Goal: Task Accomplishment & Management: Use online tool/utility

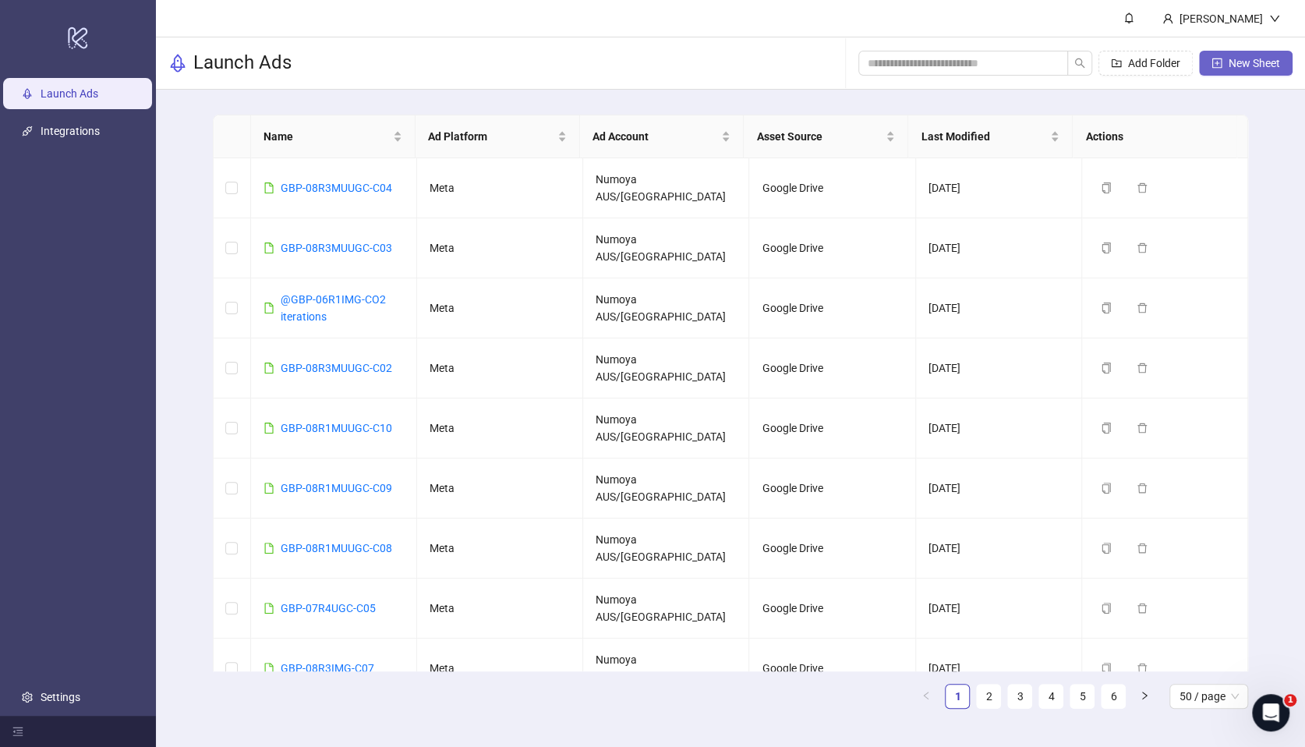
click at [1244, 65] on span "New Sheet" at bounding box center [1254, 63] width 51 height 12
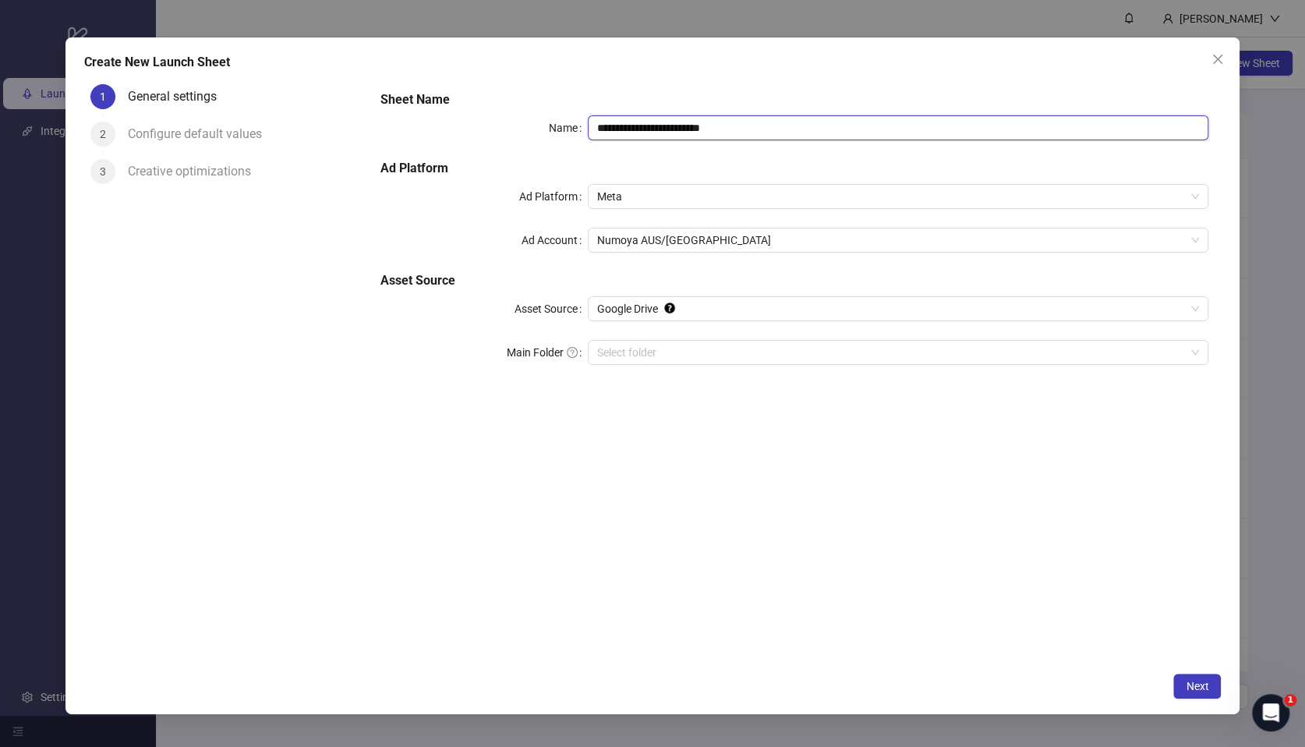
drag, startPoint x: 771, startPoint y: 133, endPoint x: 522, endPoint y: 116, distance: 250.1
click at [522, 116] on div "**********" at bounding box center [794, 127] width 828 height 25
paste input "text"
type input "**********"
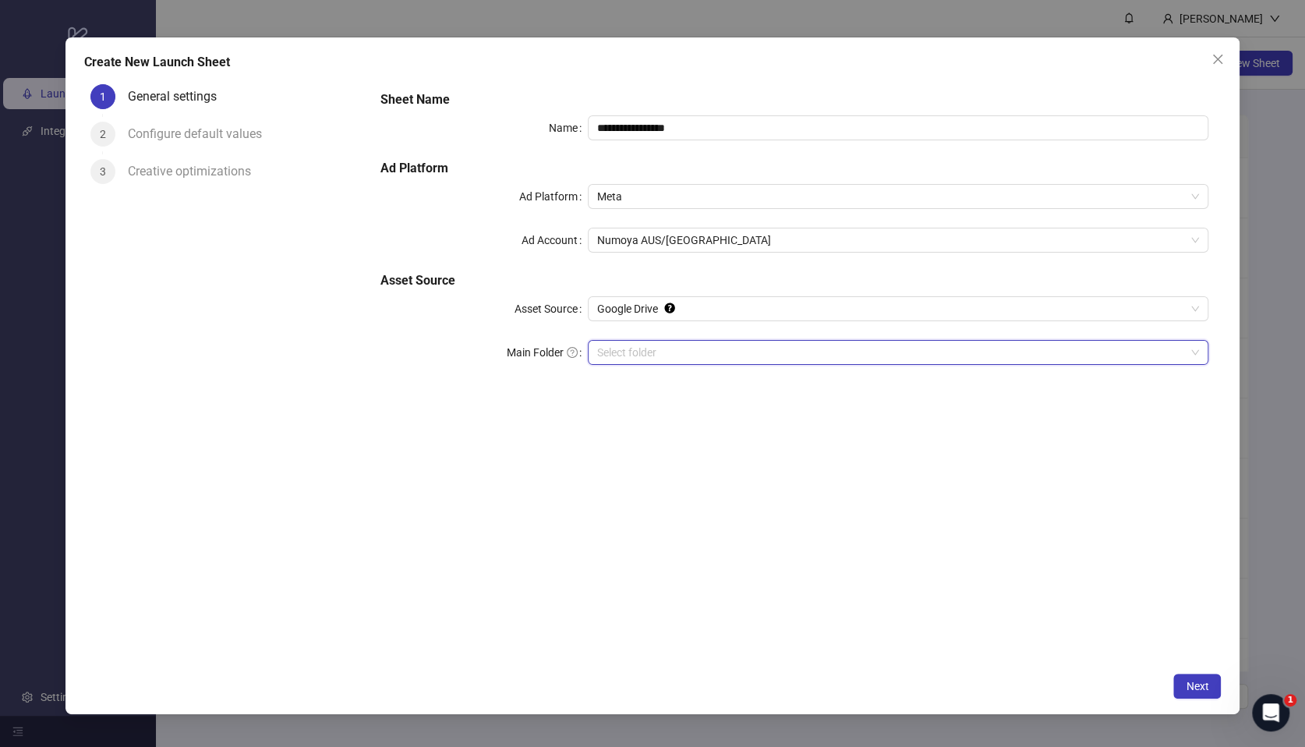
click at [666, 356] on input "Main Folder" at bounding box center [891, 352] width 588 height 23
click at [621, 353] on input "Main Folder" at bounding box center [891, 352] width 588 height 23
click at [1202, 686] on span "Next" at bounding box center [1197, 686] width 23 height 12
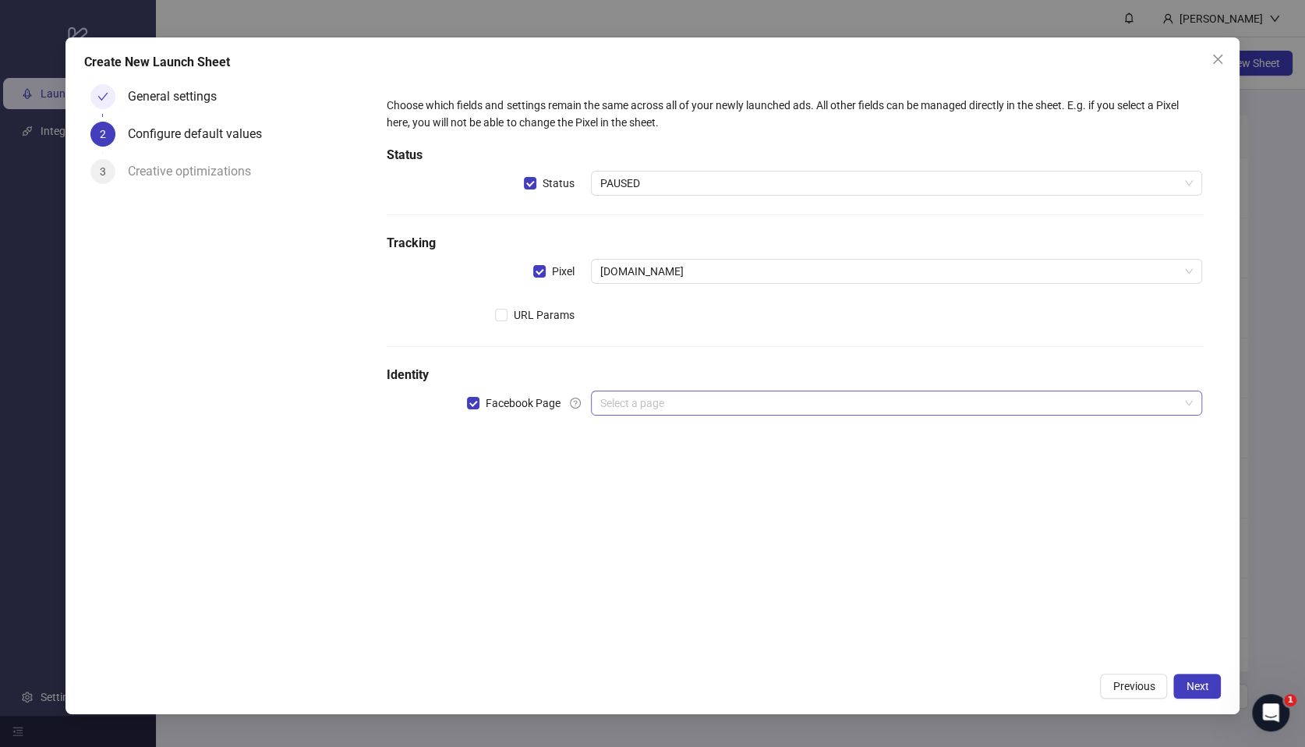
click at [646, 402] on input "search" at bounding box center [889, 402] width 578 height 23
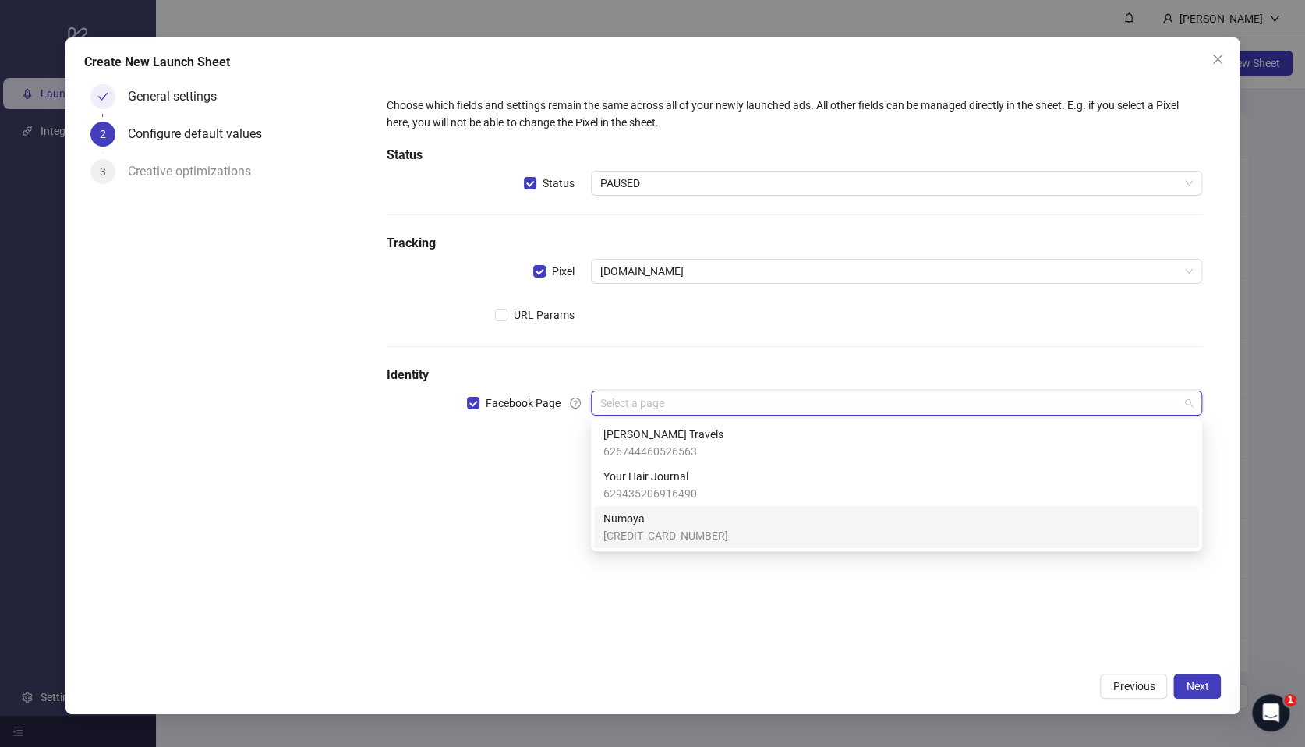
drag, startPoint x: 653, startPoint y: 522, endPoint x: 600, endPoint y: 500, distance: 57.3
click at [653, 522] on span "Numoya" at bounding box center [665, 518] width 125 height 17
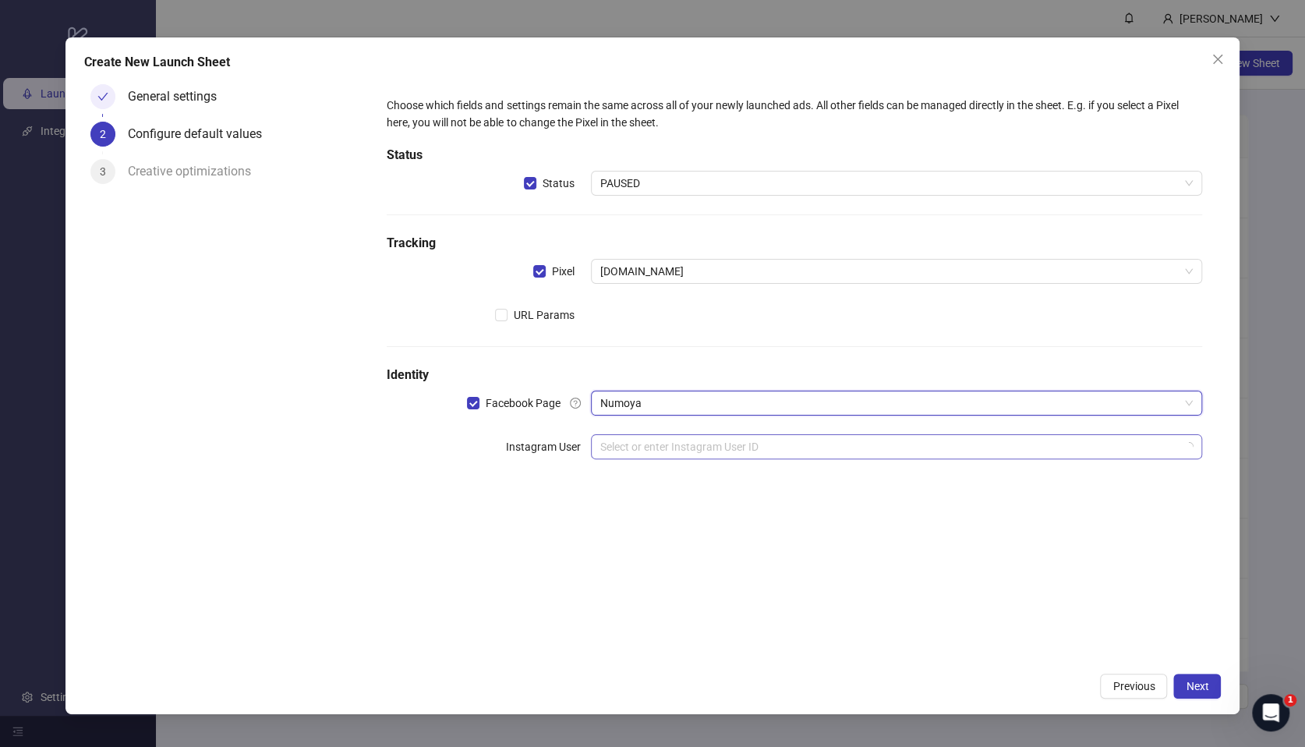
click at [614, 444] on input "search" at bounding box center [889, 446] width 578 height 23
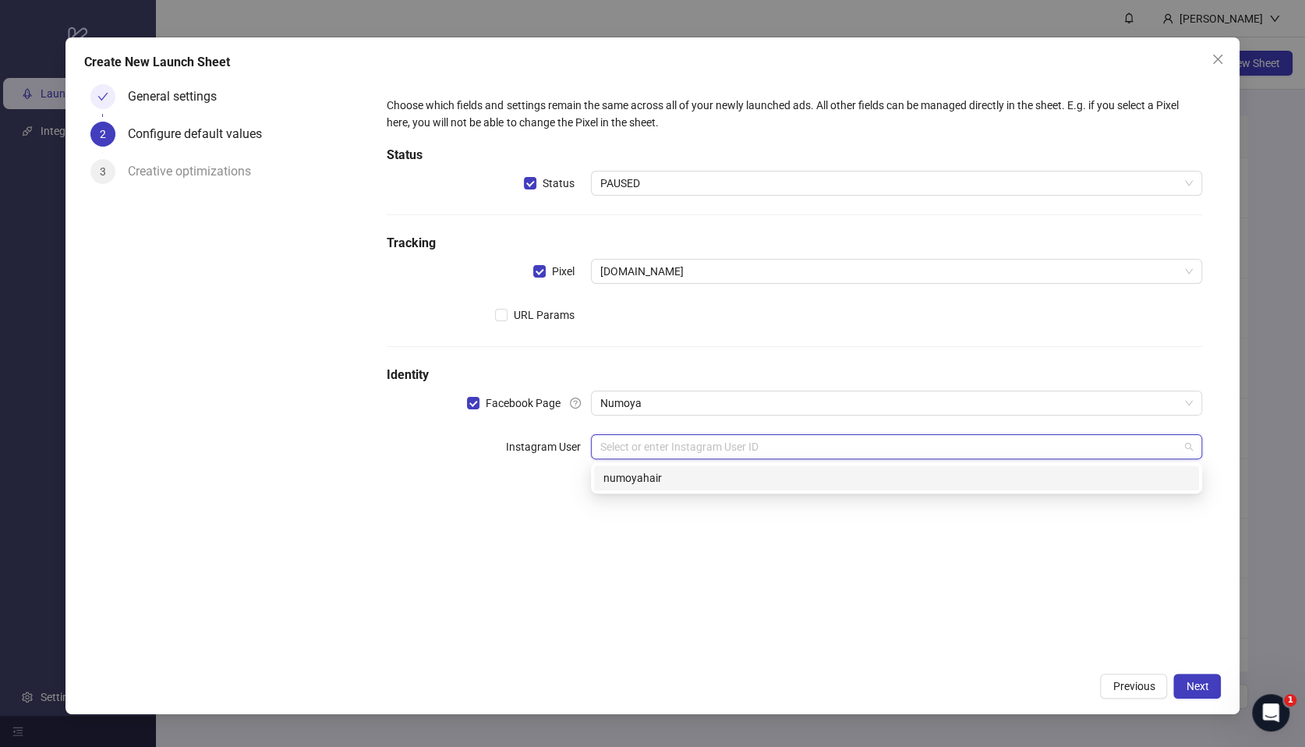
click at [681, 481] on div "numoyahair" at bounding box center [896, 477] width 586 height 17
click at [681, 567] on div "Choose which fields and settings remain the same across all of your newly launc…" at bounding box center [794, 371] width 853 height 586
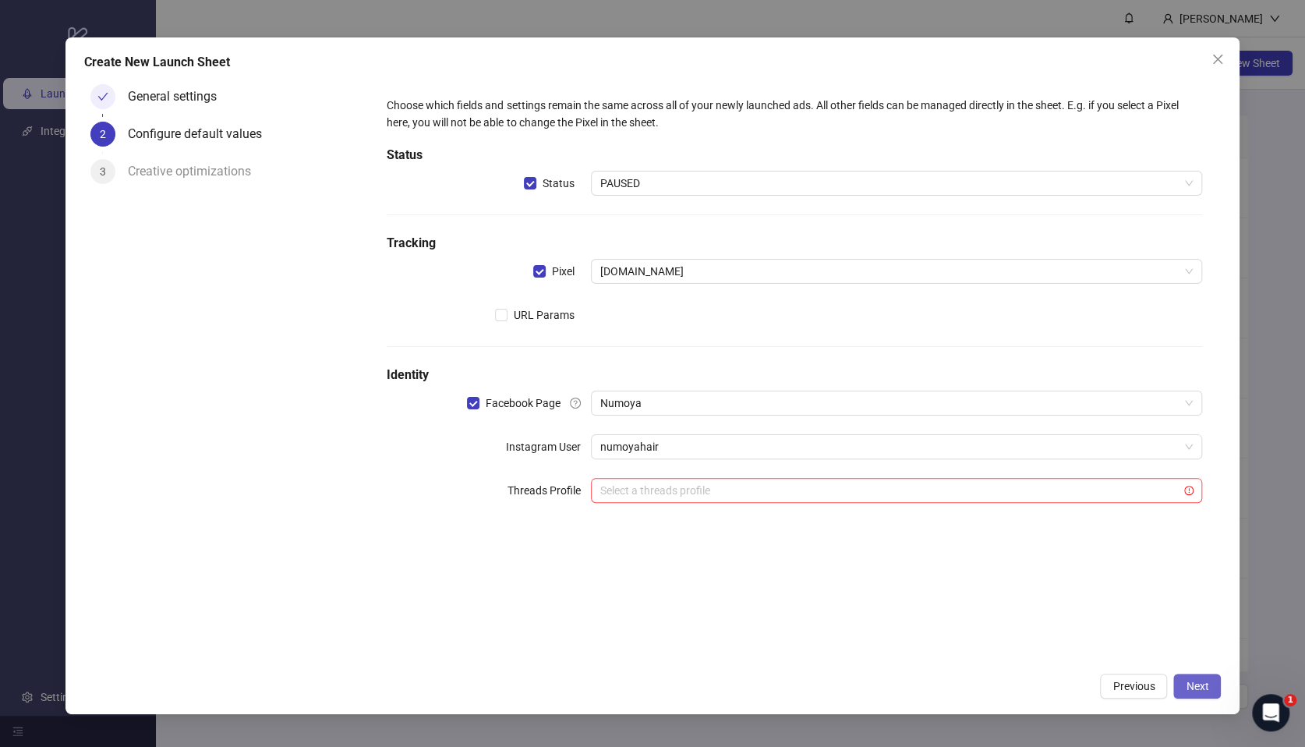
click at [1188, 681] on span "Next" at bounding box center [1197, 686] width 23 height 12
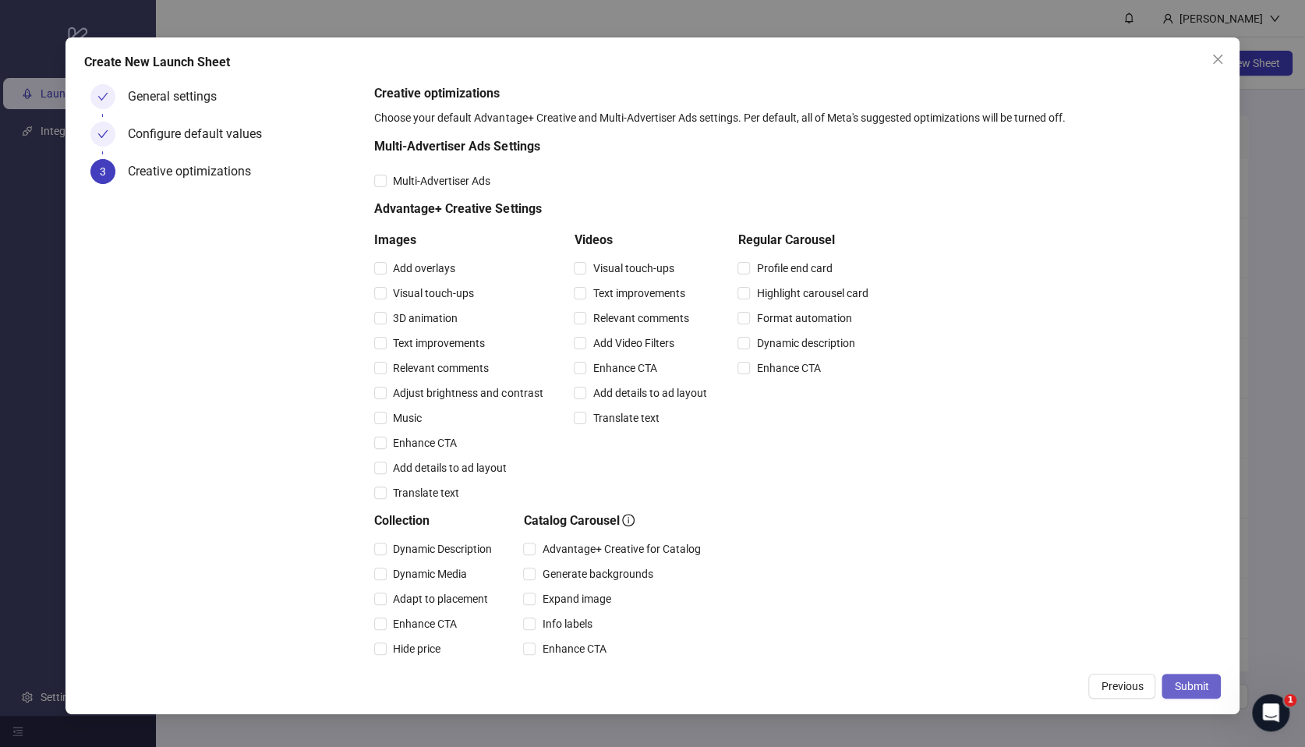
click at [1190, 680] on span "Submit" at bounding box center [1191, 686] width 34 height 12
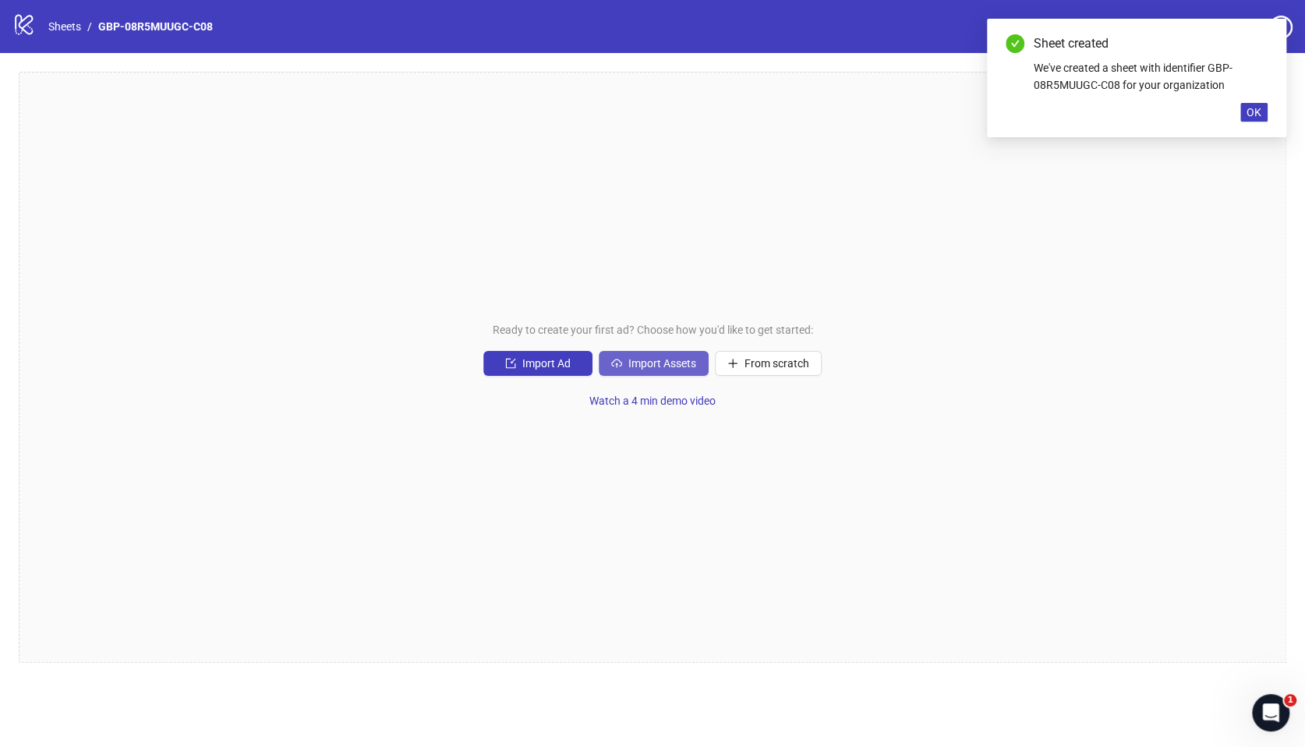
click at [646, 370] on button "Import Assets" at bounding box center [654, 363] width 110 height 25
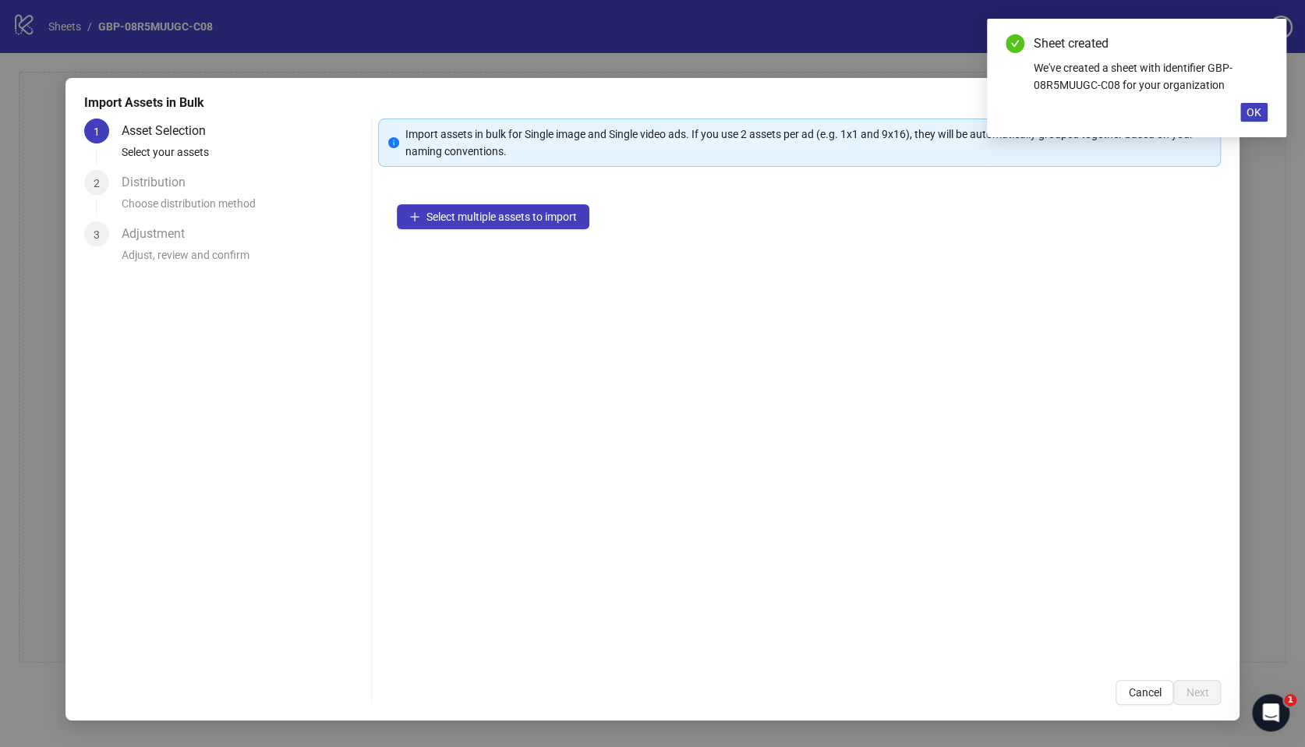
click at [491, 201] on div "Select multiple assets to import" at bounding box center [799, 424] width 843 height 476
click at [482, 212] on span "Select multiple assets to import" at bounding box center [501, 216] width 150 height 12
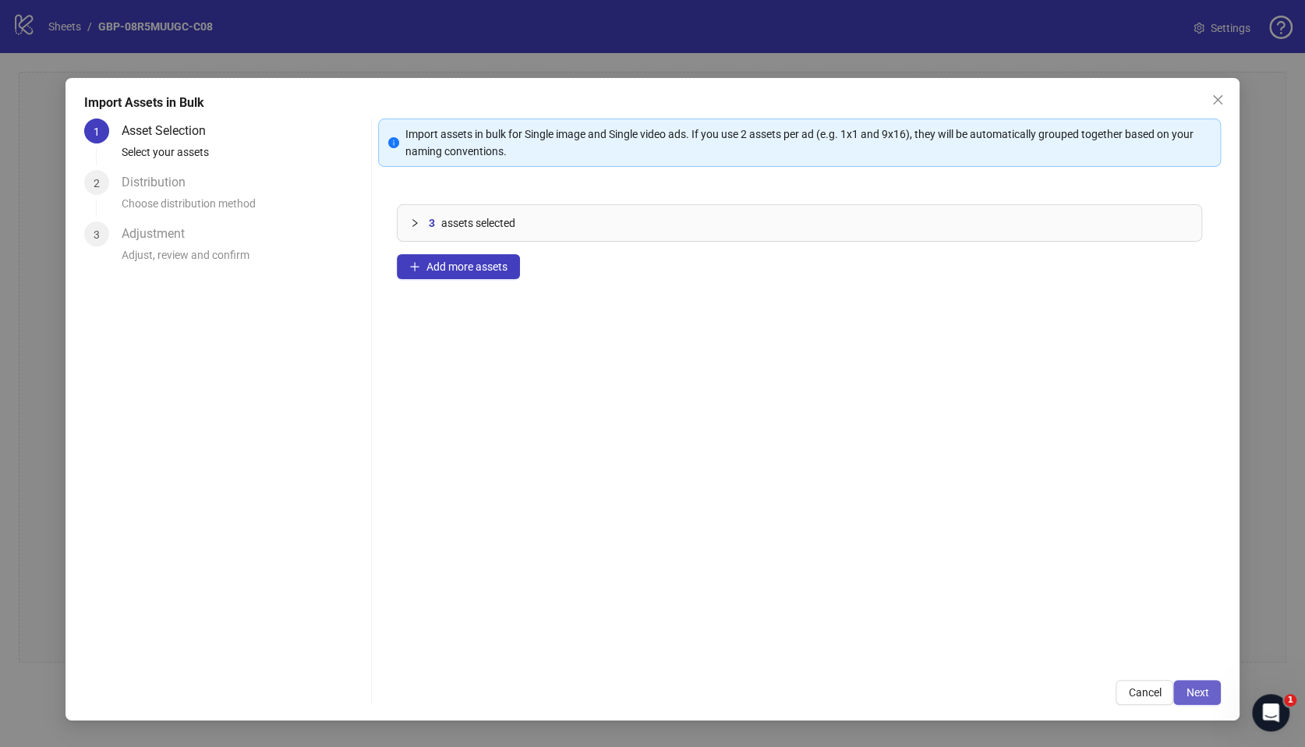
click at [1187, 686] on span "Next" at bounding box center [1197, 692] width 23 height 12
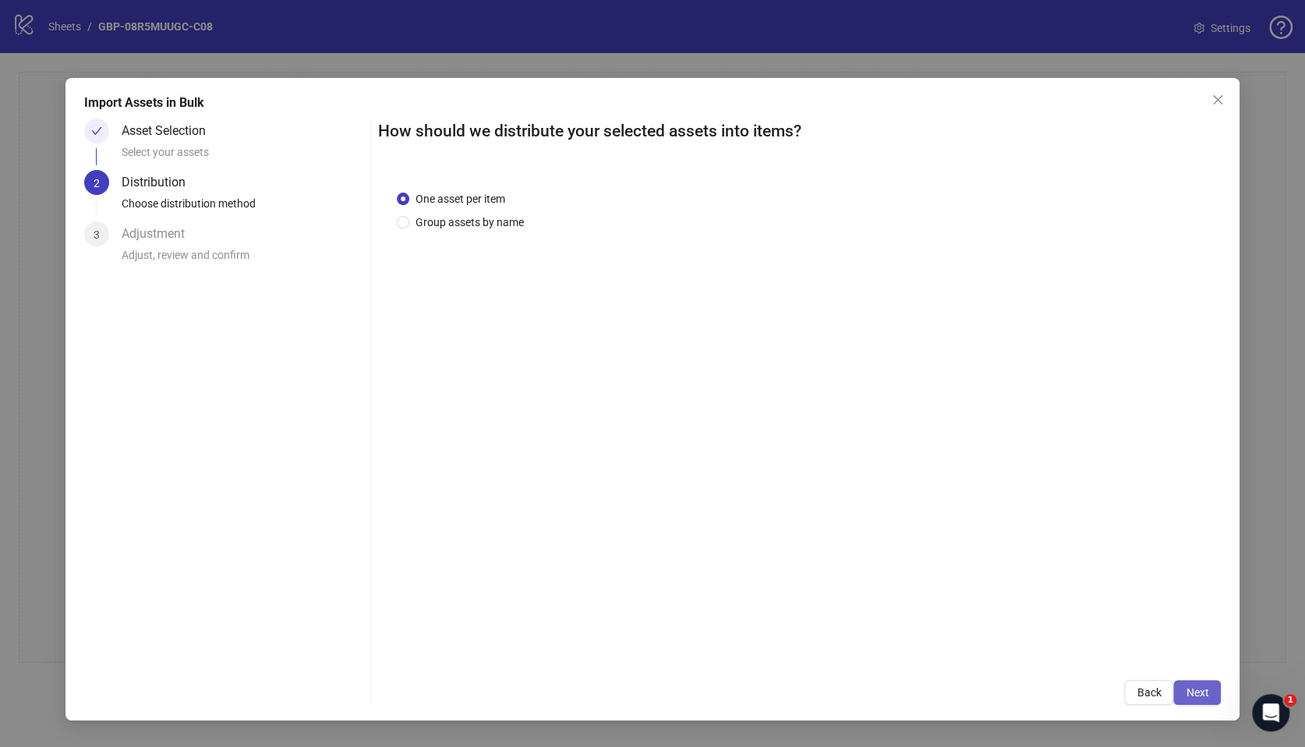
click at [1198, 692] on span "Next" at bounding box center [1197, 692] width 23 height 12
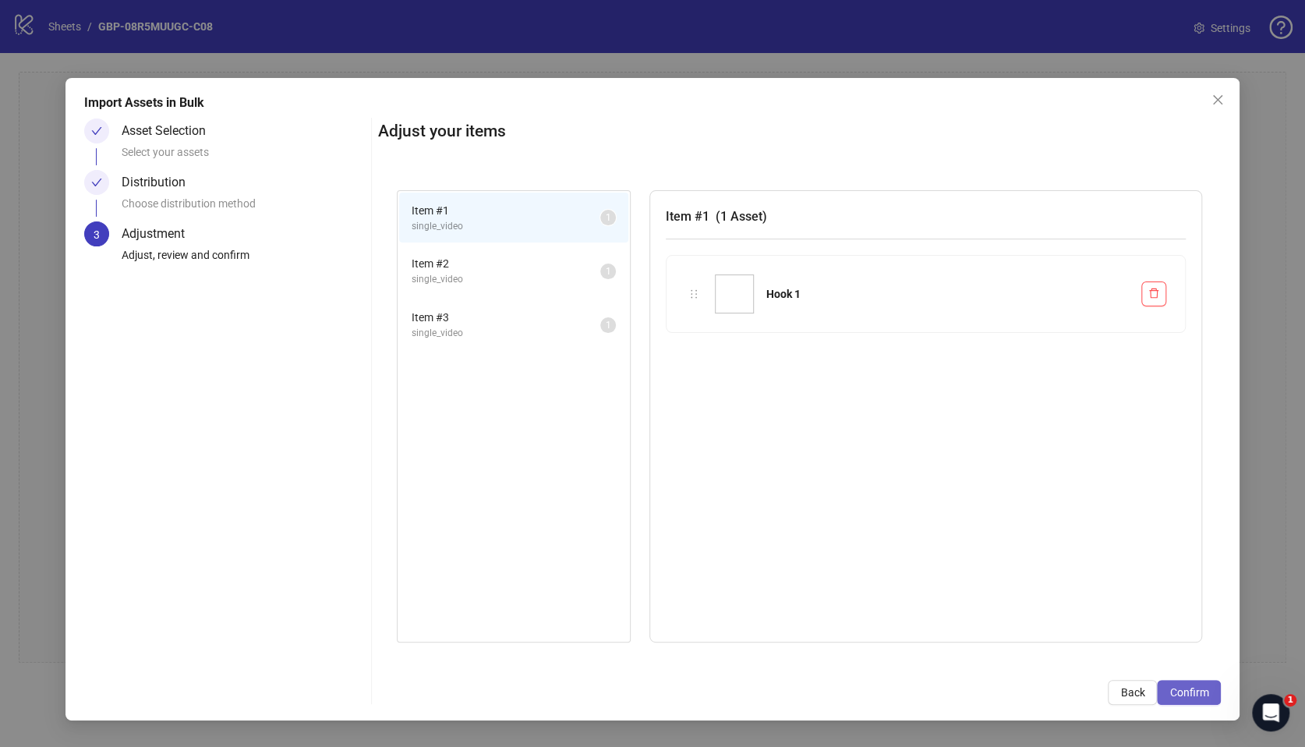
click at [1197, 697] on span "Confirm" at bounding box center [1188, 692] width 39 height 12
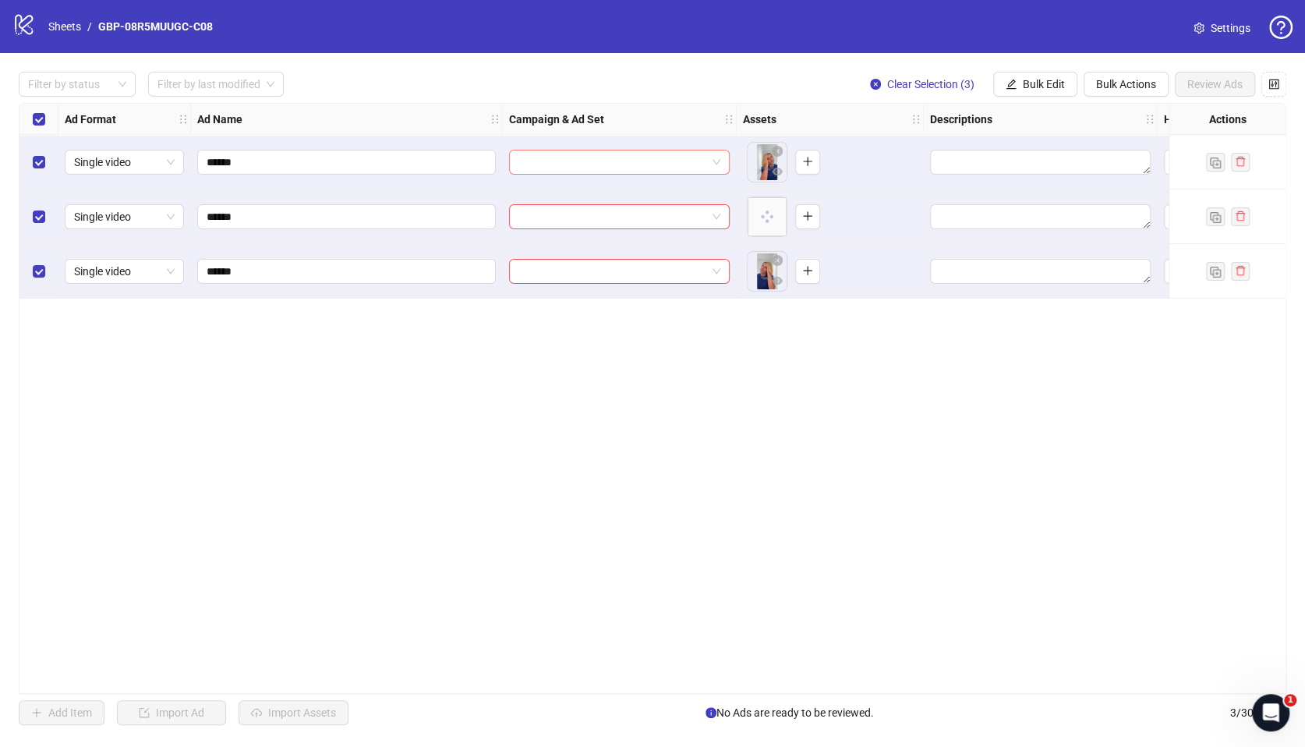
click at [635, 166] on input "search" at bounding box center [612, 161] width 188 height 23
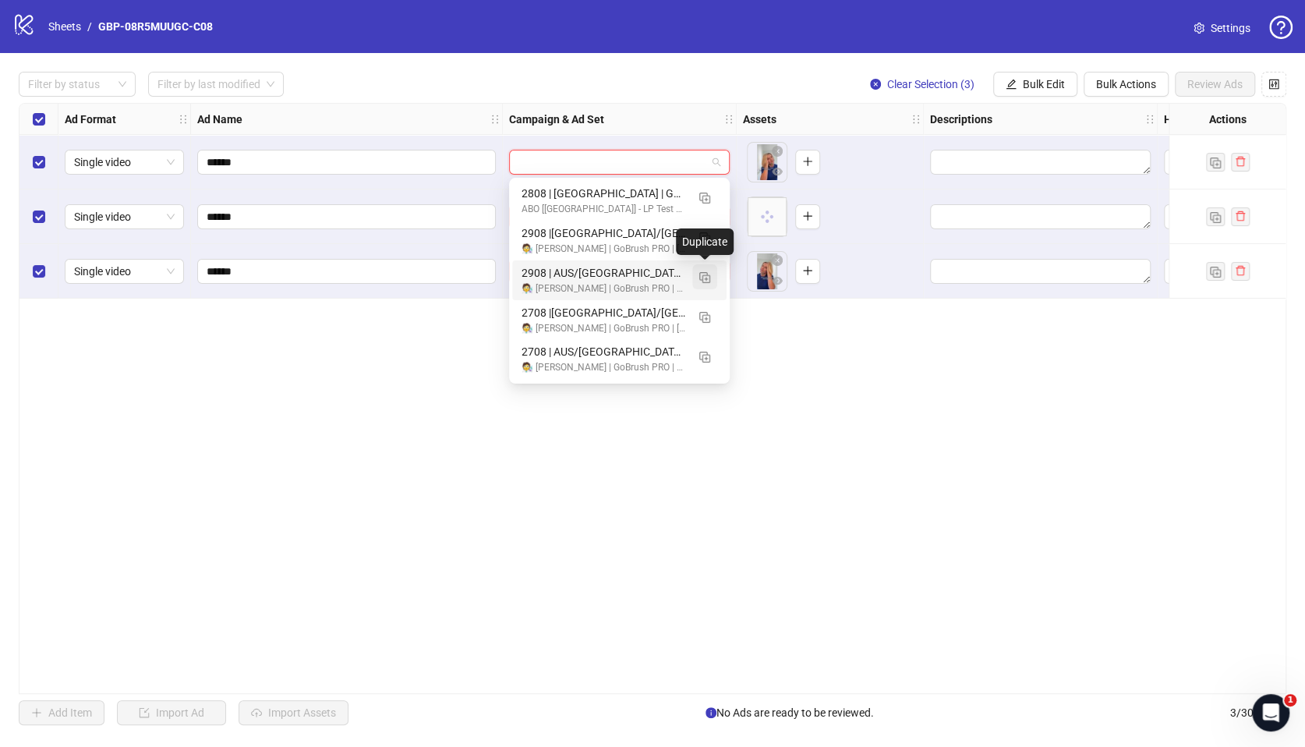
click at [702, 275] on img "button" at bounding box center [704, 277] width 11 height 11
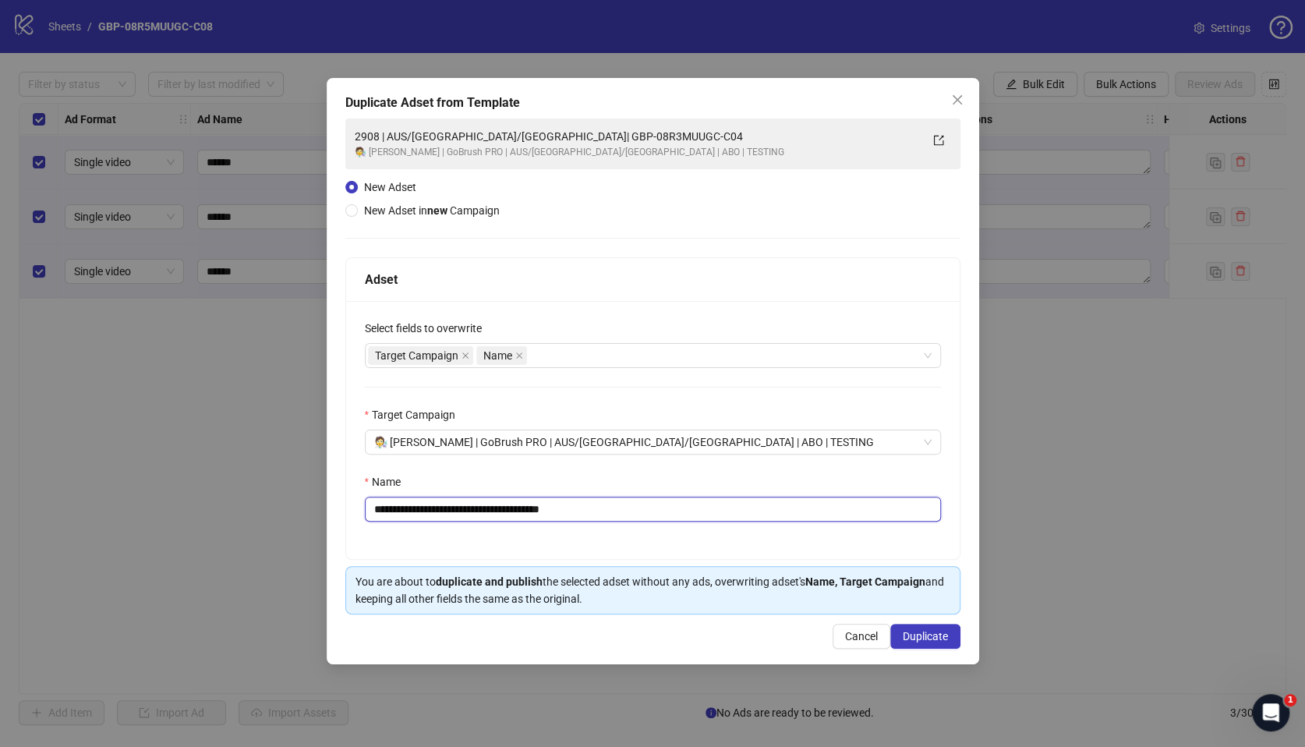
drag, startPoint x: 470, startPoint y: 514, endPoint x: 688, endPoint y: 514, distance: 217.5
click at [688, 514] on input "**********" at bounding box center [653, 509] width 576 height 25
paste input "text"
click at [384, 509] on input "**********" at bounding box center [653, 509] width 576 height 25
type input "**********"
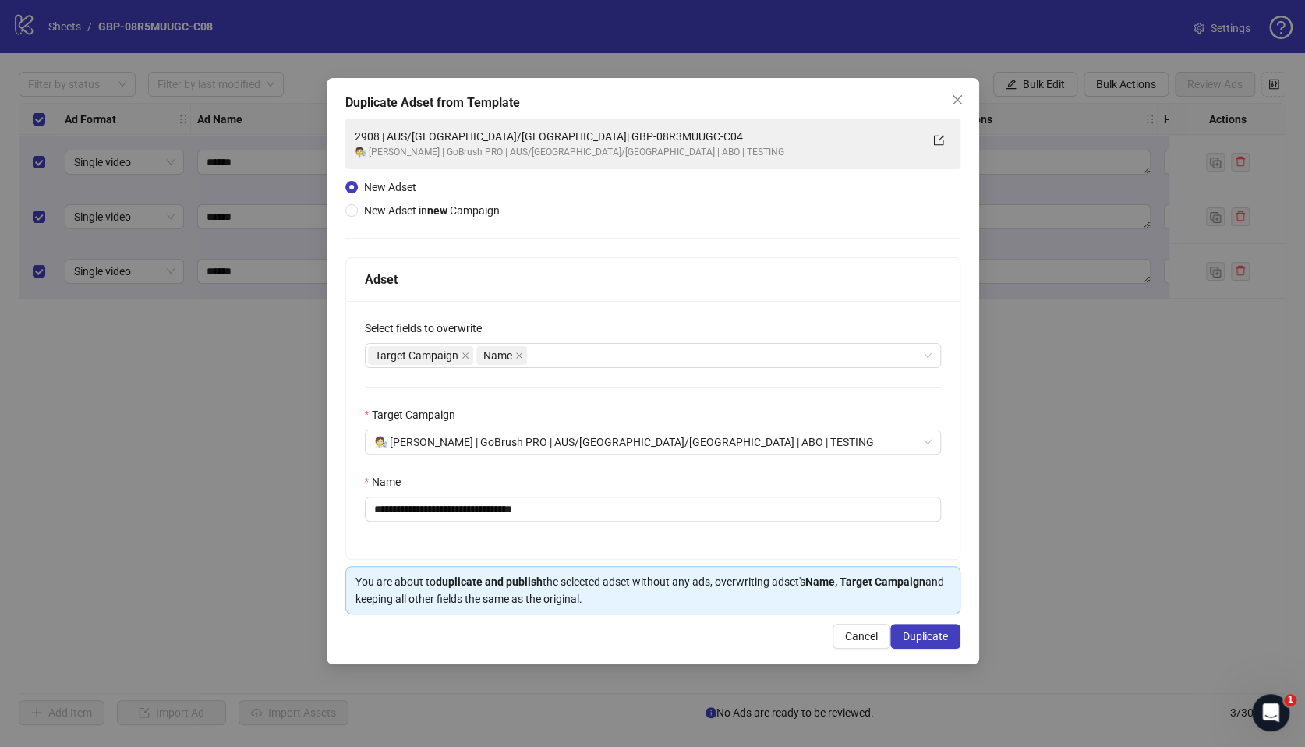
click at [451, 544] on div "**********" at bounding box center [653, 430] width 614 height 258
click at [910, 639] on span "Duplicate" at bounding box center [925, 636] width 45 height 12
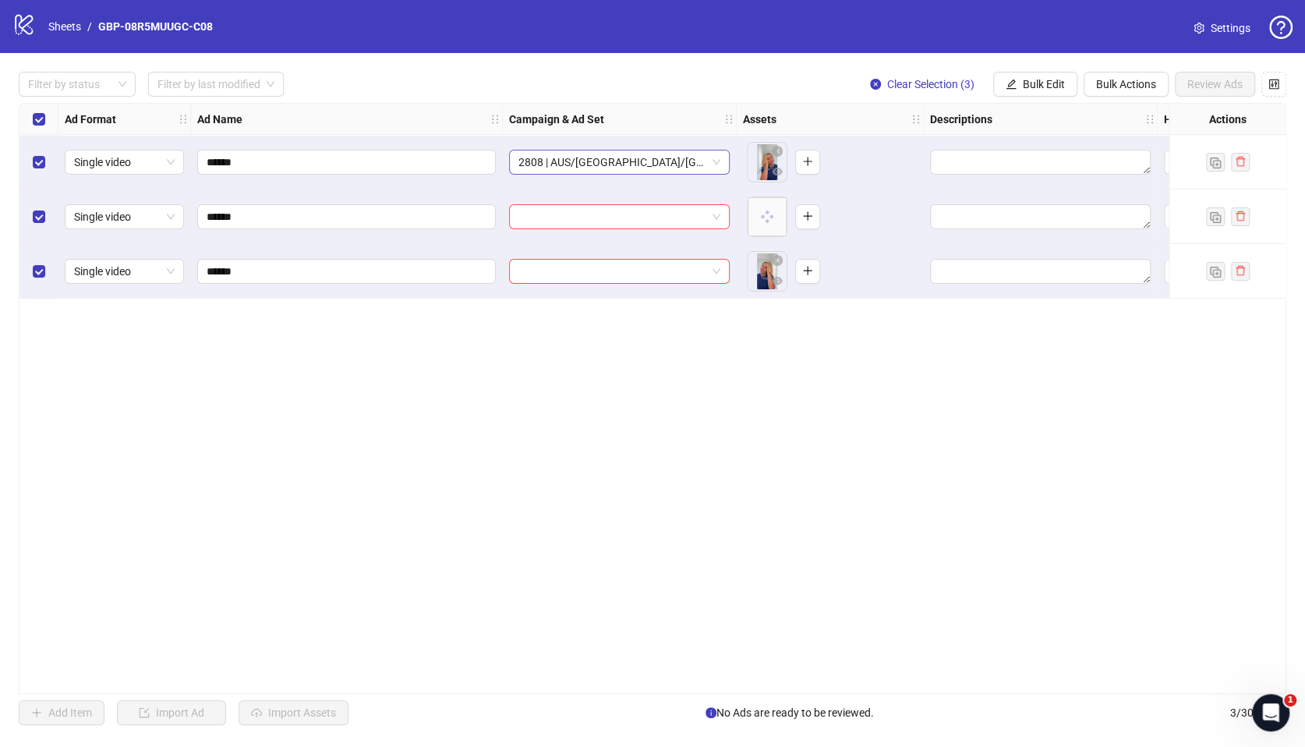
click at [649, 162] on span "2808 | AUS/[GEOGRAPHIC_DATA]/[GEOGRAPHIC_DATA]| GBP-08R5MUUGC-C08" at bounding box center [619, 161] width 202 height 23
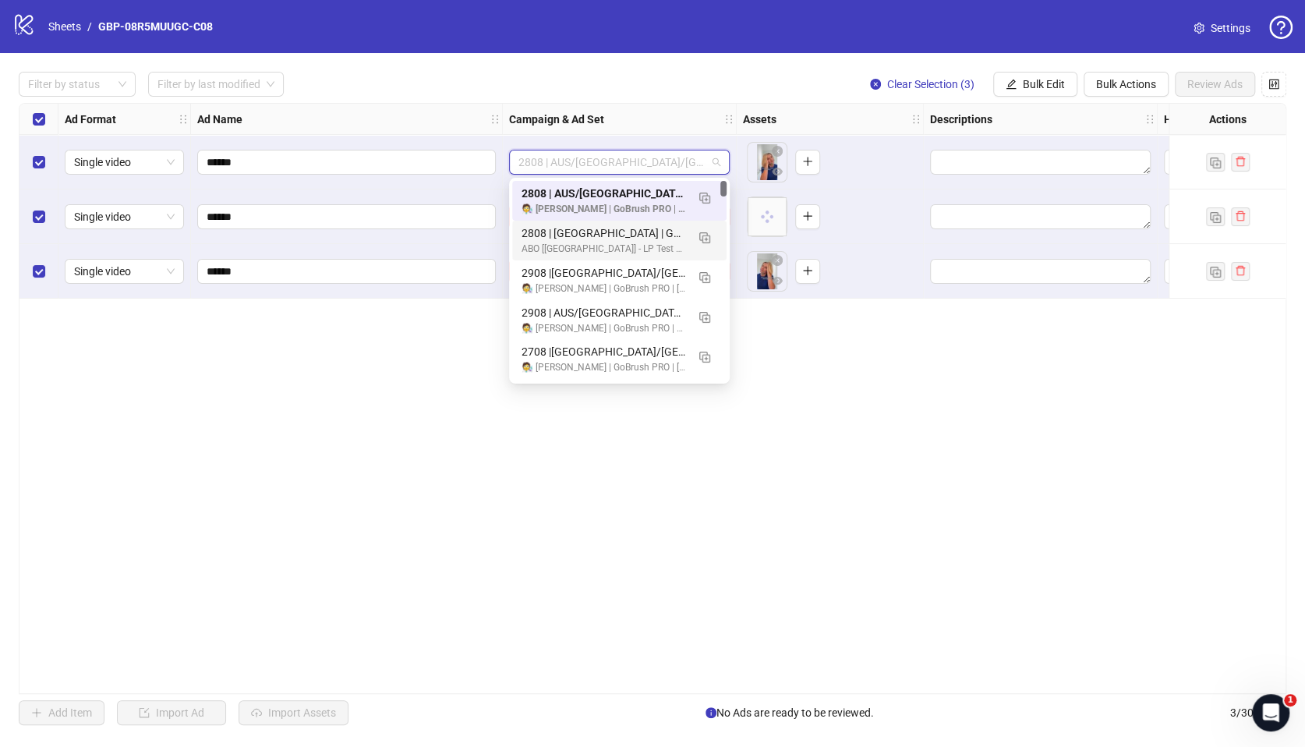
click at [961, 424] on div "Ad Format Ad Name Campaign & Ad Set Assets Descriptions Headlines Primary Texts…" at bounding box center [653, 398] width 1268 height 591
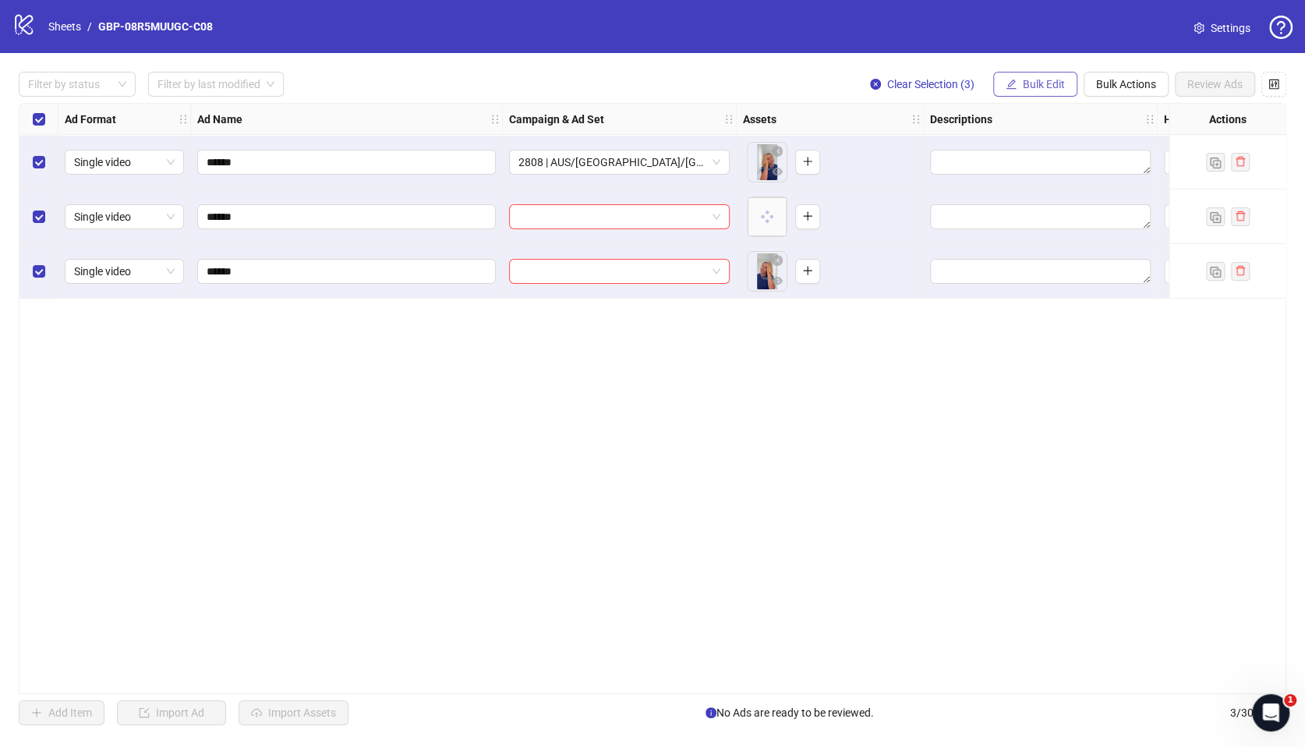
click at [1042, 85] on span "Bulk Edit" at bounding box center [1044, 84] width 42 height 12
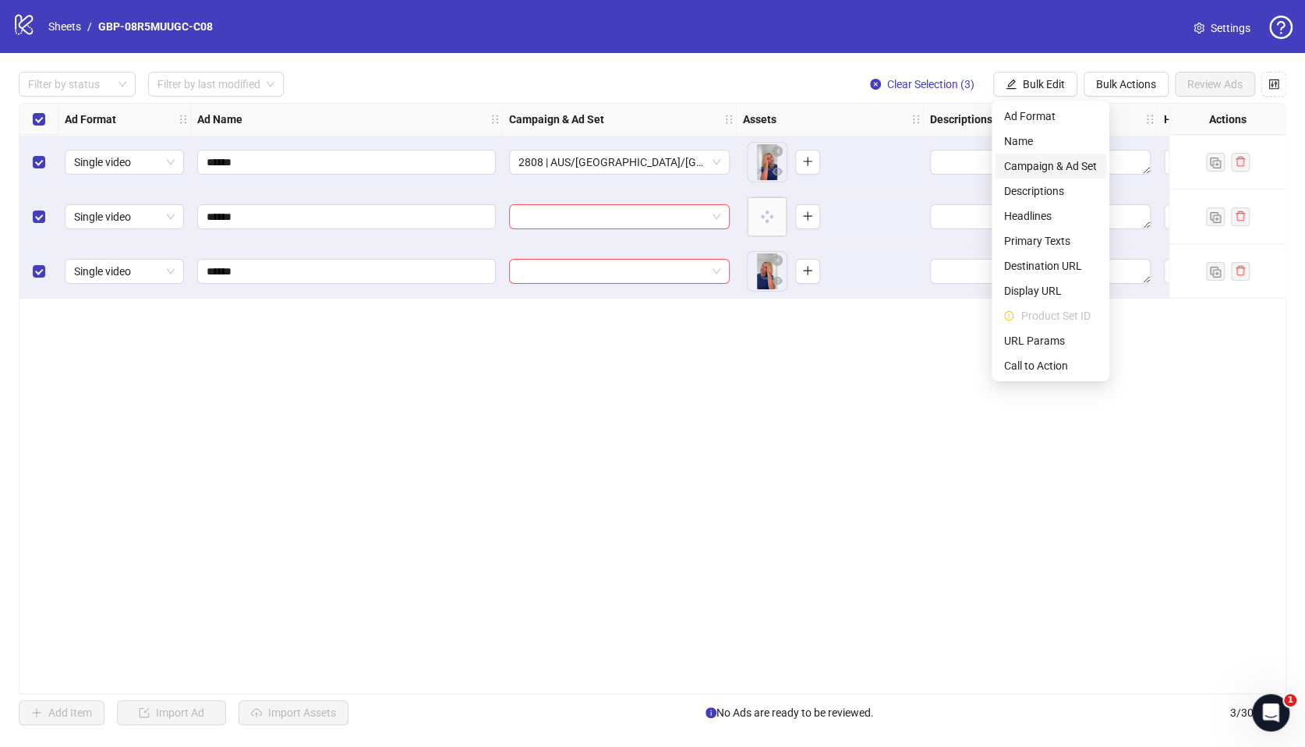
click at [1047, 157] on span "Campaign & Ad Set" at bounding box center [1050, 165] width 93 height 17
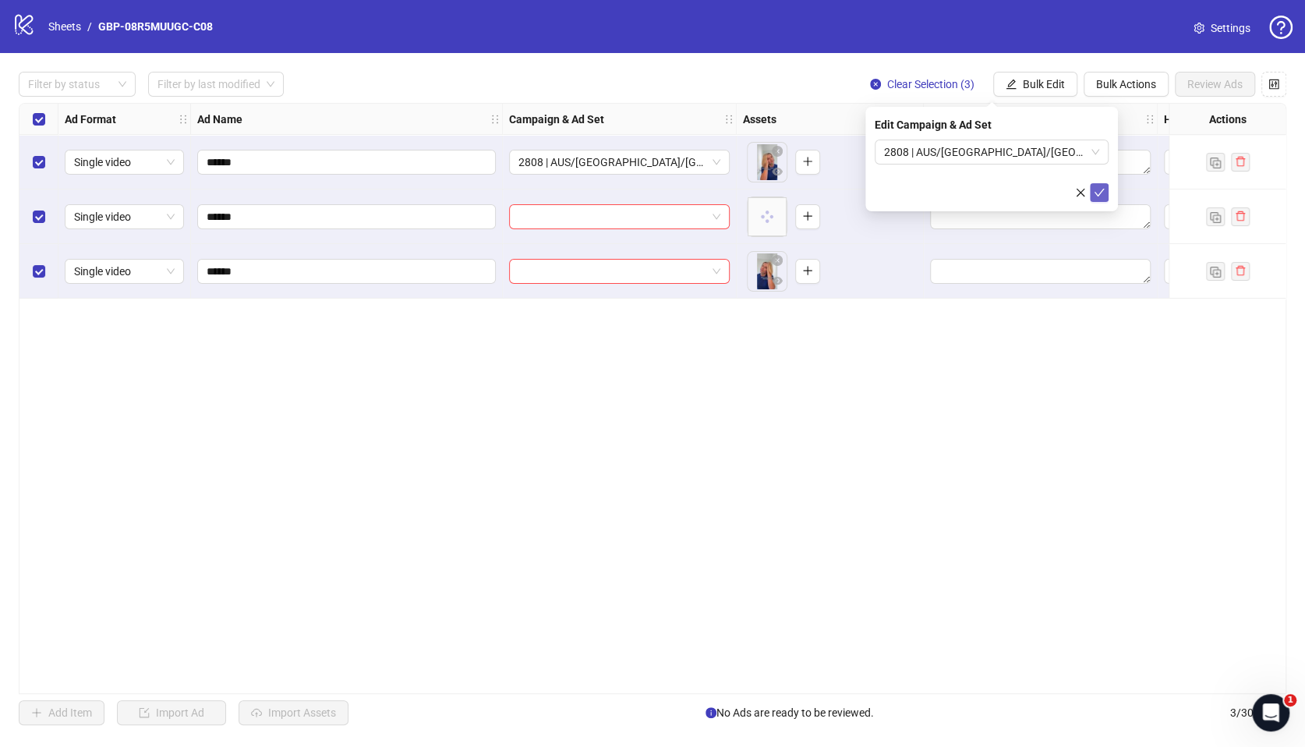
click at [1093, 193] on button "submit" at bounding box center [1099, 192] width 19 height 19
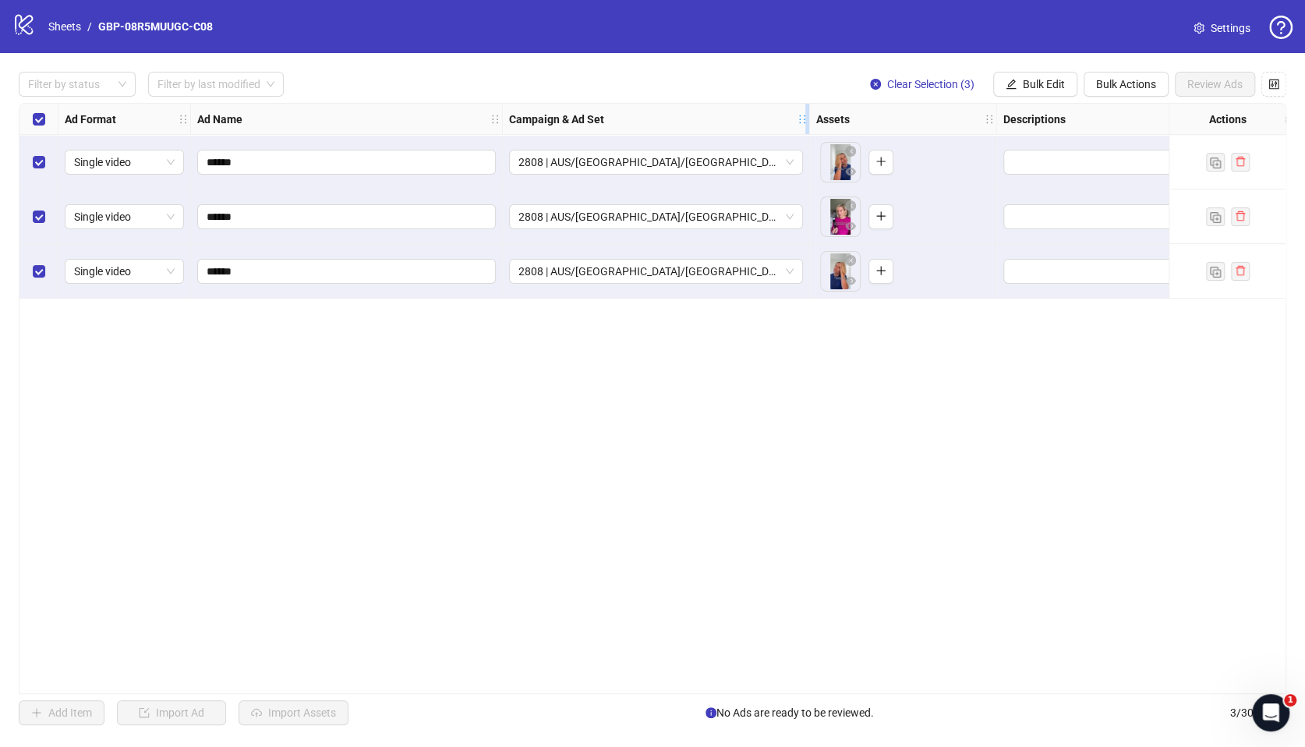
drag, startPoint x: 732, startPoint y: 118, endPoint x: 805, endPoint y: 120, distance: 73.3
click at [805, 120] on icon "holder" at bounding box center [802, 119] width 11 height 11
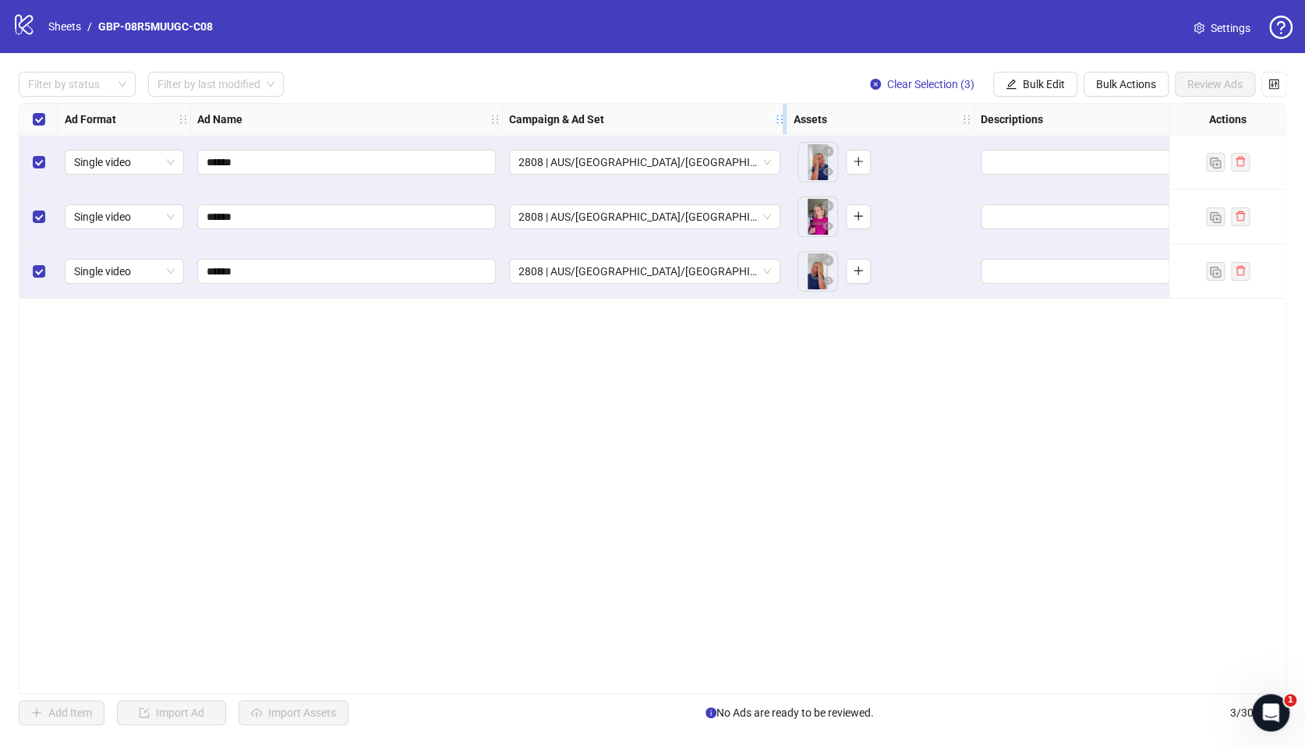
drag, startPoint x: 799, startPoint y: 121, endPoint x: 777, endPoint y: 124, distance: 22.8
click at [777, 124] on icon "holder" at bounding box center [779, 119] width 11 height 11
click at [1037, 79] on span "Bulk Edit" at bounding box center [1044, 84] width 42 height 12
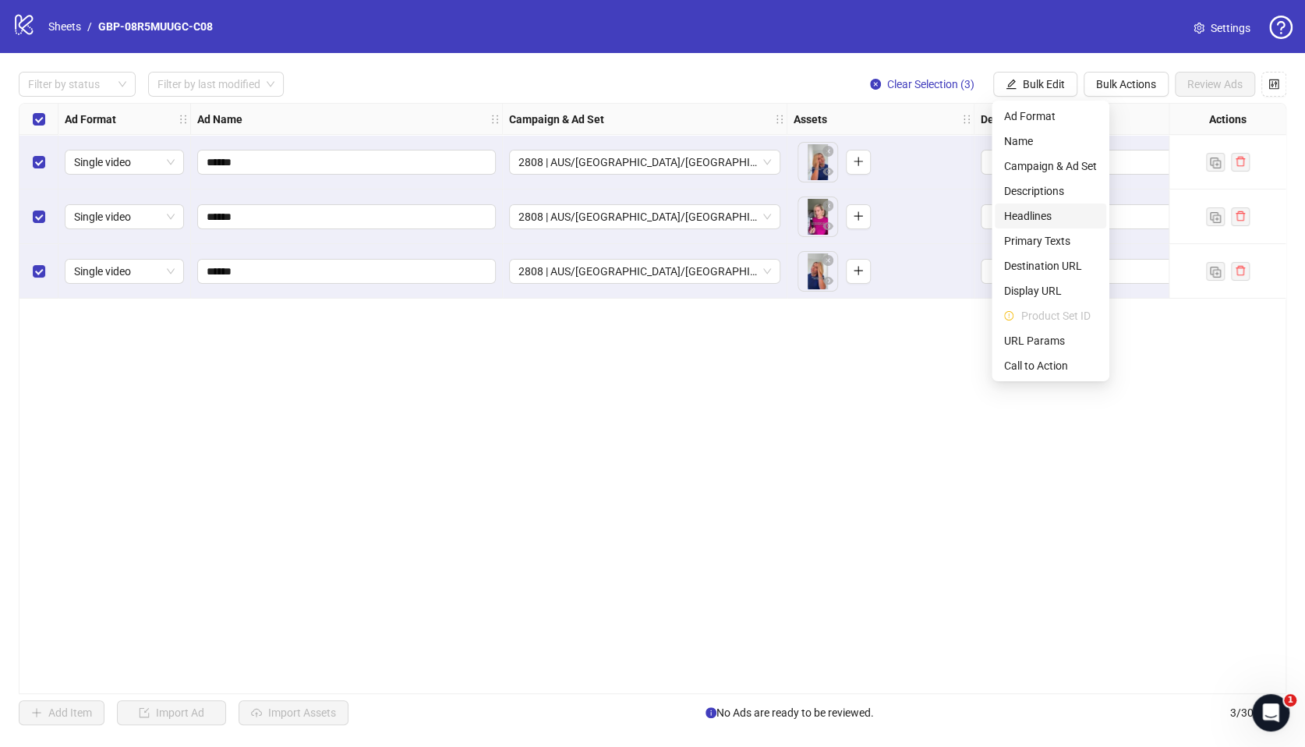
click at [1034, 214] on span "Headlines" at bounding box center [1050, 215] width 93 height 17
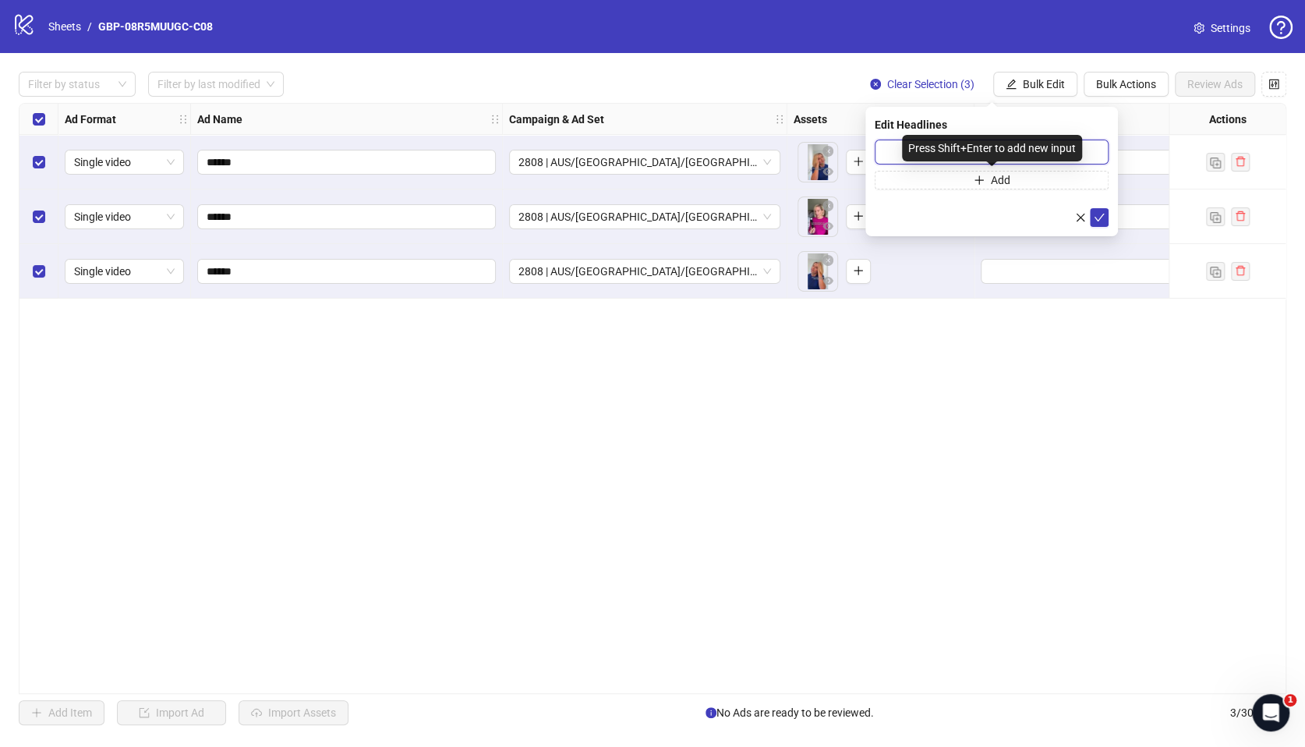
click at [929, 163] on input "text" at bounding box center [992, 152] width 234 height 25
paste input "*******"
type input "*******"
click at [1004, 182] on span "Add" at bounding box center [1000, 180] width 19 height 12
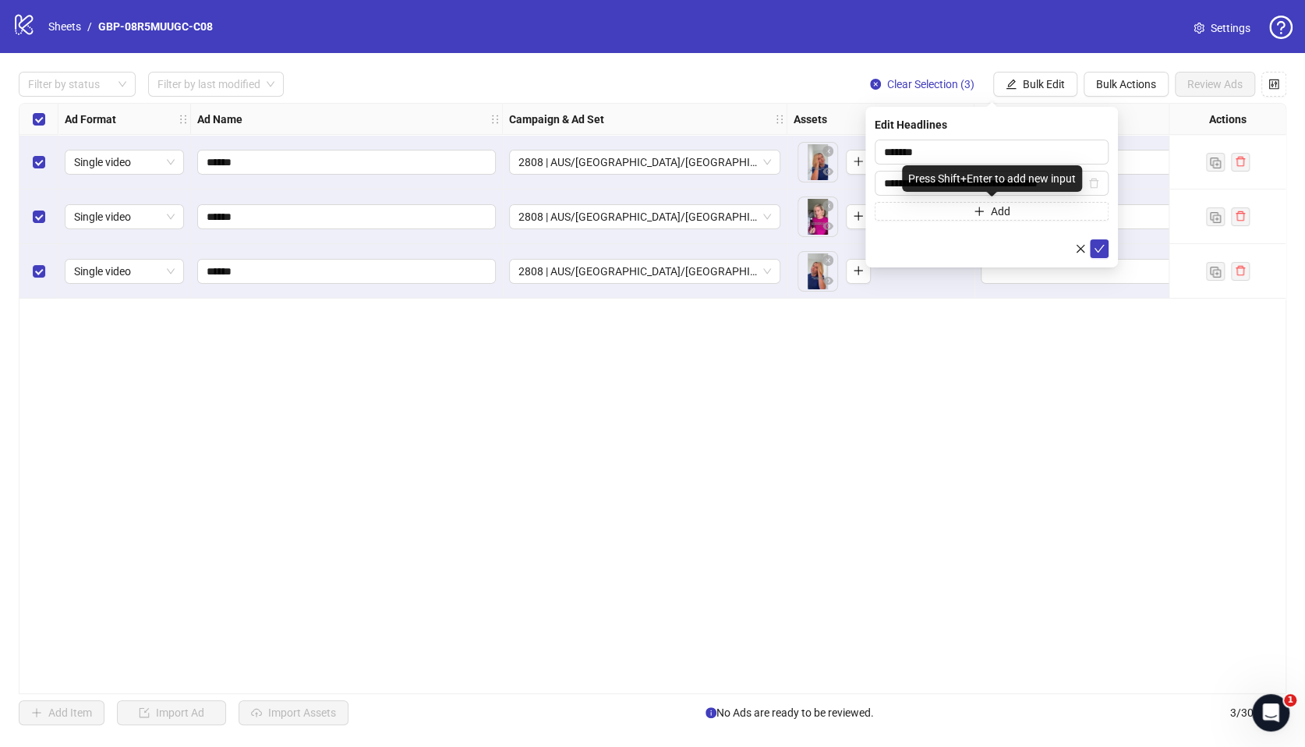
scroll to position [0, 28]
type input "**********"
click at [1090, 246] on button "submit" at bounding box center [1099, 248] width 19 height 19
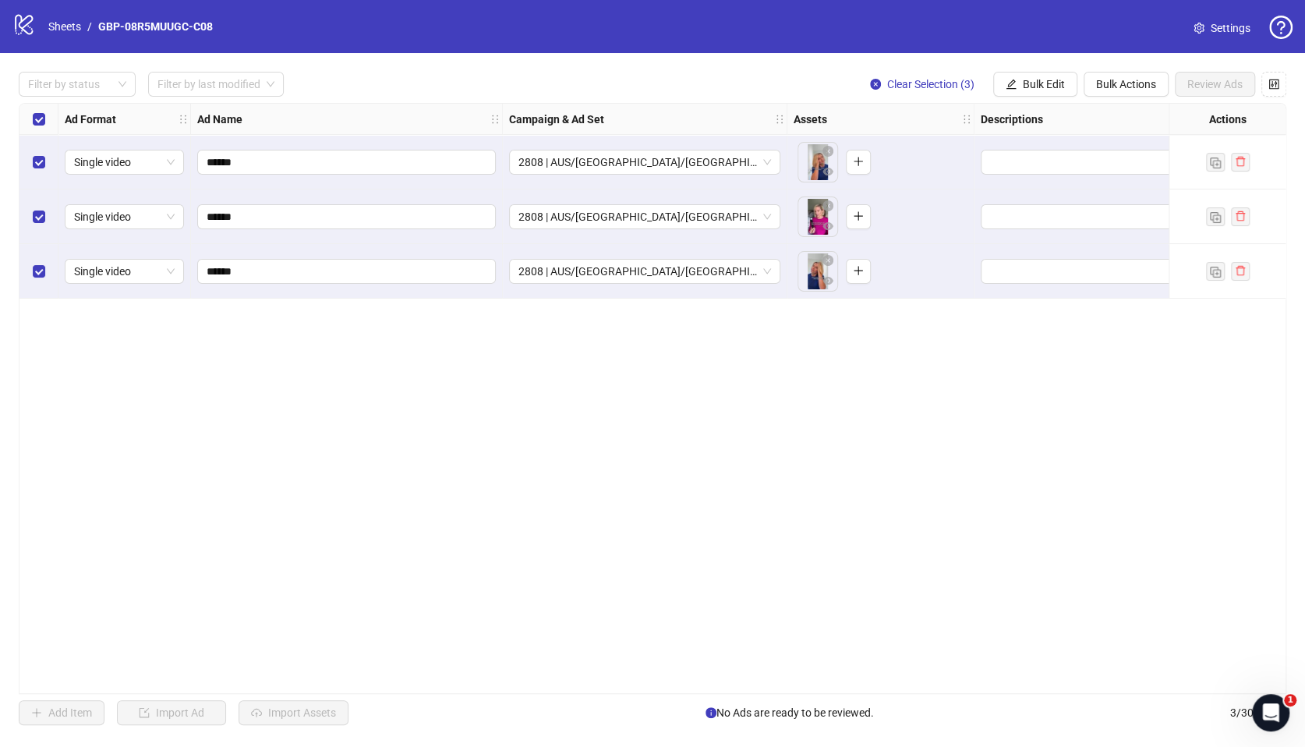
drag, startPoint x: 1020, startPoint y: 83, endPoint x: 1023, endPoint y: 112, distance: 29.0
click at [1021, 83] on button "Bulk Edit" at bounding box center [1035, 84] width 84 height 25
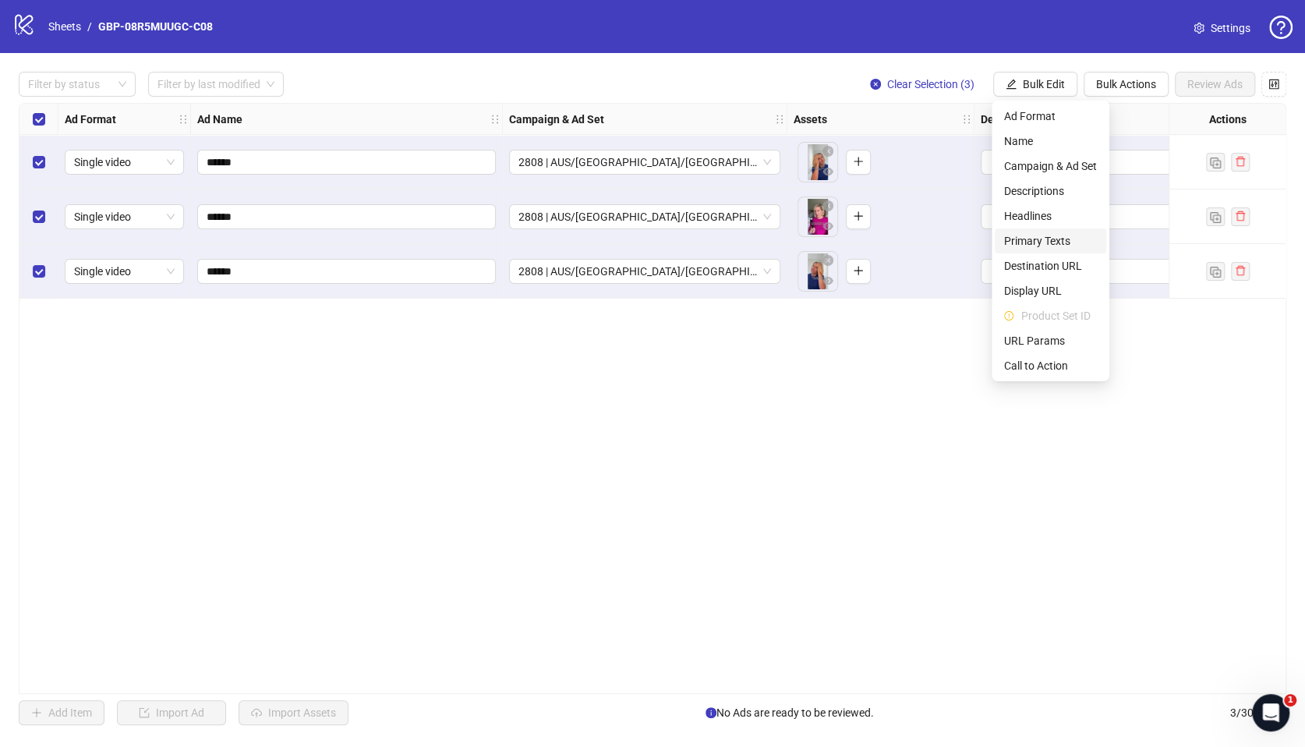
click at [1057, 241] on span "Primary Texts" at bounding box center [1050, 240] width 93 height 17
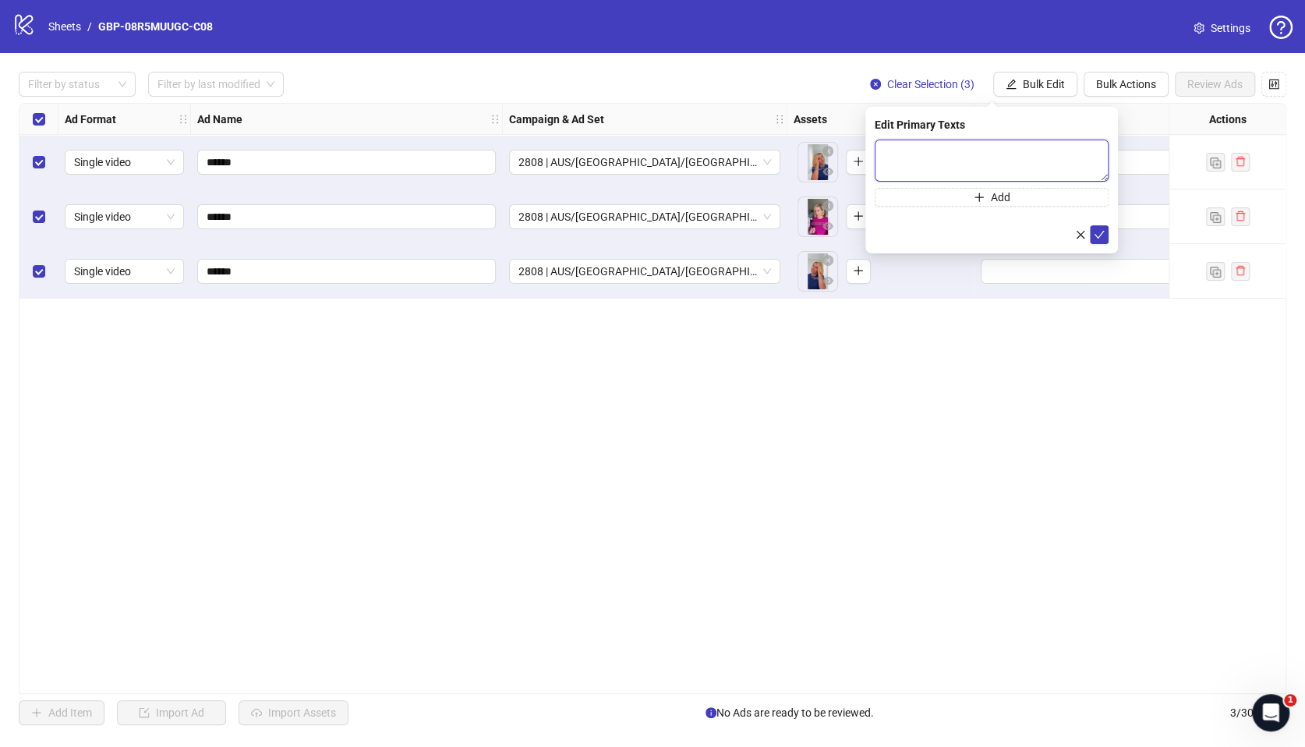
click at [922, 159] on textarea at bounding box center [992, 161] width 234 height 42
paste textarea "**********"
type textarea "**********"
click at [1015, 202] on button "Add" at bounding box center [992, 197] width 234 height 19
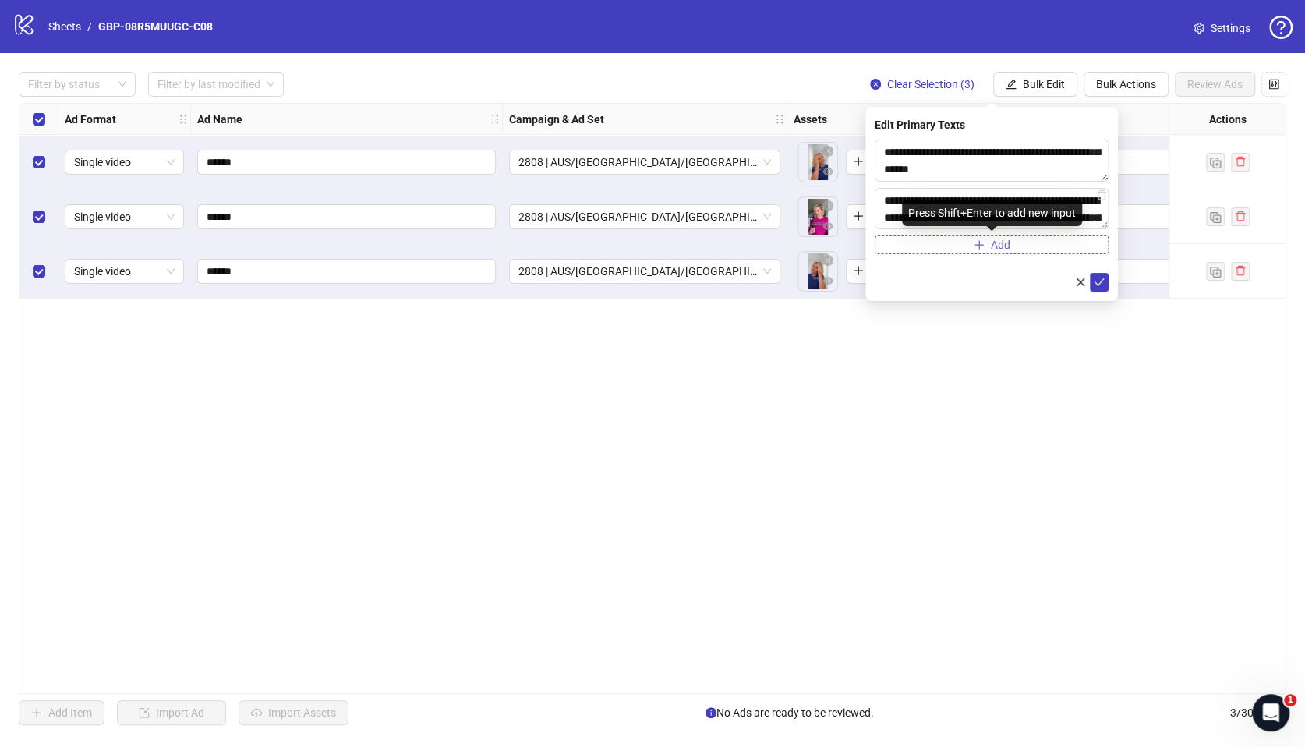
scroll to position [183, 0]
type textarea "**********"
click at [1100, 279] on icon "check" at bounding box center [1099, 282] width 11 height 11
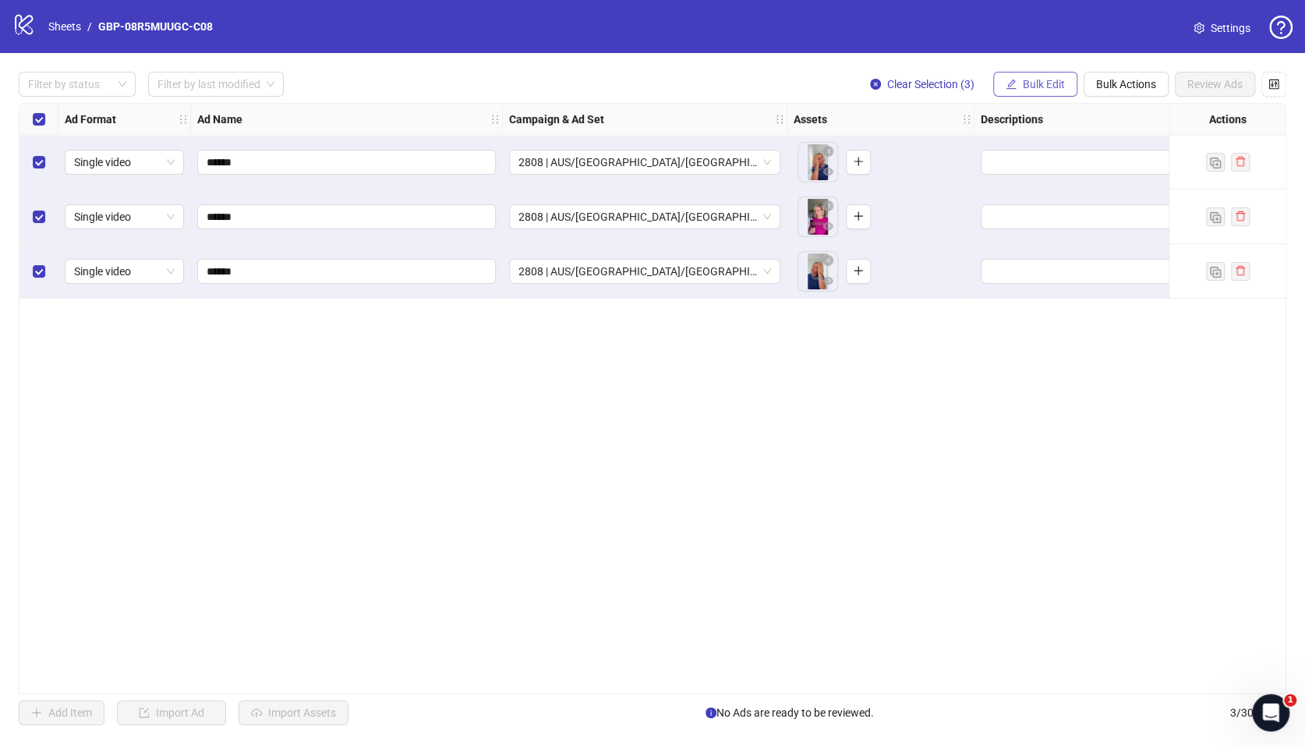
click at [1061, 80] on span "Bulk Edit" at bounding box center [1044, 84] width 42 height 12
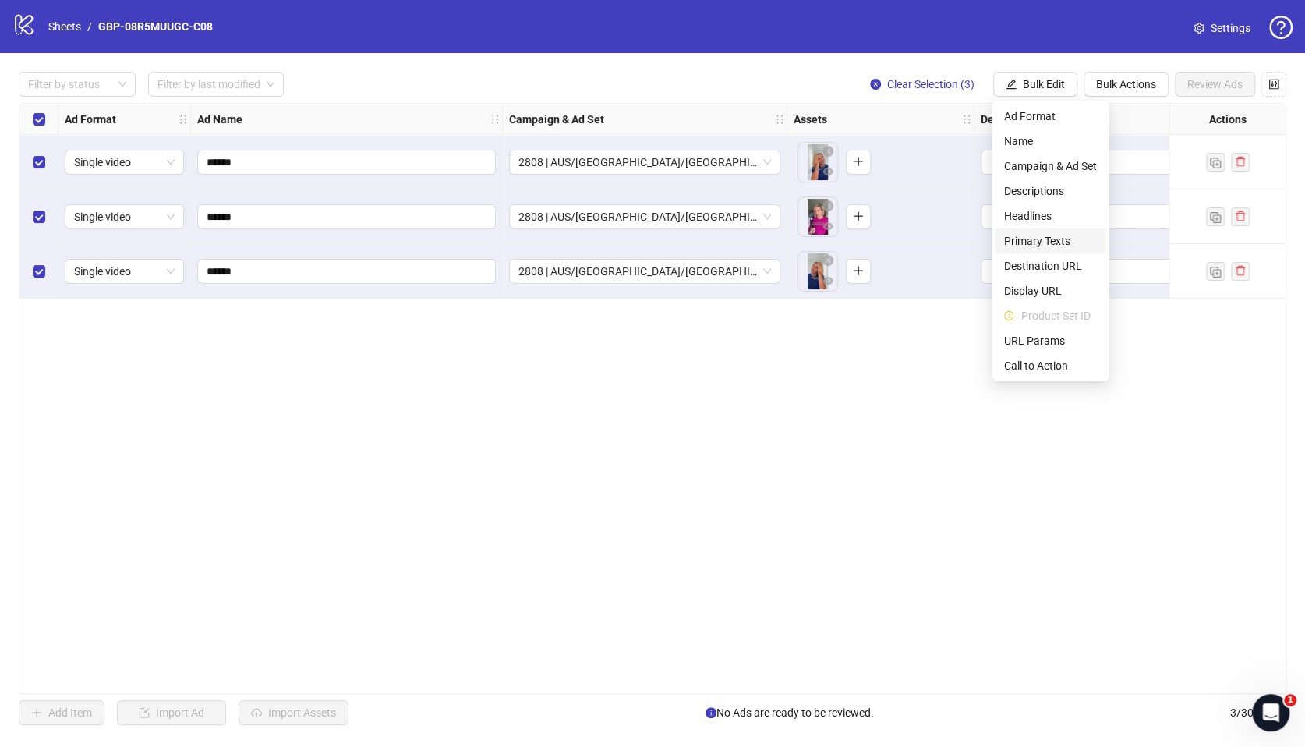
click at [1047, 241] on span "Primary Texts" at bounding box center [1050, 240] width 93 height 17
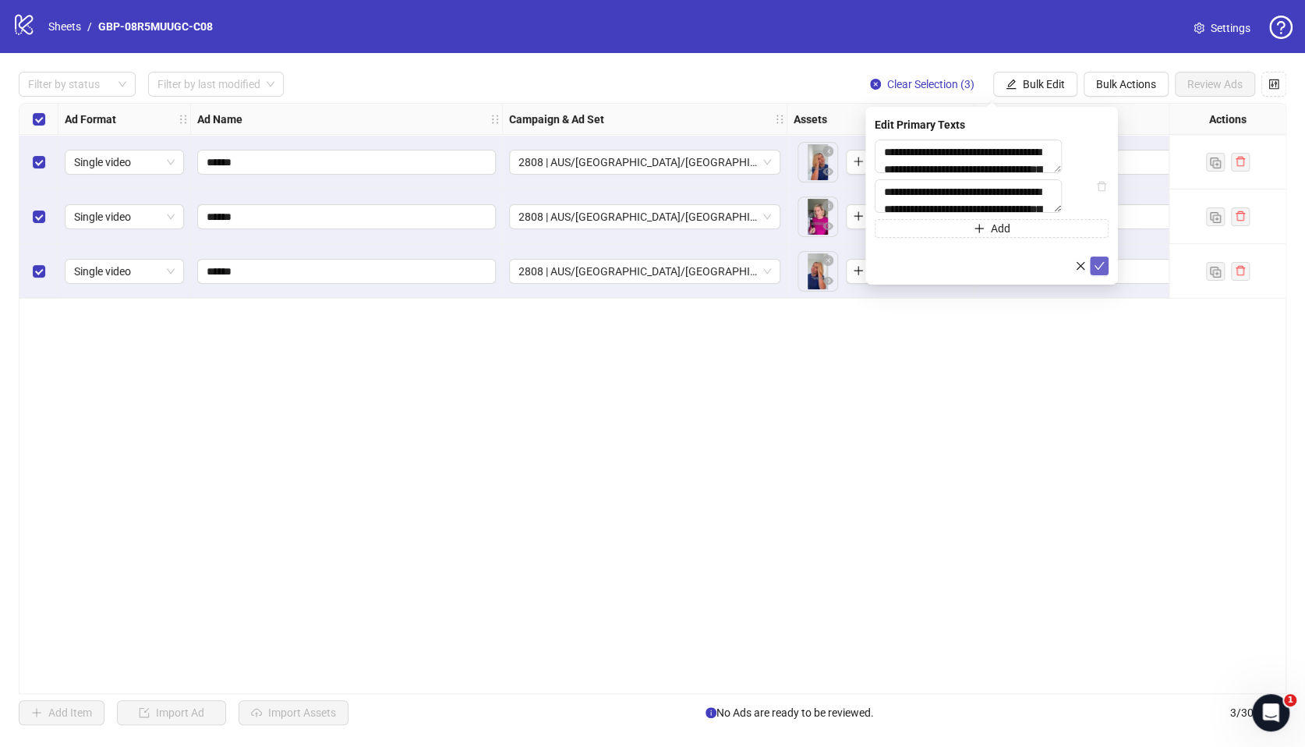
click at [1094, 271] on icon "check" at bounding box center [1099, 265] width 11 height 11
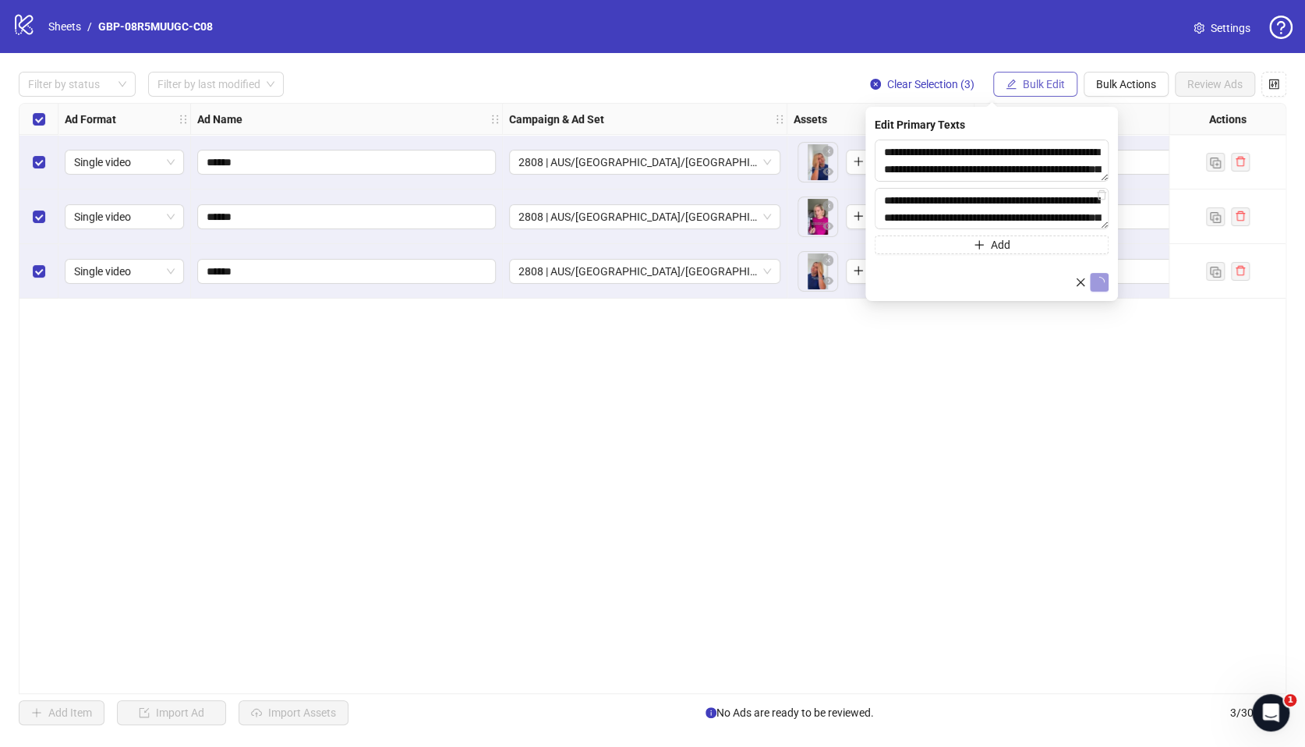
click at [1028, 73] on button "Bulk Edit" at bounding box center [1035, 84] width 84 height 25
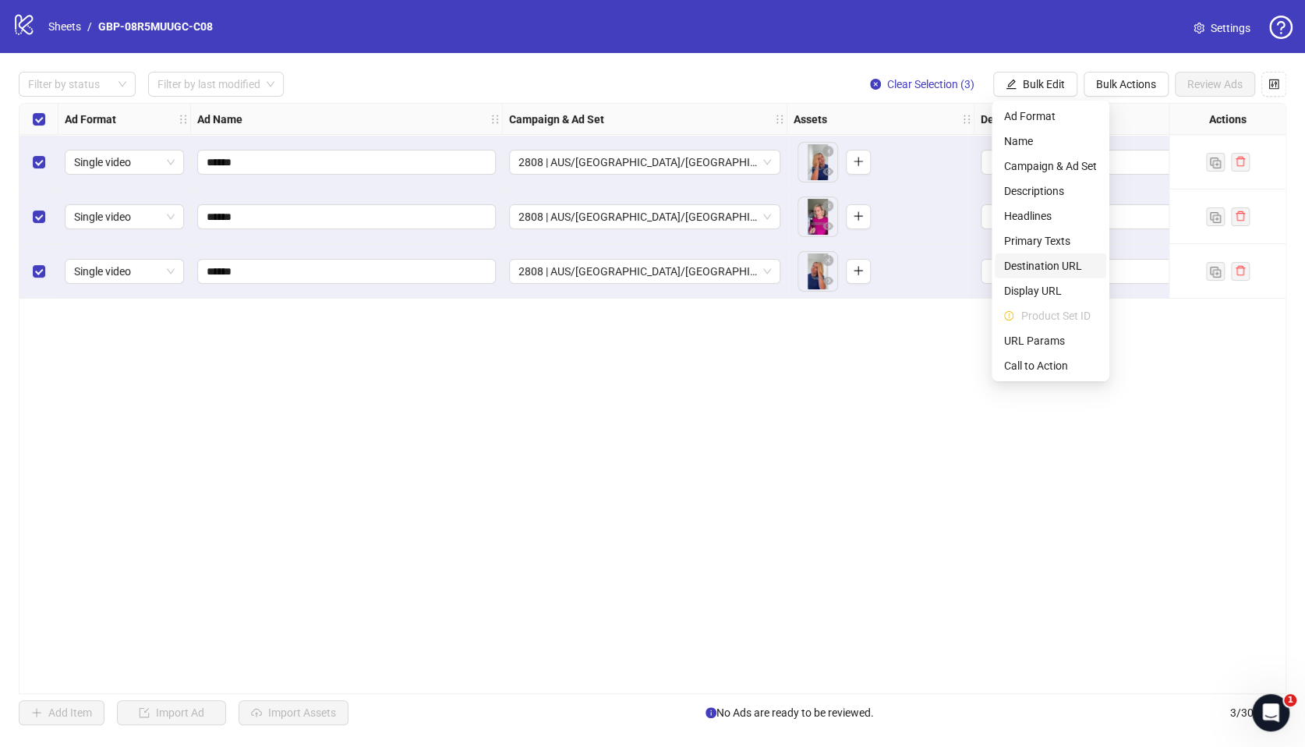
click at [1060, 263] on span "Destination URL" at bounding box center [1050, 265] width 93 height 17
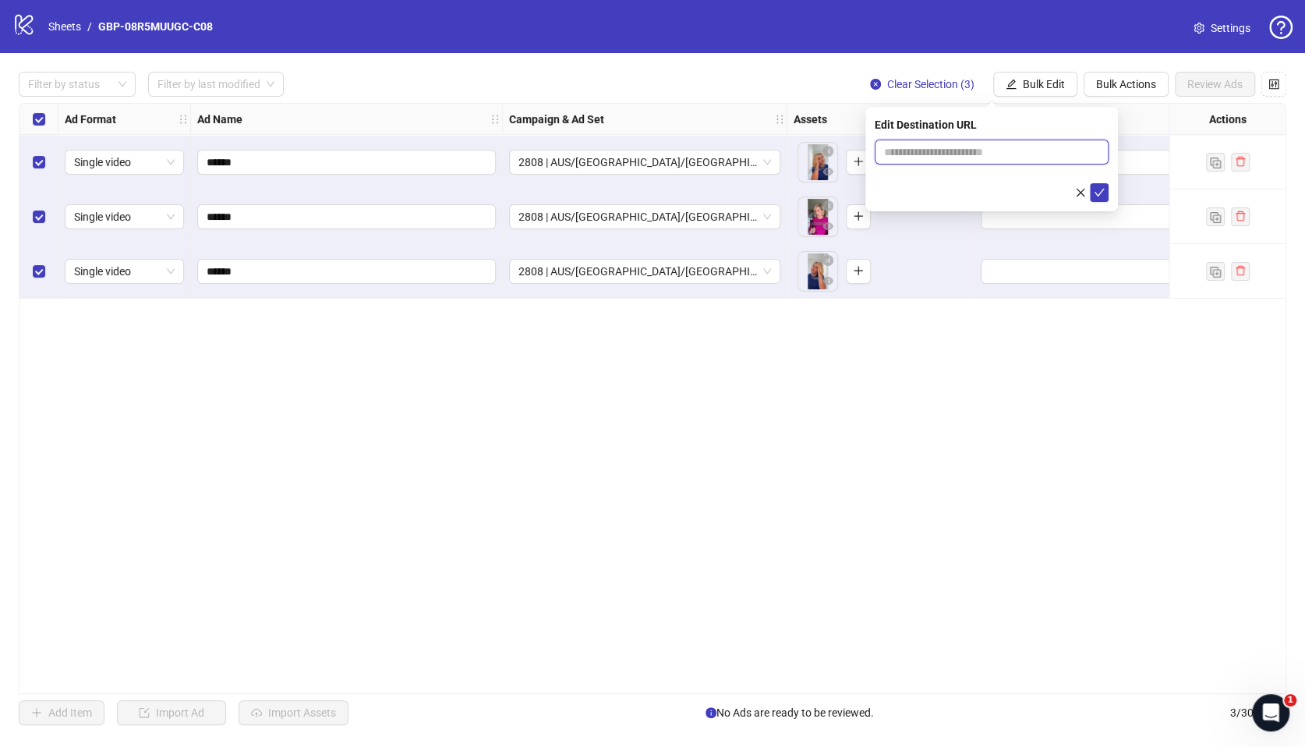
click at [961, 150] on input "text" at bounding box center [985, 151] width 203 height 17
paste input "**********"
type input "**********"
click at [1096, 189] on icon "check" at bounding box center [1099, 192] width 11 height 11
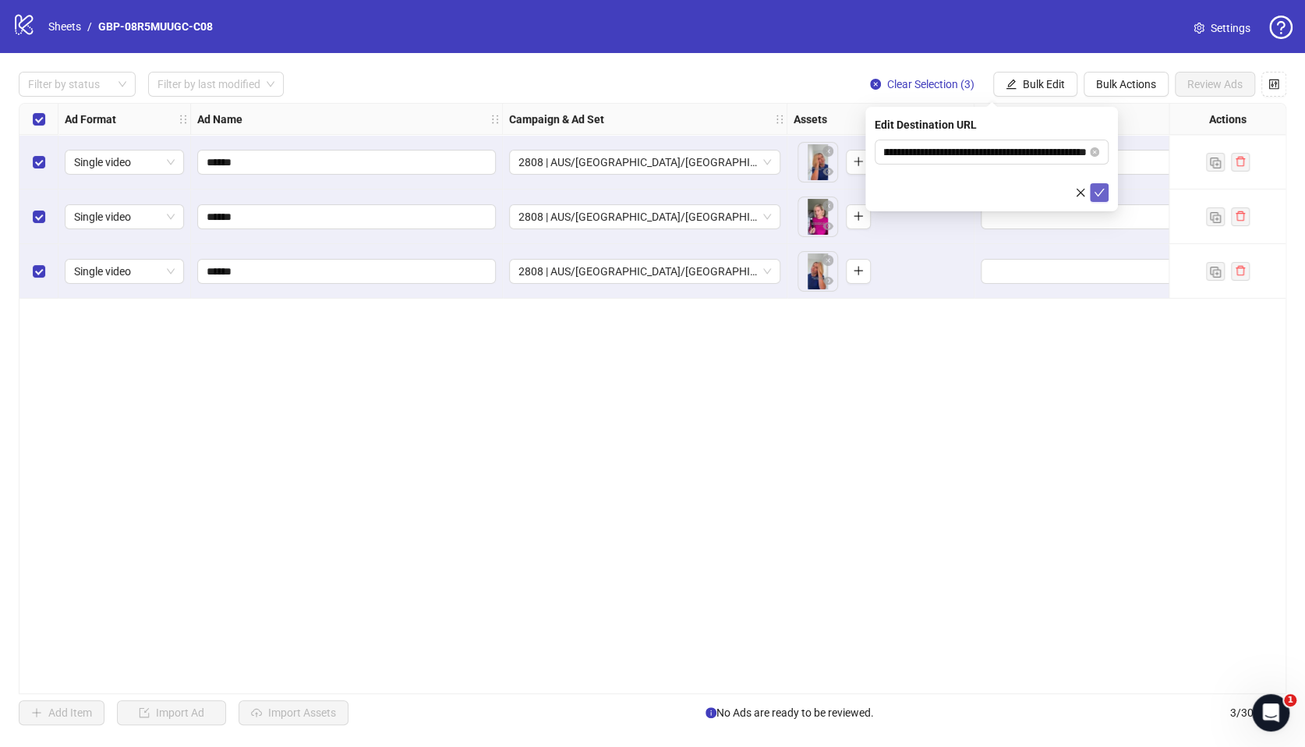
scroll to position [0, 0]
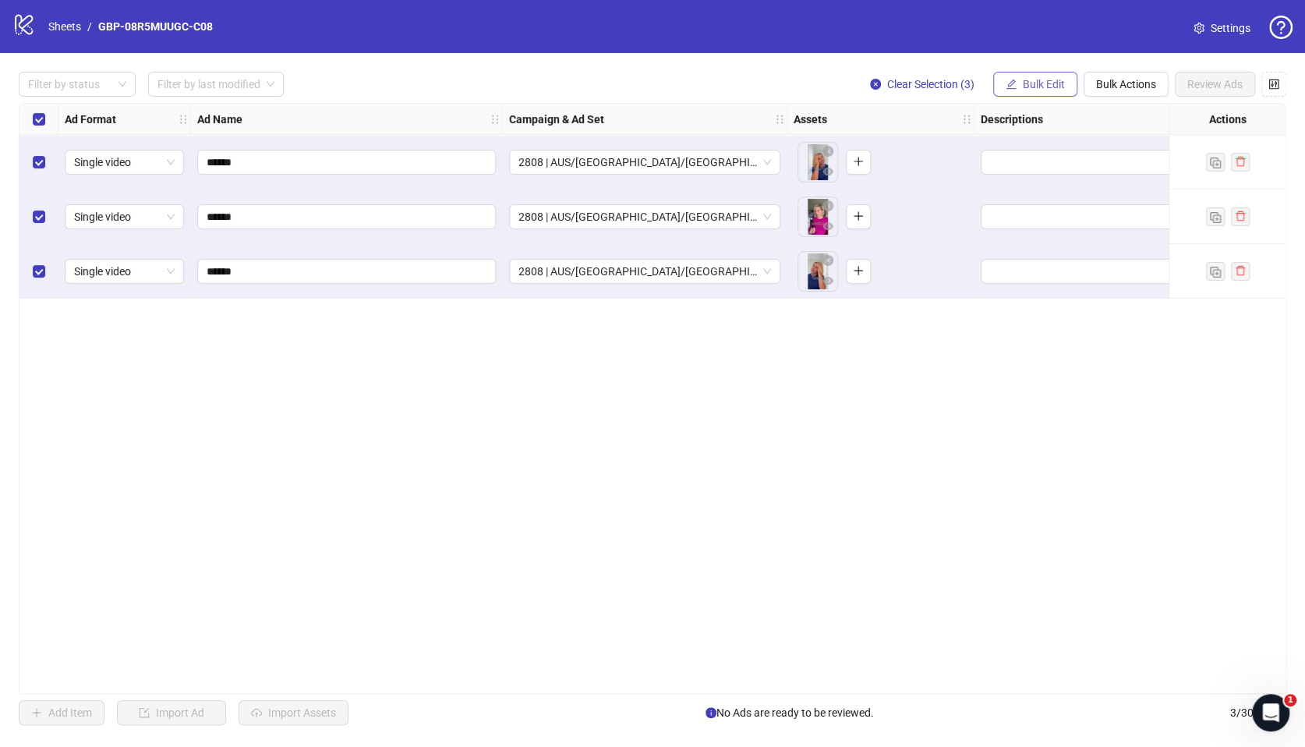
click at [1037, 89] on span "Bulk Edit" at bounding box center [1044, 84] width 42 height 12
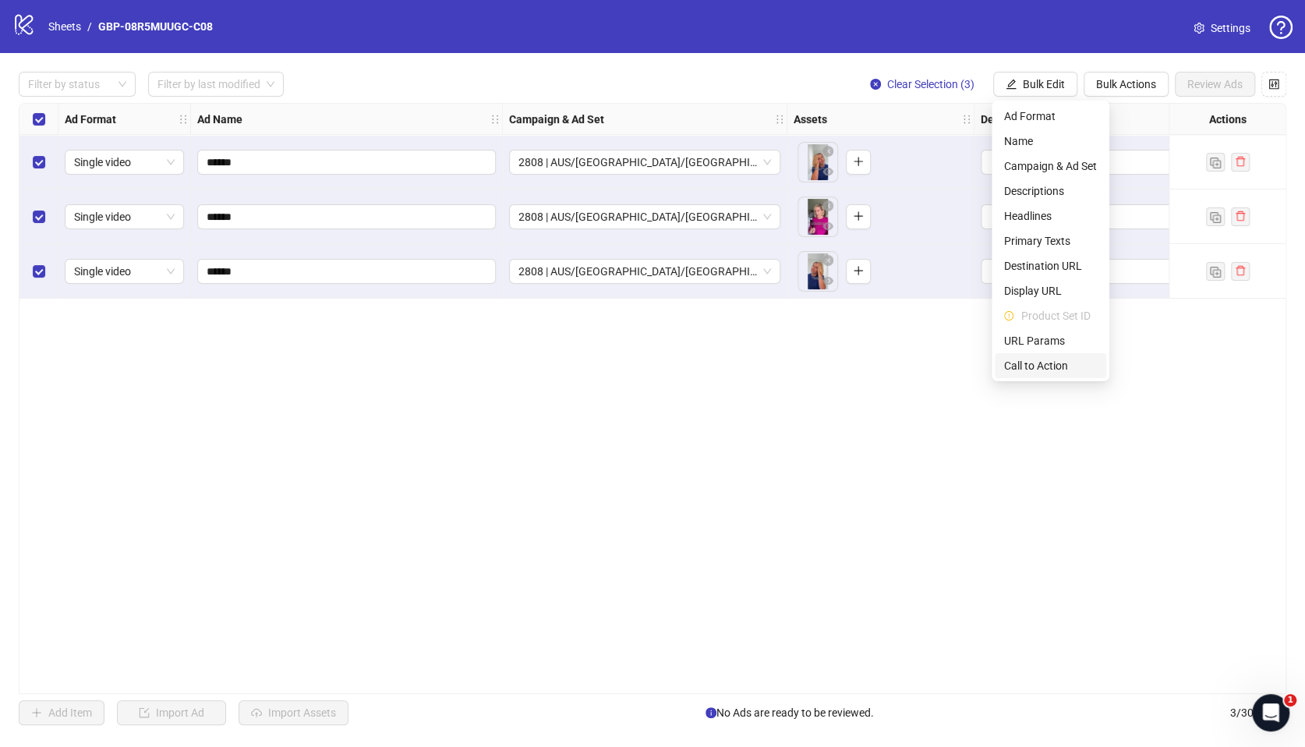
click at [1026, 363] on span "Call to Action" at bounding box center [1050, 365] width 93 height 17
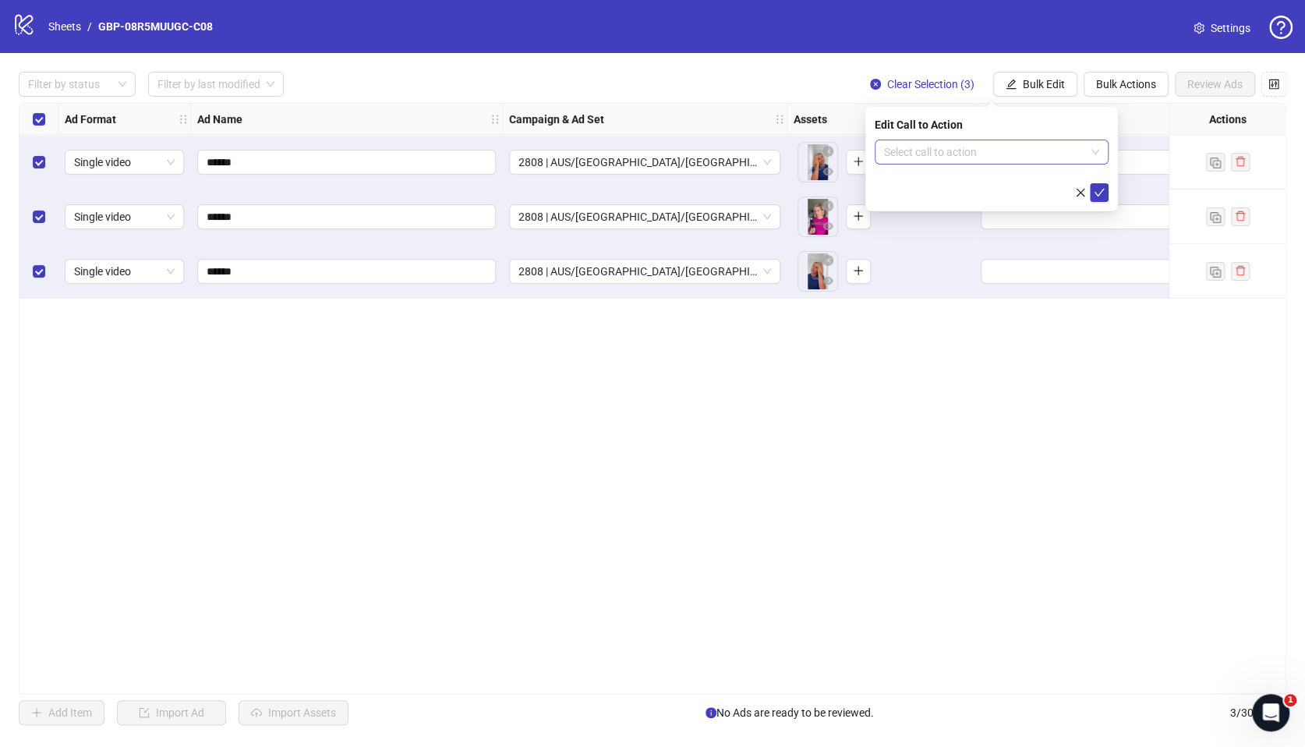
click at [939, 155] on input "search" at bounding box center [984, 151] width 201 height 23
type input "****"
click at [935, 184] on div "Shop now" at bounding box center [991, 183] width 209 height 17
click at [1094, 191] on icon "check" at bounding box center [1099, 192] width 11 height 11
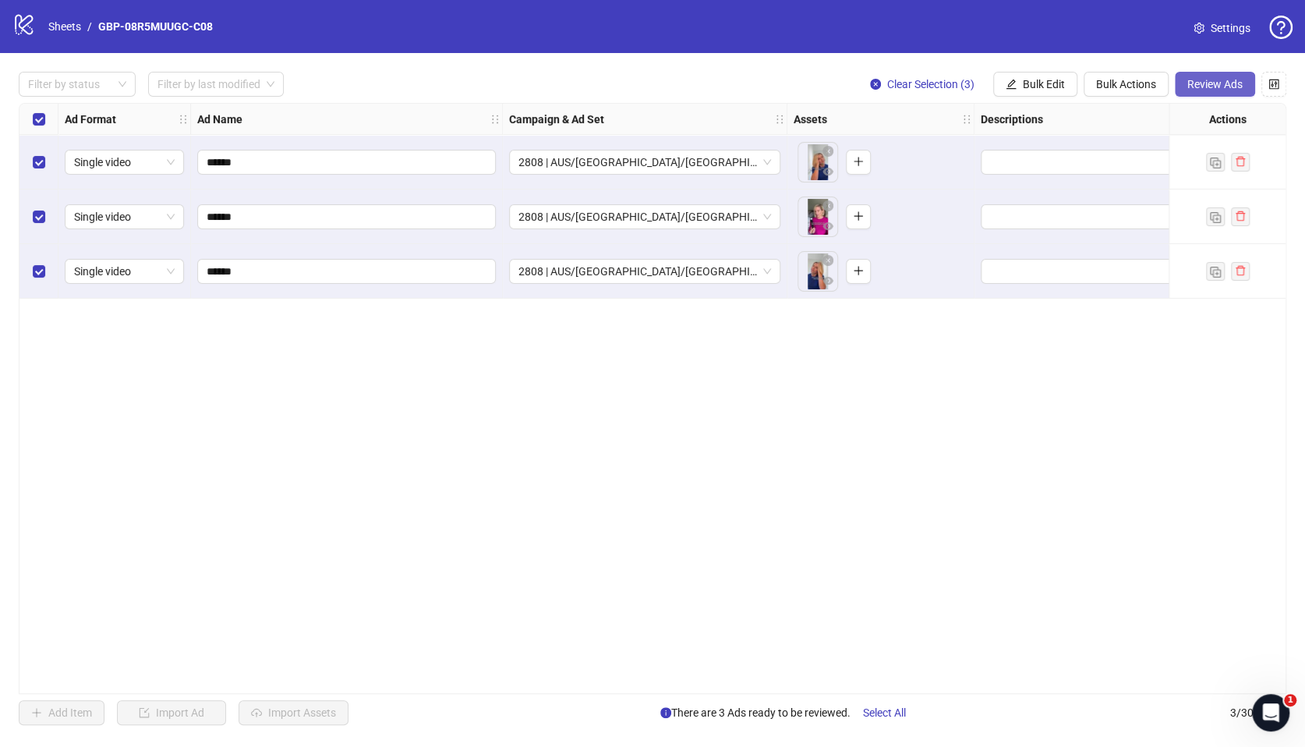
click at [1209, 88] on span "Review Ads" at bounding box center [1214, 84] width 55 height 12
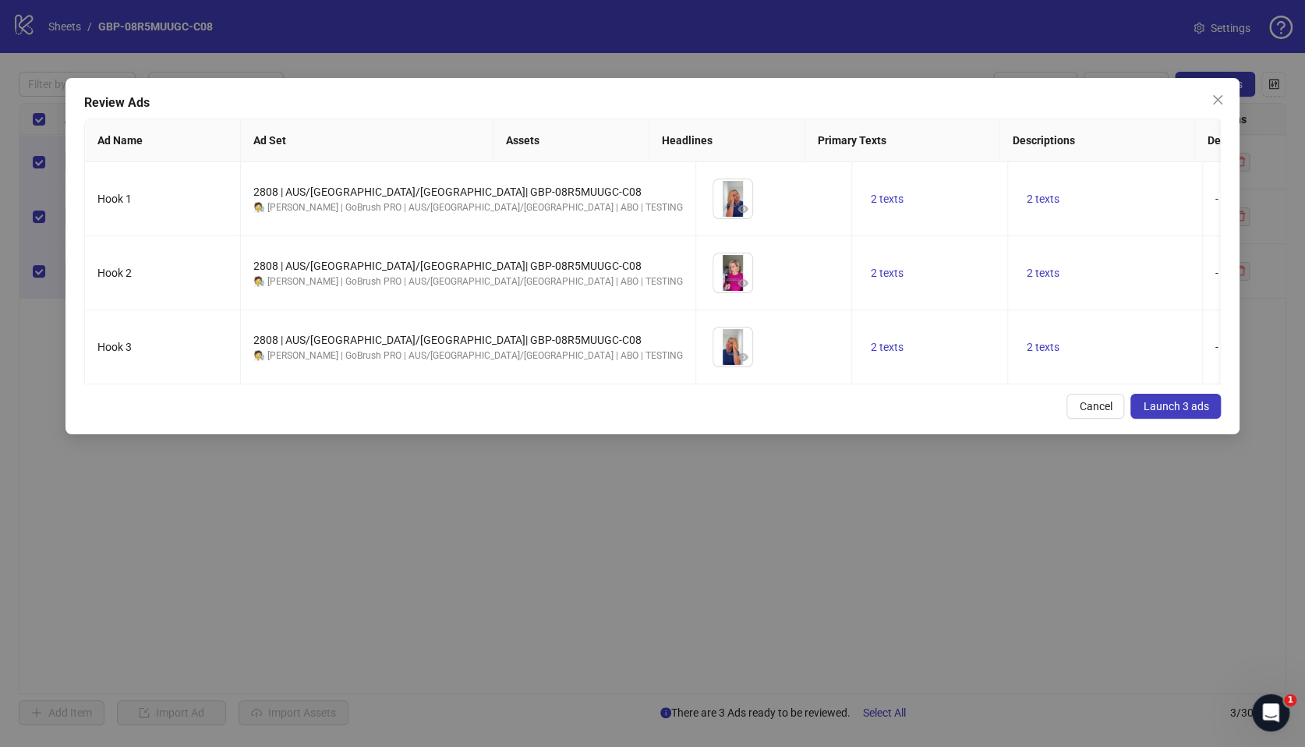
click at [489, 409] on div "Review Ads Ad Name Ad Set Assets Headlines Primary Texts Descriptions Destinati…" at bounding box center [652, 256] width 1175 height 356
click at [532, 407] on div "Review Ads Ad Name Ad Set Assets Headlines Primary Texts Descriptions Destinati…" at bounding box center [652, 256] width 1175 height 356
click at [1182, 412] on span "Launch 3 ads" at bounding box center [1175, 406] width 65 height 12
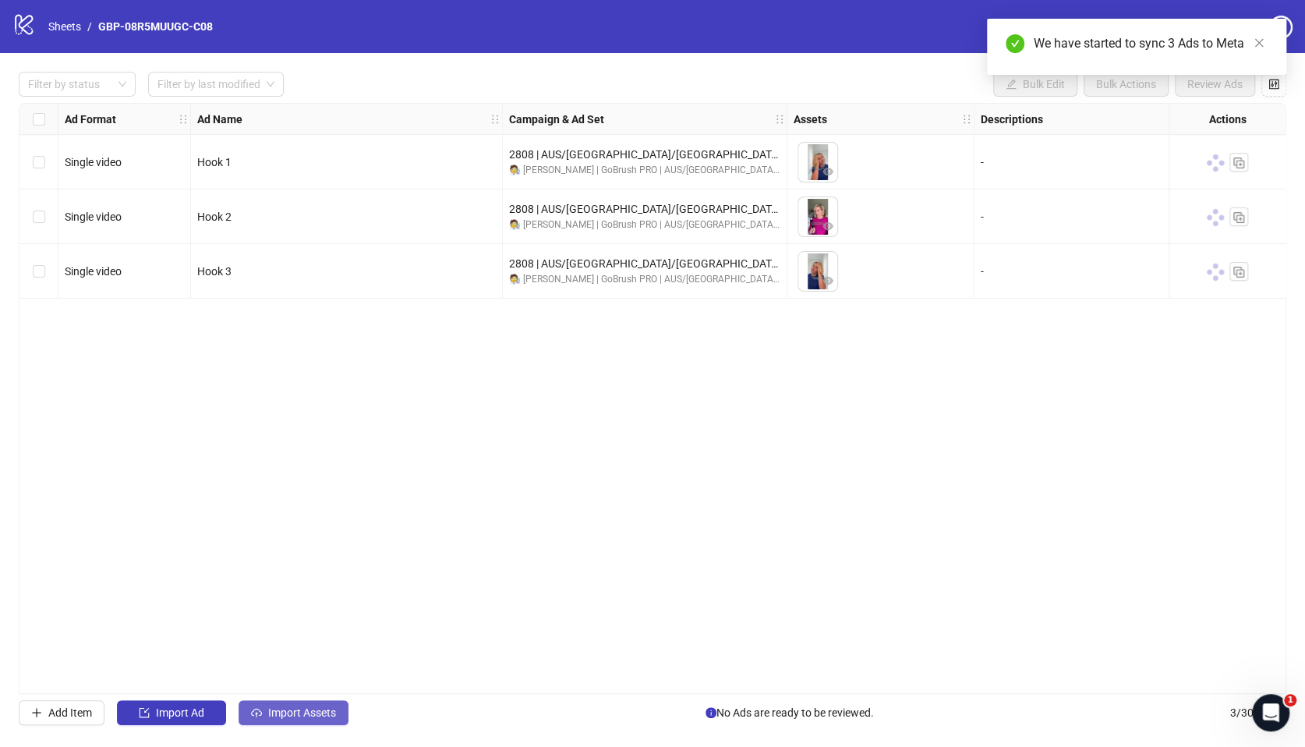
click at [286, 713] on span "Import Assets" at bounding box center [302, 712] width 68 height 12
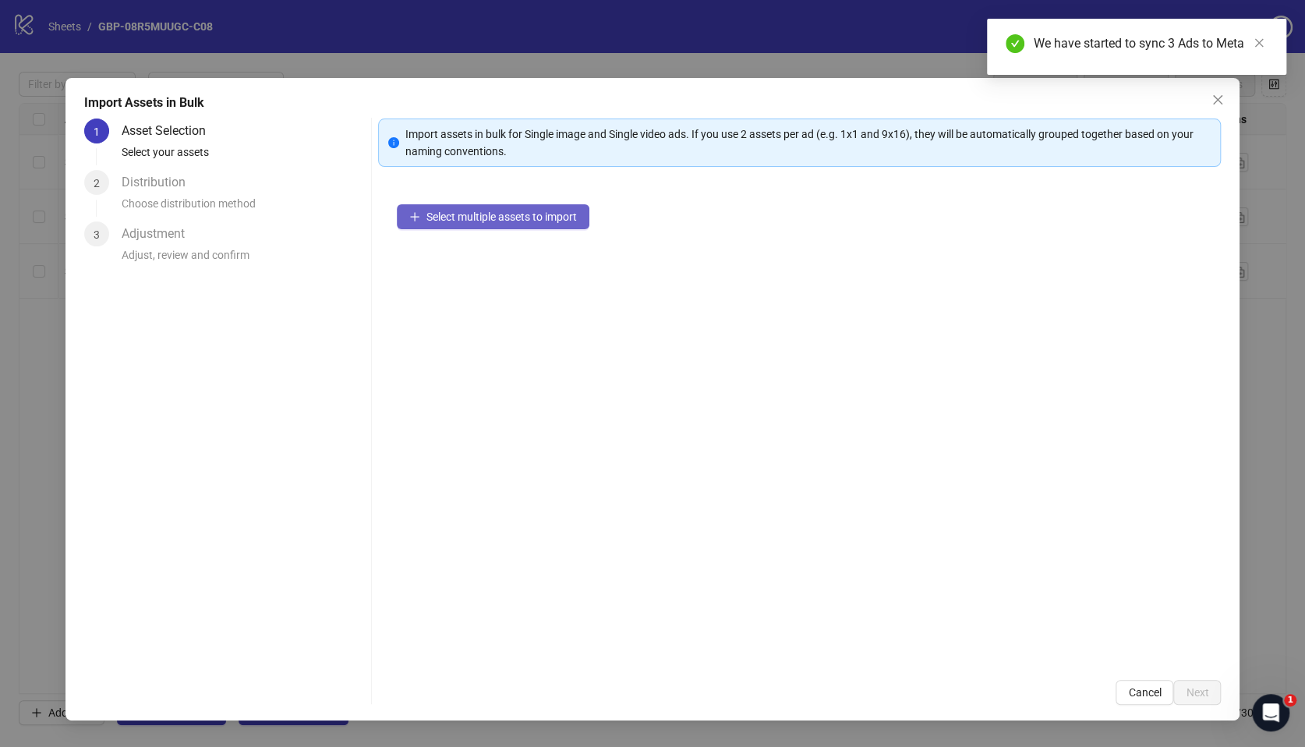
click at [493, 225] on button "Select multiple assets to import" at bounding box center [493, 216] width 193 height 25
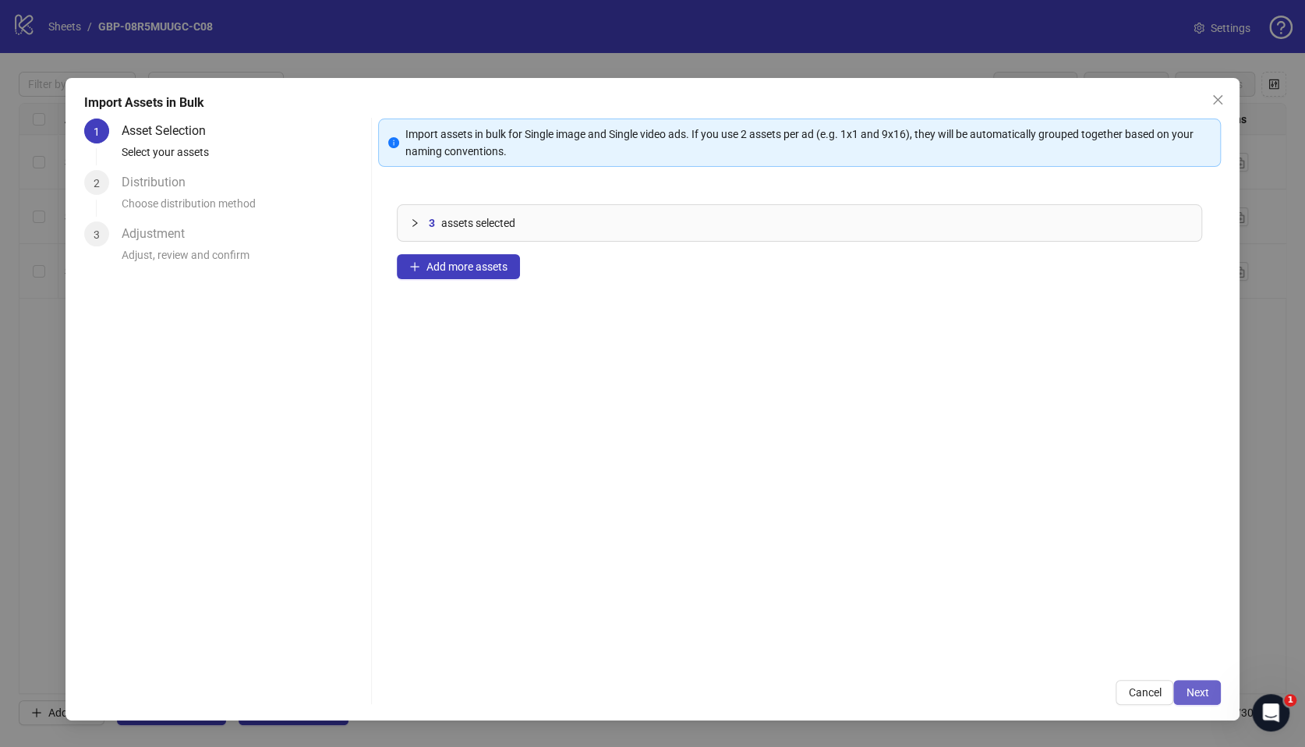
click at [1201, 694] on span "Next" at bounding box center [1197, 692] width 23 height 12
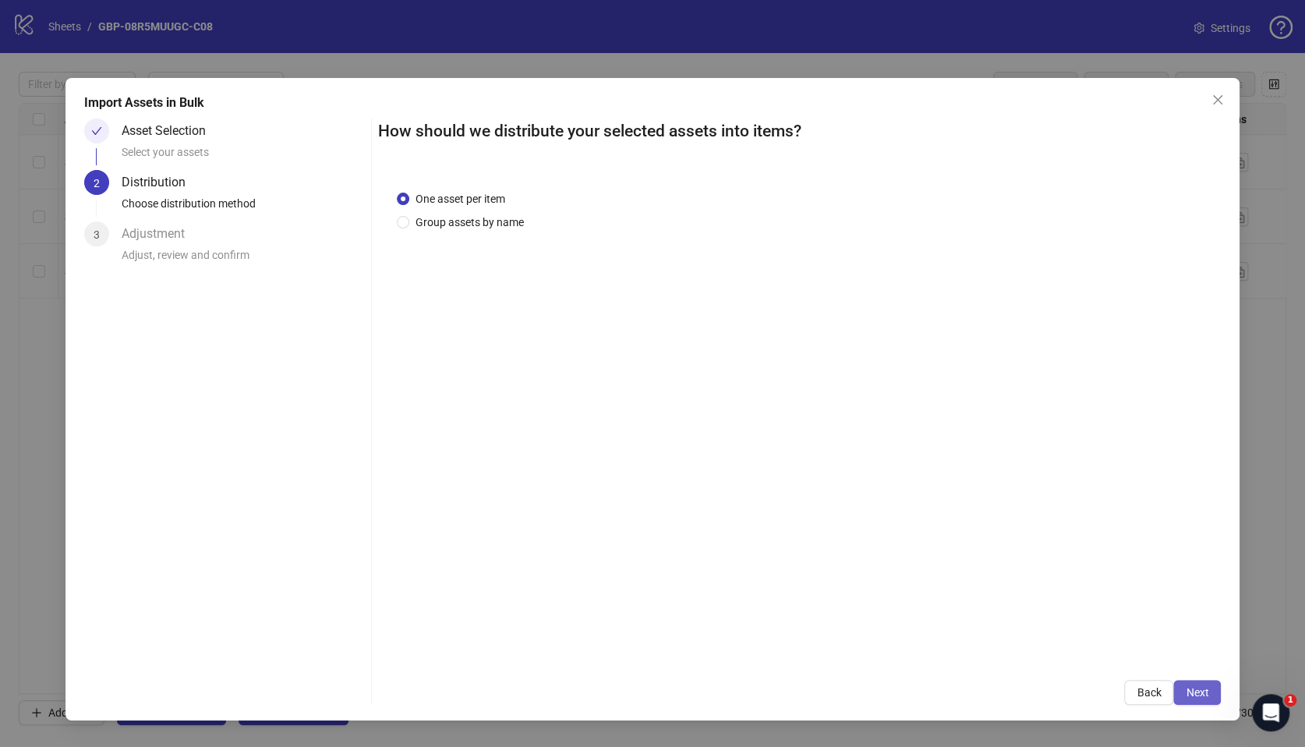
click at [1198, 695] on span "Next" at bounding box center [1197, 692] width 23 height 12
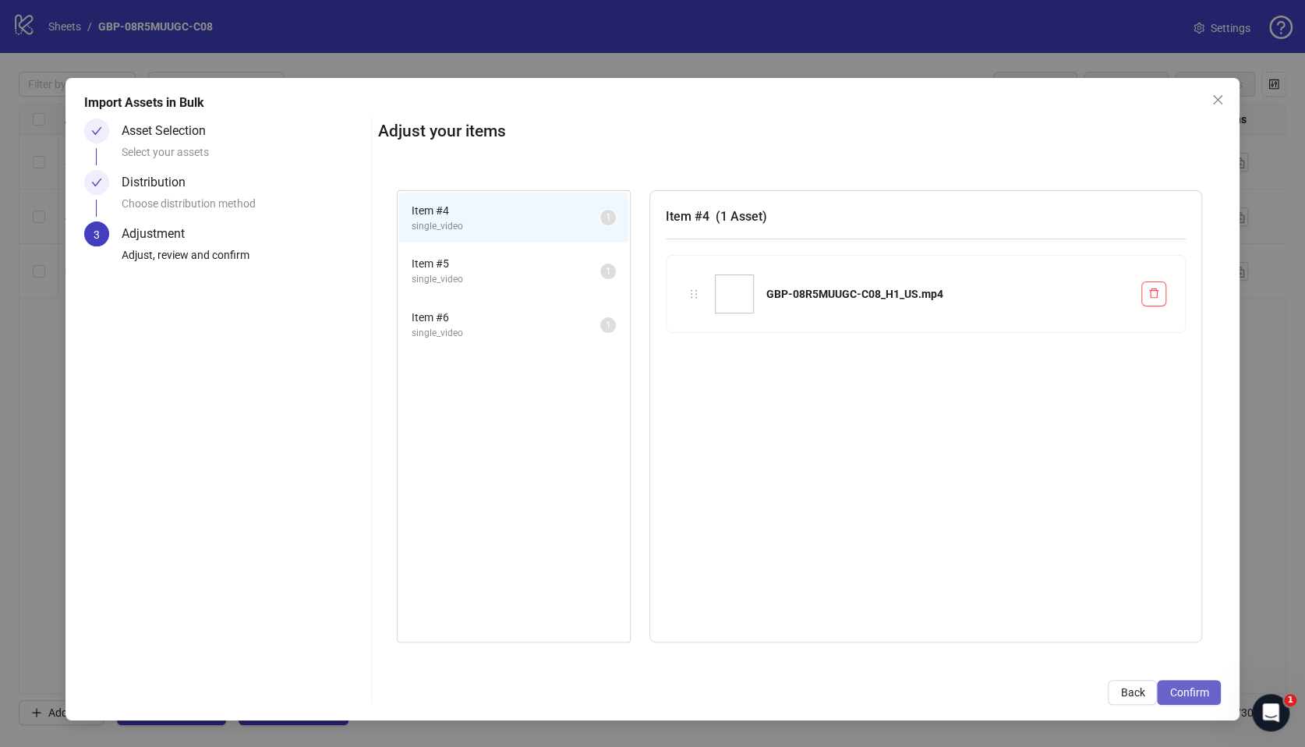
click at [1190, 689] on span "Confirm" at bounding box center [1188, 692] width 39 height 12
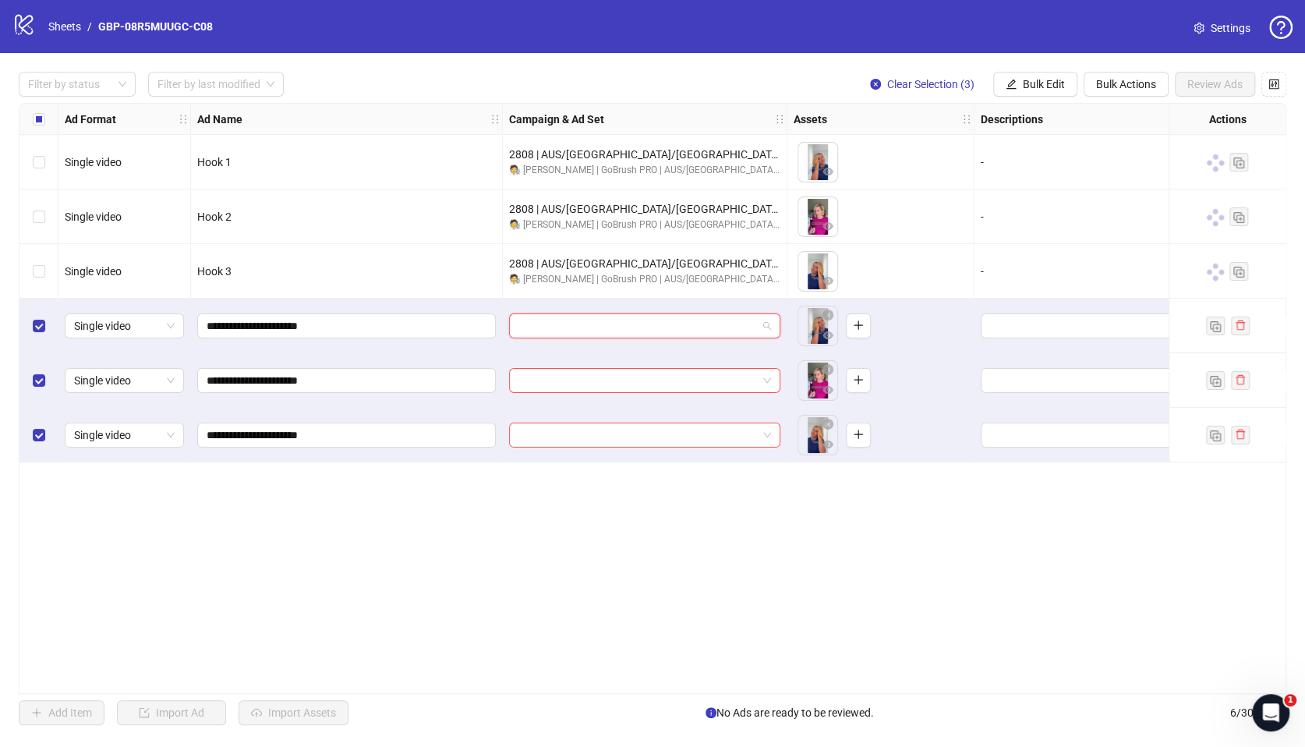
click at [640, 327] on input "search" at bounding box center [637, 325] width 239 height 23
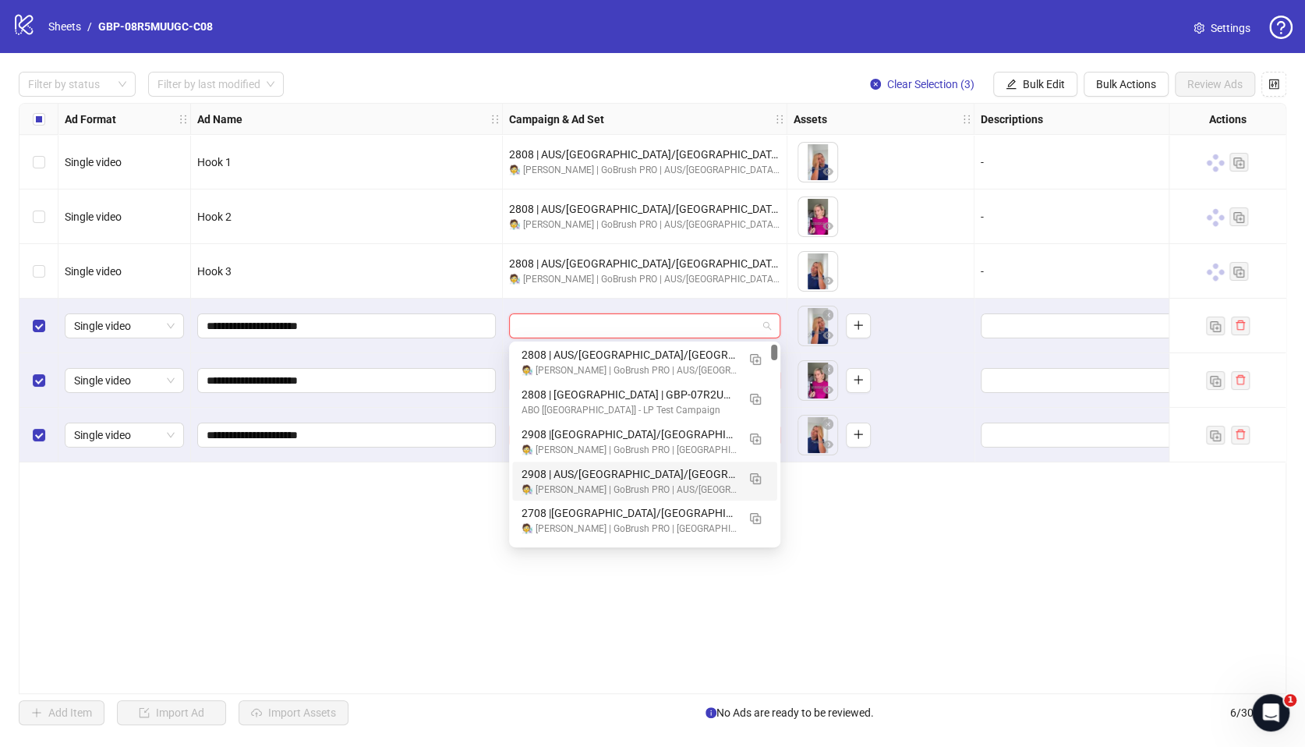
scroll to position [17, 0]
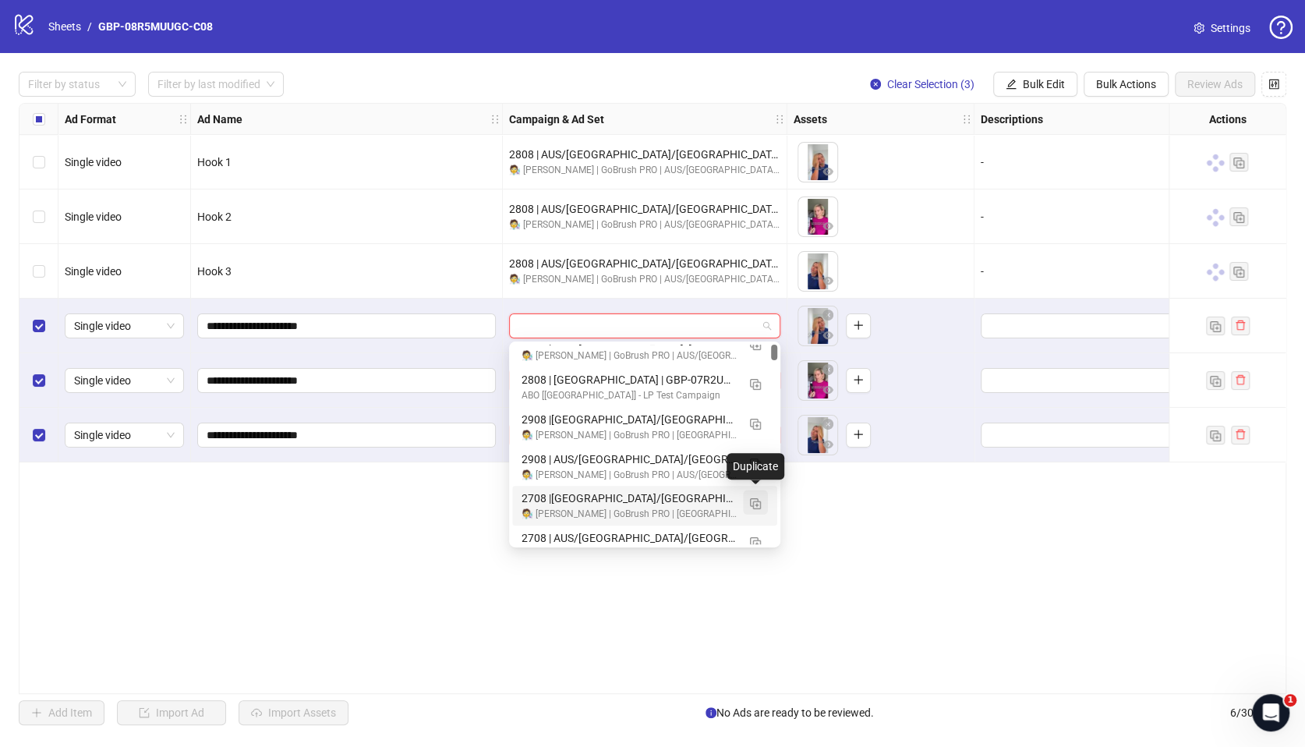
click at [755, 501] on img "button" at bounding box center [755, 503] width 11 height 11
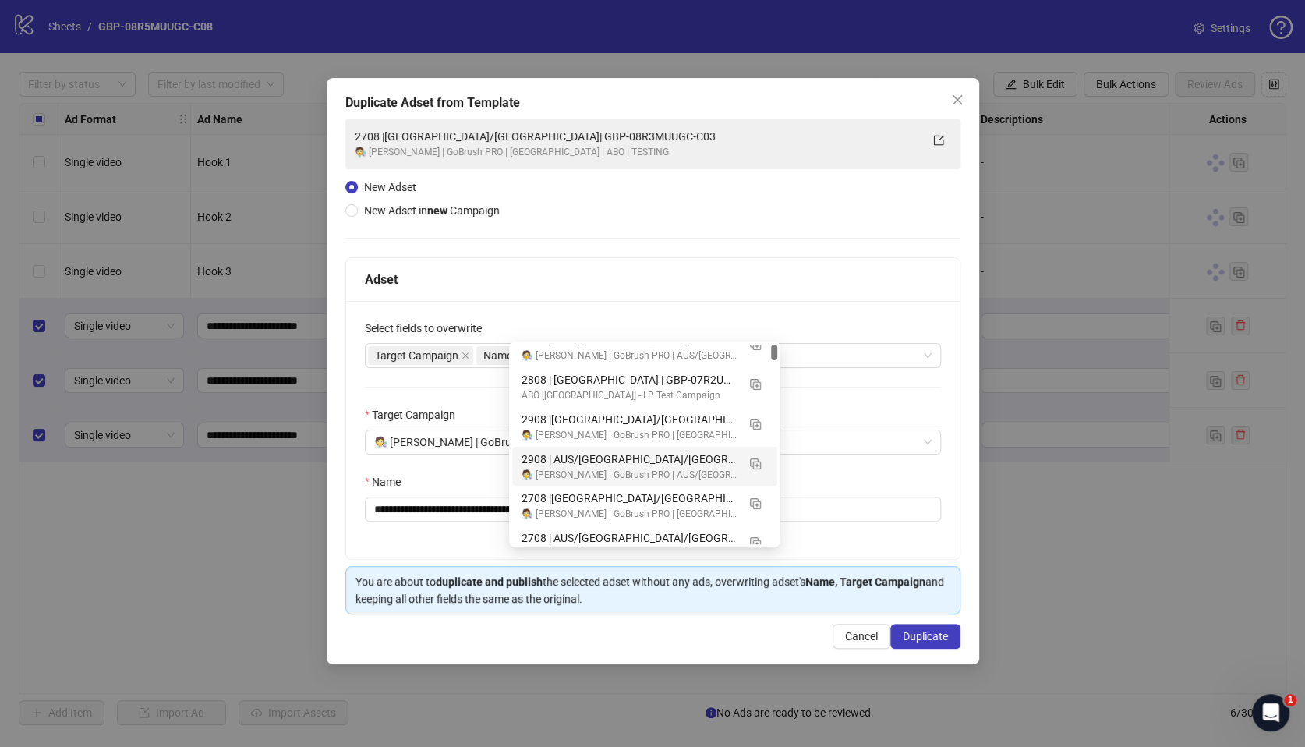
scroll to position [0, 0]
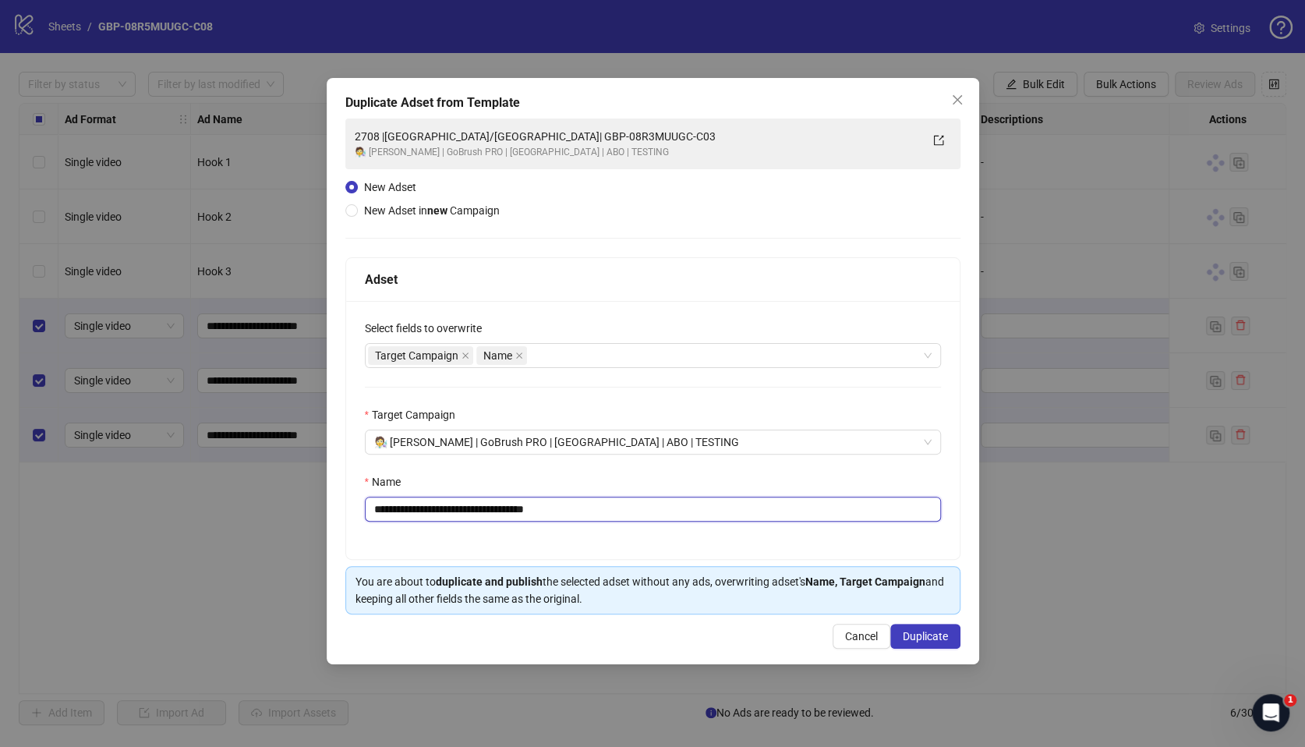
click at [383, 505] on input "**********" at bounding box center [653, 509] width 576 height 25
drag, startPoint x: 450, startPoint y: 511, endPoint x: 702, endPoint y: 515, distance: 251.9
click at [702, 515] on input "**********" at bounding box center [653, 509] width 576 height 25
paste input "text"
type input "**********"
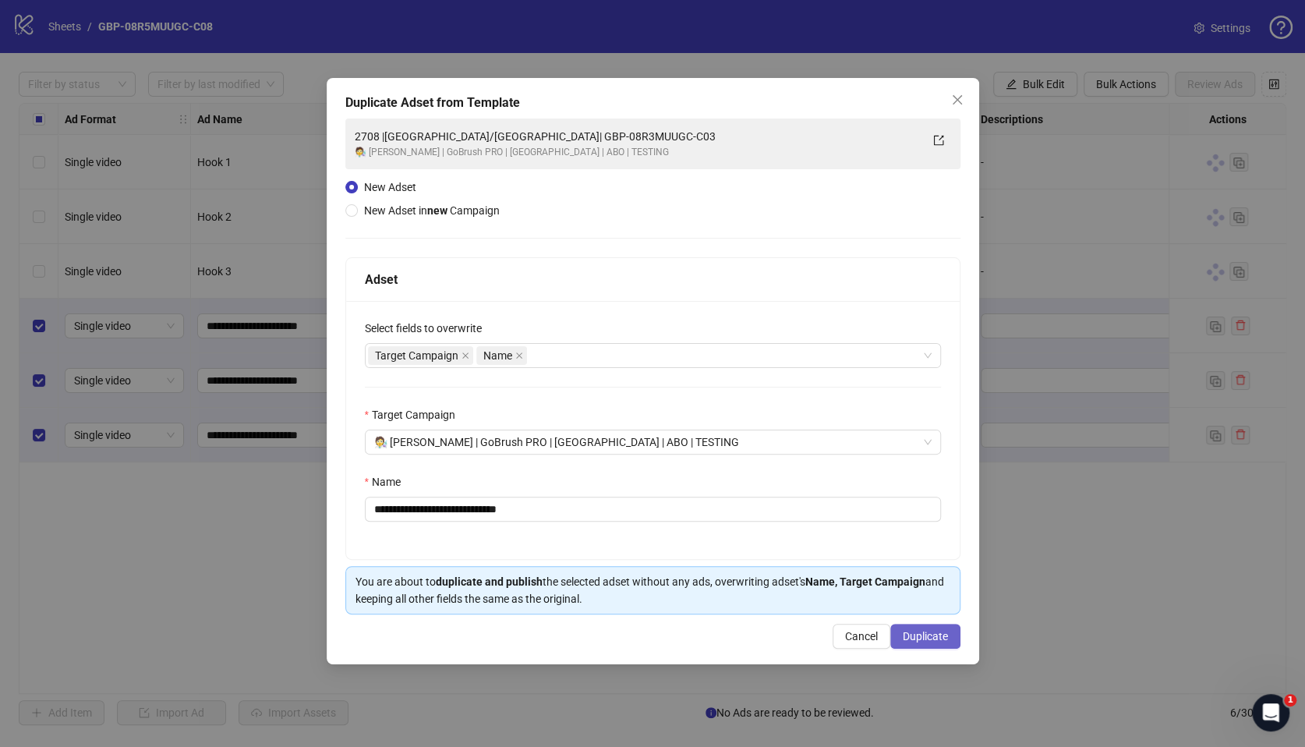
click at [932, 642] on span "Duplicate" at bounding box center [925, 636] width 45 height 12
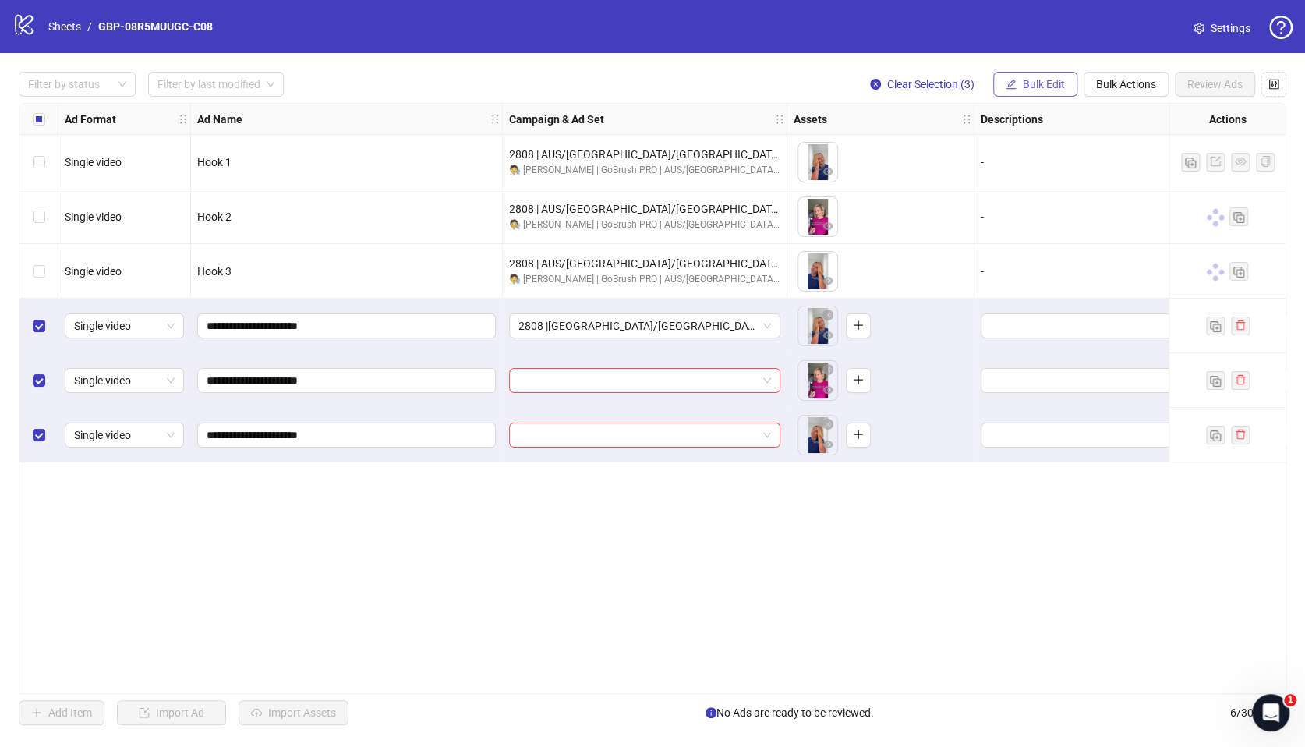
click at [1053, 87] on span "Bulk Edit" at bounding box center [1044, 84] width 42 height 12
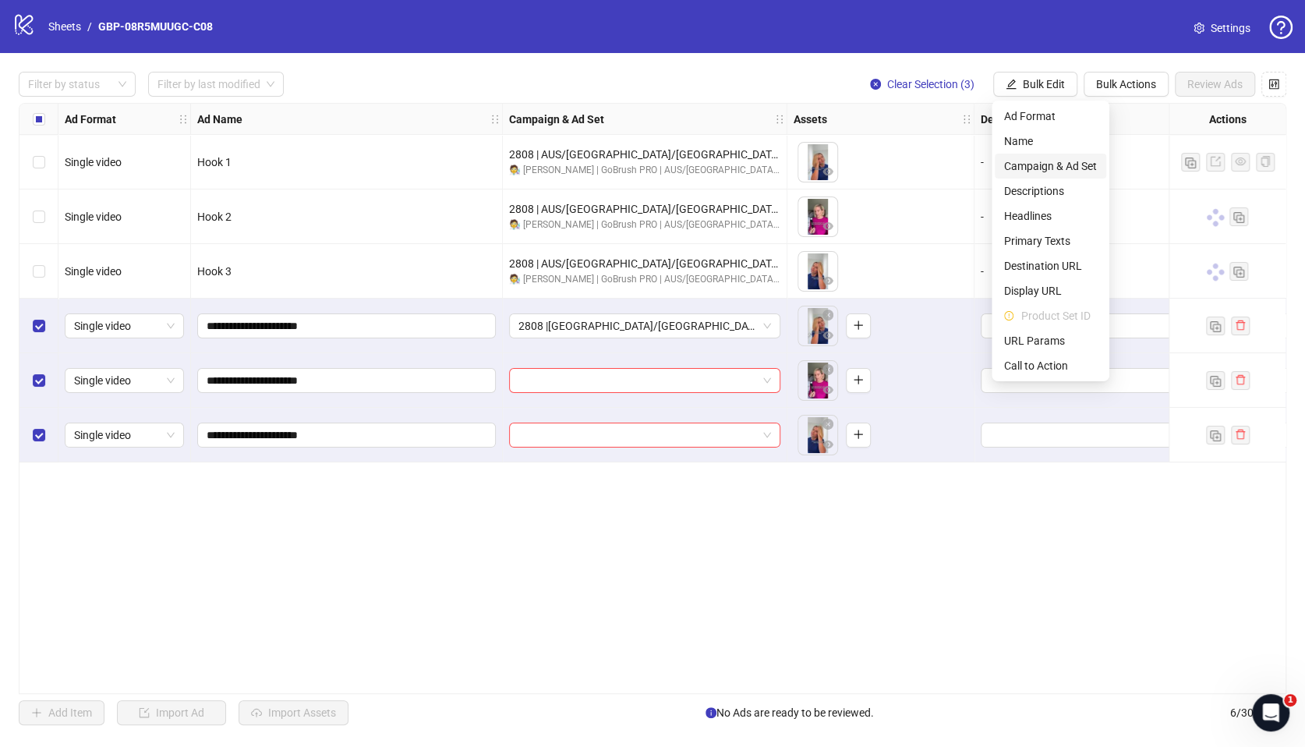
click at [1057, 162] on span "Campaign & Ad Set" at bounding box center [1050, 165] width 93 height 17
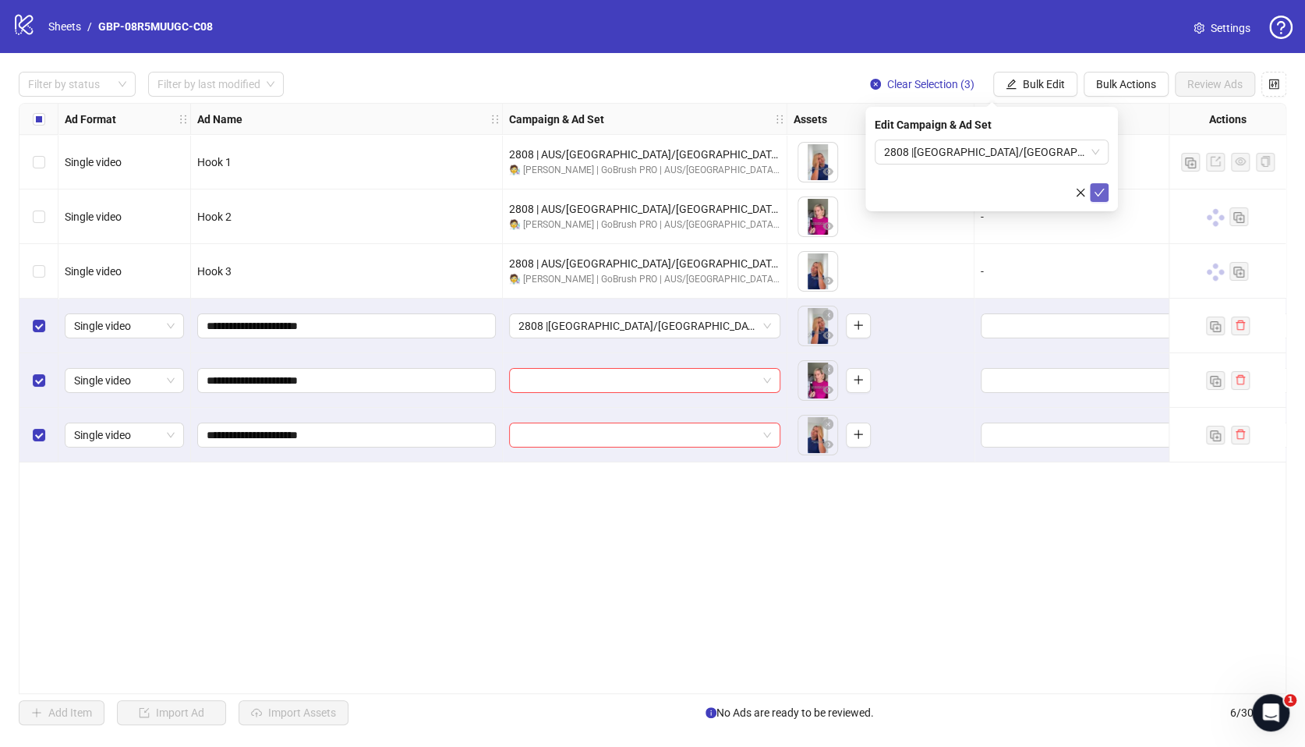
click at [1097, 193] on icon "check" at bounding box center [1099, 192] width 11 height 11
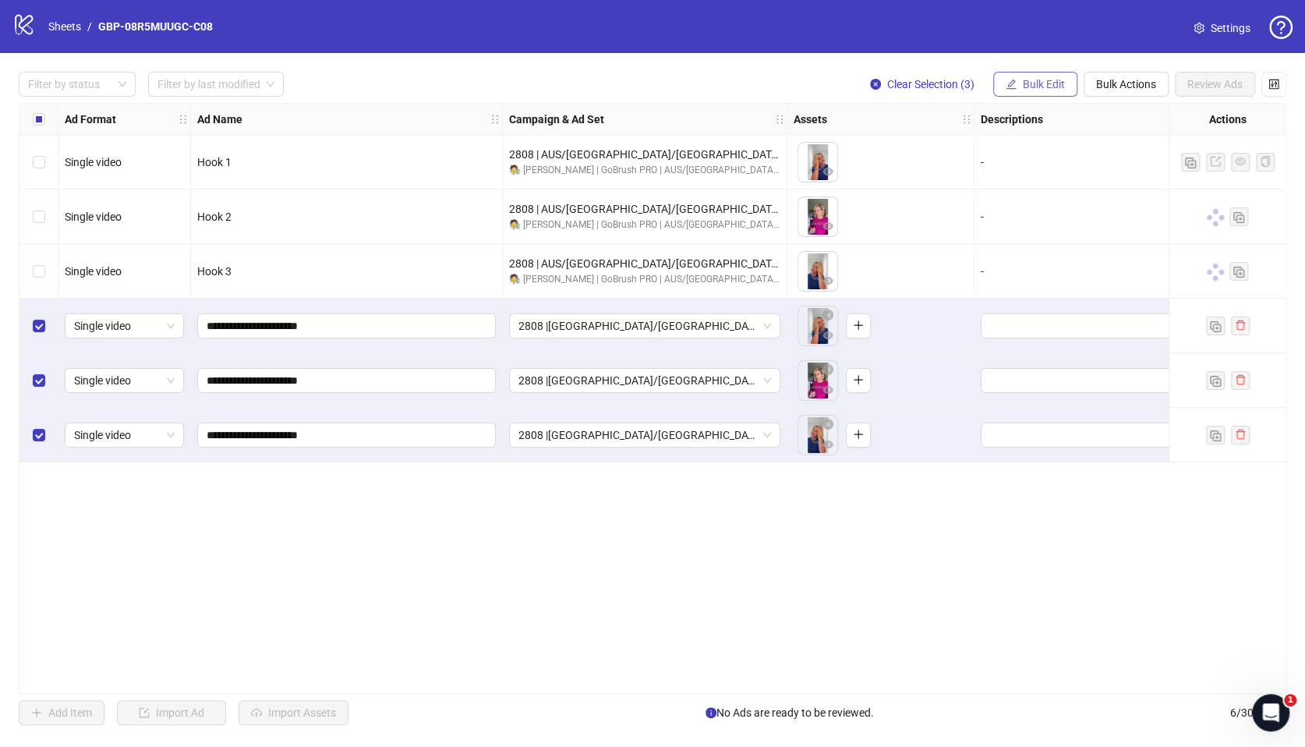
click at [1048, 87] on span "Bulk Edit" at bounding box center [1044, 84] width 42 height 12
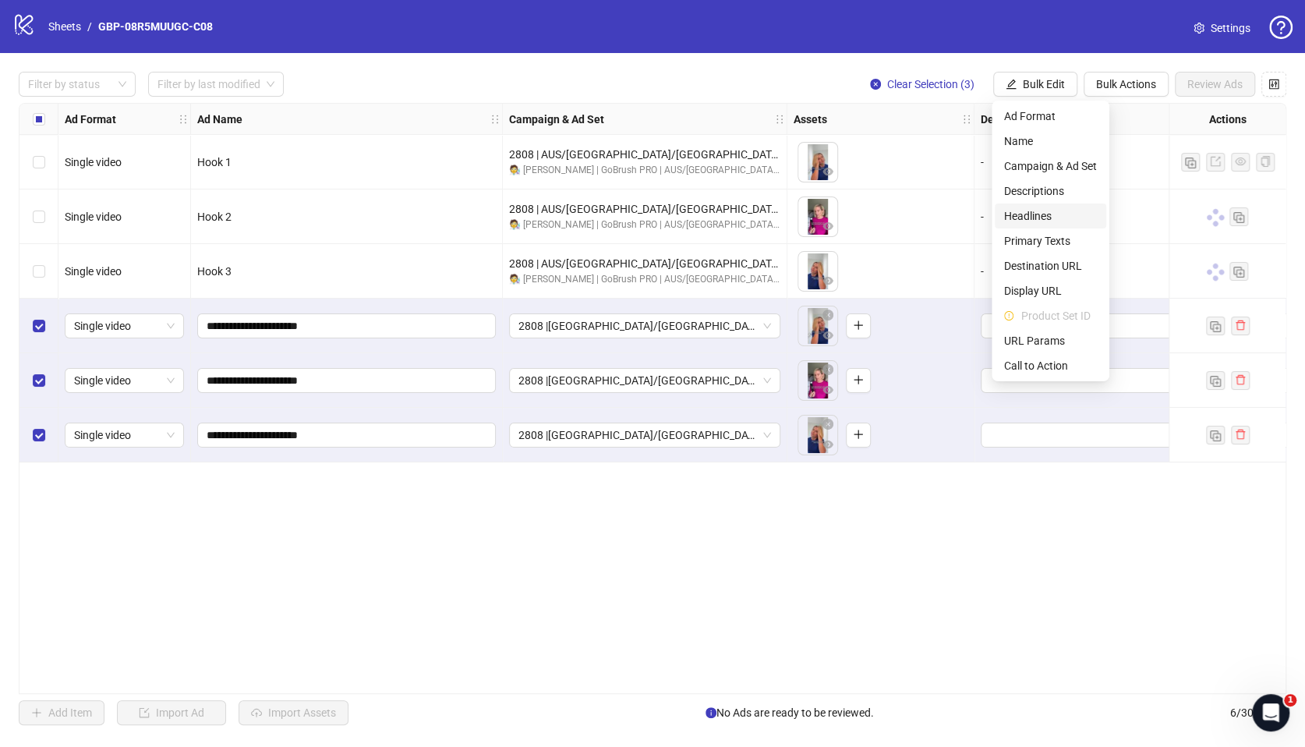
click at [1035, 216] on span "Headlines" at bounding box center [1050, 215] width 93 height 17
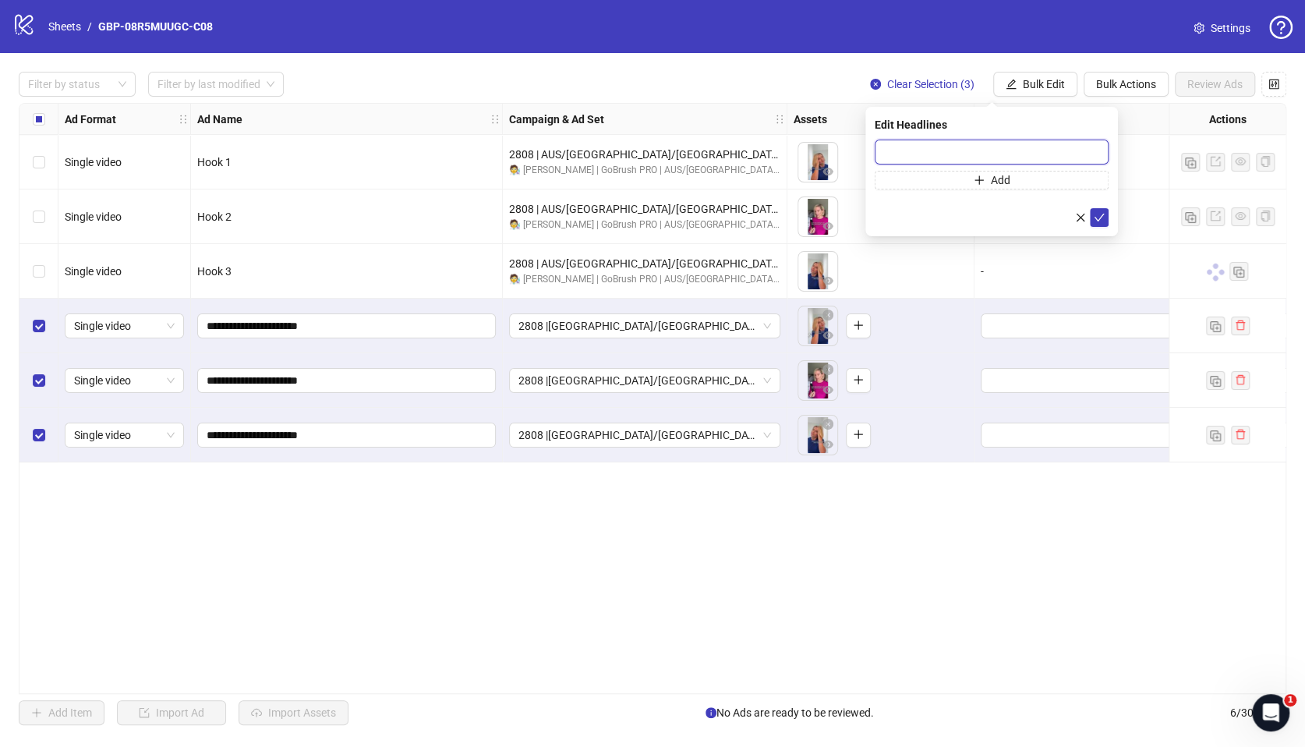
click at [1045, 160] on input "text" at bounding box center [992, 152] width 234 height 25
paste input "*******"
type input "*******"
click at [1009, 179] on span "Add" at bounding box center [1000, 180] width 19 height 12
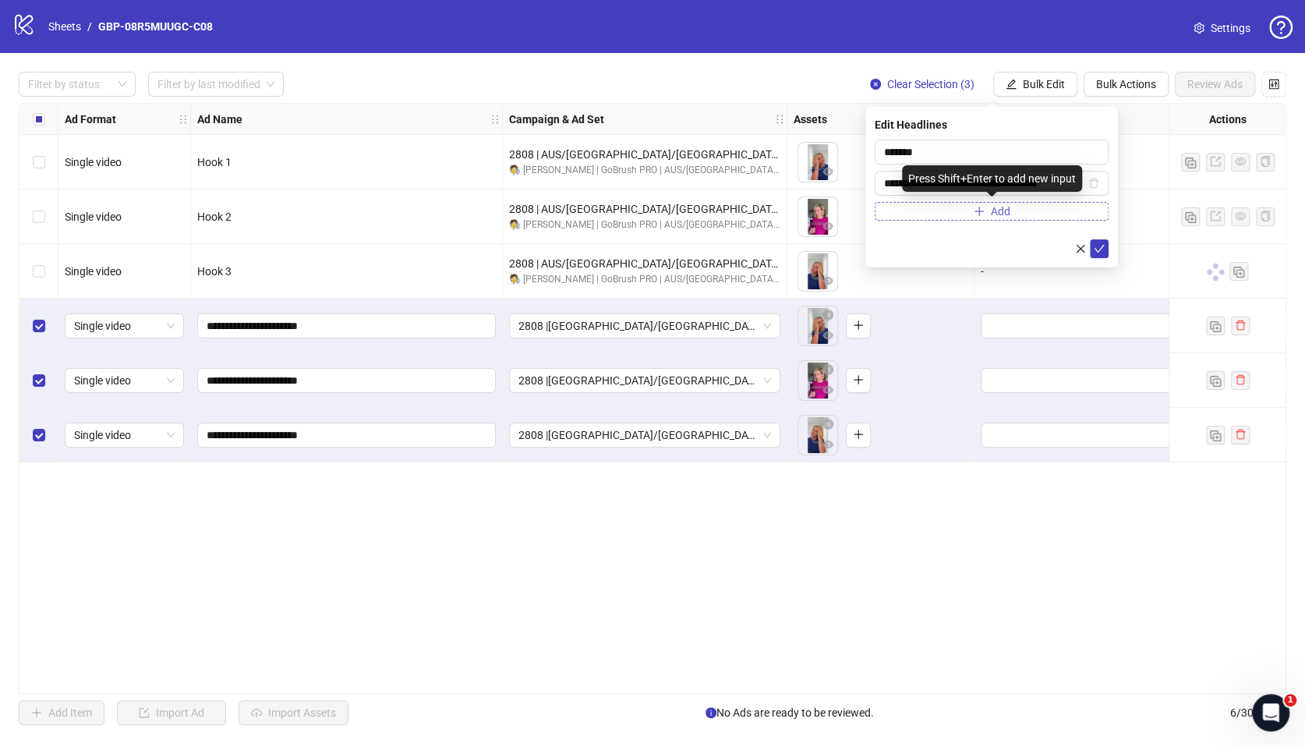
scroll to position [0, 28]
type input "**********"
click at [1094, 249] on icon "check" at bounding box center [1099, 248] width 11 height 11
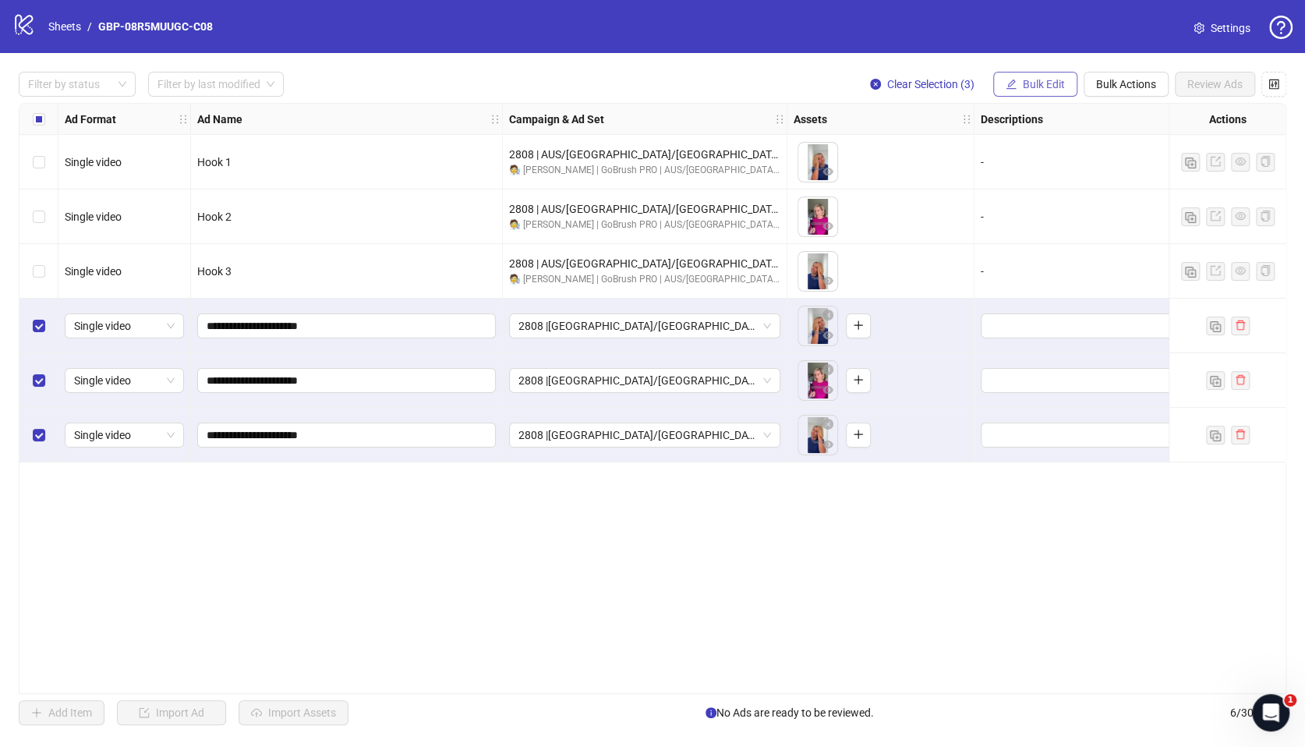
click at [1045, 95] on button "Bulk Edit" at bounding box center [1035, 84] width 84 height 25
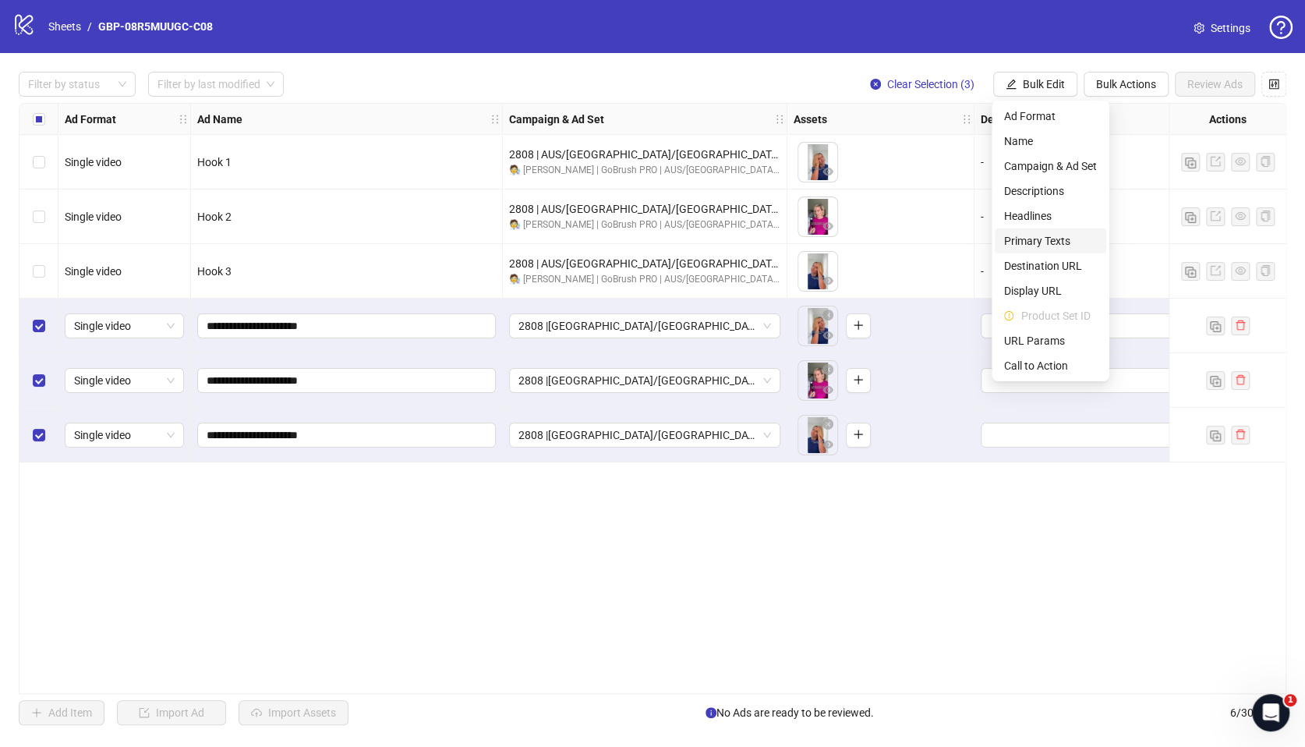
click at [1054, 242] on span "Primary Texts" at bounding box center [1050, 240] width 93 height 17
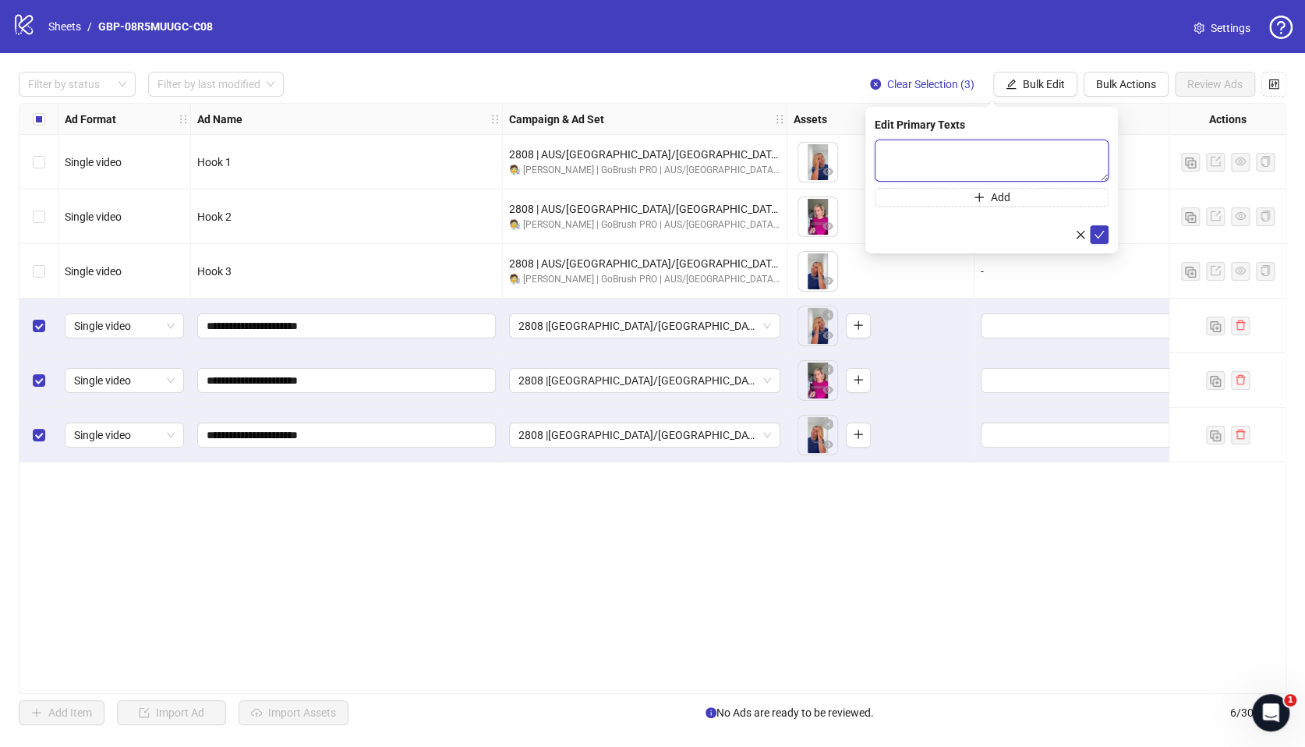
click at [980, 159] on textarea at bounding box center [992, 161] width 234 height 42
paste textarea "**********"
type textarea "**********"
click at [1004, 200] on span "Add" at bounding box center [1000, 197] width 19 height 12
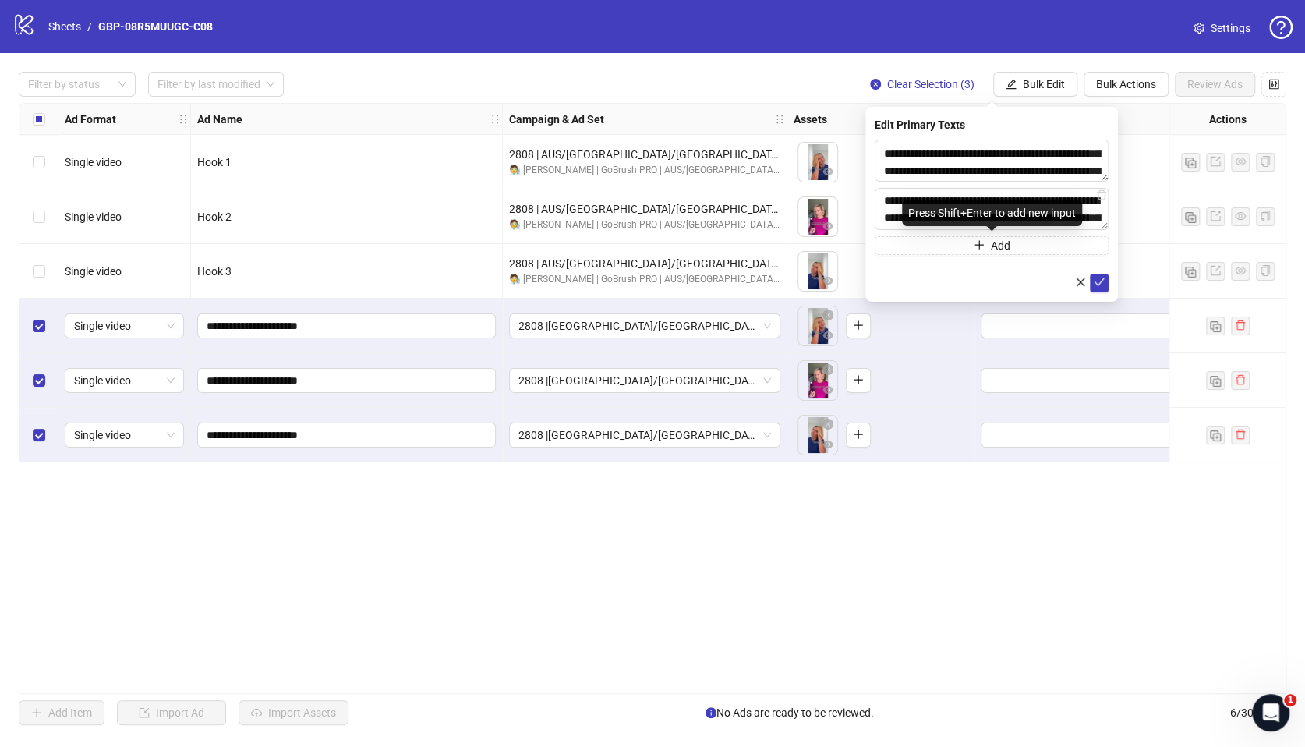
scroll to position [183, 0]
type textarea "**********"
click at [1099, 285] on icon "check" at bounding box center [1099, 282] width 11 height 11
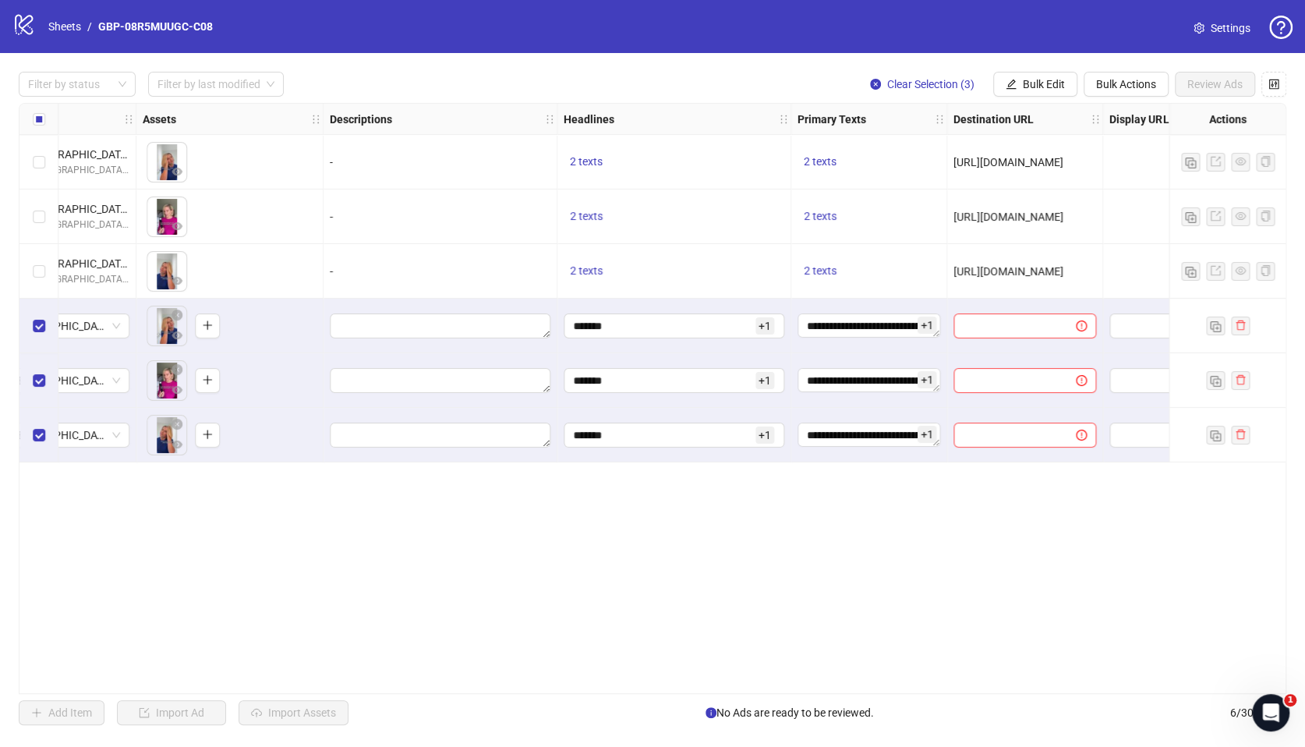
scroll to position [0, 737]
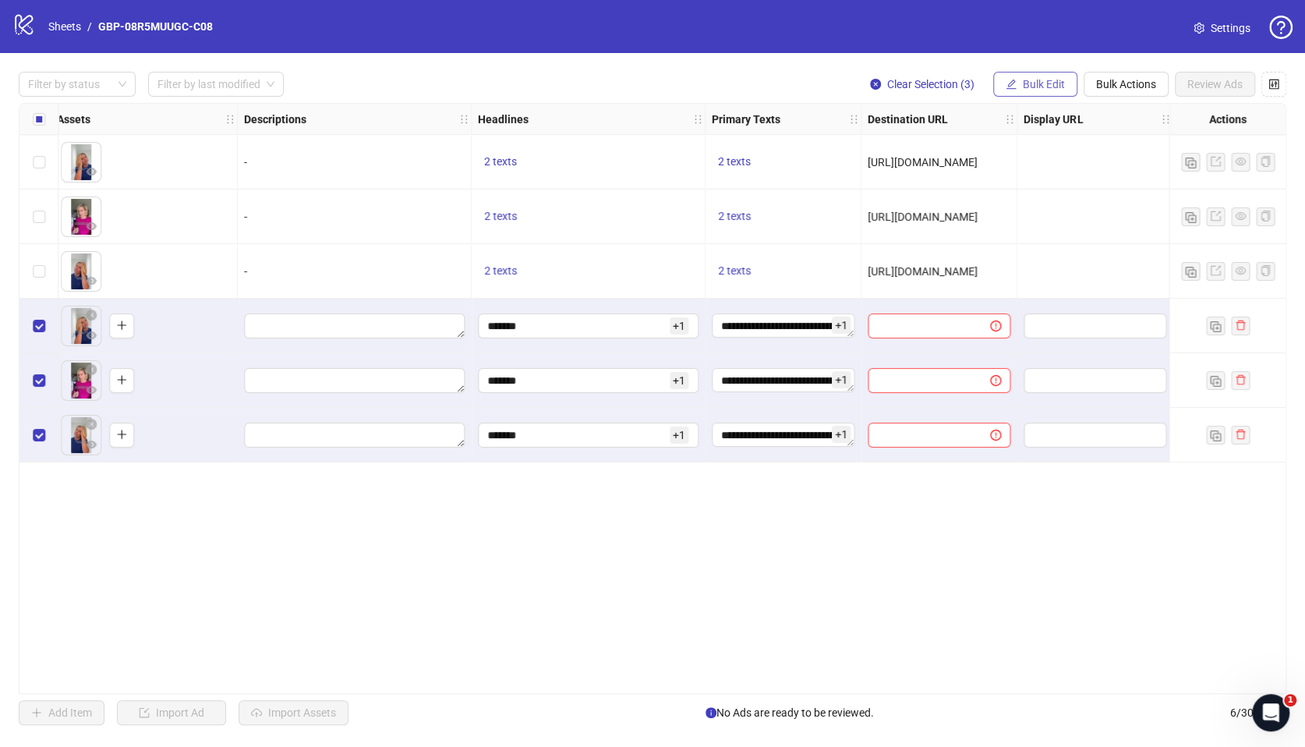
click at [1055, 80] on span "Bulk Edit" at bounding box center [1044, 84] width 42 height 12
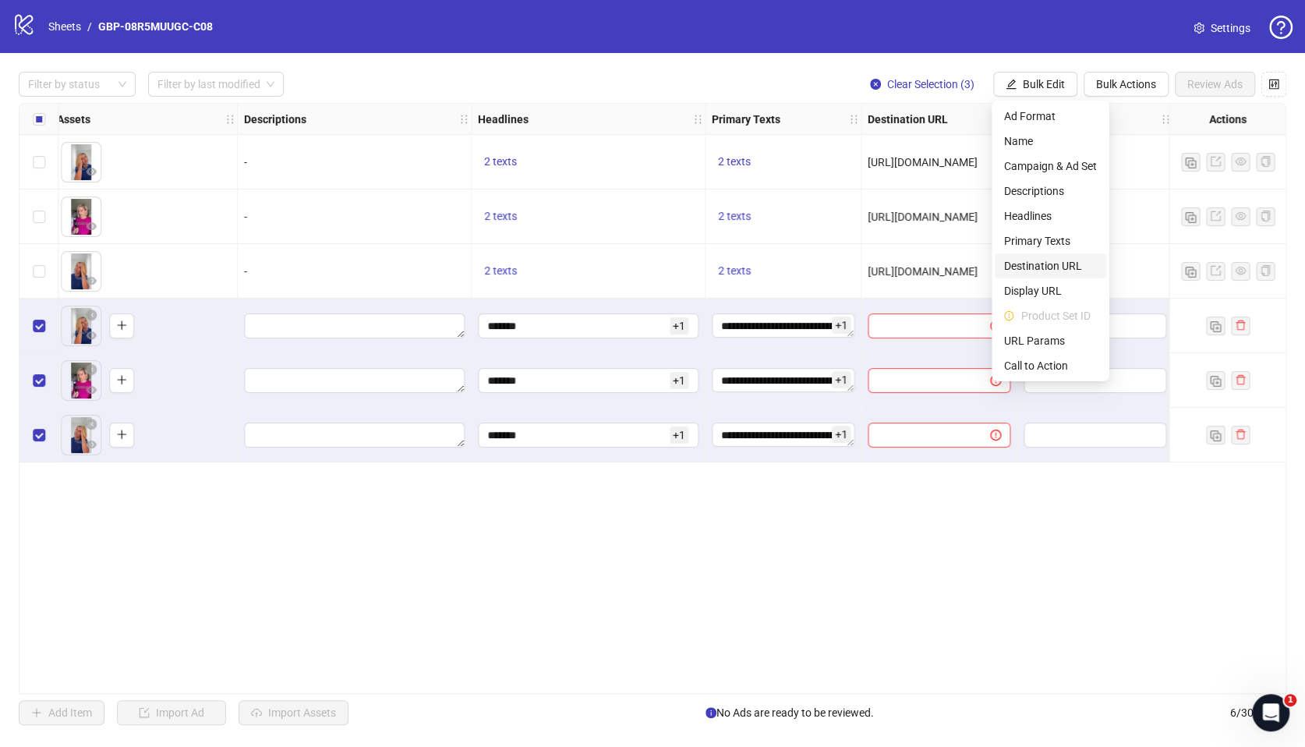
click at [1057, 261] on span "Destination URL" at bounding box center [1050, 265] width 93 height 17
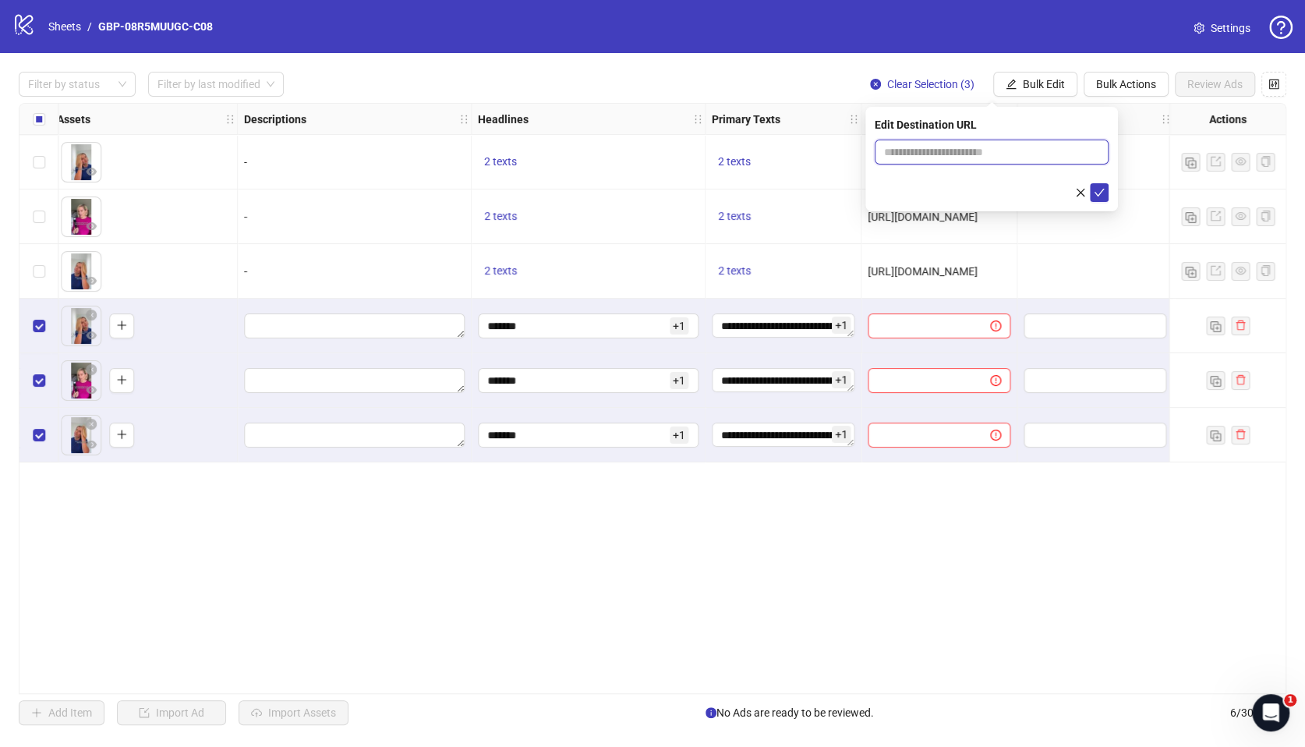
click at [922, 153] on input "text" at bounding box center [985, 151] width 203 height 17
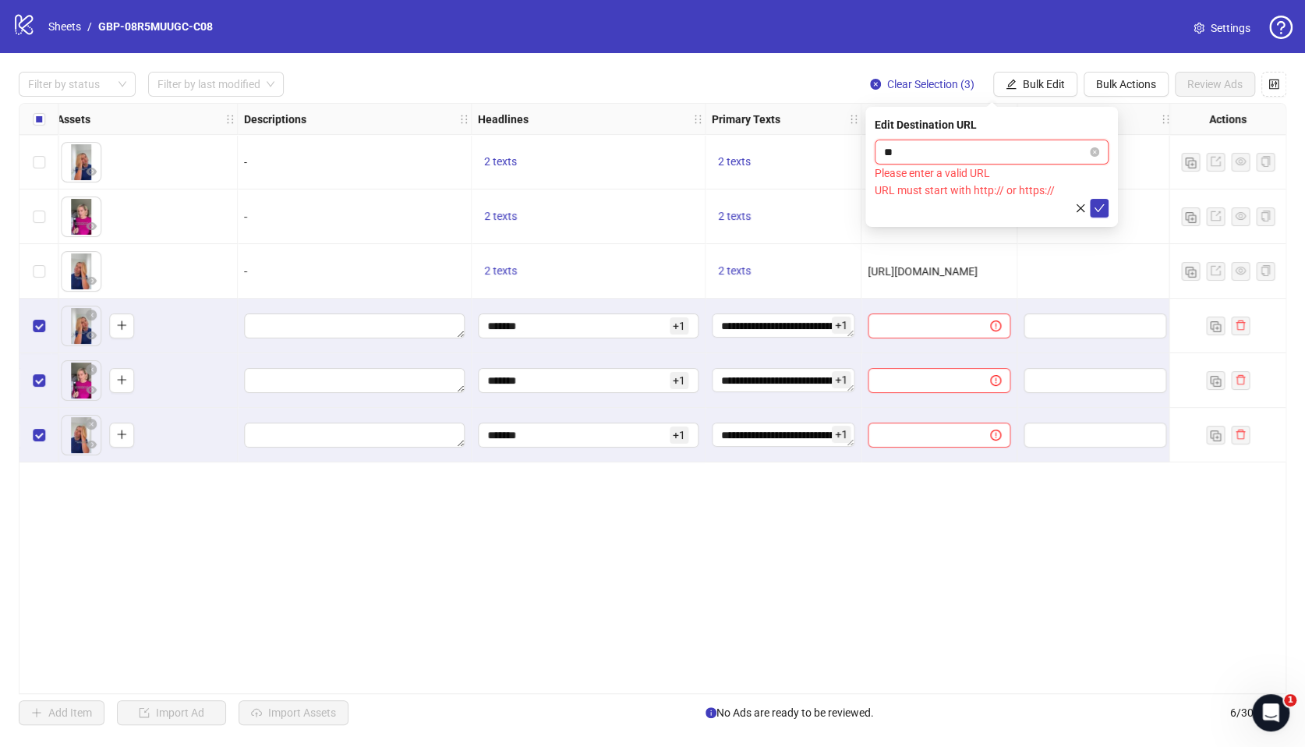
type input "*"
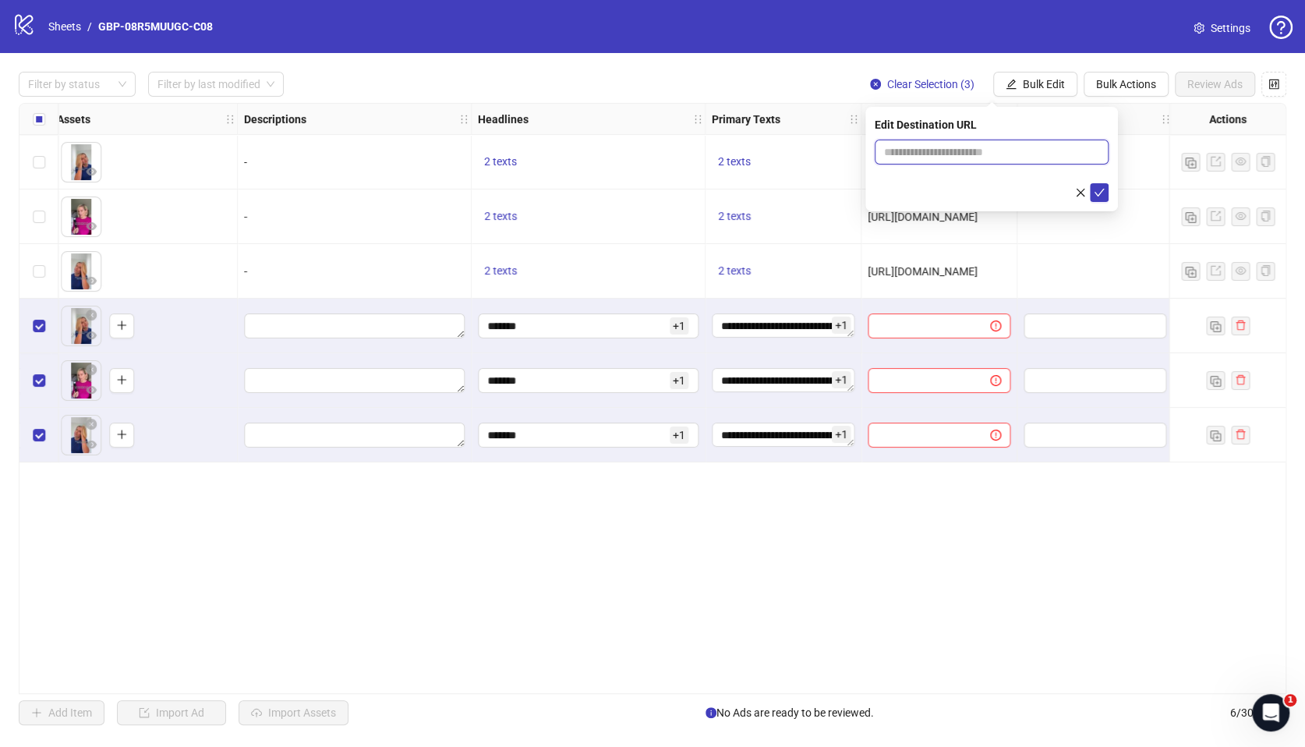
click at [980, 148] on input "text" at bounding box center [985, 151] width 203 height 17
paste input "**********"
type input "**********"
click at [1098, 192] on icon "check" at bounding box center [1099, 192] width 11 height 11
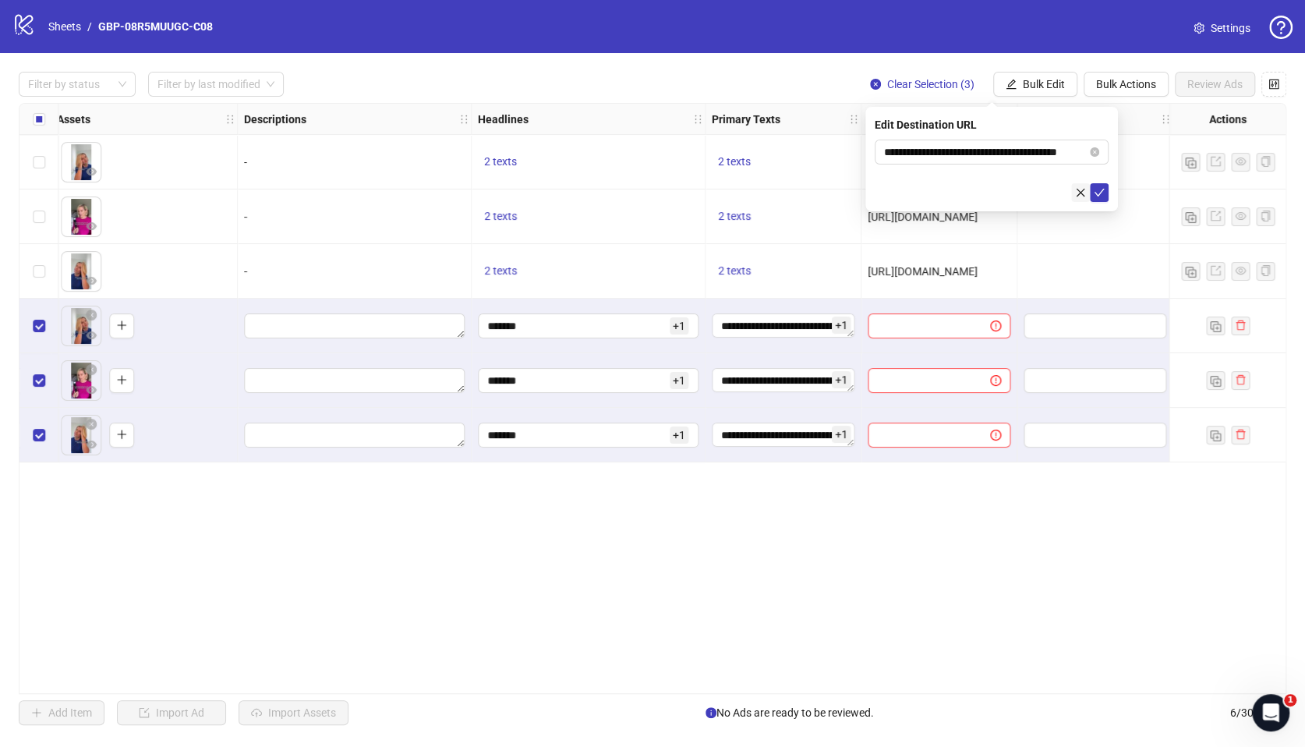
scroll to position [0, 0]
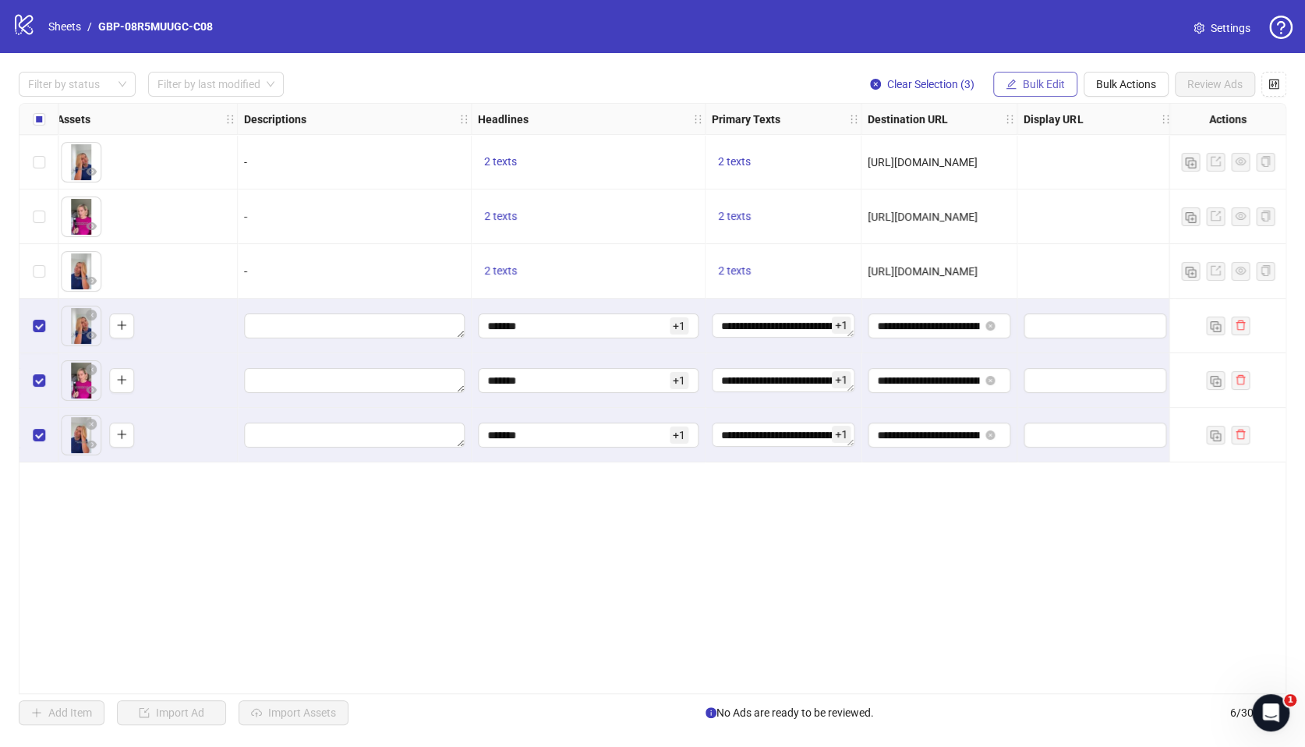
click at [1024, 84] on span "Bulk Edit" at bounding box center [1044, 84] width 42 height 12
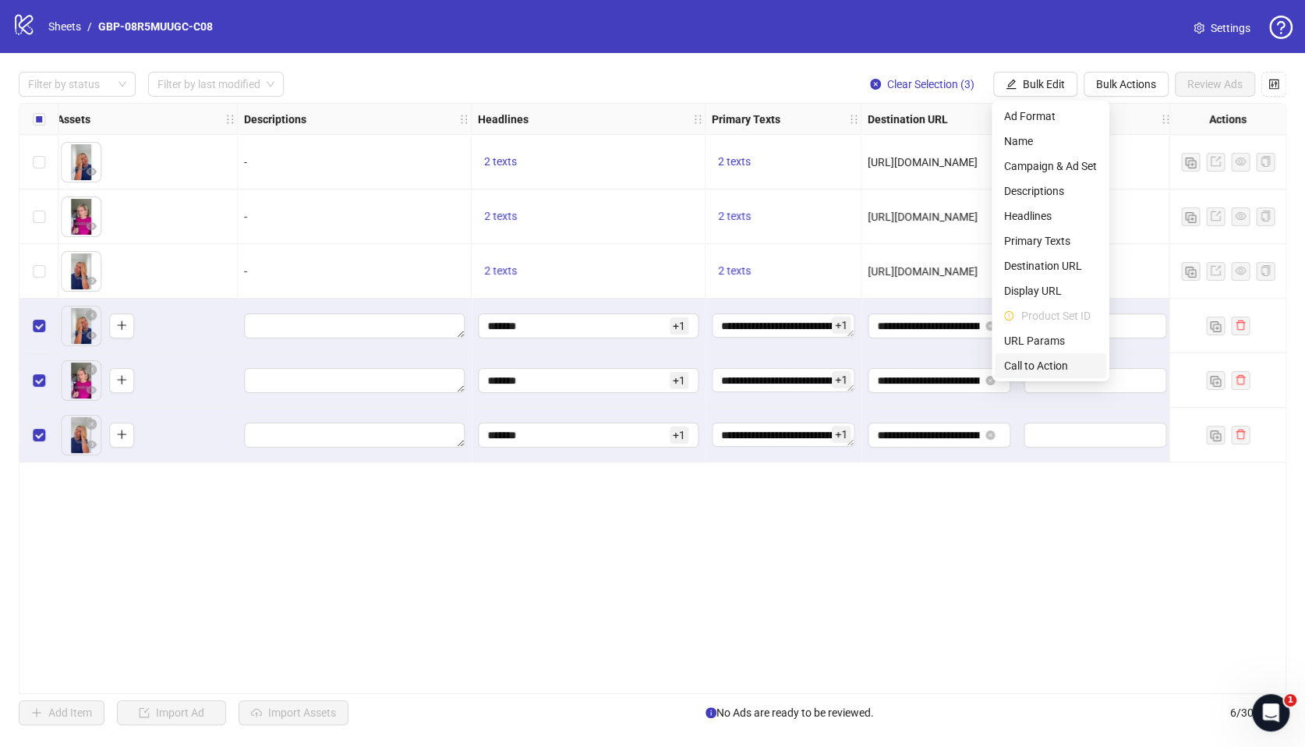
click at [1044, 361] on span "Call to Action" at bounding box center [1050, 365] width 93 height 17
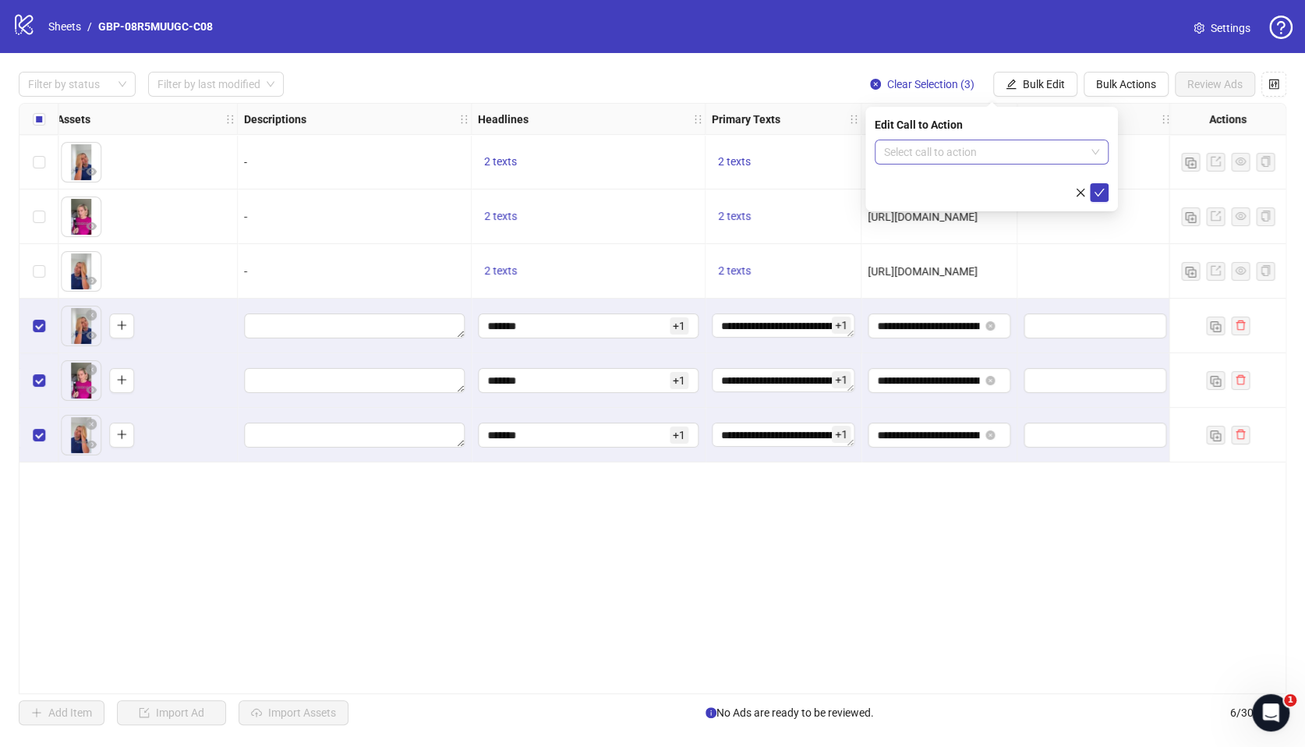
click at [941, 157] on input "search" at bounding box center [984, 151] width 201 height 23
type input "****"
click at [975, 182] on div "Shop now" at bounding box center [991, 183] width 209 height 17
click at [1098, 192] on icon "check" at bounding box center [1099, 192] width 11 height 11
drag, startPoint x: 930, startPoint y: 699, endPoint x: 940, endPoint y: 692, distance: 11.9
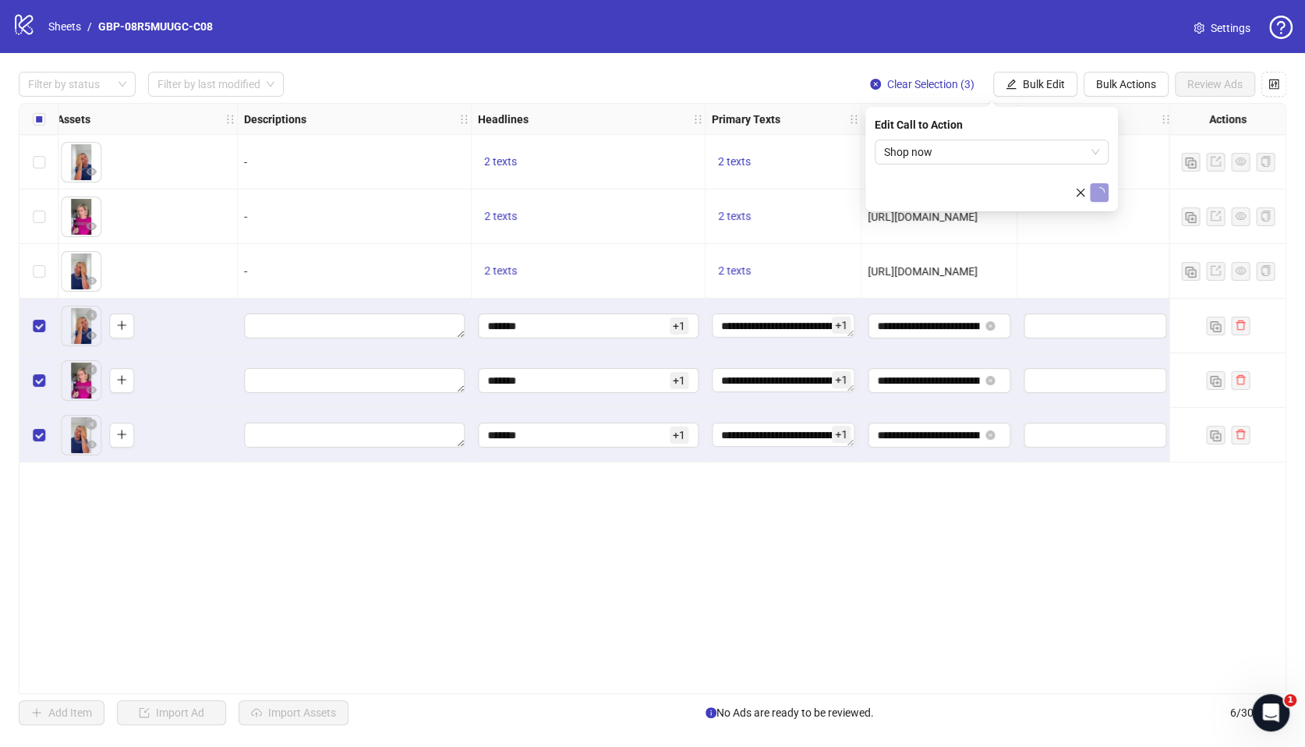
click at [930, 699] on div "Filter by status Filter by last modified Clear Selection (3) Bulk Edit Bulk Act…" at bounding box center [652, 398] width 1305 height 691
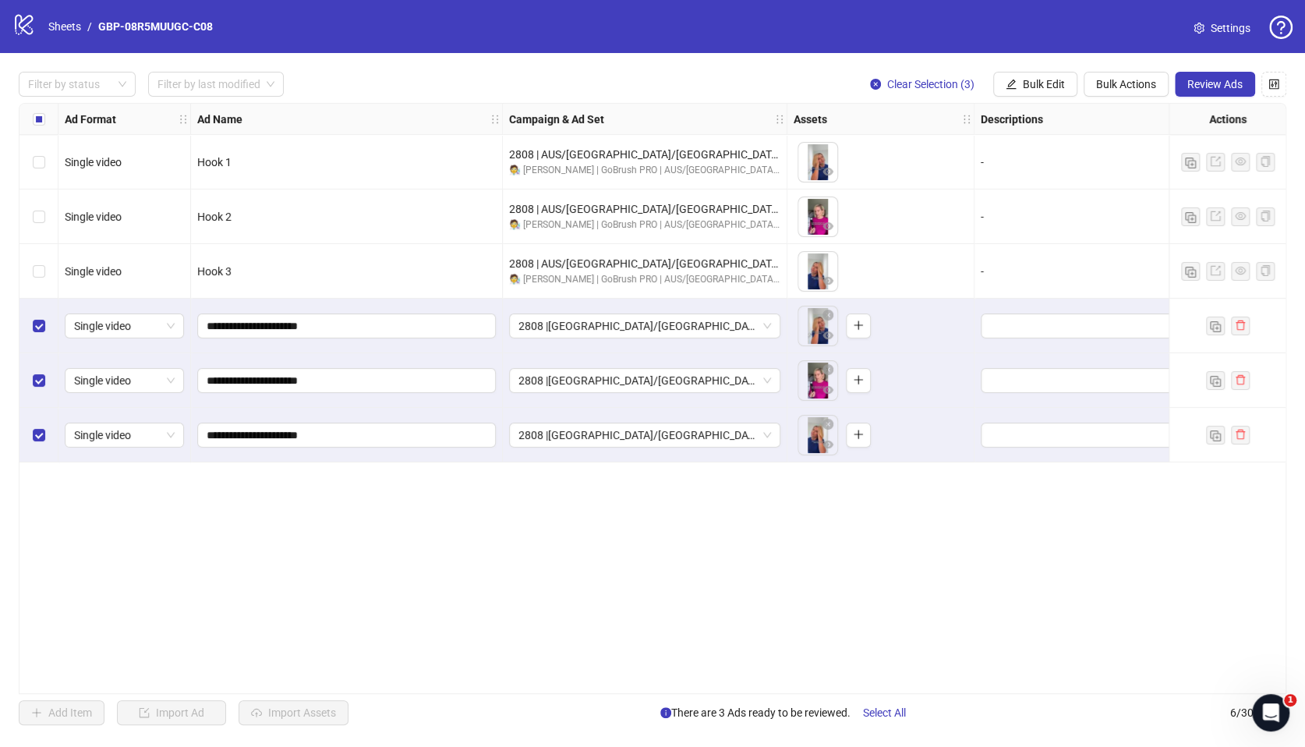
click at [604, 677] on div "Ad Format Ad Name Campaign & Ad Set Assets Descriptions Headlines Primary Texts…" at bounding box center [653, 398] width 1268 height 591
drag, startPoint x: 590, startPoint y: 685, endPoint x: 817, endPoint y: 709, distance: 228.2
click at [1039, 724] on div "Filter by status Filter by last modified Clear Selection (3) Bulk Edit Bulk Act…" at bounding box center [652, 398] width 1305 height 691
click at [710, 639] on div "Ad Format Ad Name Campaign & Ad Set Assets Descriptions Headlines Primary Texts…" at bounding box center [653, 398] width 1268 height 591
drag, startPoint x: 574, startPoint y: 687, endPoint x: 858, endPoint y: 702, distance: 284.2
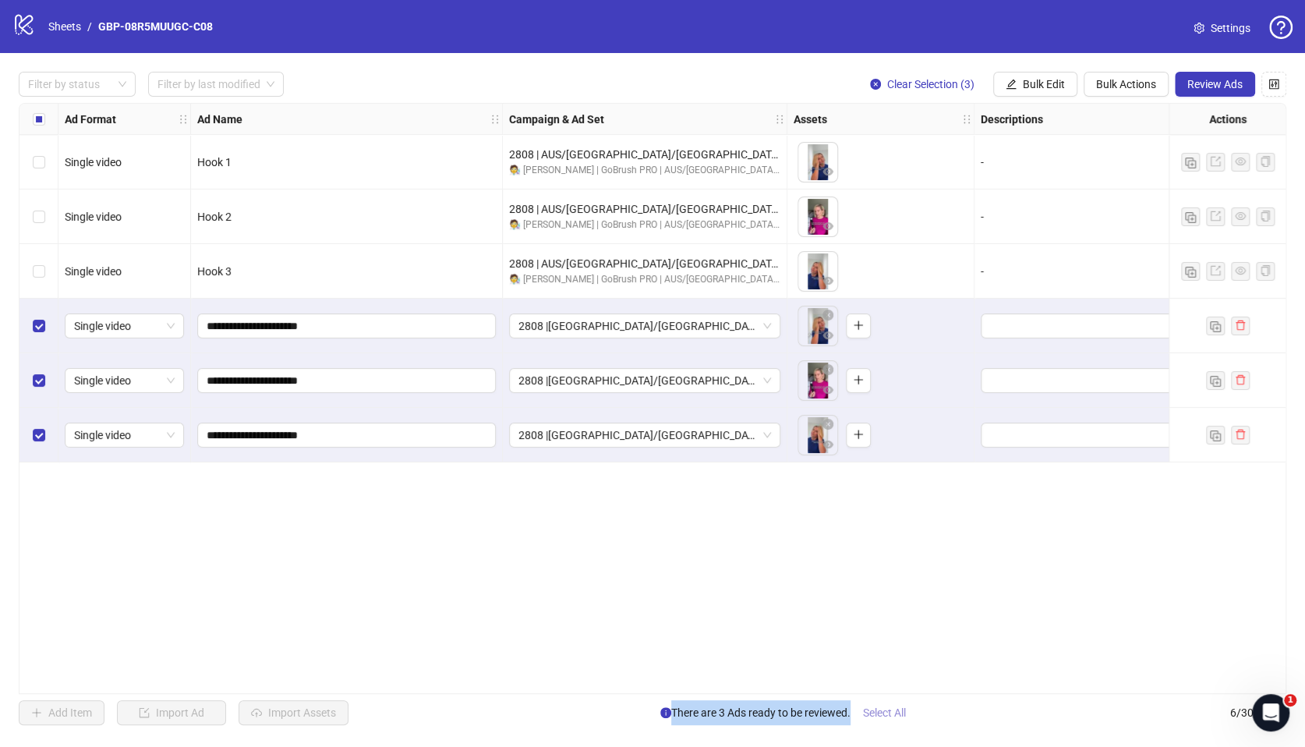
click at [858, 702] on div "Filter by status Filter by last modified Clear Selection (3) Bulk Edit Bulk Act…" at bounding box center [652, 398] width 1305 height 691
click at [643, 658] on div "Ad Format Ad Name Campaign & Ad Set Assets Descriptions Headlines Primary Texts…" at bounding box center [653, 398] width 1268 height 591
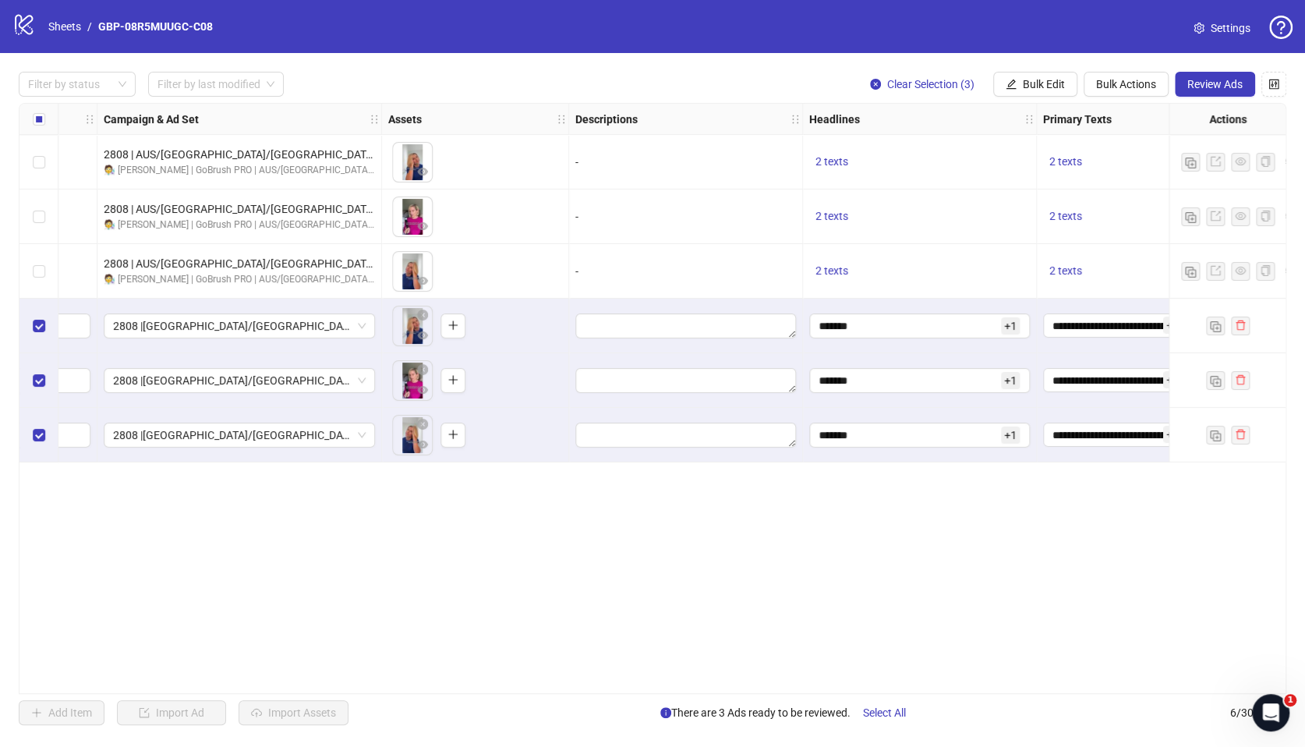
scroll to position [0, 655]
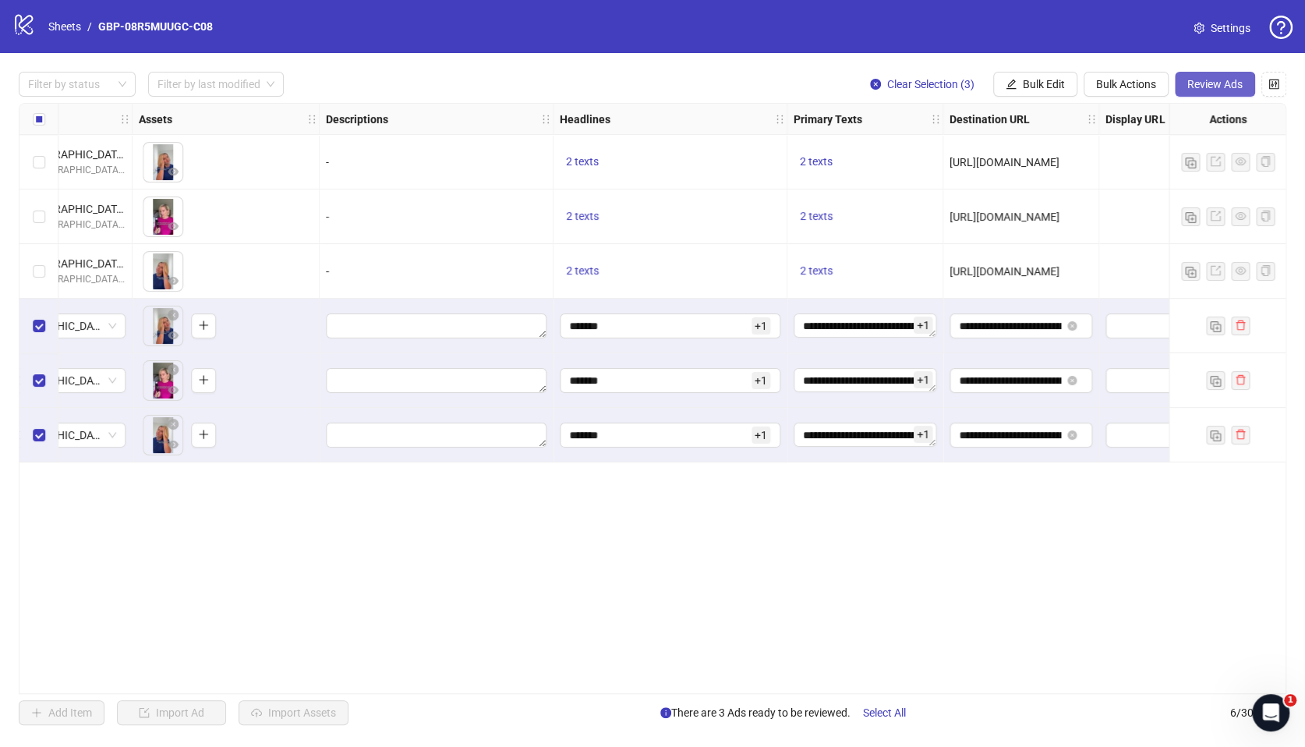
click at [1187, 83] on span "Review Ads" at bounding box center [1214, 84] width 55 height 12
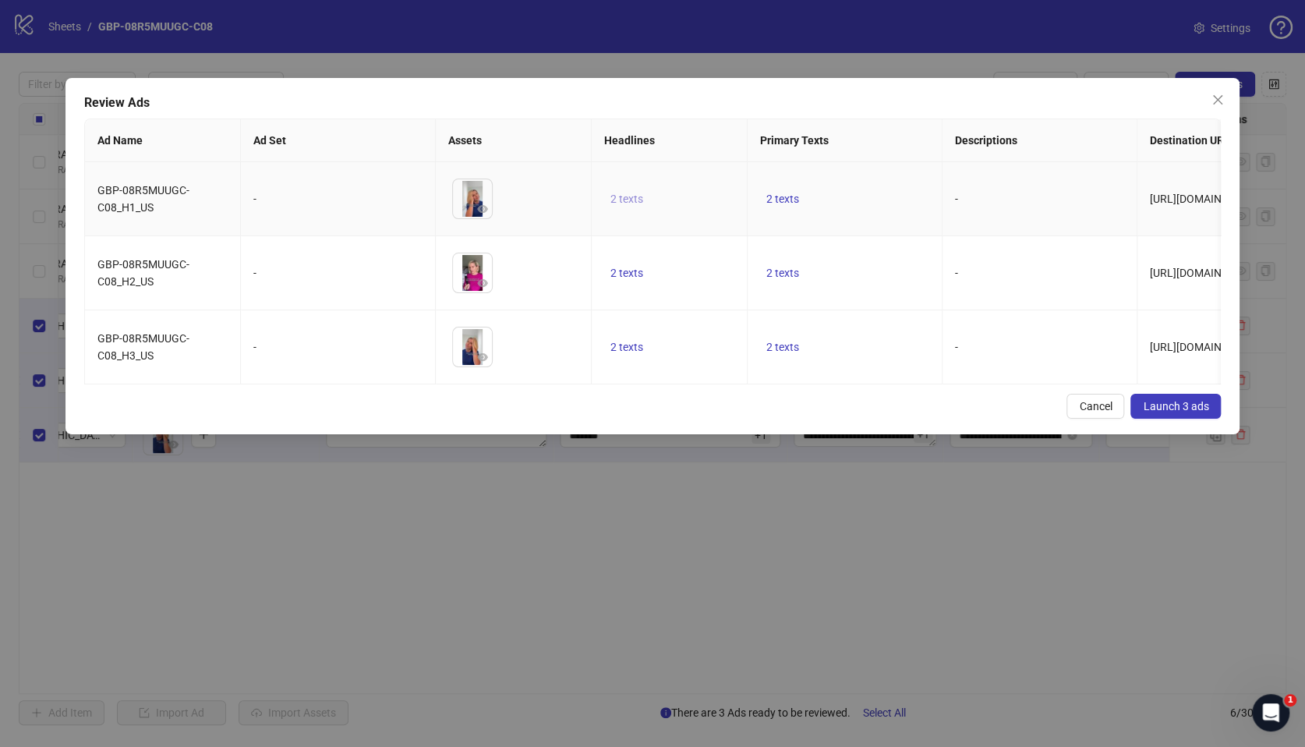
click at [628, 193] on span "2 texts" at bounding box center [626, 199] width 33 height 12
click at [874, 169] on div "50% OFF 1 of 2" at bounding box center [784, 198] width 232 height 87
click at [873, 181] on icon "caret-right" at bounding box center [869, 186] width 11 height 11
click at [841, 295] on td "2 texts" at bounding box center [845, 273] width 195 height 74
click at [785, 200] on span "2 texts" at bounding box center [782, 199] width 33 height 12
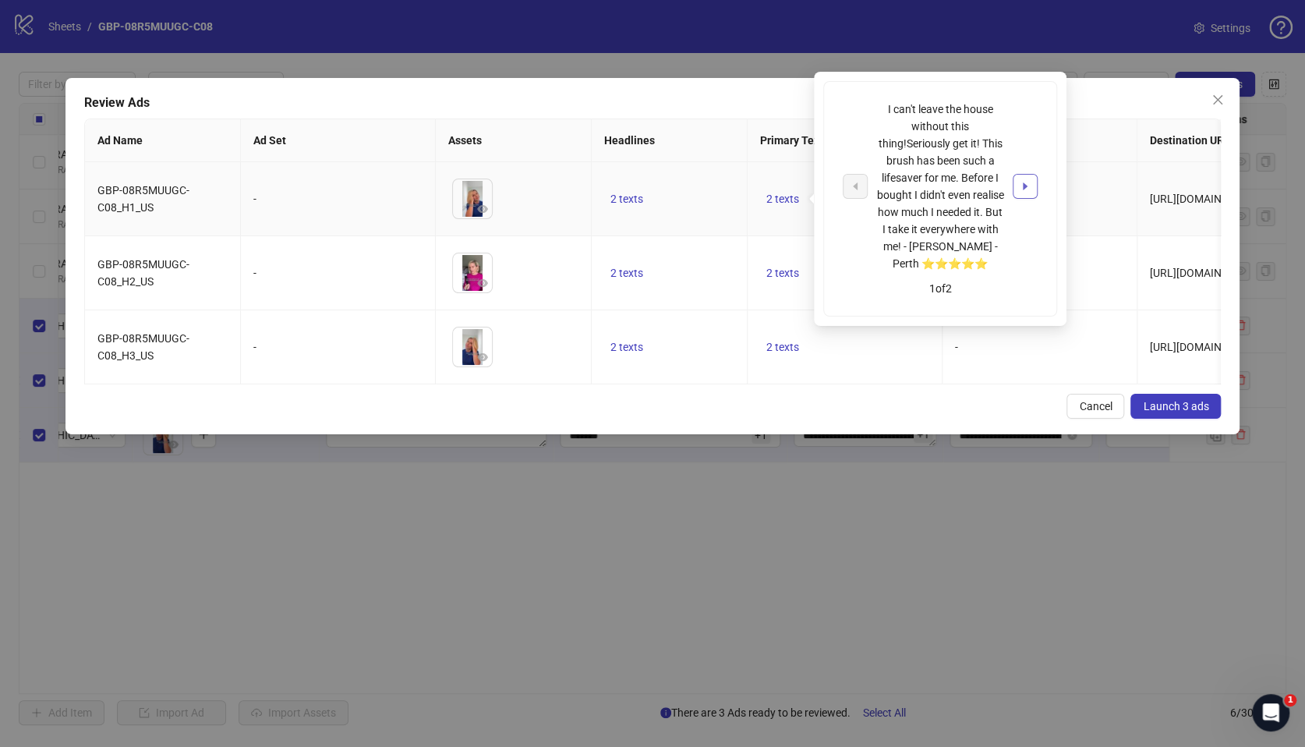
click at [1019, 174] on button "button" at bounding box center [1025, 186] width 25 height 25
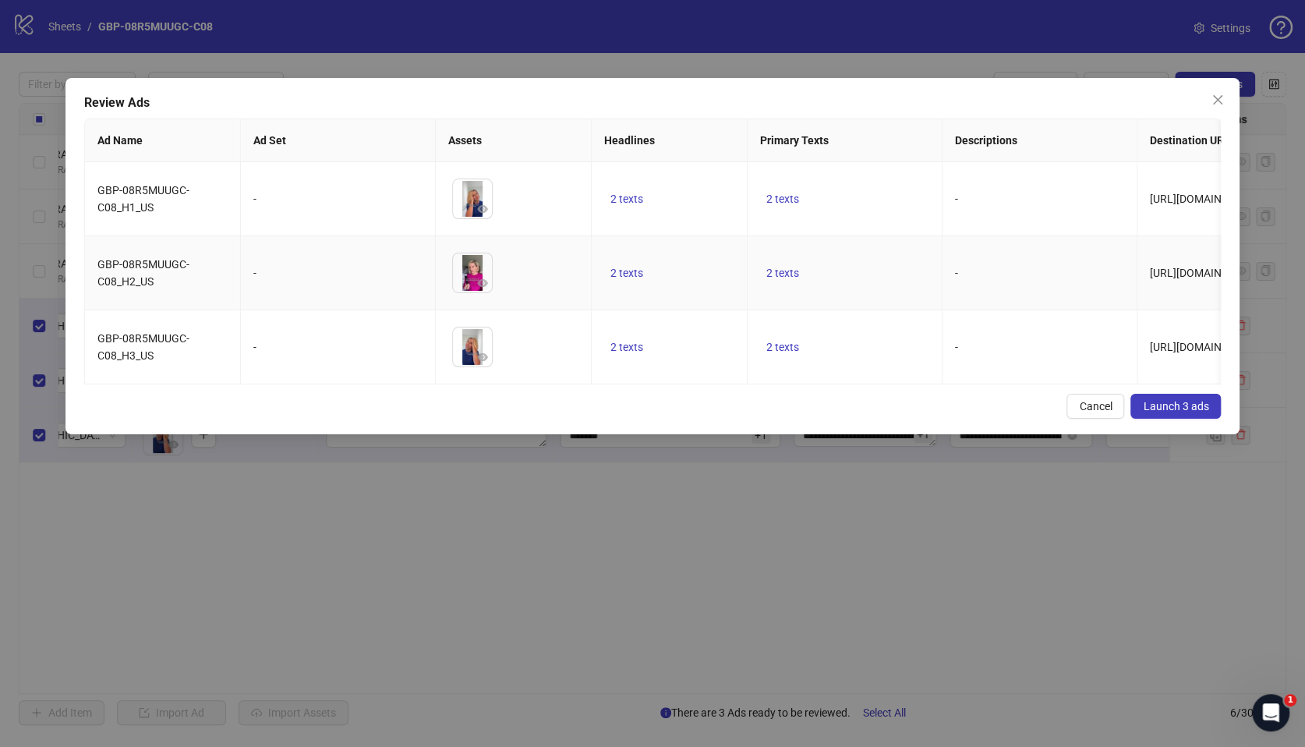
click at [677, 299] on td "2 texts" at bounding box center [670, 273] width 156 height 74
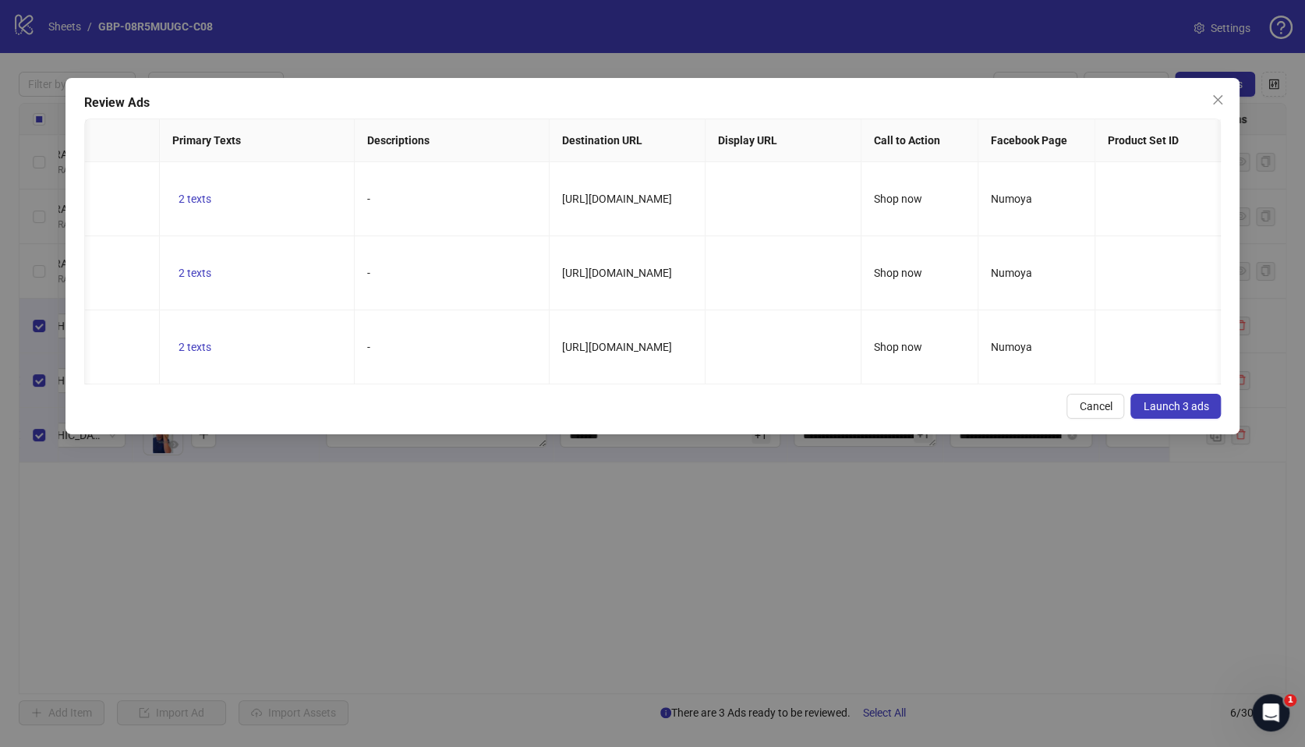
click at [1151, 412] on span "Launch 3 ads" at bounding box center [1175, 406] width 65 height 12
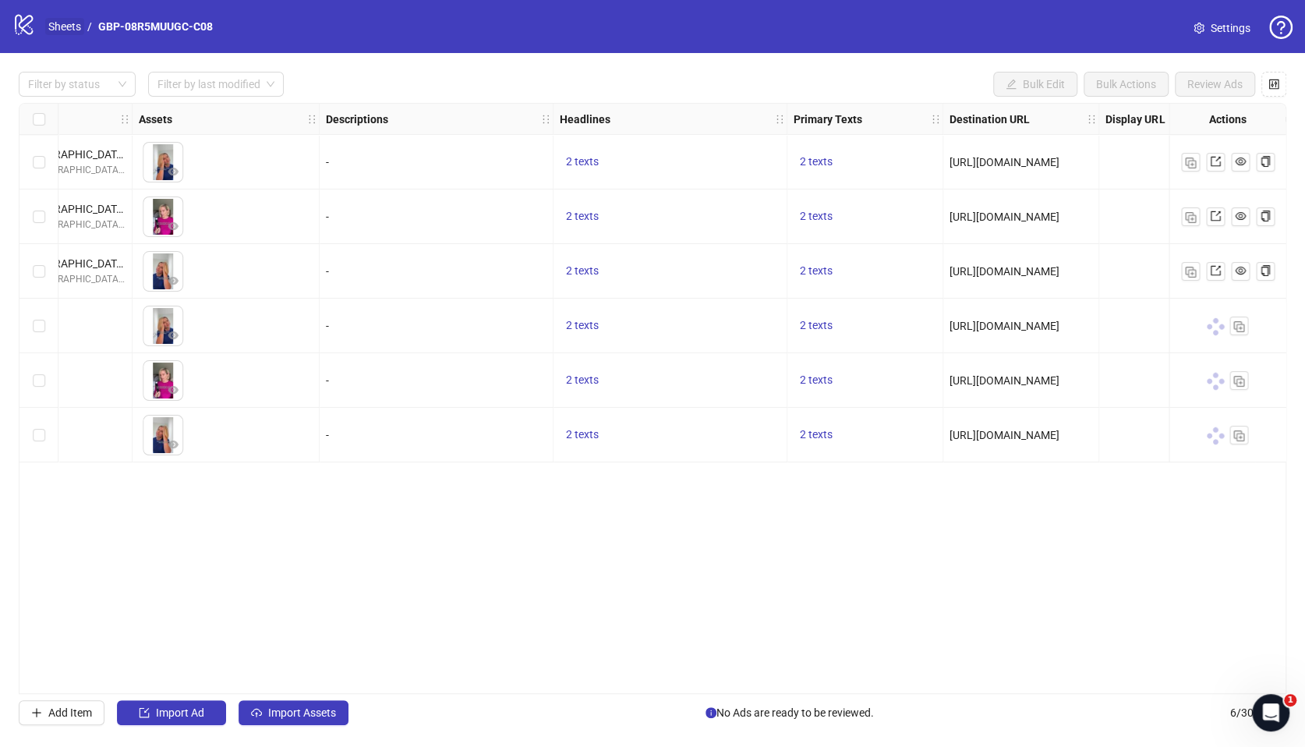
click at [69, 31] on link "Sheets" at bounding box center [64, 26] width 39 height 17
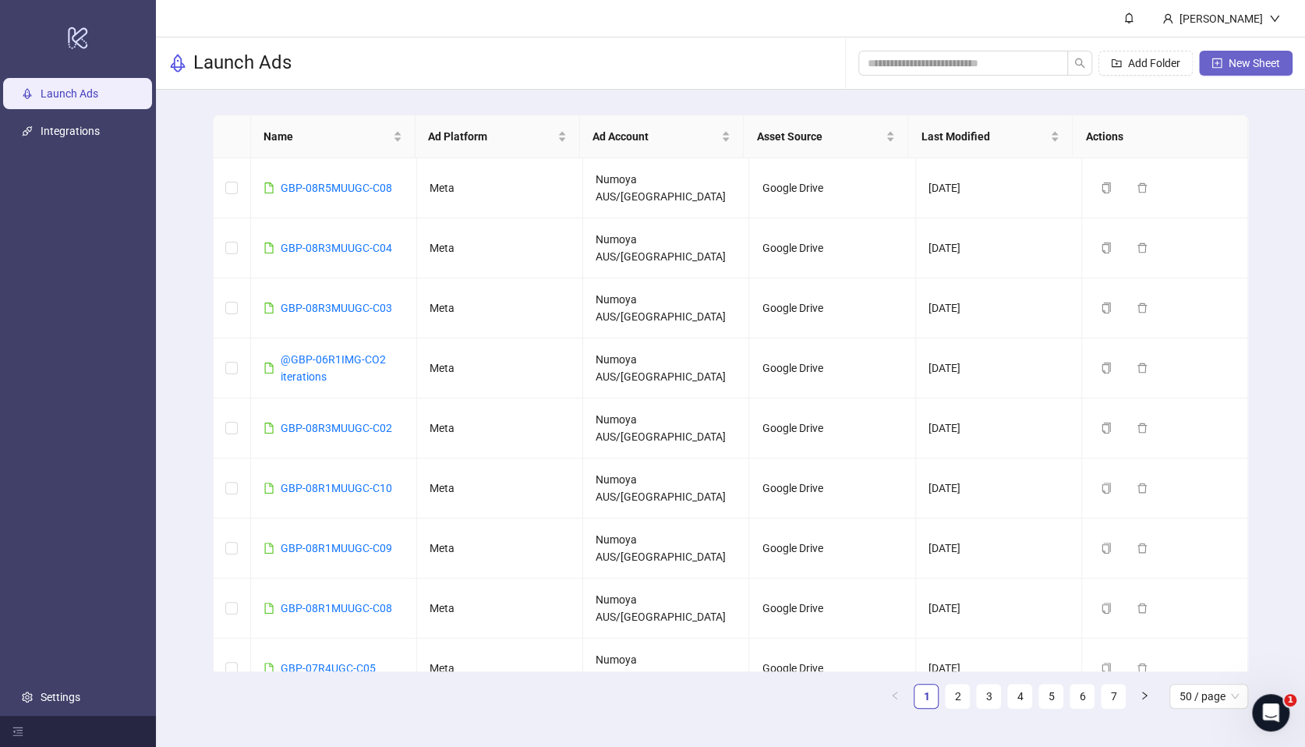
click at [1222, 65] on button "New Sheet" at bounding box center [1246, 63] width 94 height 25
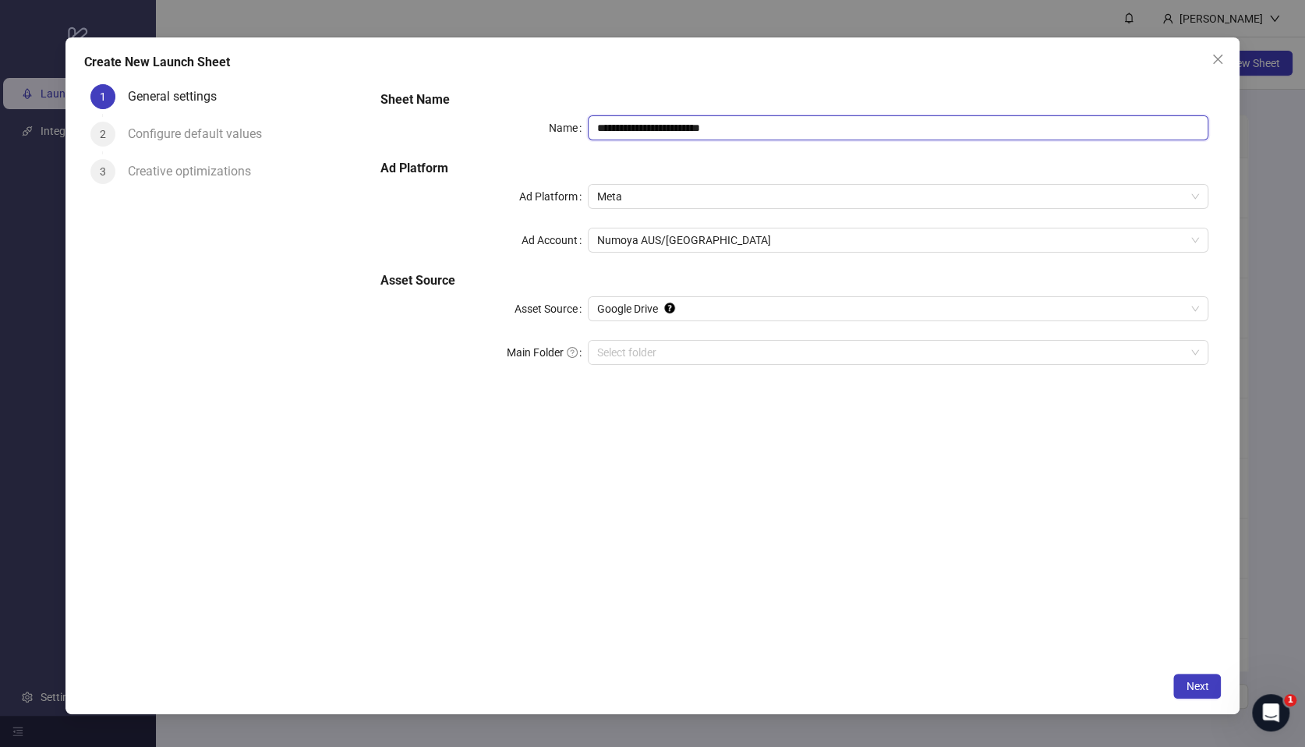
click at [771, 132] on input "**********" at bounding box center [898, 127] width 621 height 25
drag, startPoint x: 785, startPoint y: 130, endPoint x: 518, endPoint y: 124, distance: 267.5
click at [518, 124] on div "**********" at bounding box center [794, 127] width 828 height 25
paste input "text"
type input "**********"
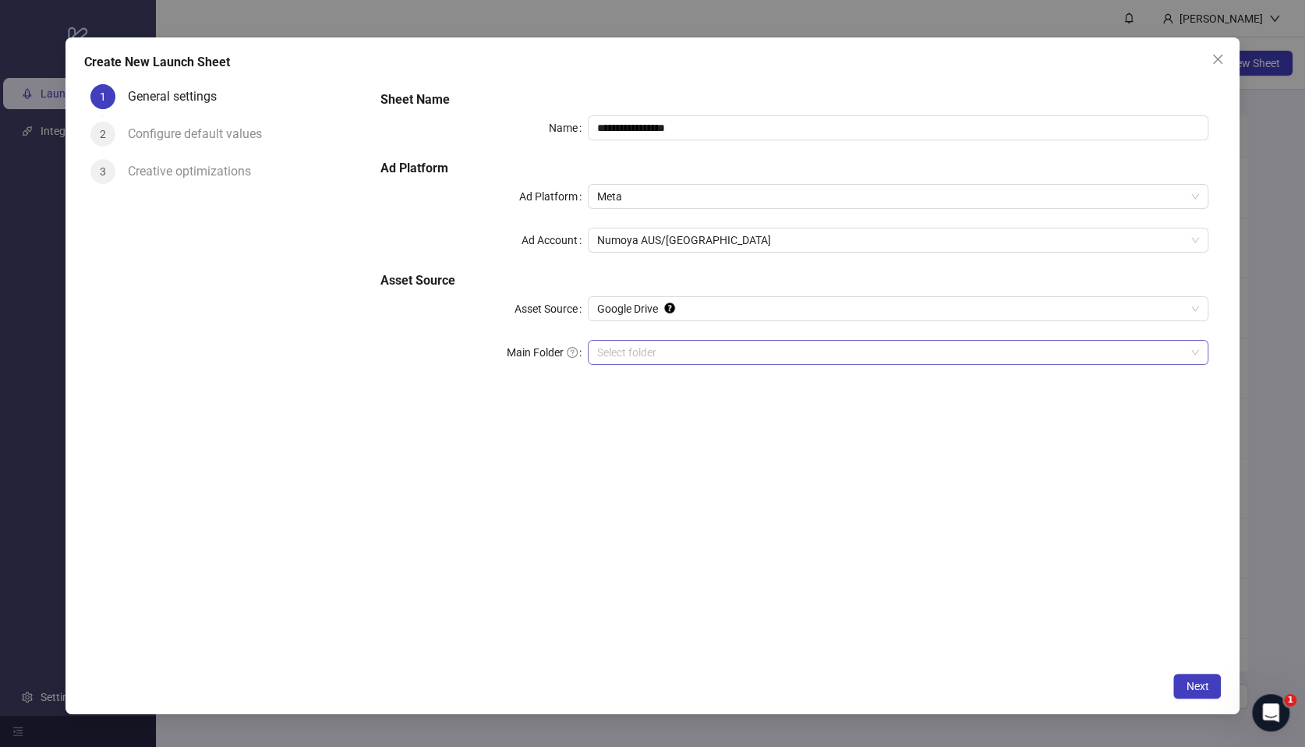
click at [685, 357] on input "Main Folder" at bounding box center [891, 352] width 588 height 23
click at [1202, 688] on span "Next" at bounding box center [1197, 686] width 23 height 12
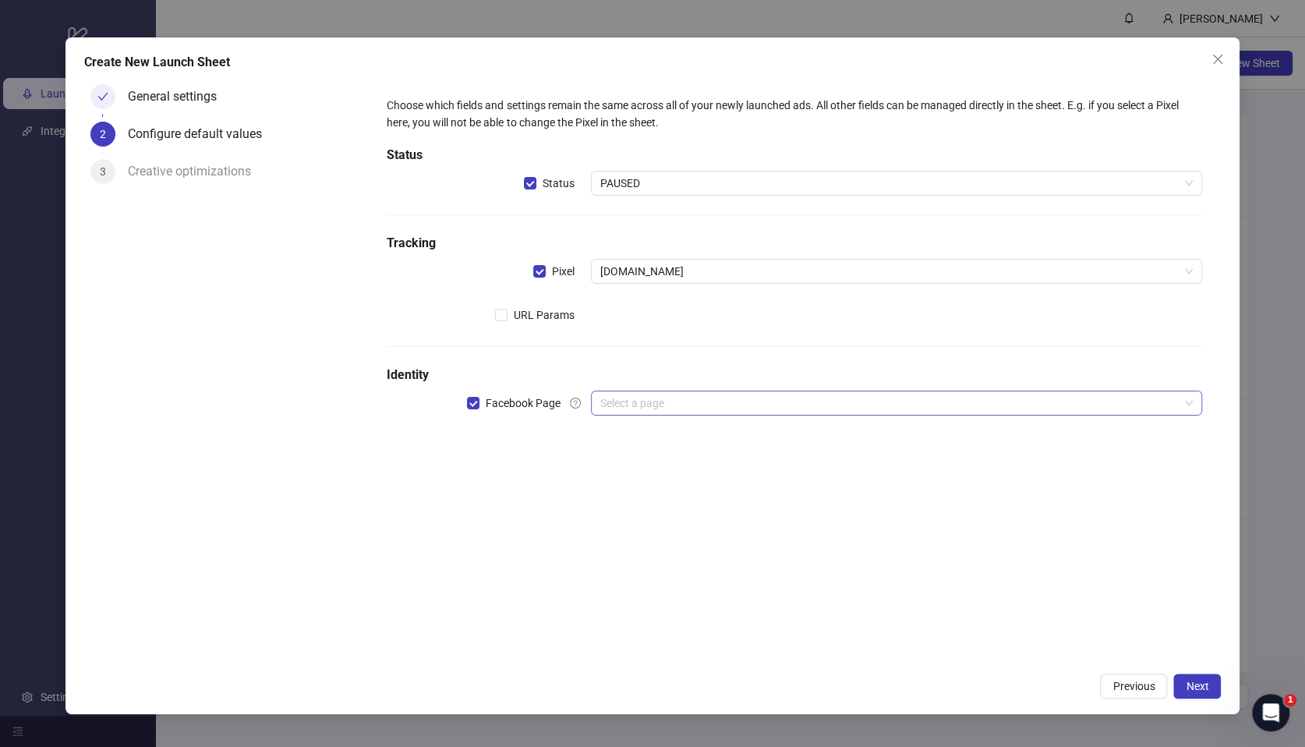
click at [689, 412] on input "search" at bounding box center [889, 402] width 578 height 23
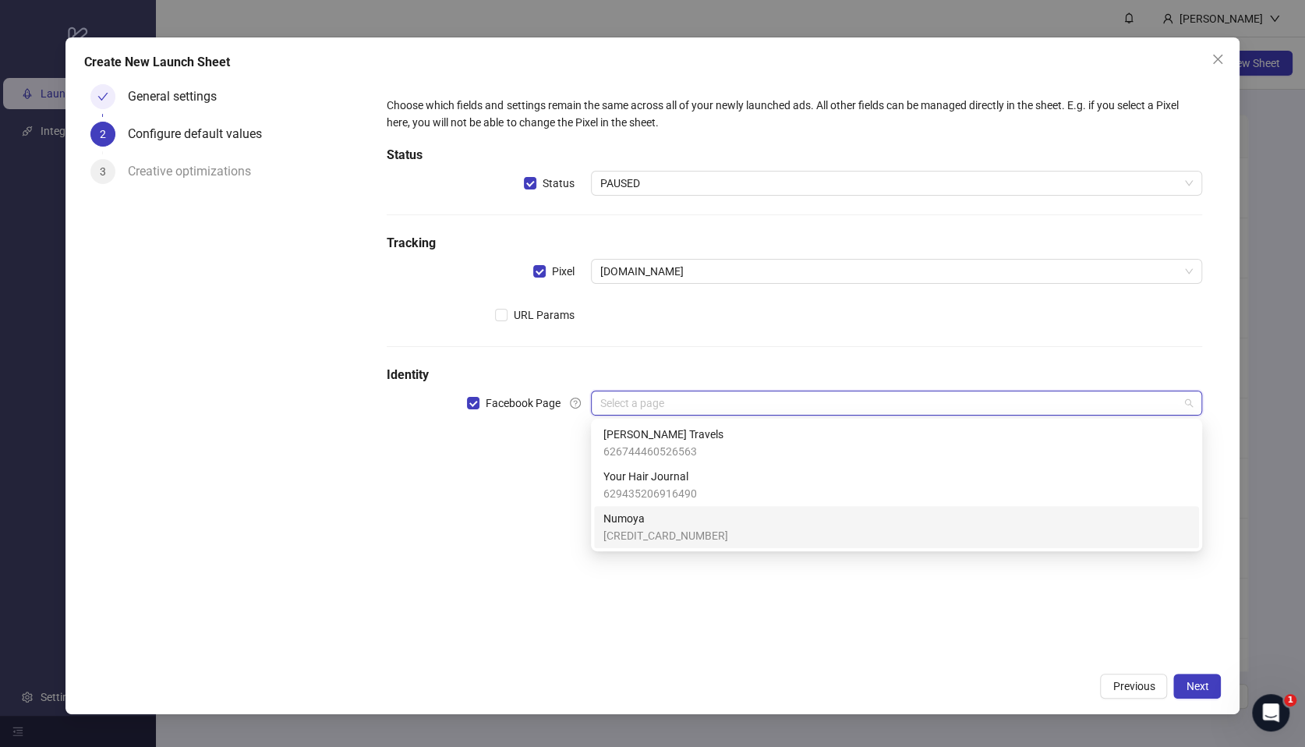
click at [648, 529] on span "[CREDIT_CARD_NUMBER]" at bounding box center [665, 535] width 125 height 17
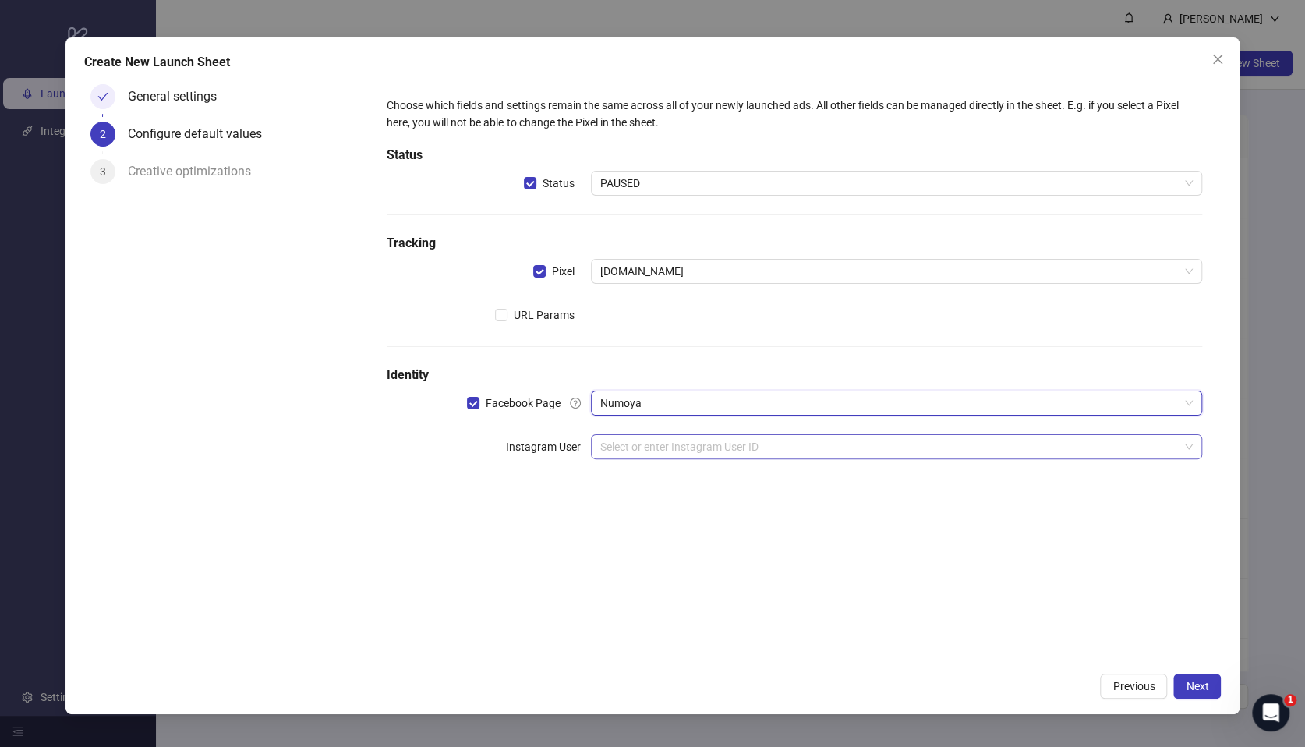
click at [660, 448] on input "search" at bounding box center [889, 446] width 578 height 23
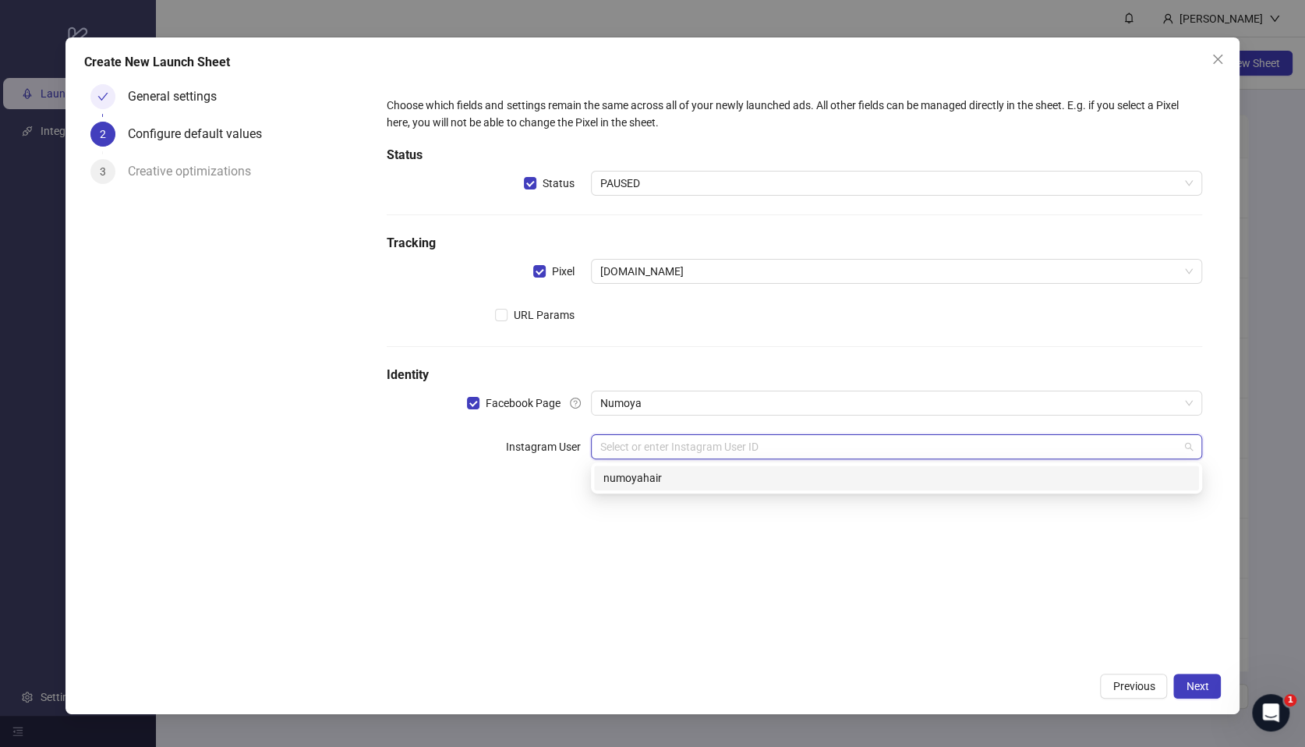
click at [658, 482] on div "numoyahair" at bounding box center [896, 477] width 586 height 17
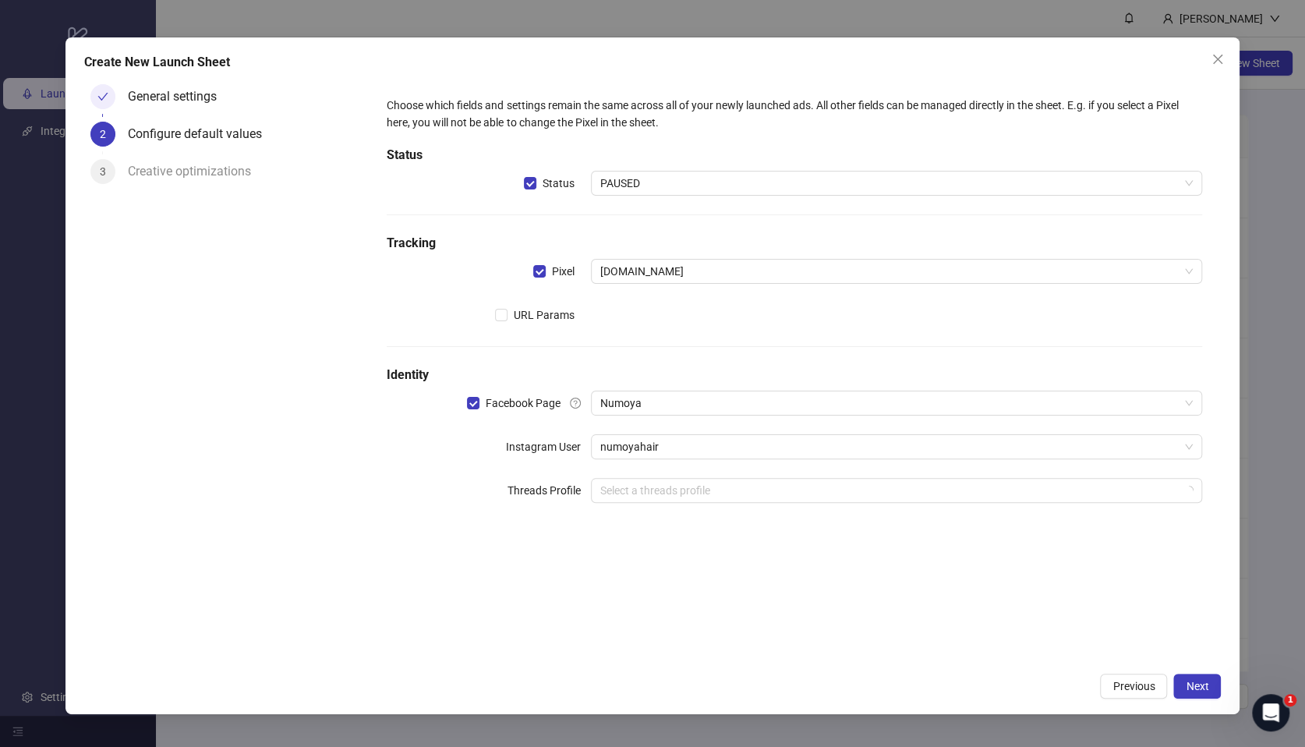
click at [638, 568] on div "Choose which fields and settings remain the same across all of your newly launc…" at bounding box center [794, 371] width 853 height 586
click at [1205, 685] on span "Next" at bounding box center [1197, 686] width 23 height 12
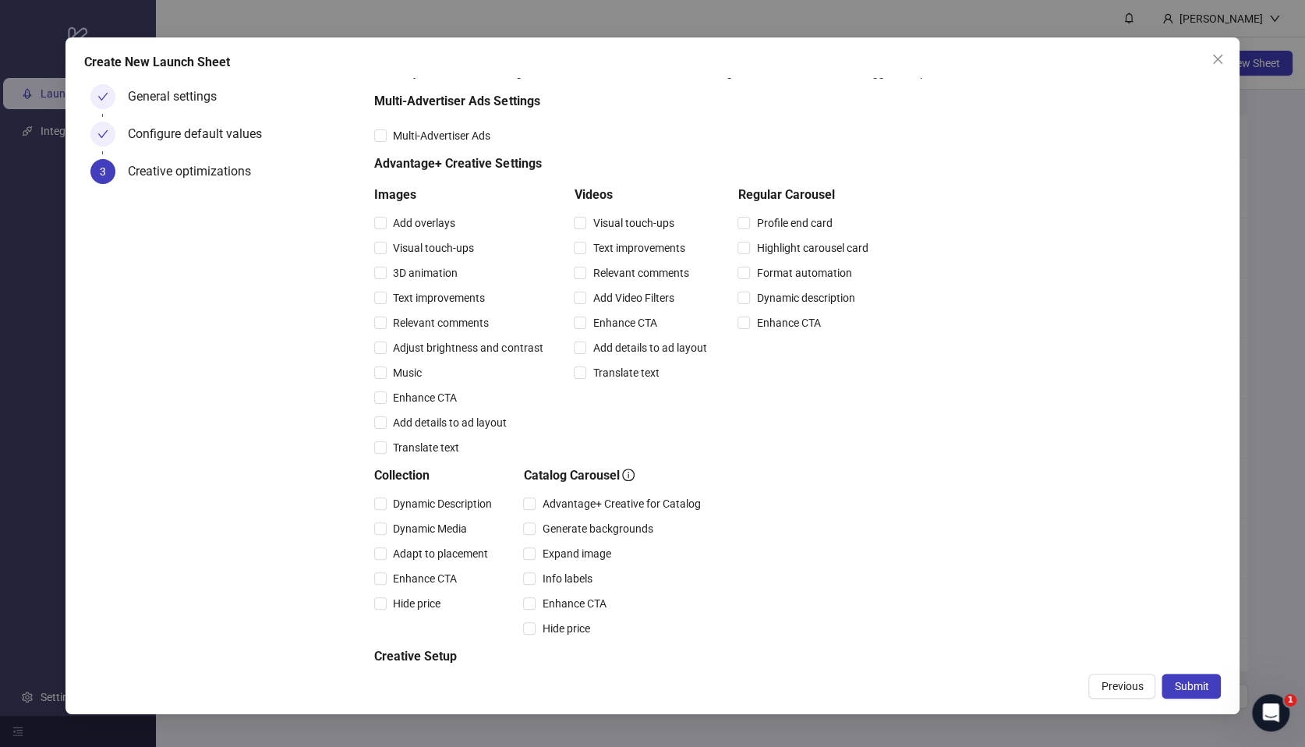
scroll to position [133, 0]
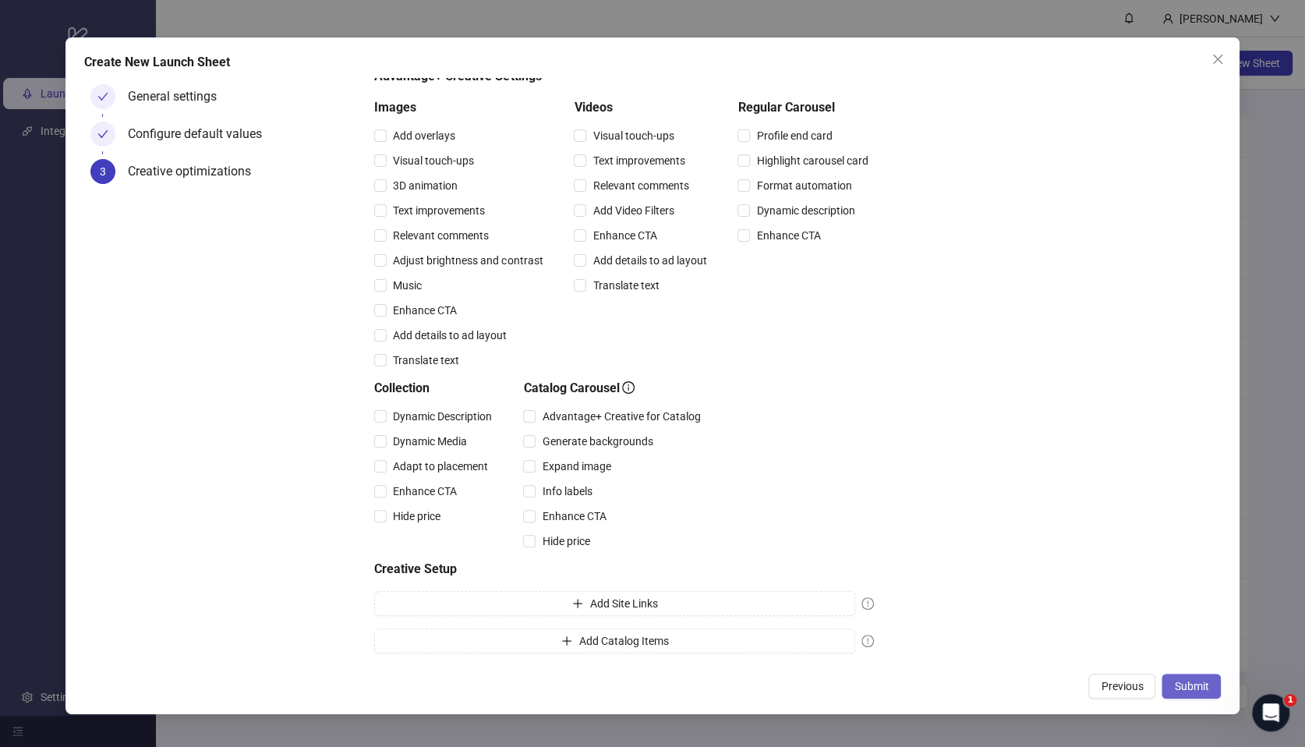
click at [1182, 685] on span "Submit" at bounding box center [1191, 686] width 34 height 12
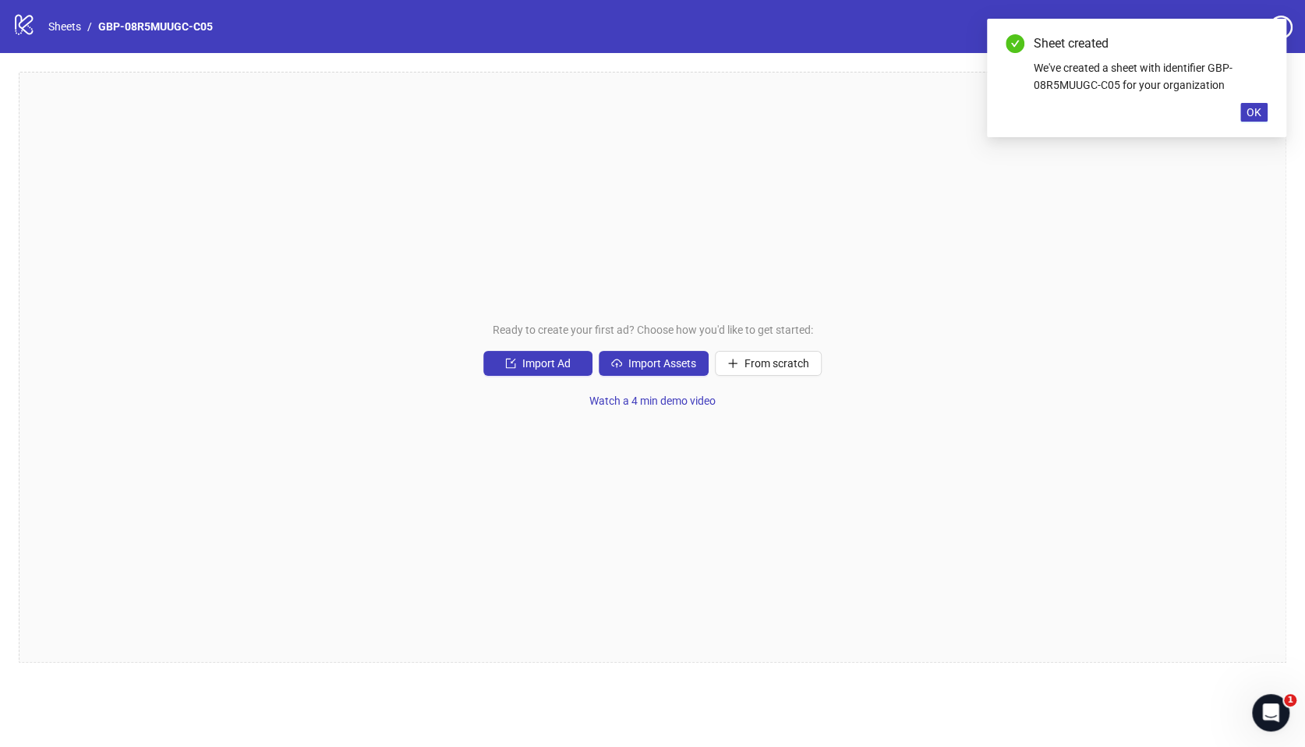
click at [636, 345] on div "Ready to create your first ad? Choose how you'd like to get started: Import Ad …" at bounding box center [653, 367] width 1268 height 591
click at [625, 359] on button "Import Assets" at bounding box center [654, 363] width 110 height 25
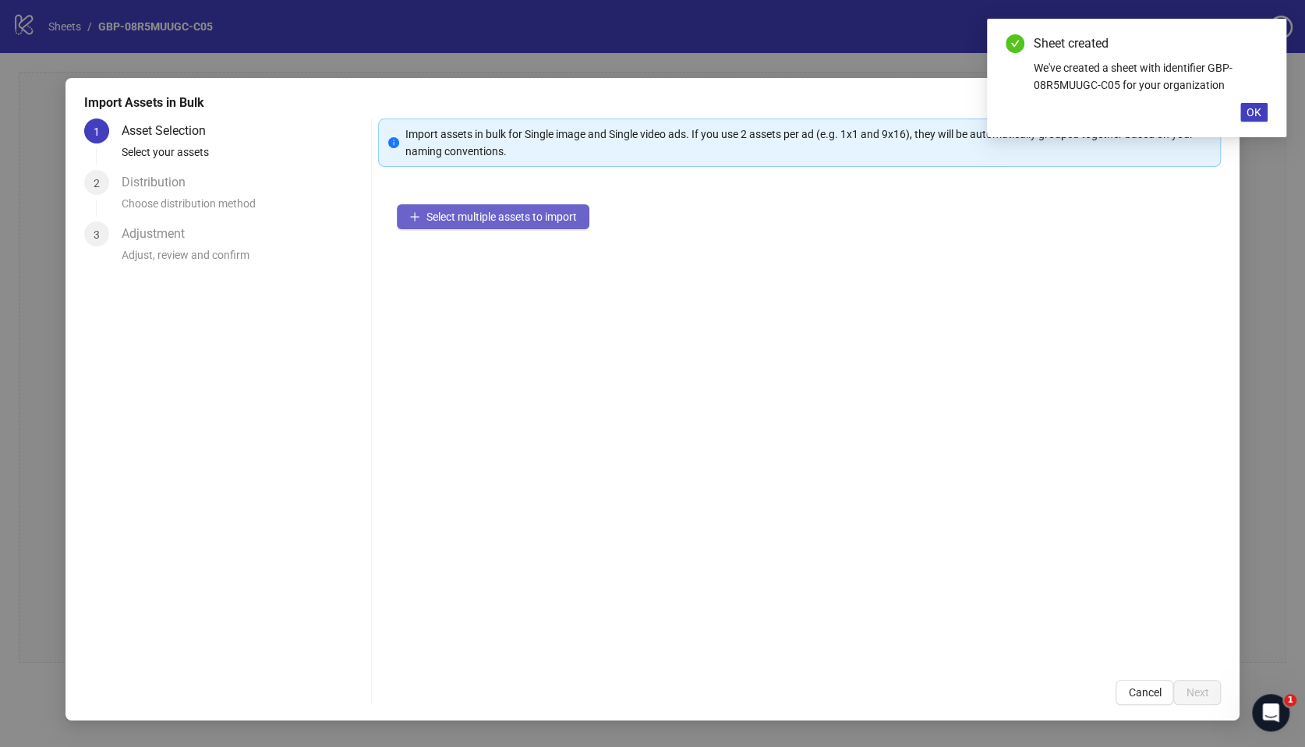
click at [497, 221] on span "Select multiple assets to import" at bounding box center [501, 216] width 150 height 12
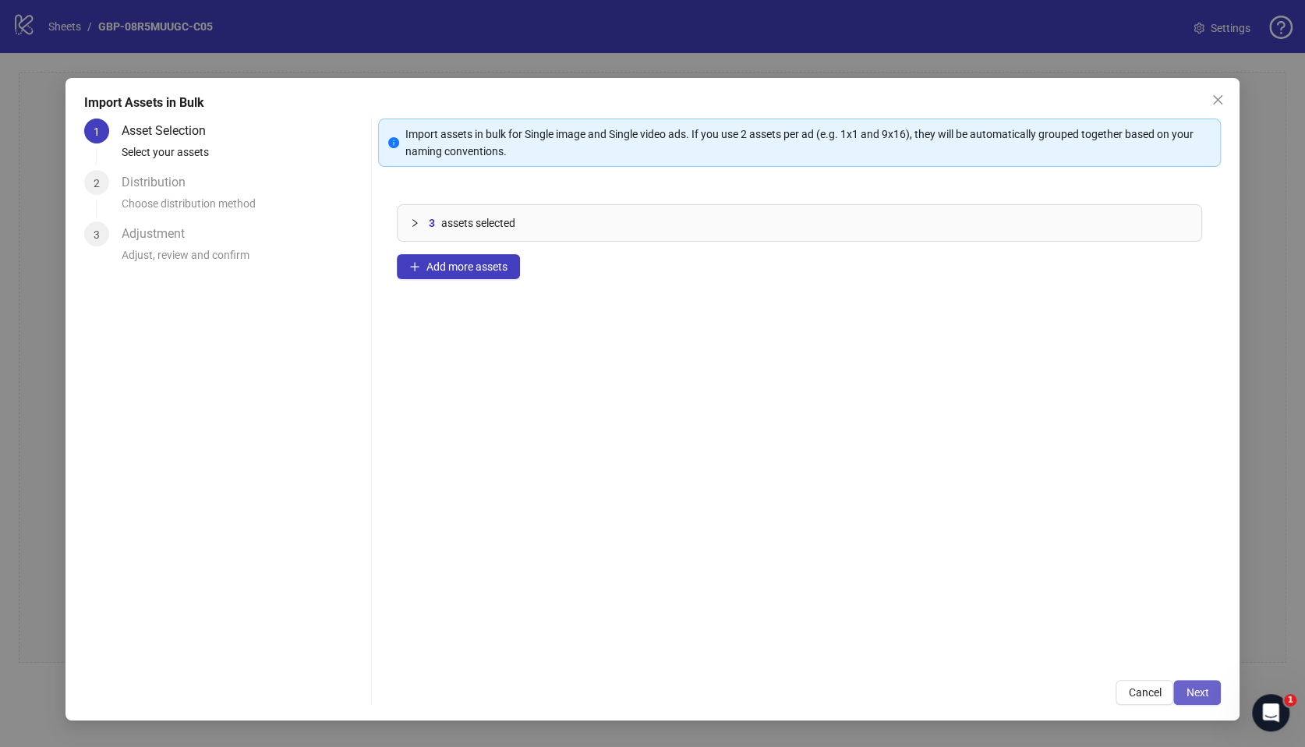
click at [1208, 696] on span "Next" at bounding box center [1197, 692] width 23 height 12
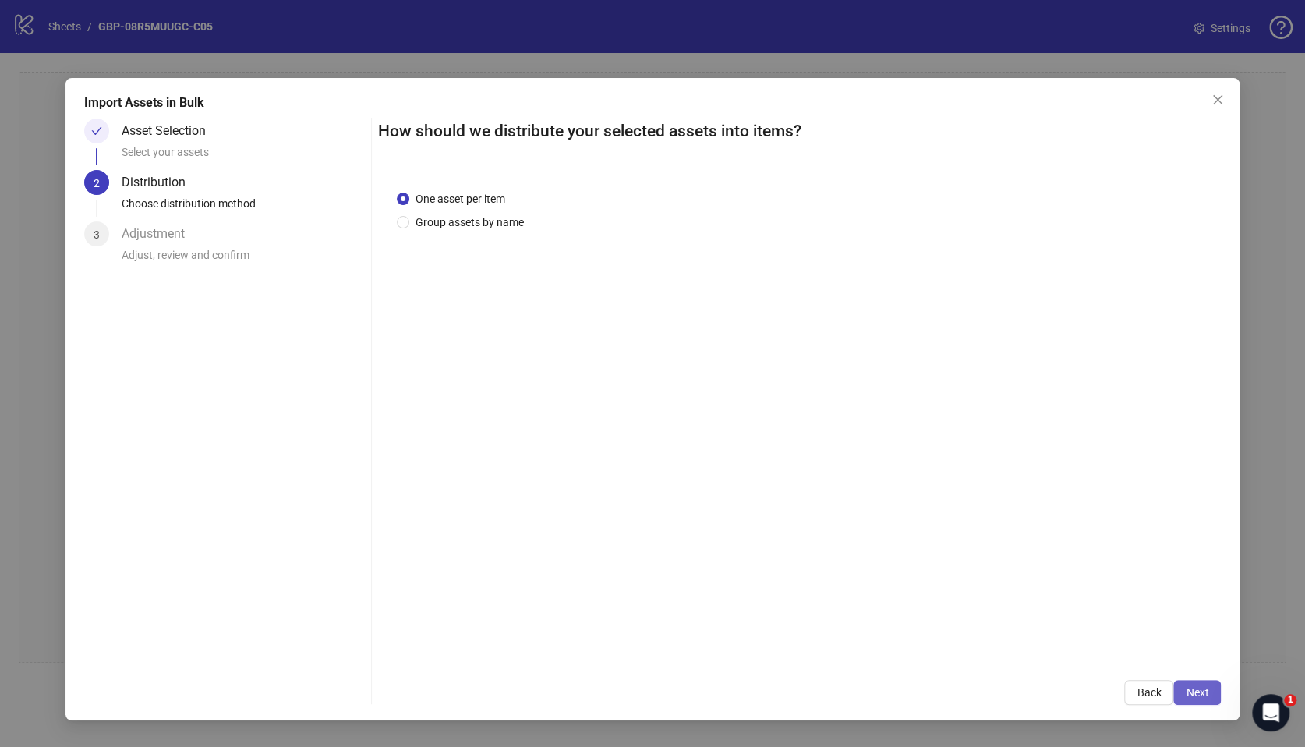
click at [1194, 692] on span "Next" at bounding box center [1197, 692] width 23 height 12
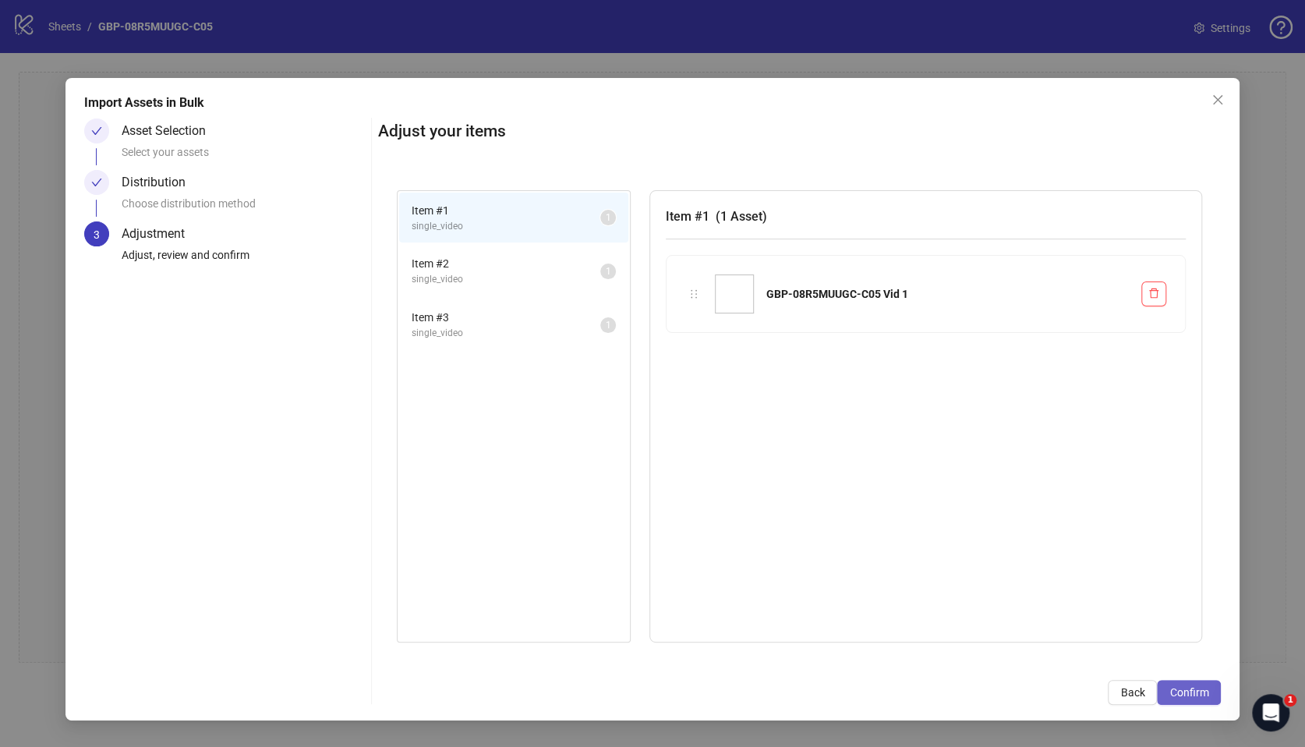
click at [1198, 690] on span "Confirm" at bounding box center [1188, 692] width 39 height 12
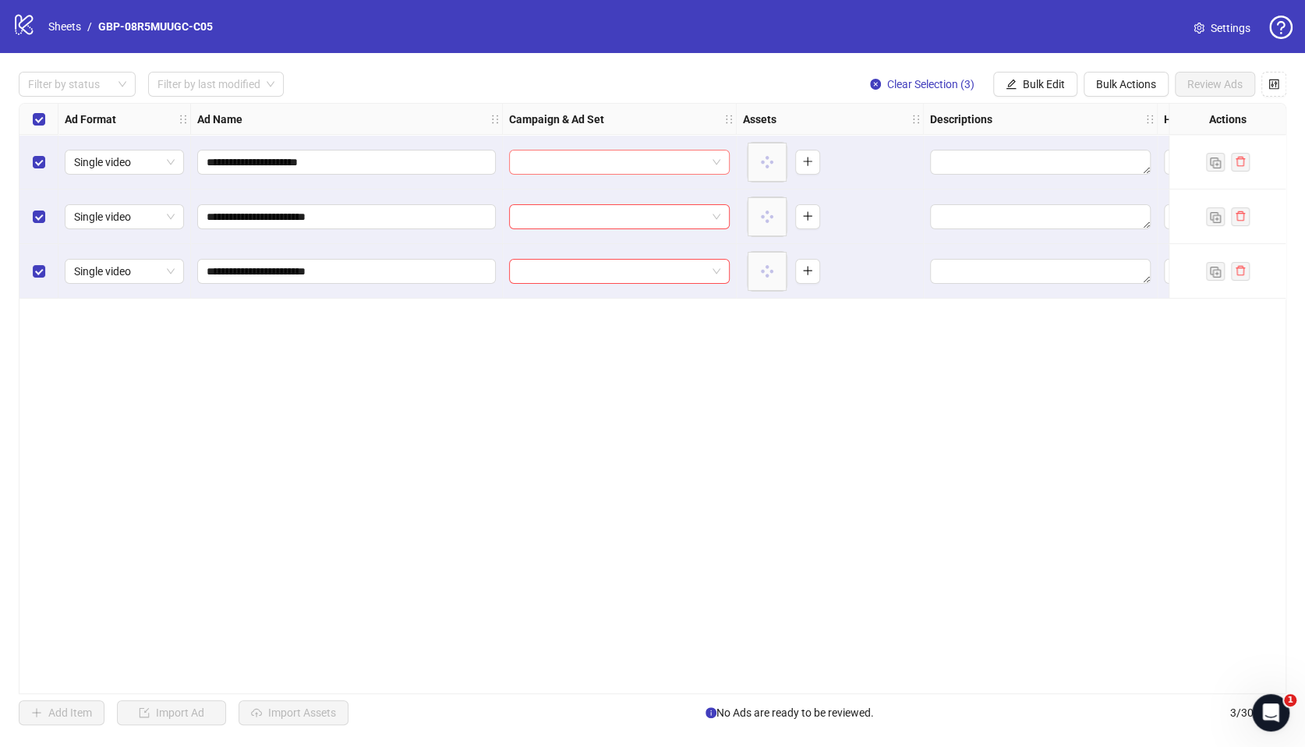
click at [596, 155] on input "search" at bounding box center [612, 161] width 188 height 23
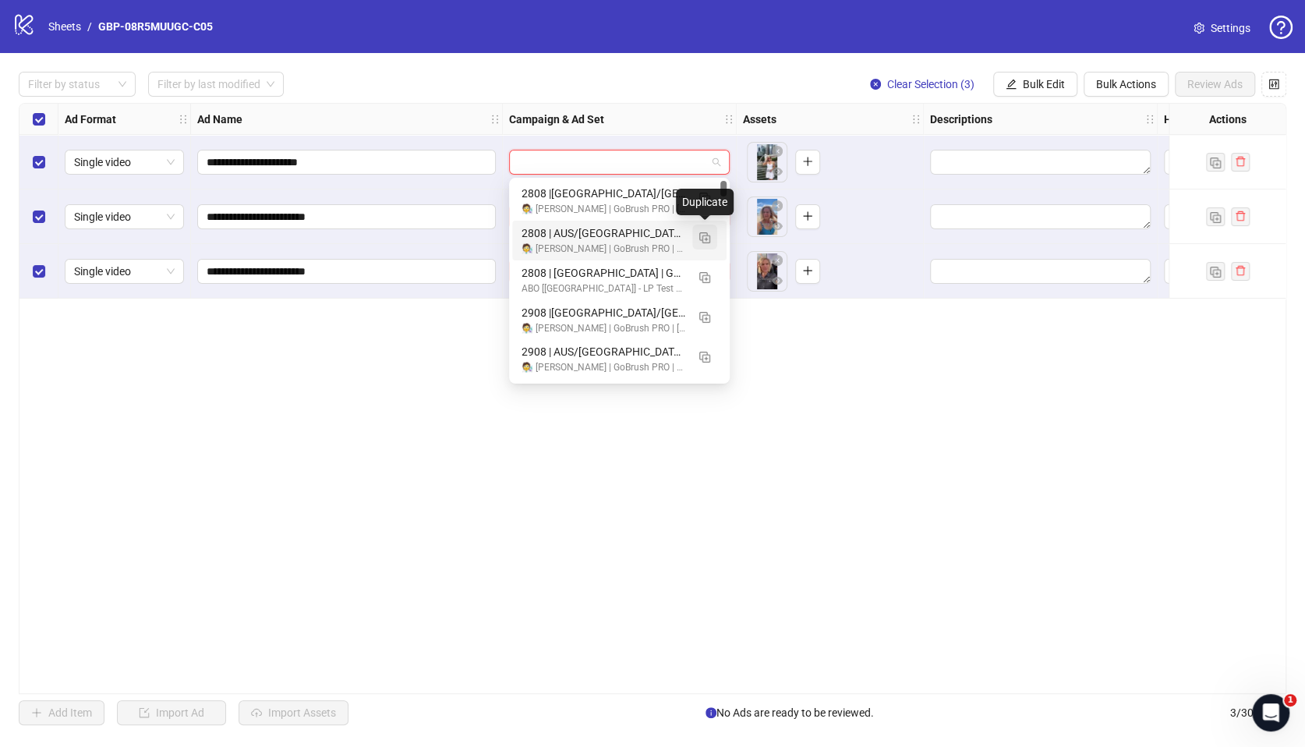
click at [702, 237] on img "button" at bounding box center [704, 237] width 11 height 11
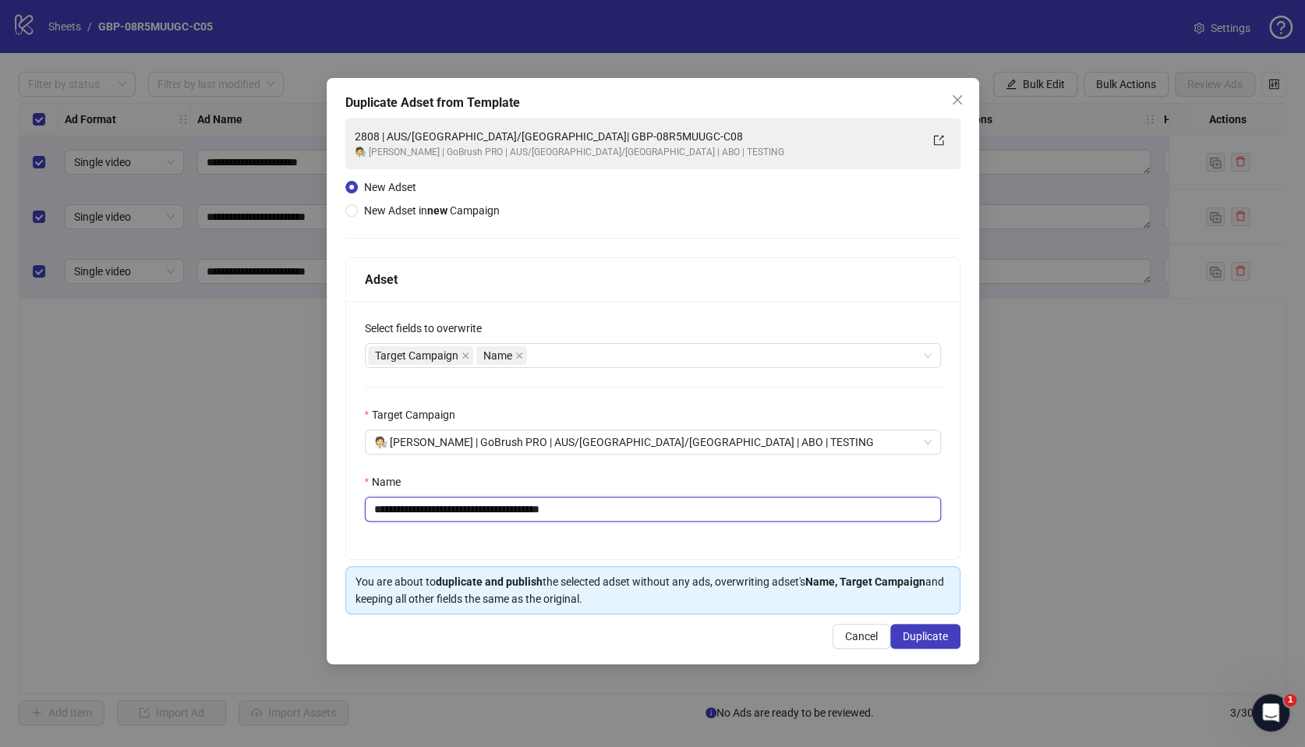
drag, startPoint x: 470, startPoint y: 511, endPoint x: 714, endPoint y: 517, distance: 244.1
click at [714, 517] on input "**********" at bounding box center [653, 509] width 576 height 25
paste input "text"
type input "**********"
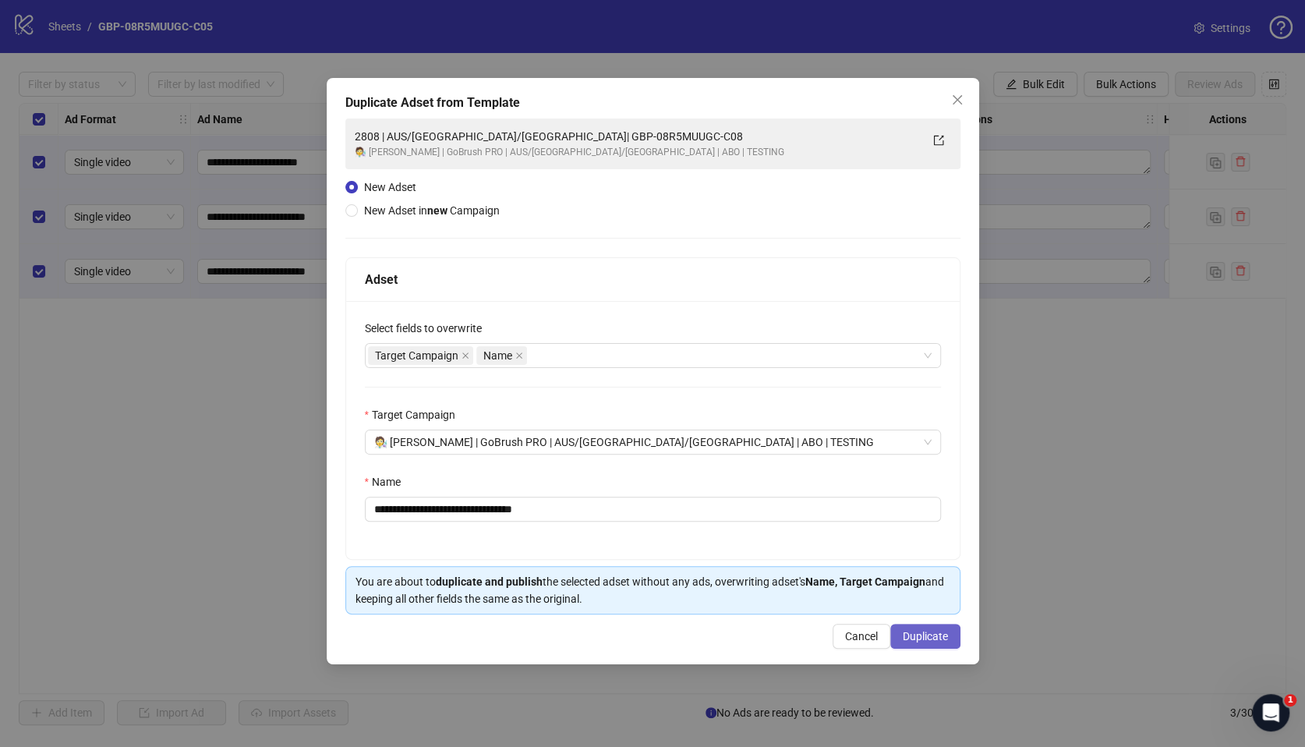
drag, startPoint x: 929, startPoint y: 632, endPoint x: 890, endPoint y: 646, distance: 41.4
click at [929, 632] on span "Duplicate" at bounding box center [925, 636] width 45 height 12
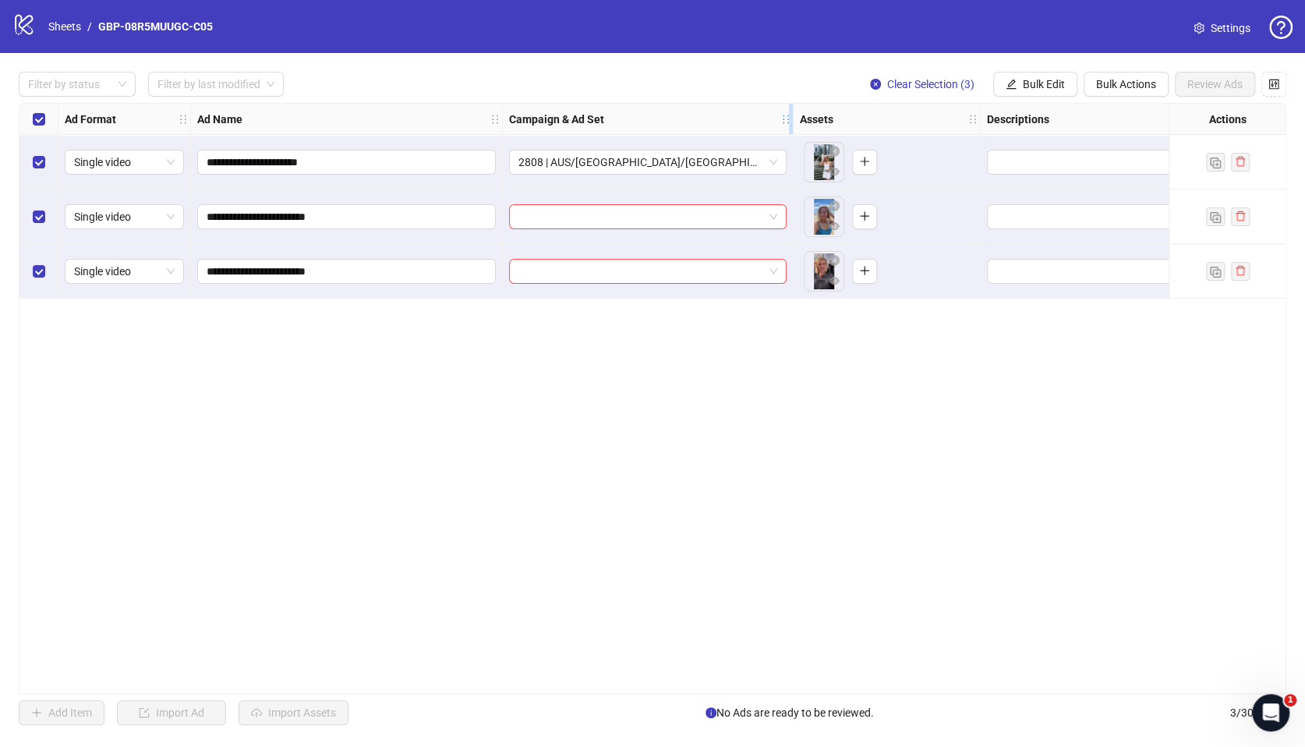
drag, startPoint x: 731, startPoint y: 122, endPoint x: 814, endPoint y: 122, distance: 82.6
click at [791, 122] on icon "holder" at bounding box center [785, 119] width 11 height 11
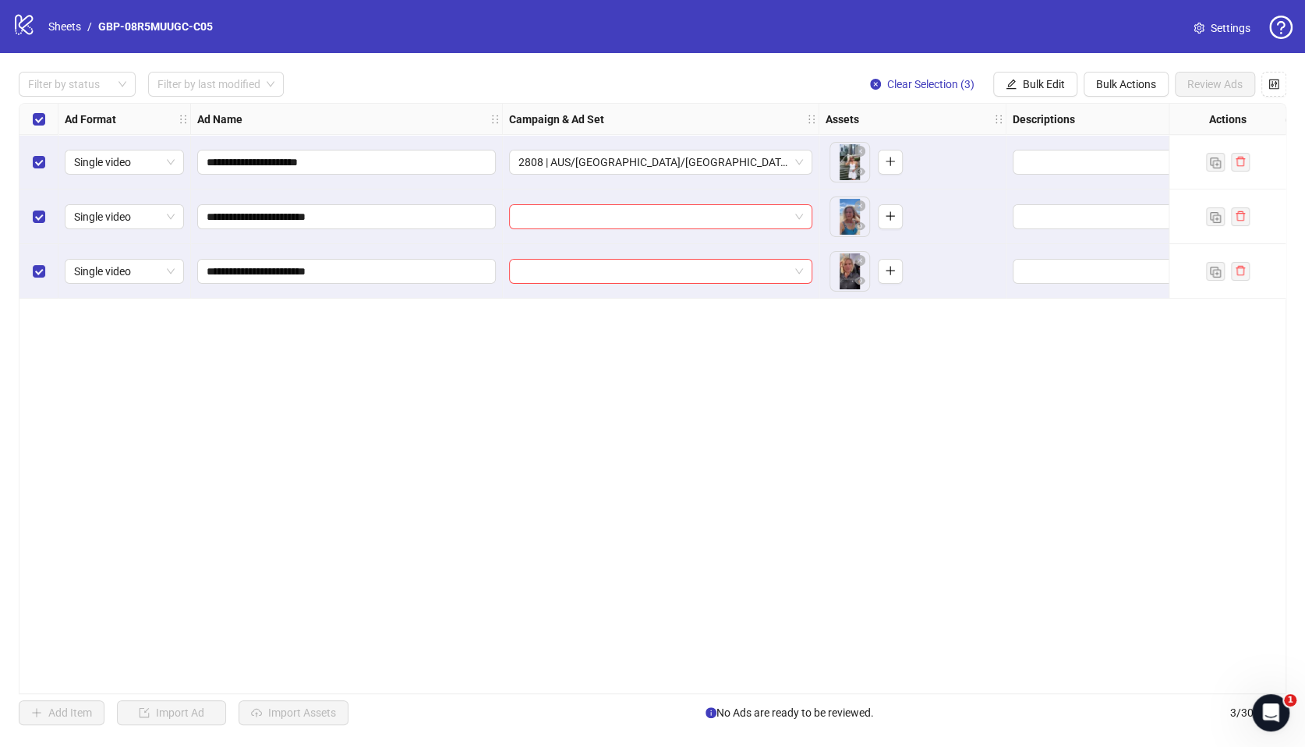
click at [762, 374] on div "**********" at bounding box center [653, 398] width 1268 height 591
click at [1017, 90] on button "Bulk Edit" at bounding box center [1035, 84] width 84 height 25
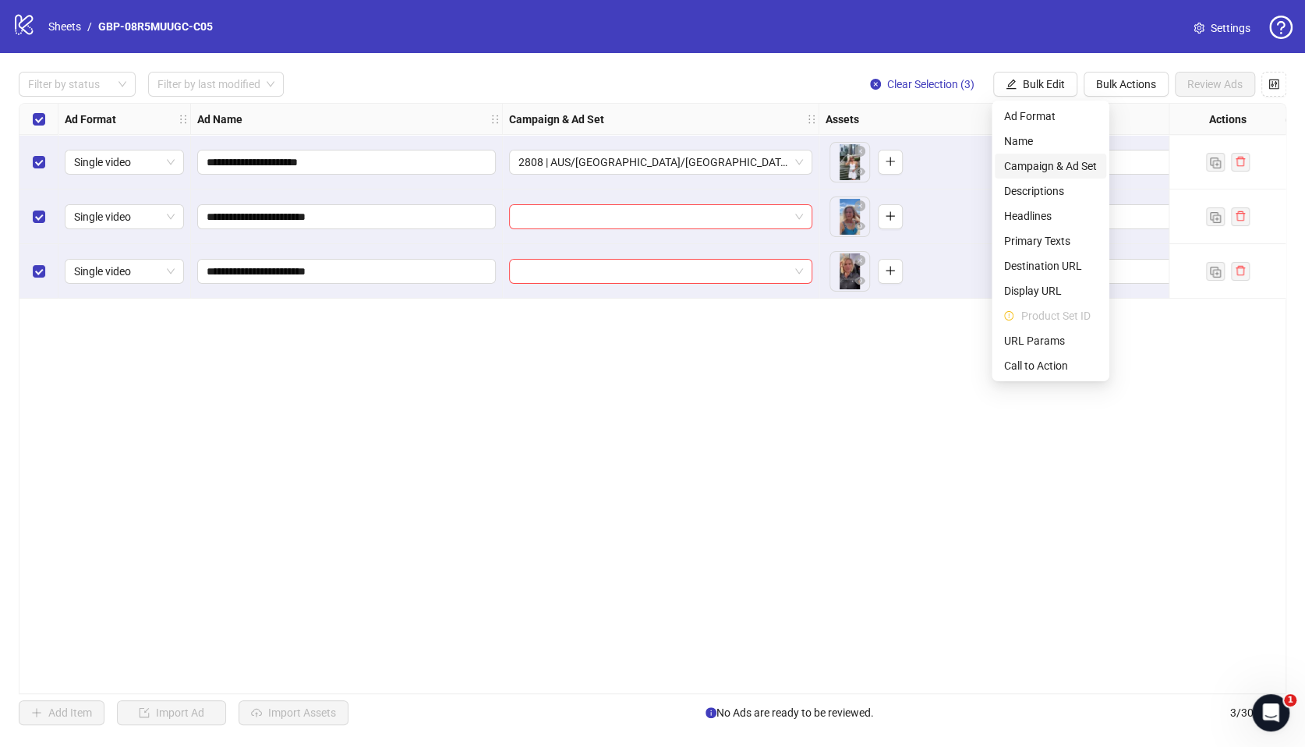
click at [1048, 161] on span "Campaign & Ad Set" at bounding box center [1050, 165] width 93 height 17
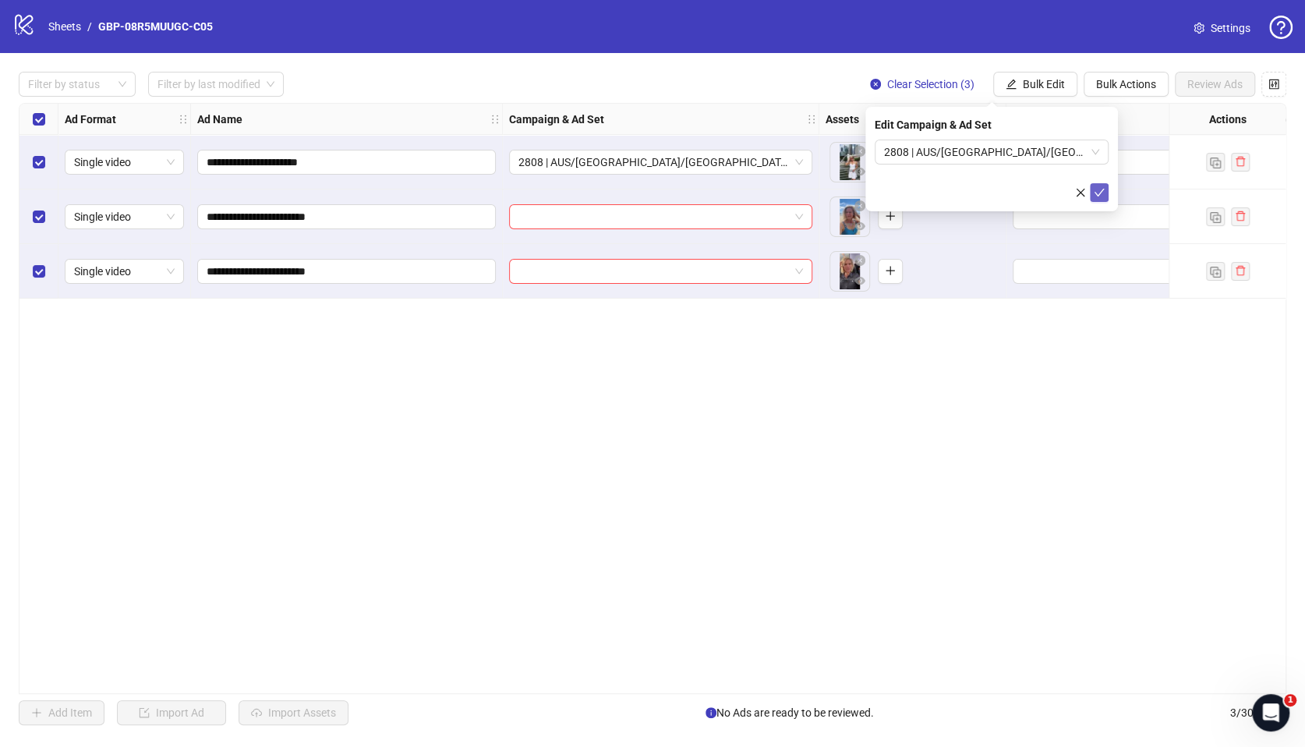
click at [1100, 192] on icon "check" at bounding box center [1099, 192] width 11 height 11
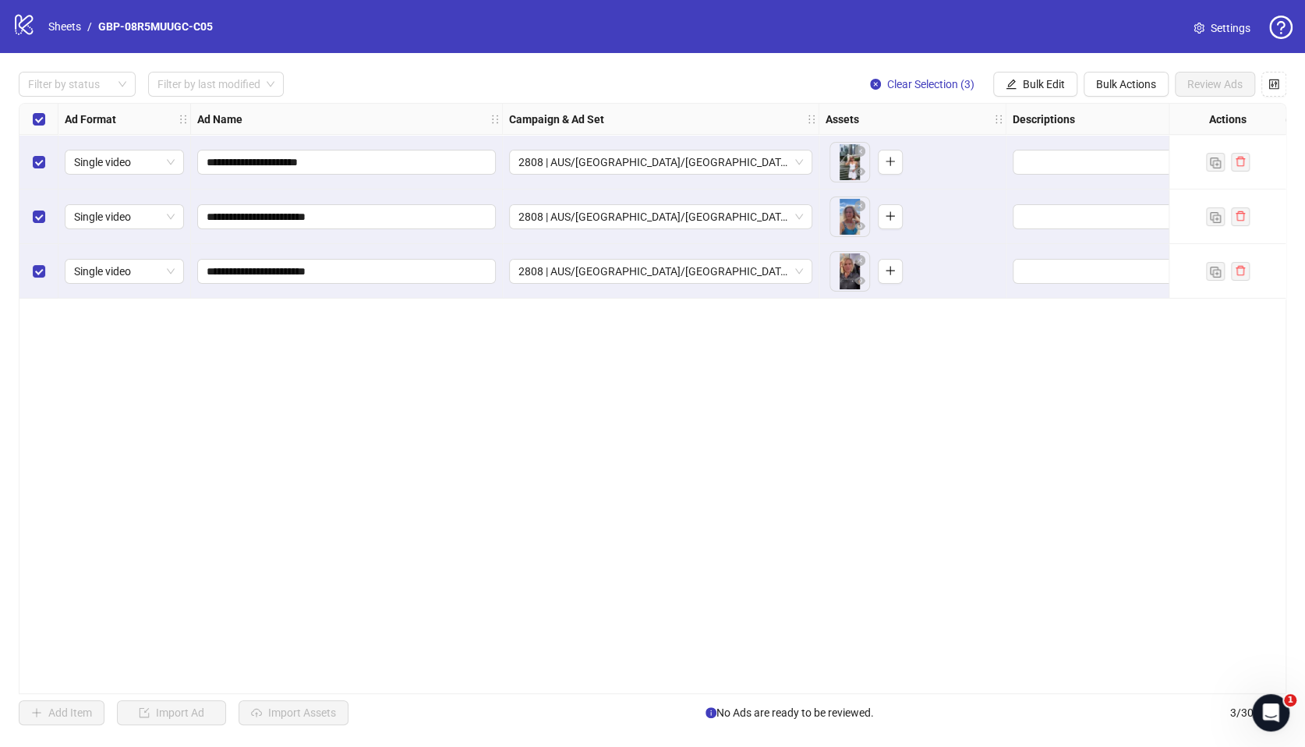
click at [919, 380] on div "**********" at bounding box center [653, 398] width 1268 height 591
click at [1054, 83] on span "Bulk Edit" at bounding box center [1044, 84] width 42 height 12
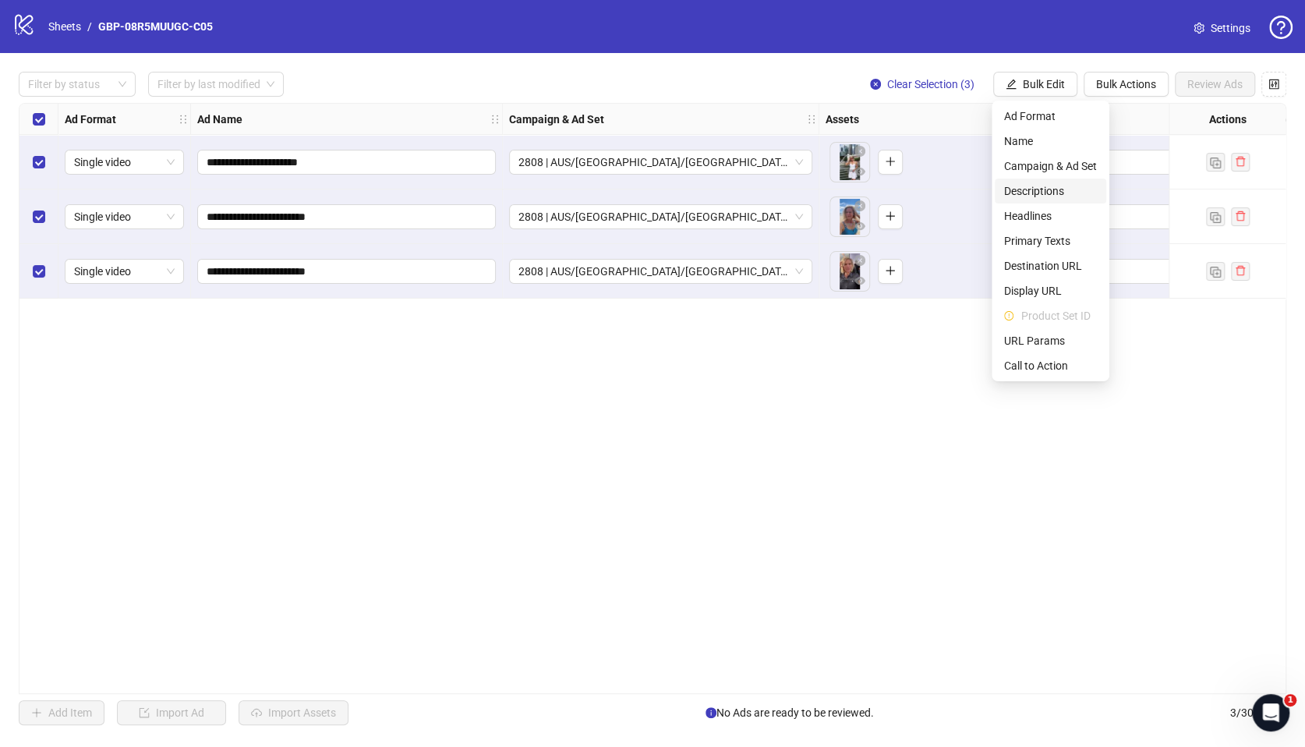
click at [1046, 182] on span "Descriptions" at bounding box center [1050, 190] width 93 height 17
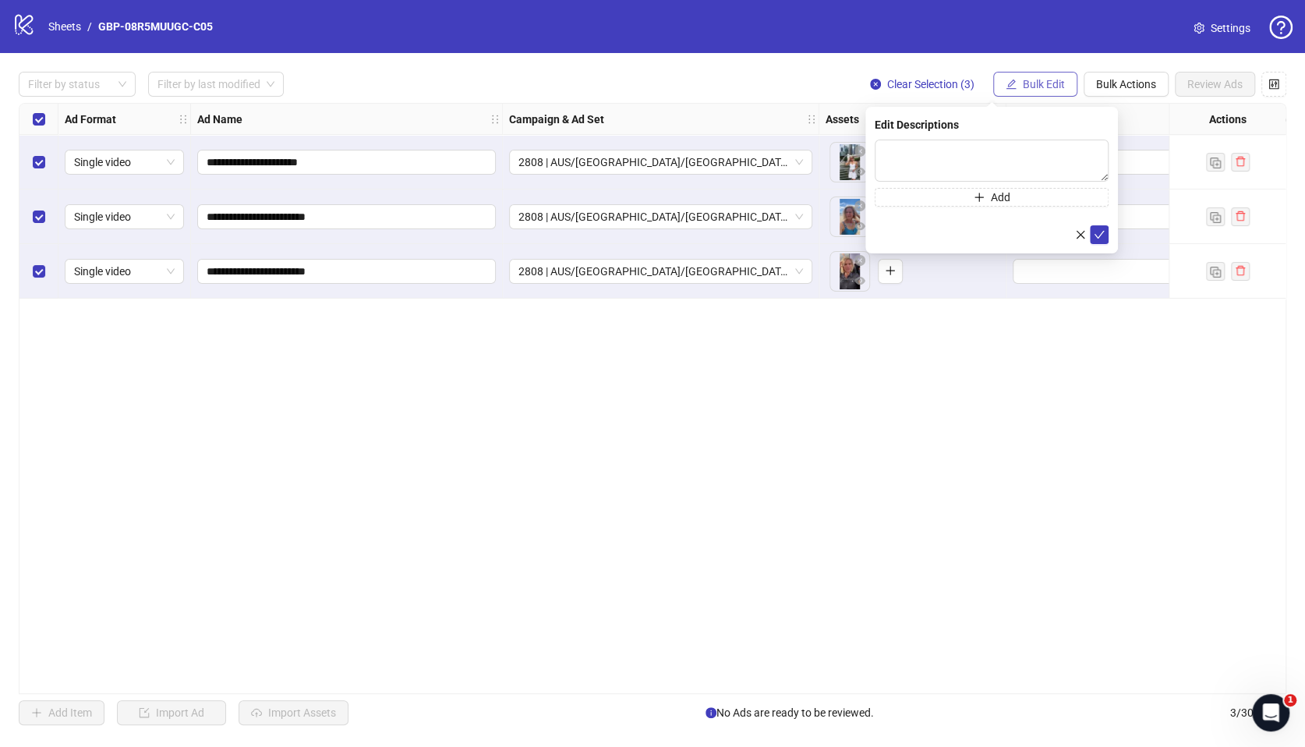
click at [1033, 83] on span "Bulk Edit" at bounding box center [1044, 84] width 42 height 12
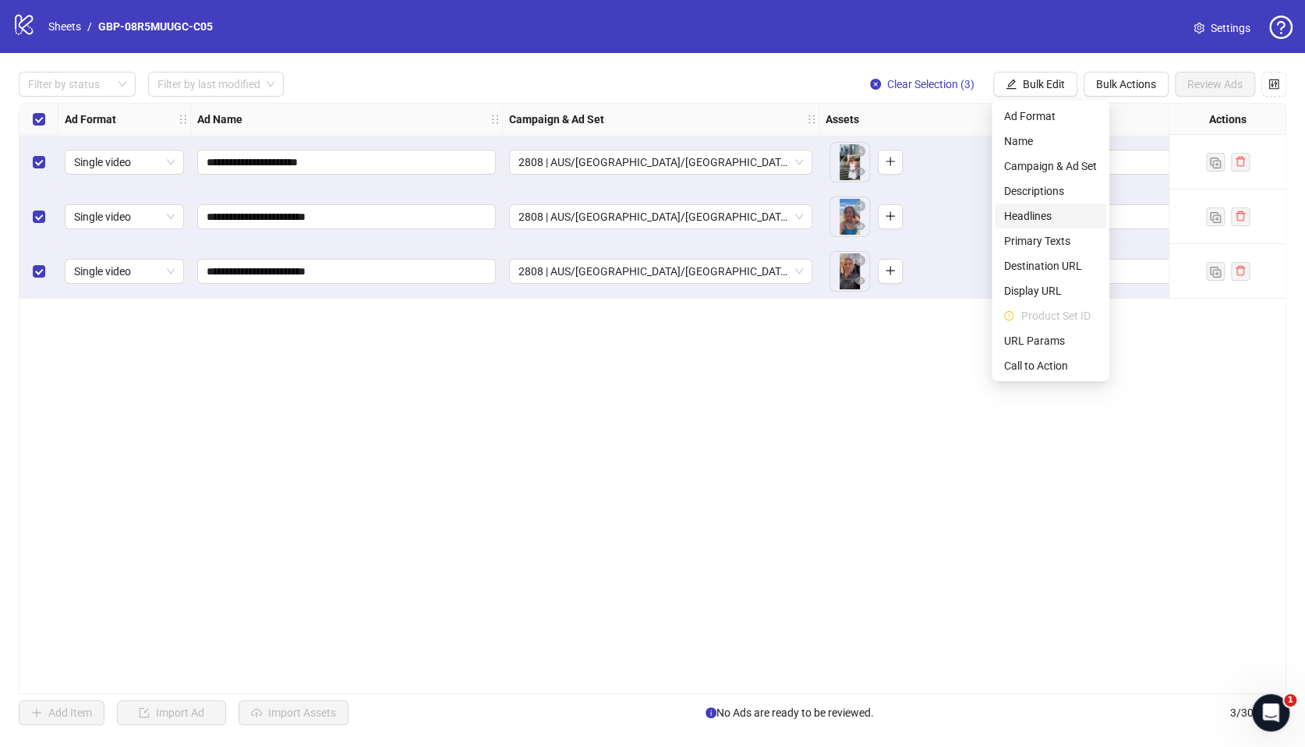
click at [1035, 214] on span "Headlines" at bounding box center [1050, 215] width 93 height 17
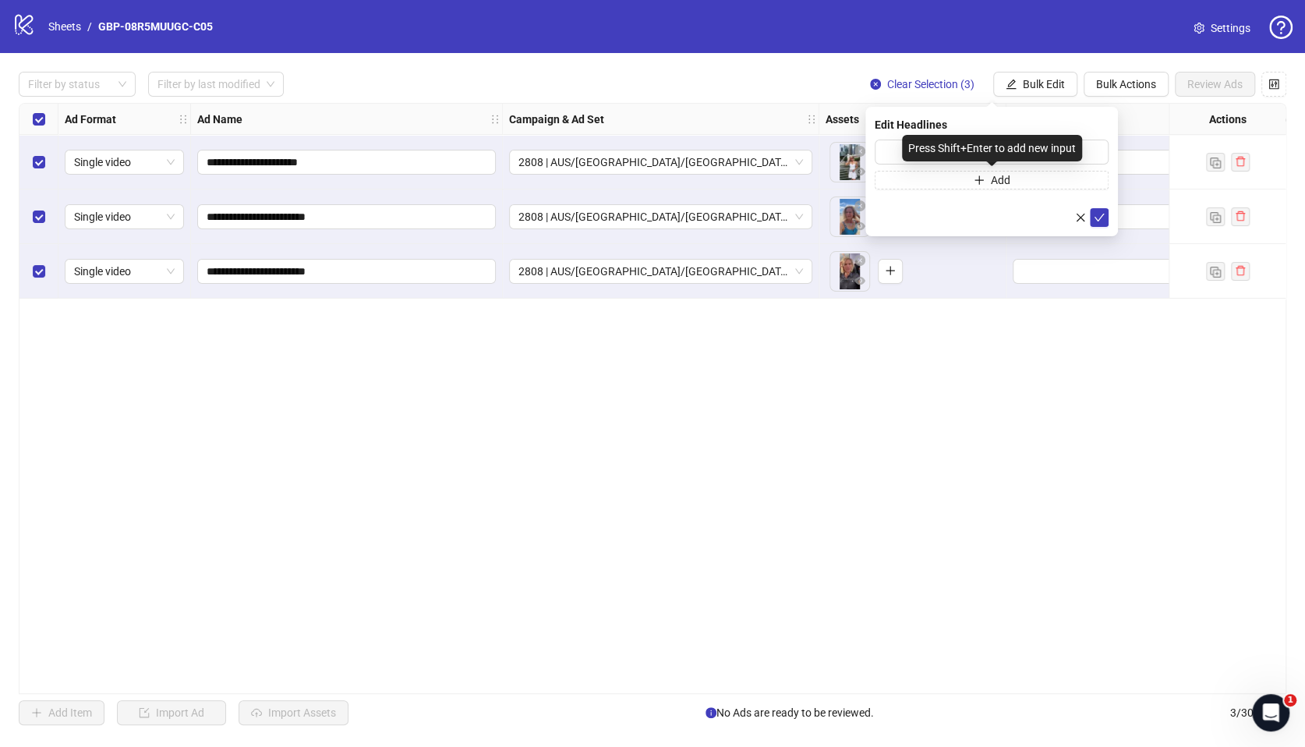
click at [904, 159] on div "Press Shift+Enter to add new input" at bounding box center [992, 148] width 180 height 27
click at [889, 151] on input "text" at bounding box center [992, 152] width 234 height 25
paste input "*******"
type input "*******"
click at [936, 179] on button "Add" at bounding box center [992, 180] width 234 height 19
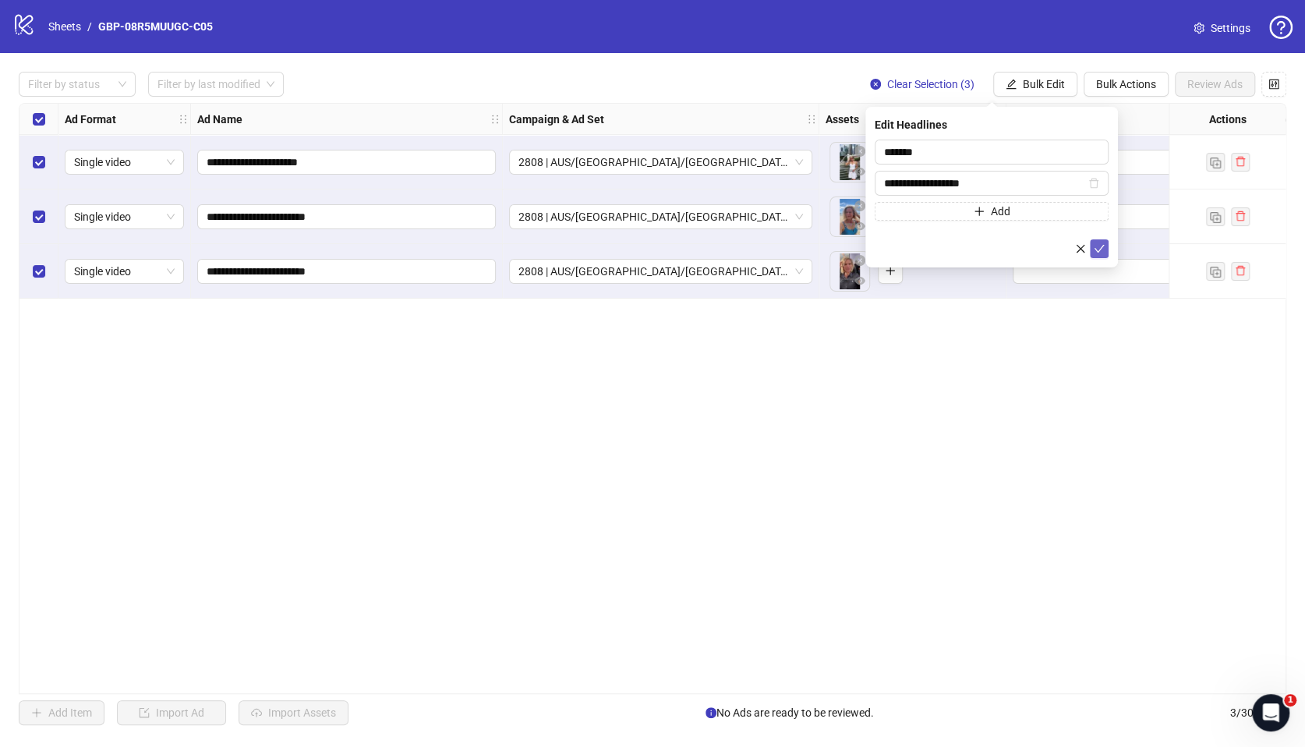
type input "**********"
click at [1094, 249] on icon "check" at bounding box center [1099, 248] width 11 height 11
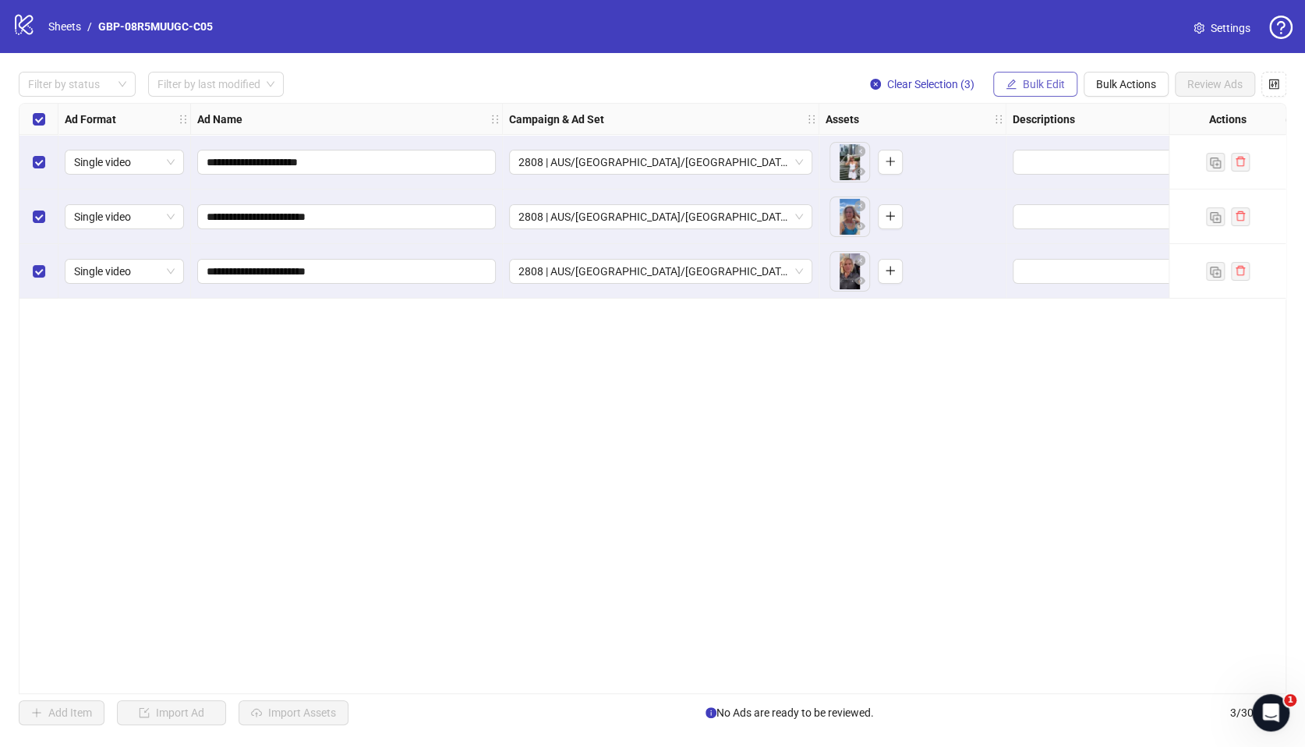
click at [1026, 87] on span "Bulk Edit" at bounding box center [1044, 84] width 42 height 12
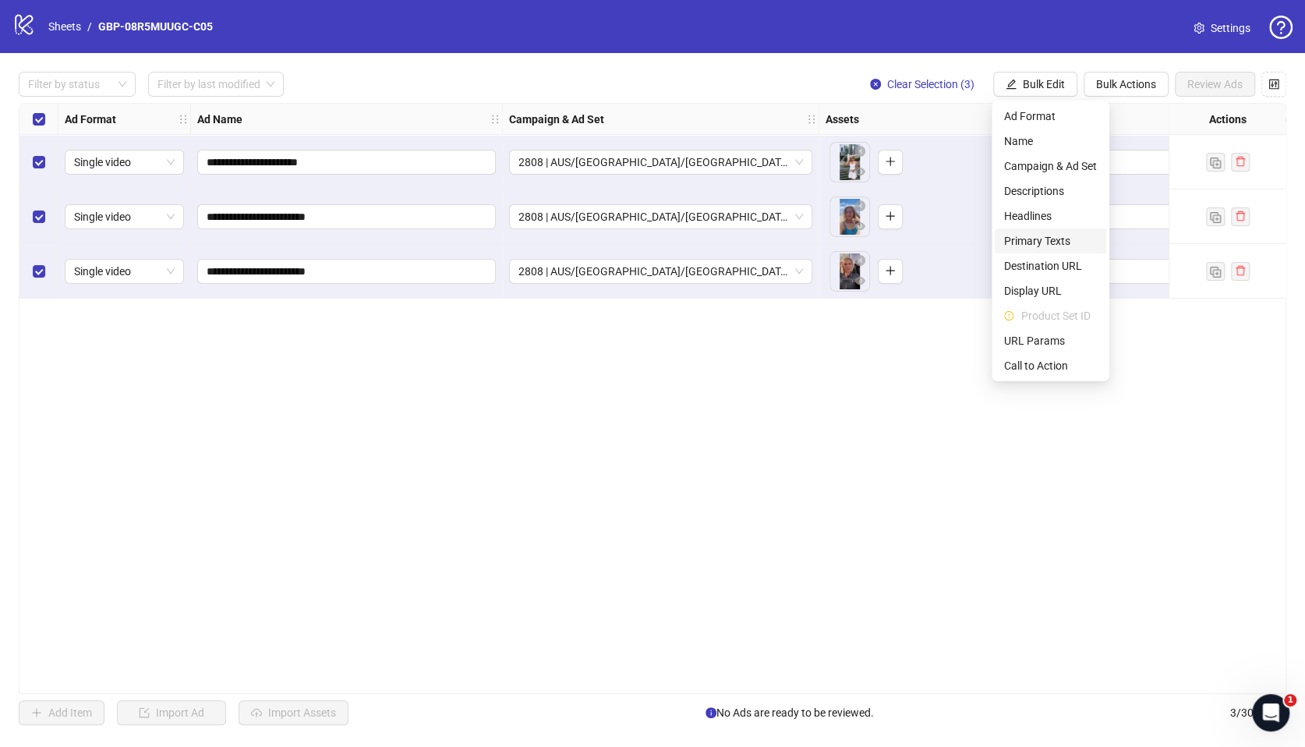
click at [1033, 237] on span "Primary Texts" at bounding box center [1050, 240] width 93 height 17
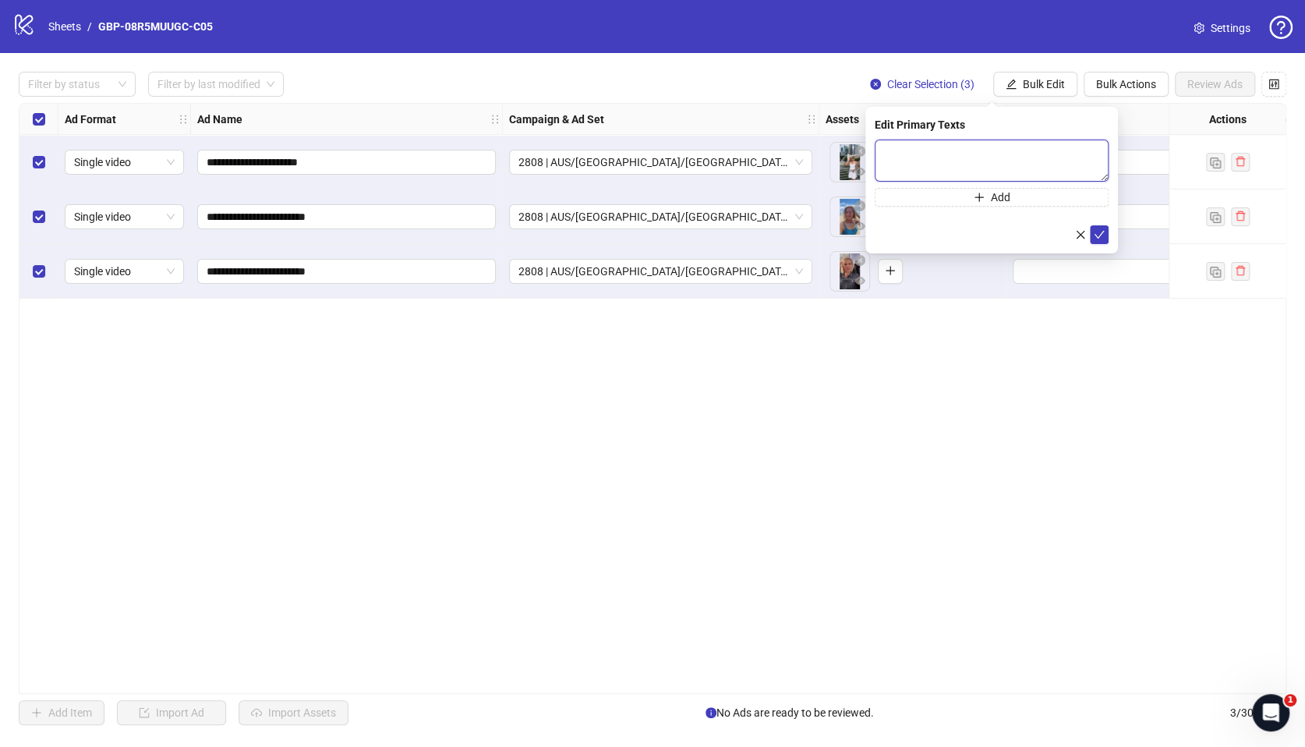
click at [936, 159] on textarea at bounding box center [992, 161] width 234 height 42
paste textarea "**********"
type textarea "**********"
click at [1096, 235] on icon "check" at bounding box center [1100, 234] width 10 height 8
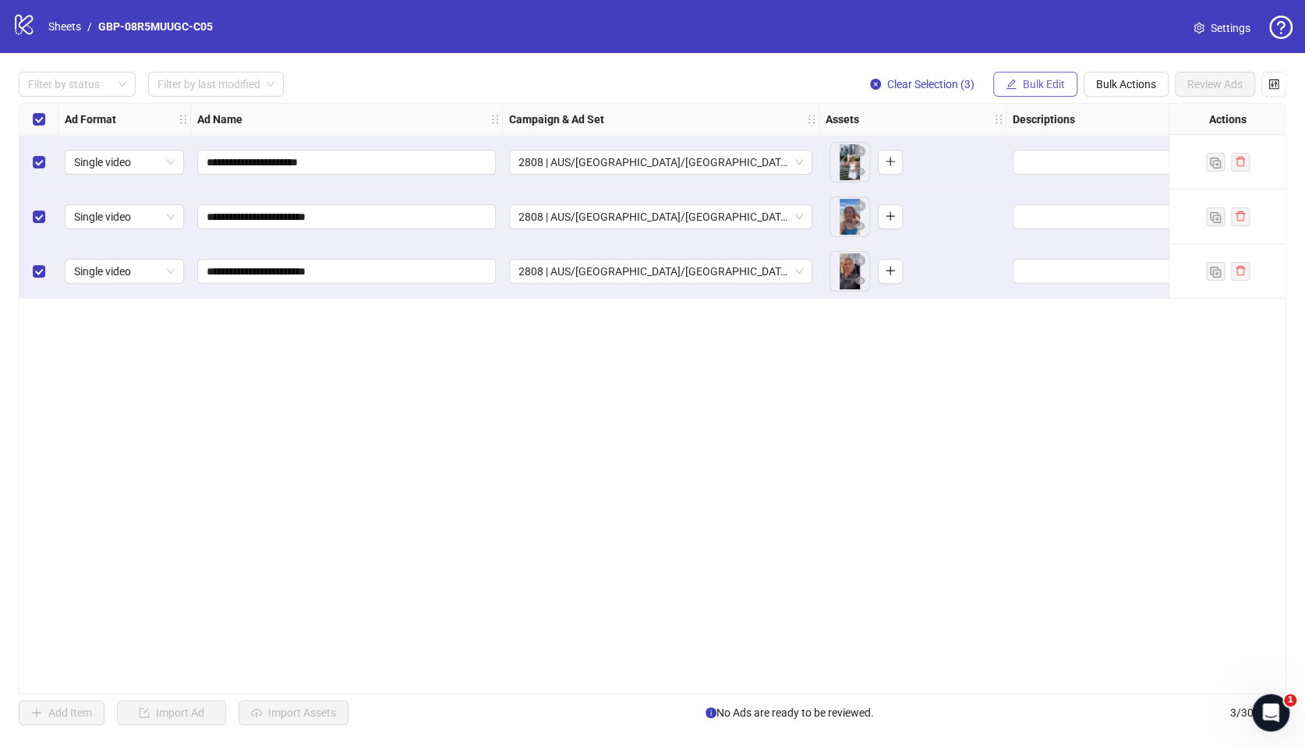
click at [1052, 87] on span "Bulk Edit" at bounding box center [1044, 84] width 42 height 12
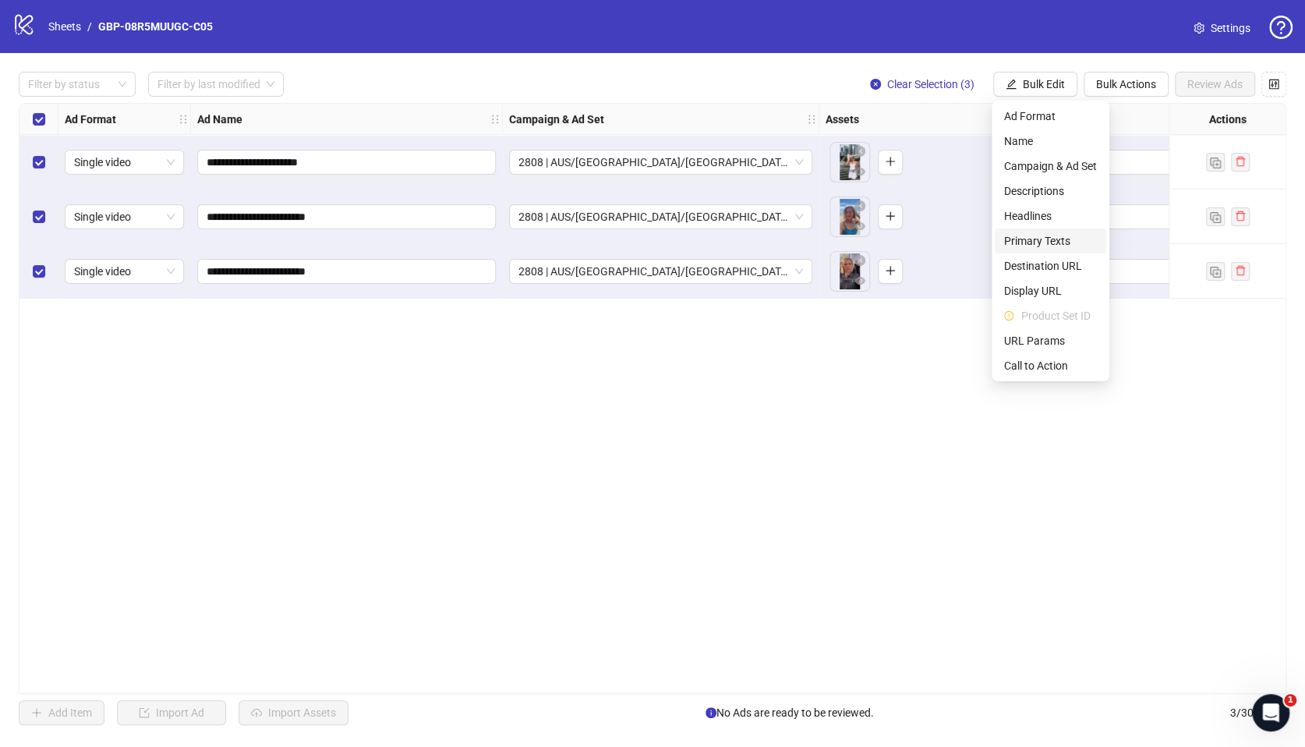
click at [1070, 236] on span "Primary Texts" at bounding box center [1050, 240] width 93 height 17
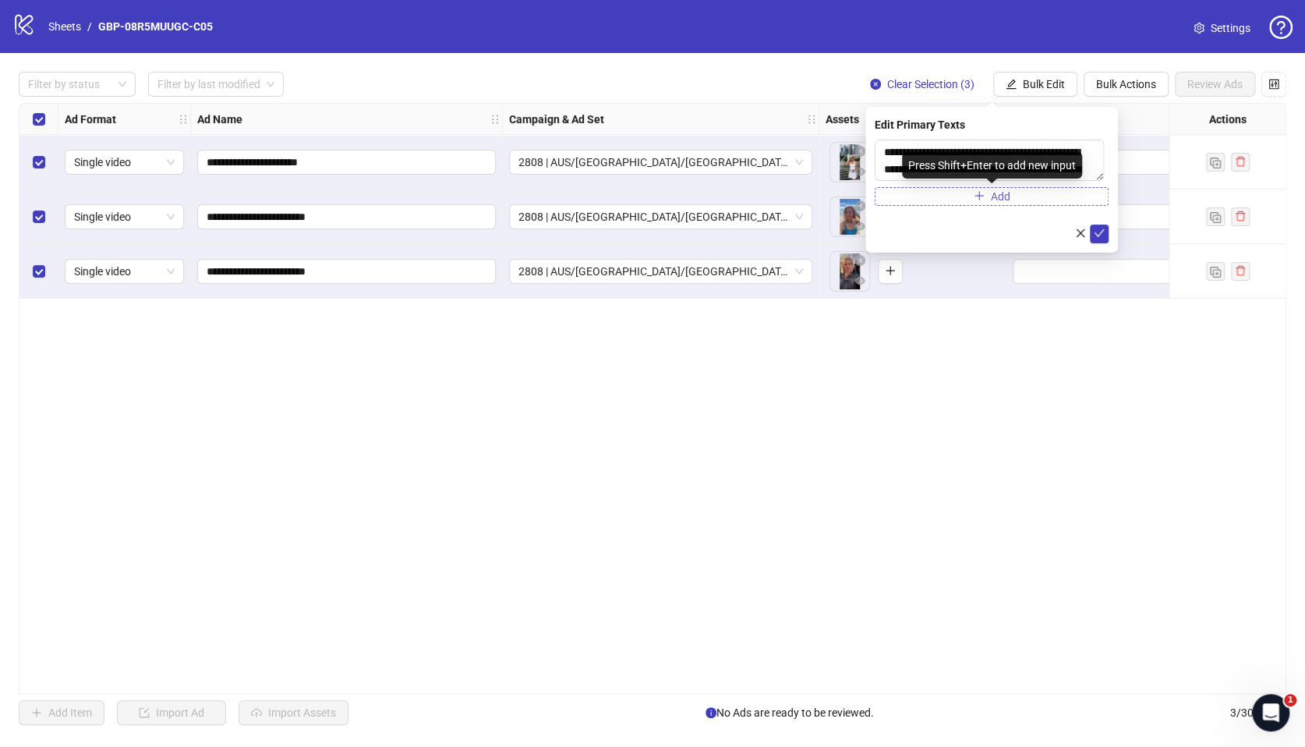
click at [1006, 194] on span "Add" at bounding box center [1000, 196] width 19 height 12
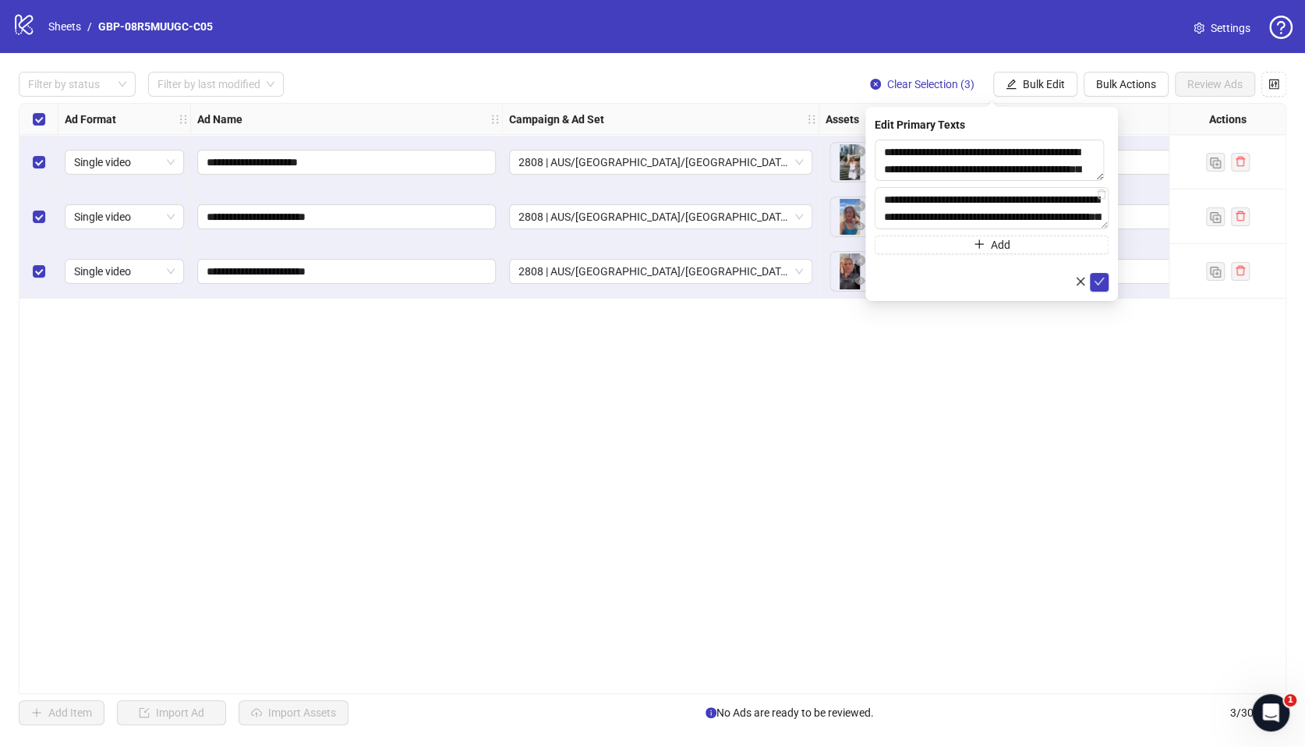
scroll to position [200, 0]
type textarea "**********"
click at [1094, 282] on icon "check" at bounding box center [1099, 282] width 11 height 11
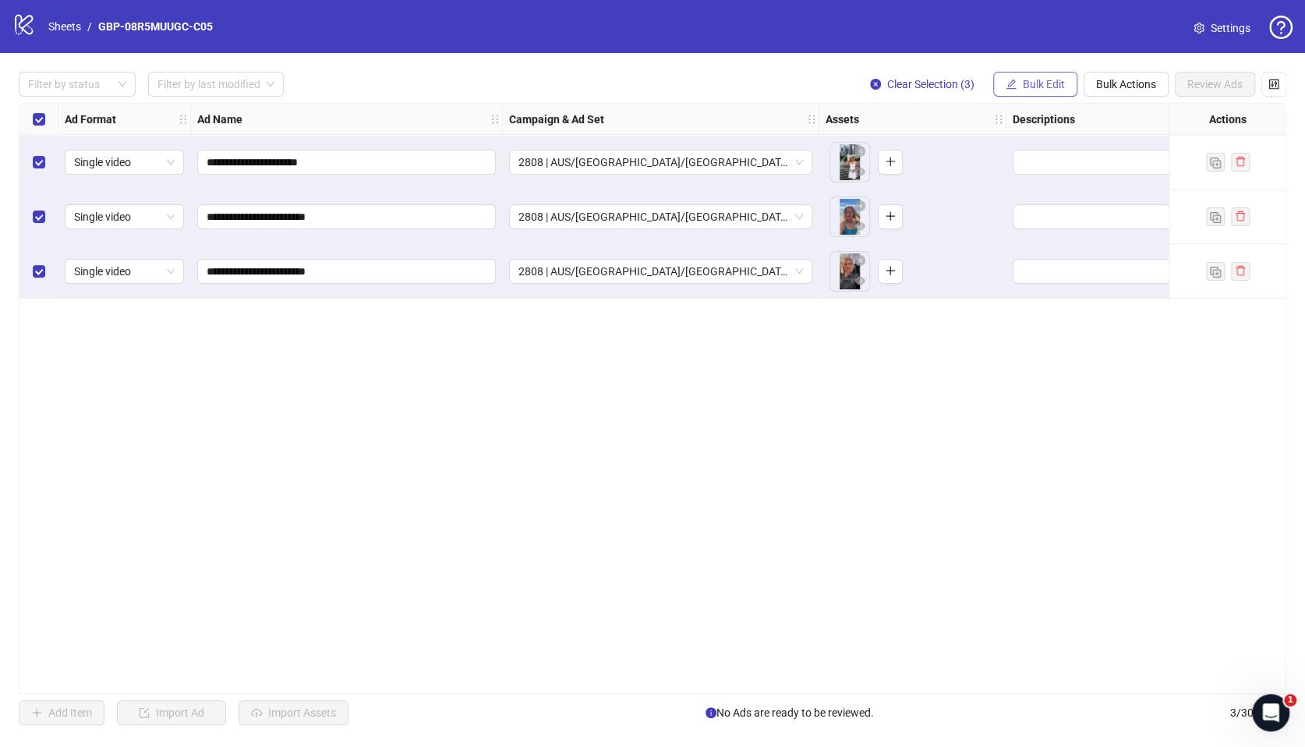
click at [1035, 80] on span "Bulk Edit" at bounding box center [1044, 84] width 42 height 12
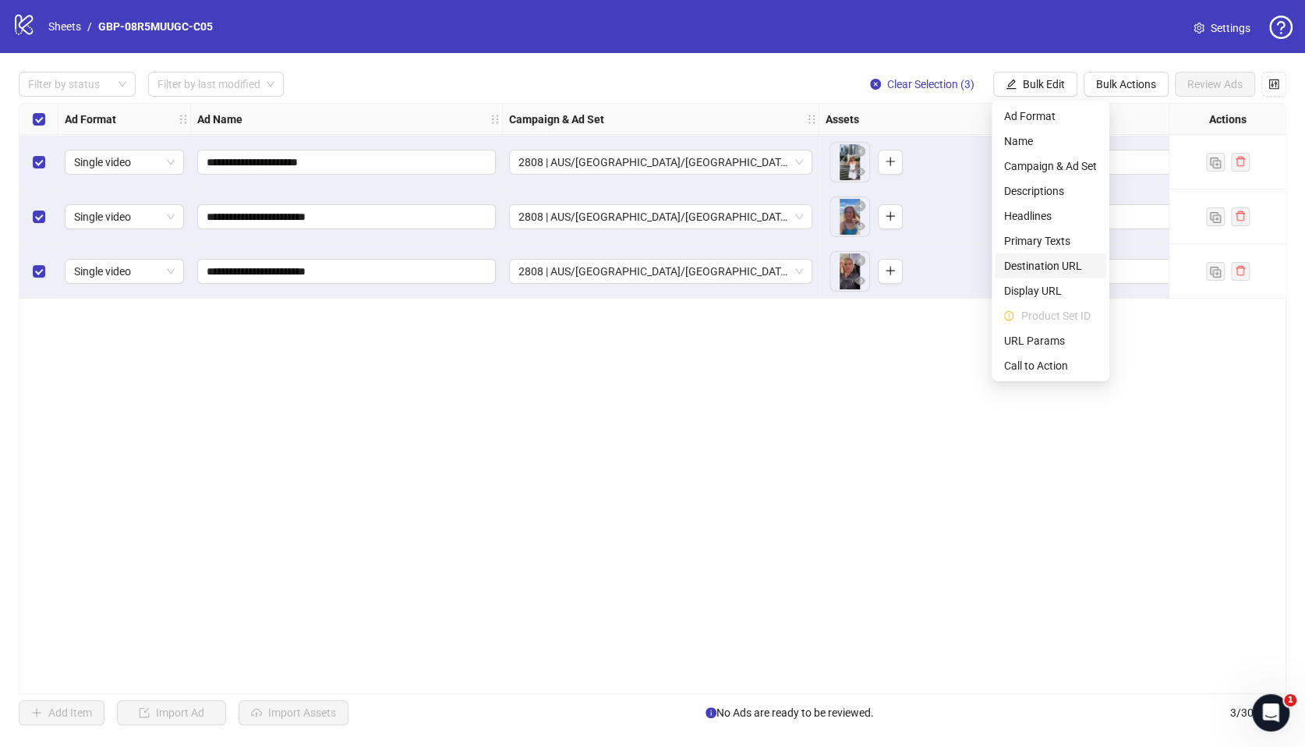
click at [1054, 266] on span "Destination URL" at bounding box center [1050, 265] width 93 height 17
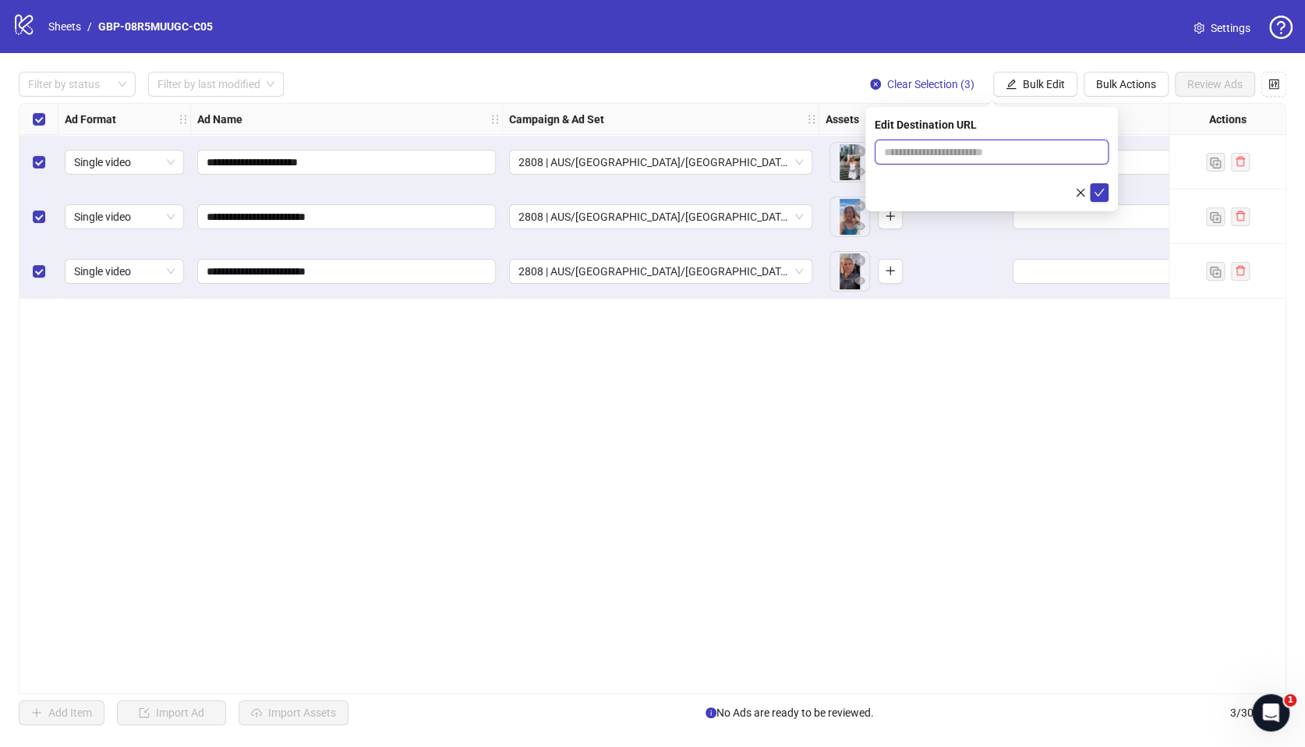
click at [996, 154] on input "text" at bounding box center [985, 151] width 203 height 17
paste input "**********"
type input "**********"
click at [1088, 189] on button "button" at bounding box center [1080, 192] width 19 height 19
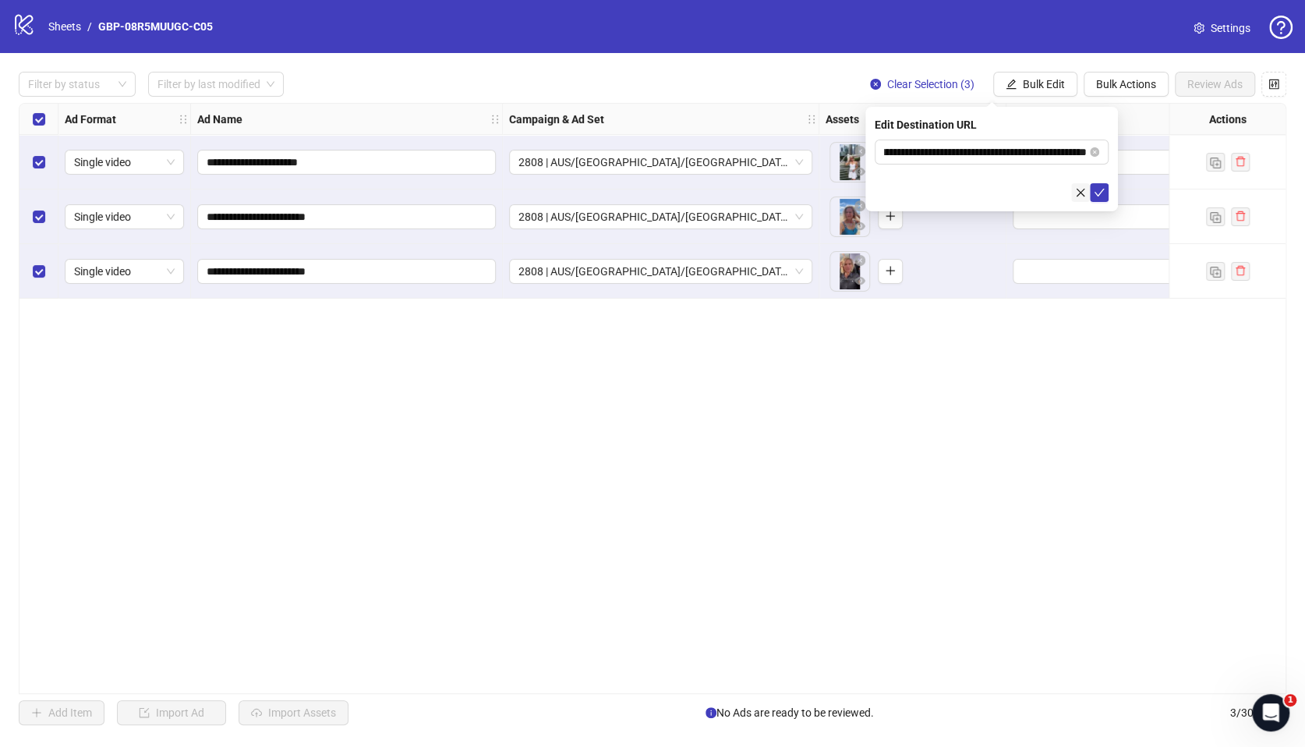
scroll to position [0, 0]
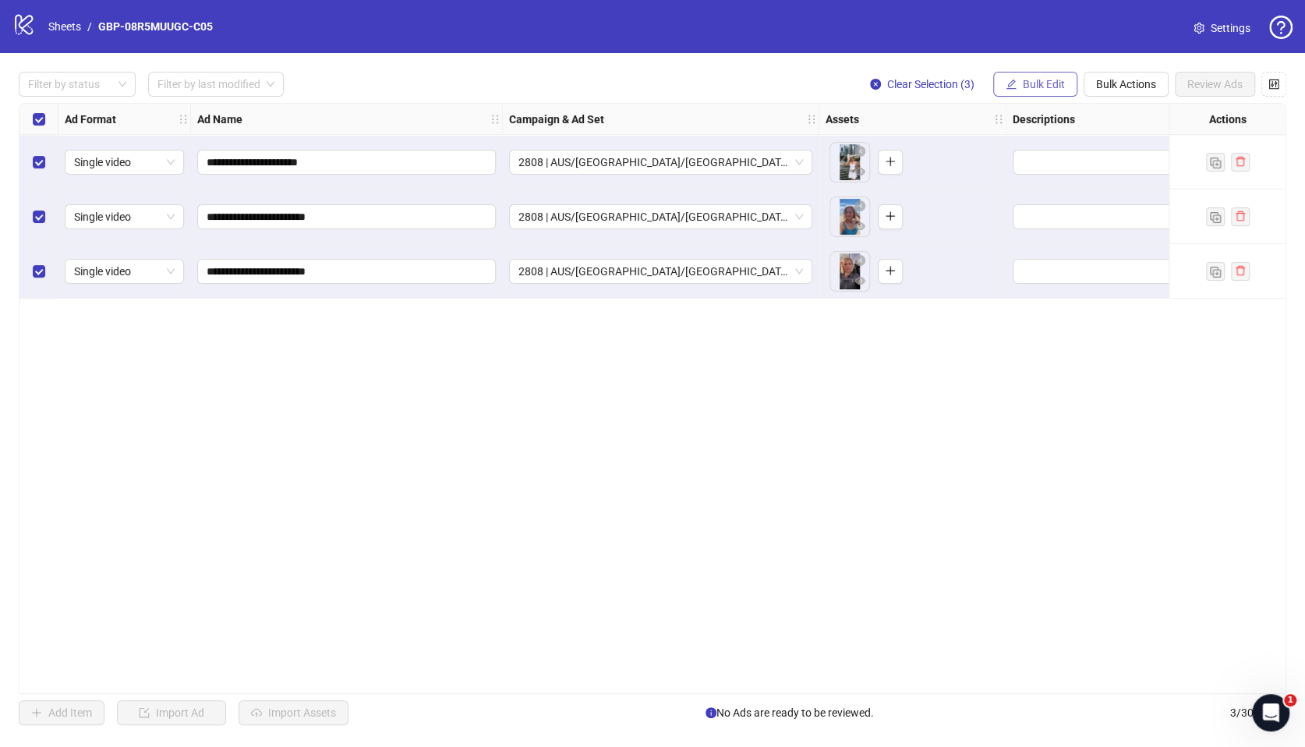
click at [1047, 85] on span "Bulk Edit" at bounding box center [1044, 84] width 42 height 12
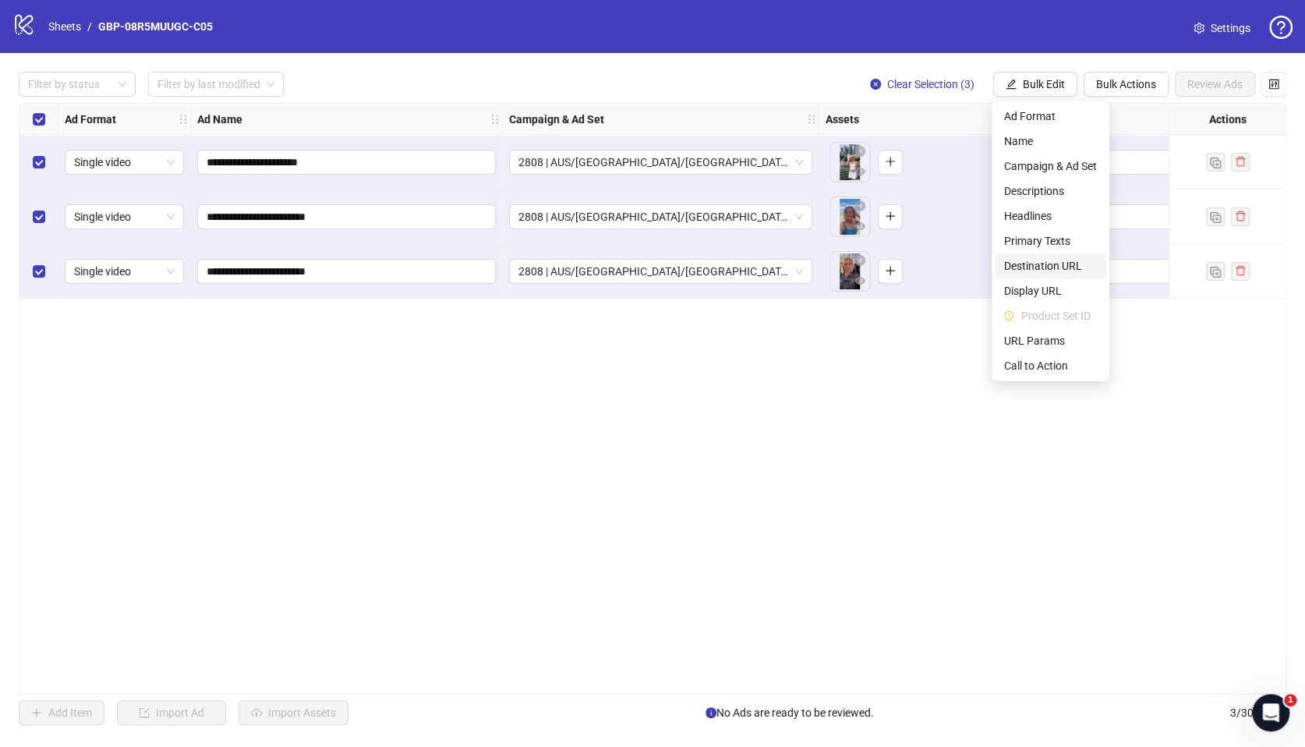
click at [1045, 265] on span "Destination URL" at bounding box center [1050, 265] width 93 height 17
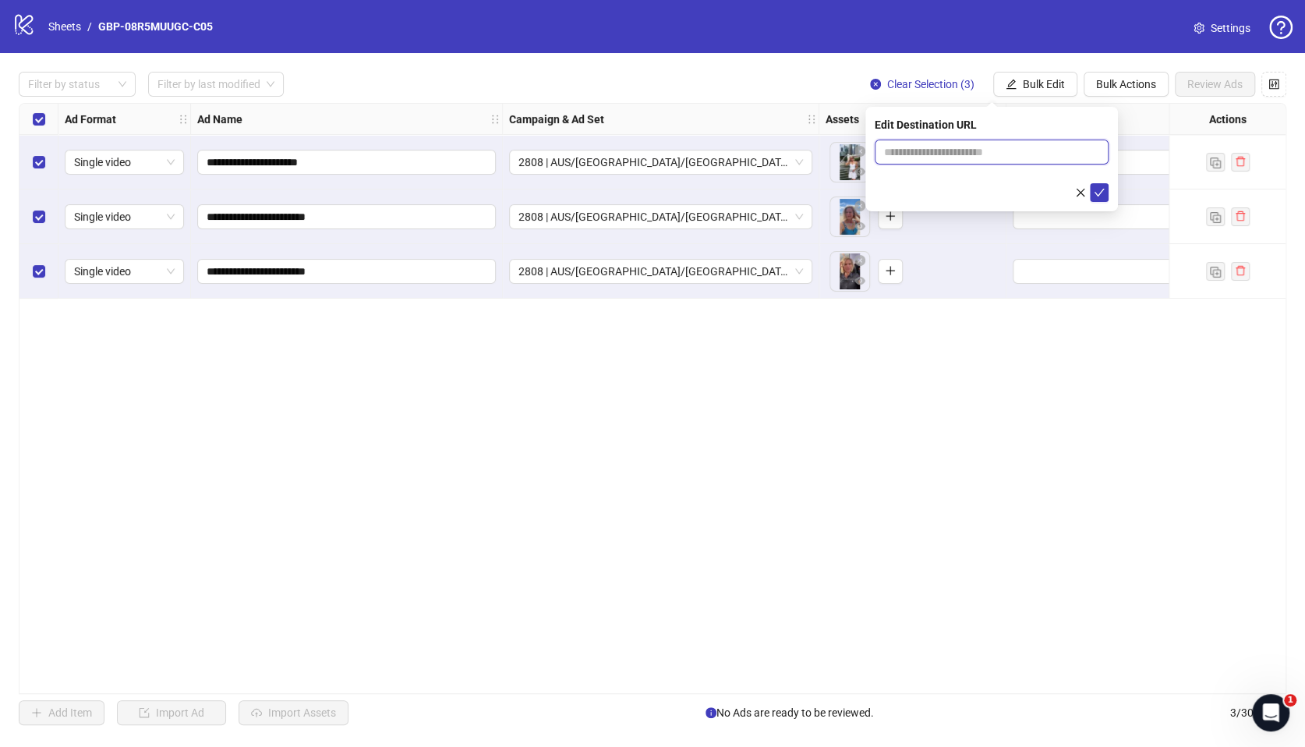
click at [981, 154] on input "text" at bounding box center [985, 151] width 203 height 17
paste input "**********"
type input "**********"
click at [1102, 193] on icon "check" at bounding box center [1099, 192] width 11 height 11
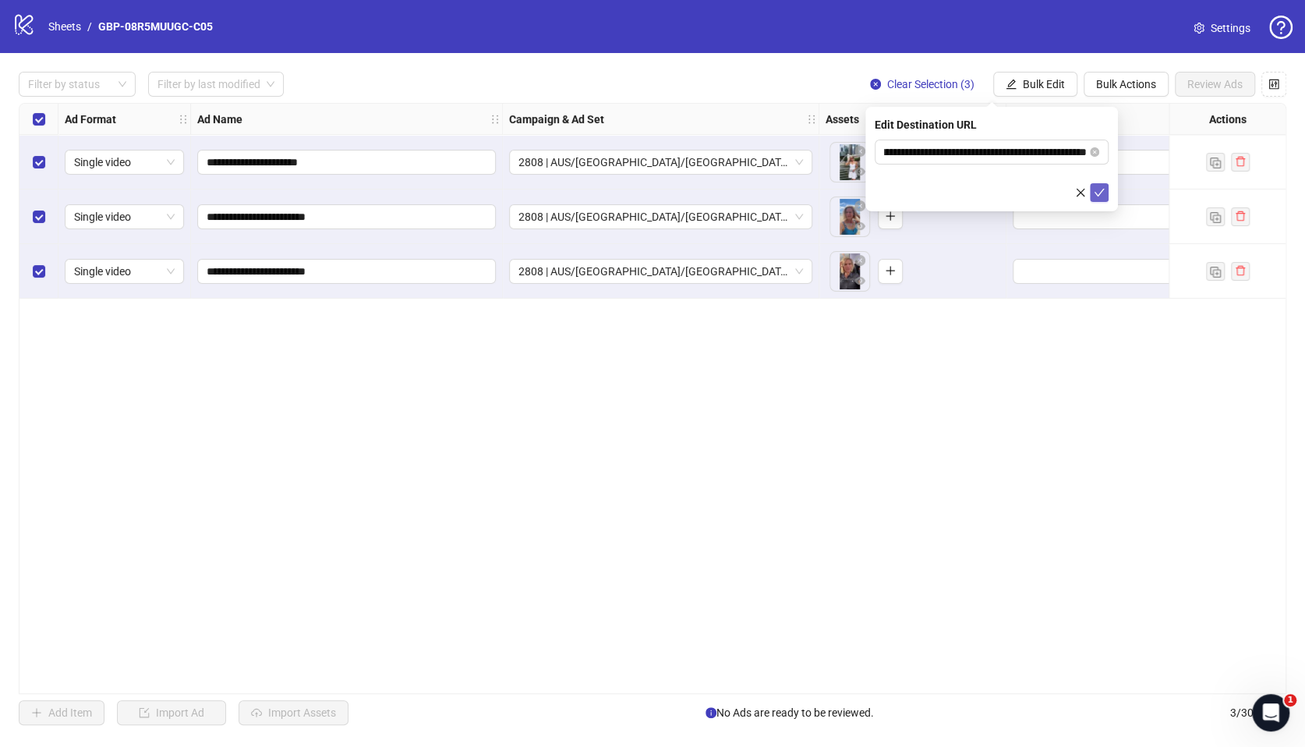
scroll to position [0, 0]
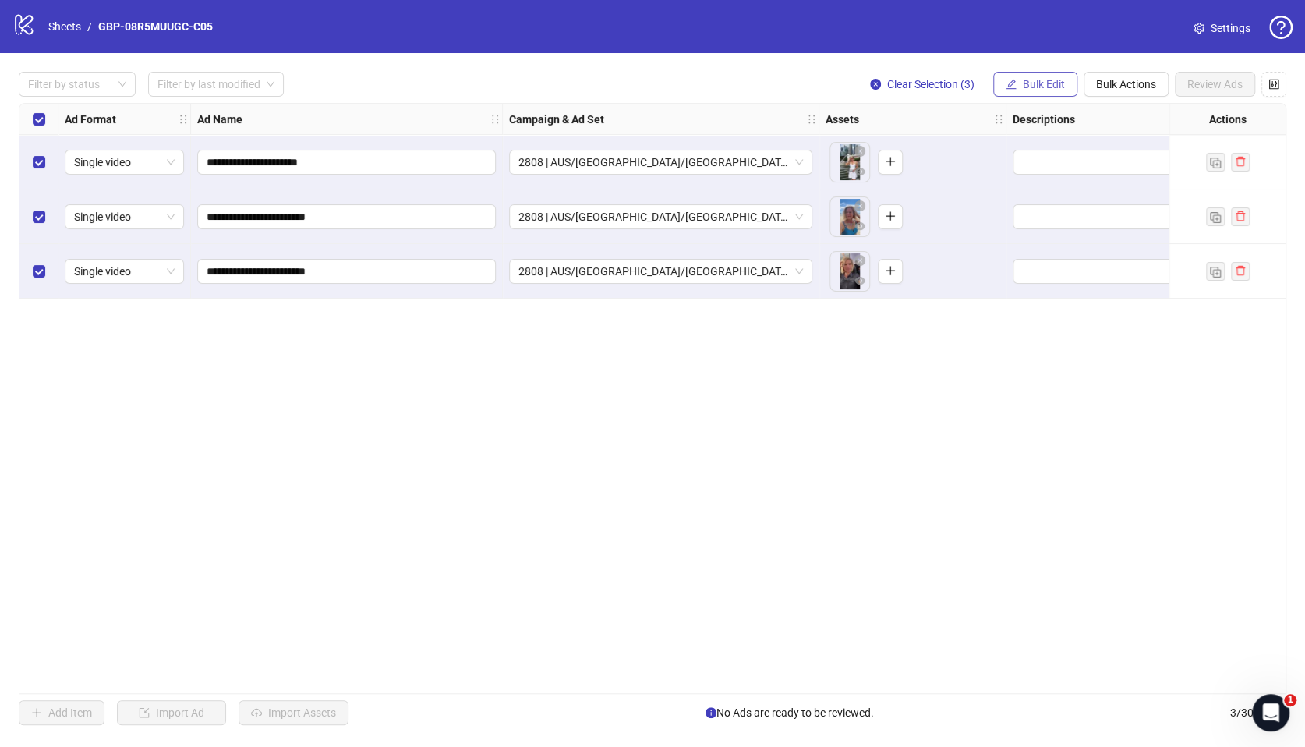
click at [1028, 86] on span "Bulk Edit" at bounding box center [1044, 84] width 42 height 12
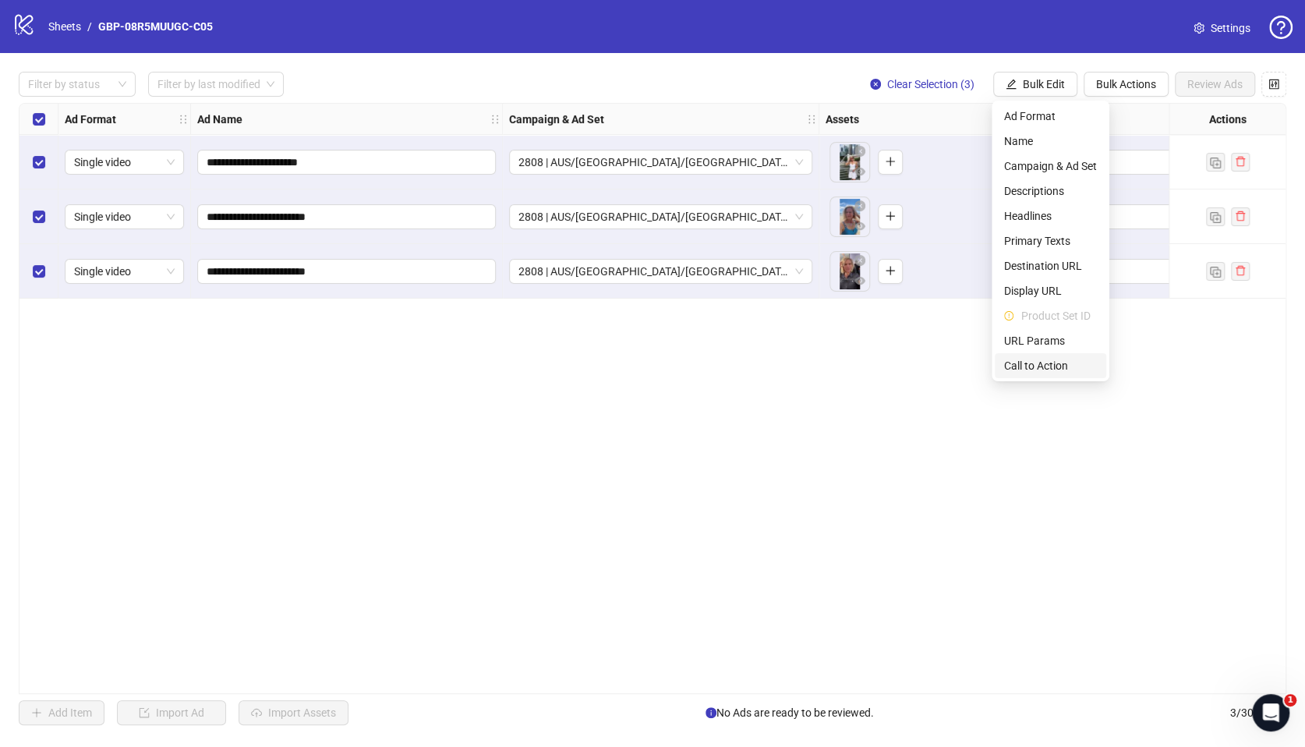
click at [1025, 359] on span "Call to Action" at bounding box center [1050, 365] width 93 height 17
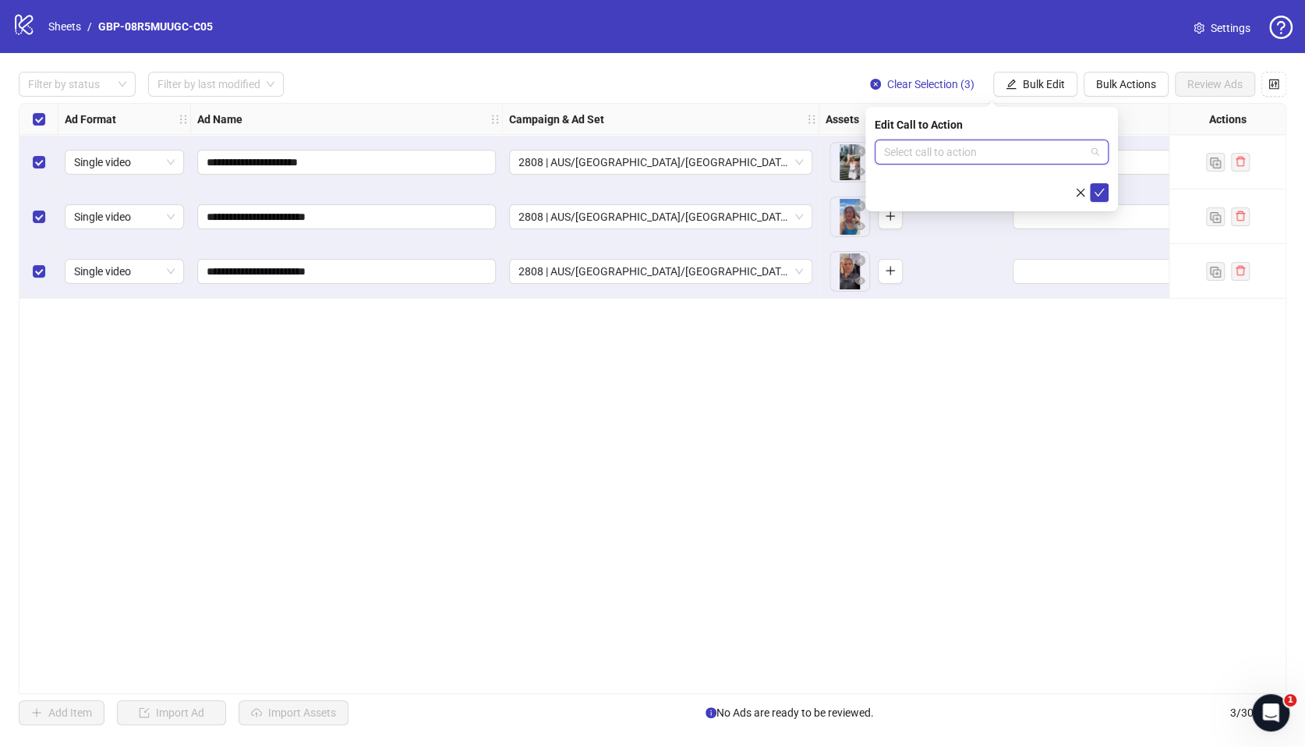
click at [917, 155] on input "search" at bounding box center [984, 151] width 201 height 23
type input "****"
click at [943, 189] on div "Shop now" at bounding box center [991, 183] width 209 height 17
click at [1094, 187] on icon "check" at bounding box center [1099, 192] width 11 height 11
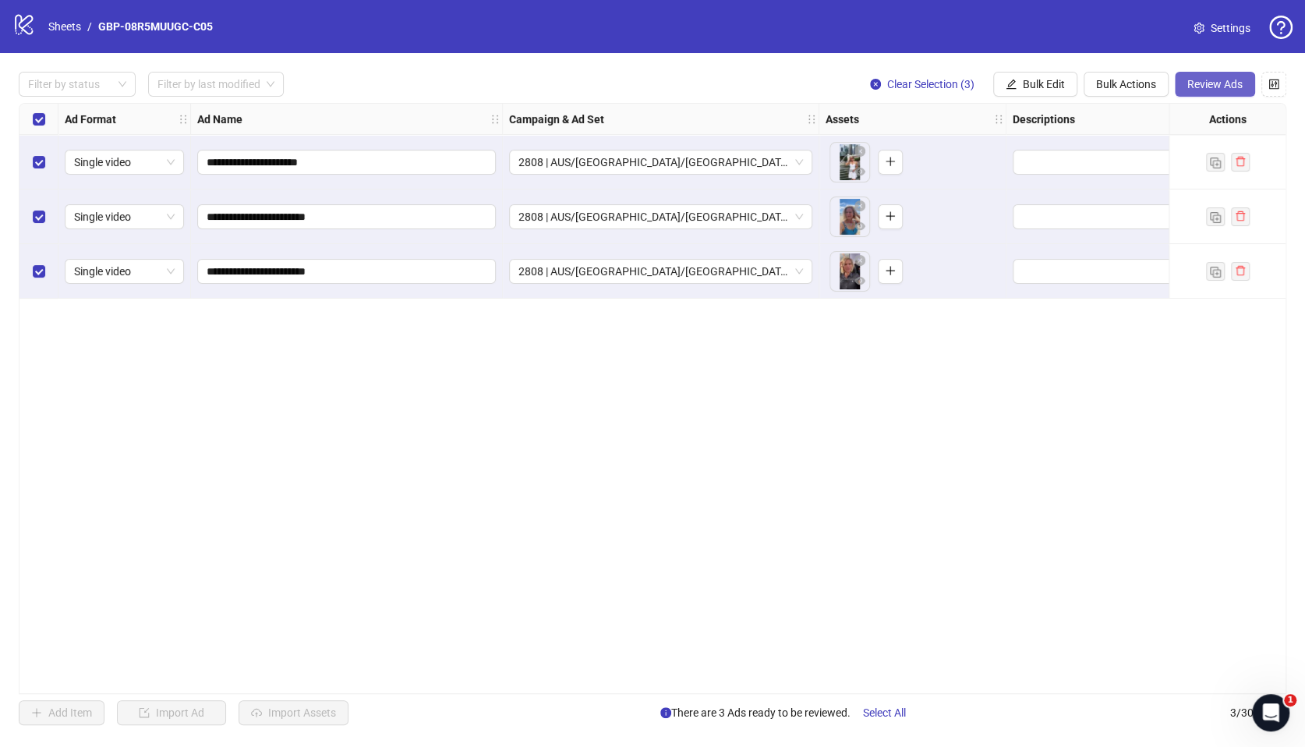
click at [1217, 80] on span "Review Ads" at bounding box center [1214, 84] width 55 height 12
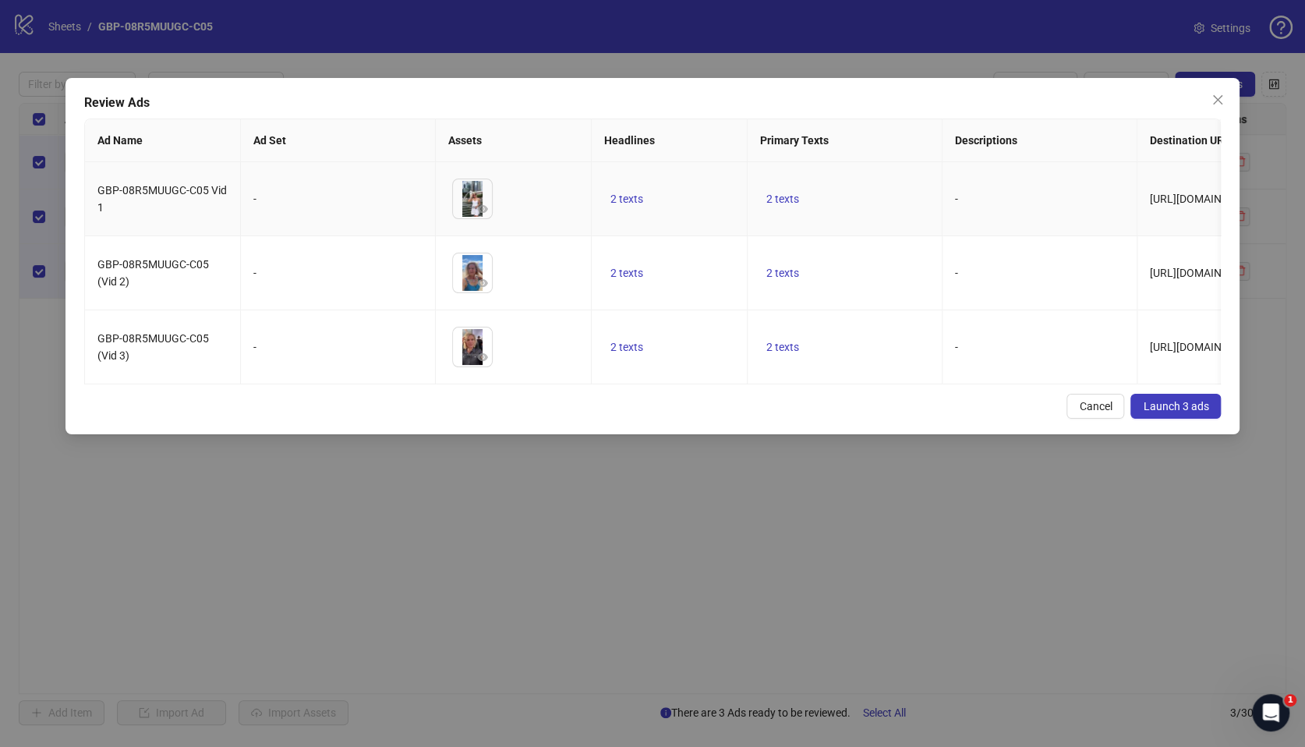
click at [649, 197] on td "2 texts" at bounding box center [670, 199] width 156 height 74
click at [627, 201] on span "2 texts" at bounding box center [626, 199] width 33 height 12
click at [869, 189] on icon "caret-right" at bounding box center [869, 187] width 11 height 11
click at [894, 255] on td "2 texts" at bounding box center [845, 273] width 195 height 74
click at [784, 190] on button "2 texts" at bounding box center [782, 198] width 45 height 19
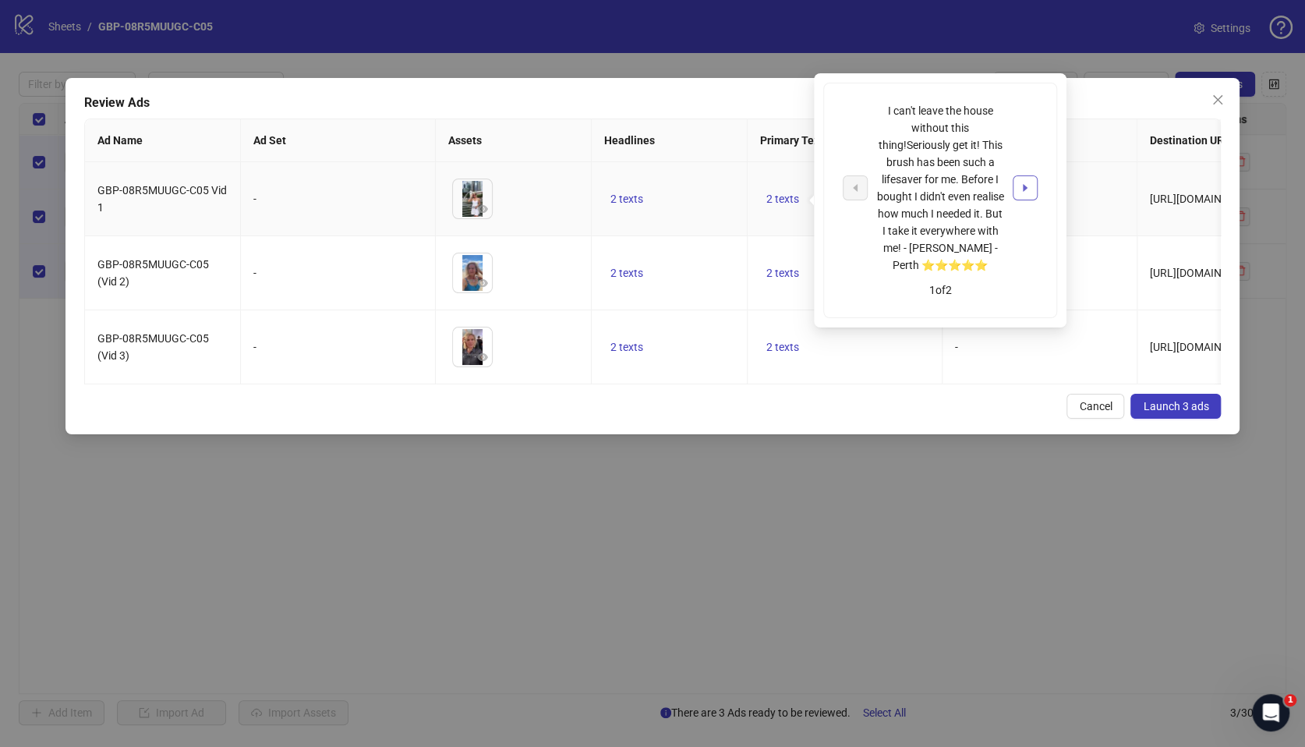
click at [1028, 192] on span "button" at bounding box center [1025, 188] width 11 height 12
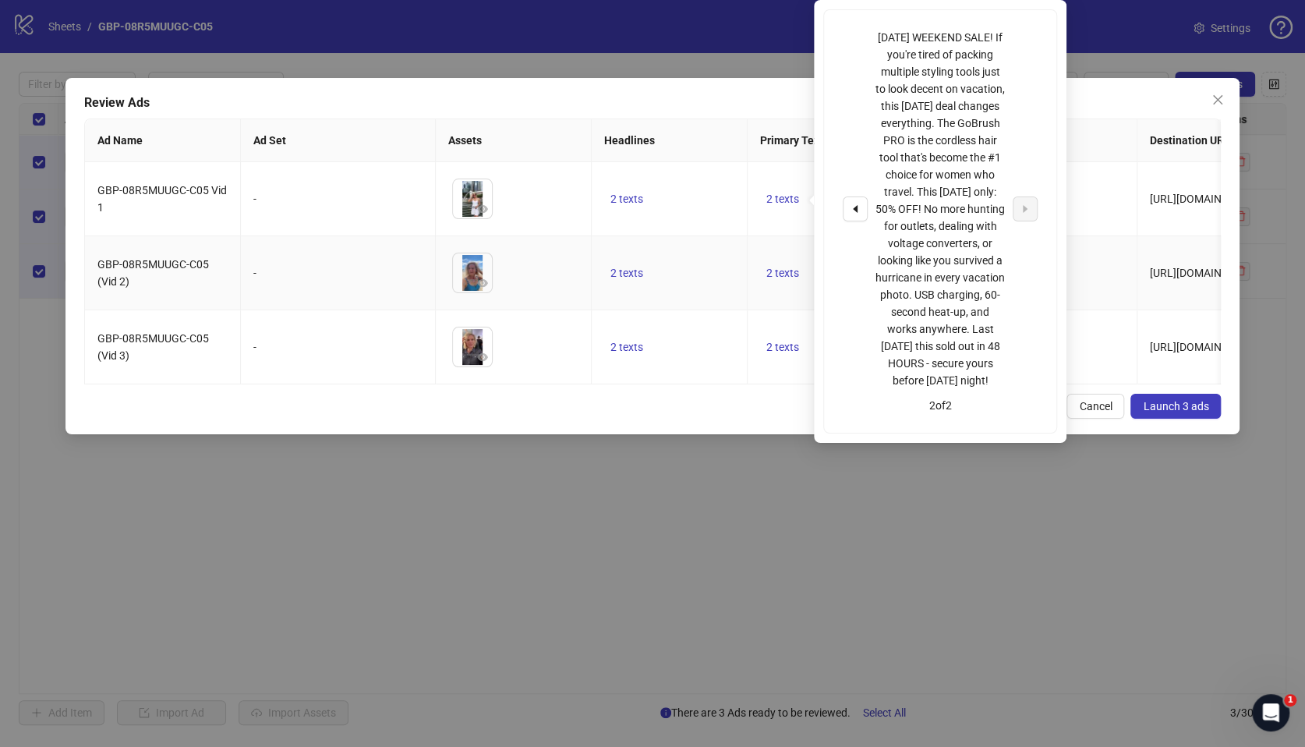
click at [1107, 236] on td "-" at bounding box center [1040, 199] width 195 height 74
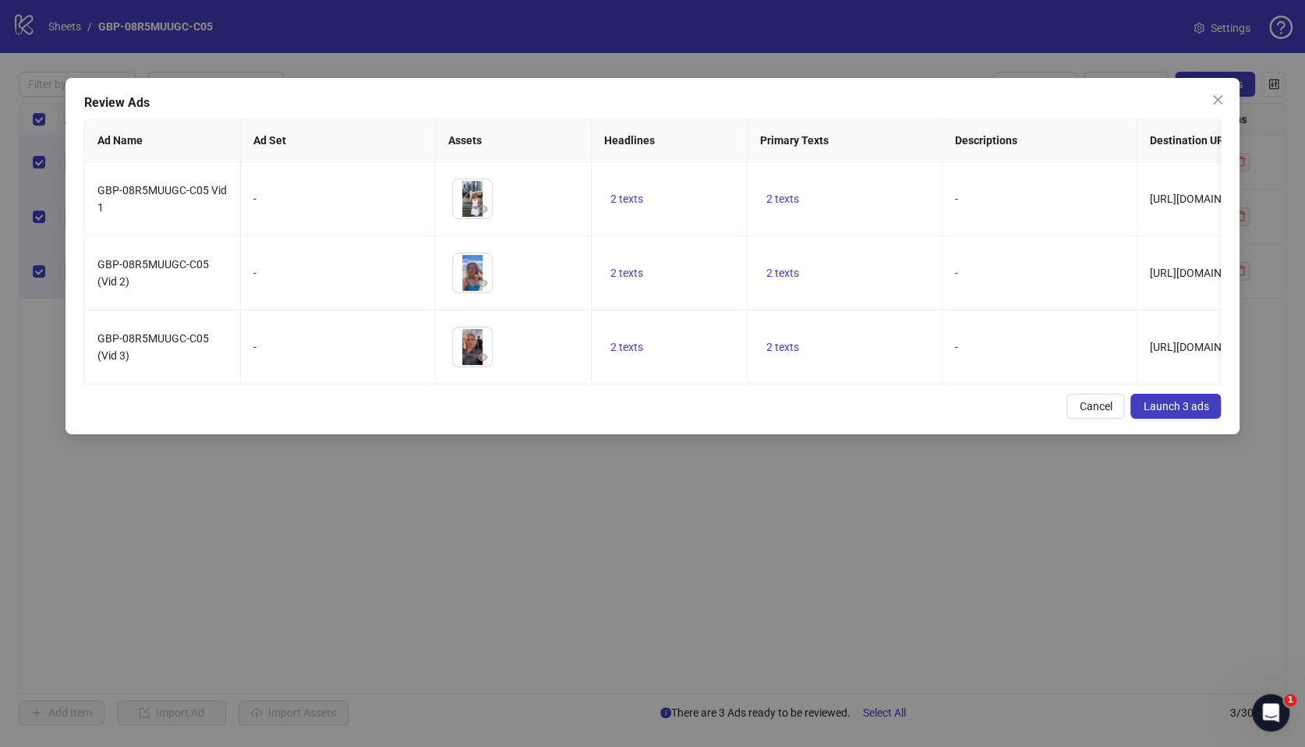
drag, startPoint x: 469, startPoint y: 413, endPoint x: 483, endPoint y: 405, distance: 15.4
click at [469, 414] on div "Cancel Launch 3 ads" at bounding box center [652, 406] width 1137 height 25
click at [1169, 412] on span "Launch 3 ads" at bounding box center [1175, 406] width 65 height 12
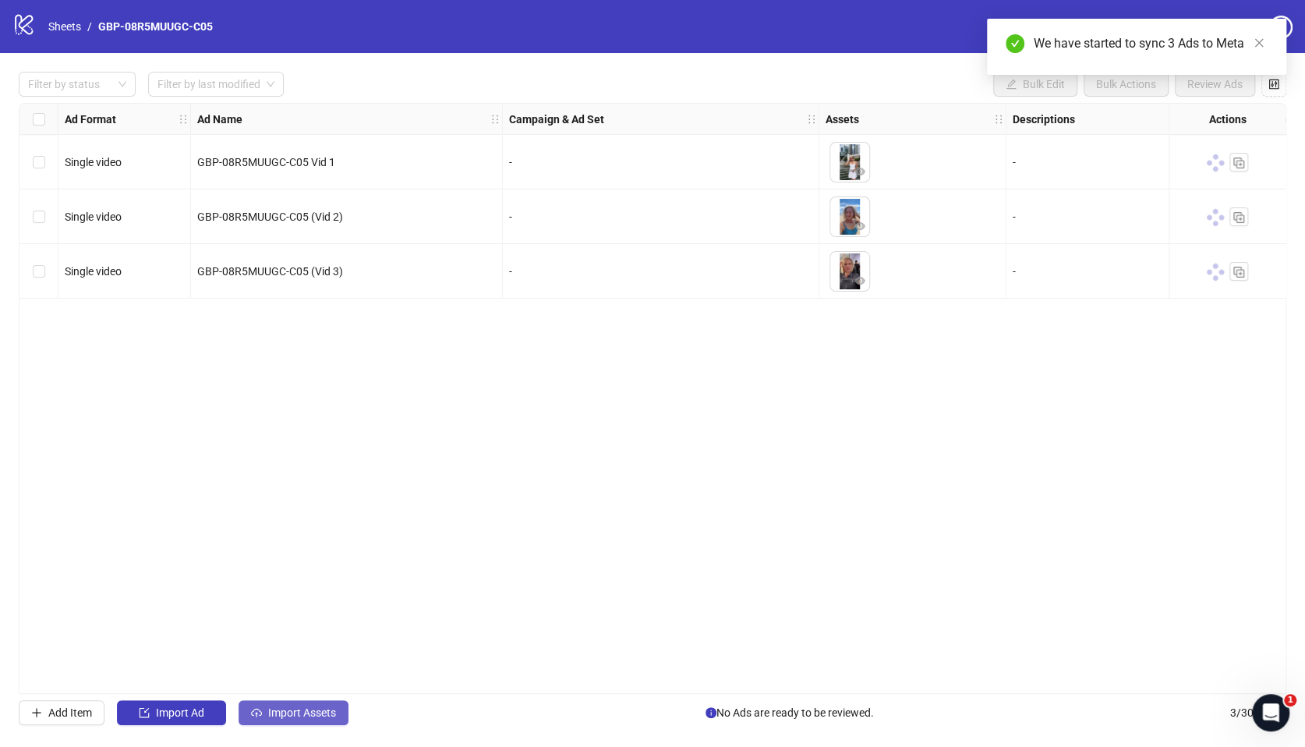
click at [303, 717] on span "Import Assets" at bounding box center [302, 712] width 68 height 12
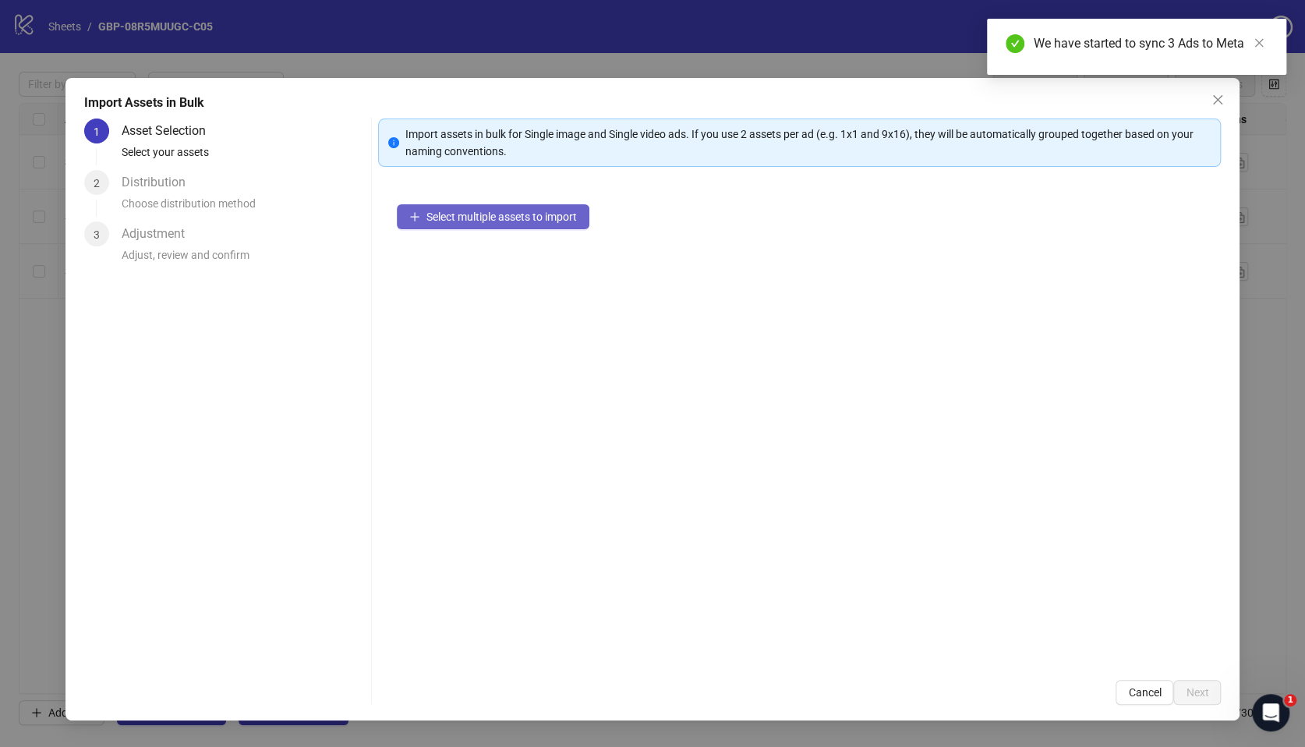
click at [508, 218] on span "Select multiple assets to import" at bounding box center [501, 216] width 150 height 12
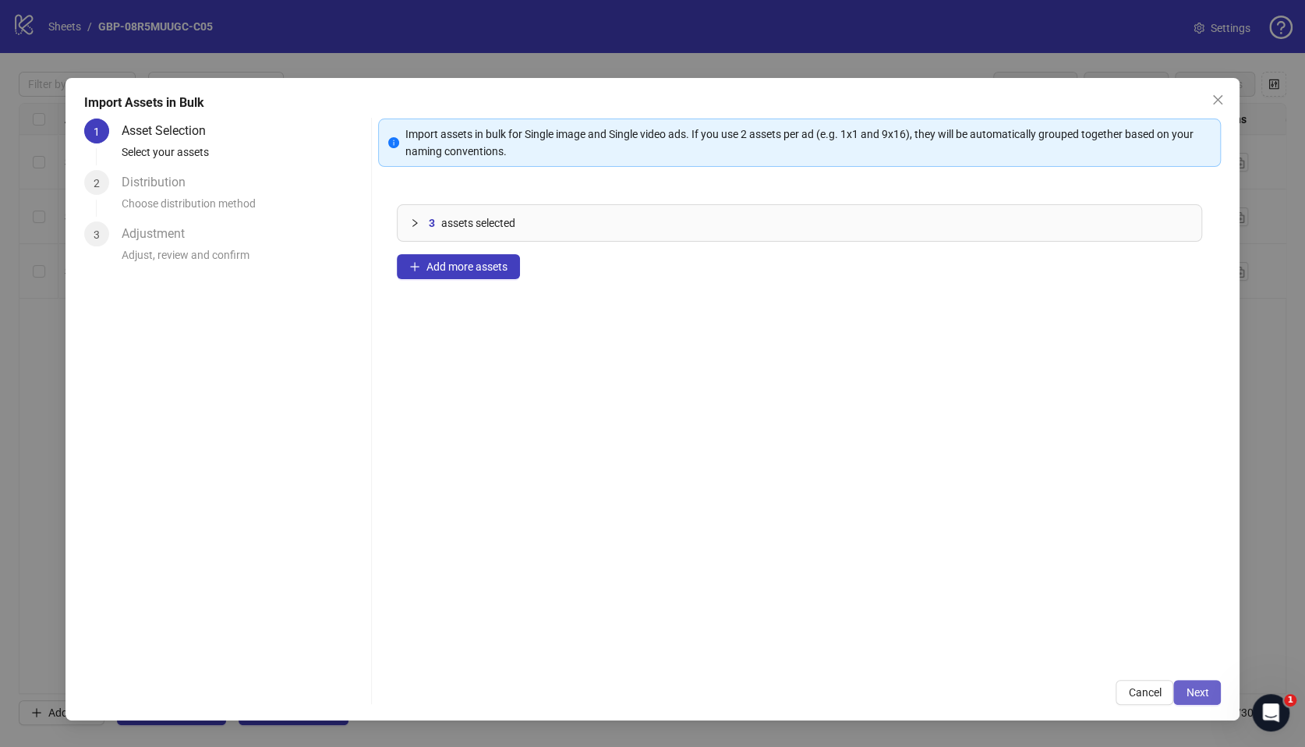
click at [1198, 690] on span "Next" at bounding box center [1197, 692] width 23 height 12
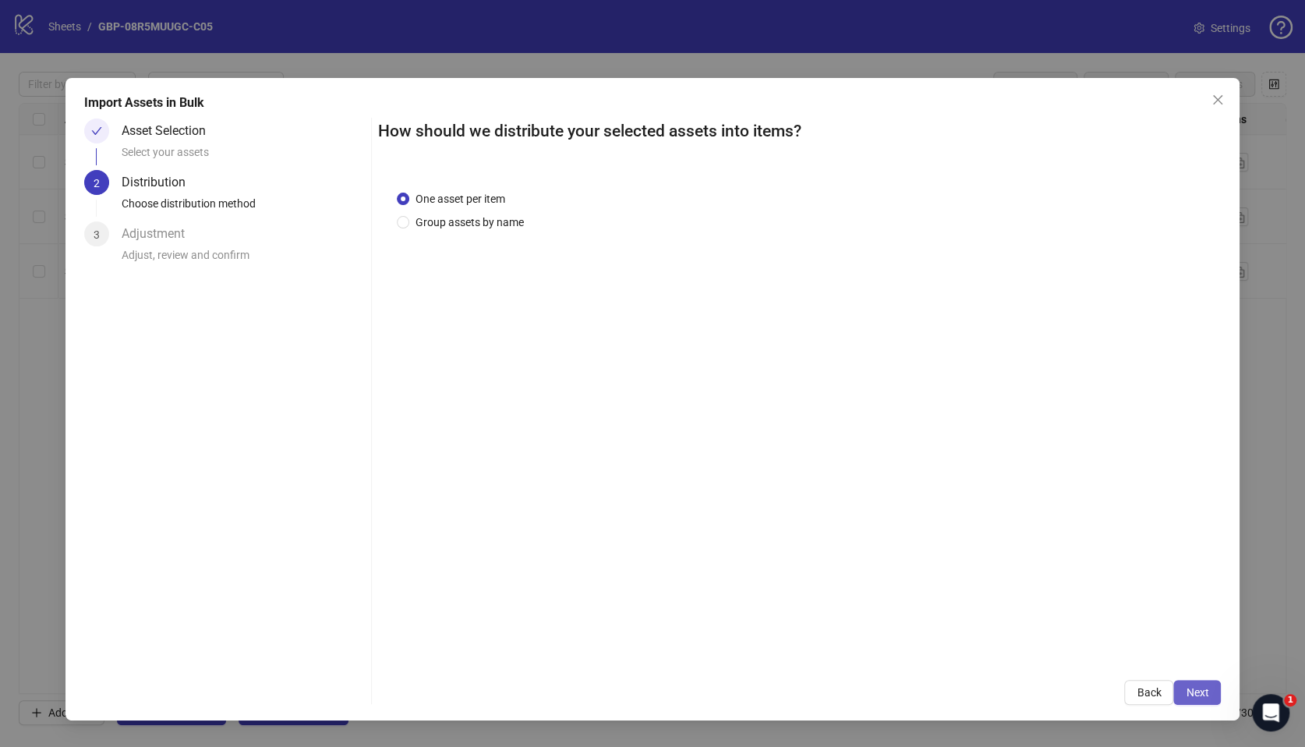
click at [1188, 689] on span "Next" at bounding box center [1197, 692] width 23 height 12
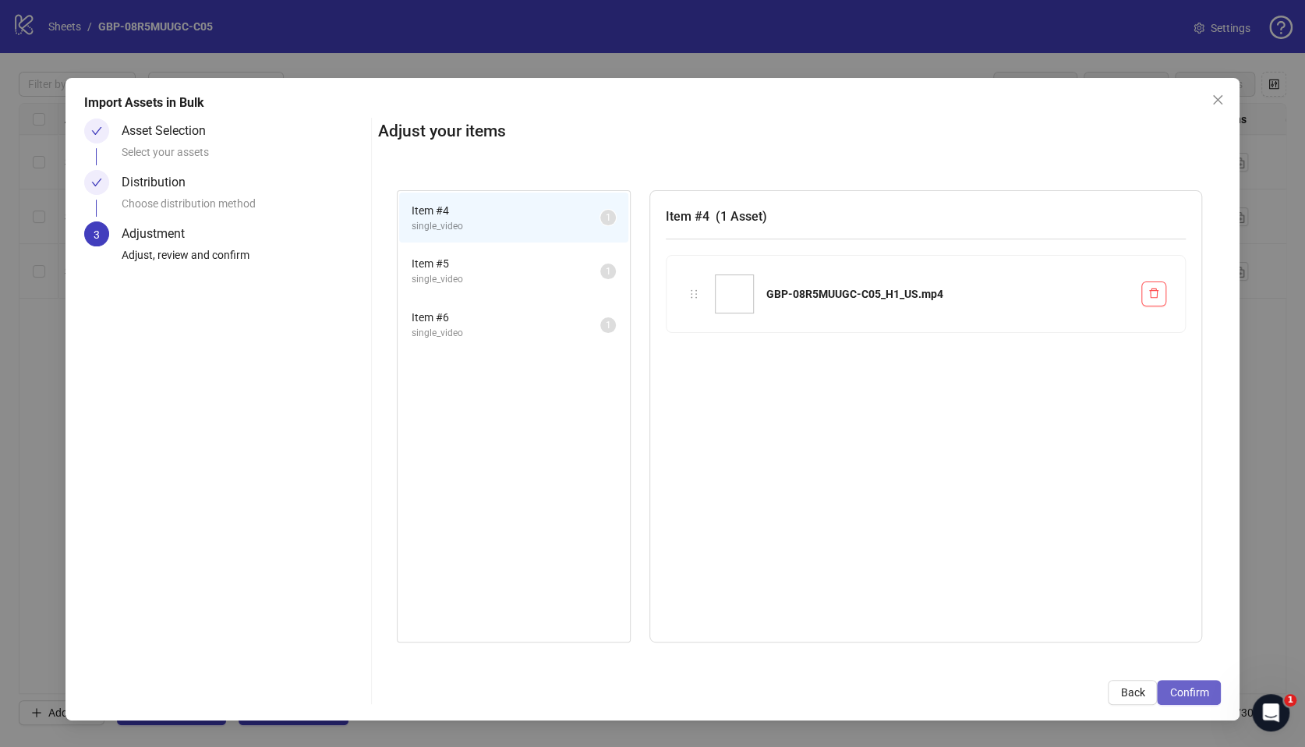
click at [1216, 696] on button "Confirm" at bounding box center [1189, 692] width 64 height 25
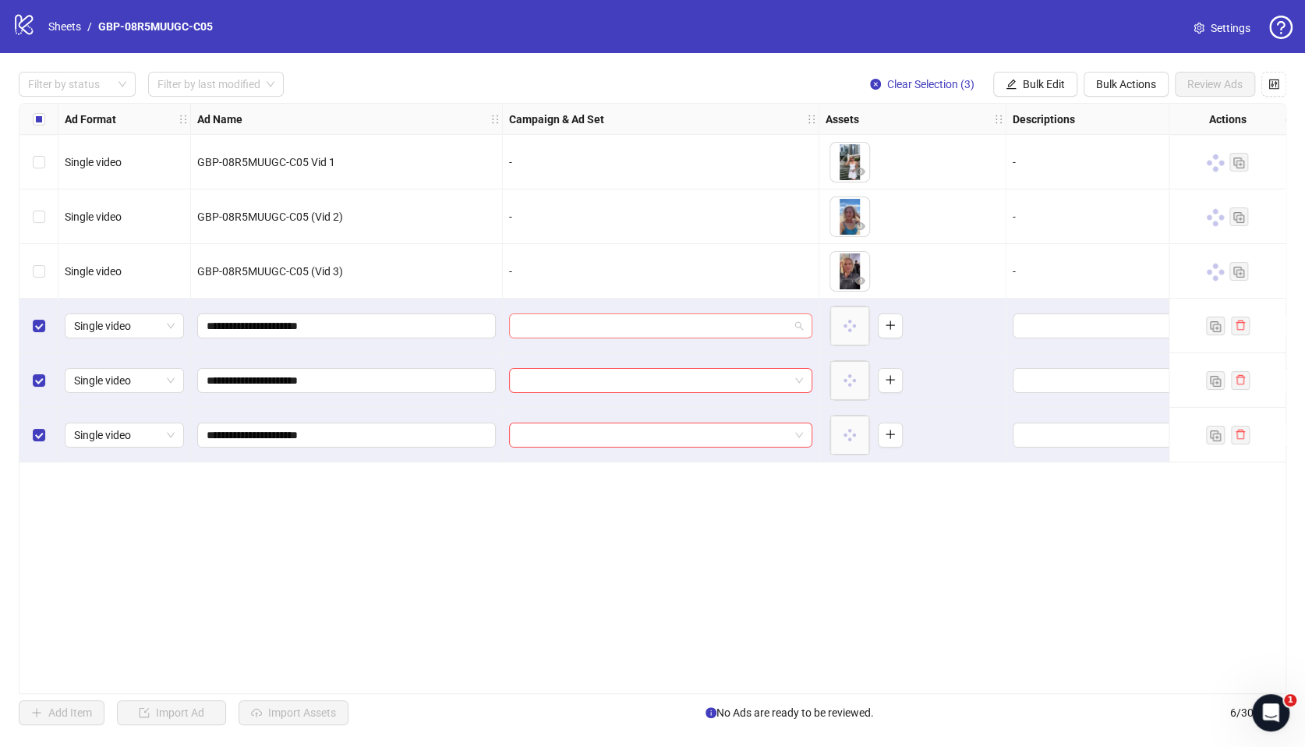
click at [731, 322] on input "search" at bounding box center [653, 325] width 271 height 23
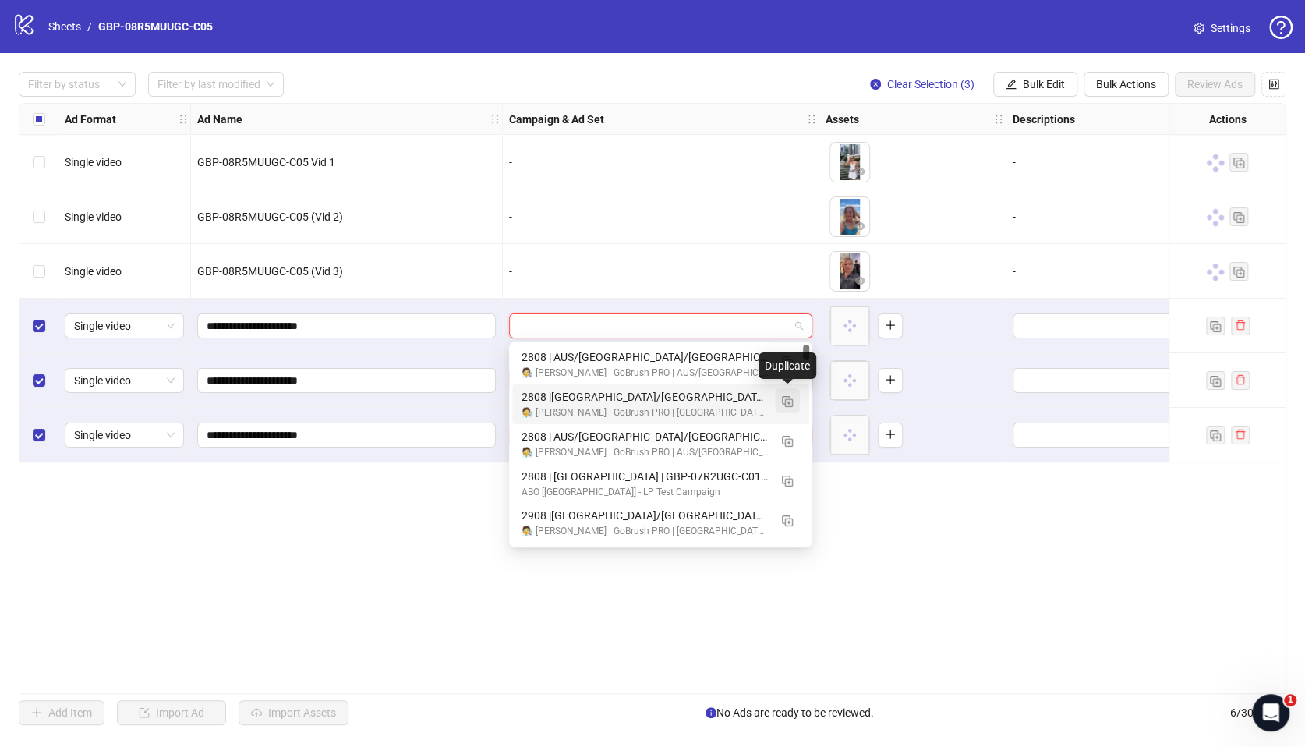
click at [787, 402] on img "button" at bounding box center [787, 401] width 11 height 11
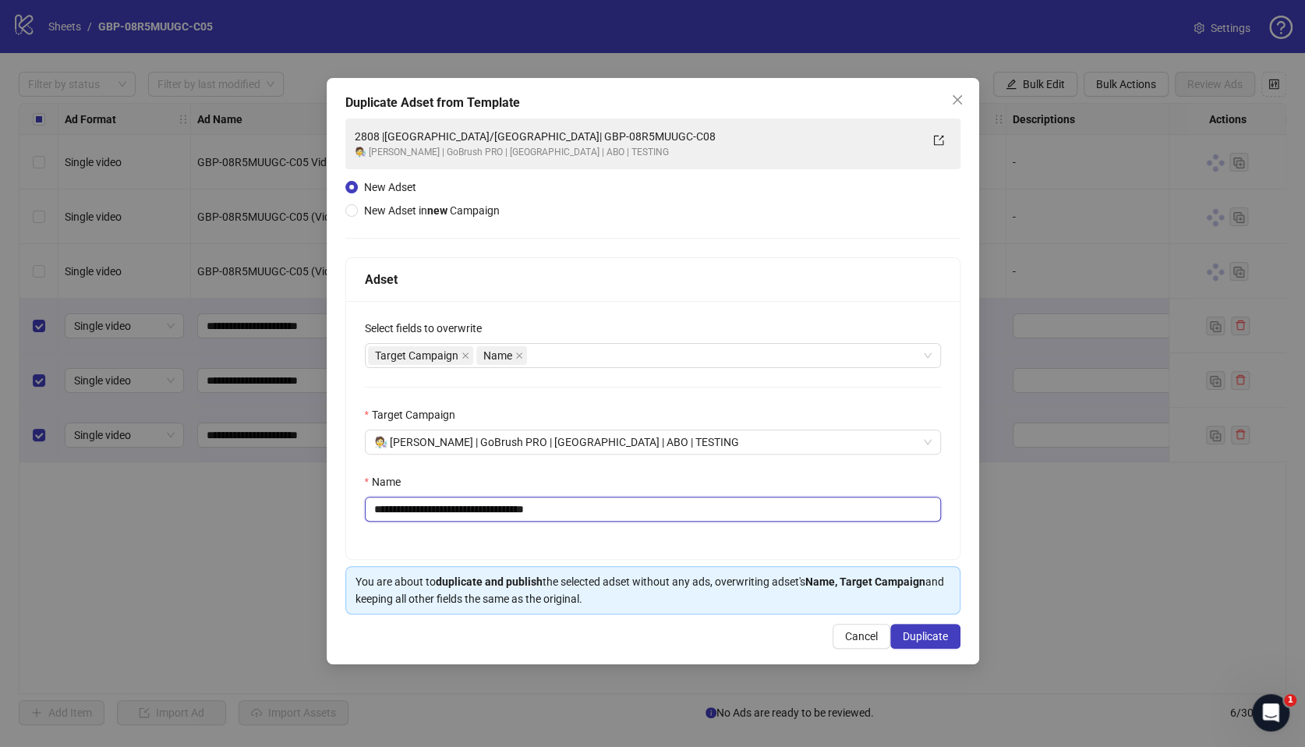
drag, startPoint x: 450, startPoint y: 512, endPoint x: 635, endPoint y: 522, distance: 185.8
click at [637, 521] on input "**********" at bounding box center [653, 509] width 576 height 25
paste input "**********"
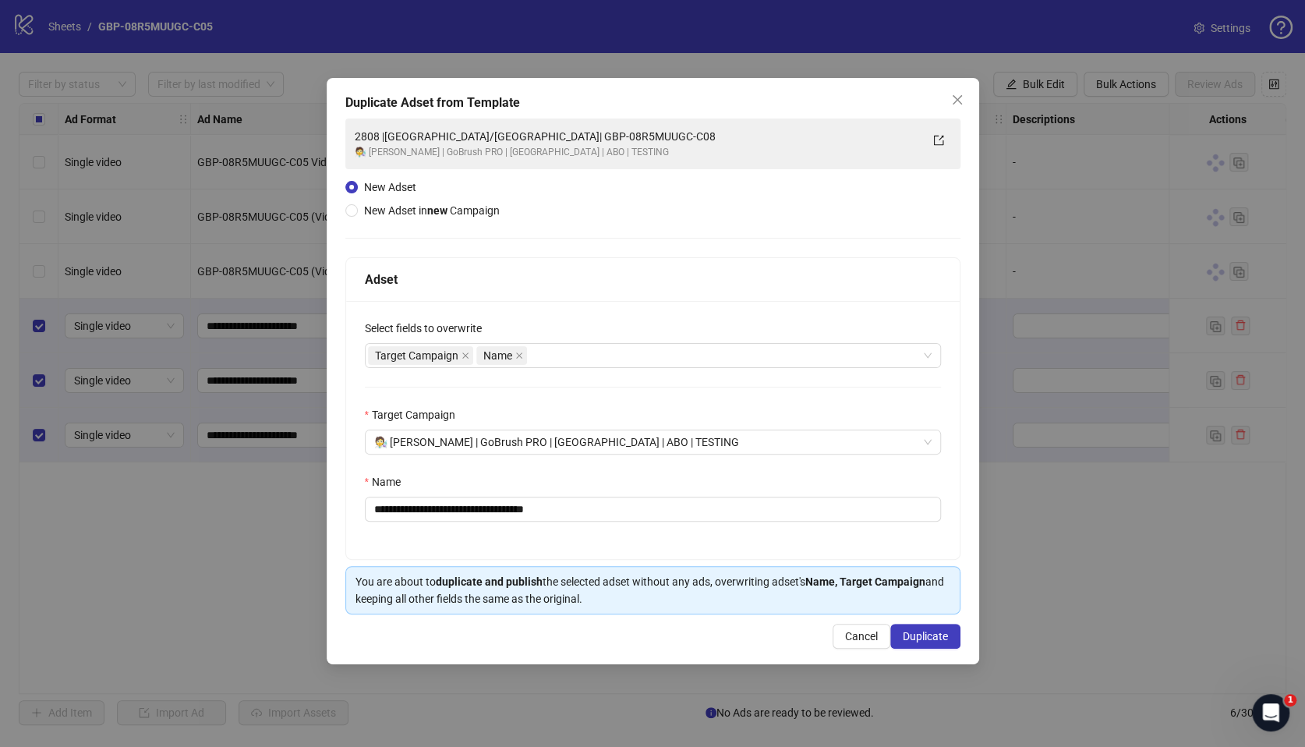
click at [481, 524] on div "**********" at bounding box center [653, 430] width 614 height 258
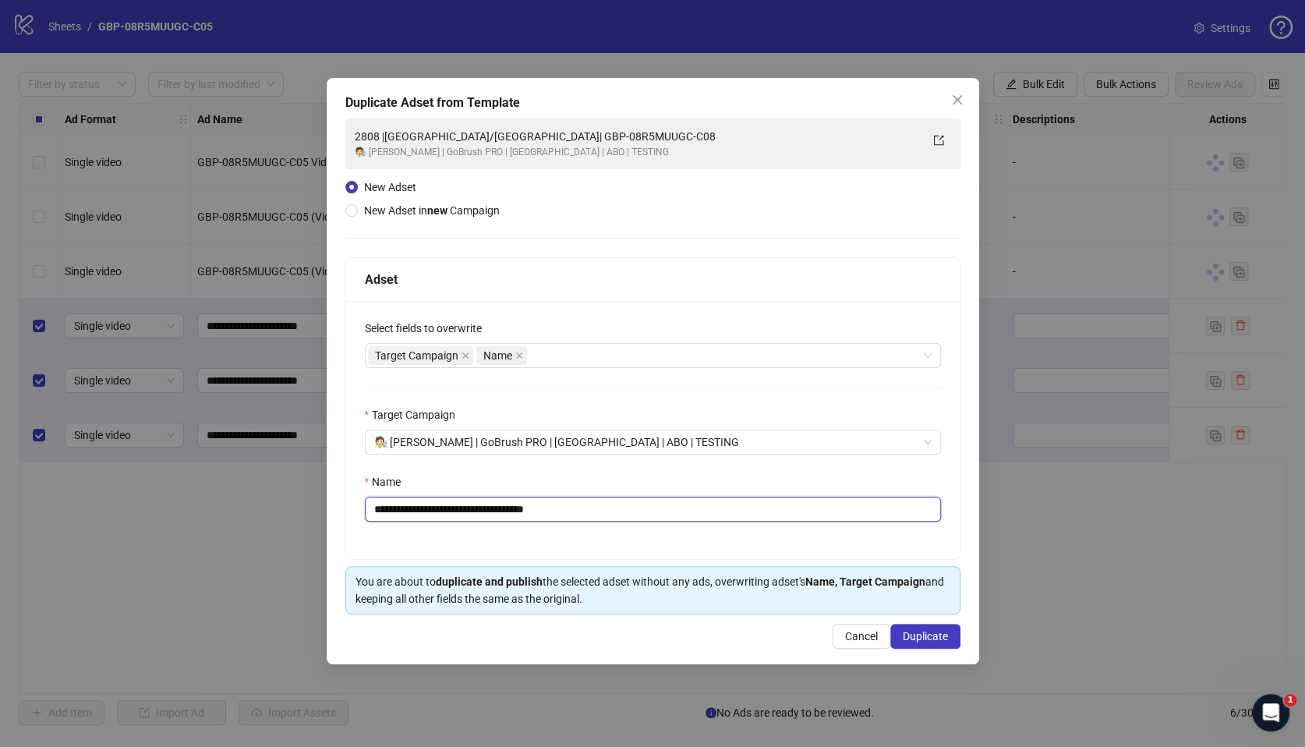
drag, startPoint x: 449, startPoint y: 509, endPoint x: 706, endPoint y: 516, distance: 257.4
click at [706, 516] on input "**********" at bounding box center [653, 509] width 576 height 25
paste input "text"
type input "**********"
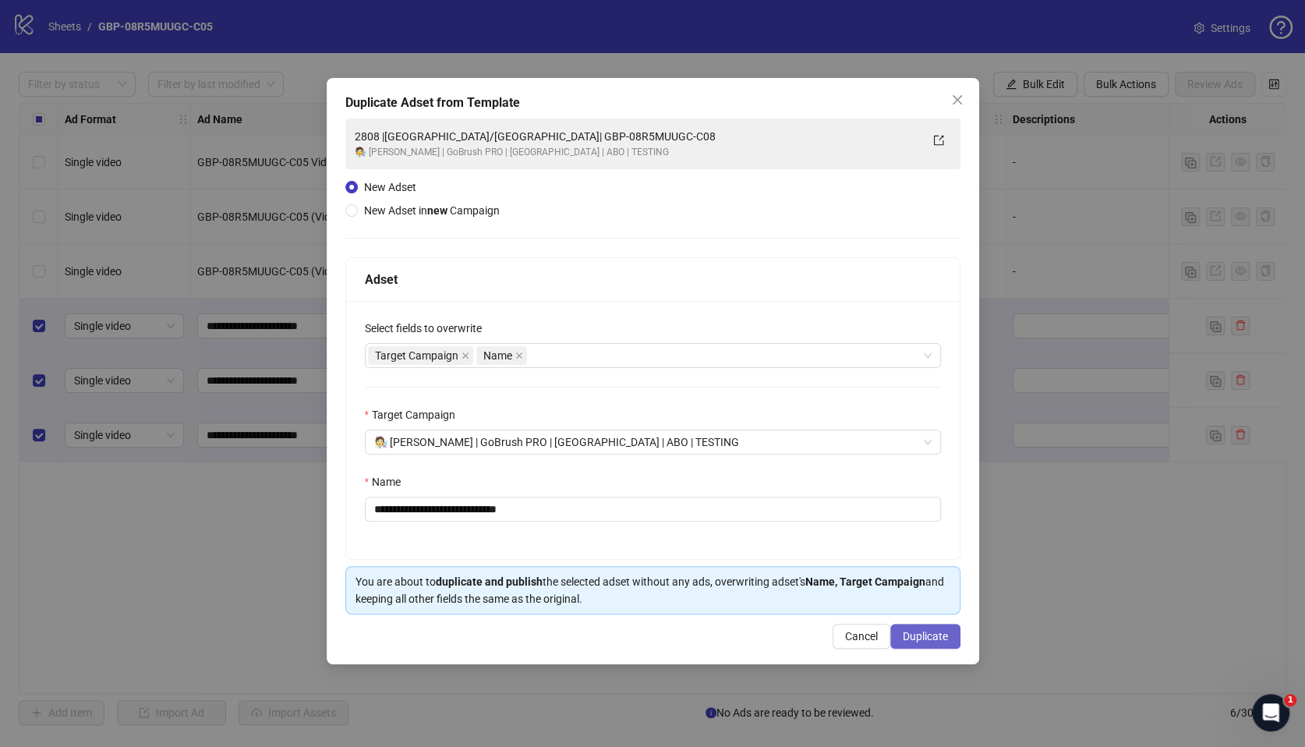
click at [911, 642] on button "Duplicate" at bounding box center [925, 636] width 70 height 25
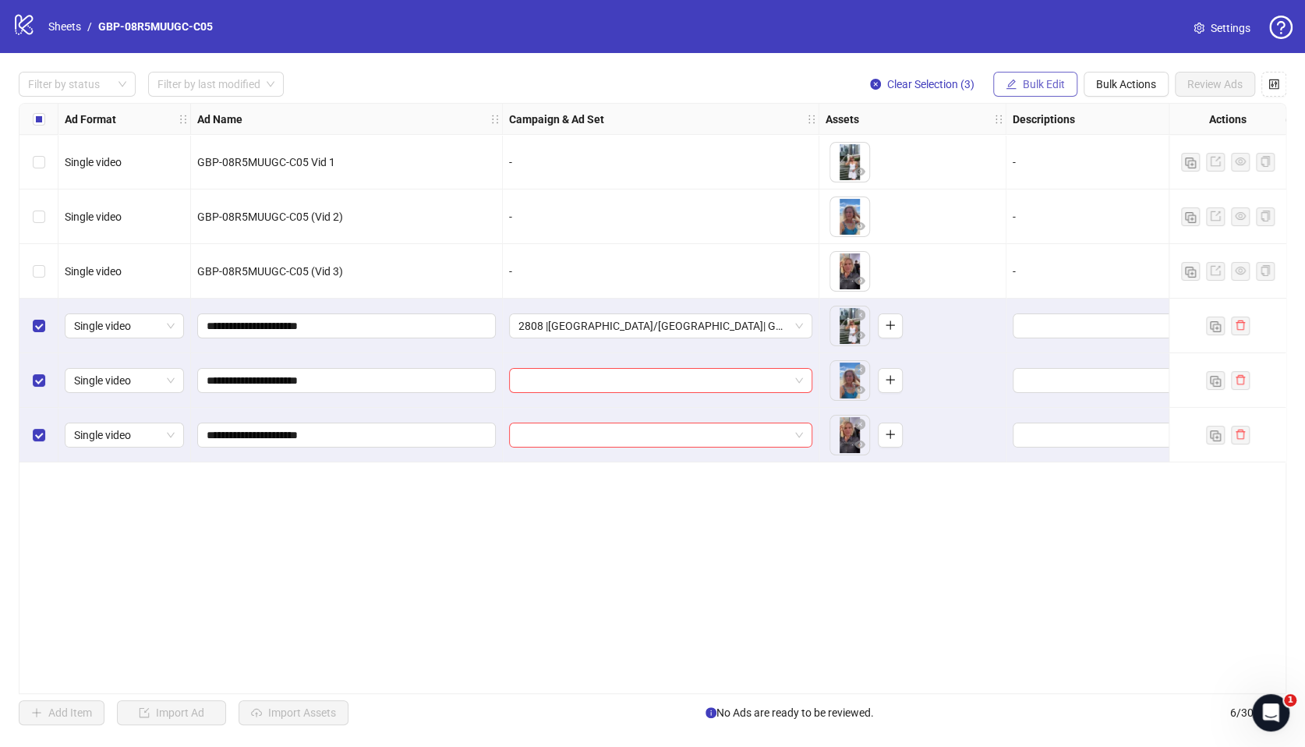
click at [1032, 79] on span "Bulk Edit" at bounding box center [1044, 84] width 42 height 12
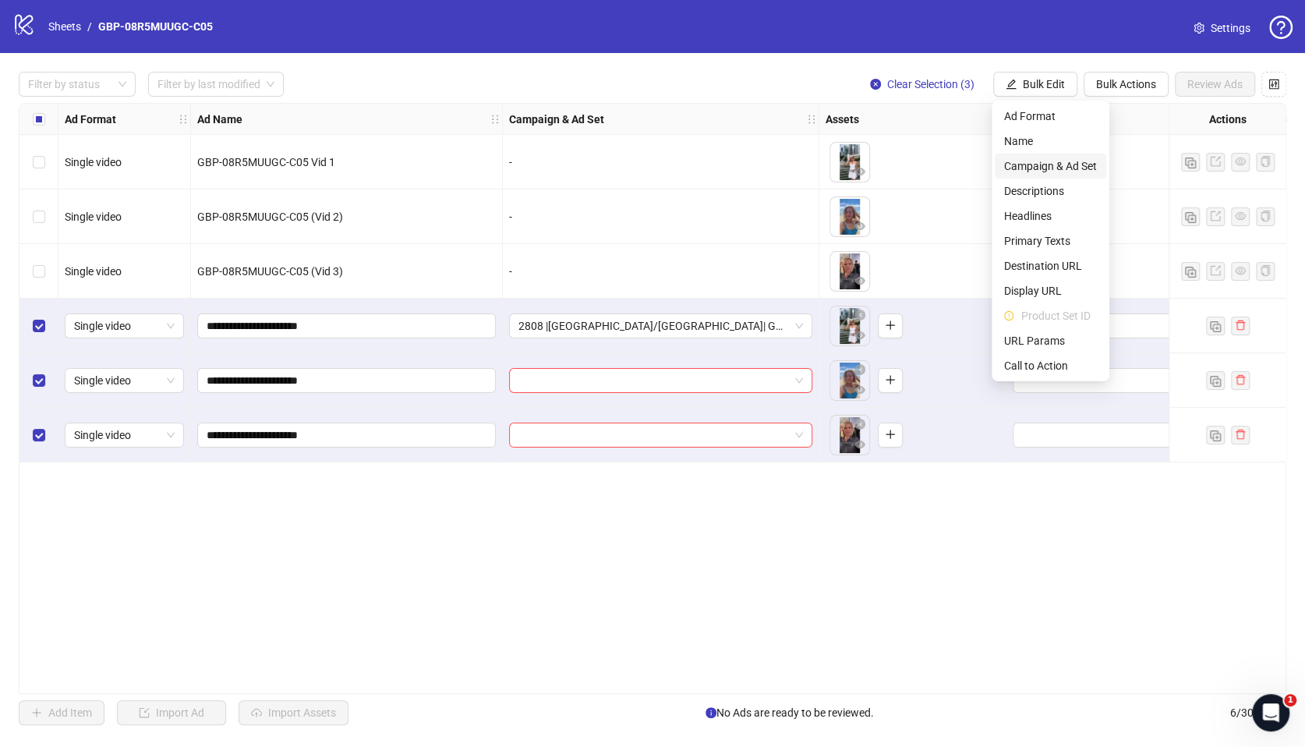
click at [1049, 156] on li "Campaign & Ad Set" at bounding box center [1050, 166] width 111 height 25
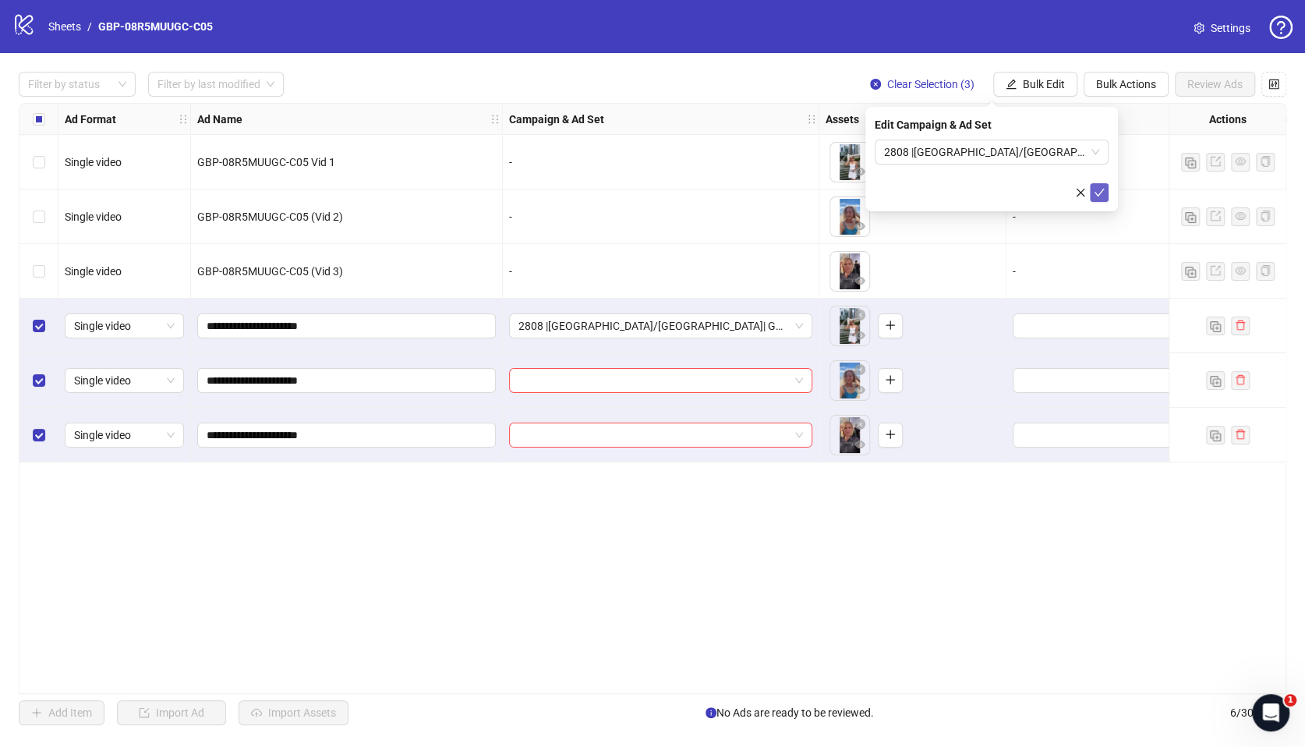
click at [1091, 189] on button "submit" at bounding box center [1099, 192] width 19 height 19
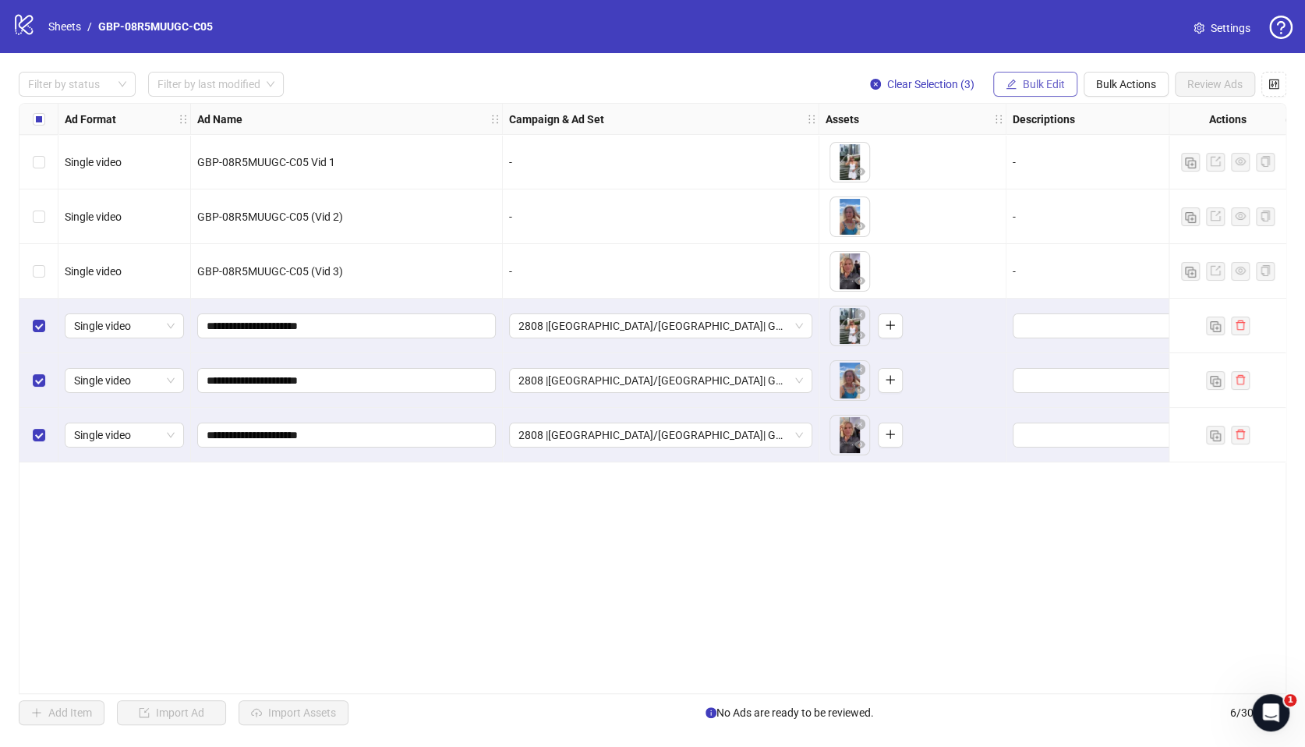
click at [1047, 90] on span "Bulk Edit" at bounding box center [1044, 84] width 42 height 12
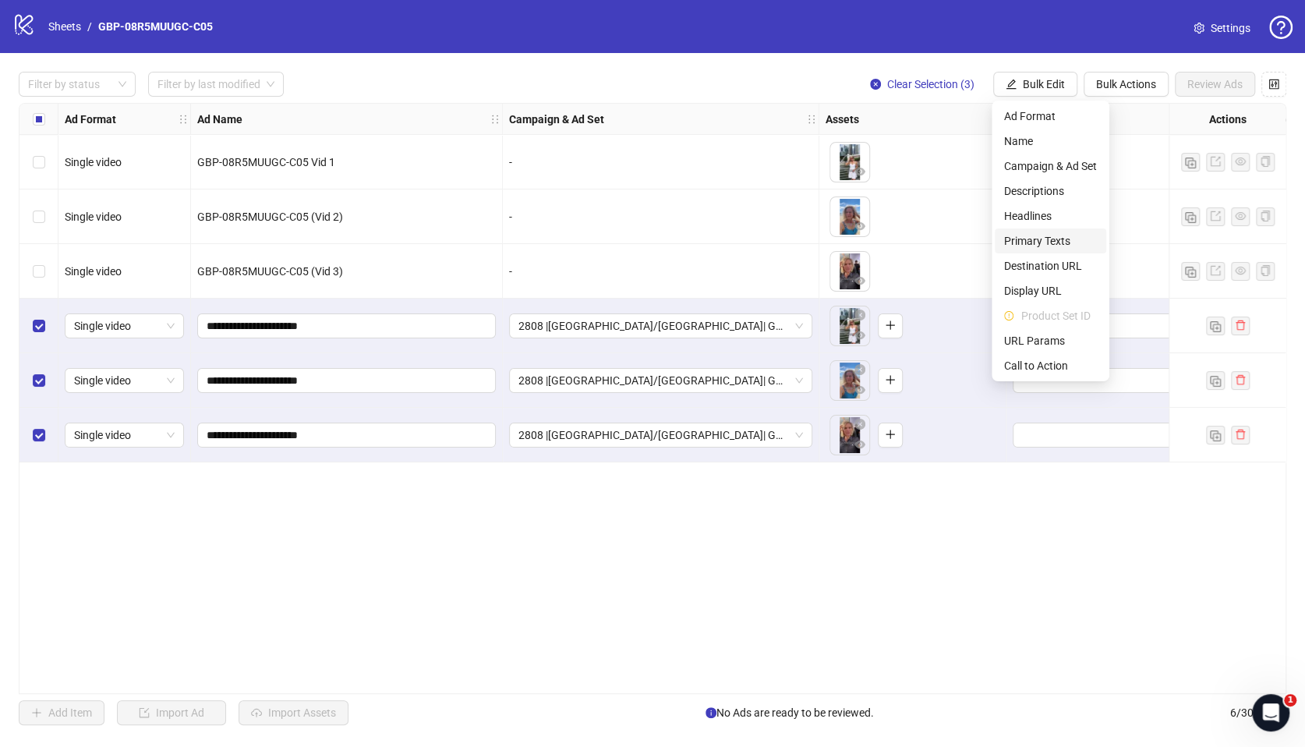
click at [1045, 235] on span "Primary Texts" at bounding box center [1050, 240] width 93 height 17
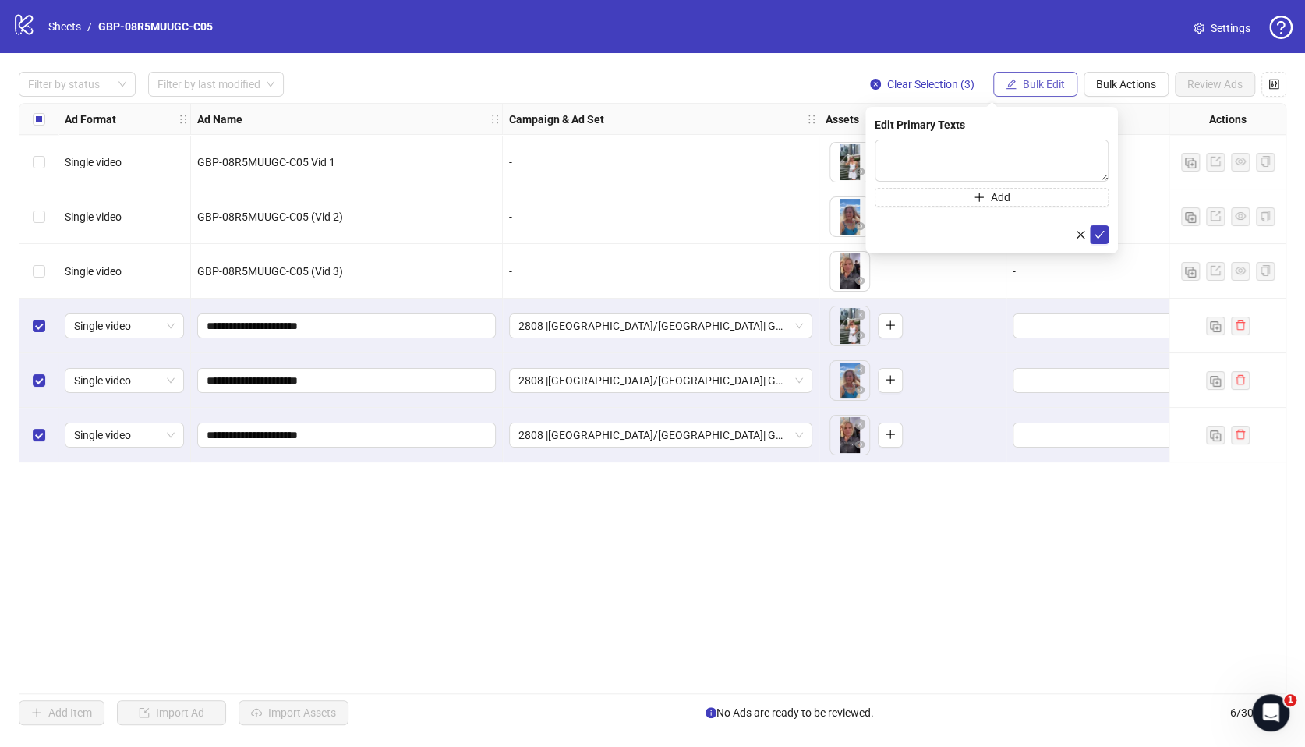
click at [1044, 80] on span "Bulk Edit" at bounding box center [1044, 84] width 42 height 12
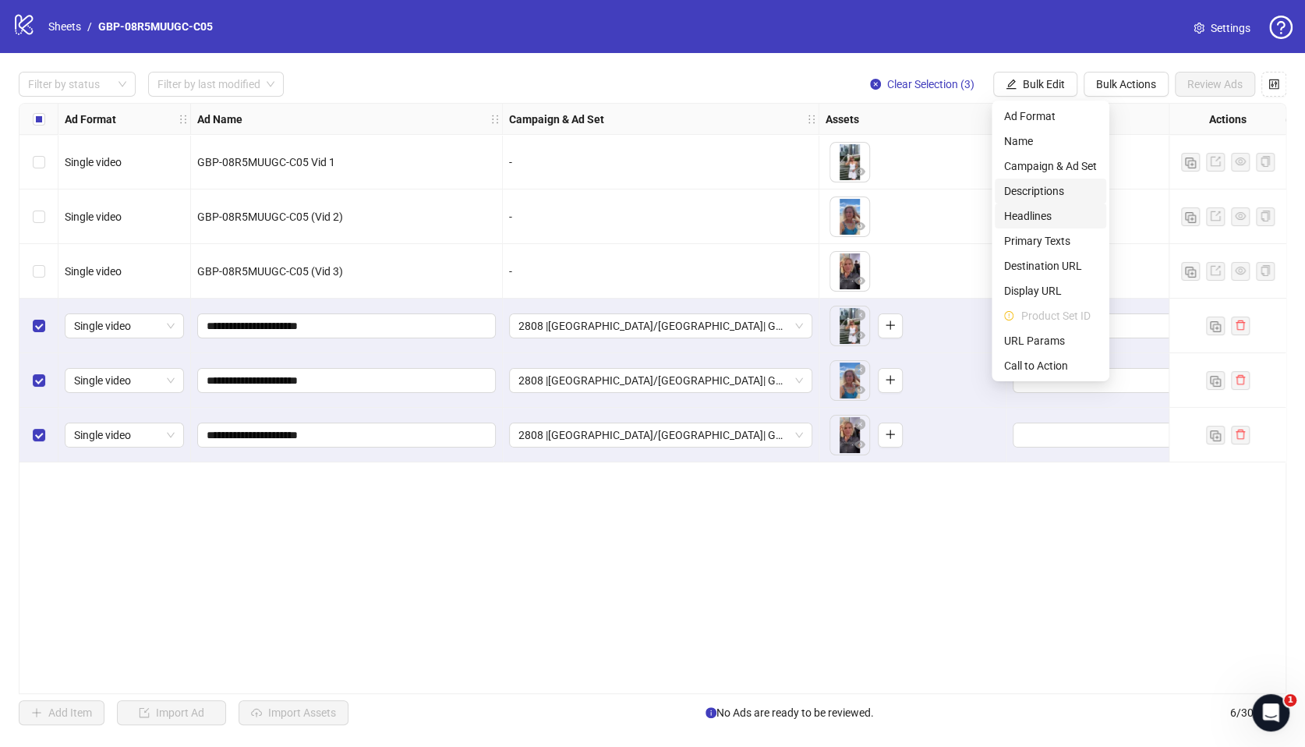
click at [1041, 210] on span "Headlines" at bounding box center [1050, 215] width 93 height 17
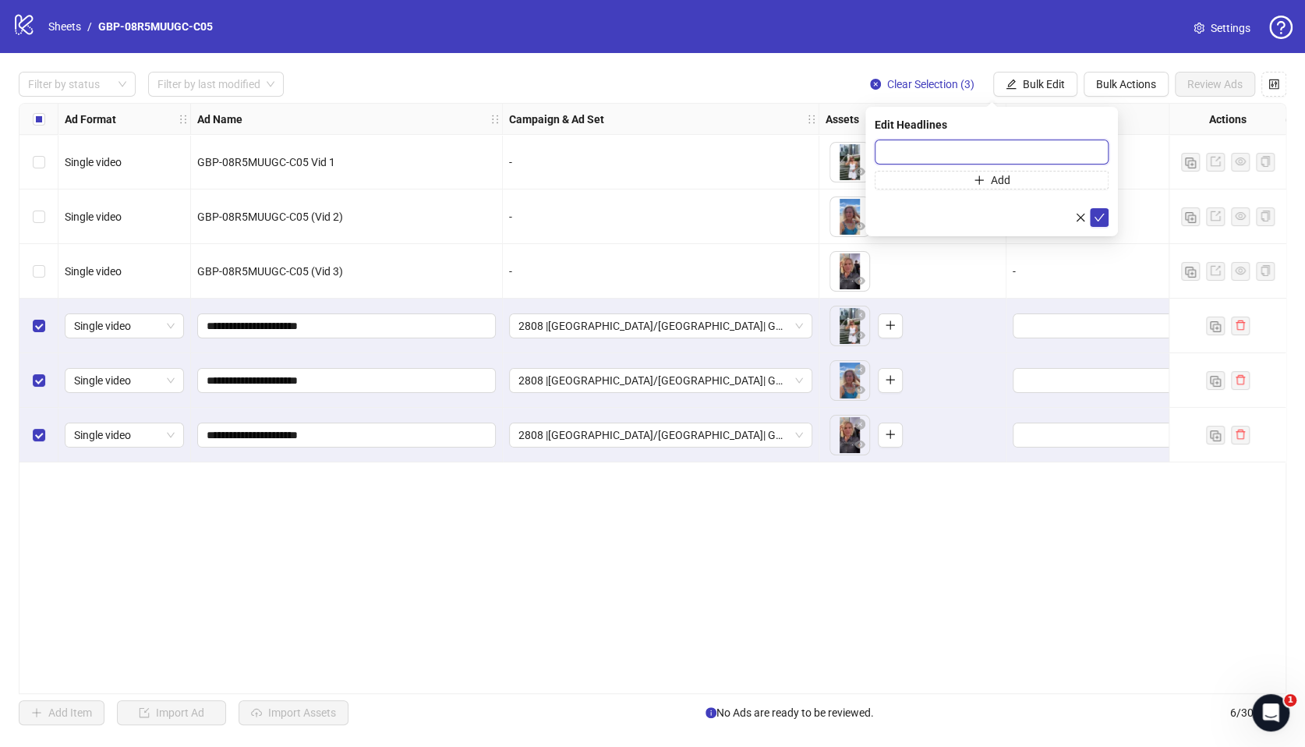
click at [973, 145] on input "text" at bounding box center [992, 152] width 234 height 25
paste input "*******"
type input "*******"
click at [1025, 186] on button "Add" at bounding box center [992, 180] width 234 height 19
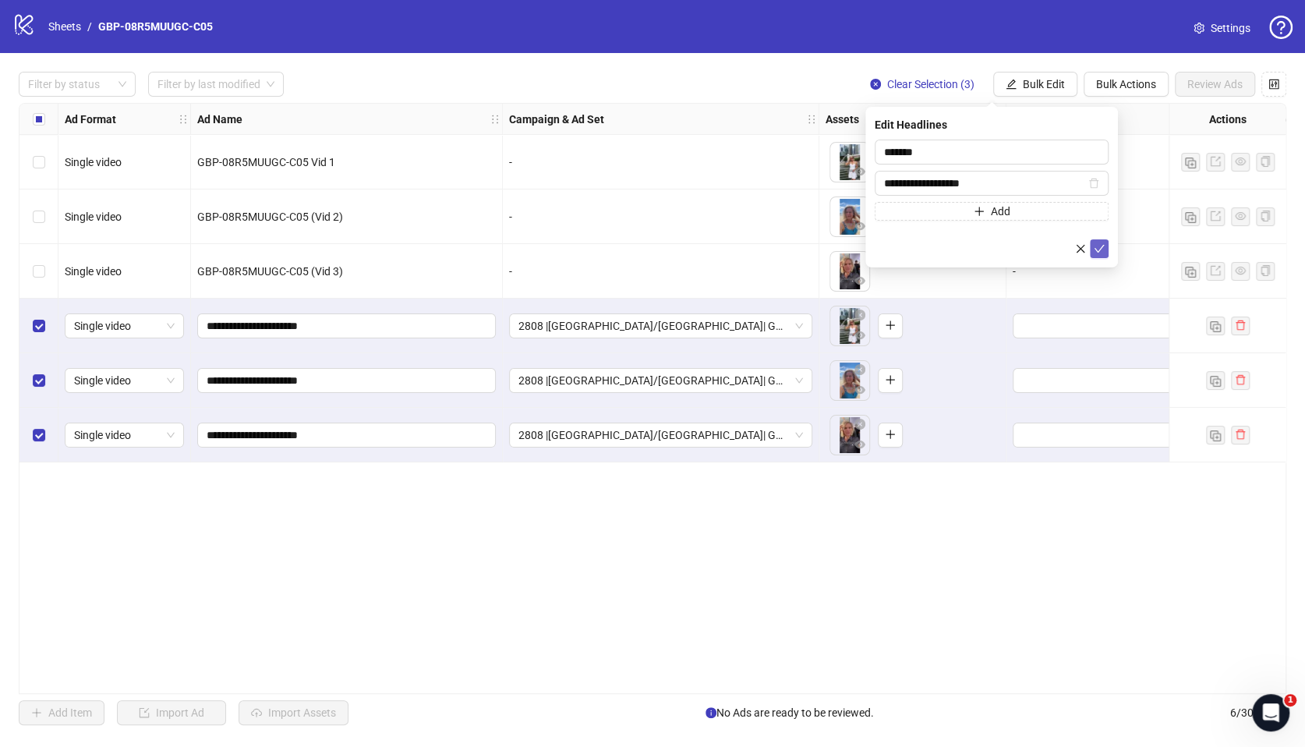
type input "**********"
click at [1101, 251] on icon "check" at bounding box center [1099, 248] width 11 height 11
click at [1028, 86] on span "Bulk Edit" at bounding box center [1044, 84] width 42 height 12
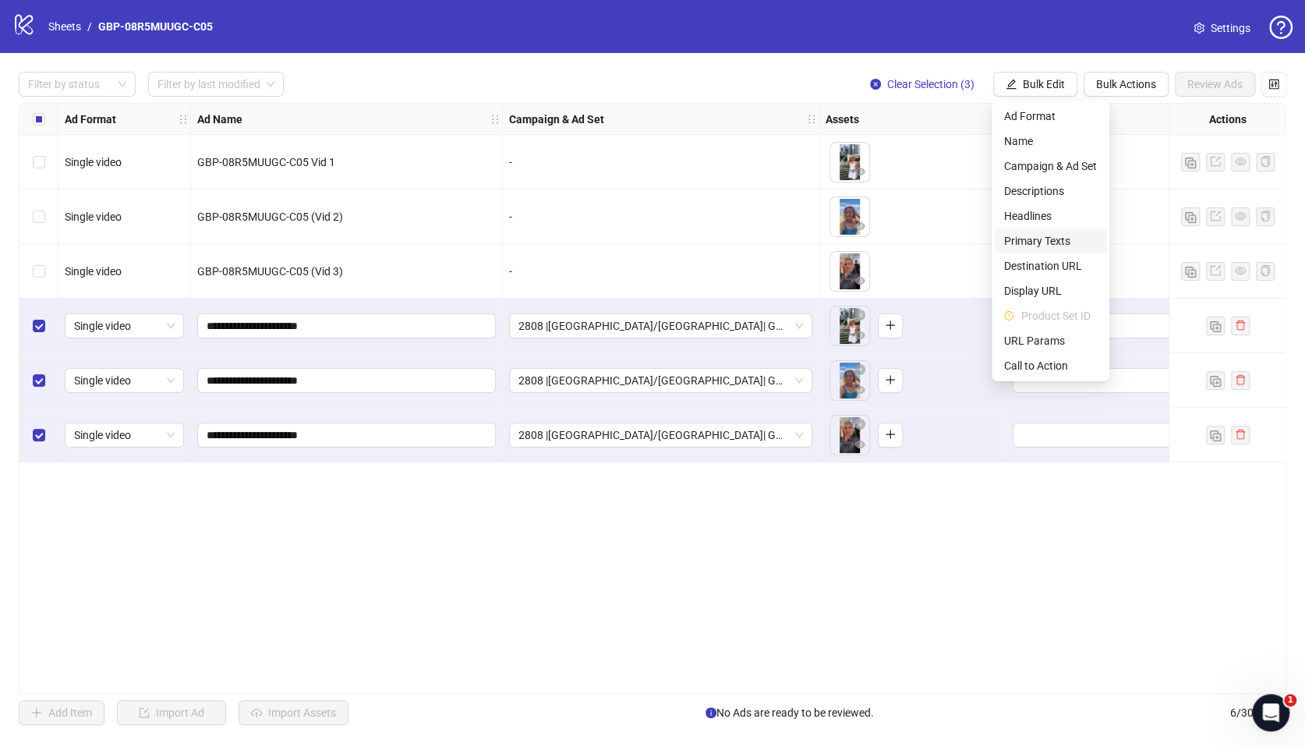
click at [1035, 235] on span "Primary Texts" at bounding box center [1050, 240] width 93 height 17
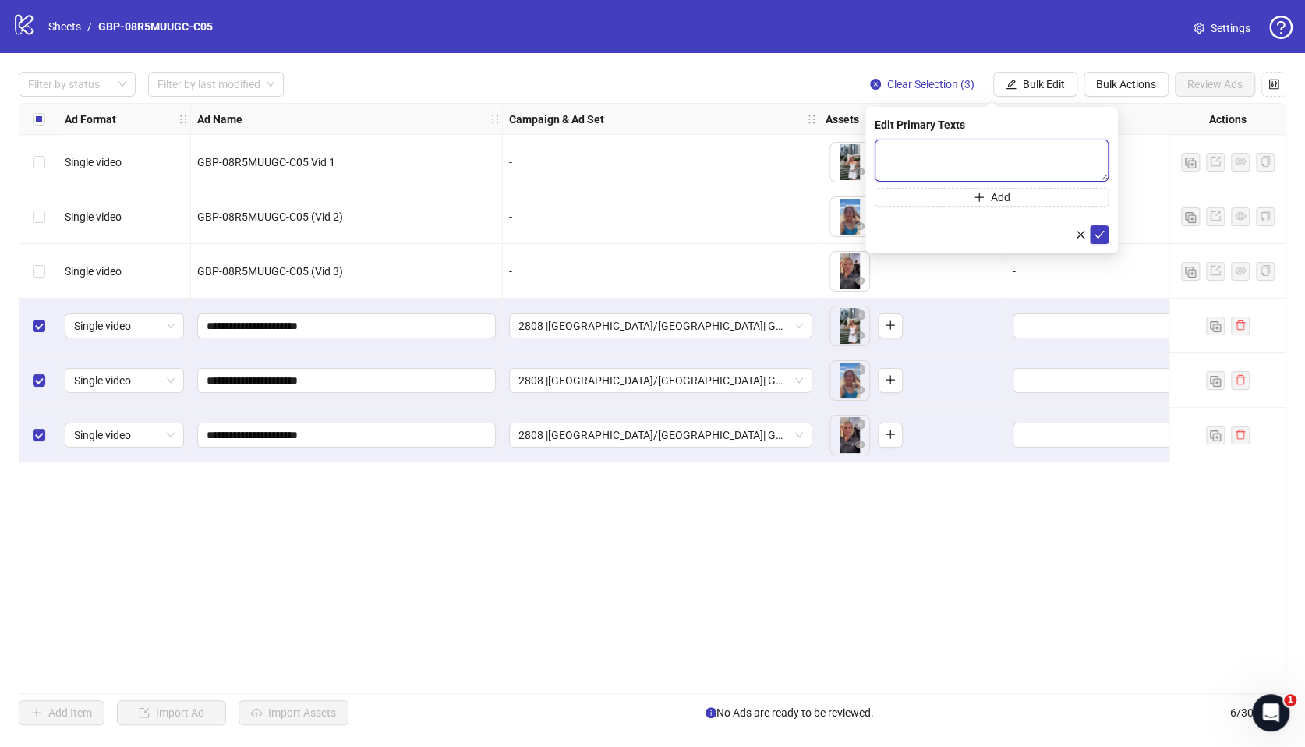
click at [938, 169] on textarea at bounding box center [992, 161] width 234 height 42
paste textarea "**********"
type textarea "**********"
click at [1038, 193] on button "Add" at bounding box center [992, 197] width 234 height 19
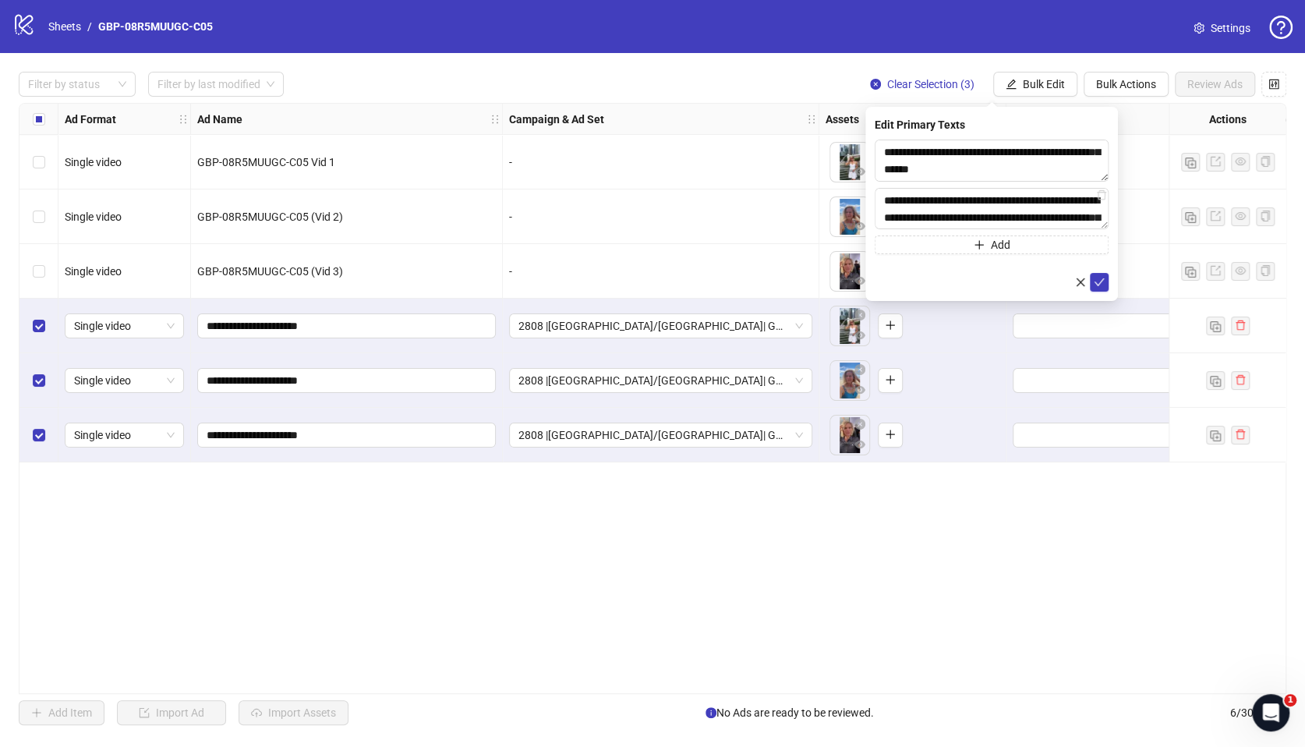
scroll to position [200, 0]
type textarea "**********"
drag, startPoint x: 1094, startPoint y: 278, endPoint x: 1084, endPoint y: 246, distance: 34.3
click at [1094, 278] on icon "check" at bounding box center [1099, 282] width 11 height 11
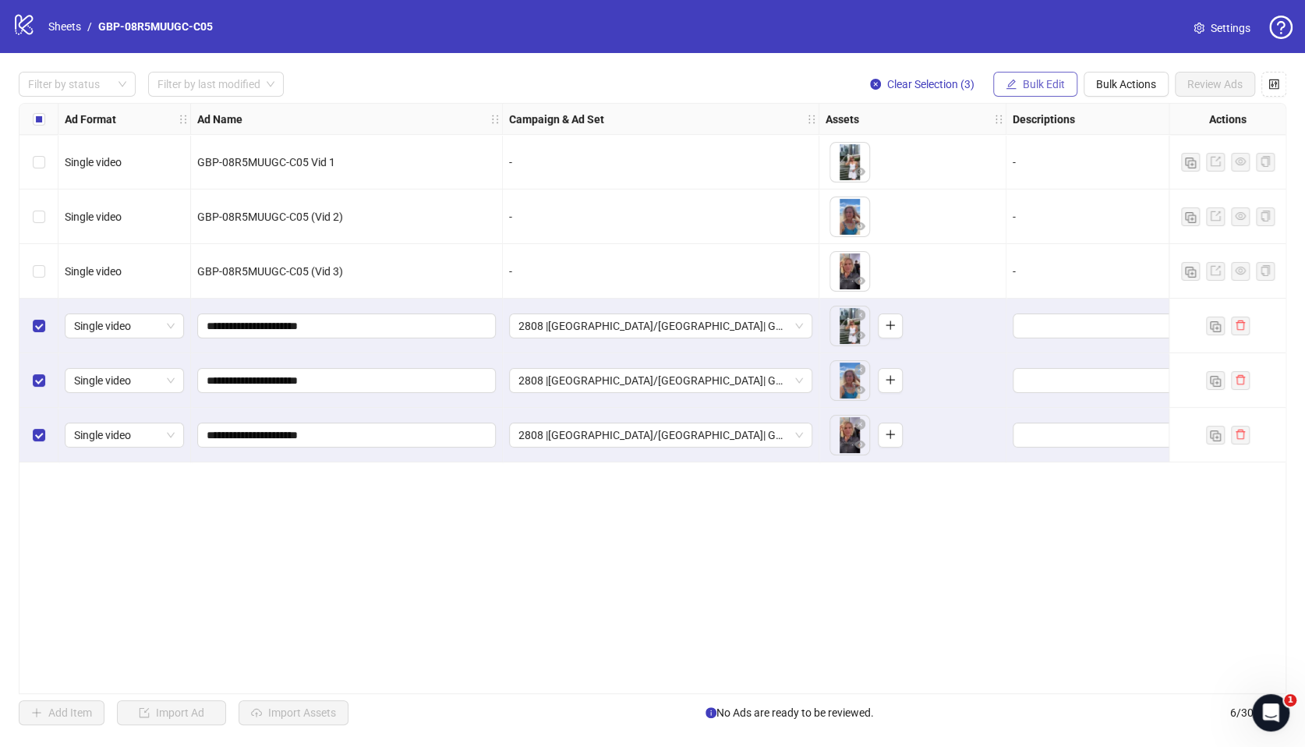
click at [1040, 79] on span "Bulk Edit" at bounding box center [1044, 84] width 42 height 12
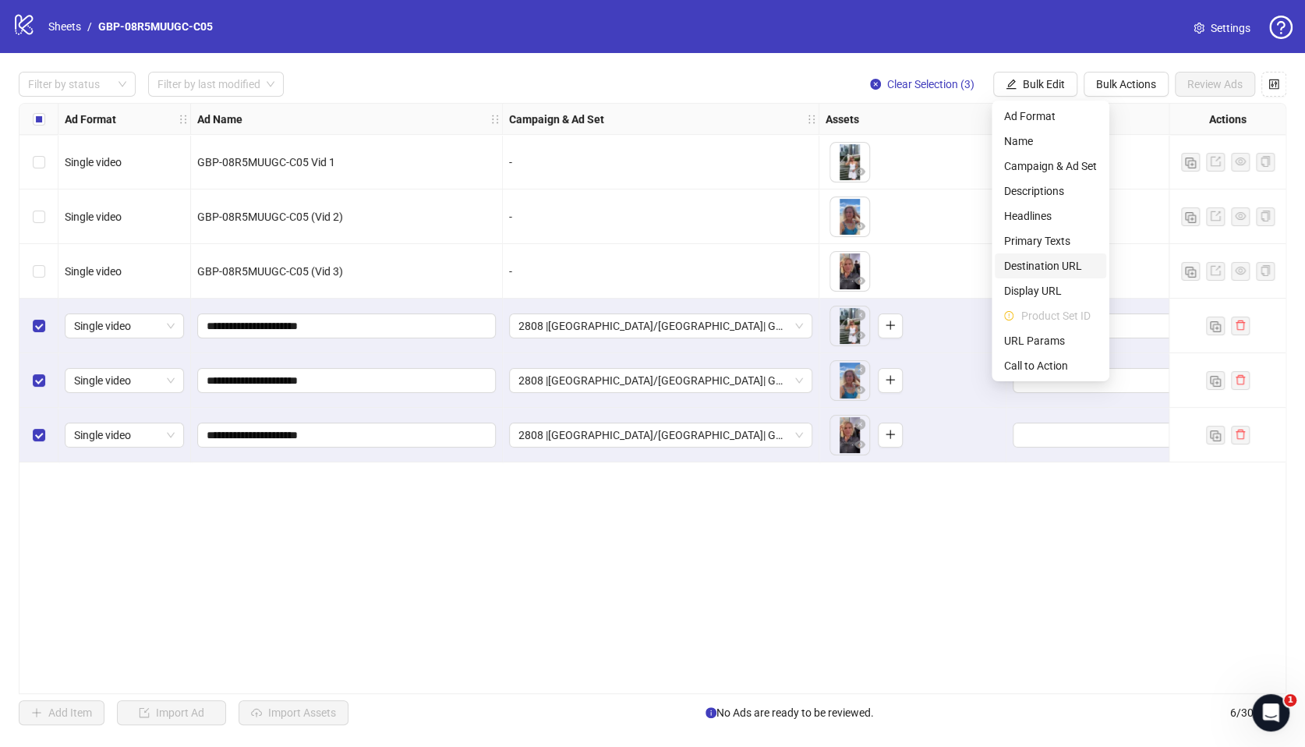
click at [1063, 265] on span "Destination URL" at bounding box center [1050, 265] width 93 height 17
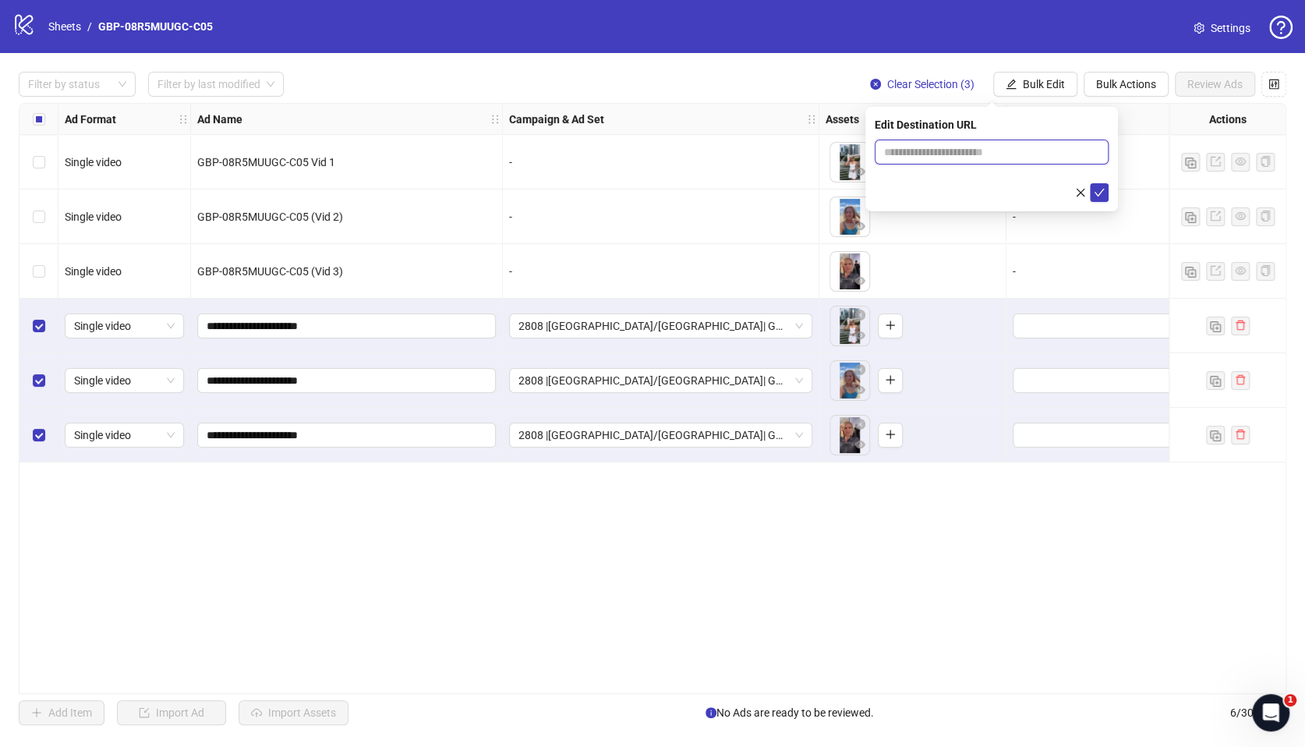
click at [965, 157] on input "text" at bounding box center [985, 151] width 203 height 17
paste input "**********"
type input "**********"
click at [1088, 195] on button "button" at bounding box center [1080, 192] width 19 height 19
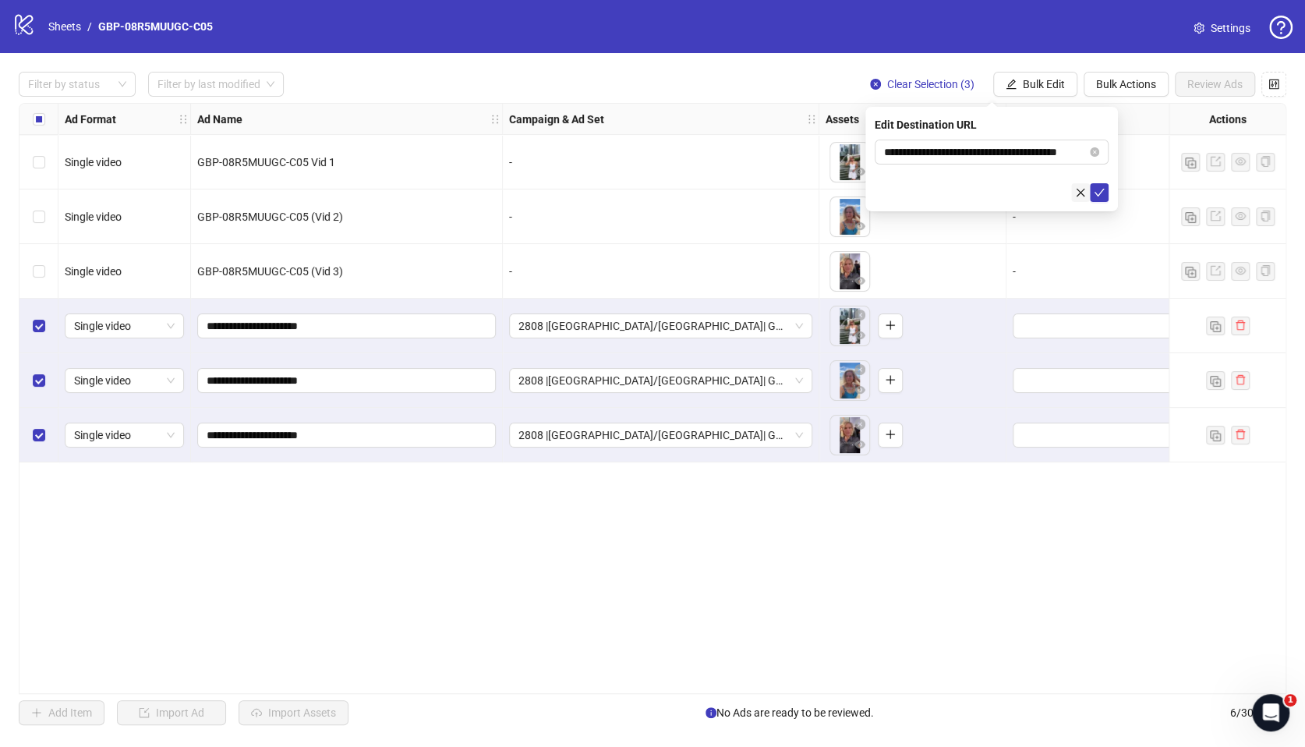
scroll to position [0, 0]
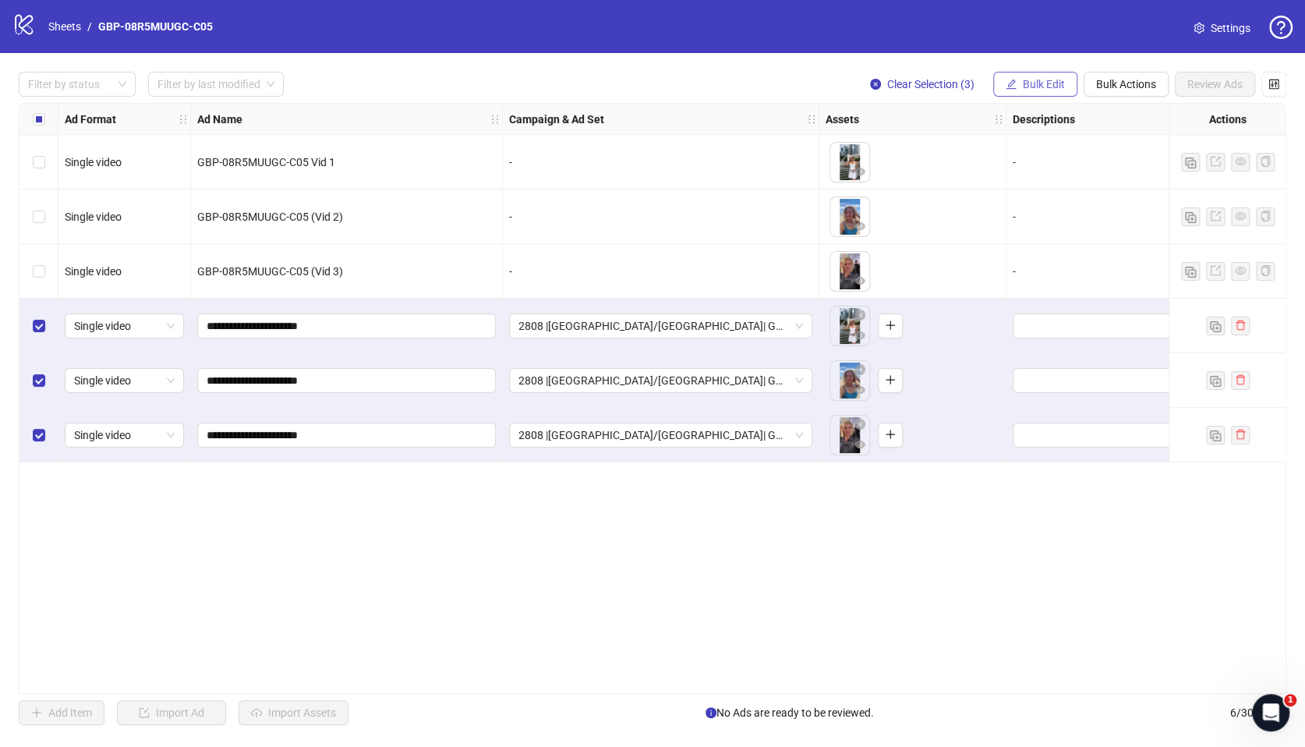
click at [1032, 76] on button "Bulk Edit" at bounding box center [1035, 84] width 84 height 25
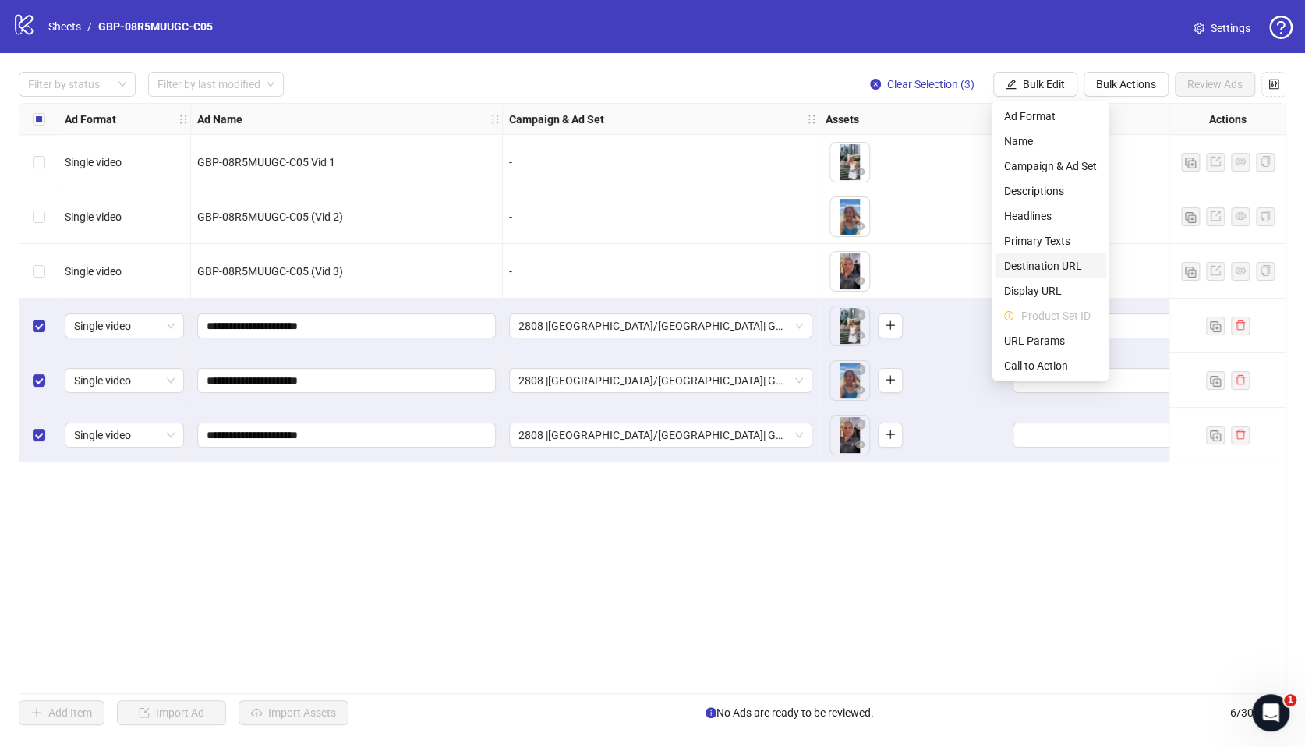
click at [1044, 267] on span "Destination URL" at bounding box center [1050, 265] width 93 height 17
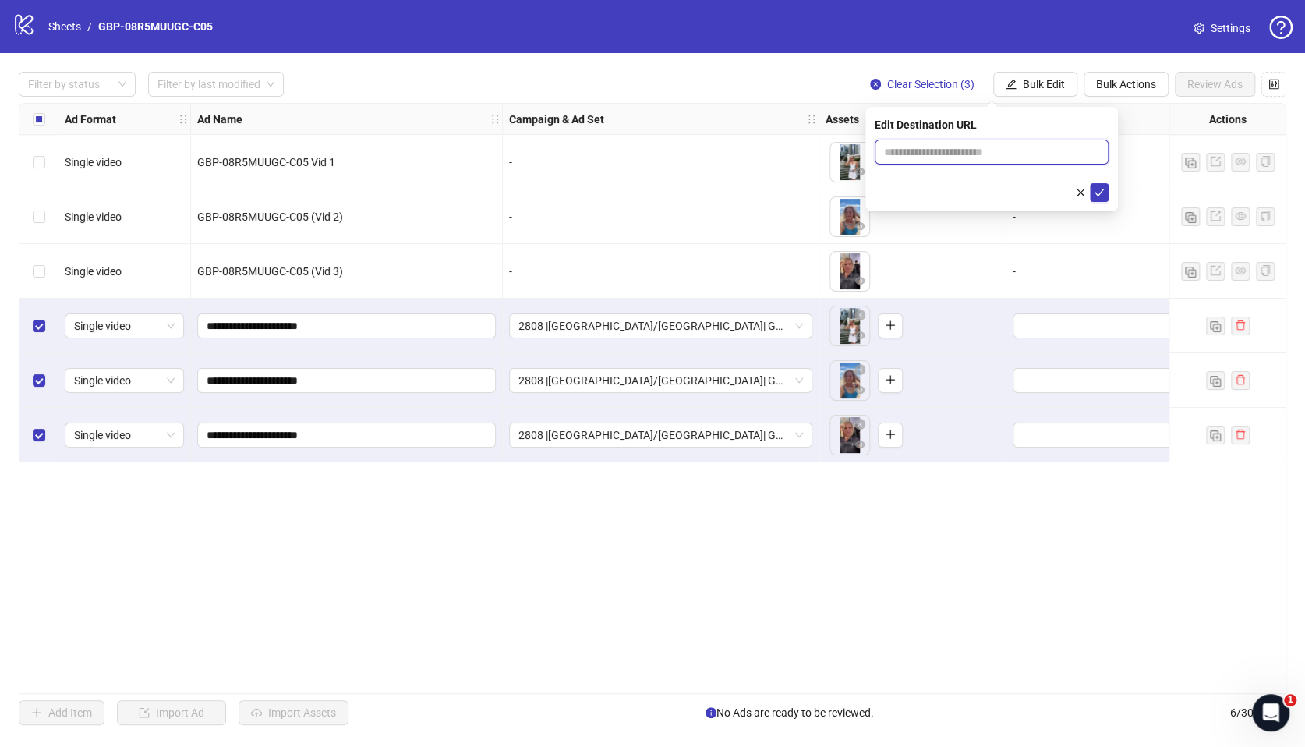
click at [1023, 157] on input "text" at bounding box center [985, 151] width 203 height 17
paste input "**********"
type input "**********"
click at [1096, 195] on icon "check" at bounding box center [1099, 192] width 11 height 11
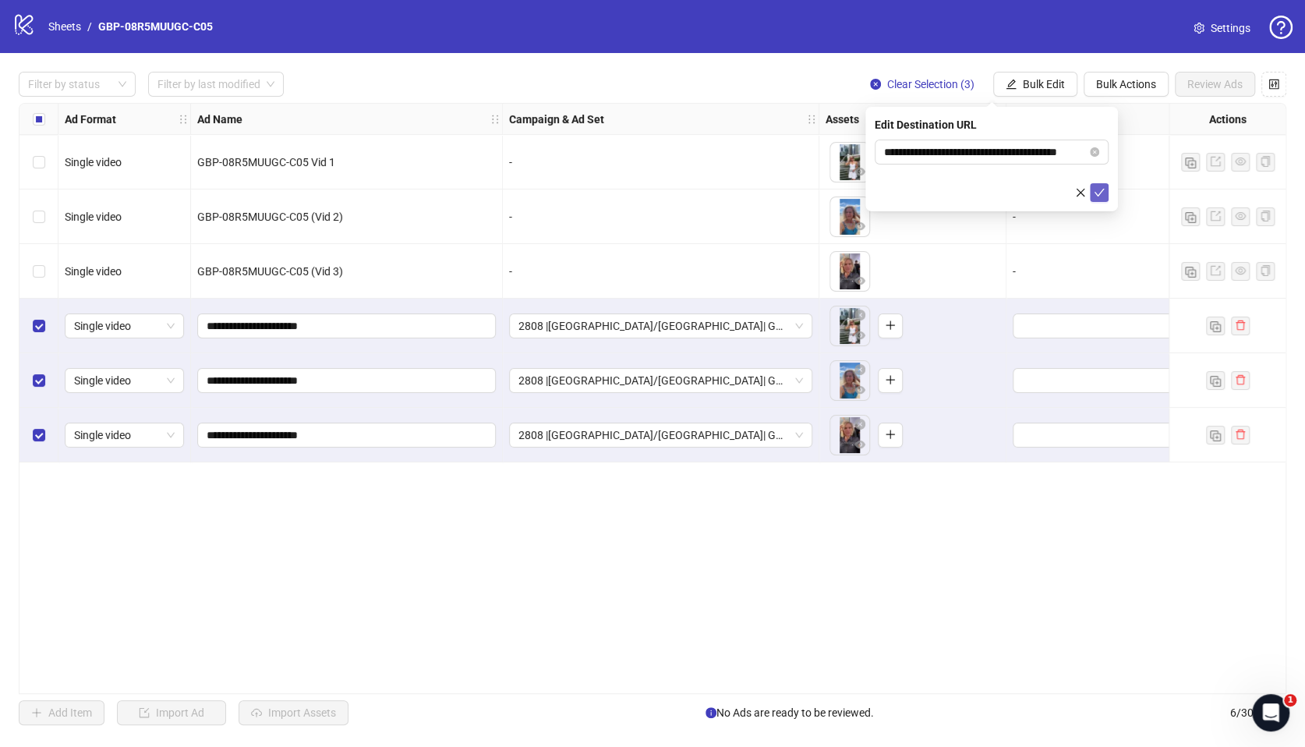
scroll to position [0, 0]
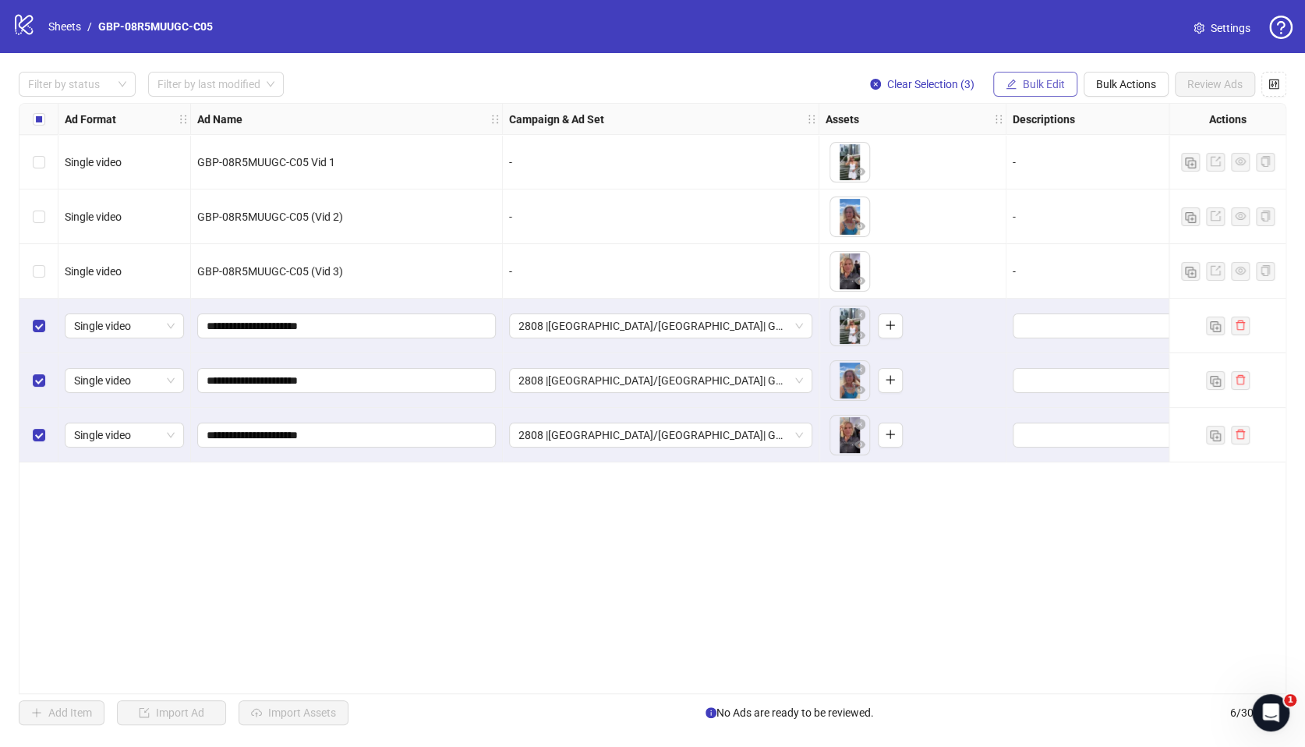
click at [1038, 81] on span "Bulk Edit" at bounding box center [1044, 84] width 42 height 12
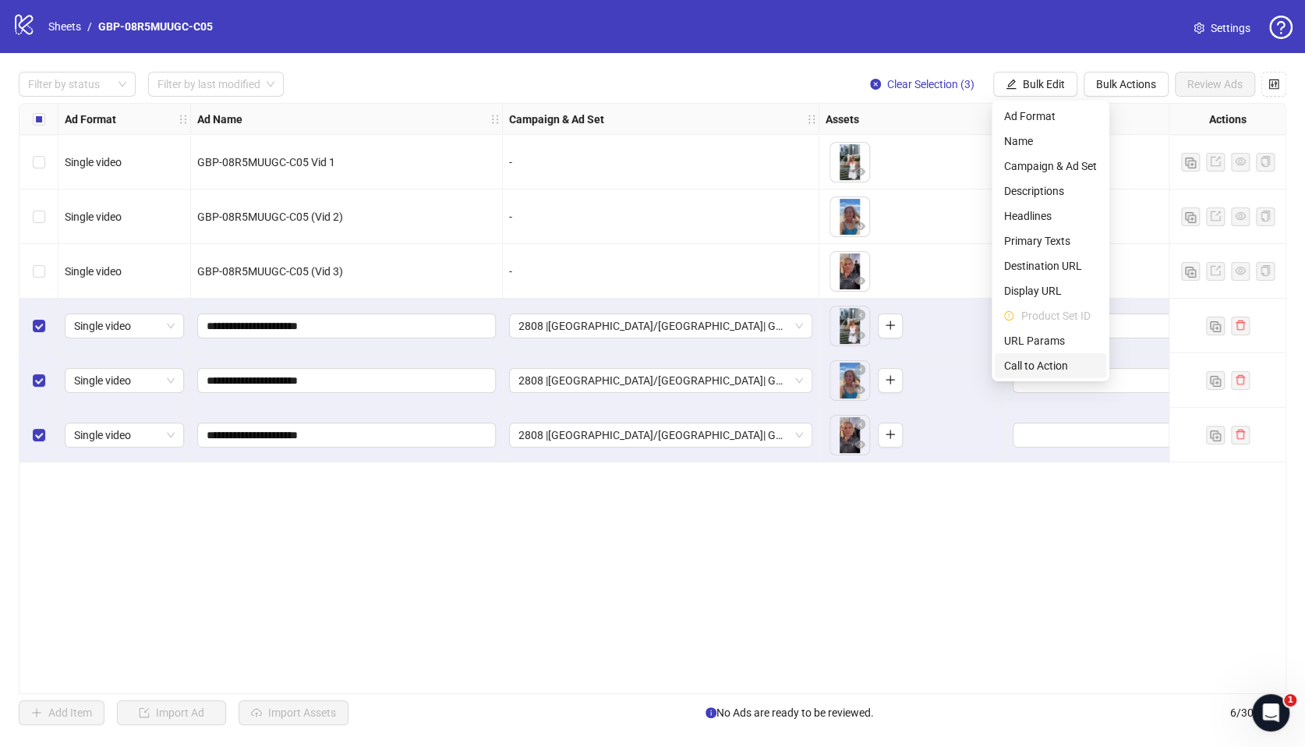
click at [1028, 359] on span "Call to Action" at bounding box center [1050, 365] width 93 height 17
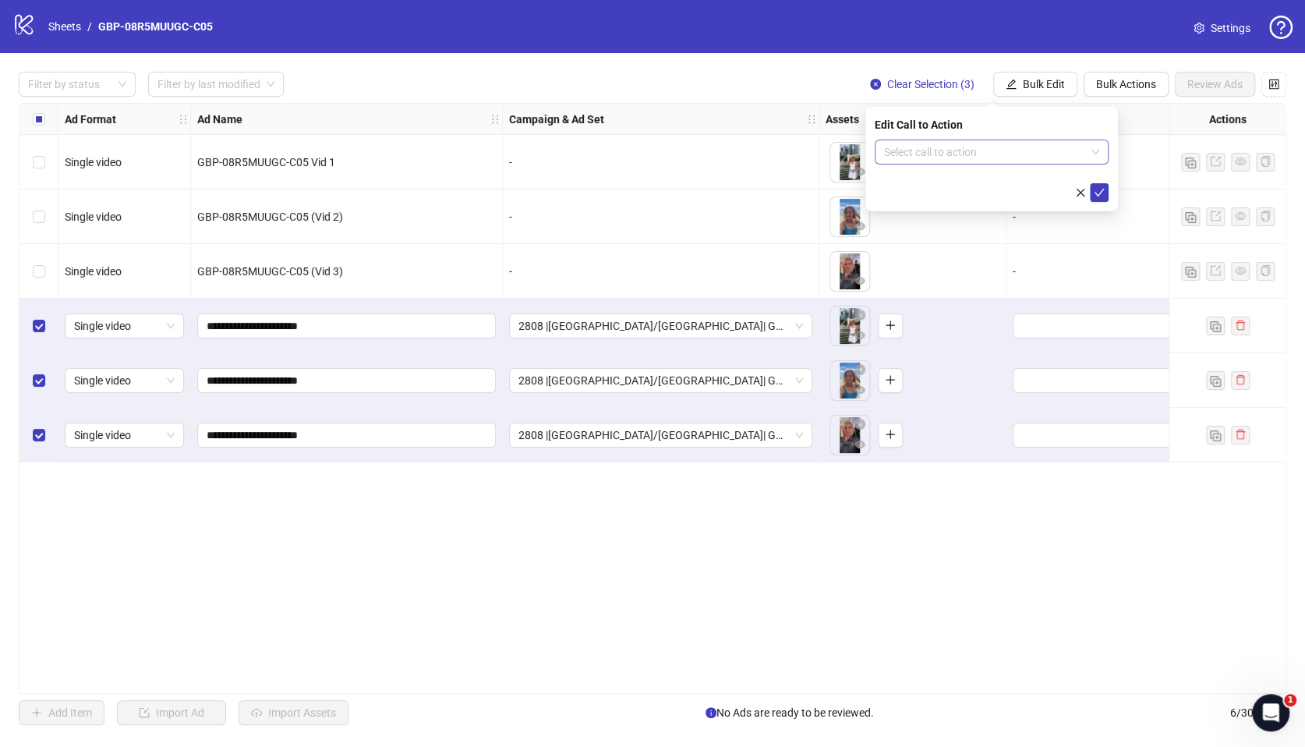
click at [1010, 140] on input "search" at bounding box center [984, 151] width 201 height 23
type input "****"
click at [1010, 183] on div "Shop now" at bounding box center [991, 183] width 209 height 17
click at [1098, 196] on icon "check" at bounding box center [1099, 192] width 11 height 11
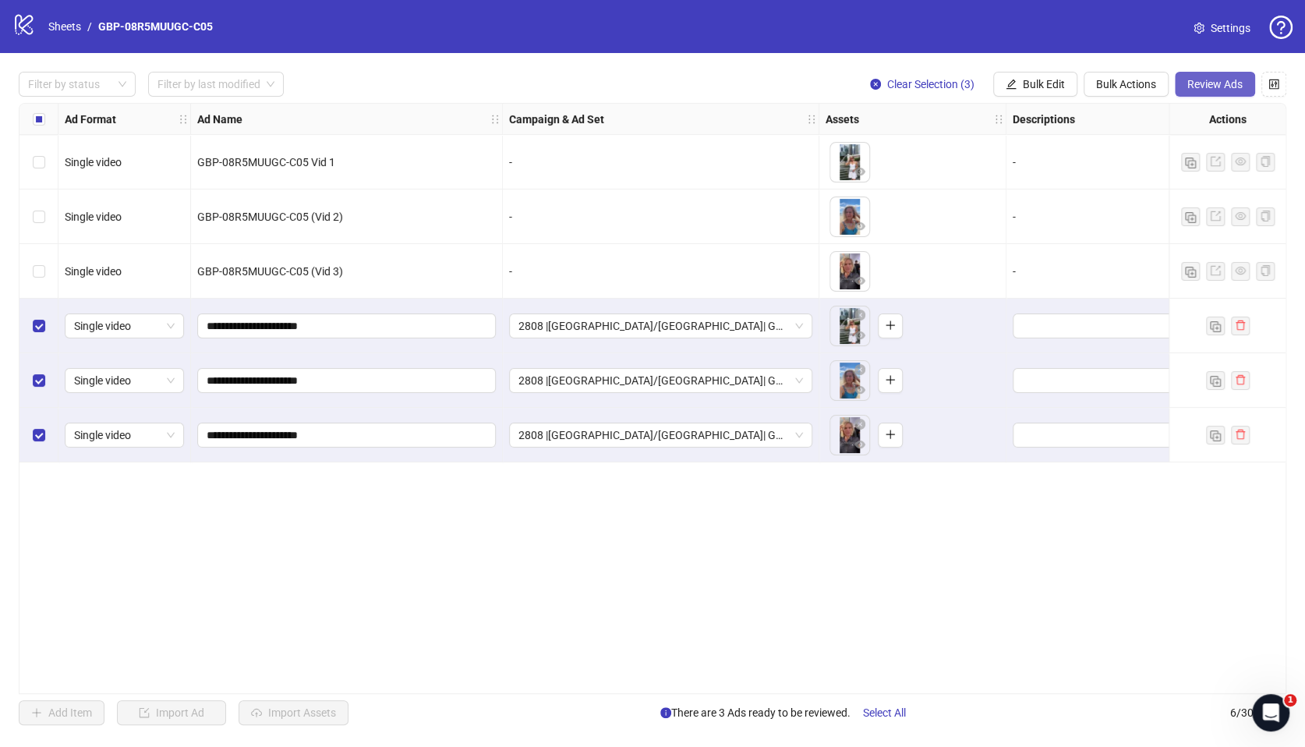
click at [1212, 78] on span "Review Ads" at bounding box center [1214, 84] width 55 height 12
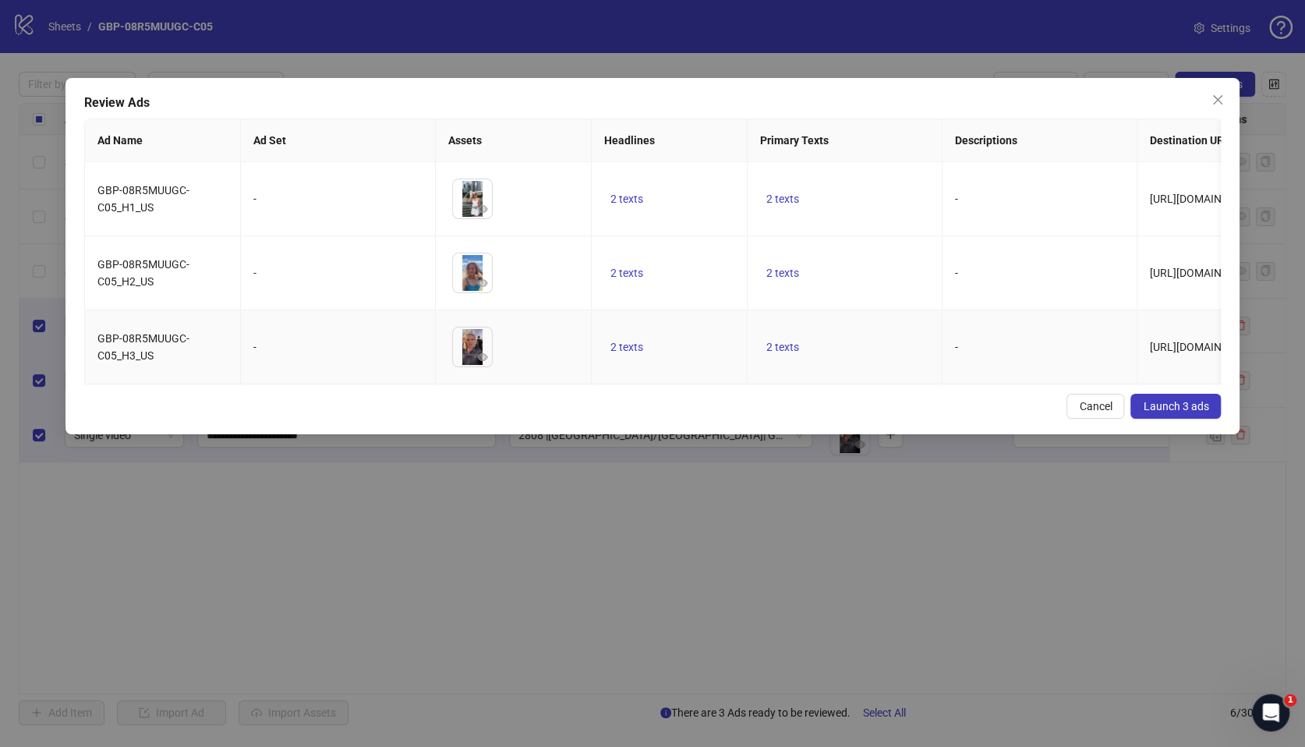
drag, startPoint x: 621, startPoint y: 343, endPoint x: 655, endPoint y: 347, distance: 34.5
click at [621, 343] on span "2 texts" at bounding box center [626, 347] width 33 height 12
click at [871, 331] on icon "caret-right" at bounding box center [869, 333] width 11 height 11
click at [862, 260] on td "2 texts" at bounding box center [845, 273] width 195 height 74
click at [631, 342] on span "2 texts" at bounding box center [626, 347] width 33 height 12
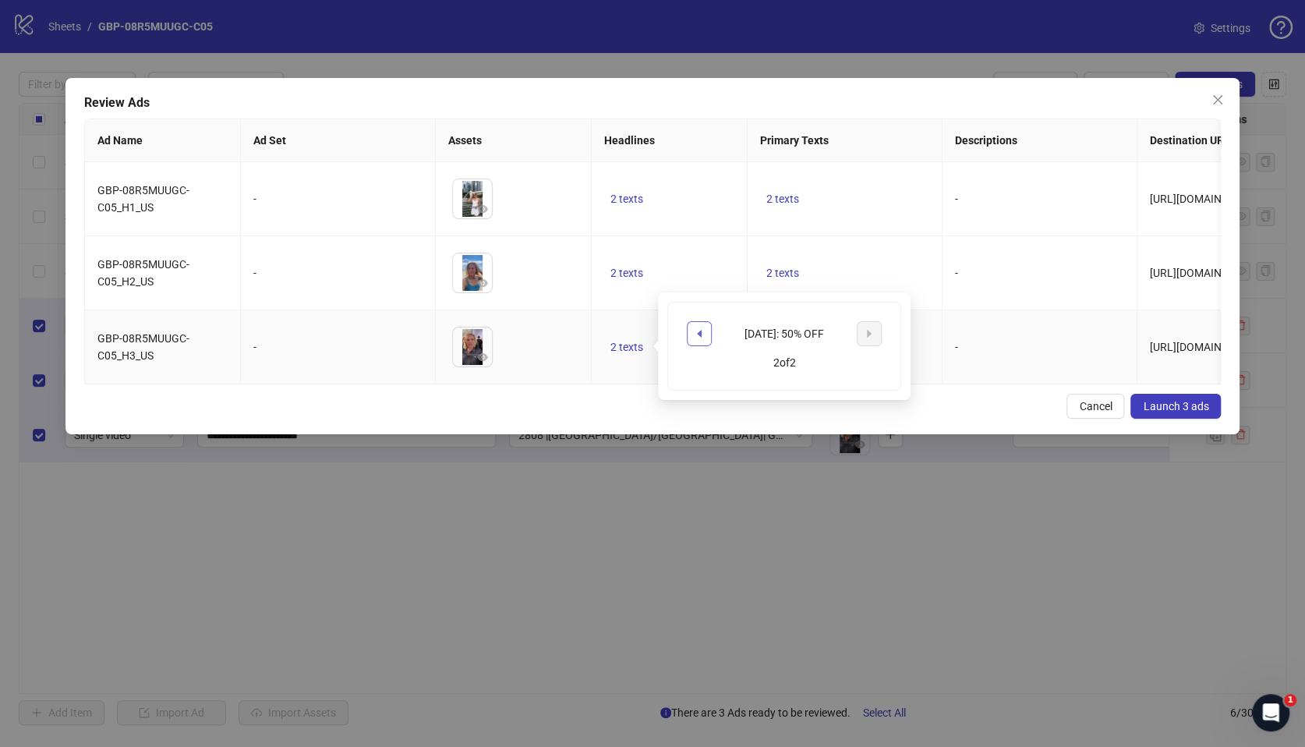
click at [691, 334] on button "button" at bounding box center [699, 333] width 25 height 25
click at [687, 253] on td "2 texts" at bounding box center [670, 273] width 156 height 74
click at [782, 344] on span "2 texts" at bounding box center [782, 347] width 33 height 12
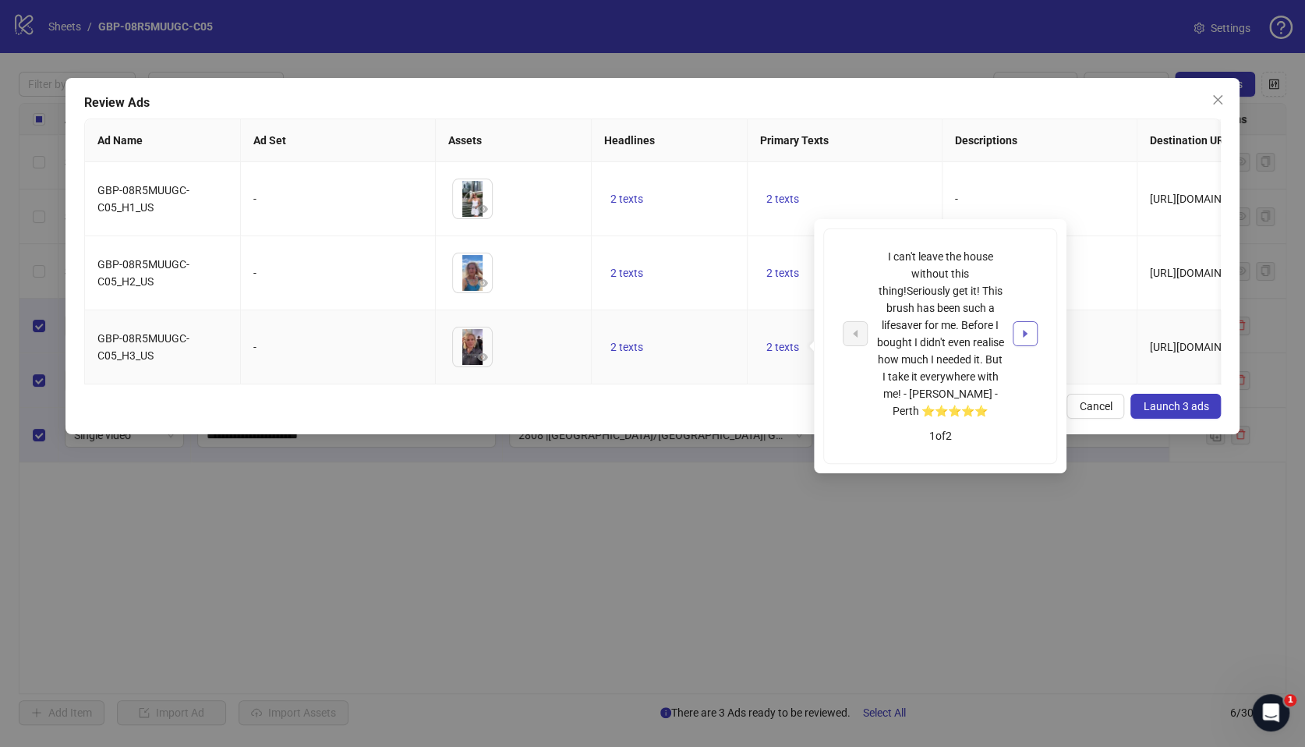
click at [1031, 335] on button "button" at bounding box center [1025, 333] width 25 height 25
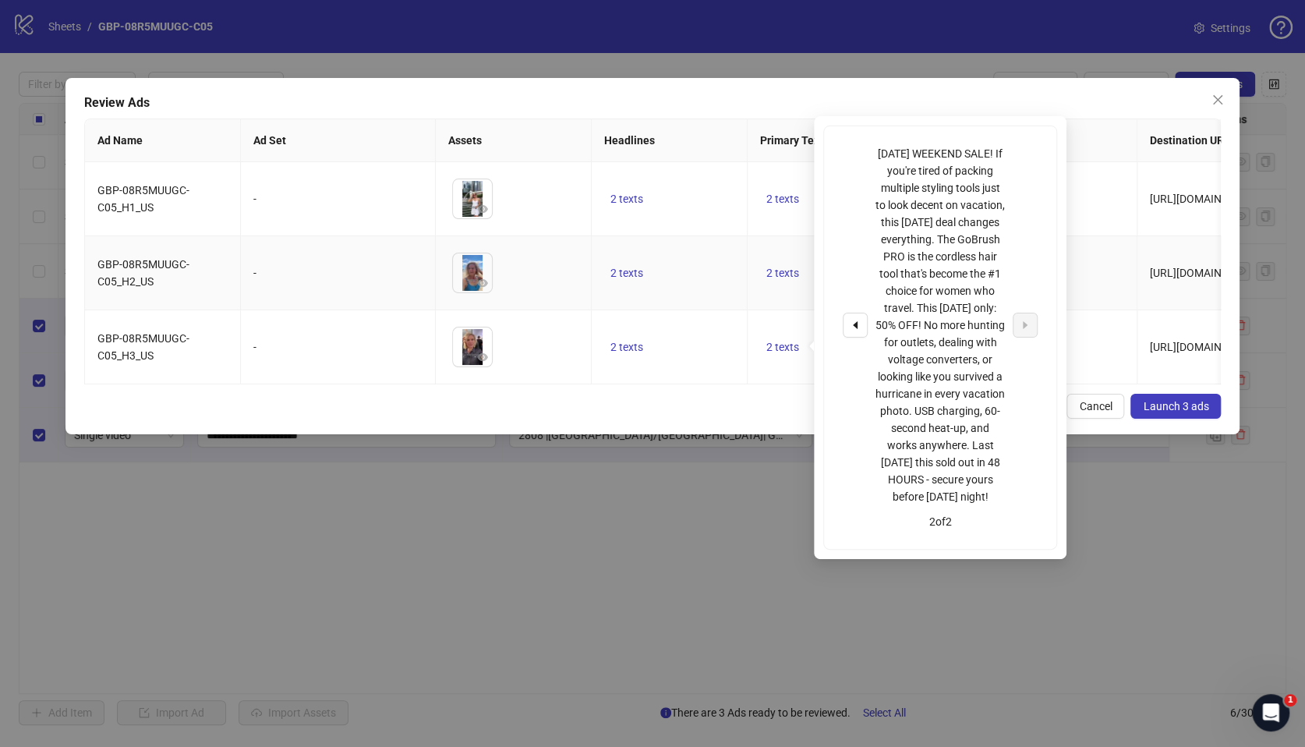
click at [784, 253] on td "2 texts" at bounding box center [845, 273] width 195 height 74
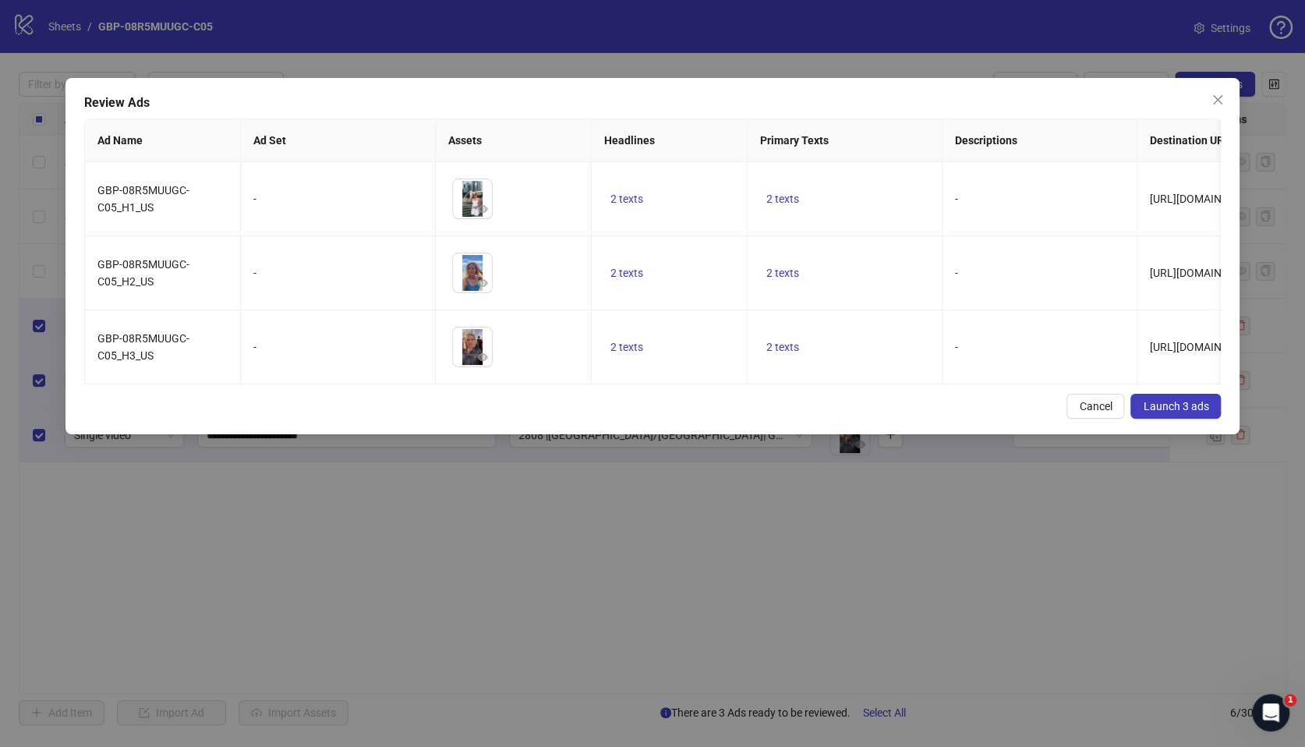
click at [1185, 412] on span "Launch 3 ads" at bounding box center [1175, 406] width 65 height 12
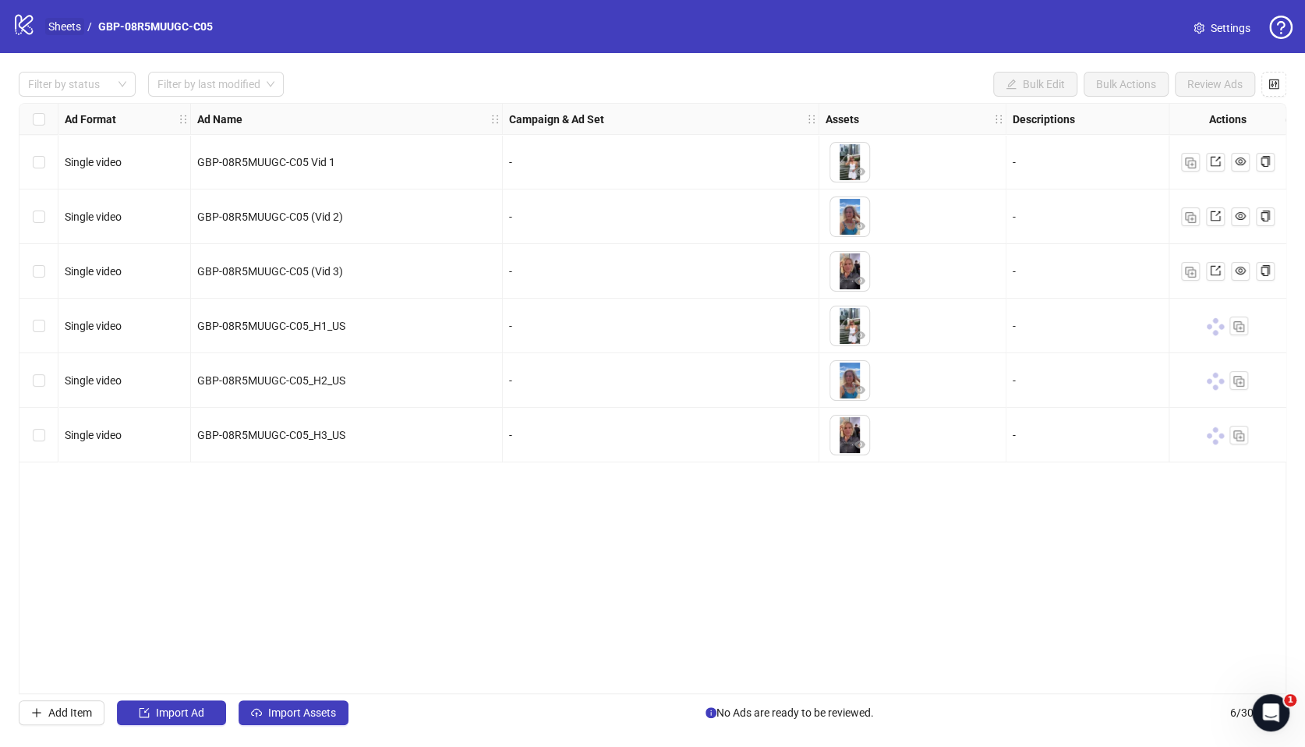
click at [75, 30] on link "Sheets" at bounding box center [64, 26] width 39 height 17
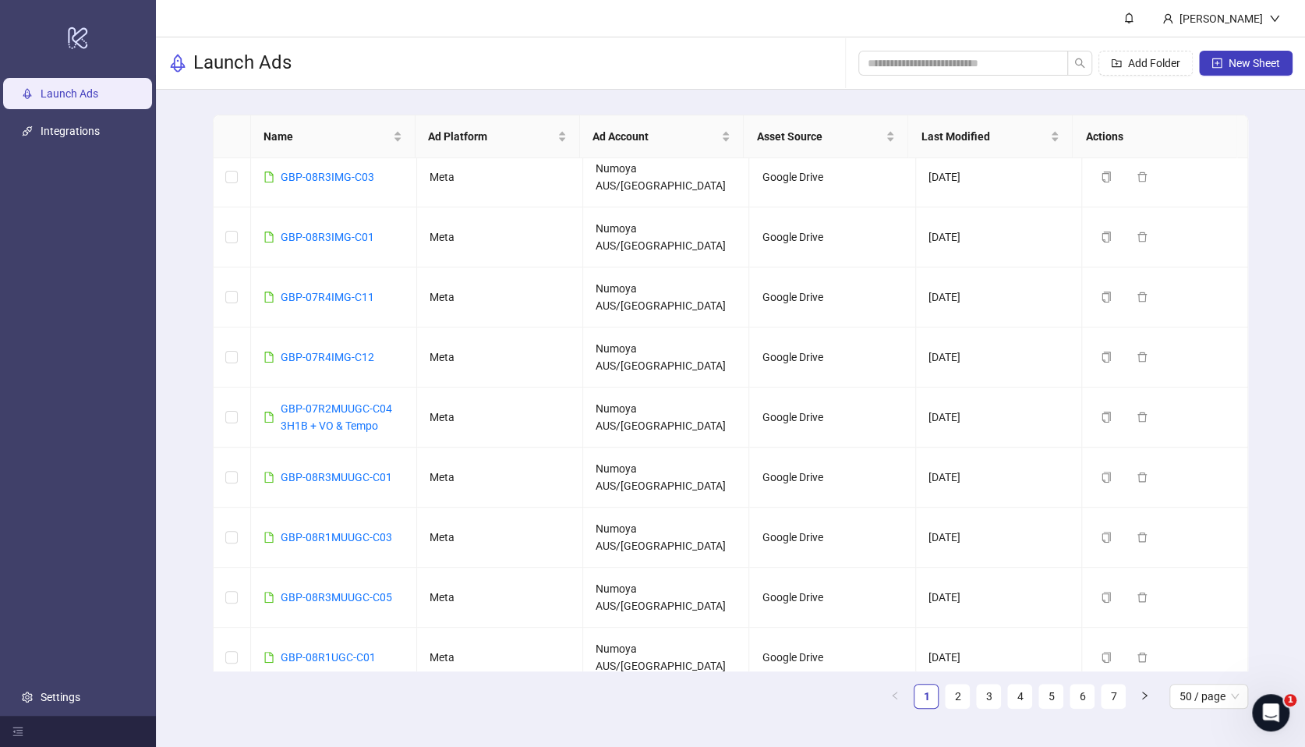
scroll to position [1420, 0]
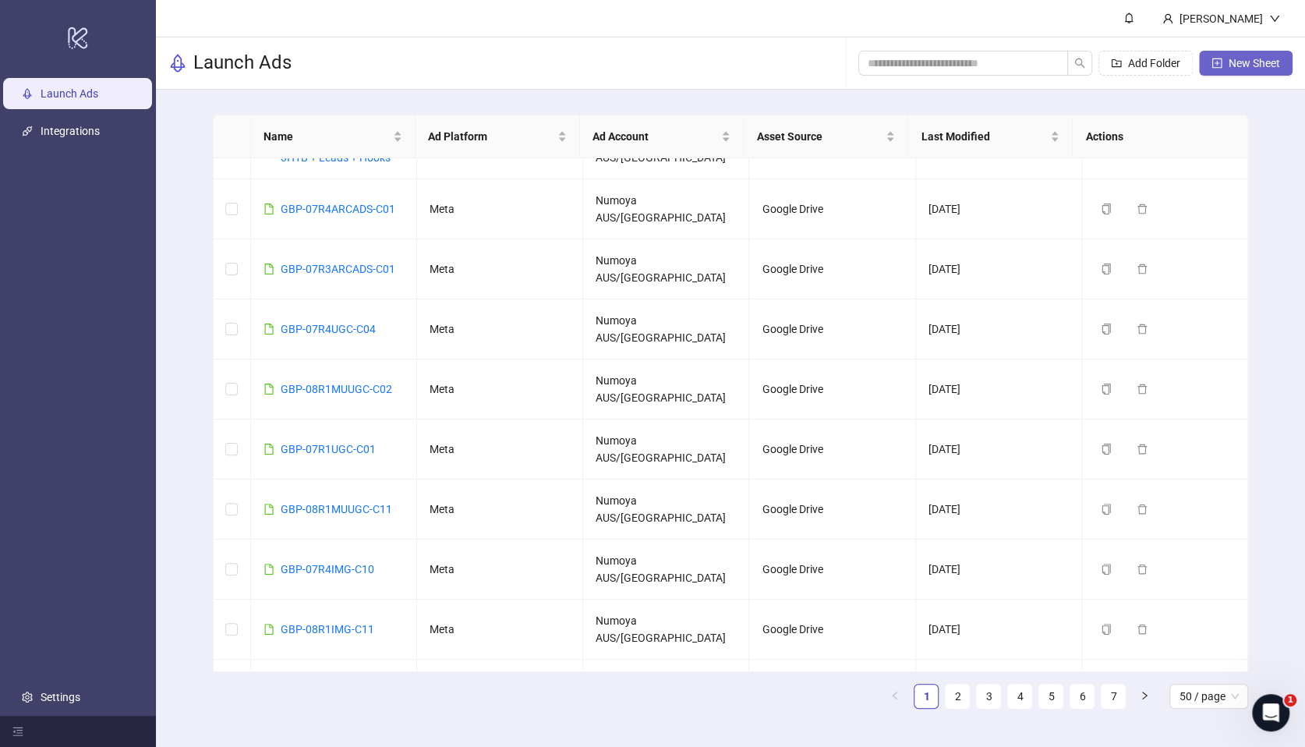
click at [1233, 68] on span "New Sheet" at bounding box center [1254, 63] width 51 height 12
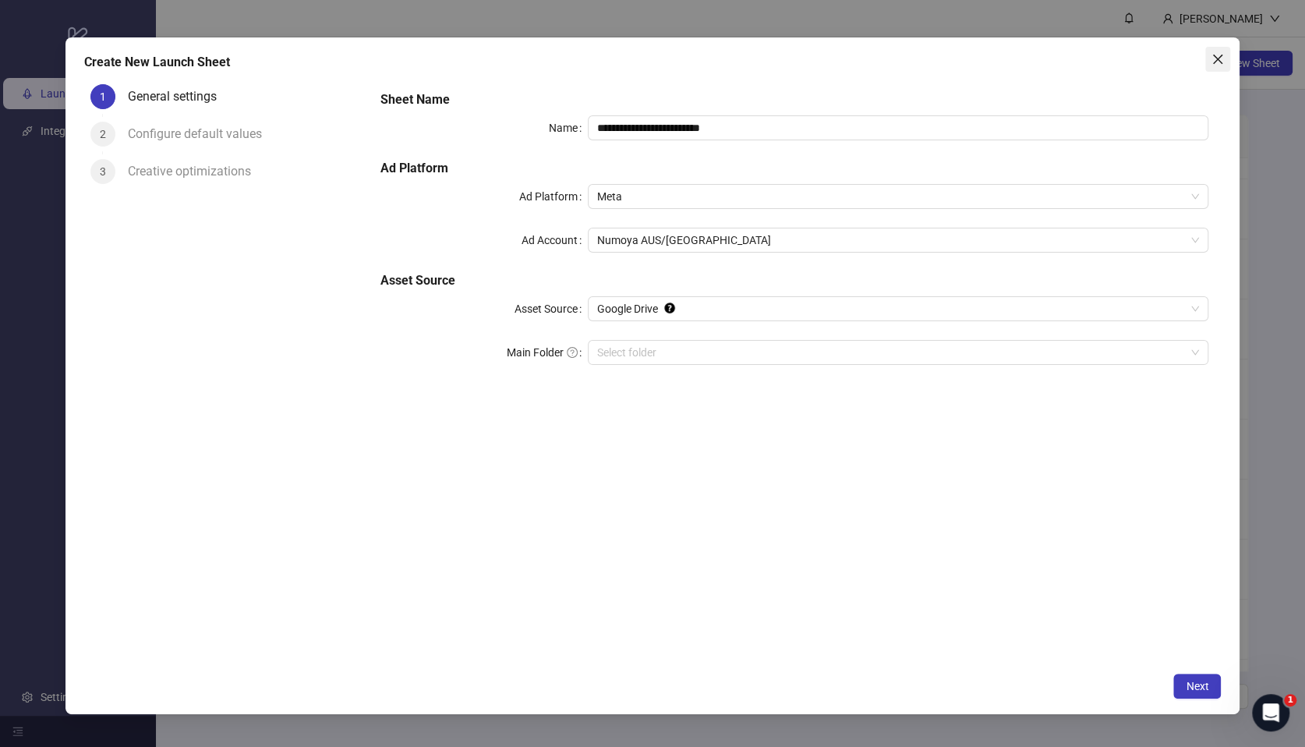
click at [1215, 60] on icon "close" at bounding box center [1218, 59] width 12 height 12
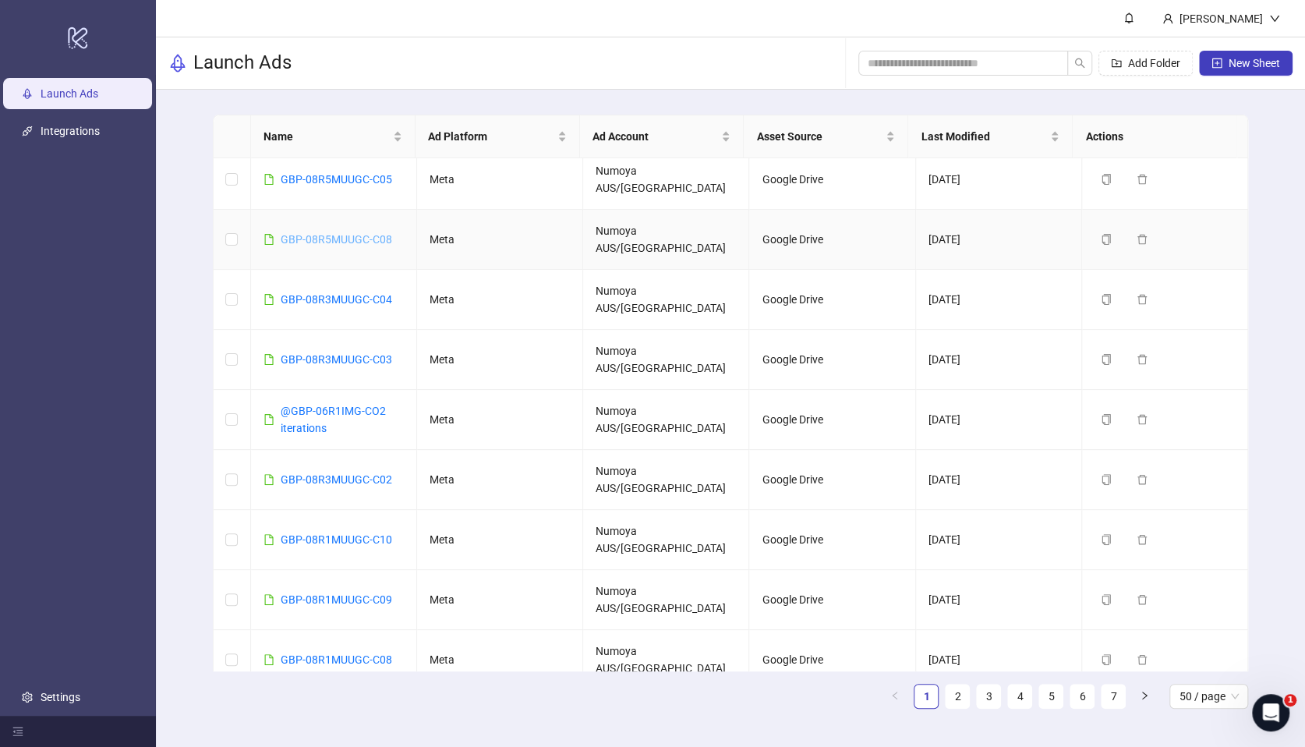
scroll to position [0, 0]
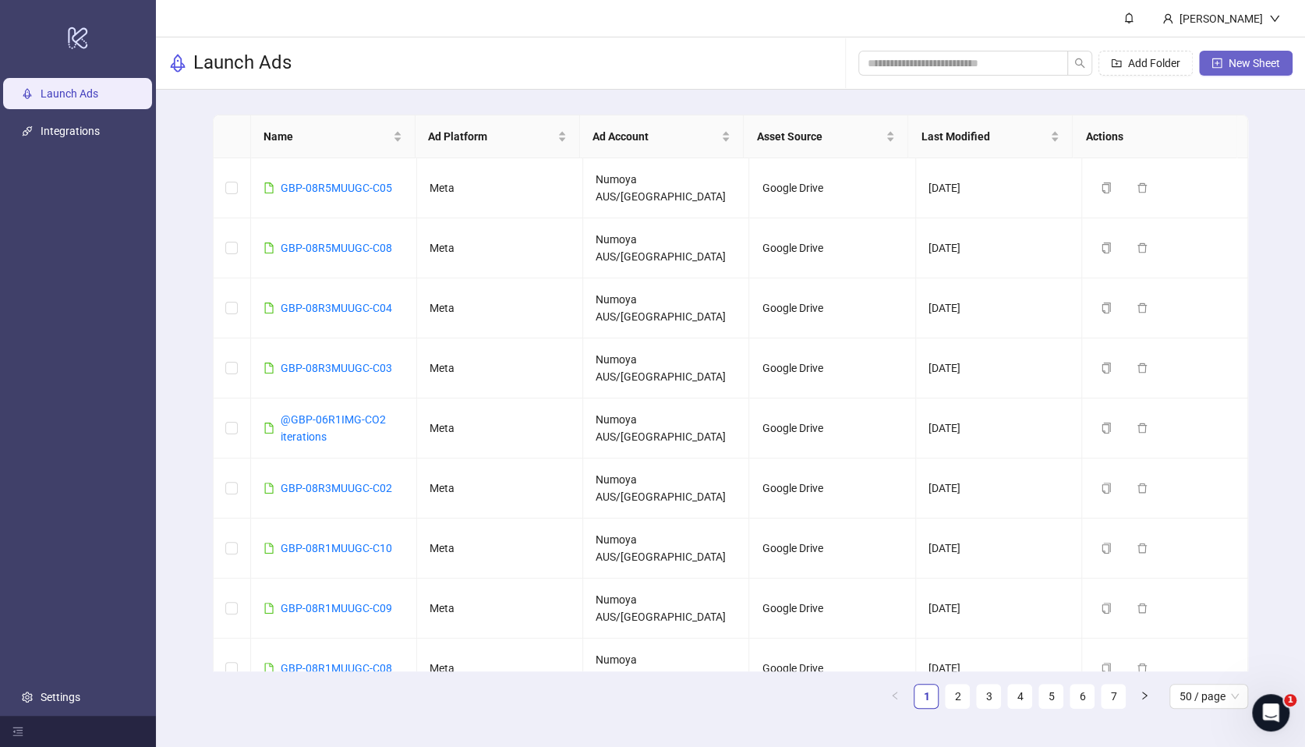
click at [1251, 64] on span "New Sheet" at bounding box center [1254, 63] width 51 height 12
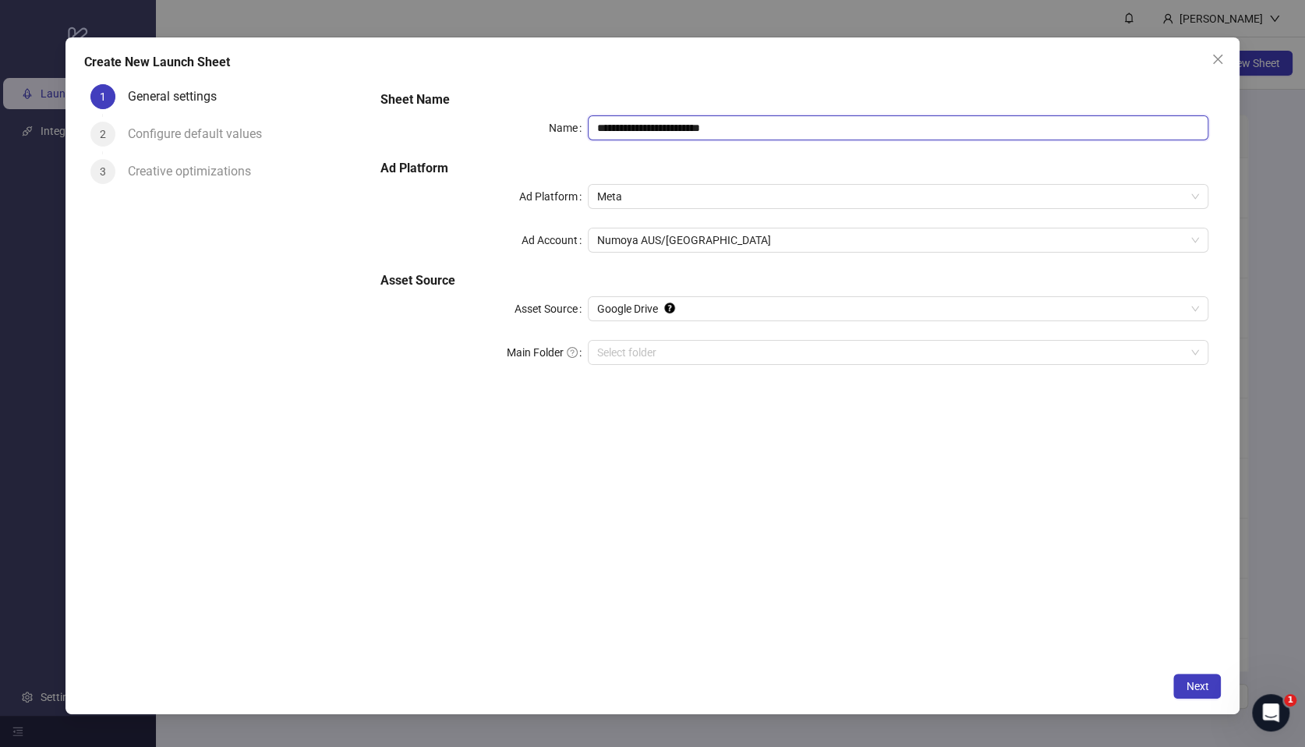
drag, startPoint x: 782, startPoint y: 134, endPoint x: 496, endPoint y: 110, distance: 287.1
click at [491, 106] on div "**********" at bounding box center [794, 237] width 840 height 306
paste input "text"
type input "**********"
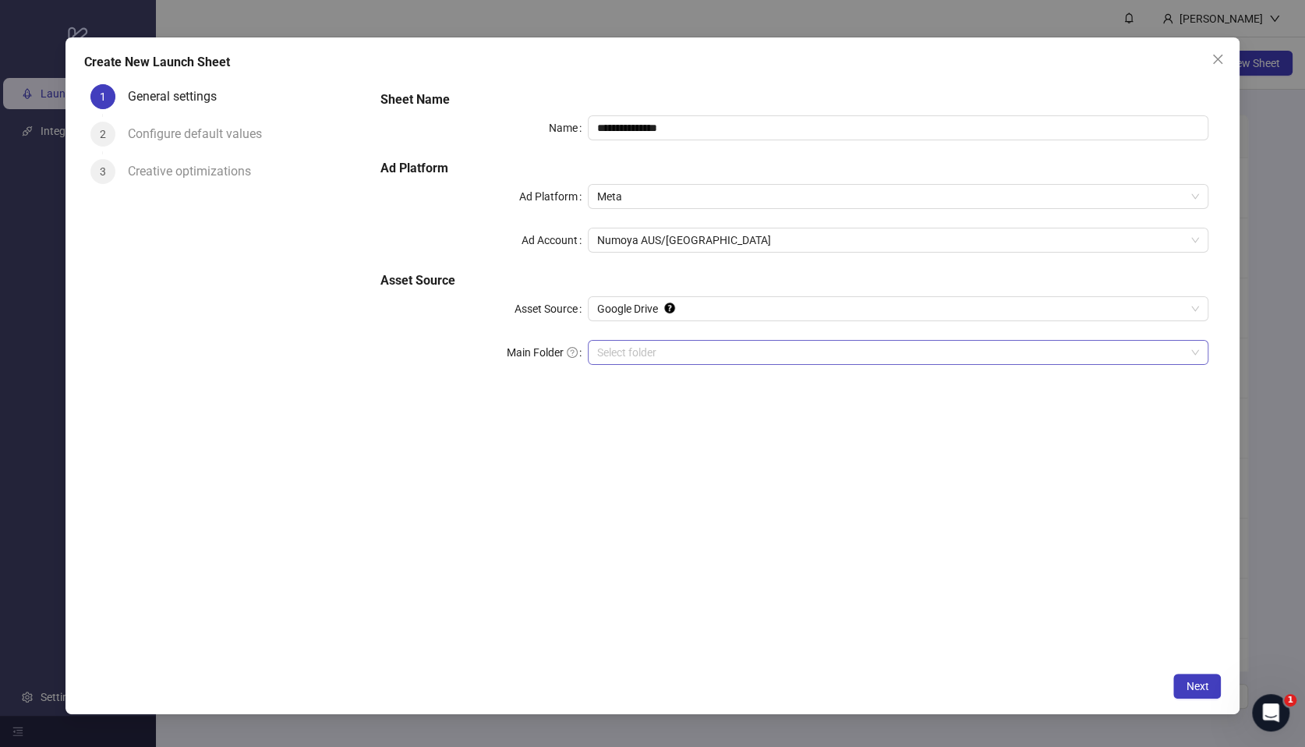
click at [652, 345] on input "Main Folder" at bounding box center [891, 352] width 588 height 23
click at [1198, 681] on span "Next" at bounding box center [1197, 686] width 23 height 12
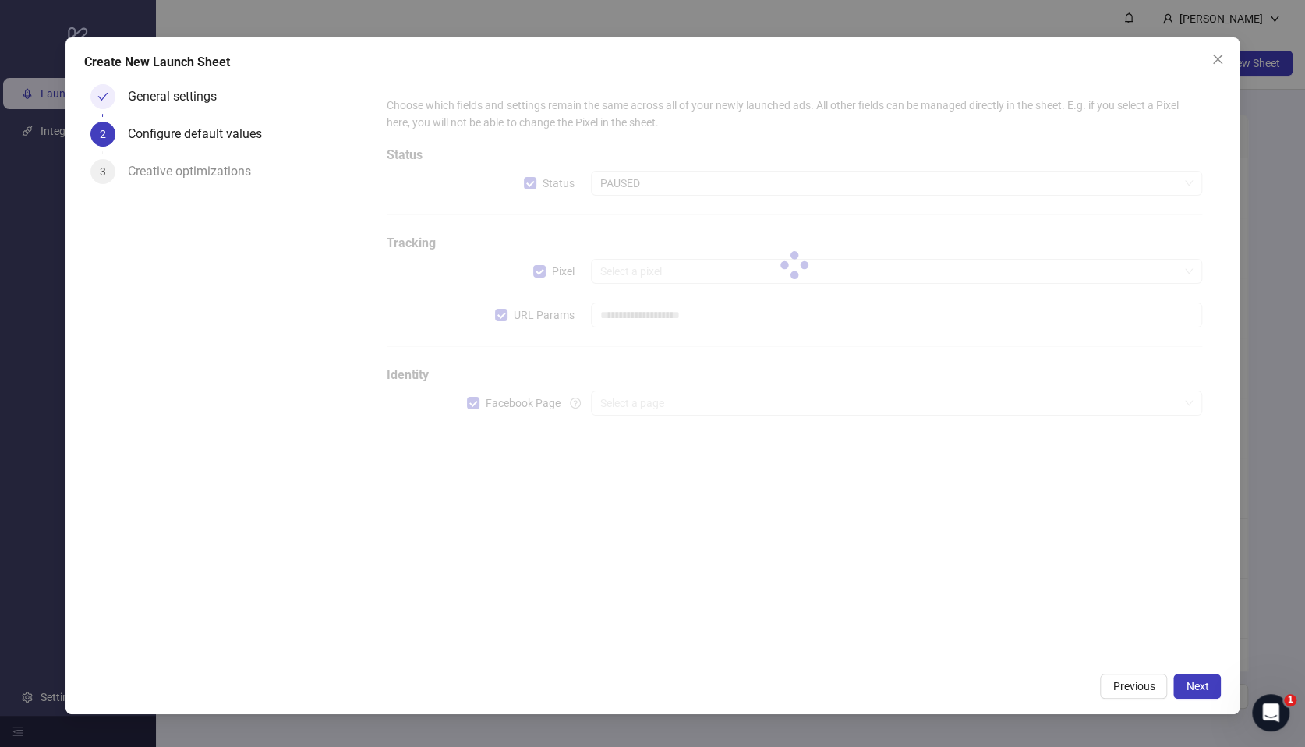
click at [497, 313] on div at bounding box center [794, 265] width 840 height 363
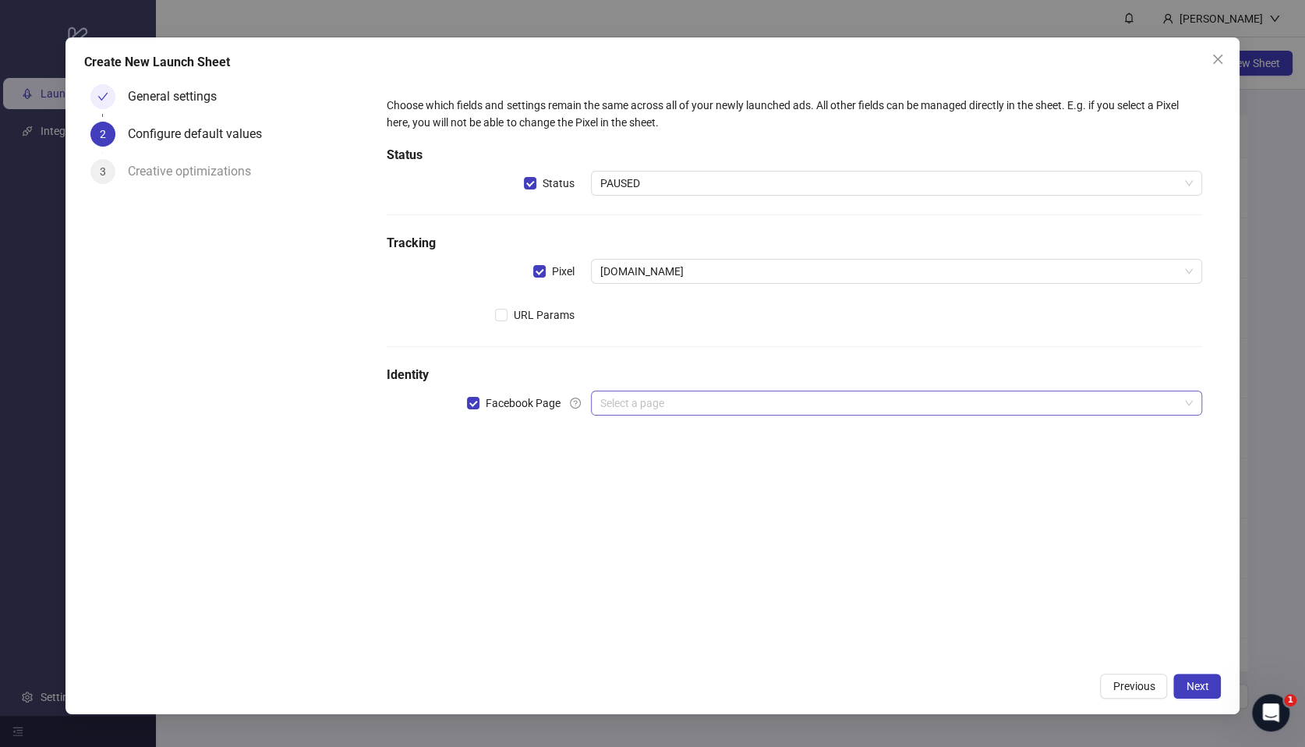
click at [636, 408] on input "search" at bounding box center [889, 402] width 578 height 23
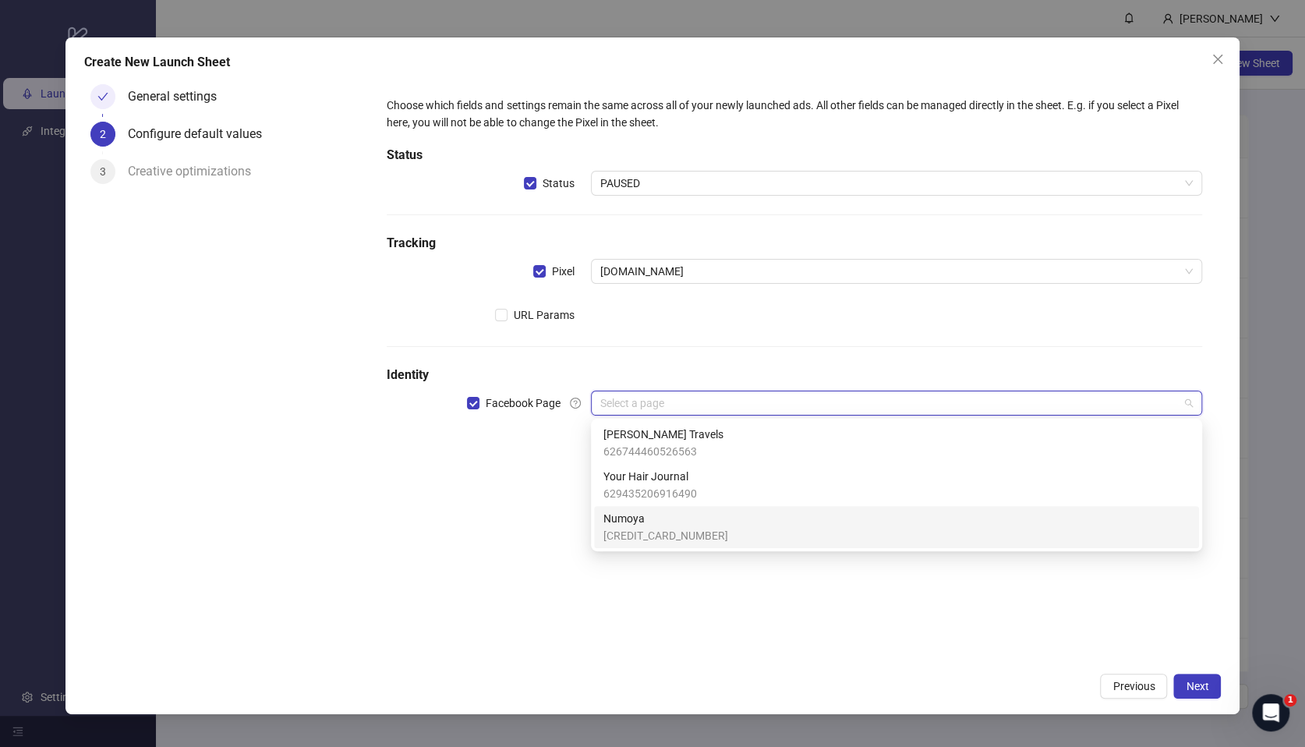
click at [649, 527] on span "[CREDIT_CARD_NUMBER]" at bounding box center [665, 535] width 125 height 17
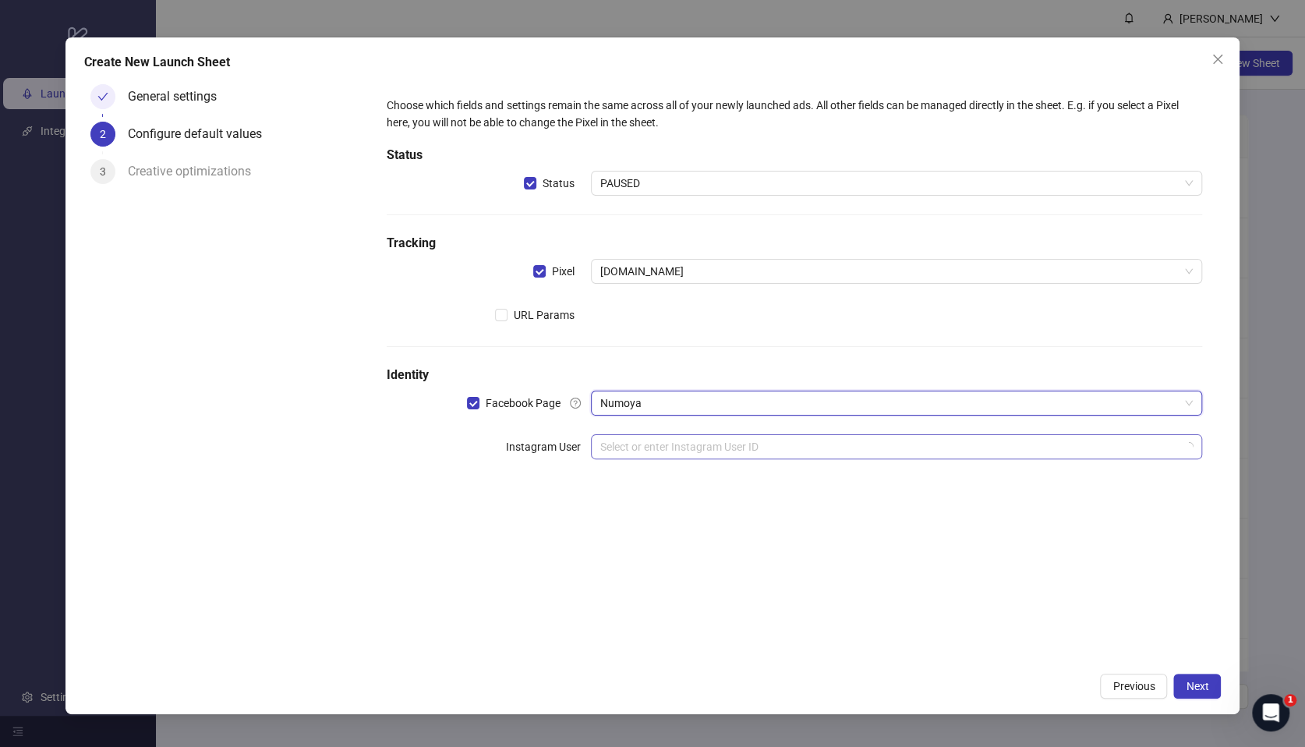
click at [631, 438] on input "search" at bounding box center [889, 446] width 578 height 23
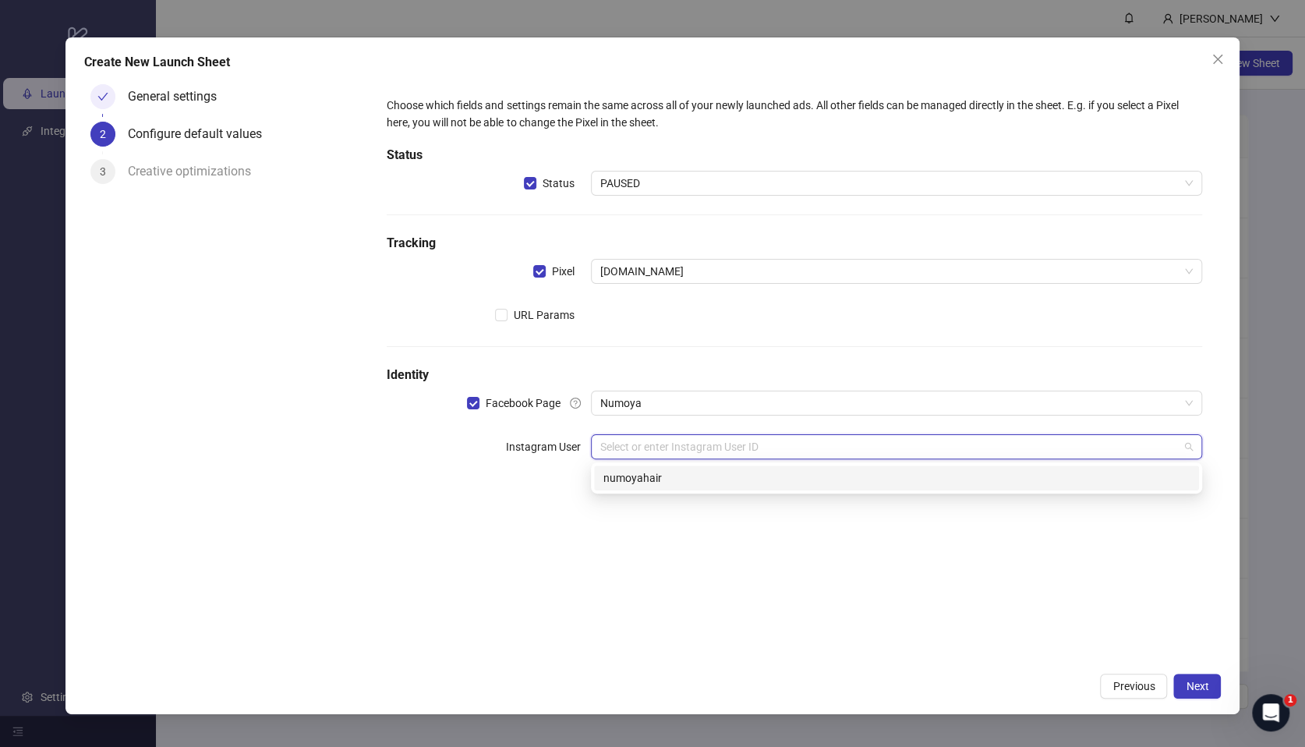
click at [675, 480] on div "numoyahair" at bounding box center [896, 477] width 586 height 17
click at [628, 563] on div "Choose which fields and settings remain the same across all of your newly launc…" at bounding box center [794, 371] width 853 height 586
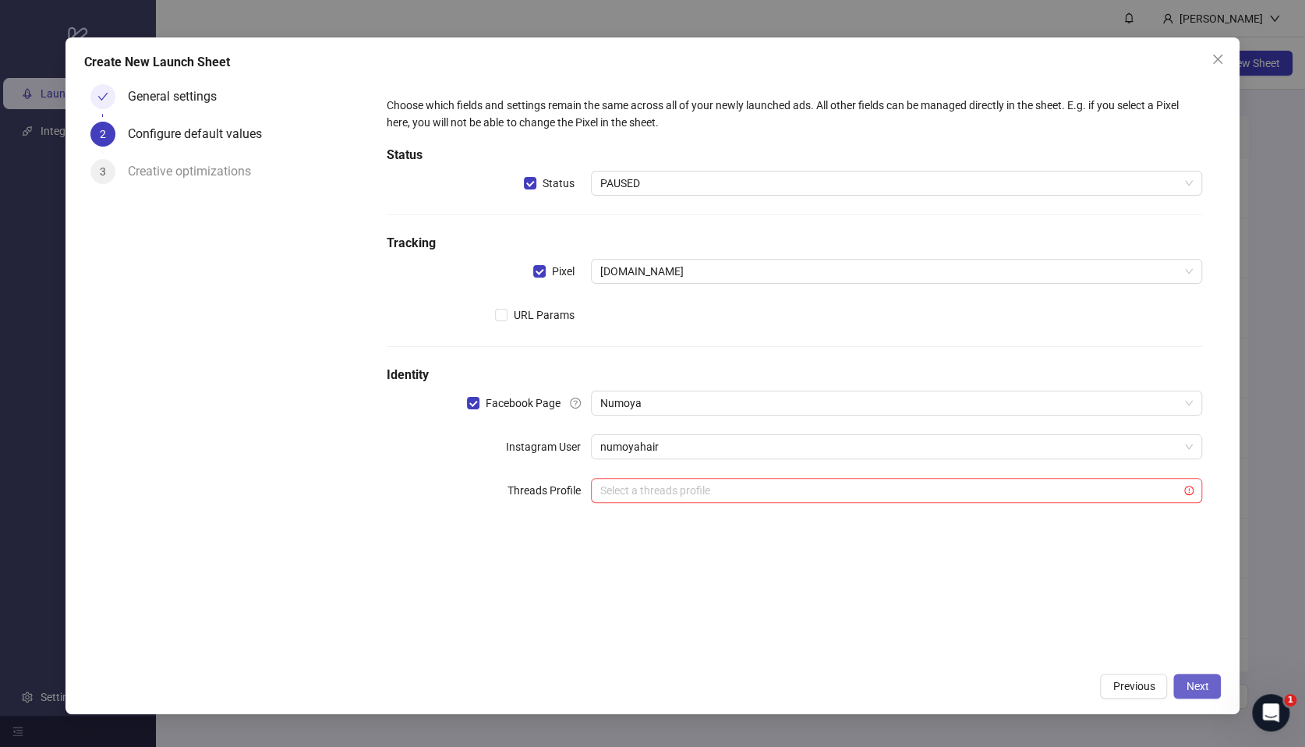
click at [1210, 685] on button "Next" at bounding box center [1197, 686] width 48 height 25
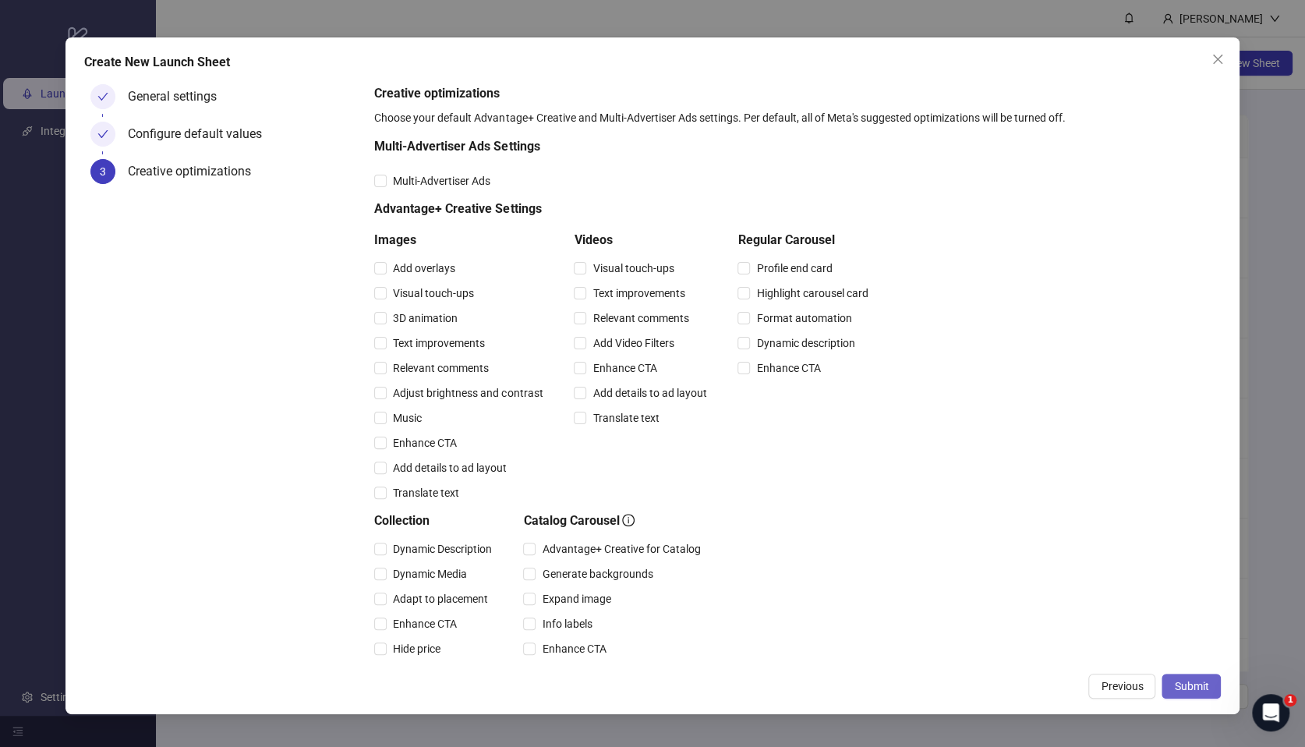
click at [1181, 684] on span "Submit" at bounding box center [1191, 686] width 34 height 12
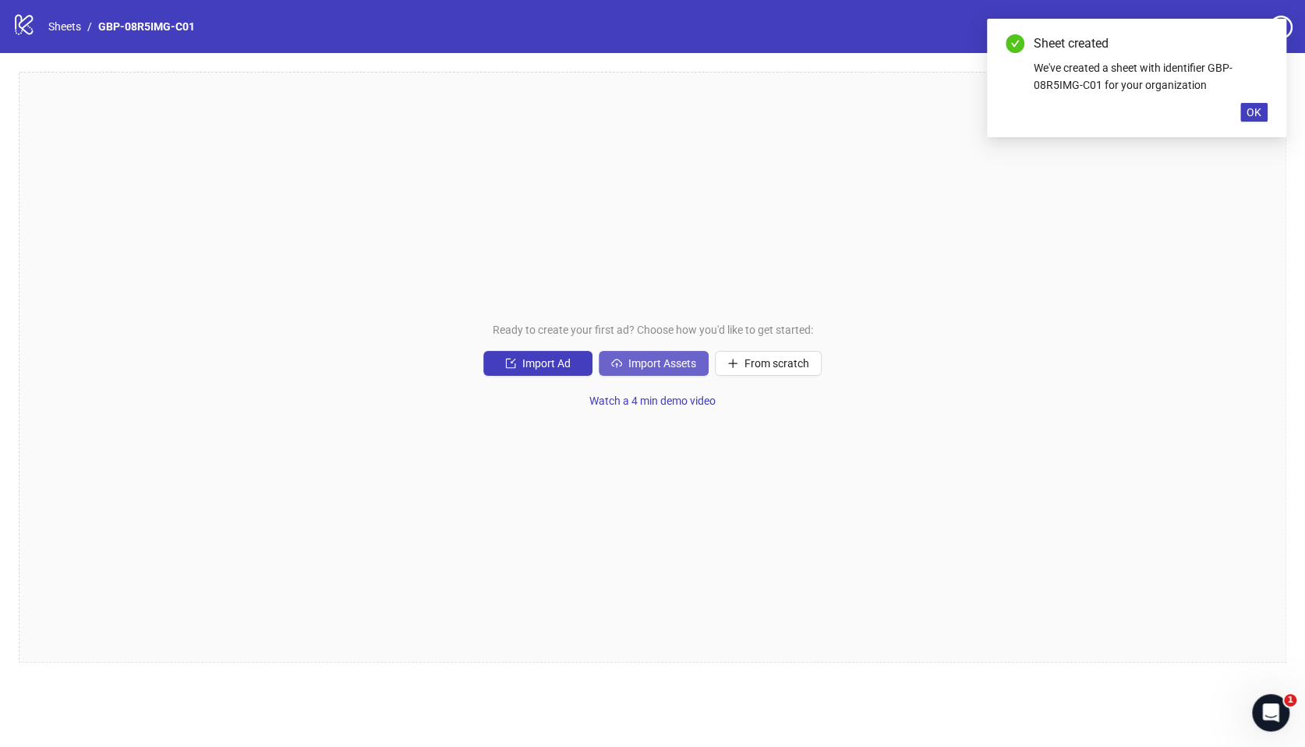
click at [623, 352] on button "Import Assets" at bounding box center [654, 363] width 110 height 25
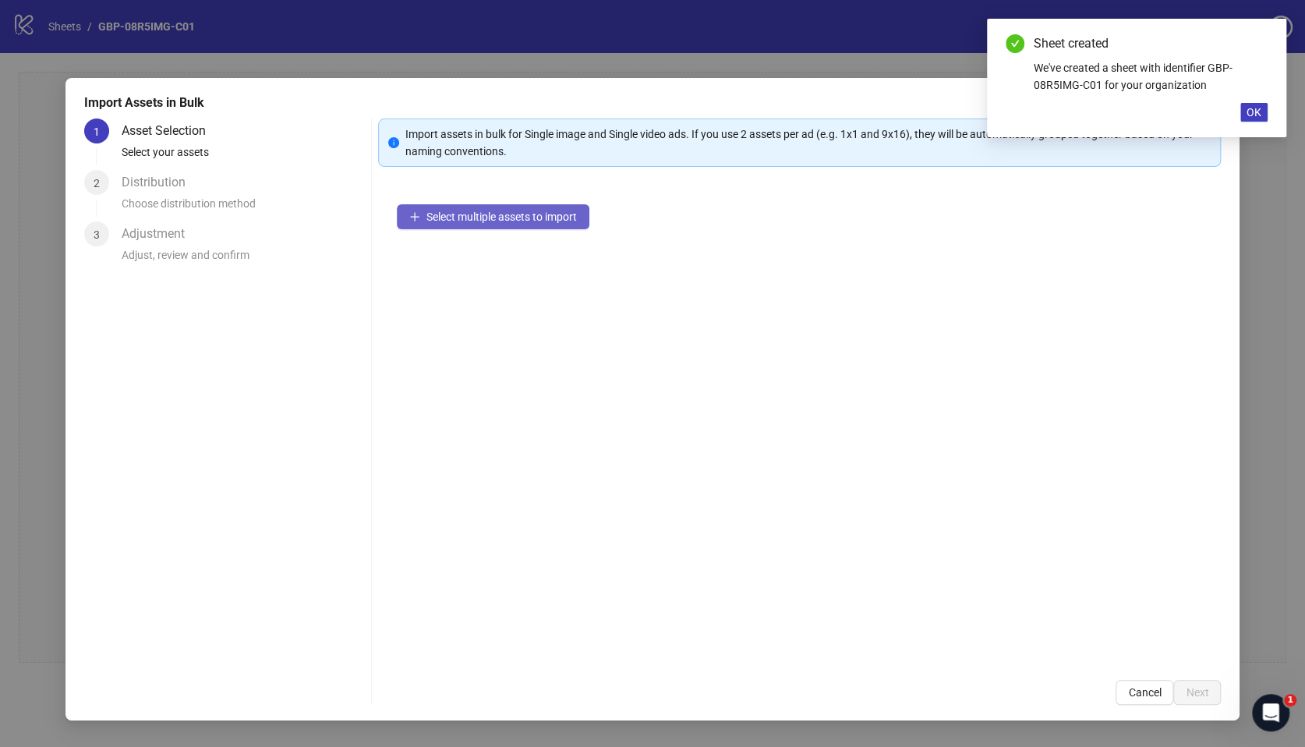
click at [497, 216] on span "Select multiple assets to import" at bounding box center [501, 216] width 150 height 12
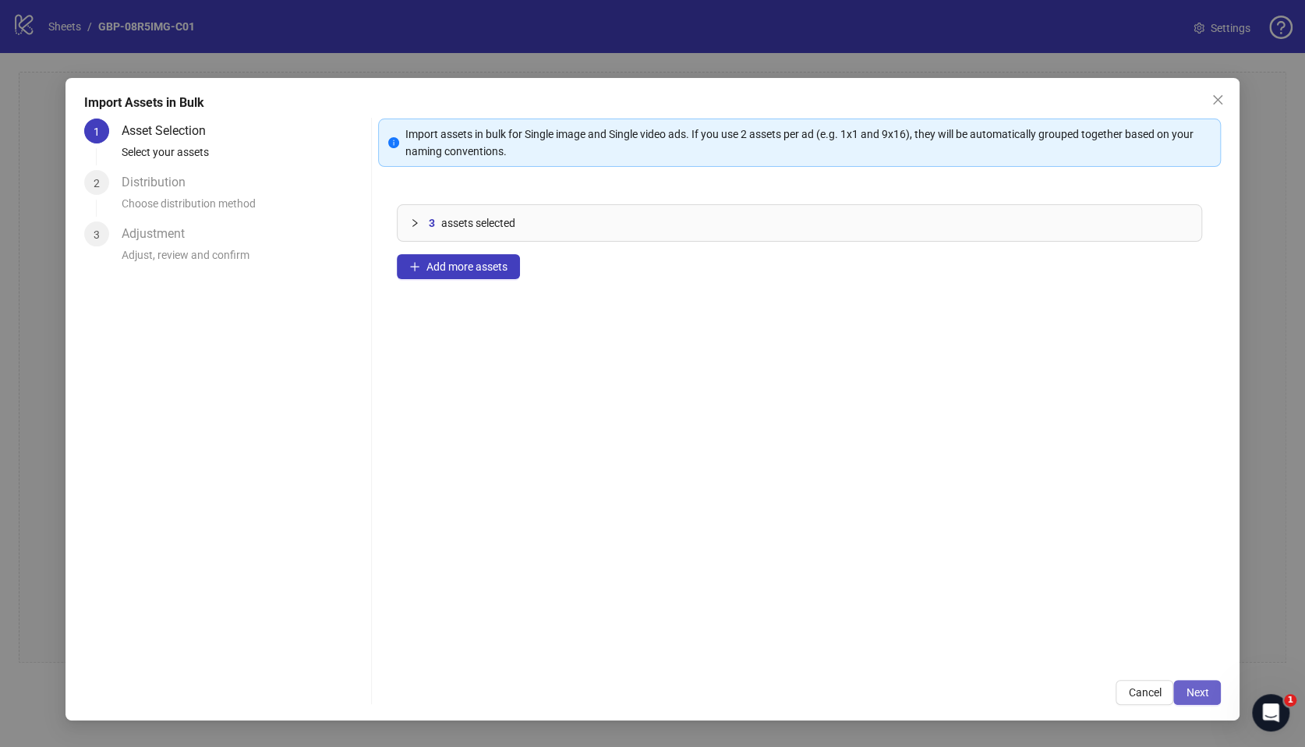
click at [1203, 697] on span "Next" at bounding box center [1197, 692] width 23 height 12
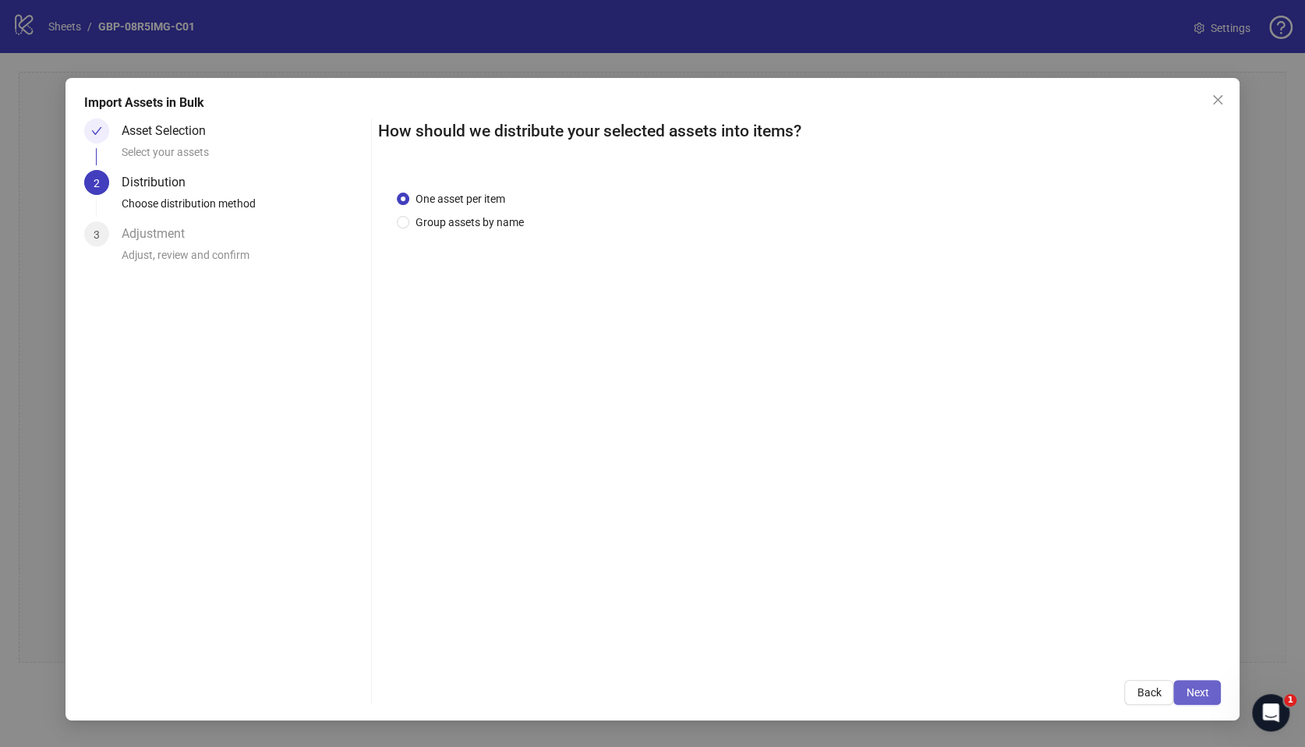
click at [1206, 698] on span "Next" at bounding box center [1197, 692] width 23 height 12
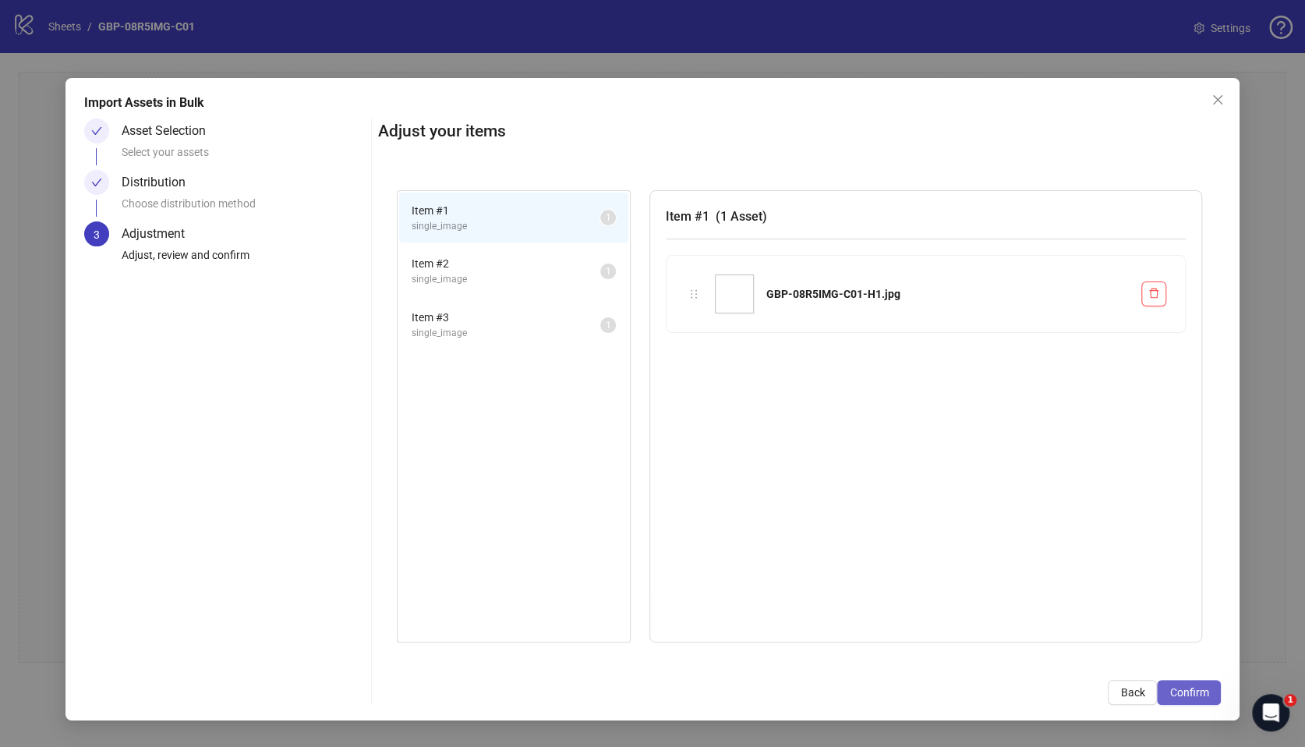
click at [1173, 686] on span "Confirm" at bounding box center [1188, 692] width 39 height 12
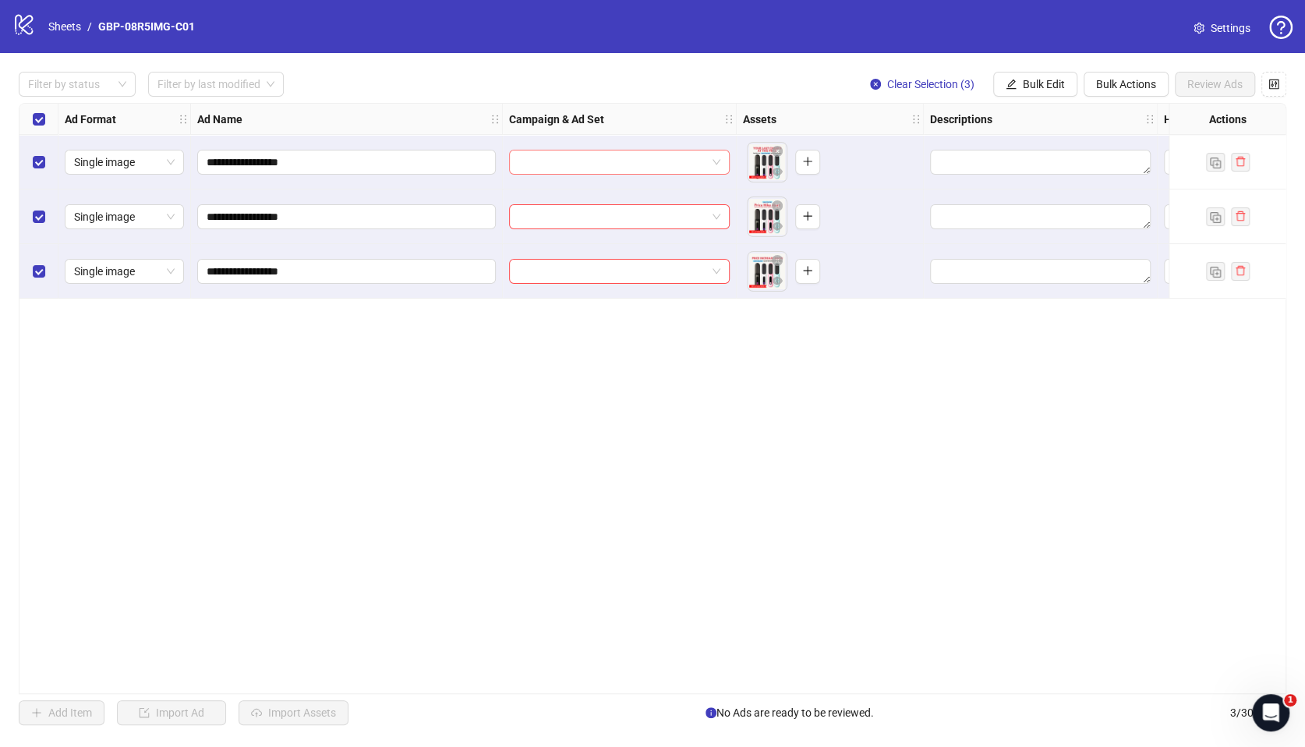
click at [543, 152] on input "search" at bounding box center [612, 161] width 188 height 23
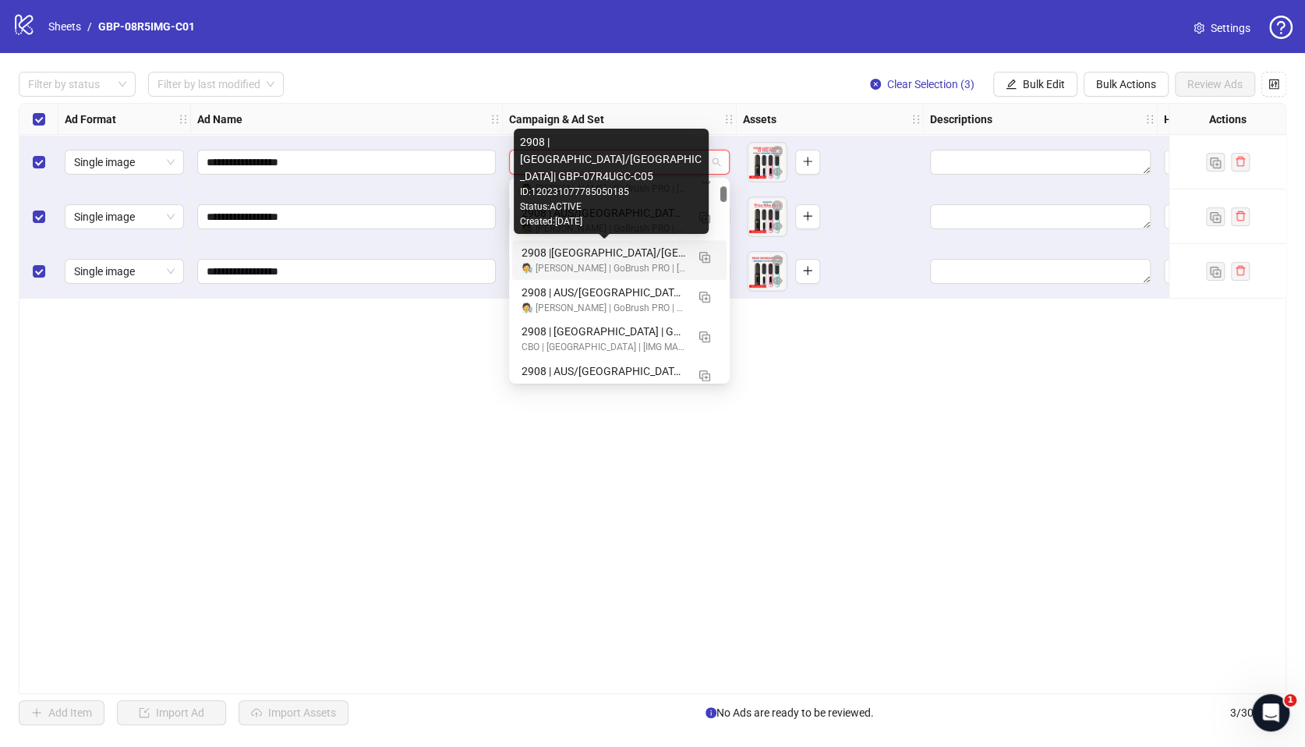
scroll to position [808, 0]
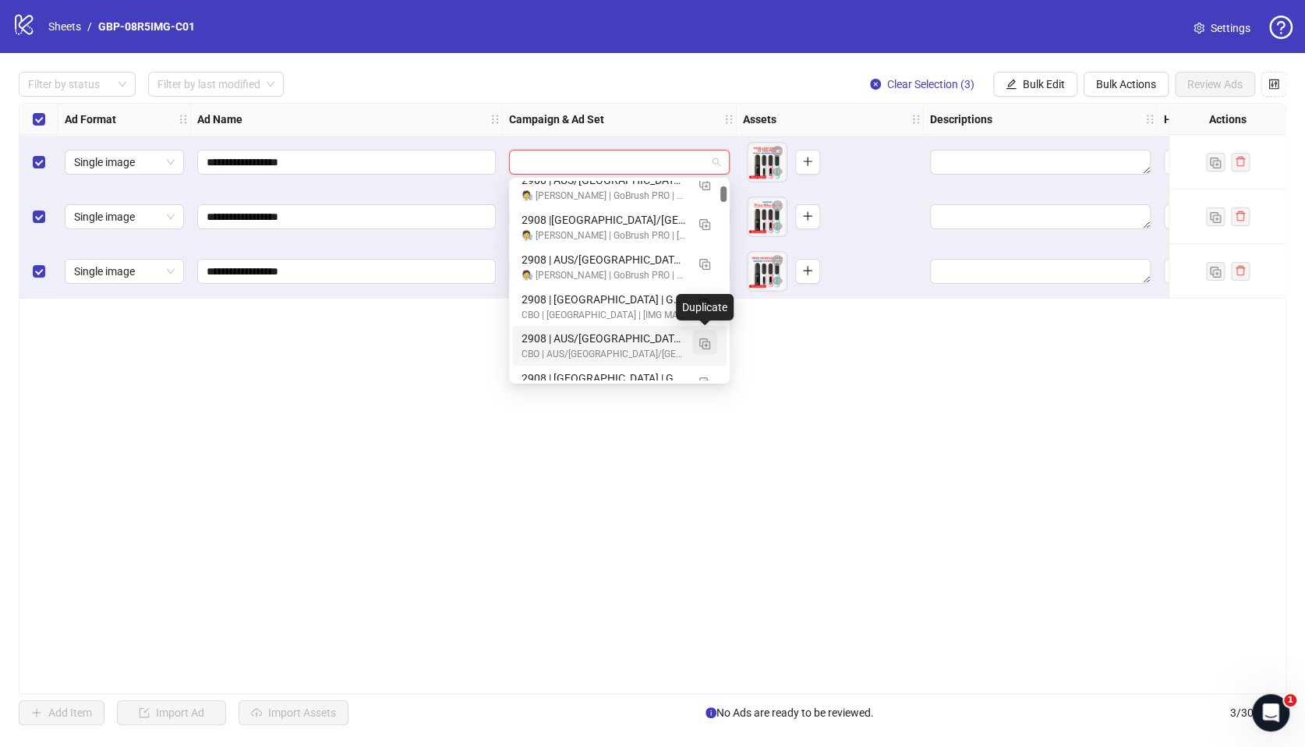
click at [702, 342] on img "button" at bounding box center [704, 343] width 11 height 11
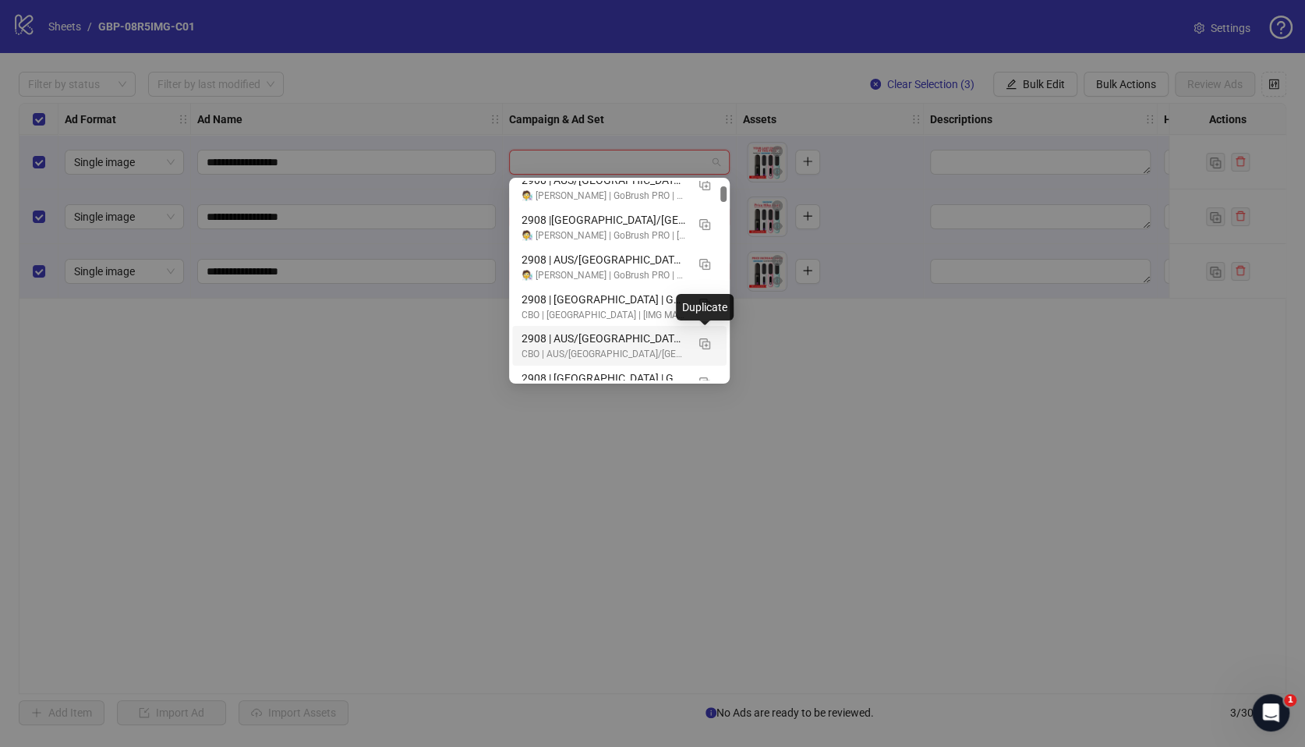
scroll to position [511, 0]
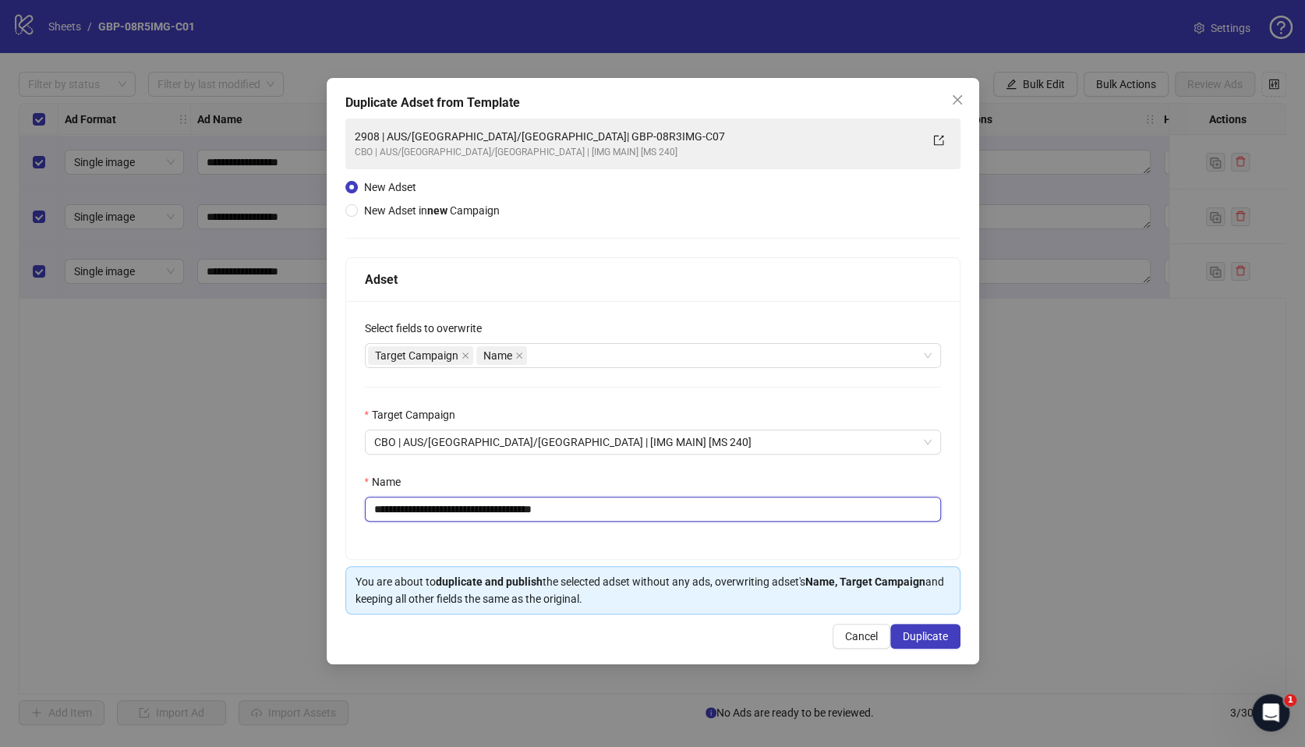
click at [385, 511] on input "**********" at bounding box center [653, 509] width 576 height 25
drag, startPoint x: 473, startPoint y: 508, endPoint x: 691, endPoint y: 515, distance: 217.6
click at [691, 515] on input "**********" at bounding box center [653, 509] width 576 height 25
click at [465, 511] on input "**********" at bounding box center [653, 509] width 576 height 25
drag, startPoint x: 483, startPoint y: 511, endPoint x: 724, endPoint y: 521, distance: 241.9
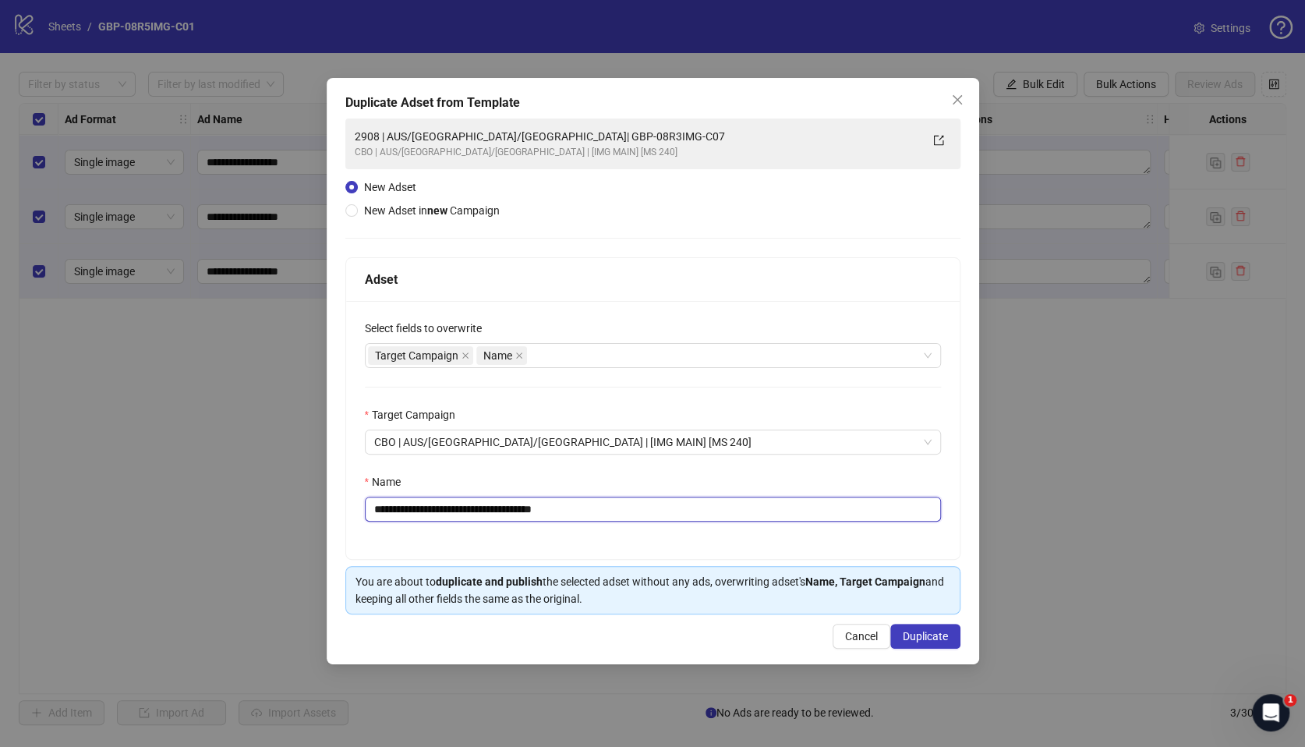
click at [724, 521] on input "**********" at bounding box center [653, 509] width 576 height 25
paste input "text"
type input "**********"
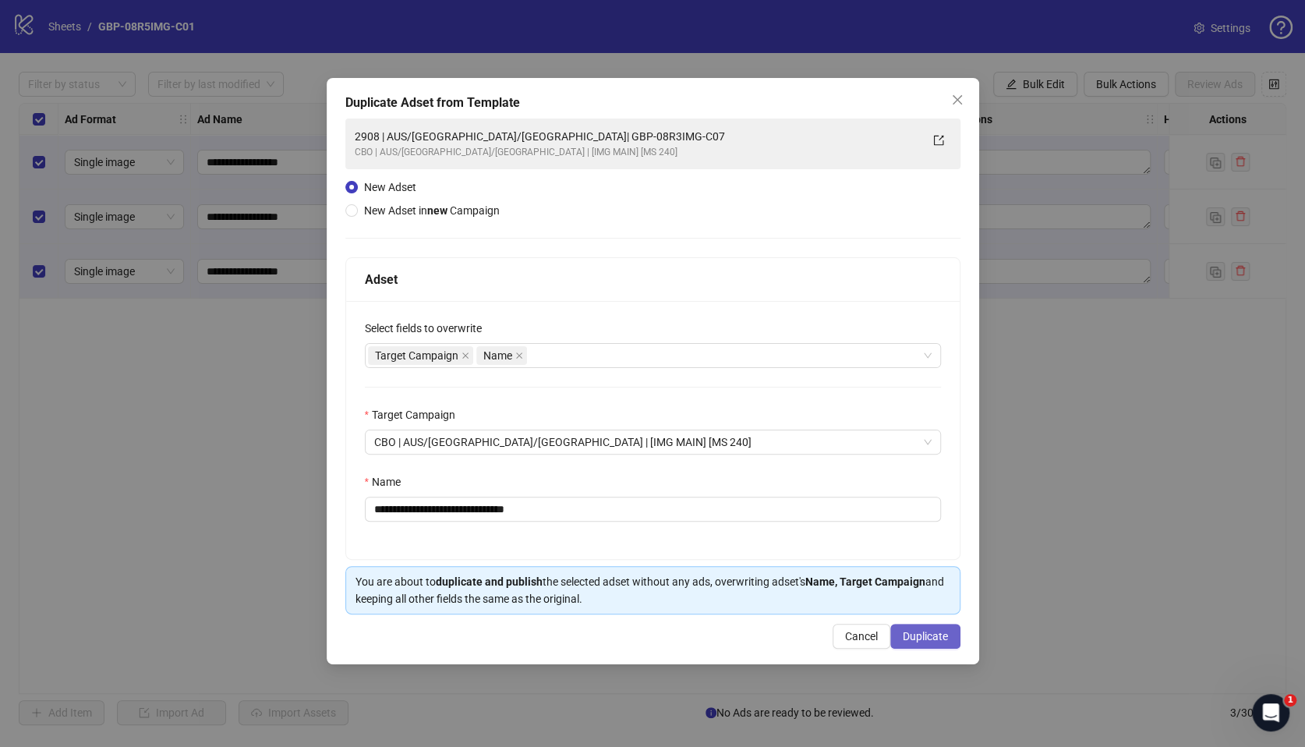
click at [932, 638] on span "Duplicate" at bounding box center [925, 636] width 45 height 12
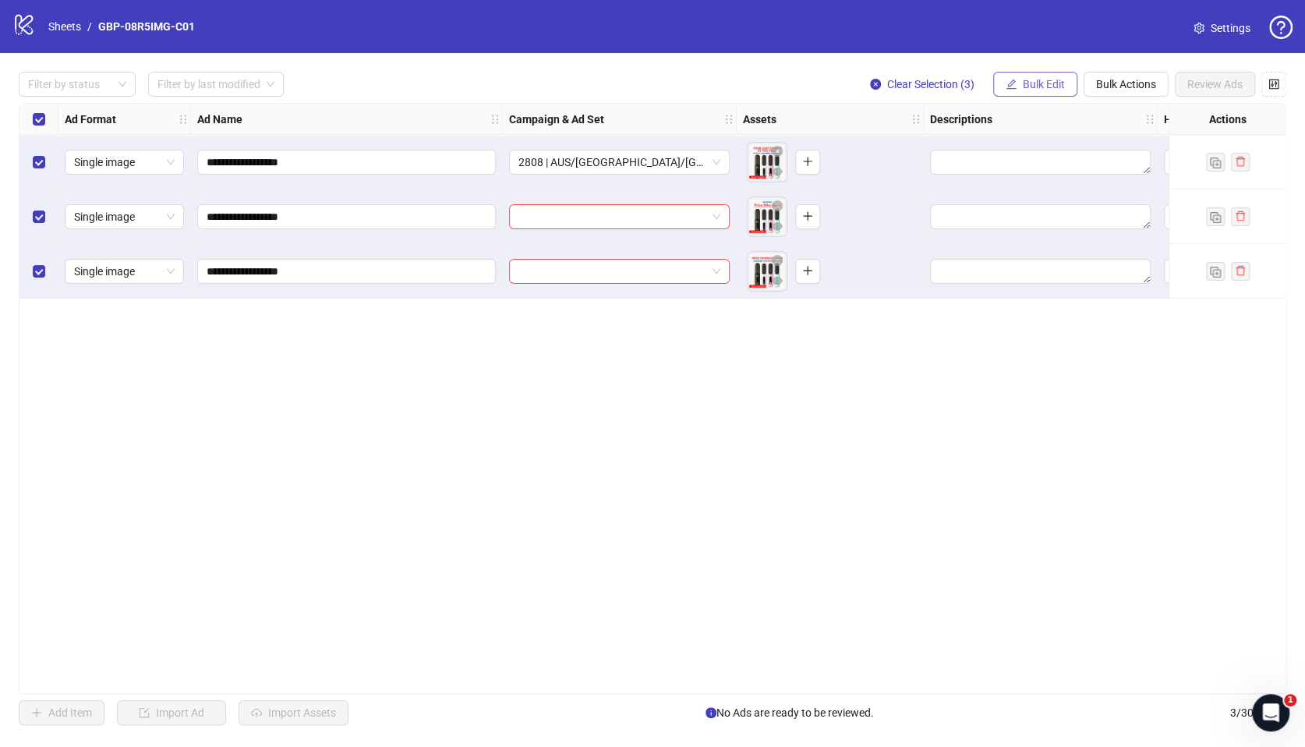
click at [1025, 85] on span "Bulk Edit" at bounding box center [1044, 84] width 42 height 12
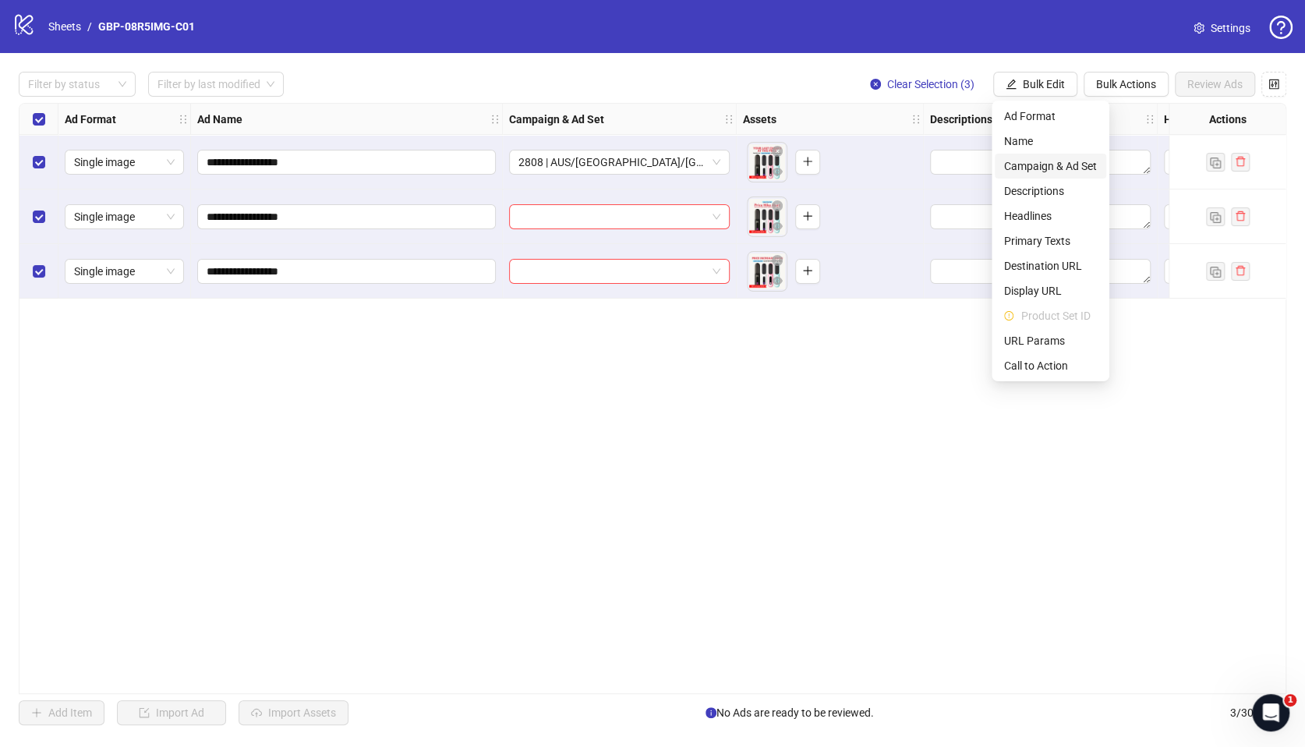
click at [1048, 165] on span "Campaign & Ad Set" at bounding box center [1050, 165] width 93 height 17
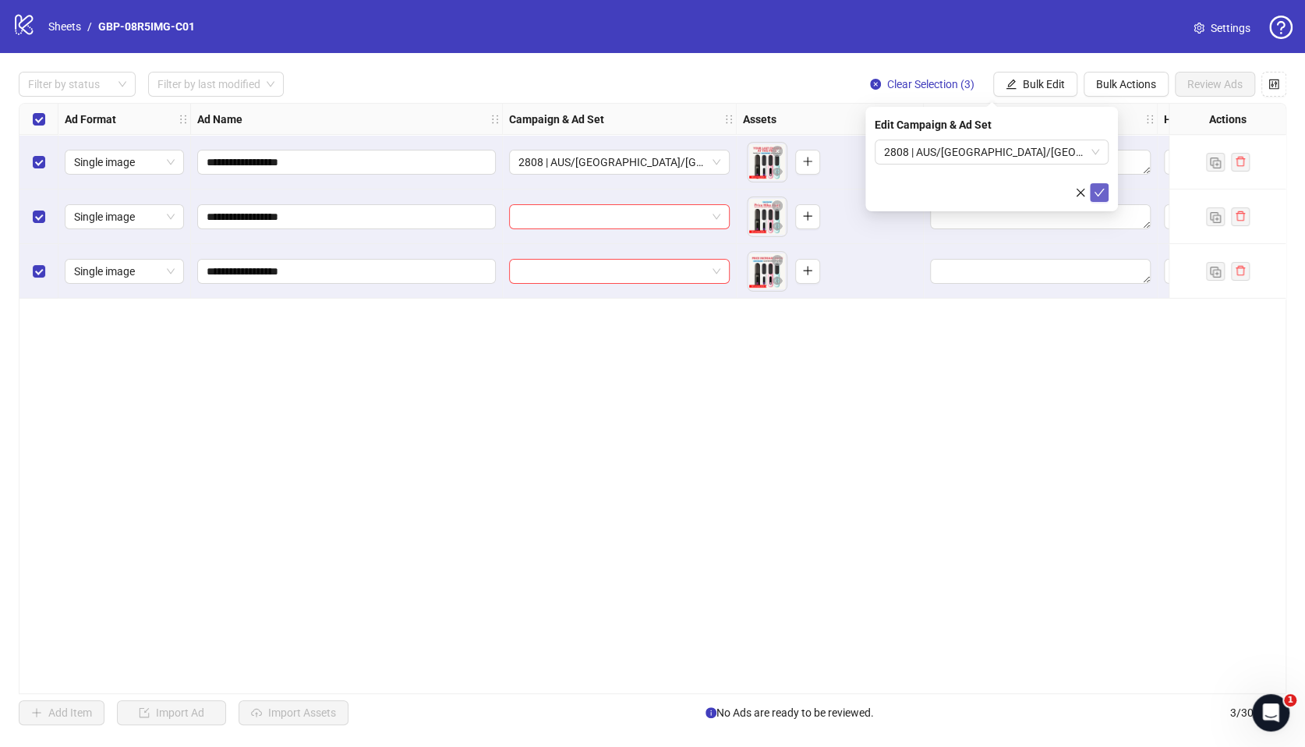
click at [1108, 188] on button "submit" at bounding box center [1099, 192] width 19 height 19
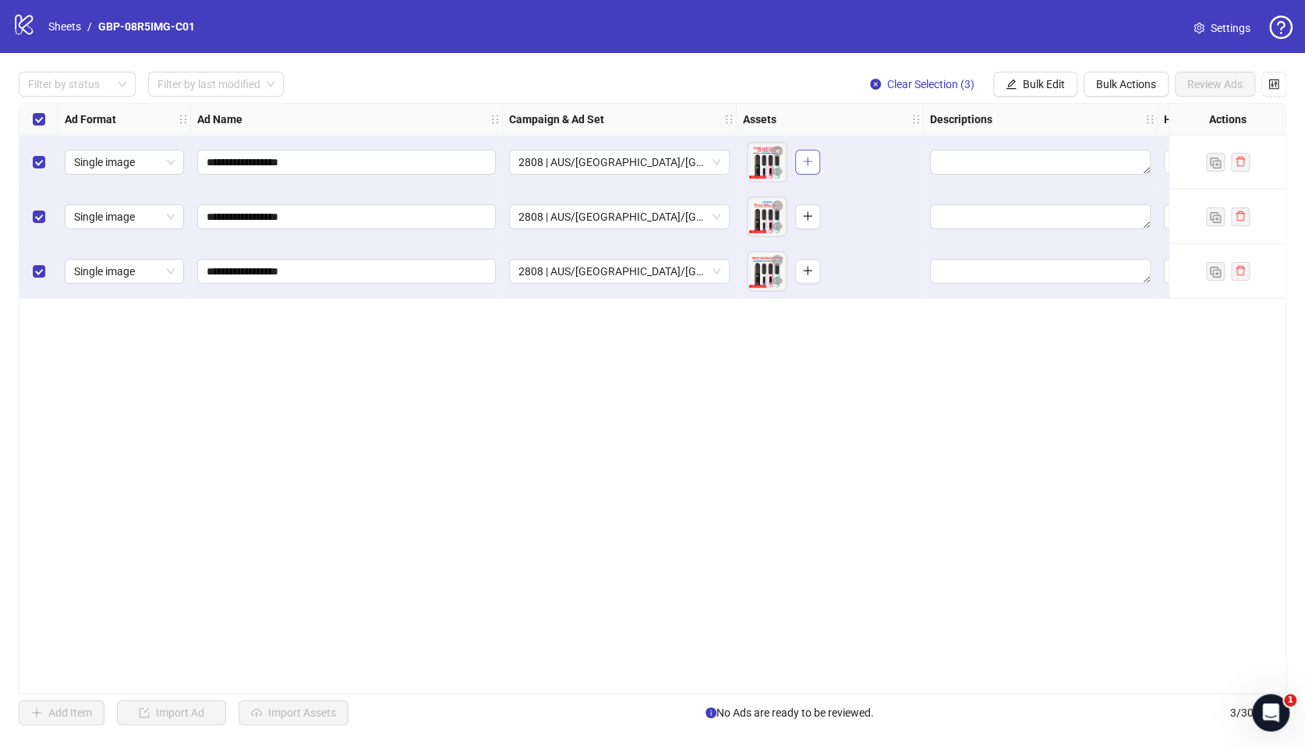
click at [802, 169] on button "button" at bounding box center [807, 162] width 25 height 25
click at [806, 216] on icon "plus" at bounding box center [807, 216] width 9 height 1
click at [811, 264] on button "button" at bounding box center [807, 271] width 25 height 25
click at [1045, 84] on span "Bulk Edit" at bounding box center [1044, 84] width 42 height 12
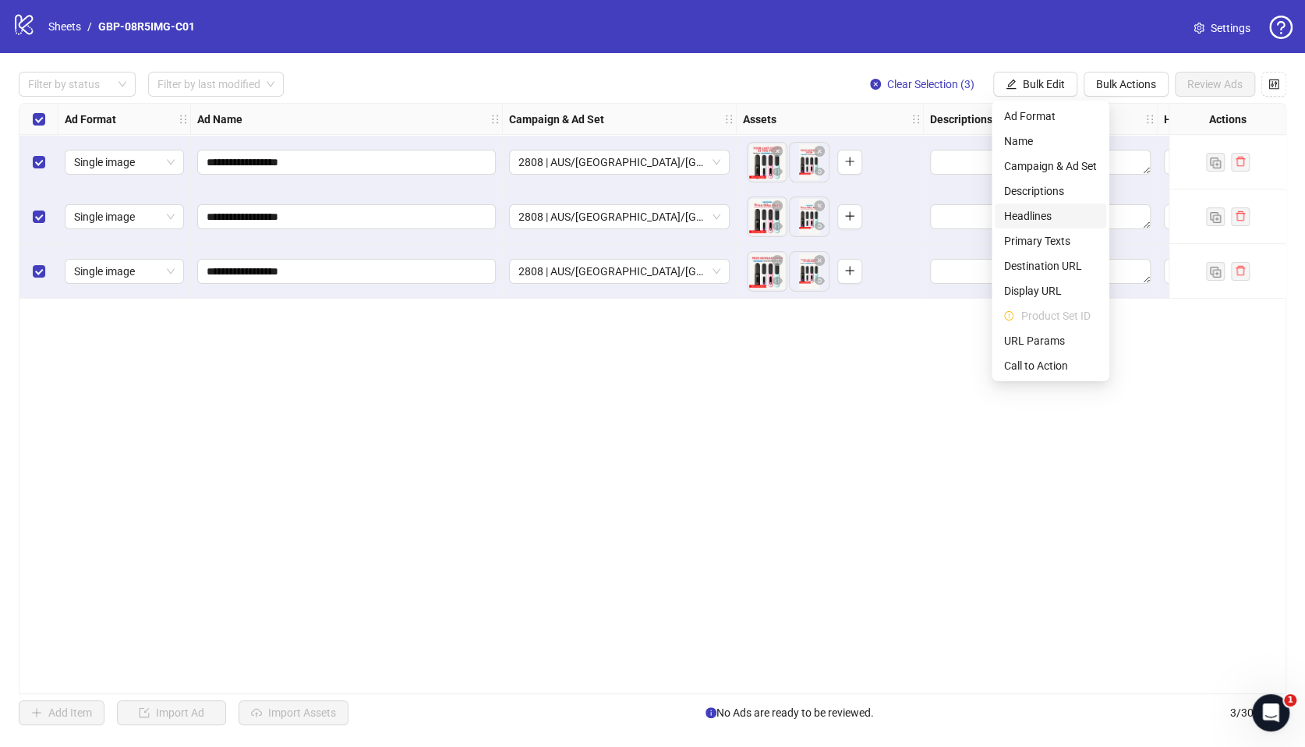
click at [1038, 217] on span "Headlines" at bounding box center [1050, 215] width 93 height 17
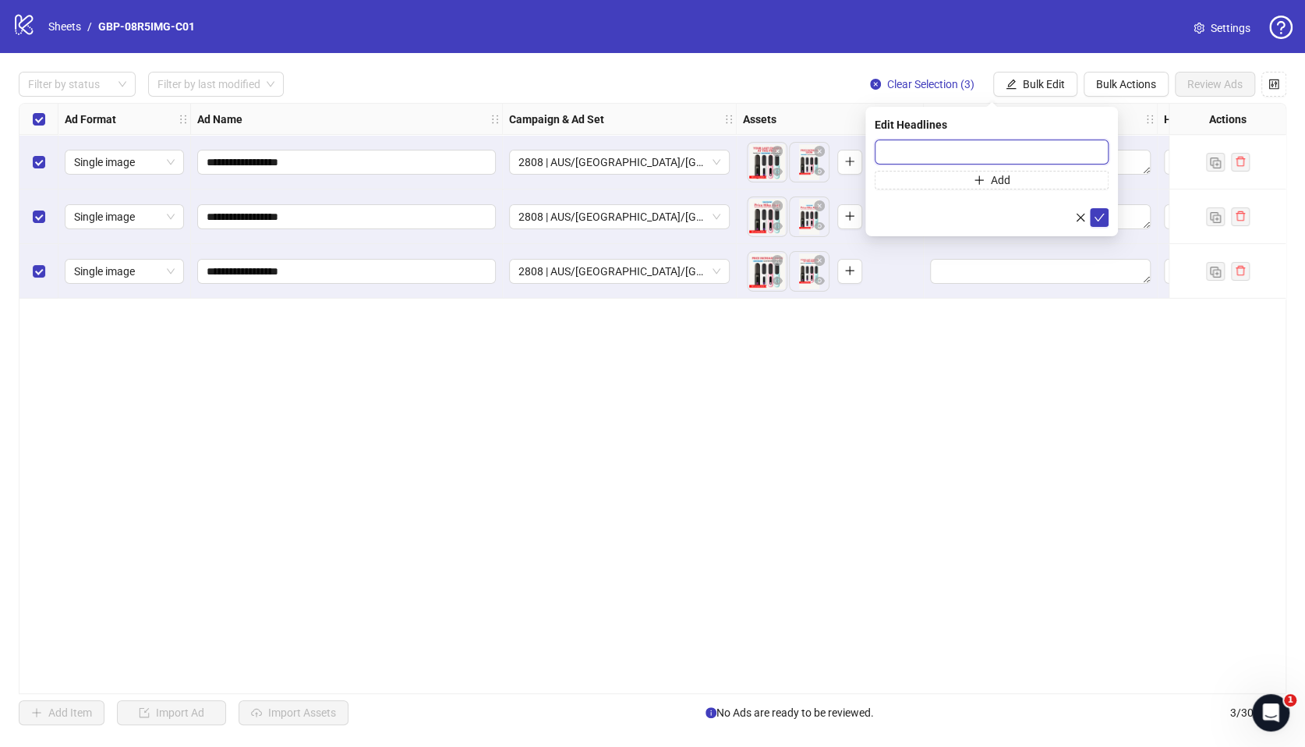
click at [948, 154] on input "text" at bounding box center [992, 152] width 234 height 25
paste input "*******"
type input "*******"
click at [953, 182] on button "Add" at bounding box center [992, 180] width 234 height 19
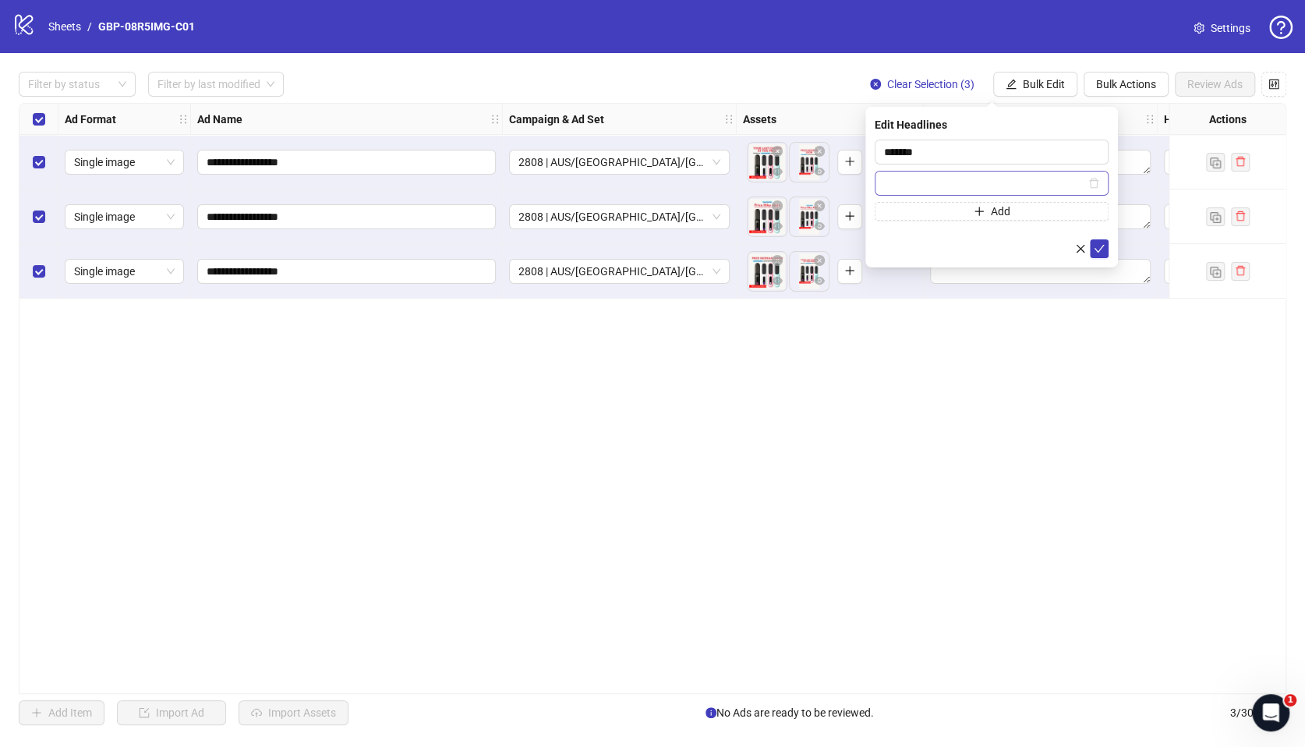
click at [911, 184] on input "text" at bounding box center [984, 183] width 201 height 17
type input "**********"
click at [1100, 249] on icon "check" at bounding box center [1099, 248] width 11 height 11
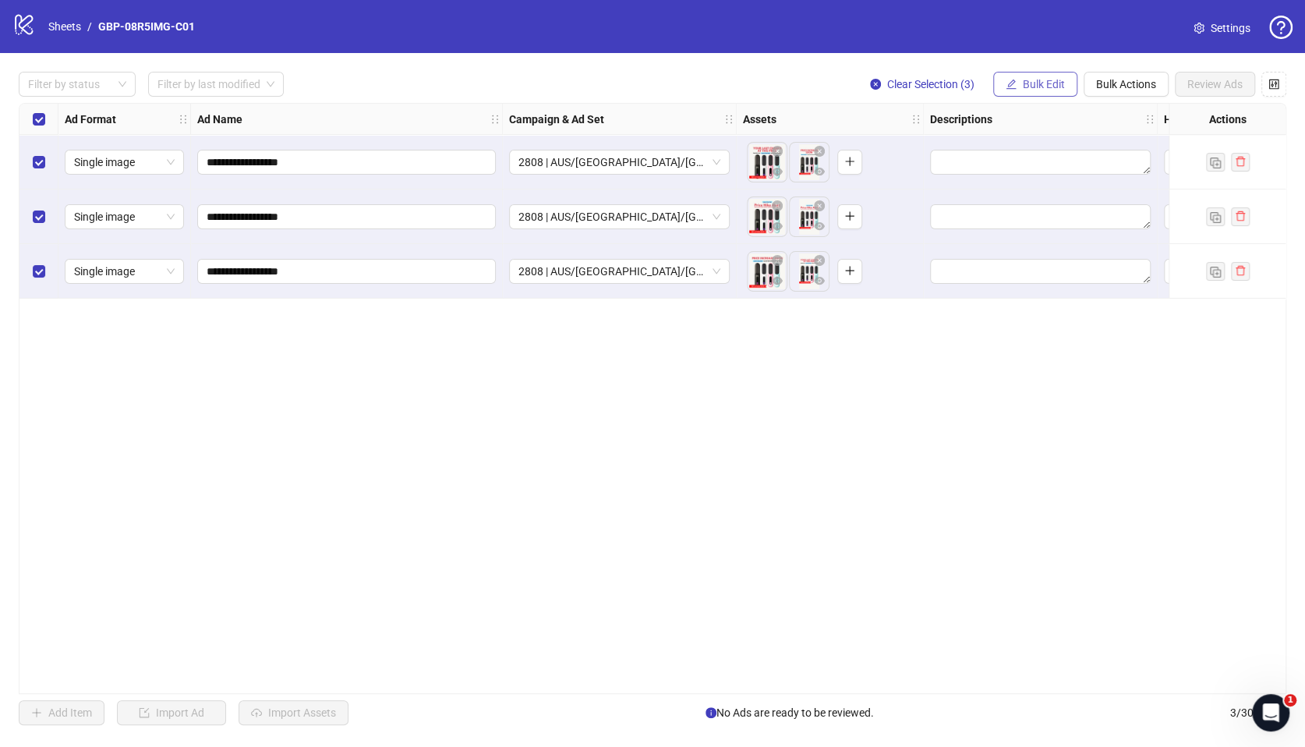
click at [1030, 80] on span "Bulk Edit" at bounding box center [1044, 84] width 42 height 12
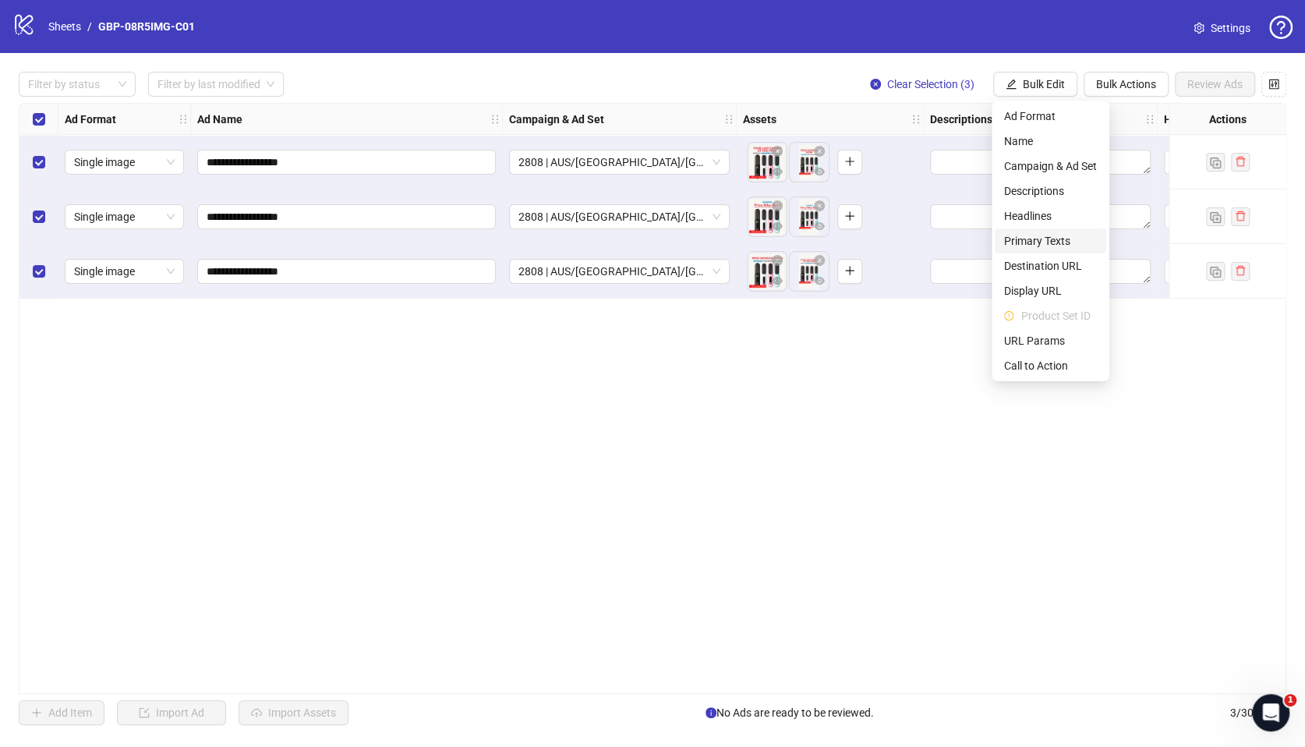
click at [1054, 242] on span "Primary Texts" at bounding box center [1050, 240] width 93 height 17
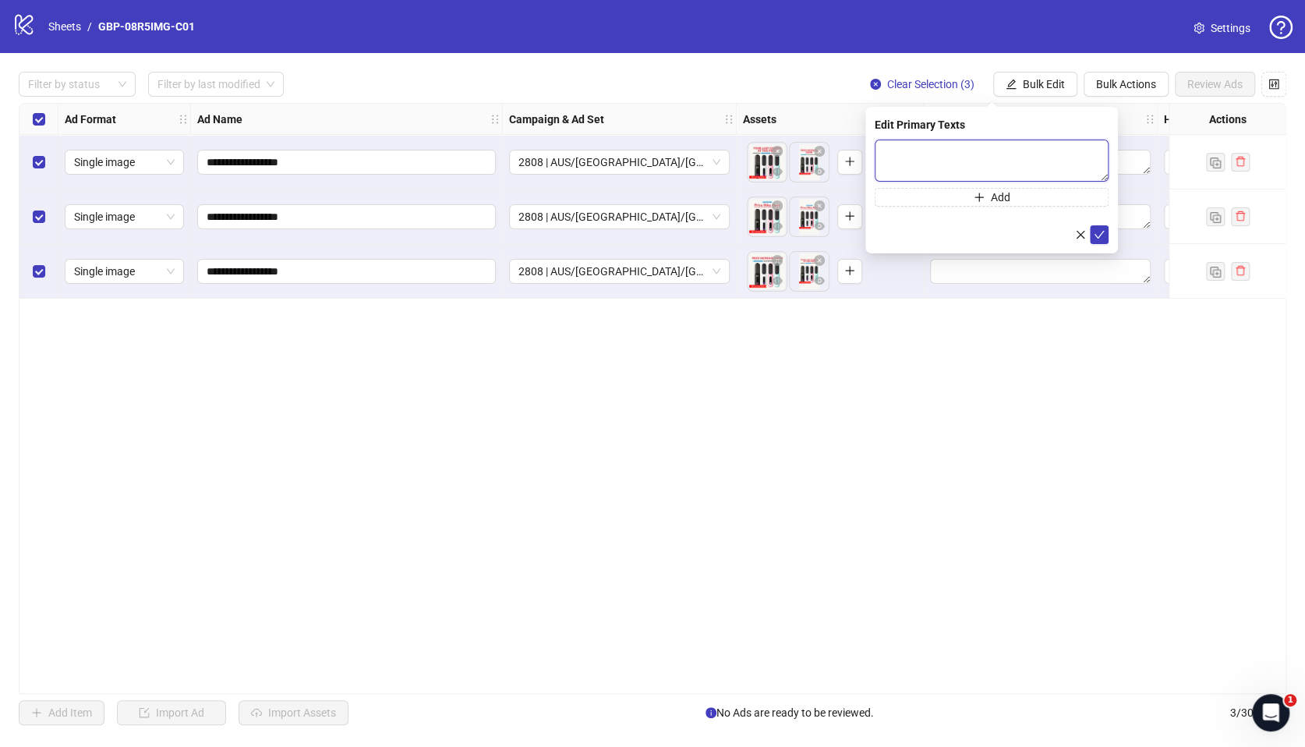
click at [966, 163] on textarea at bounding box center [992, 161] width 234 height 42
paste textarea "**********"
type textarea "**********"
click at [996, 191] on span "Add" at bounding box center [1000, 197] width 19 height 12
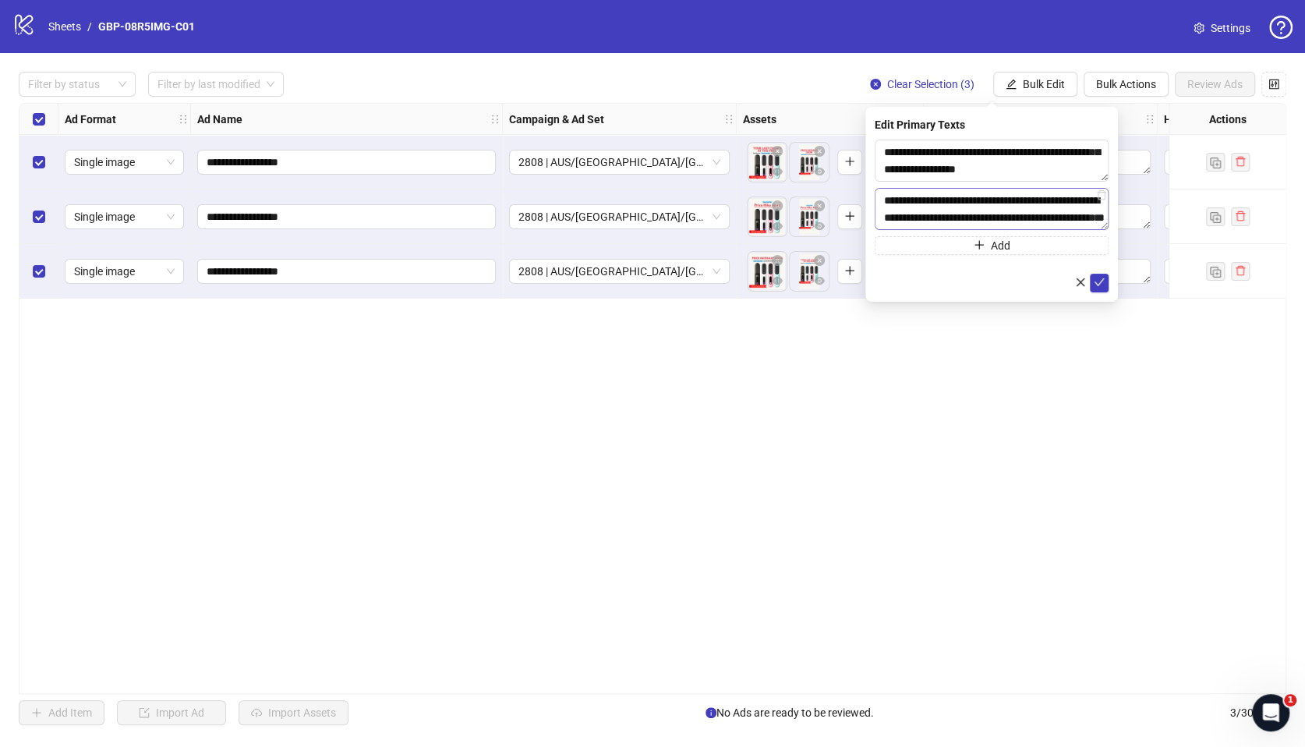
scroll to position [149, 0]
type textarea "**********"
click at [1095, 283] on icon "check" at bounding box center [1099, 282] width 11 height 11
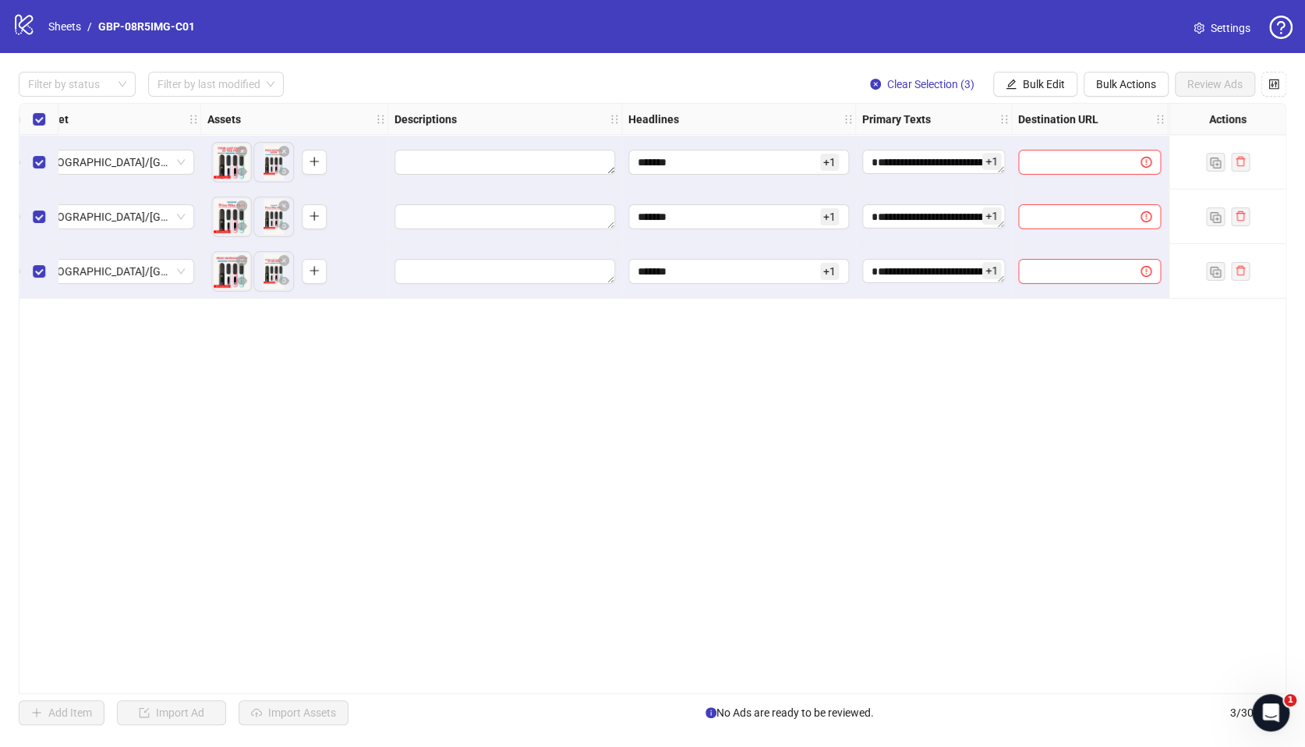
scroll to position [0, 788]
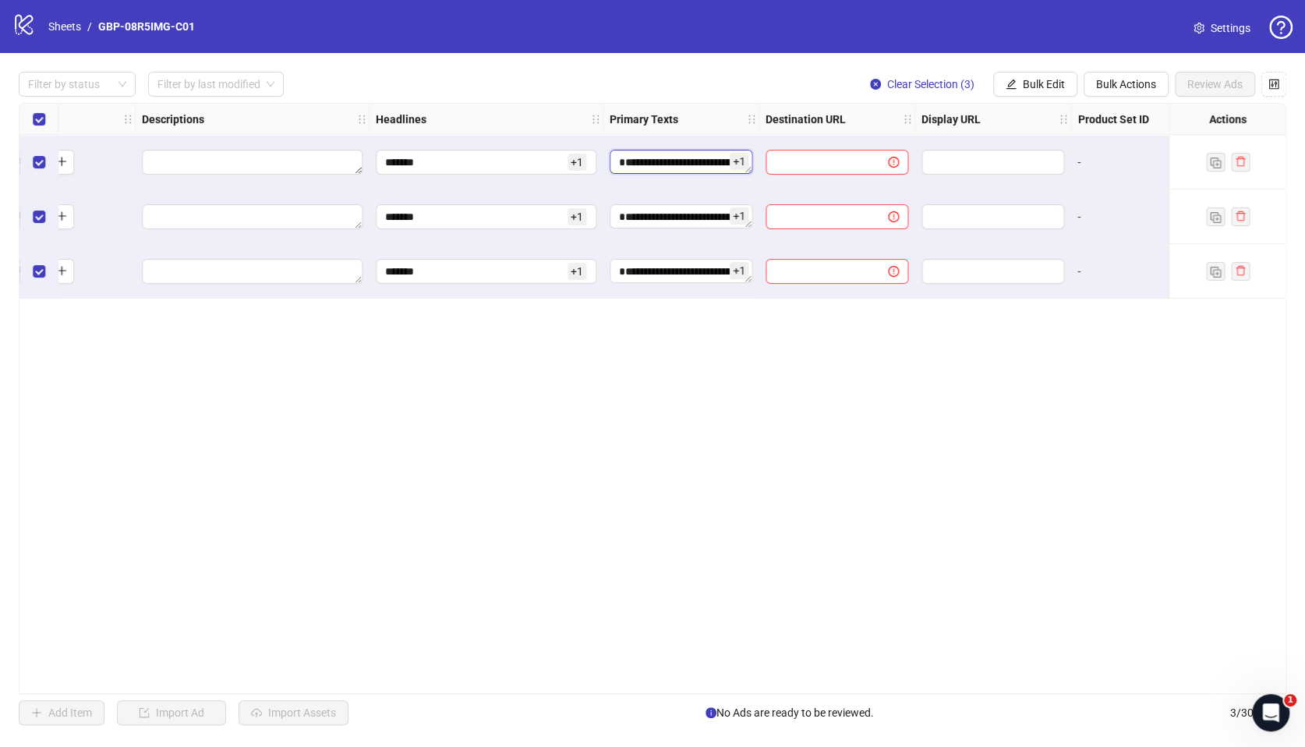
click at [659, 154] on textarea "**********" at bounding box center [681, 162] width 143 height 25
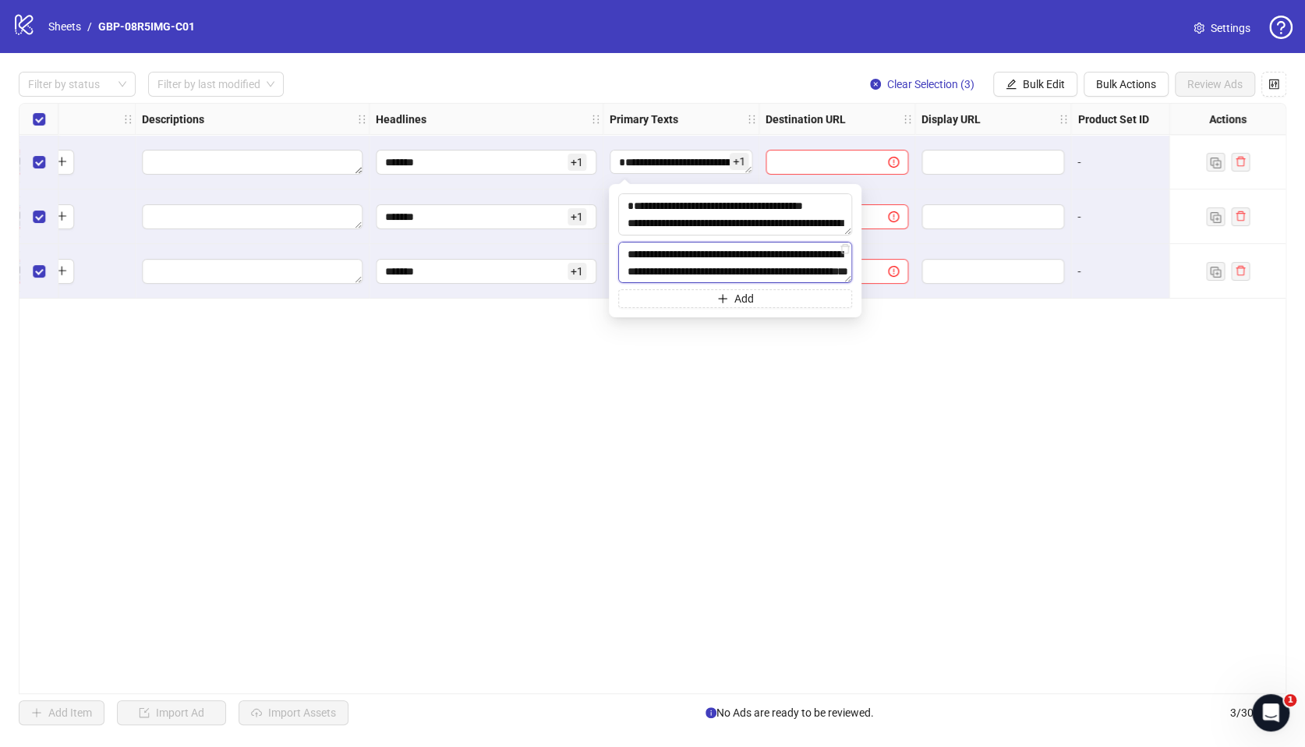
click at [724, 275] on textarea "**********" at bounding box center [735, 263] width 234 height 42
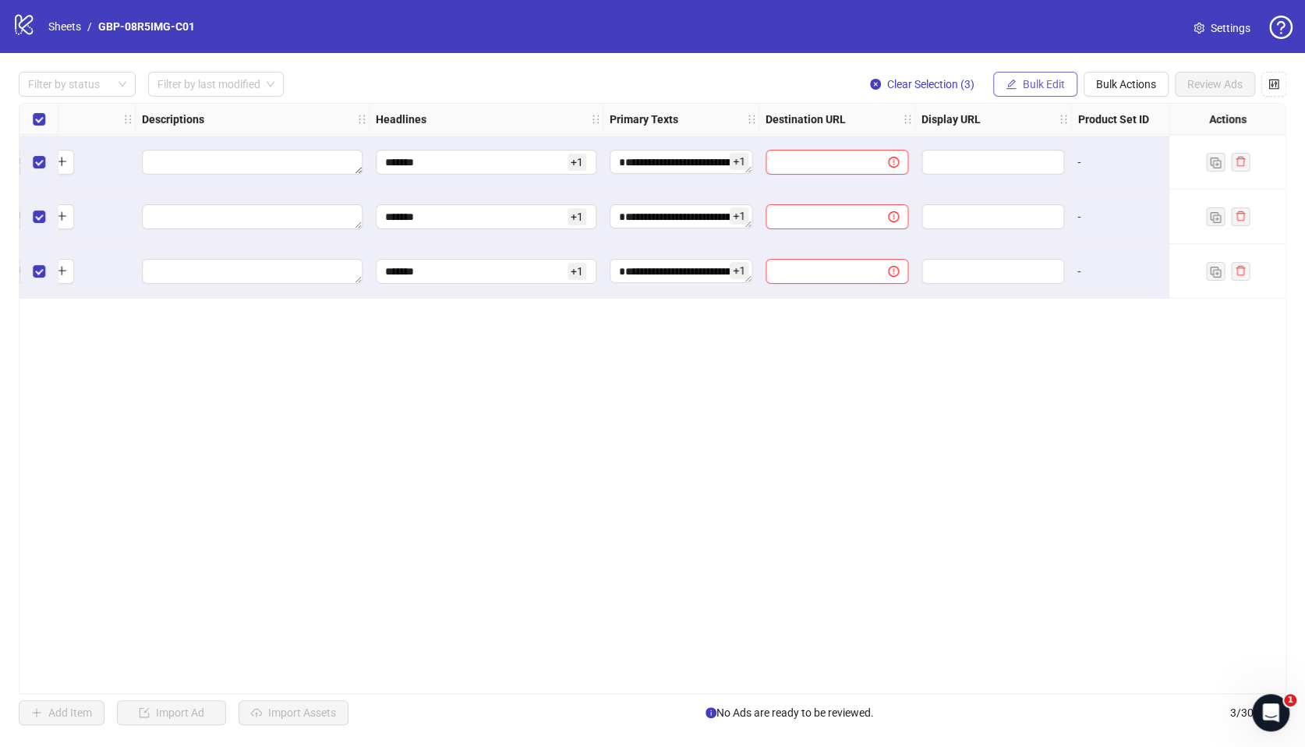
click at [1018, 83] on button "Bulk Edit" at bounding box center [1035, 84] width 84 height 25
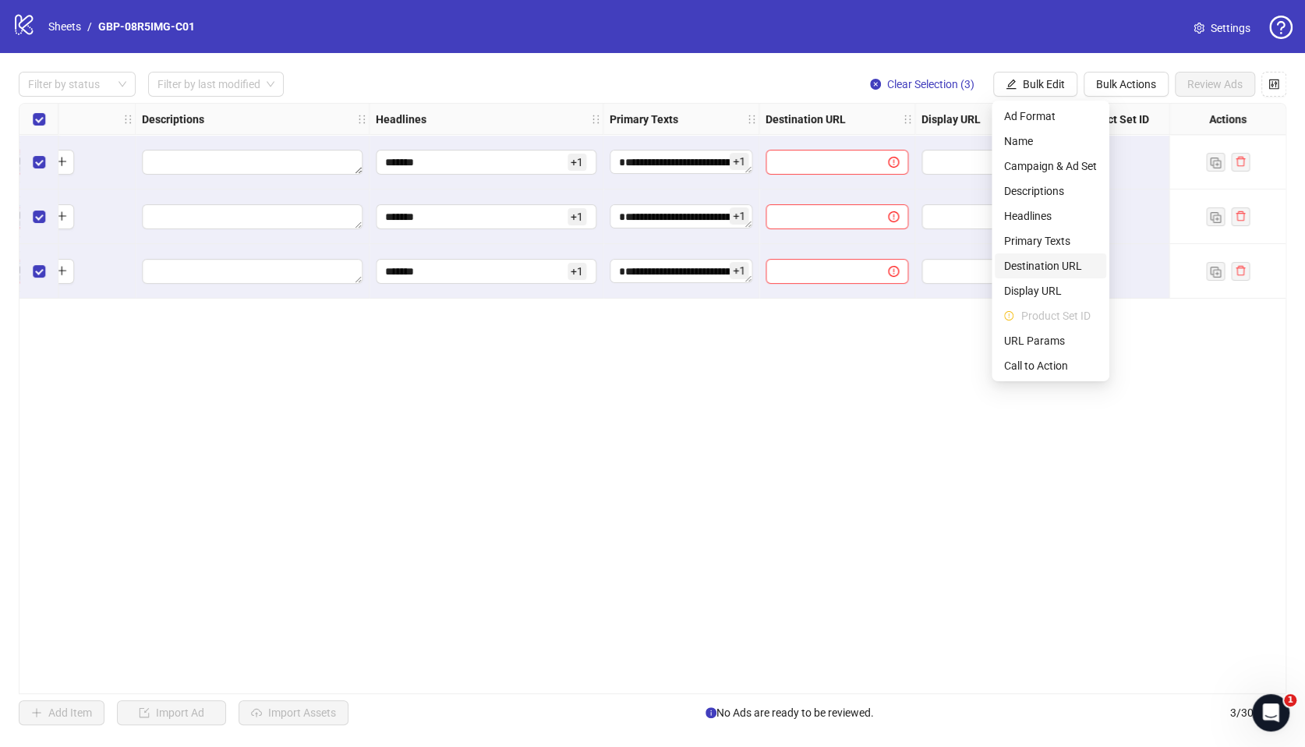
click at [1053, 265] on span "Destination URL" at bounding box center [1050, 265] width 93 height 17
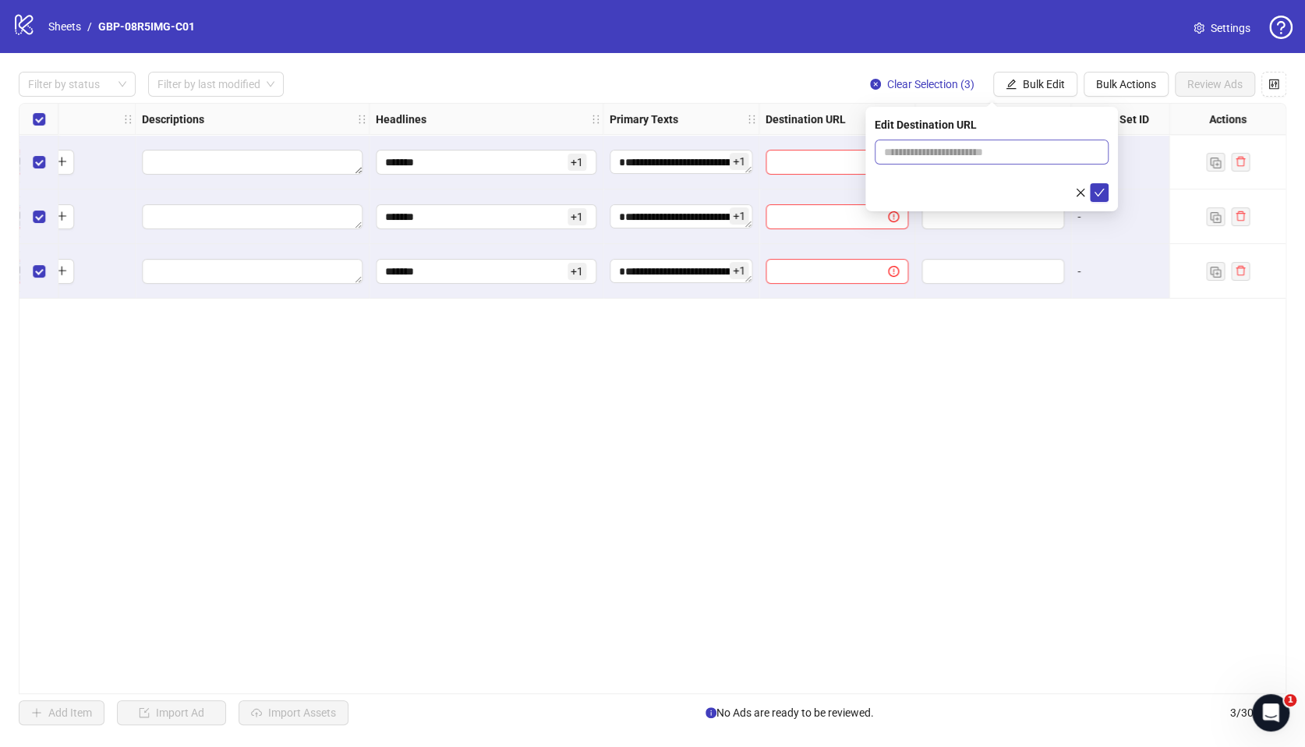
click at [939, 161] on span at bounding box center [992, 152] width 234 height 25
click at [964, 155] on input "text" at bounding box center [985, 151] width 203 height 17
paste input "**********"
type input "**********"
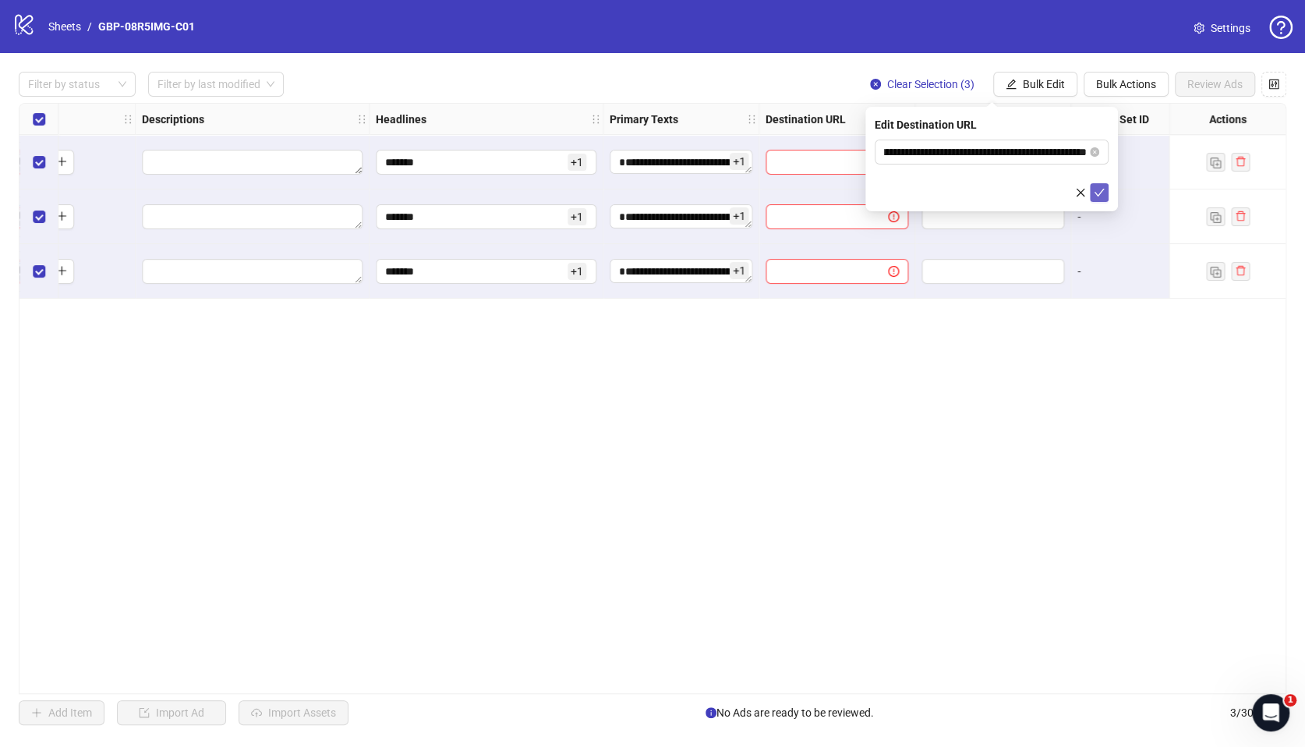
click at [1091, 192] on button "submit" at bounding box center [1099, 192] width 19 height 19
drag, startPoint x: 1038, startPoint y: 83, endPoint x: 1036, endPoint y: 93, distance: 9.6
click at [1037, 84] on span "Bulk Edit" at bounding box center [1044, 84] width 42 height 12
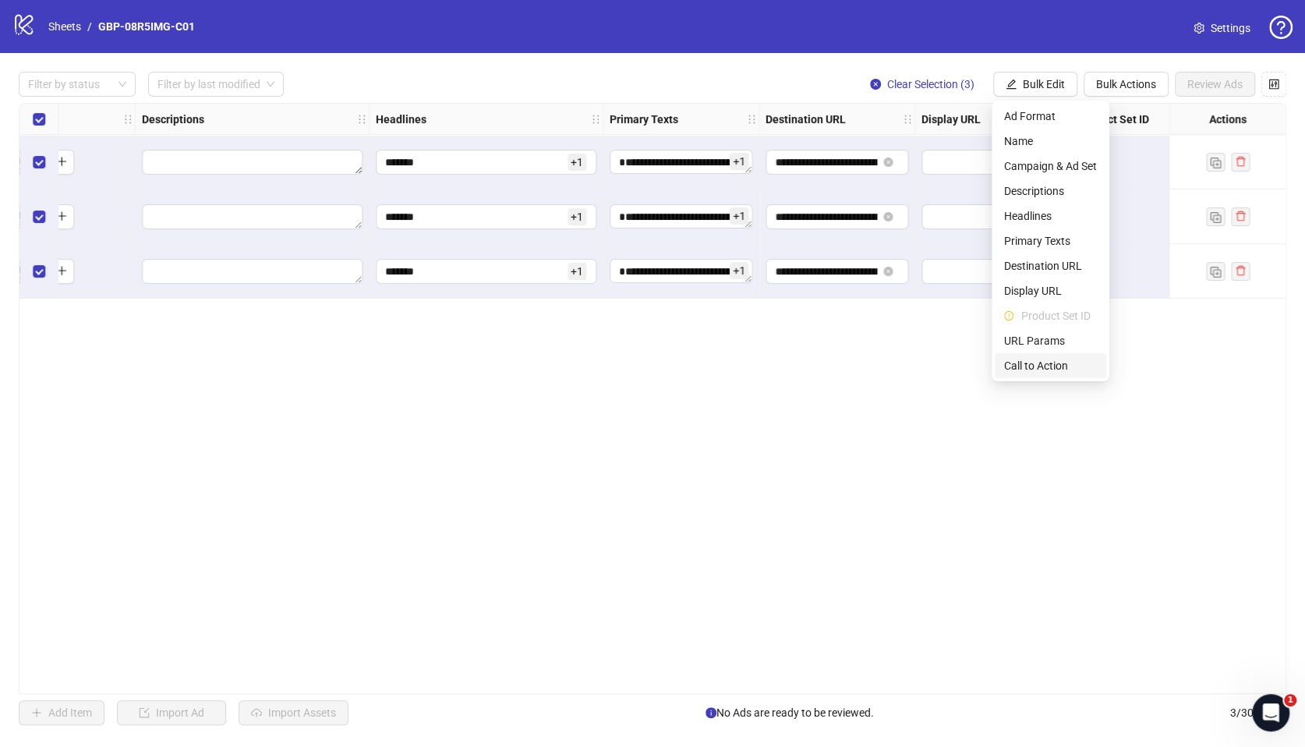
click at [1061, 367] on span "Call to Action" at bounding box center [1050, 365] width 93 height 17
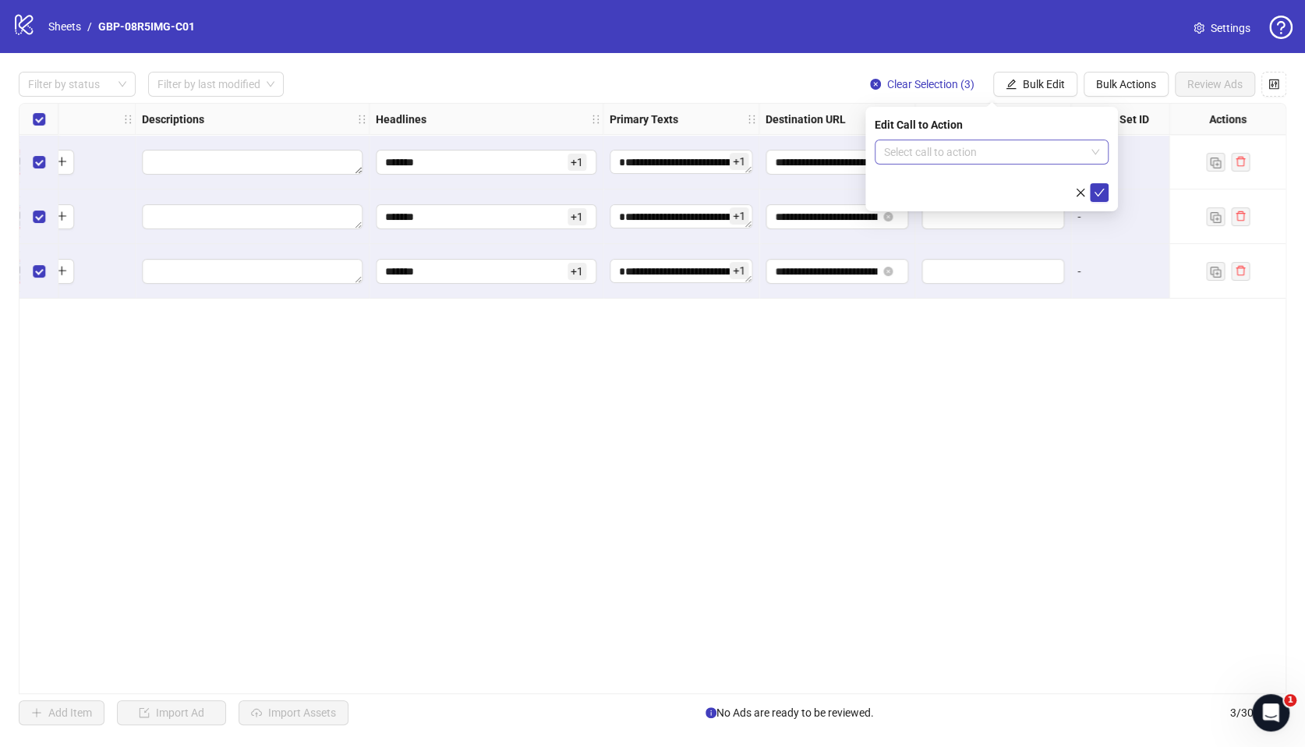
click at [978, 157] on input "search" at bounding box center [984, 151] width 201 height 23
type input "****"
click at [933, 172] on div "Shop now" at bounding box center [992, 183] width 228 height 25
click at [1099, 193] on icon "check" at bounding box center [1099, 192] width 11 height 11
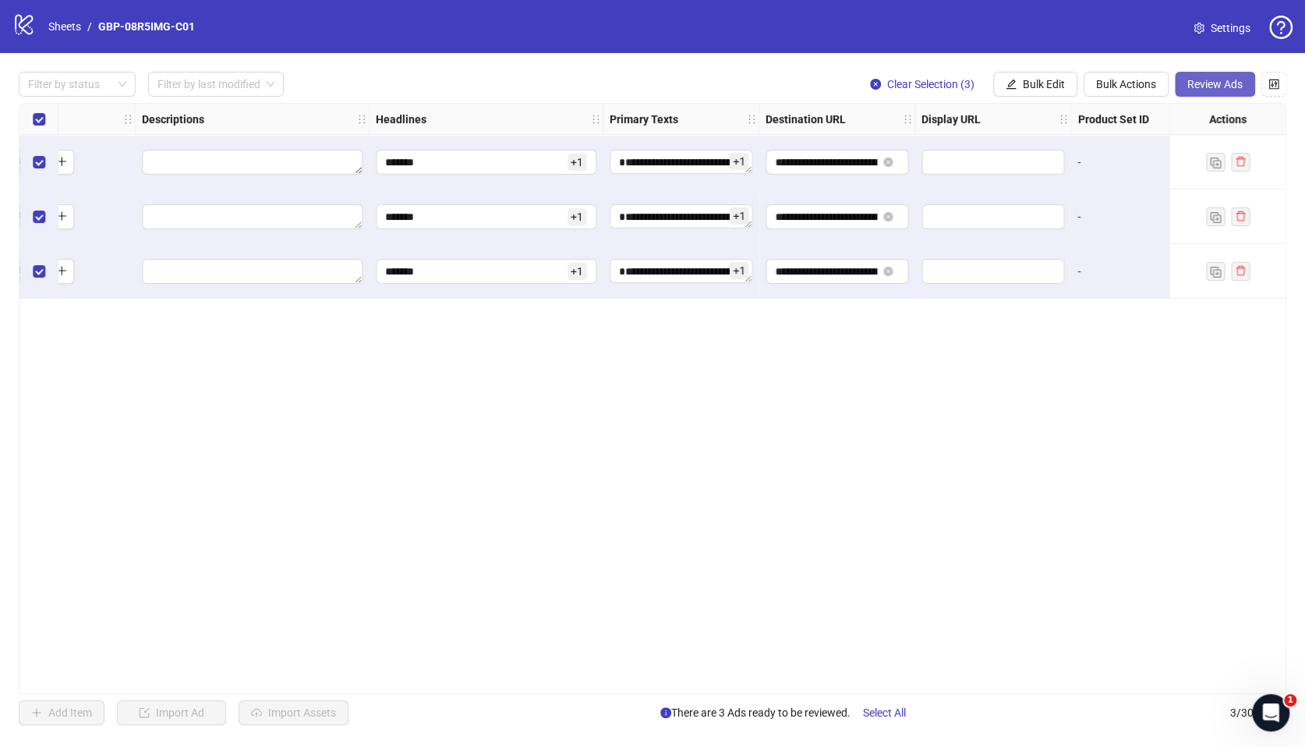
click at [1218, 86] on span "Review Ads" at bounding box center [1214, 84] width 55 height 12
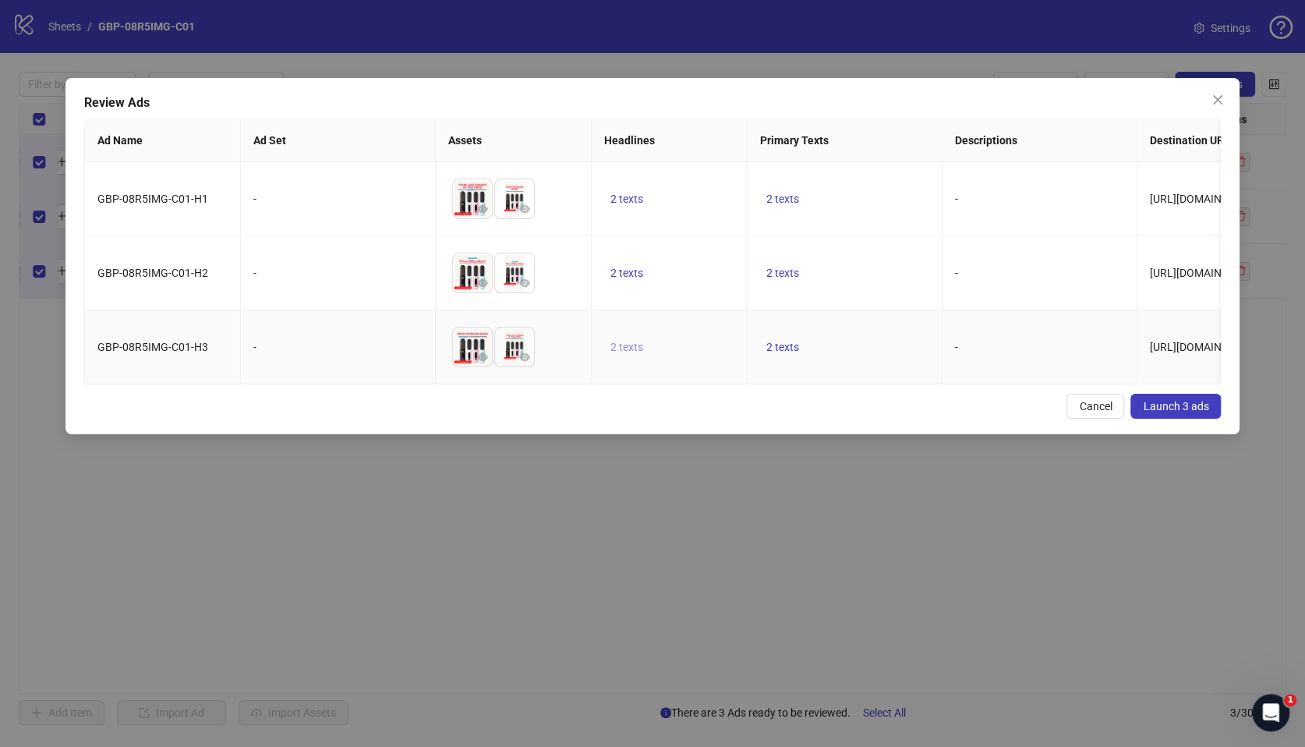
click at [617, 353] on span "2 texts" at bounding box center [626, 347] width 33 height 12
click at [867, 339] on icon "caret-right" at bounding box center [869, 342] width 11 height 11
click at [872, 242] on td "2 texts" at bounding box center [845, 273] width 195 height 74
click at [780, 352] on span "2 texts" at bounding box center [782, 347] width 33 height 12
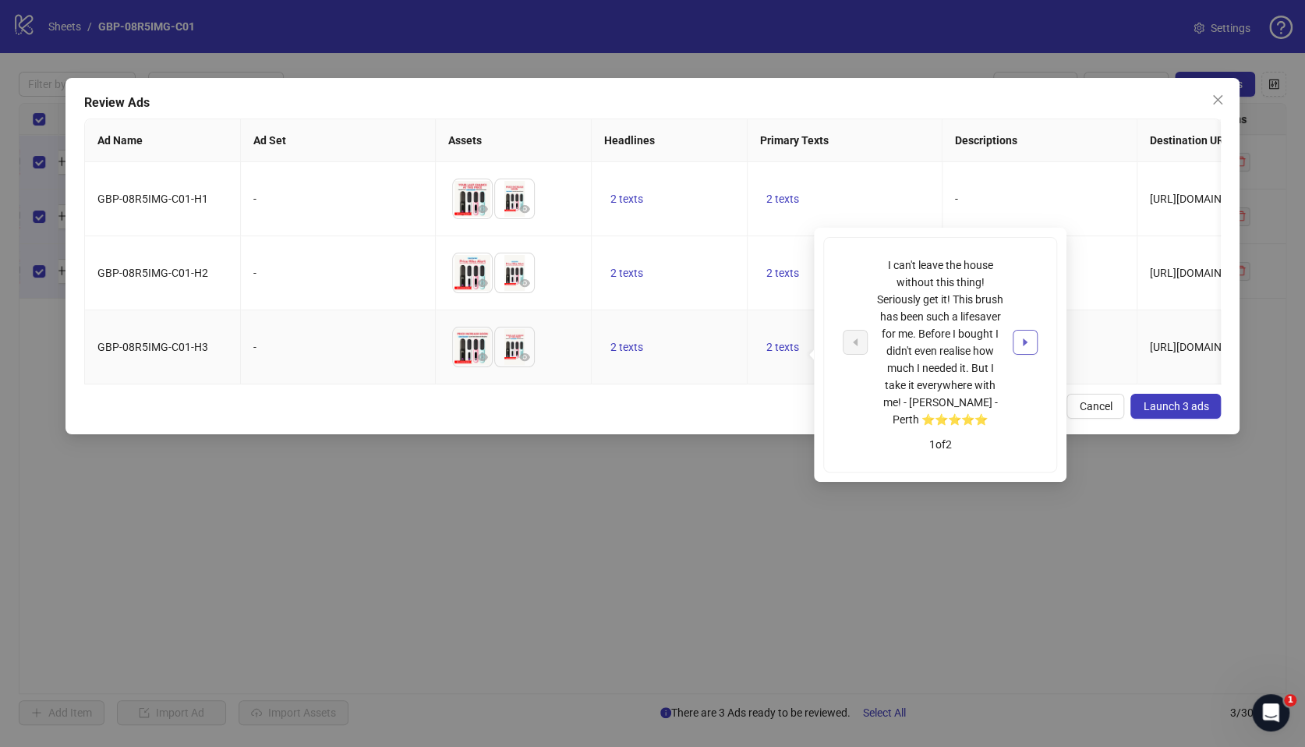
click at [1030, 341] on icon "caret-right" at bounding box center [1025, 342] width 11 height 11
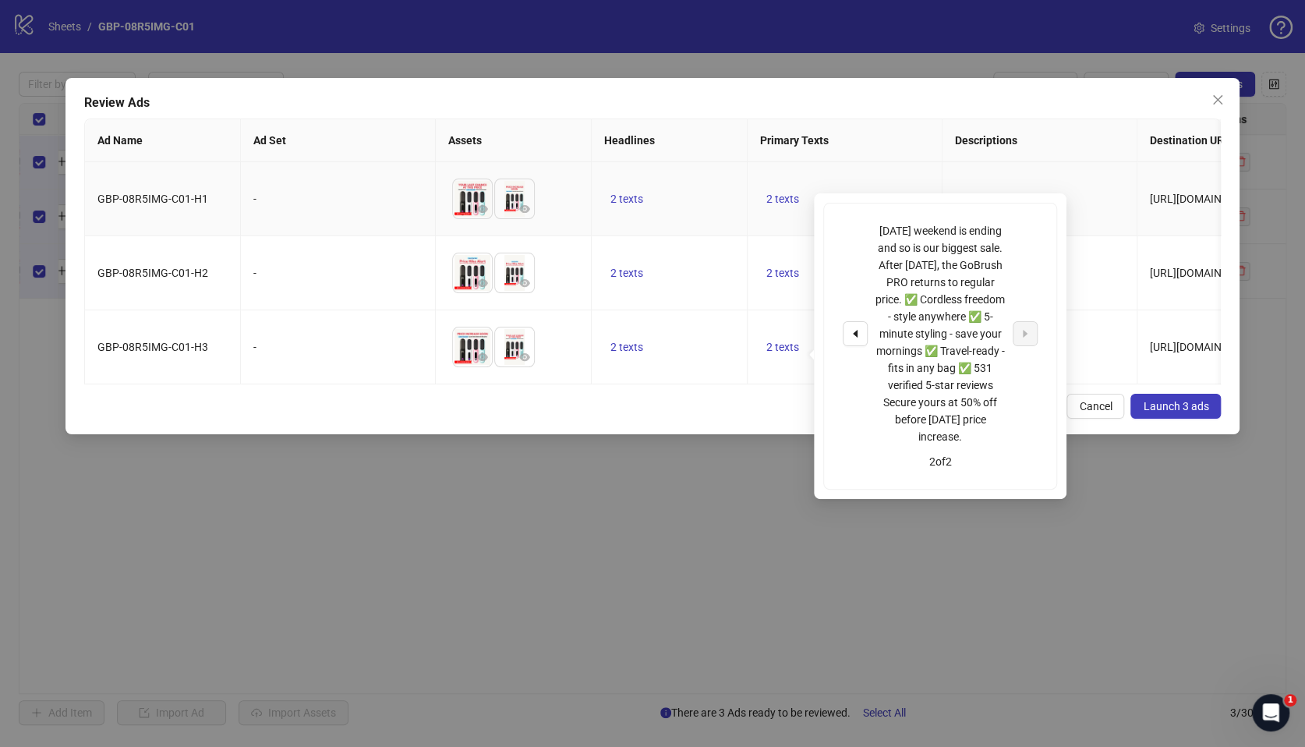
click at [771, 189] on td "2 texts" at bounding box center [845, 199] width 195 height 74
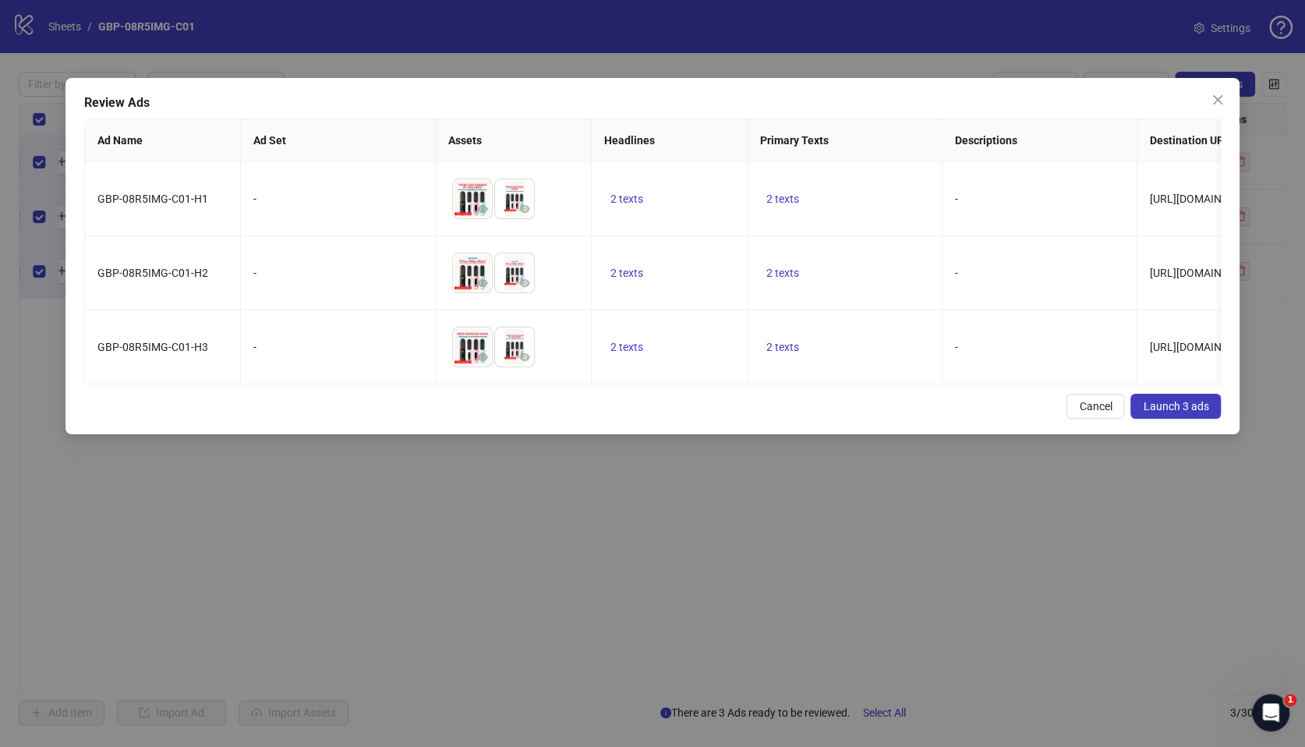
click at [1155, 418] on button "Launch 3 ads" at bounding box center [1175, 406] width 90 height 25
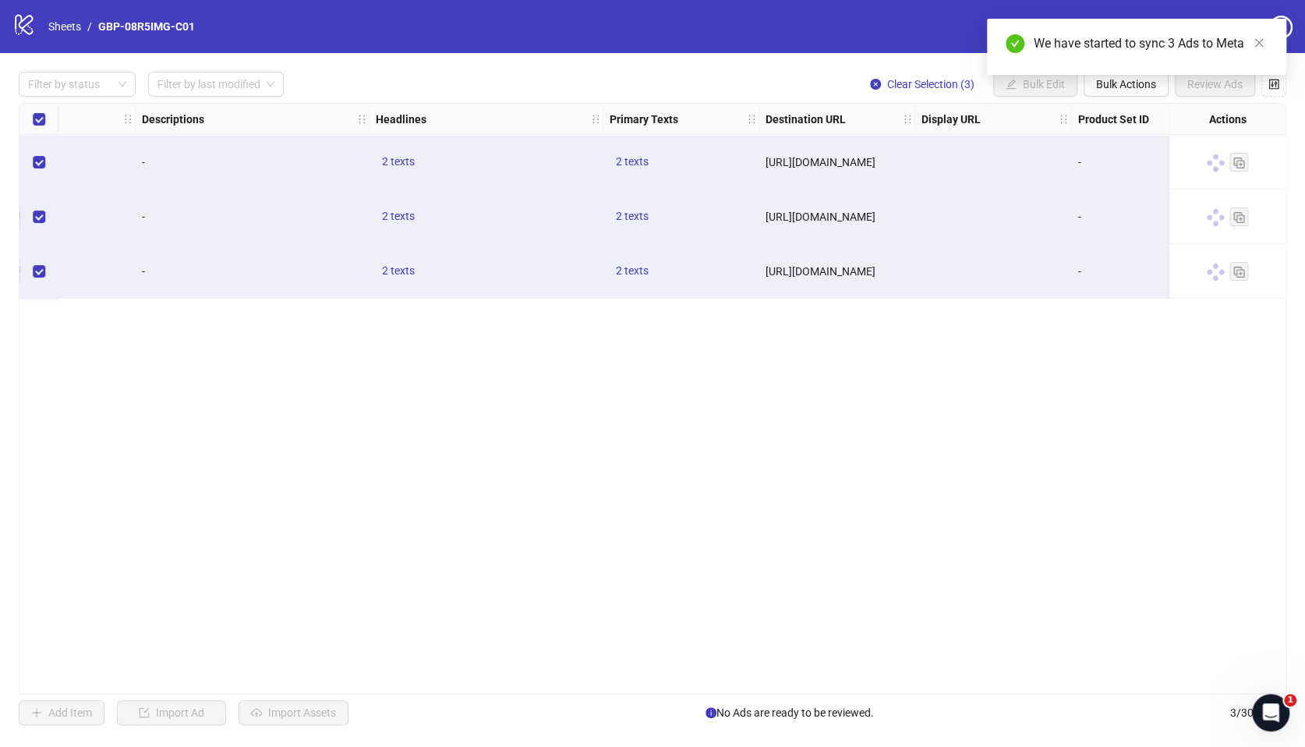
click at [1132, 75] on div "We have started to sync 3 Ads to Meta" at bounding box center [1136, 47] width 299 height 56
click at [1128, 89] on span "Bulk Actions" at bounding box center [1126, 84] width 60 height 12
click at [1166, 165] on span "Duplicate with assets" at bounding box center [1148, 165] width 107 height 17
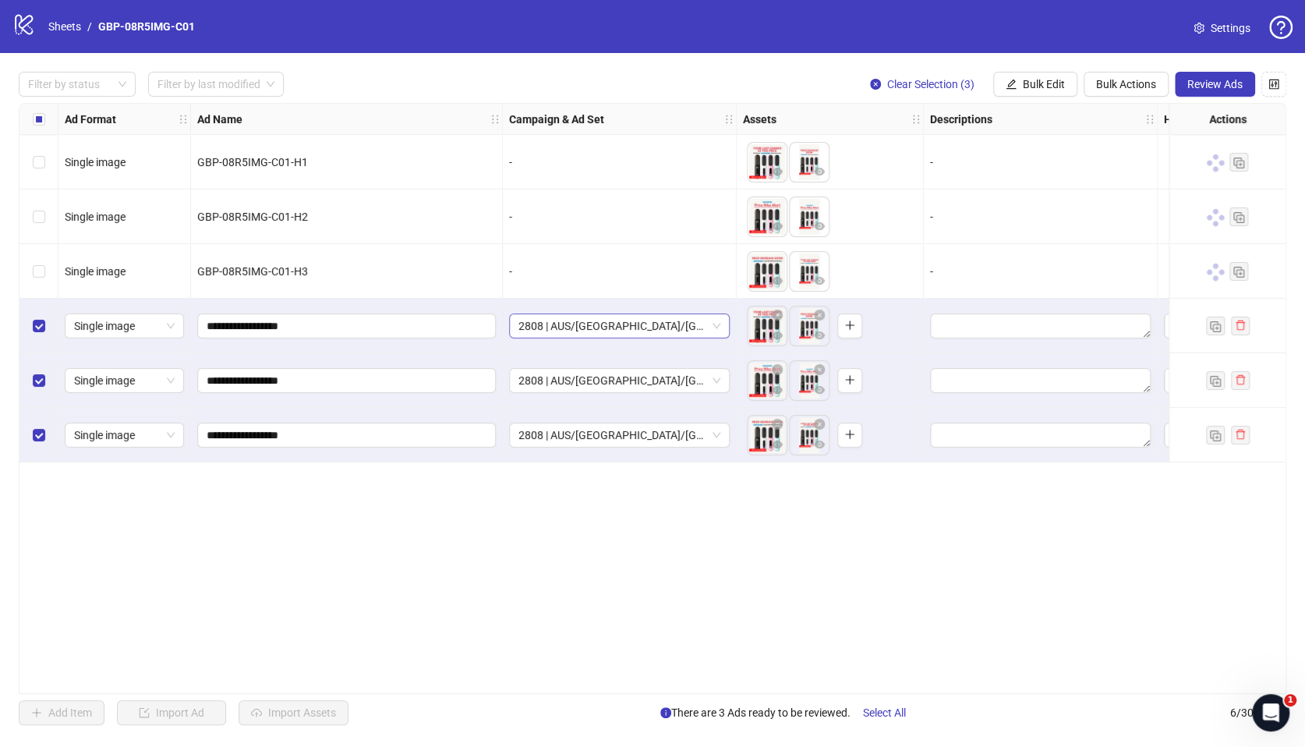
click at [621, 331] on span "2808 | AUS/[GEOGRAPHIC_DATA]/[GEOGRAPHIC_DATA]| GBP-08R5IMG-C01" at bounding box center [619, 325] width 202 height 23
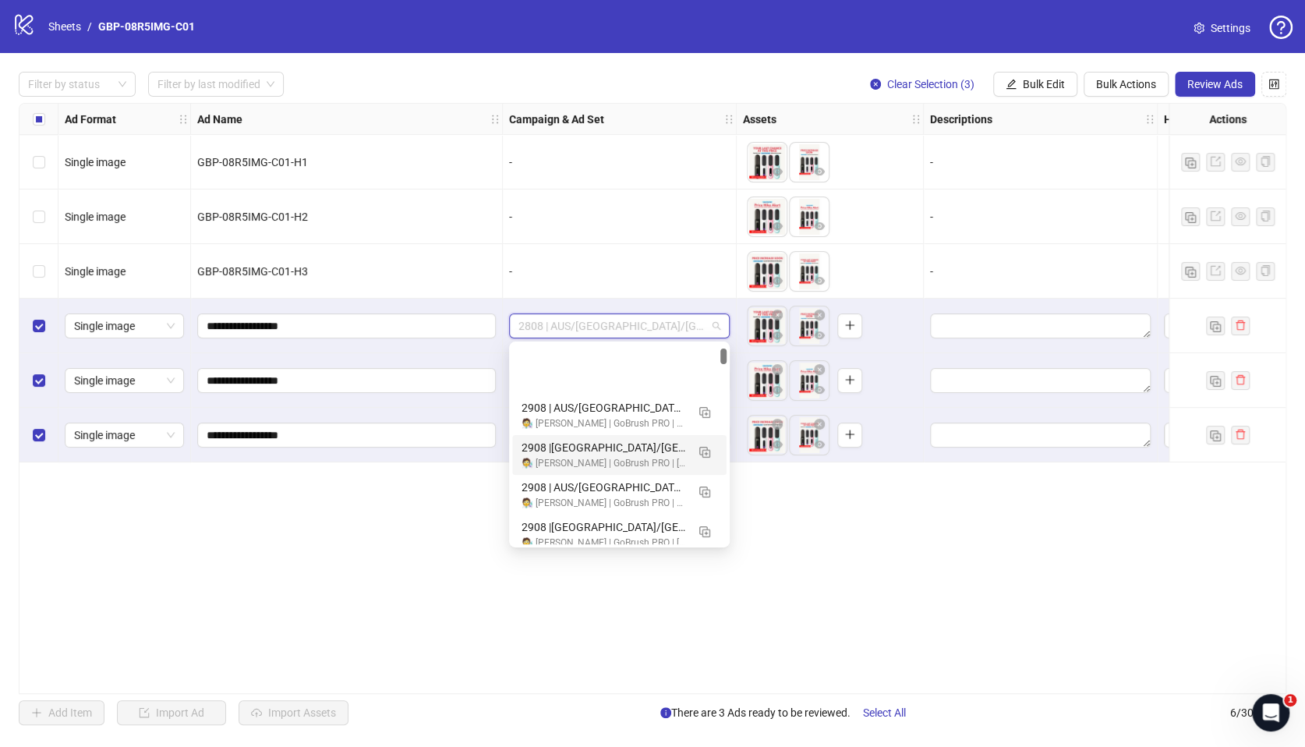
scroll to position [800, 0]
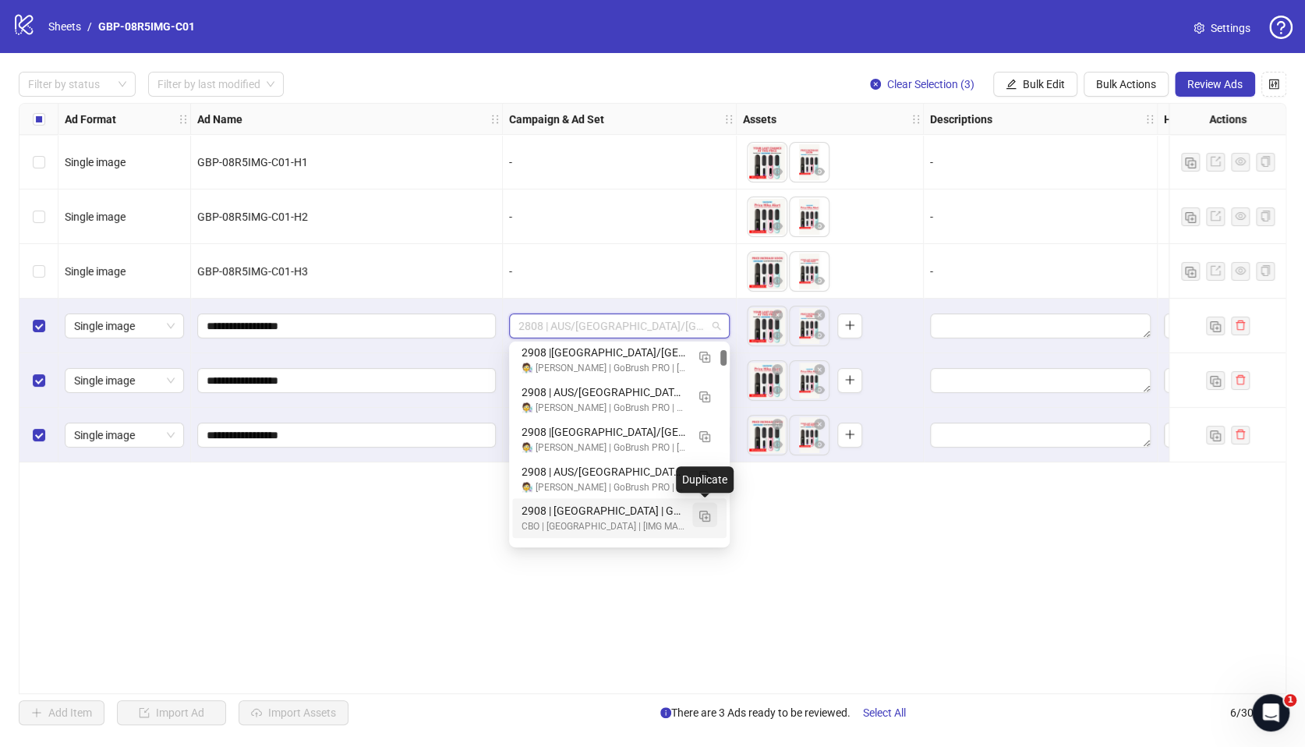
click at [702, 514] on img "button" at bounding box center [704, 516] width 11 height 11
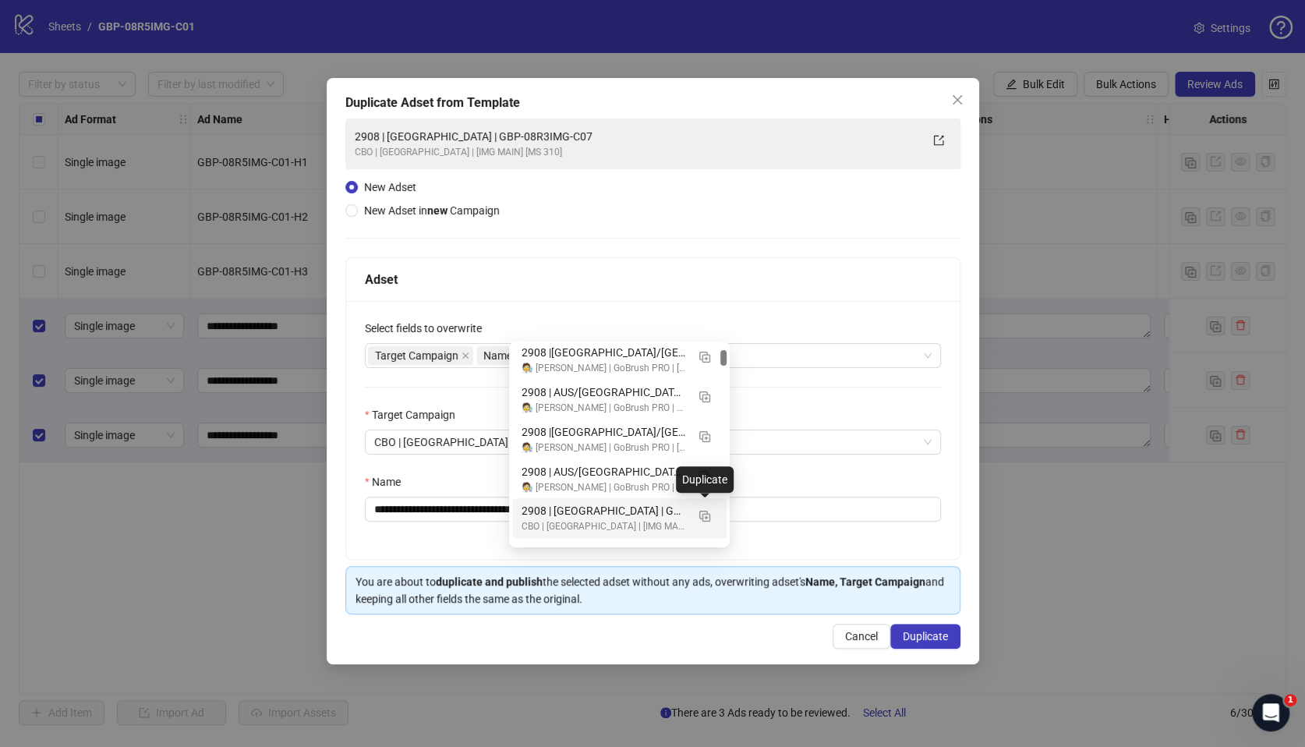
scroll to position [490, 0]
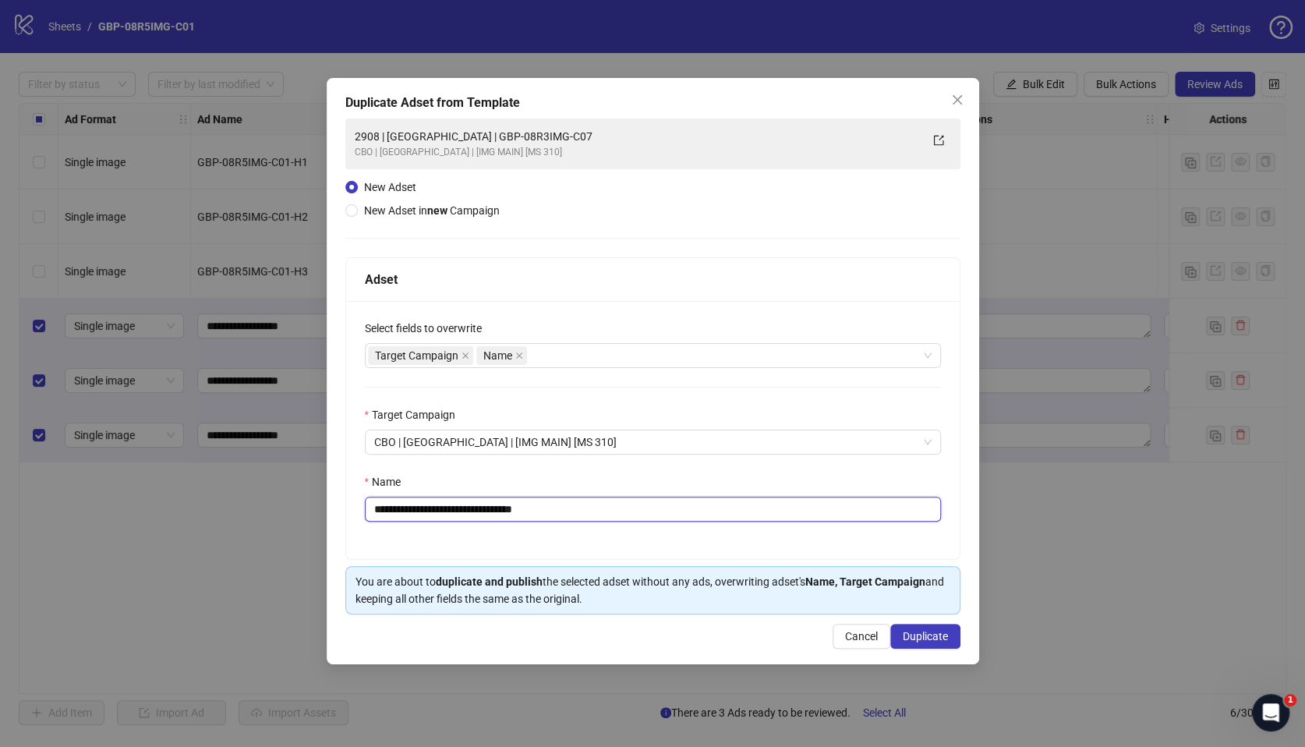
click at [387, 509] on input "**********" at bounding box center [653, 509] width 576 height 25
drag, startPoint x: 437, startPoint y: 511, endPoint x: 720, endPoint y: 518, distance: 283.1
click at [720, 518] on input "**********" at bounding box center [653, 509] width 576 height 25
paste input "text"
type input "**********"
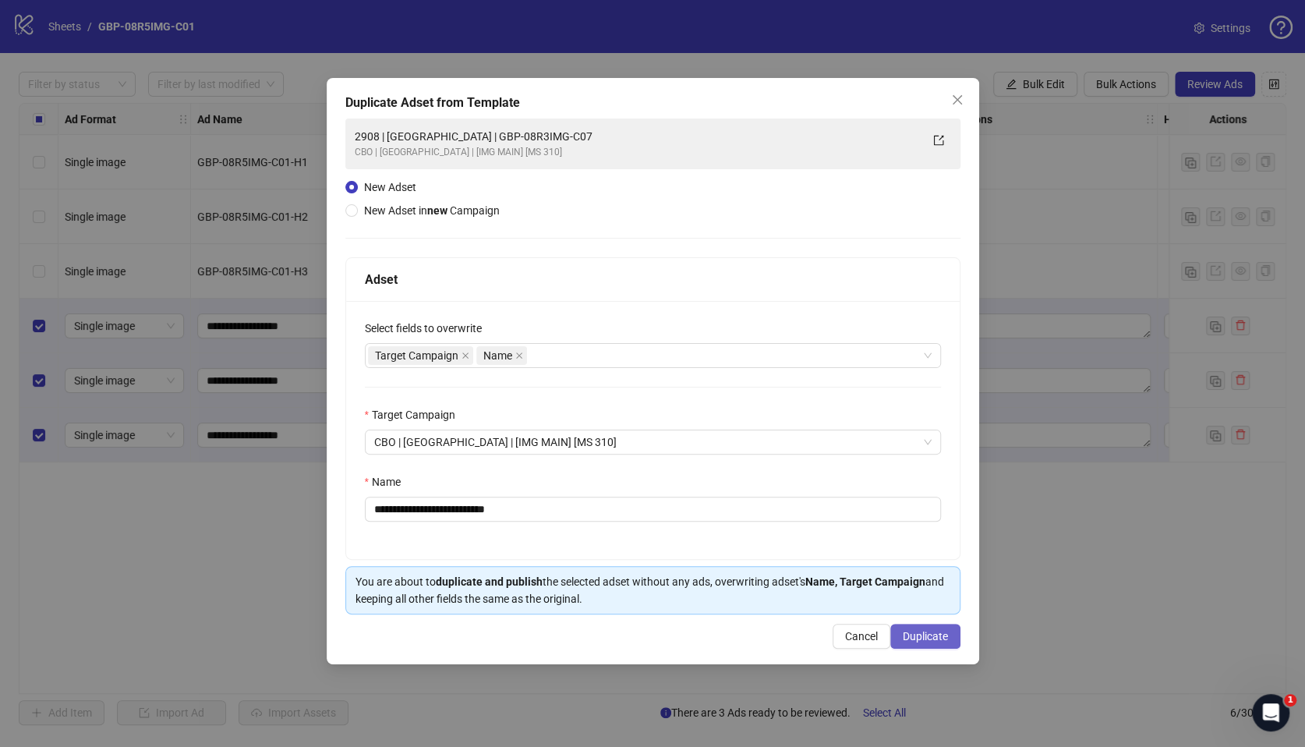
click at [918, 637] on span "Duplicate" at bounding box center [925, 636] width 45 height 12
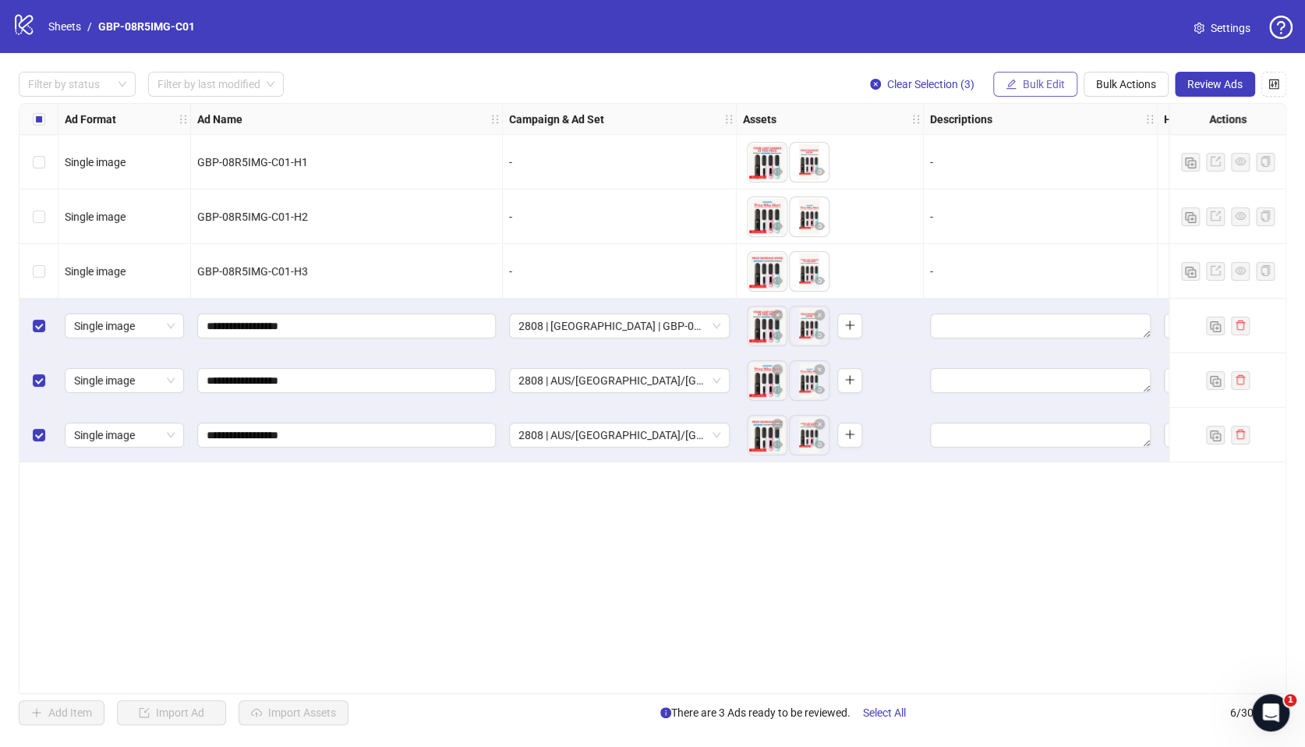
click at [1025, 73] on button "Bulk Edit" at bounding box center [1035, 84] width 84 height 25
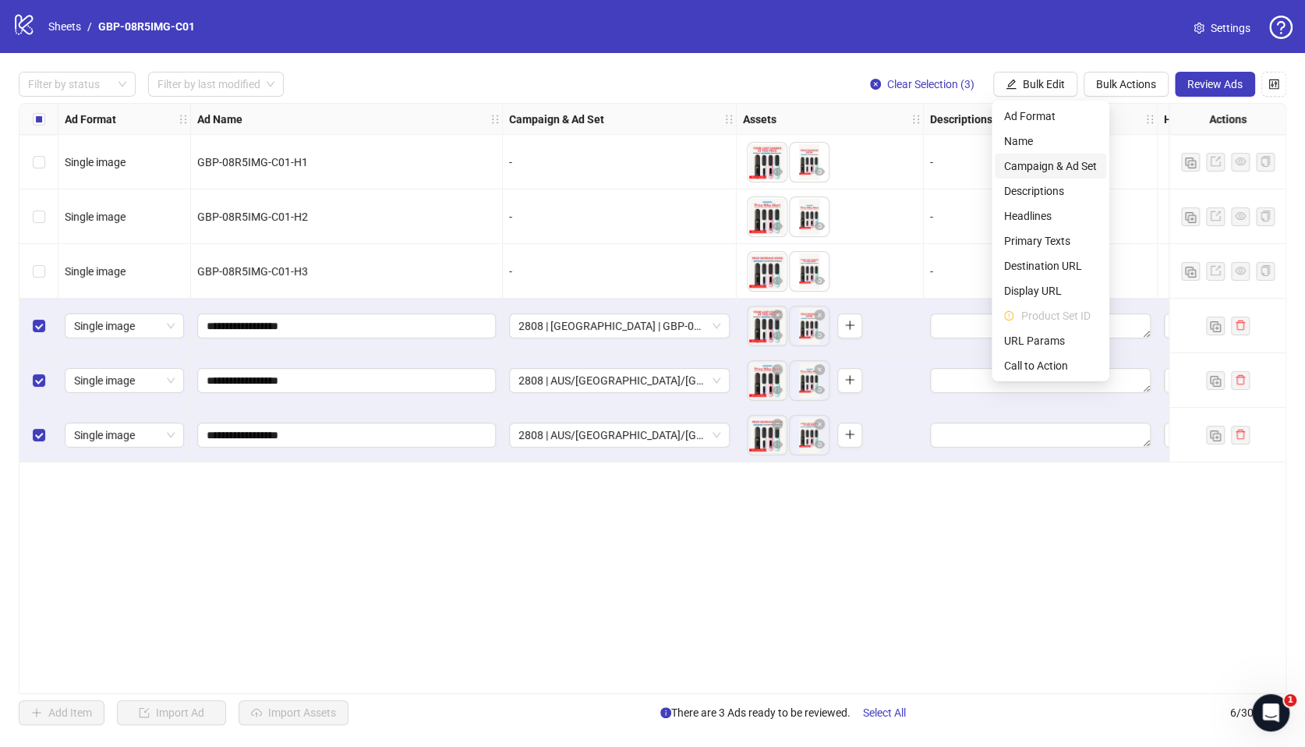
click at [1064, 167] on span "Campaign & Ad Set" at bounding box center [1050, 165] width 93 height 17
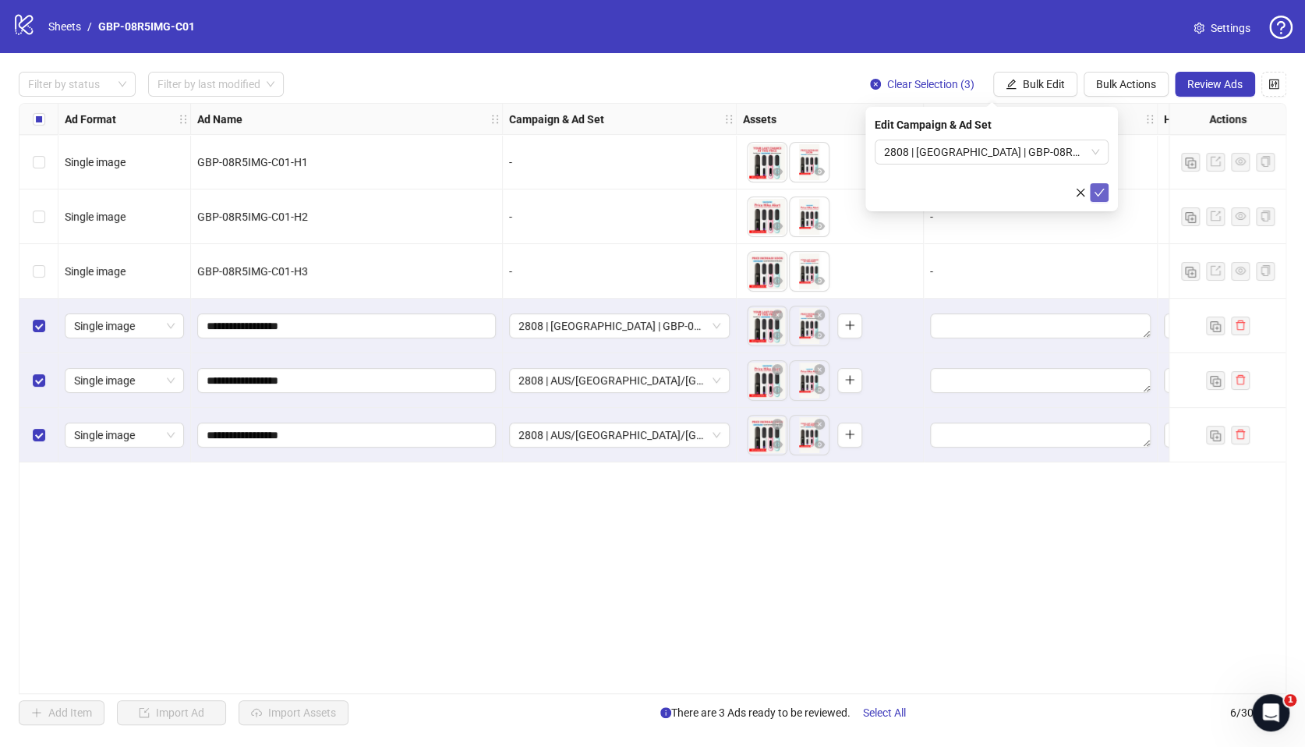
click at [1104, 191] on icon "check" at bounding box center [1099, 192] width 11 height 11
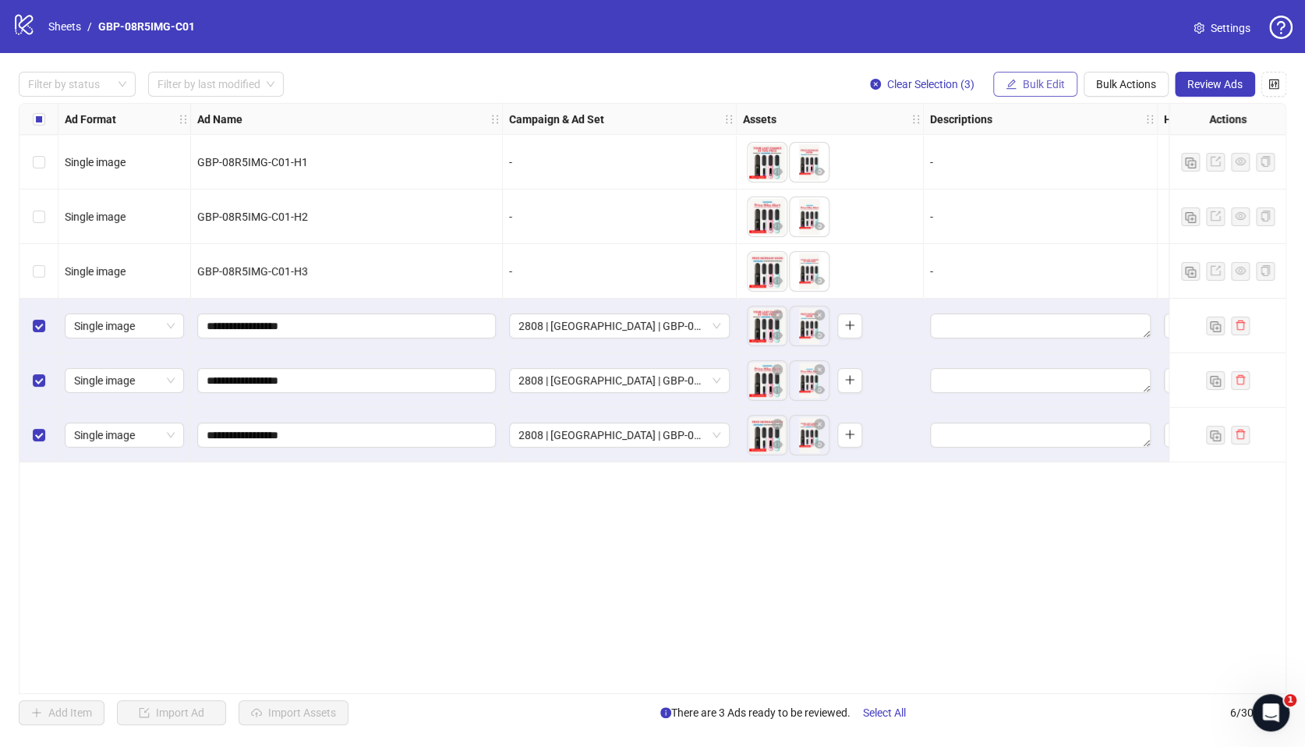
click at [1012, 80] on icon "edit" at bounding box center [1011, 84] width 10 height 10
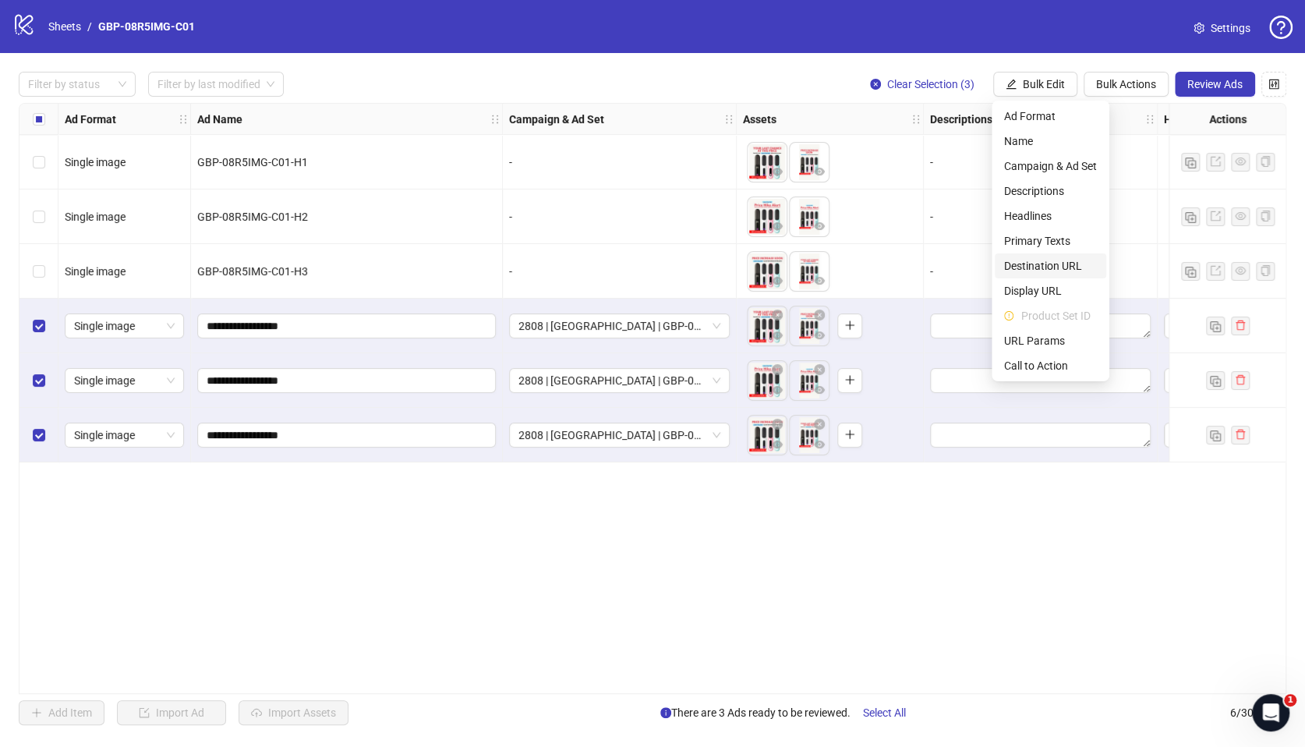
click at [1045, 264] on span "Destination URL" at bounding box center [1050, 265] width 93 height 17
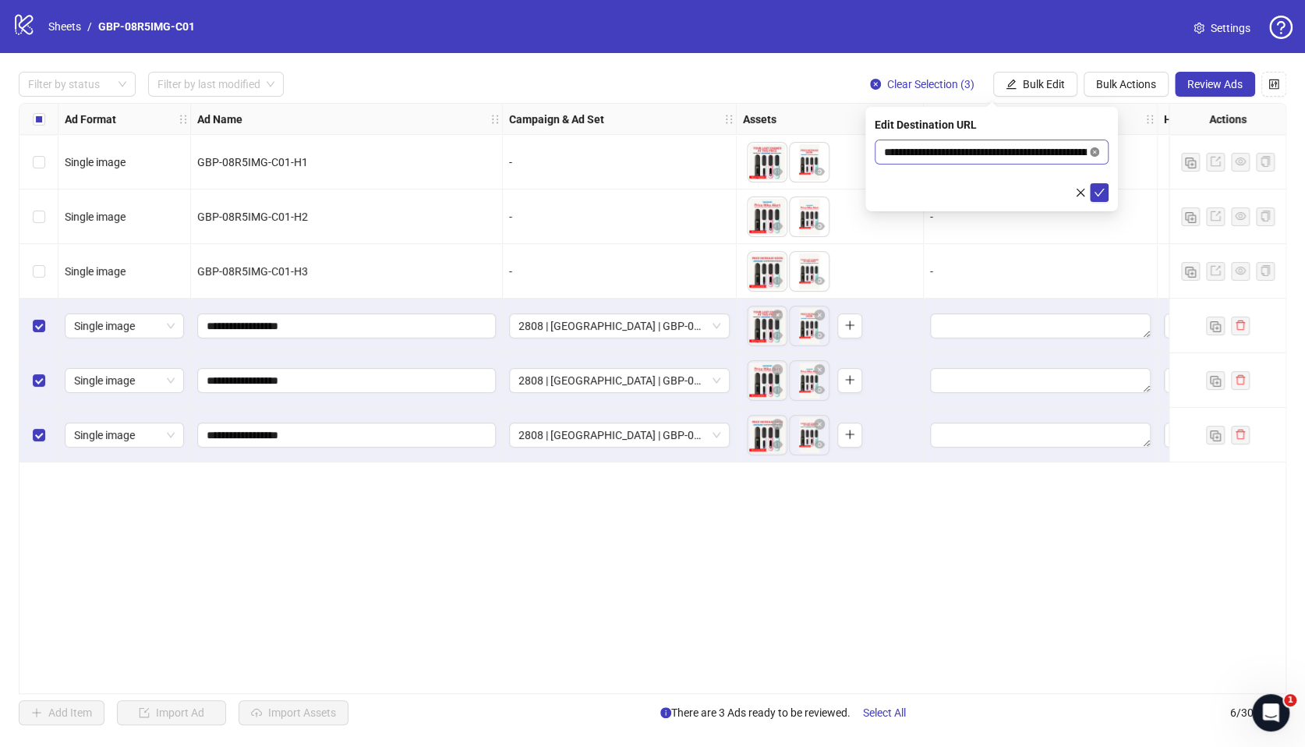
click at [1090, 150] on icon "close-circle" at bounding box center [1094, 151] width 9 height 9
click at [1031, 157] on input "text" at bounding box center [985, 151] width 203 height 17
paste input "**********"
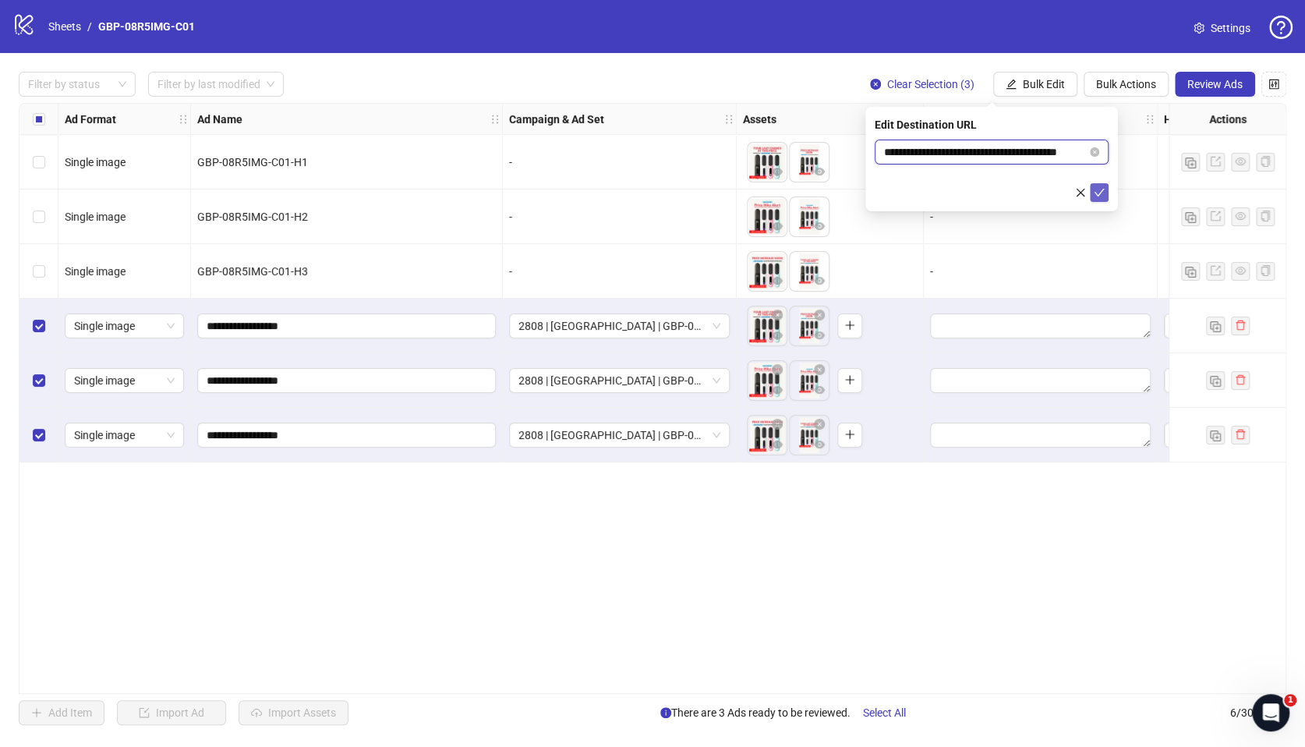
type input "**********"
click at [1100, 197] on span "submit" at bounding box center [1099, 192] width 11 height 12
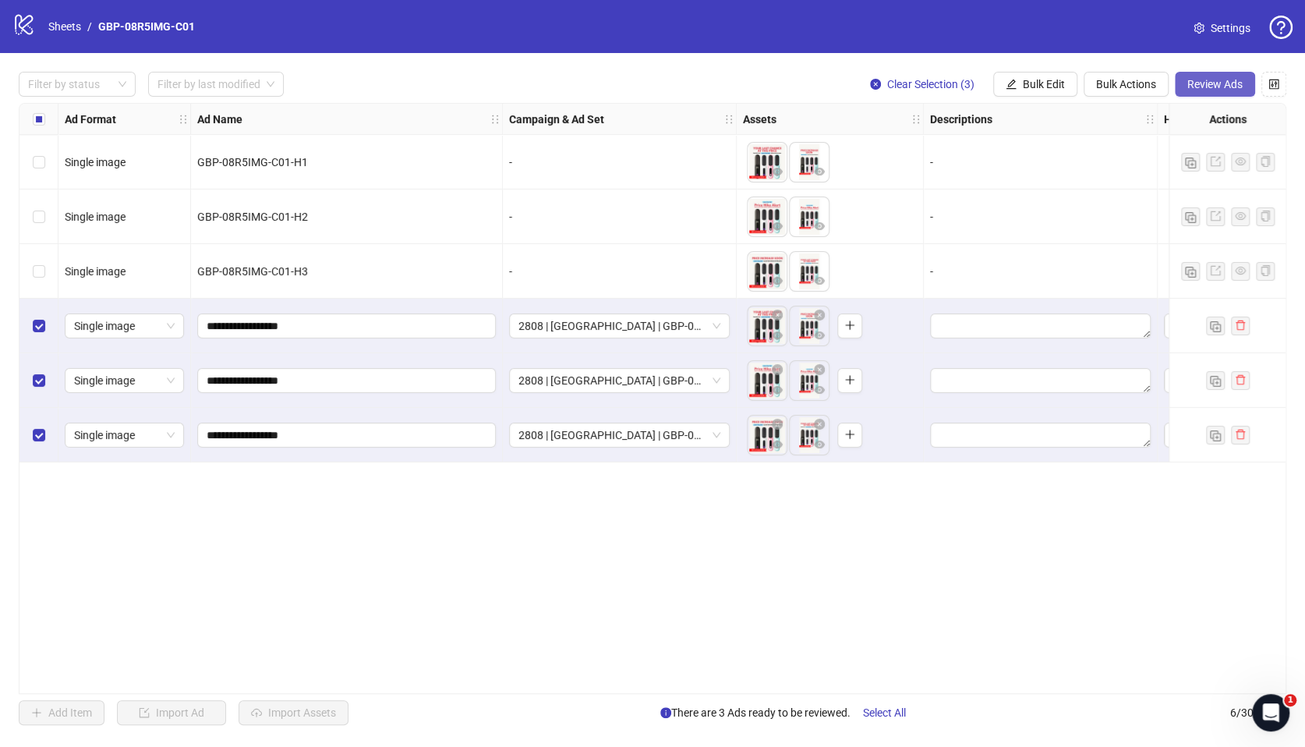
click at [1239, 90] on span "Review Ads" at bounding box center [1214, 84] width 55 height 12
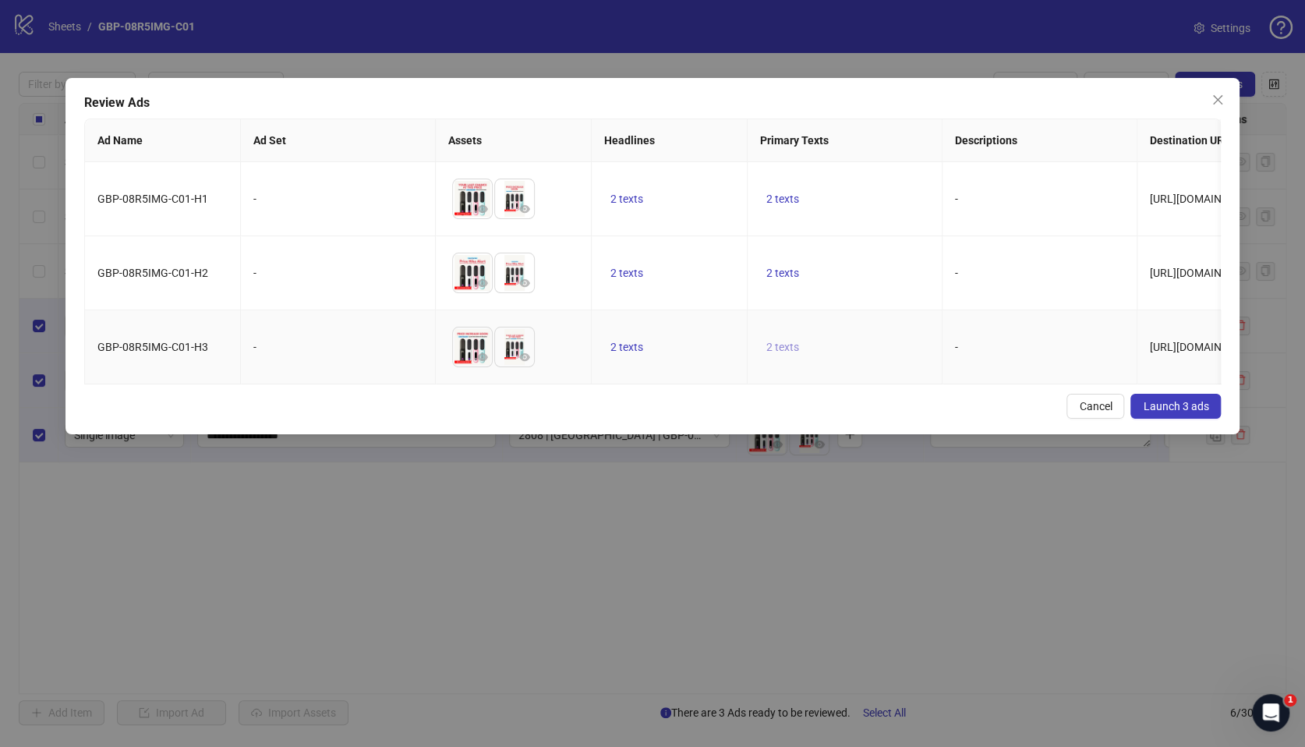
click at [777, 348] on span "2 texts" at bounding box center [782, 347] width 33 height 12
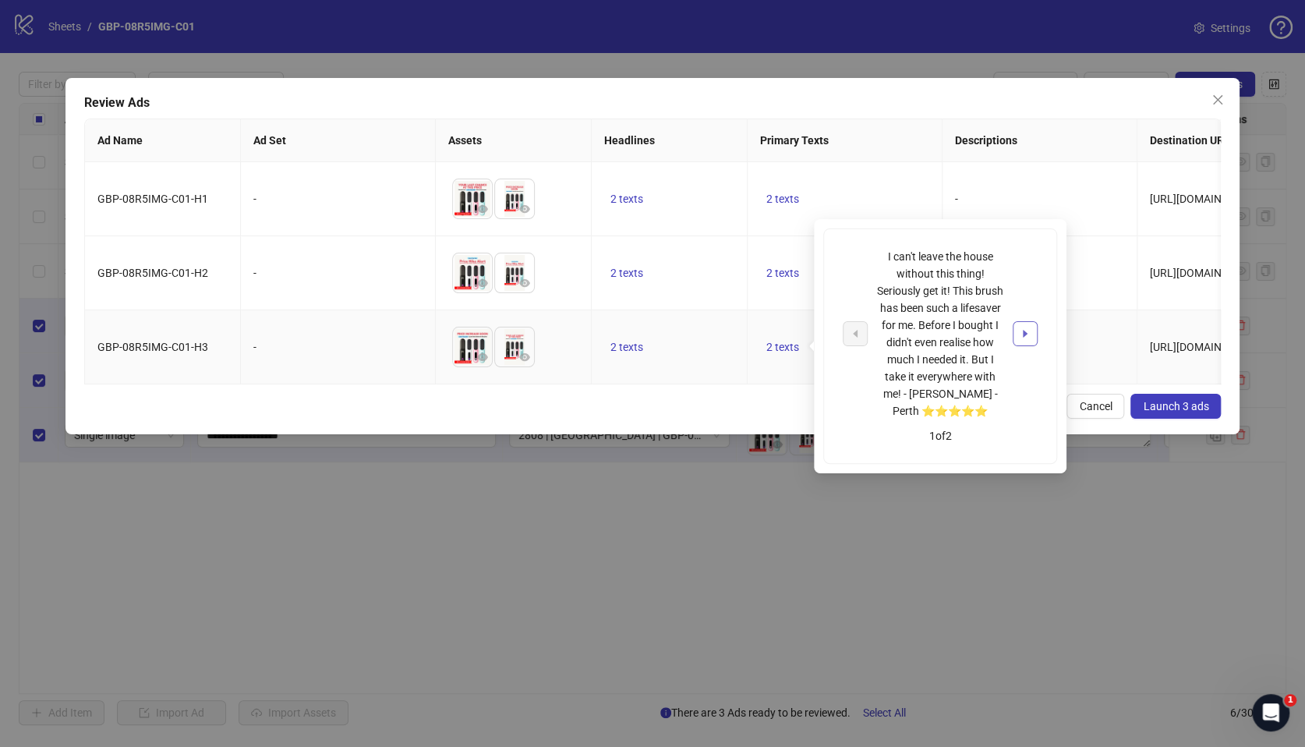
click at [1030, 333] on icon "caret-right" at bounding box center [1025, 333] width 11 height 11
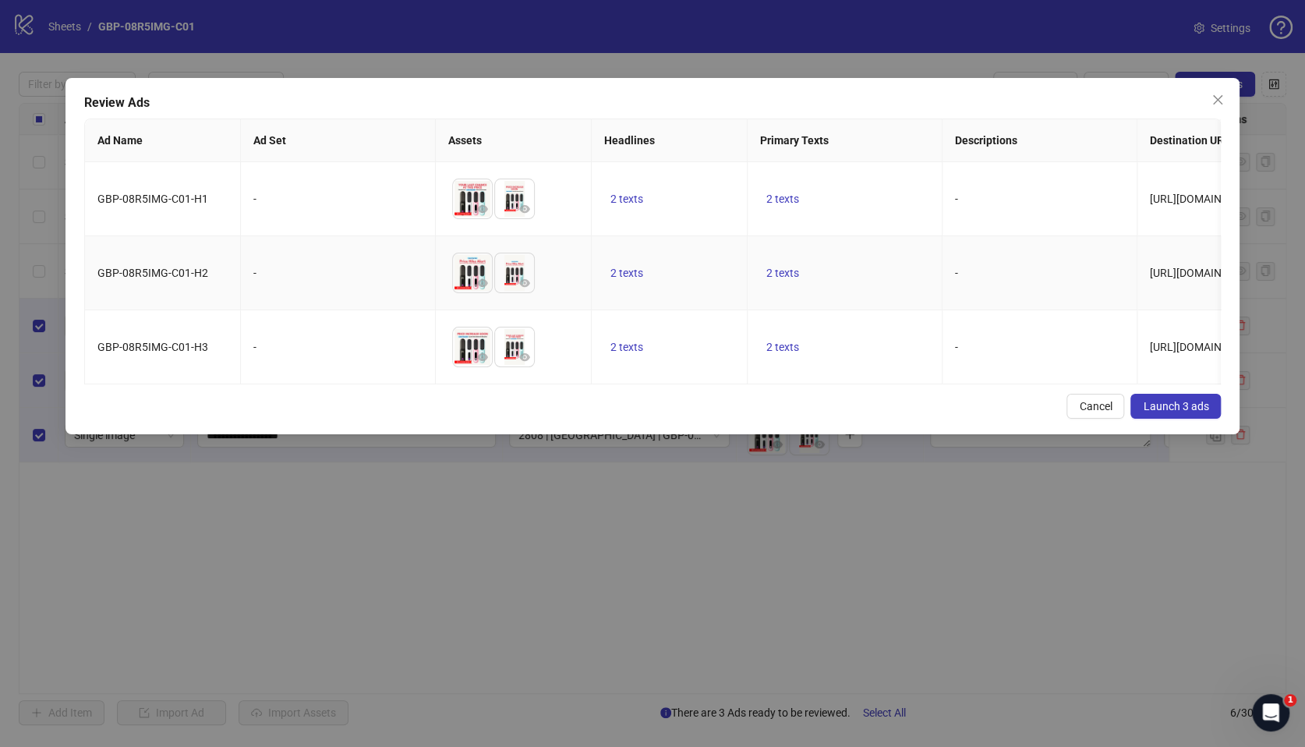
click at [677, 278] on td "2 texts" at bounding box center [670, 273] width 156 height 74
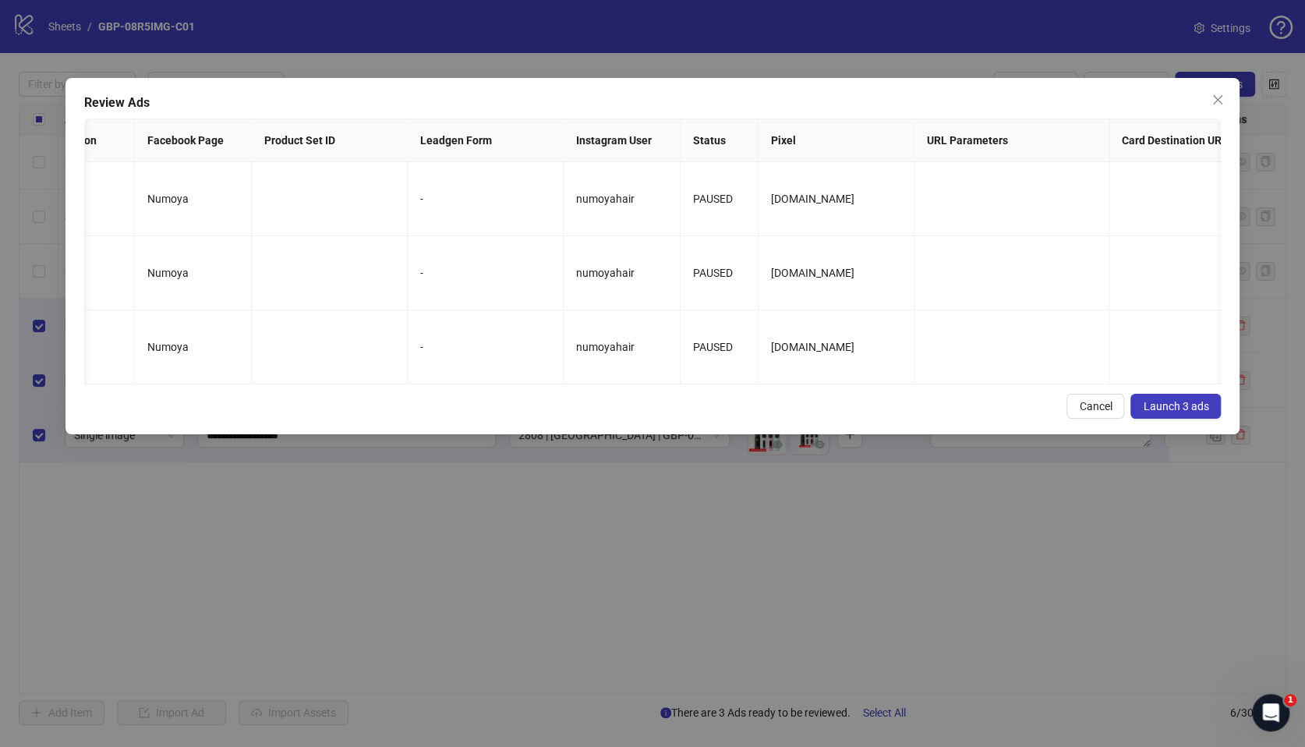
scroll to position [0, 1433]
click at [1176, 412] on span "Launch 3 ads" at bounding box center [1175, 406] width 65 height 12
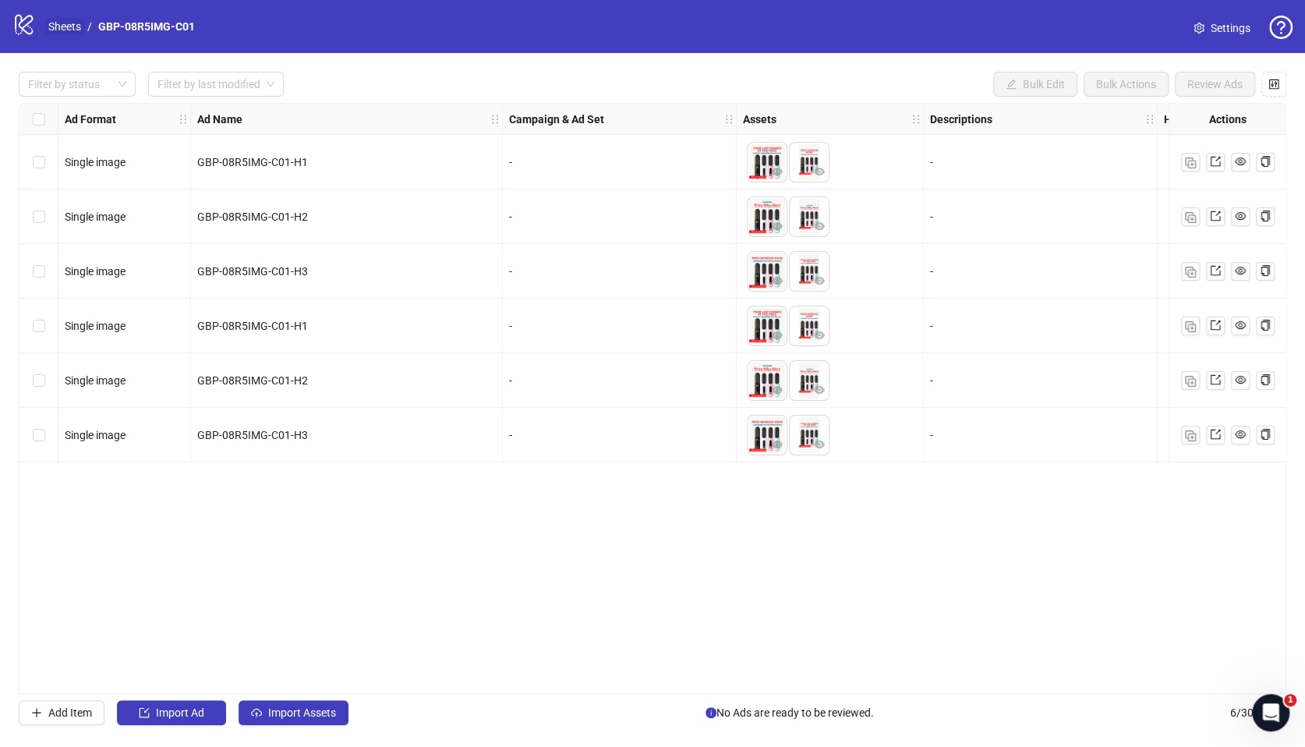
click at [71, 26] on link "Sheets" at bounding box center [64, 26] width 39 height 17
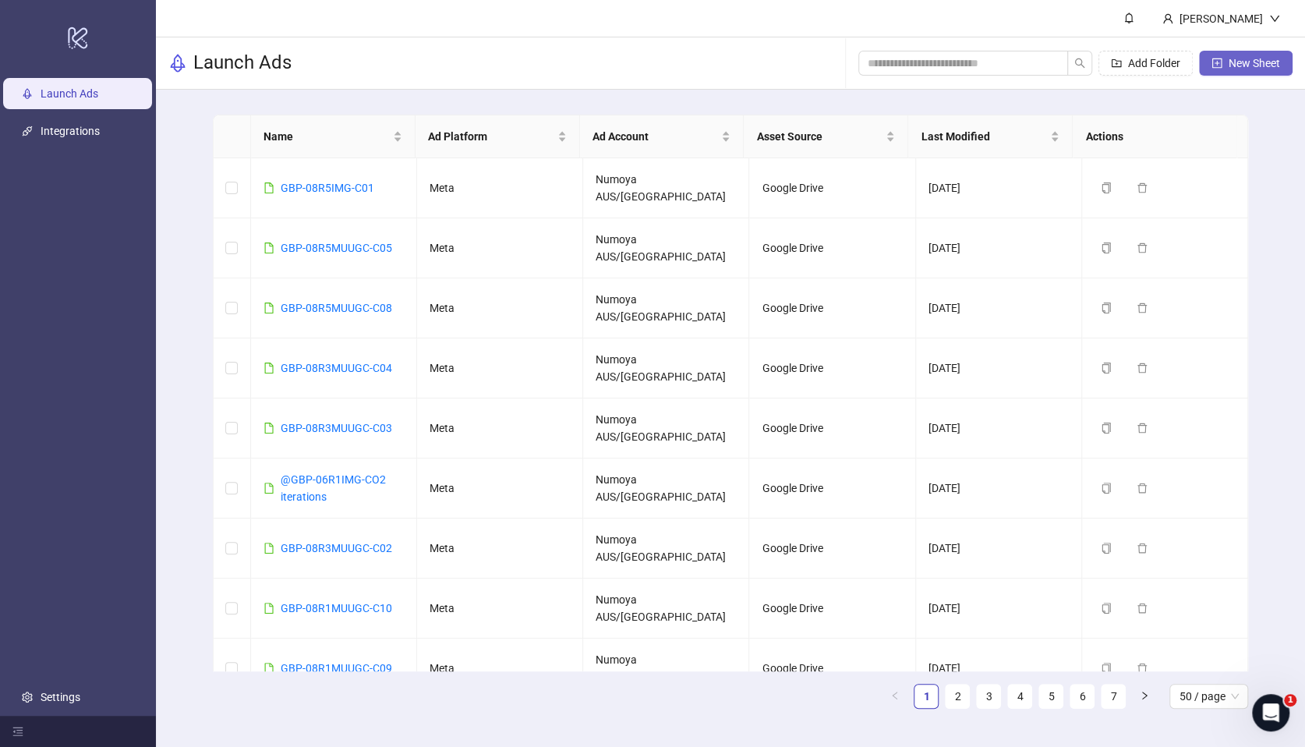
click at [1268, 68] on span "New Sheet" at bounding box center [1254, 63] width 51 height 12
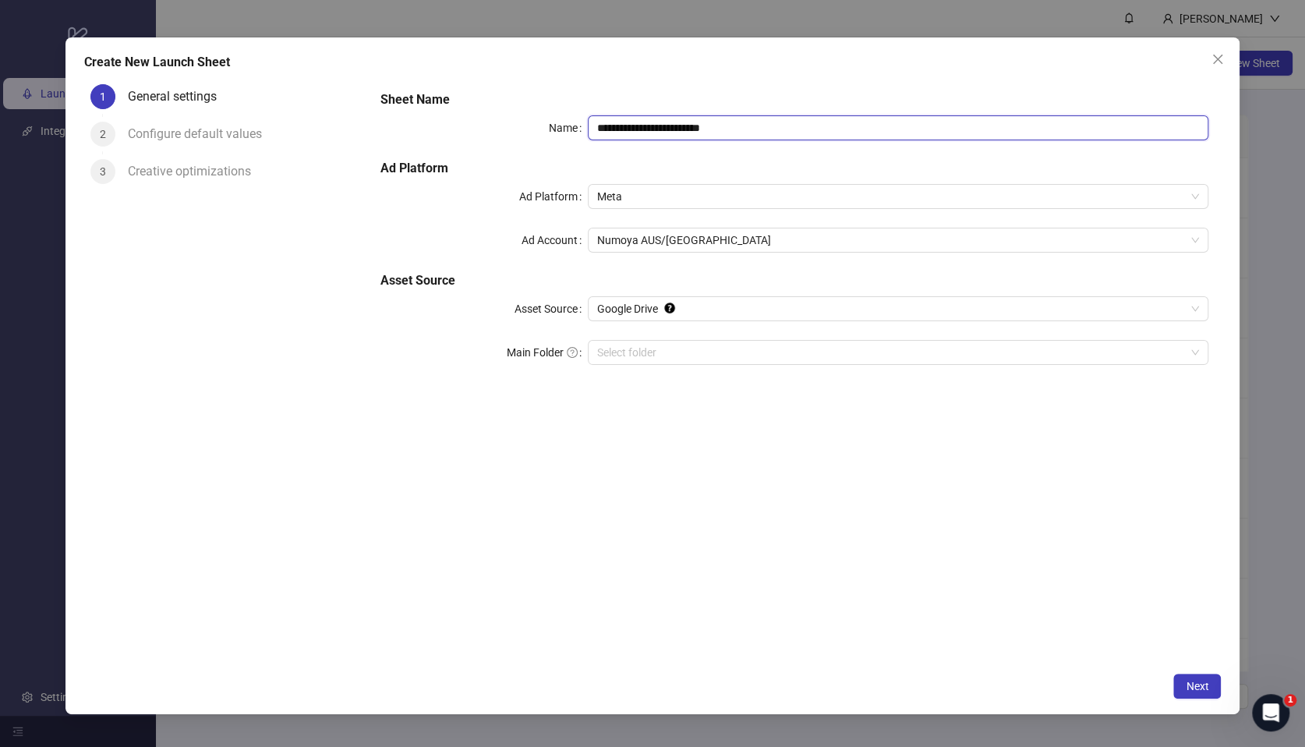
drag, startPoint x: 777, startPoint y: 127, endPoint x: 427, endPoint y: 91, distance: 351.1
click at [425, 90] on div "**********" at bounding box center [794, 237] width 840 height 306
paste input "text"
type input "**********"
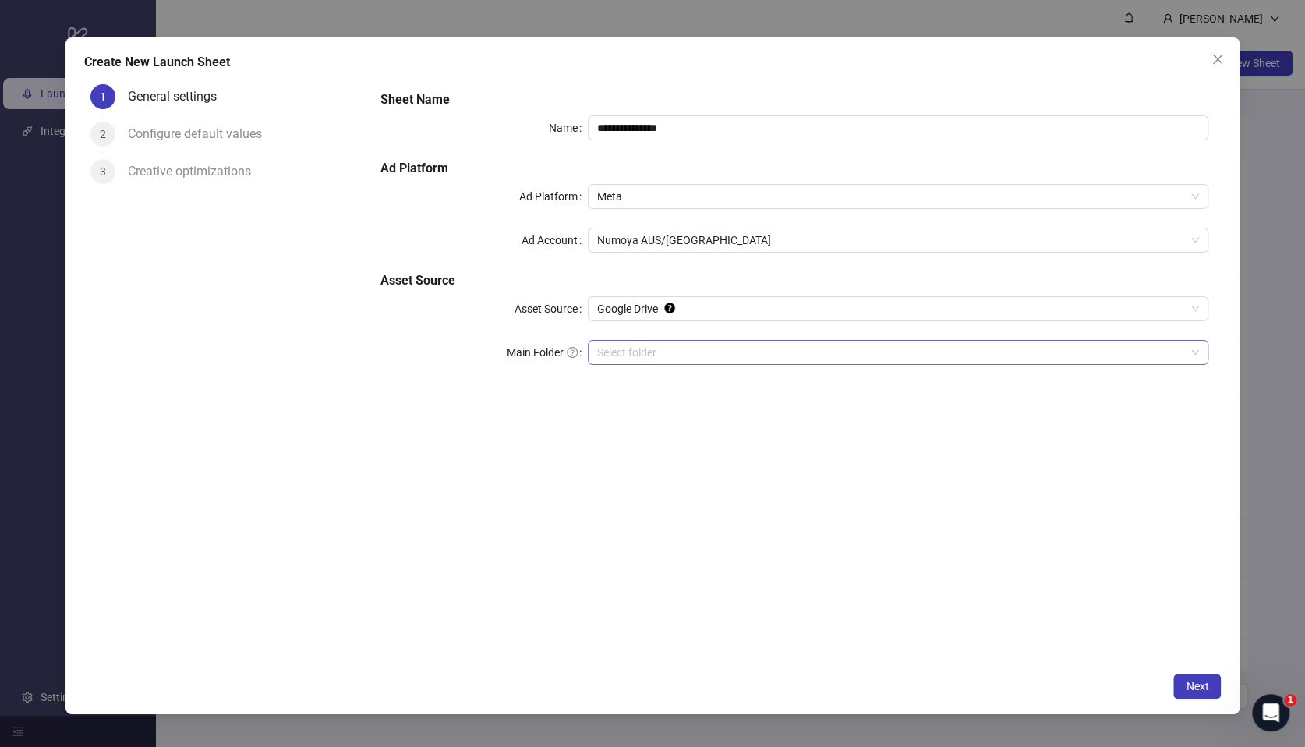
click at [677, 355] on input "Main Folder" at bounding box center [891, 352] width 588 height 23
click at [1202, 686] on span "Next" at bounding box center [1197, 686] width 23 height 12
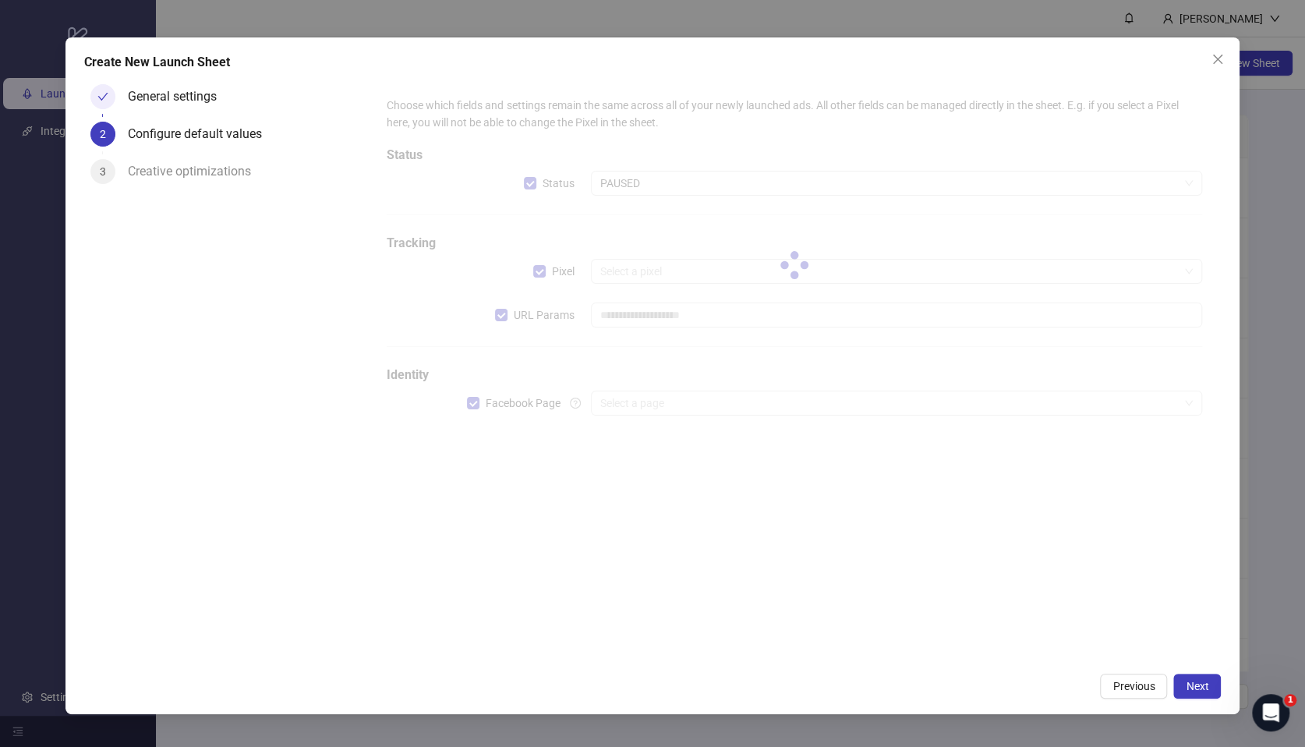
click at [500, 319] on div at bounding box center [794, 265] width 840 height 363
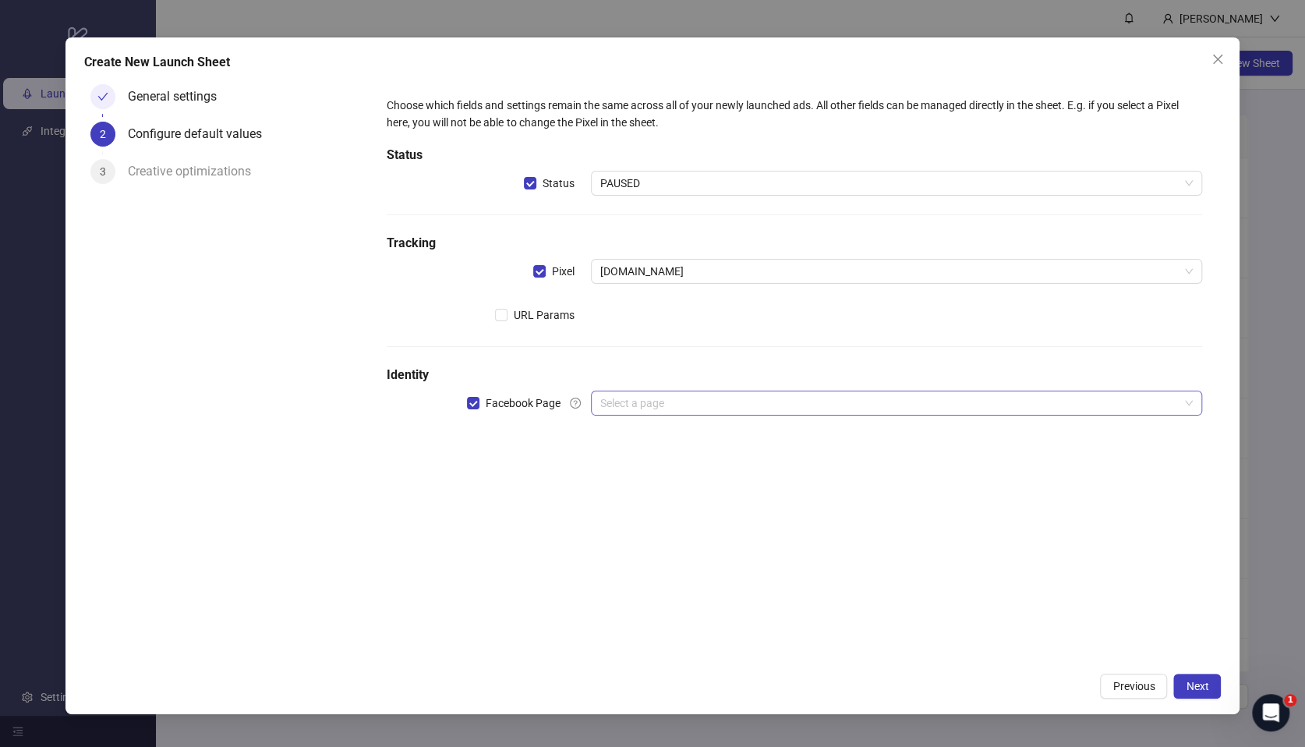
click at [673, 412] on input "search" at bounding box center [889, 402] width 578 height 23
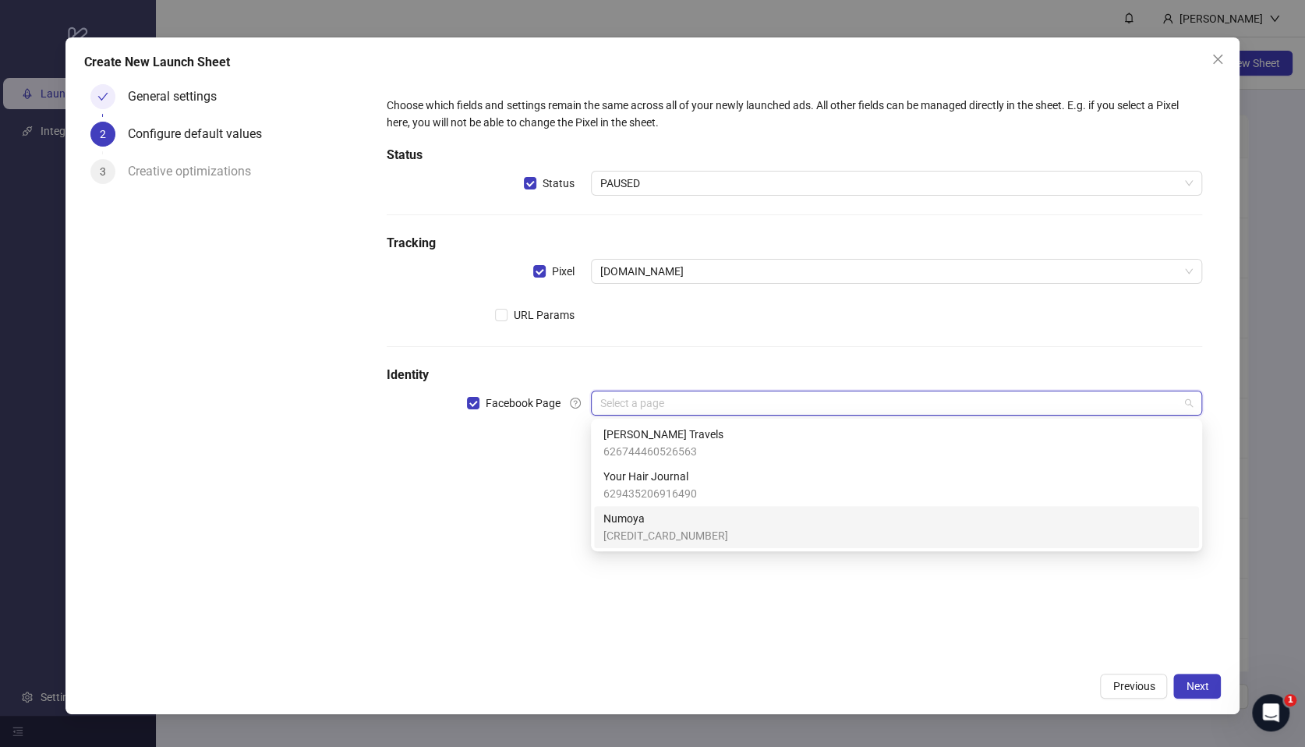
click at [649, 537] on span "[CREDIT_CARD_NUMBER]" at bounding box center [665, 535] width 125 height 17
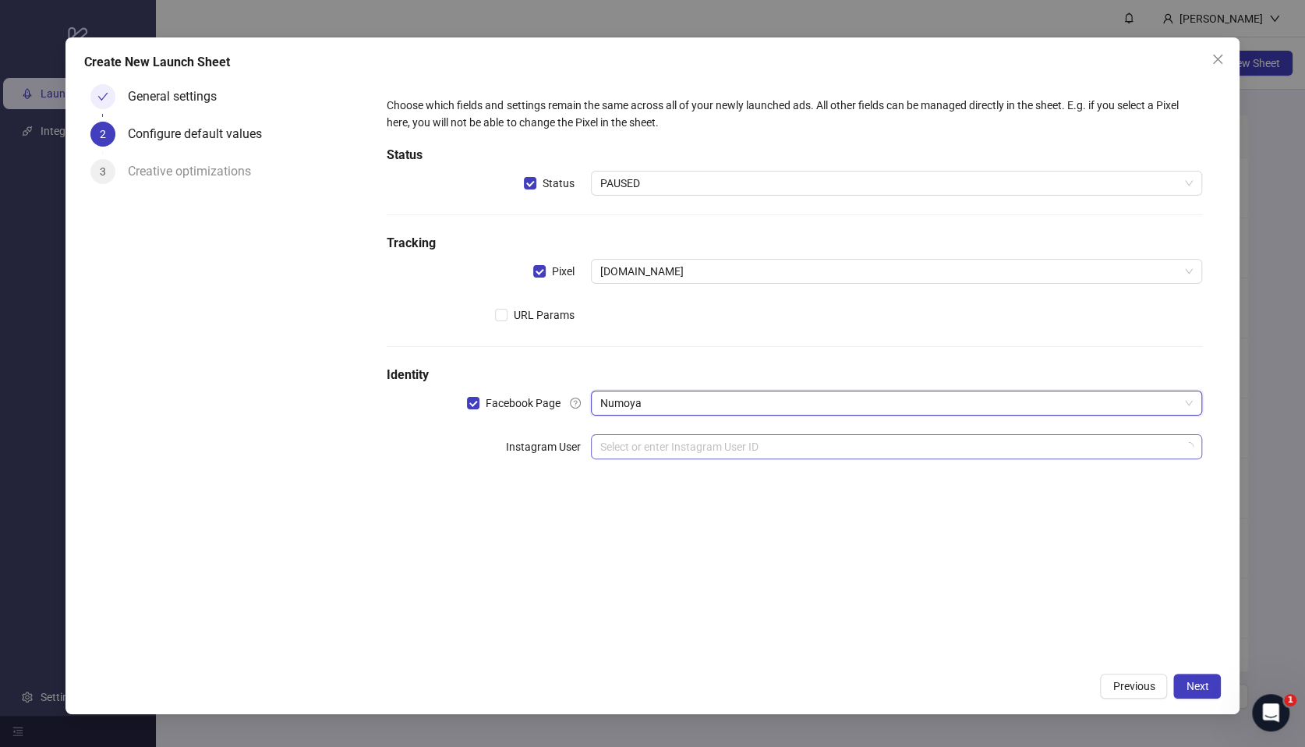
click at [648, 452] on input "search" at bounding box center [889, 446] width 578 height 23
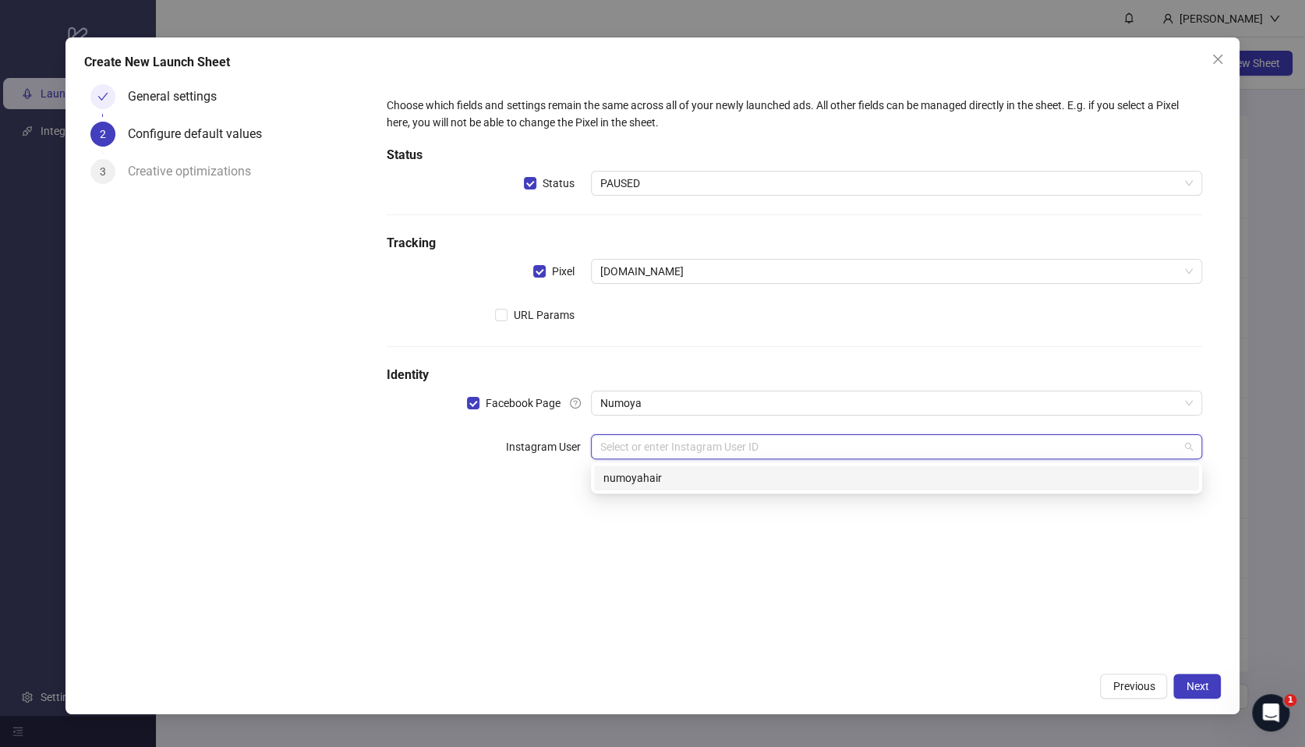
click at [649, 481] on div "numoyahair" at bounding box center [896, 477] width 586 height 17
drag, startPoint x: 639, startPoint y: 583, endPoint x: 647, endPoint y: 581, distance: 8.1
click at [639, 583] on div "Choose which fields and settings remain the same across all of your newly launc…" at bounding box center [794, 371] width 853 height 586
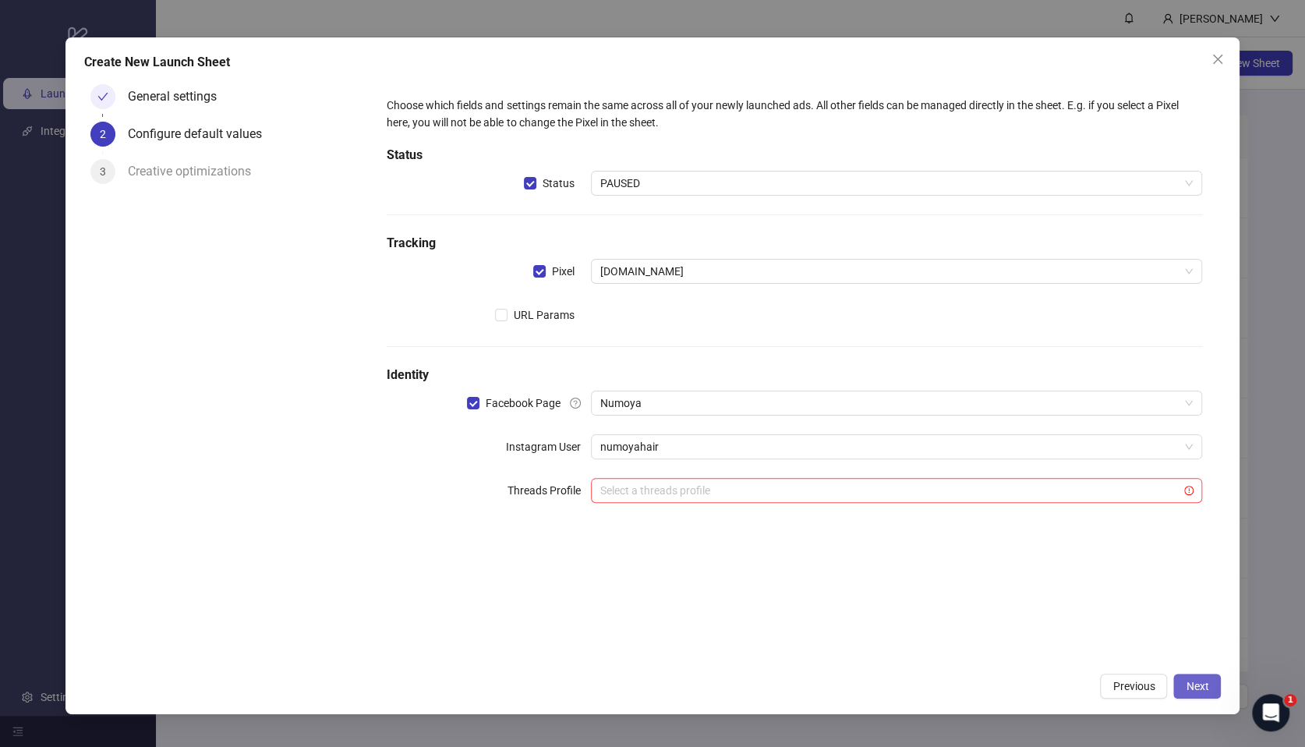
click at [1205, 689] on span "Next" at bounding box center [1197, 686] width 23 height 12
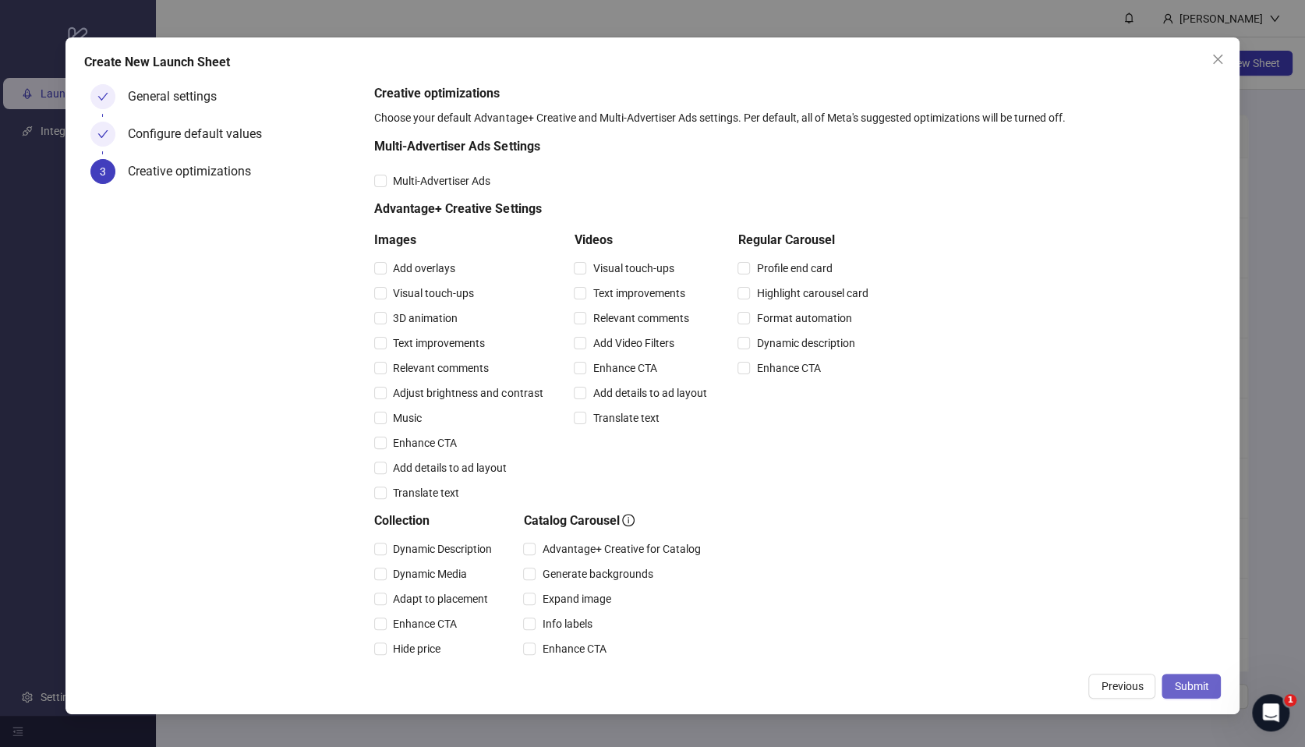
click at [1190, 689] on span "Submit" at bounding box center [1191, 686] width 34 height 12
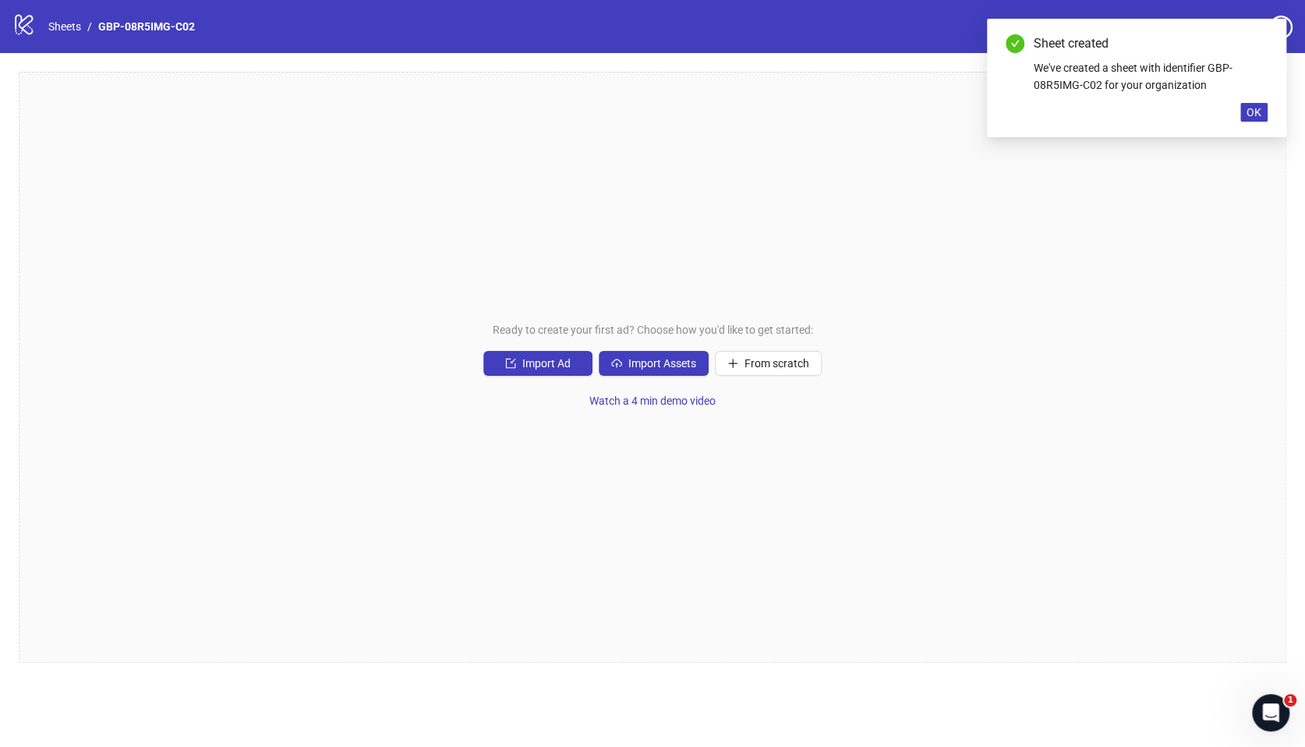
click at [650, 376] on div "Ready to create your first ad? Choose how you'd like to get started: Import Ad …" at bounding box center [653, 367] width 1268 height 591
click at [648, 368] on span "Import Assets" at bounding box center [662, 363] width 68 height 12
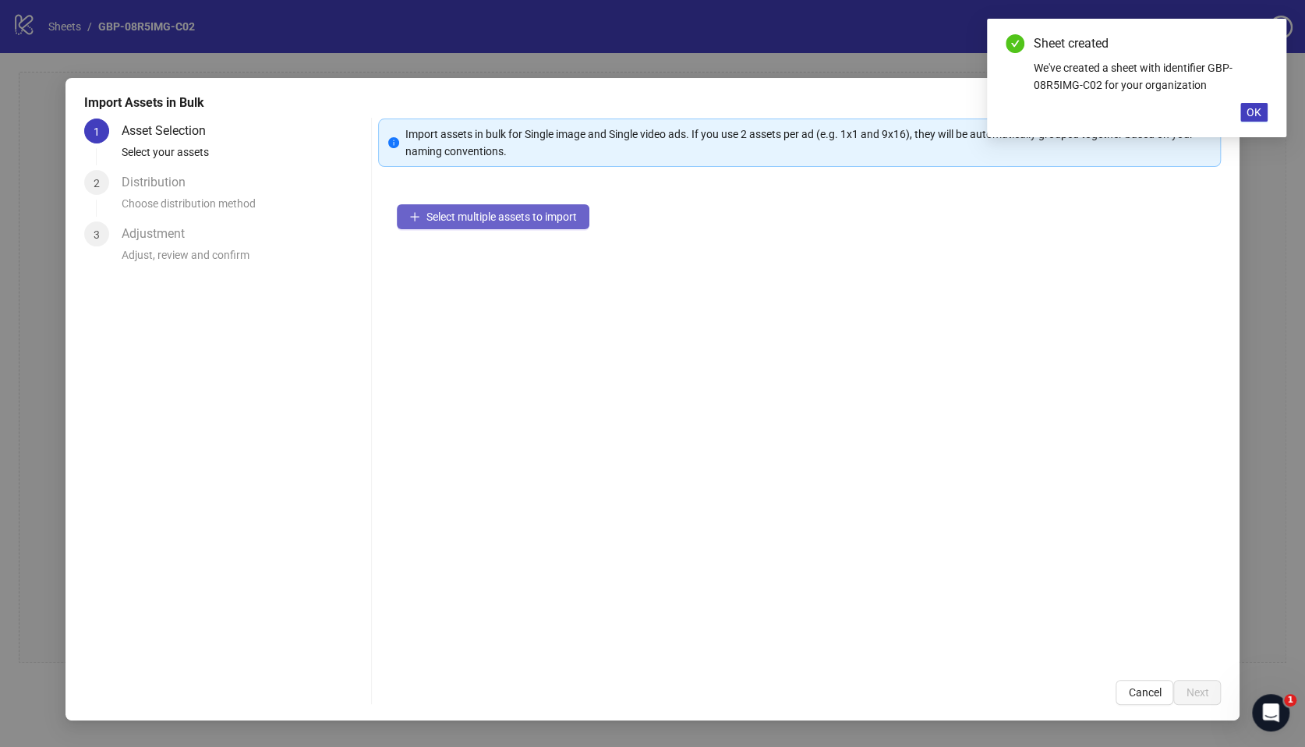
click at [472, 210] on span "Select multiple assets to import" at bounding box center [501, 216] width 150 height 12
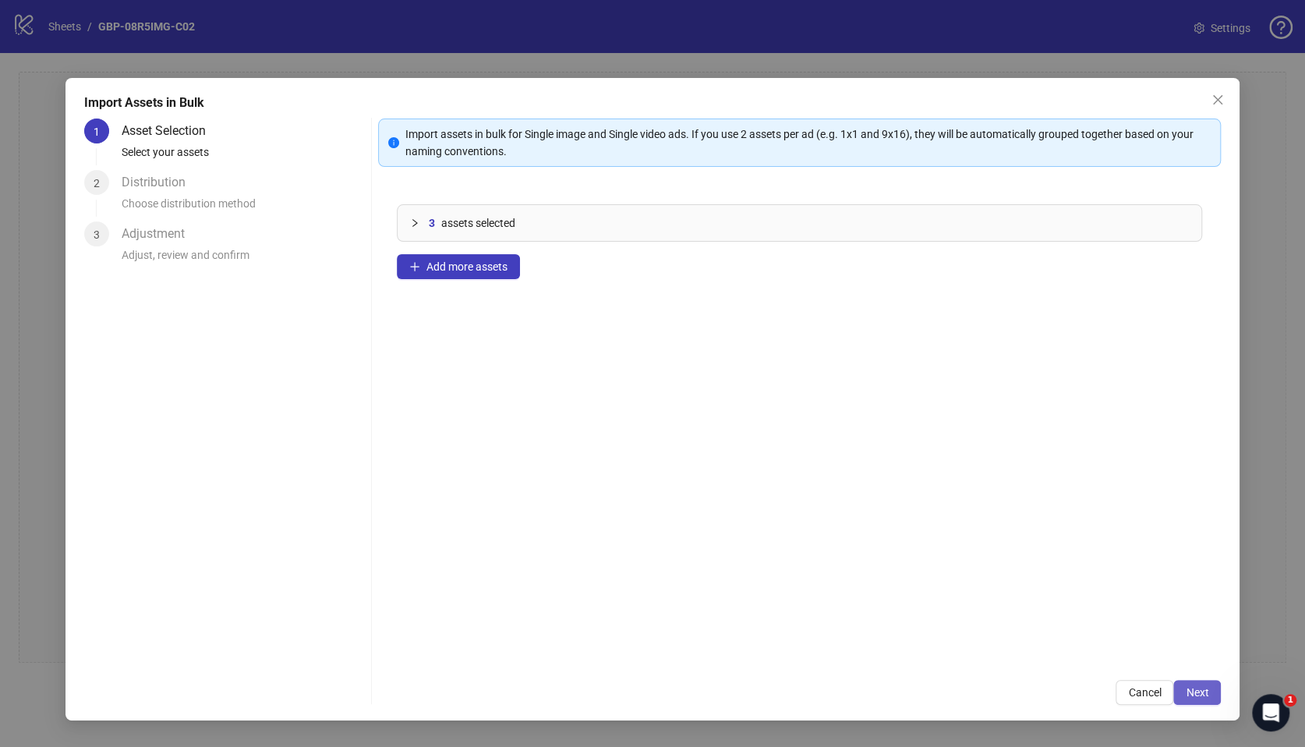
click at [1194, 689] on span "Next" at bounding box center [1197, 692] width 23 height 12
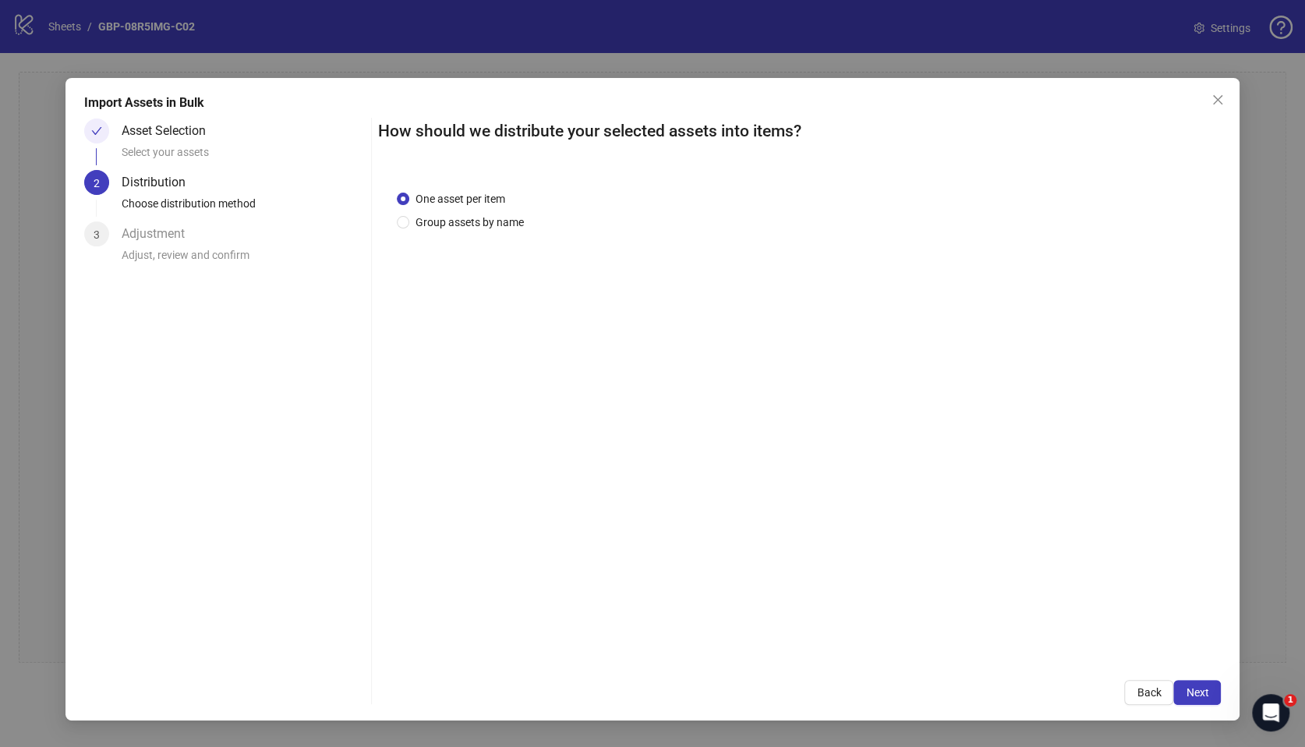
click at [1198, 693] on span "Next" at bounding box center [1197, 692] width 23 height 12
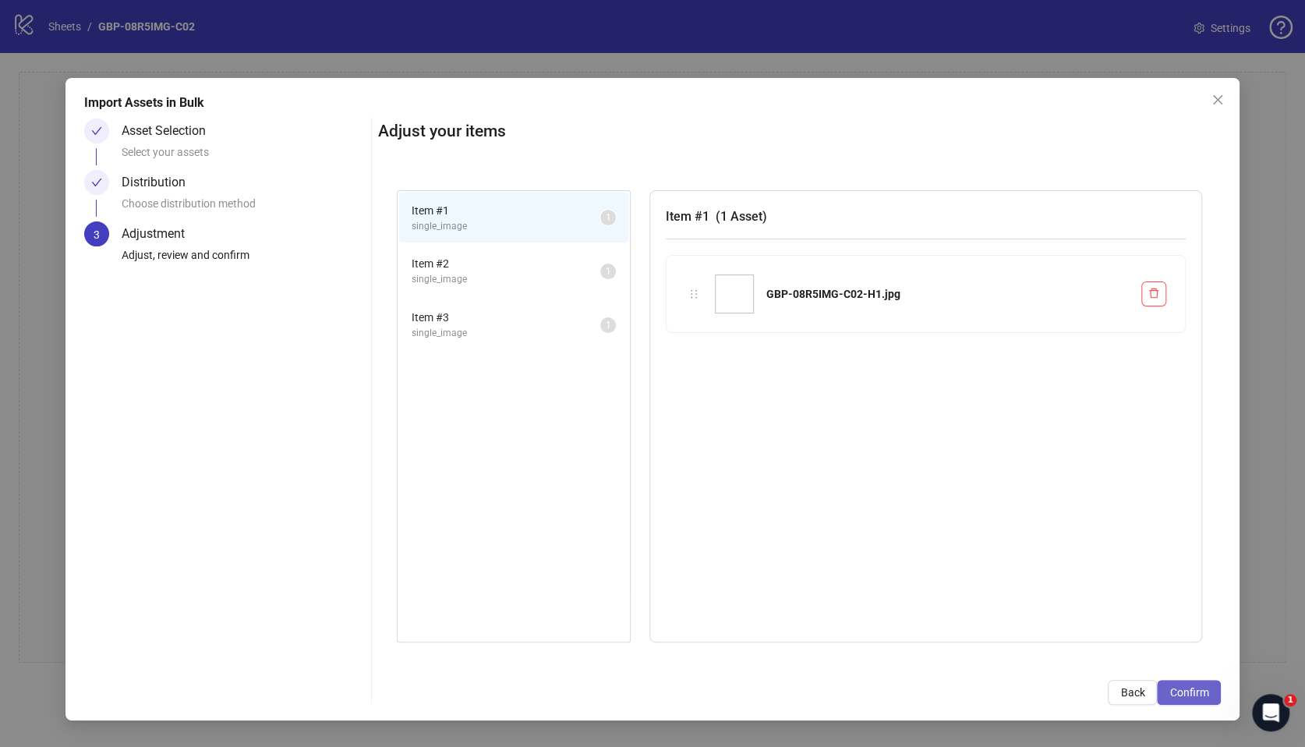
drag, startPoint x: 1182, startPoint y: 690, endPoint x: 1173, endPoint y: 679, distance: 13.9
click at [1182, 691] on span "Confirm" at bounding box center [1188, 692] width 39 height 12
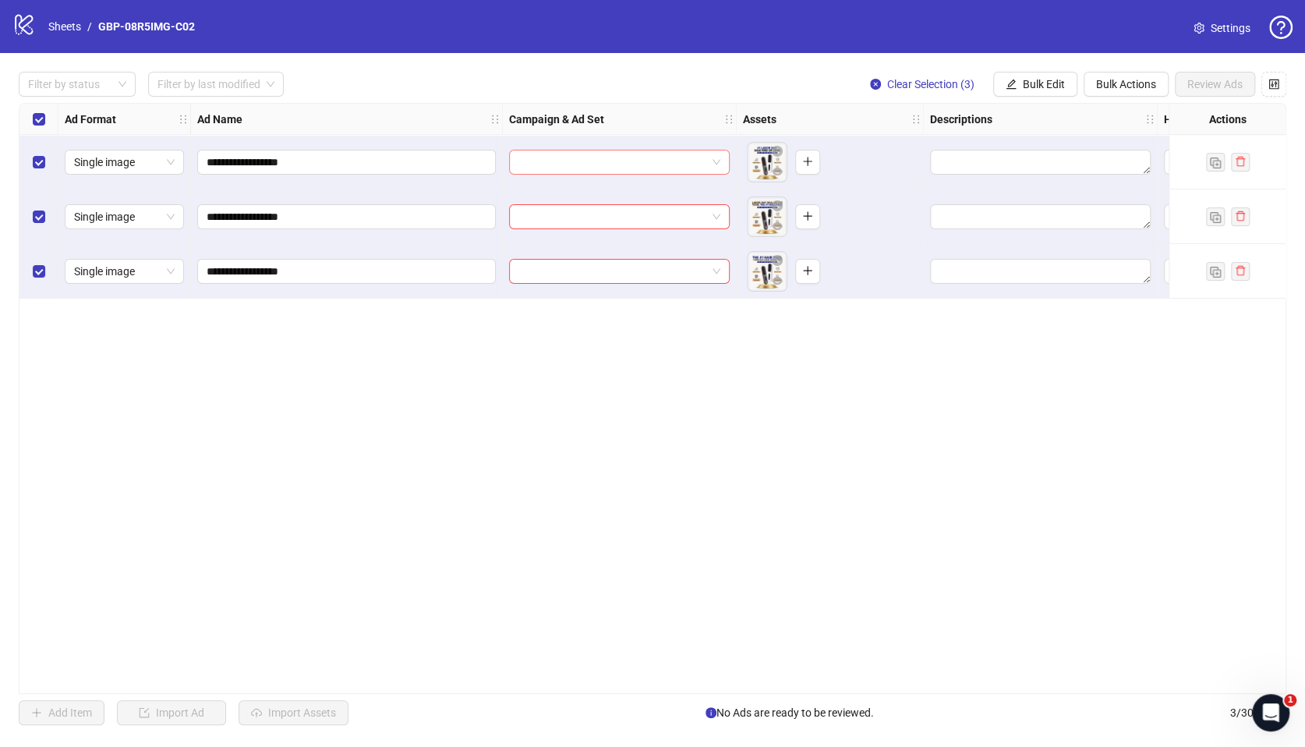
click at [656, 168] on input "search" at bounding box center [612, 161] width 188 height 23
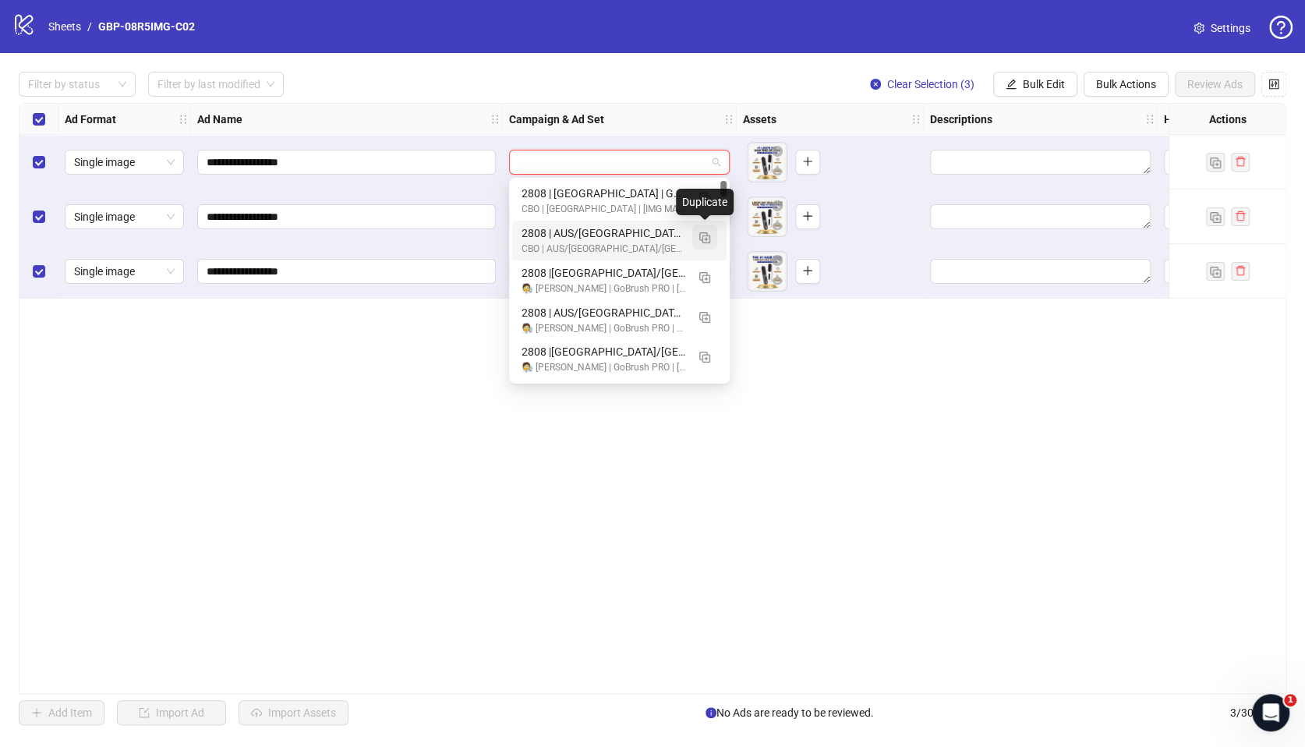
click at [705, 235] on img "button" at bounding box center [704, 237] width 11 height 11
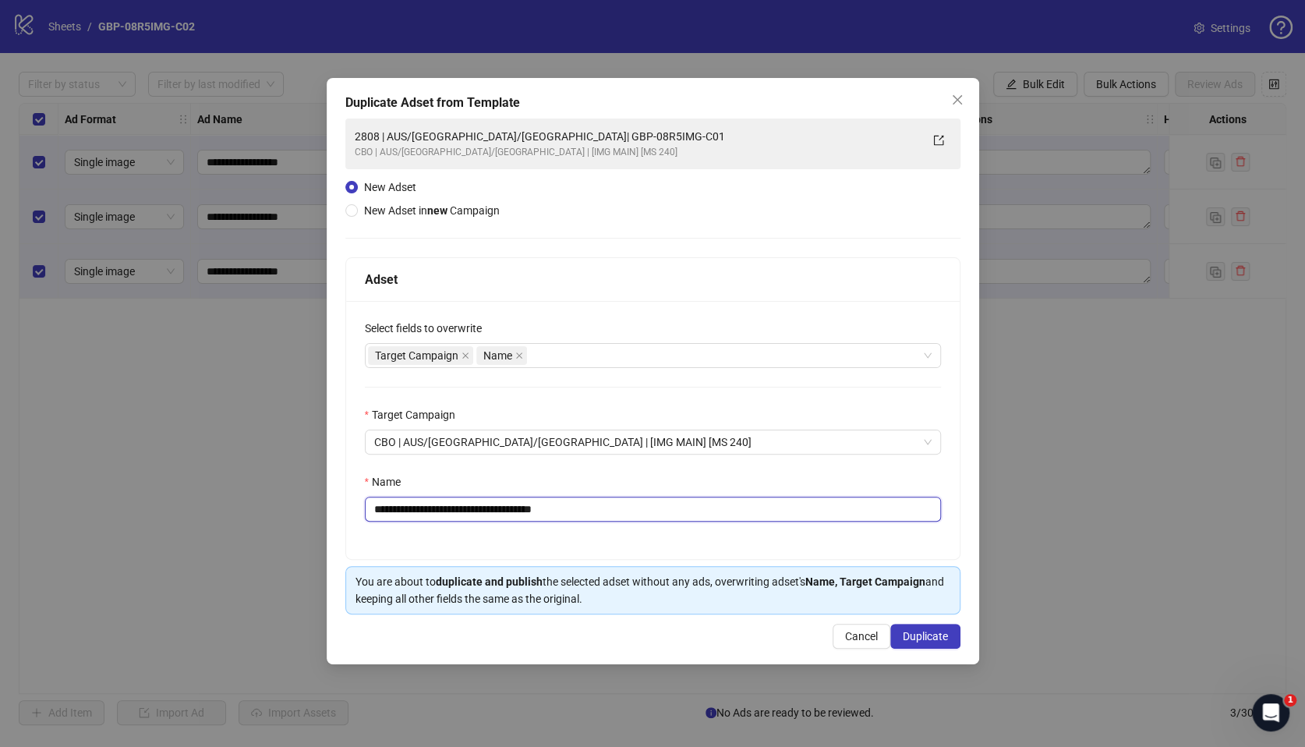
drag, startPoint x: 472, startPoint y: 508, endPoint x: 674, endPoint y: 511, distance: 201.2
click at [674, 511] on input "**********" at bounding box center [653, 509] width 576 height 25
paste input "text"
type input "**********"
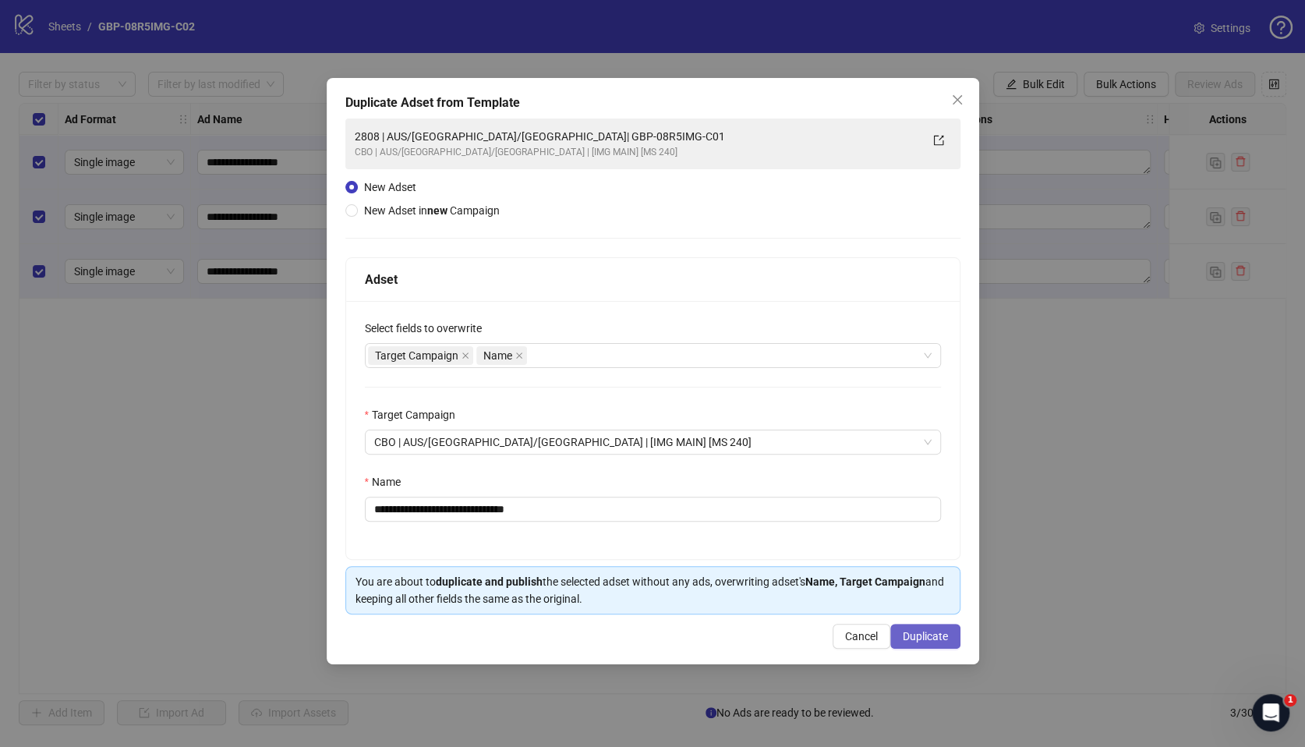
click at [918, 637] on span "Duplicate" at bounding box center [925, 636] width 45 height 12
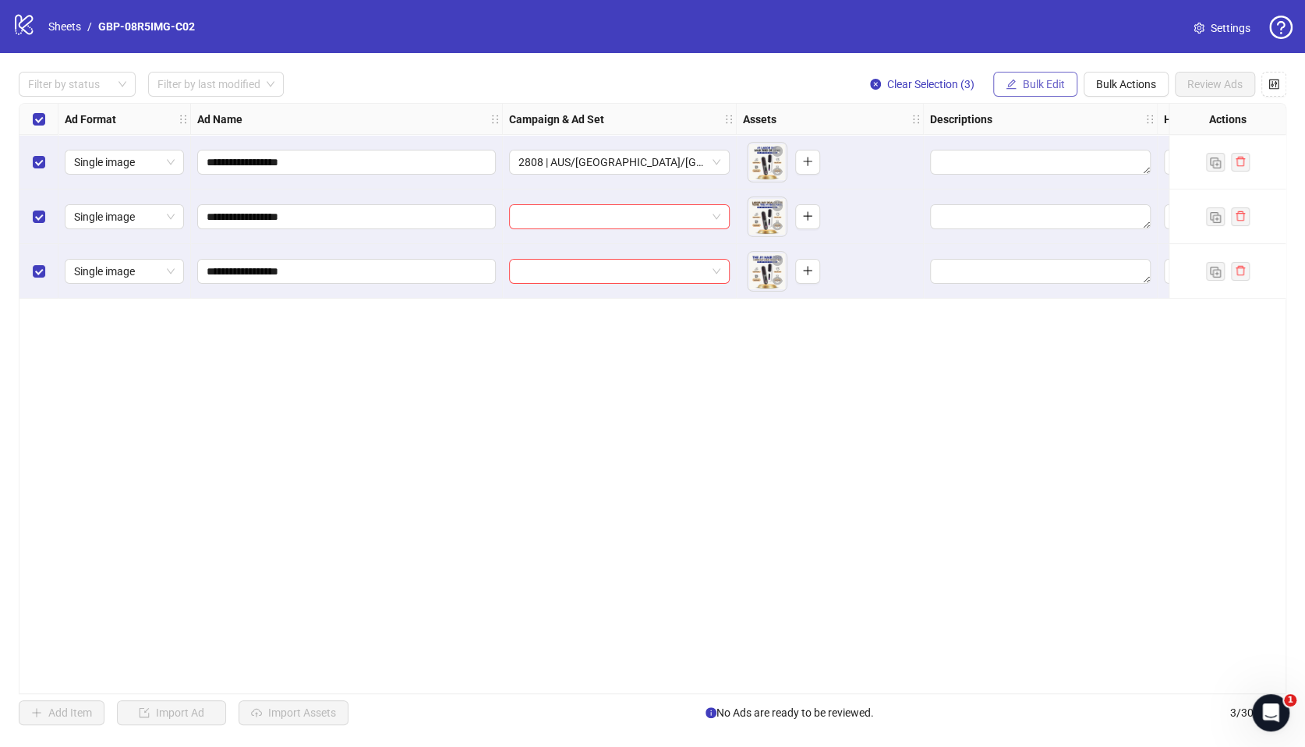
click at [1030, 89] on span "Bulk Edit" at bounding box center [1044, 84] width 42 height 12
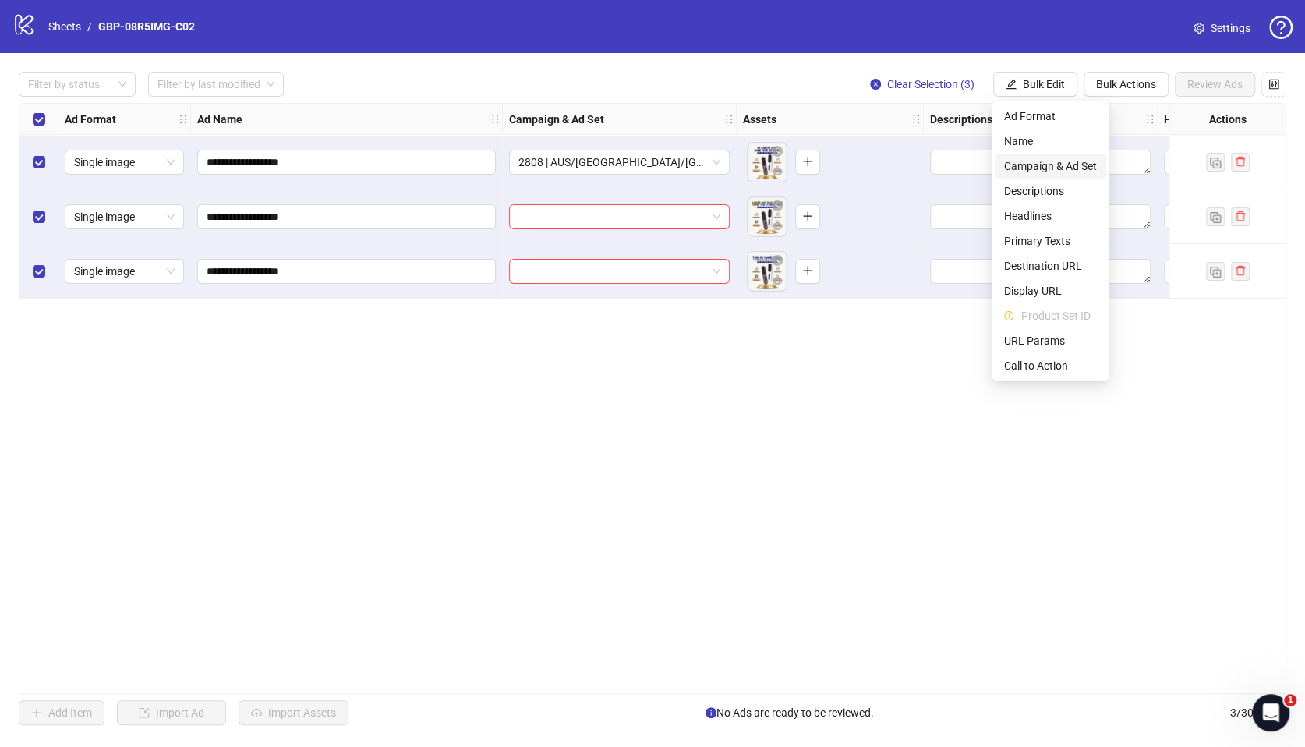
click at [1070, 166] on span "Campaign & Ad Set" at bounding box center [1050, 165] width 93 height 17
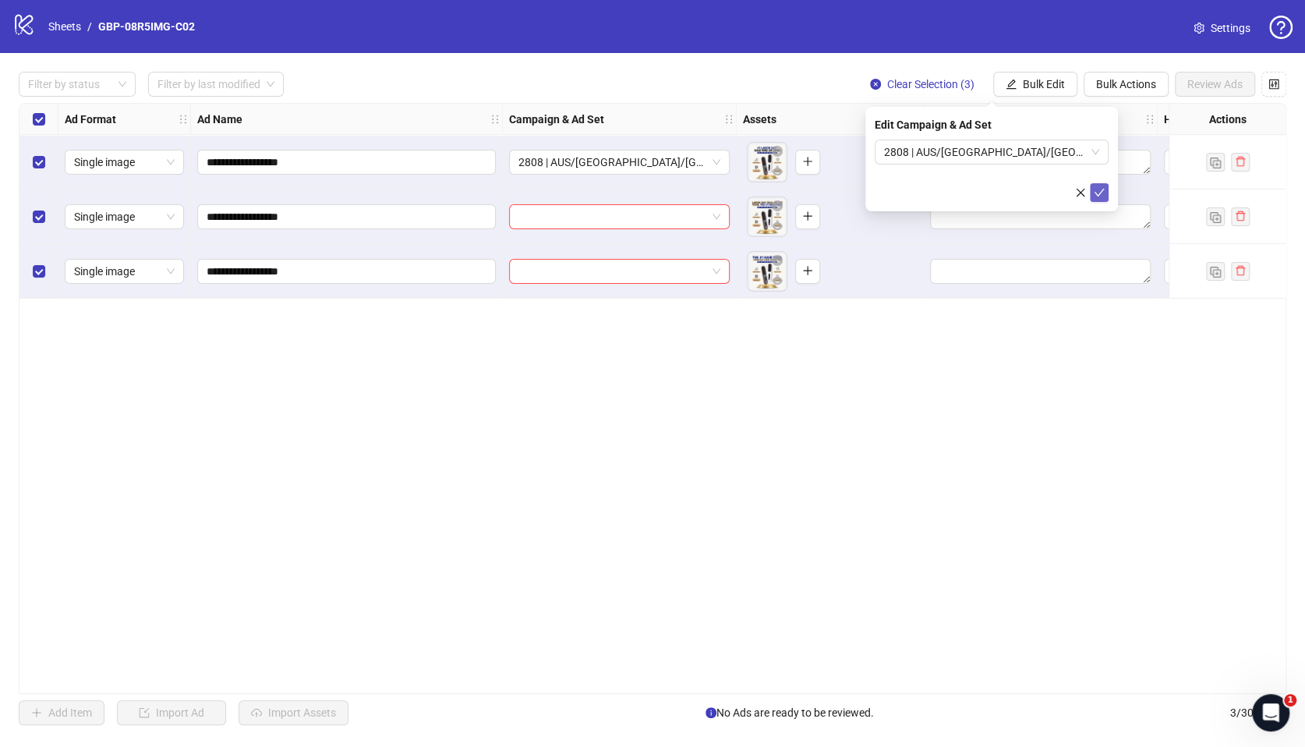
click at [1100, 196] on icon "check" at bounding box center [1099, 192] width 11 height 11
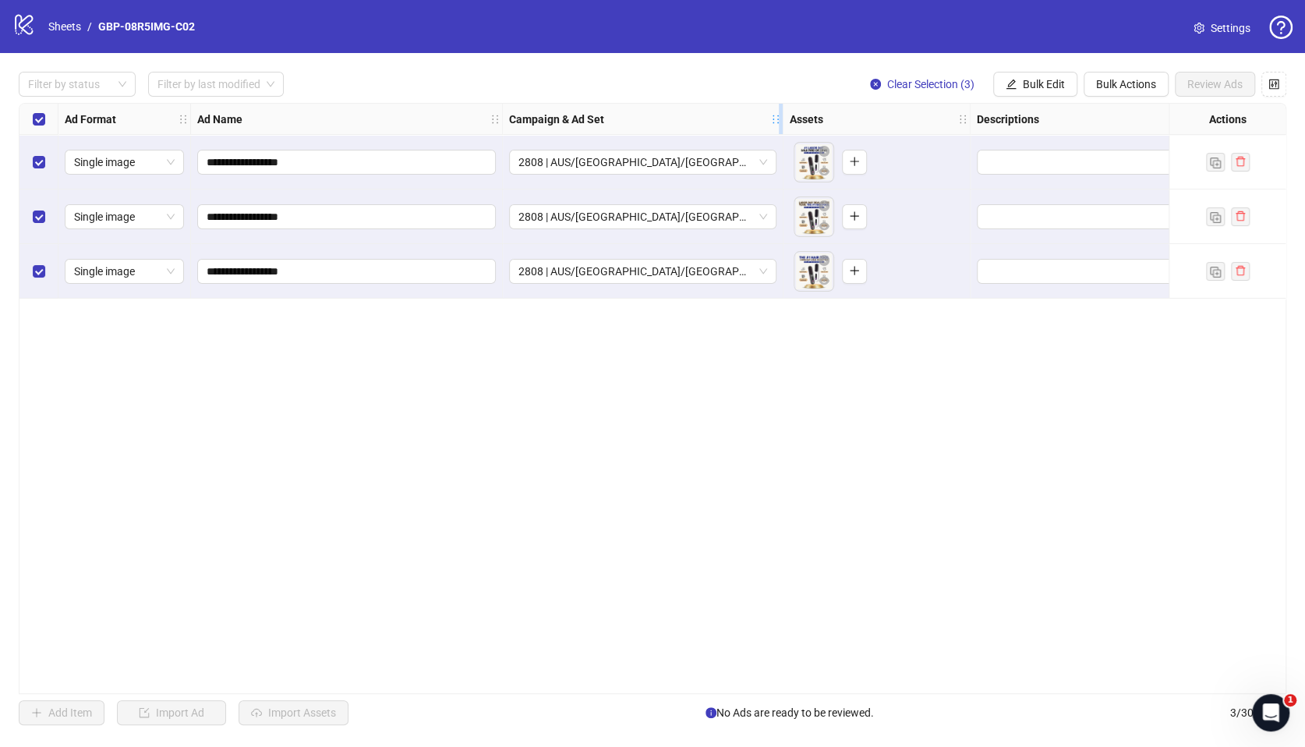
drag, startPoint x: 731, startPoint y: 115, endPoint x: 778, endPoint y: 115, distance: 46.8
click at [778, 115] on icon "holder" at bounding box center [775, 119] width 11 height 11
click at [847, 157] on button "button" at bounding box center [854, 162] width 25 height 25
click at [850, 219] on icon "plus" at bounding box center [854, 215] width 11 height 11
click at [854, 281] on button "button" at bounding box center [854, 271] width 25 height 25
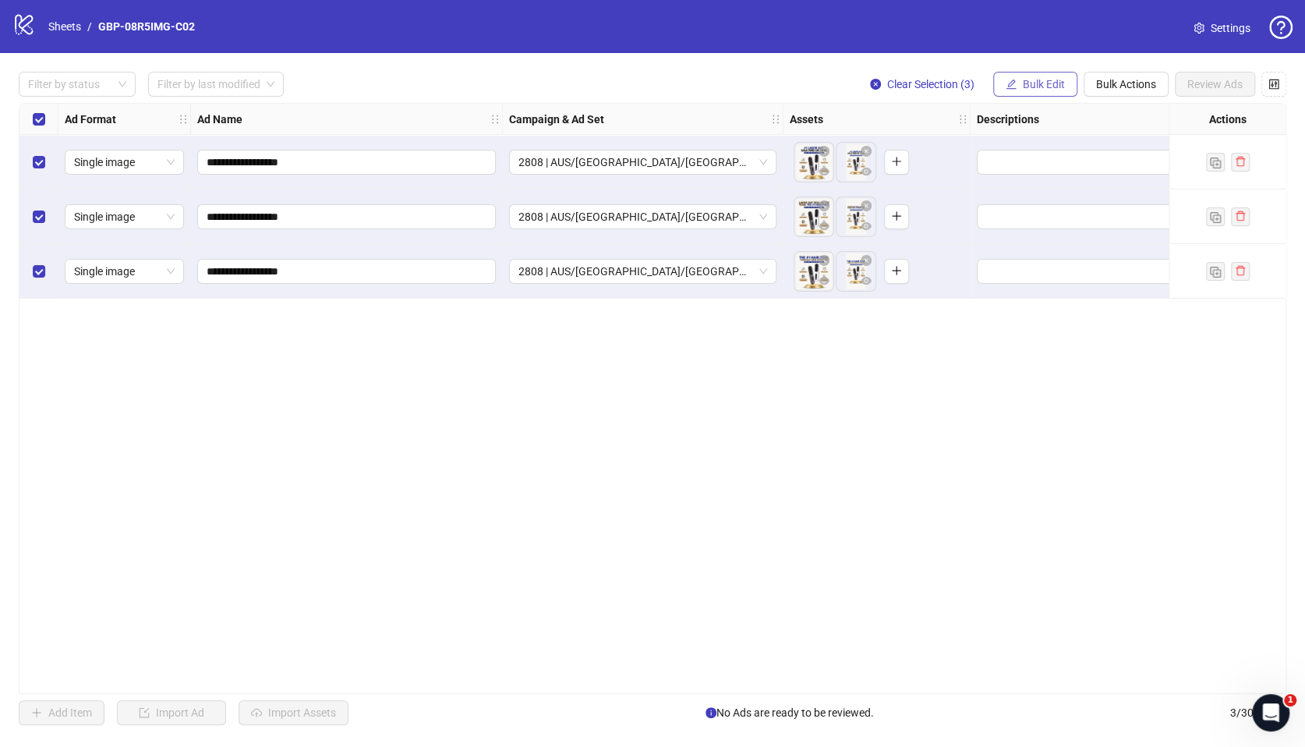
click at [1049, 85] on span "Bulk Edit" at bounding box center [1044, 84] width 42 height 12
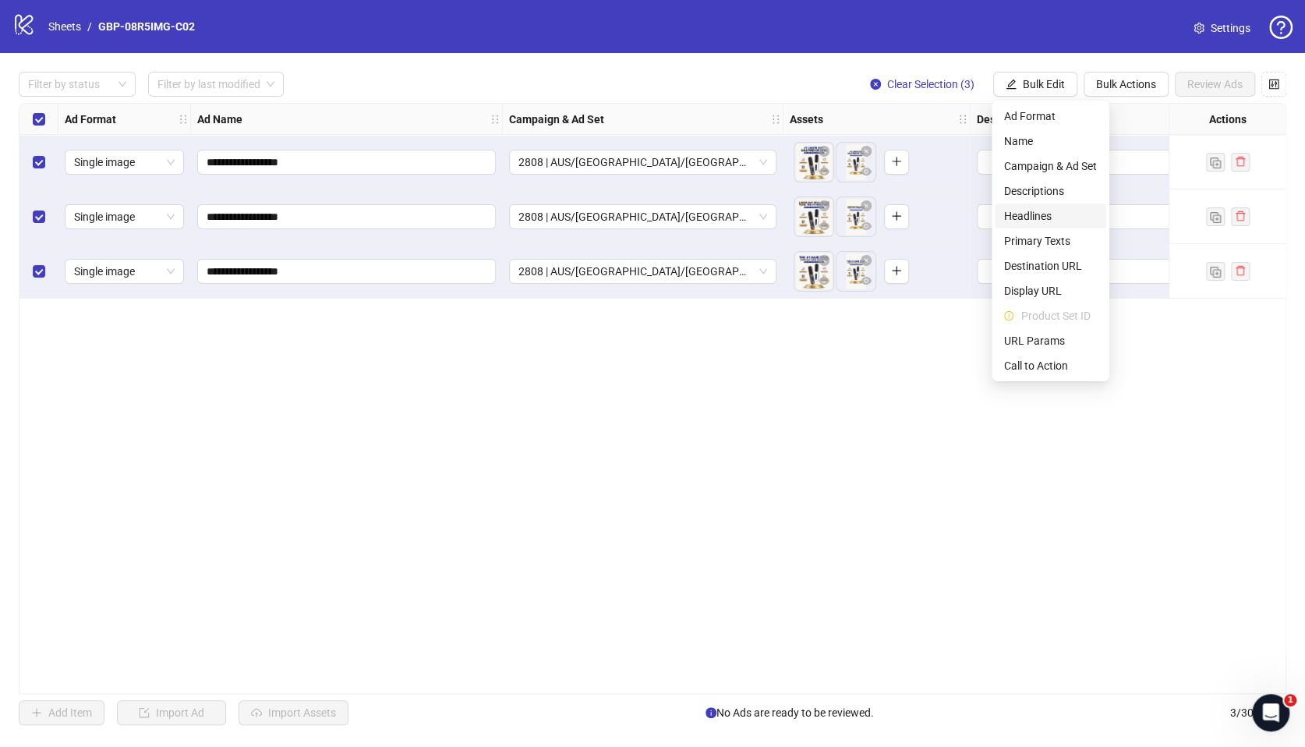
click at [1046, 213] on span "Headlines" at bounding box center [1050, 215] width 93 height 17
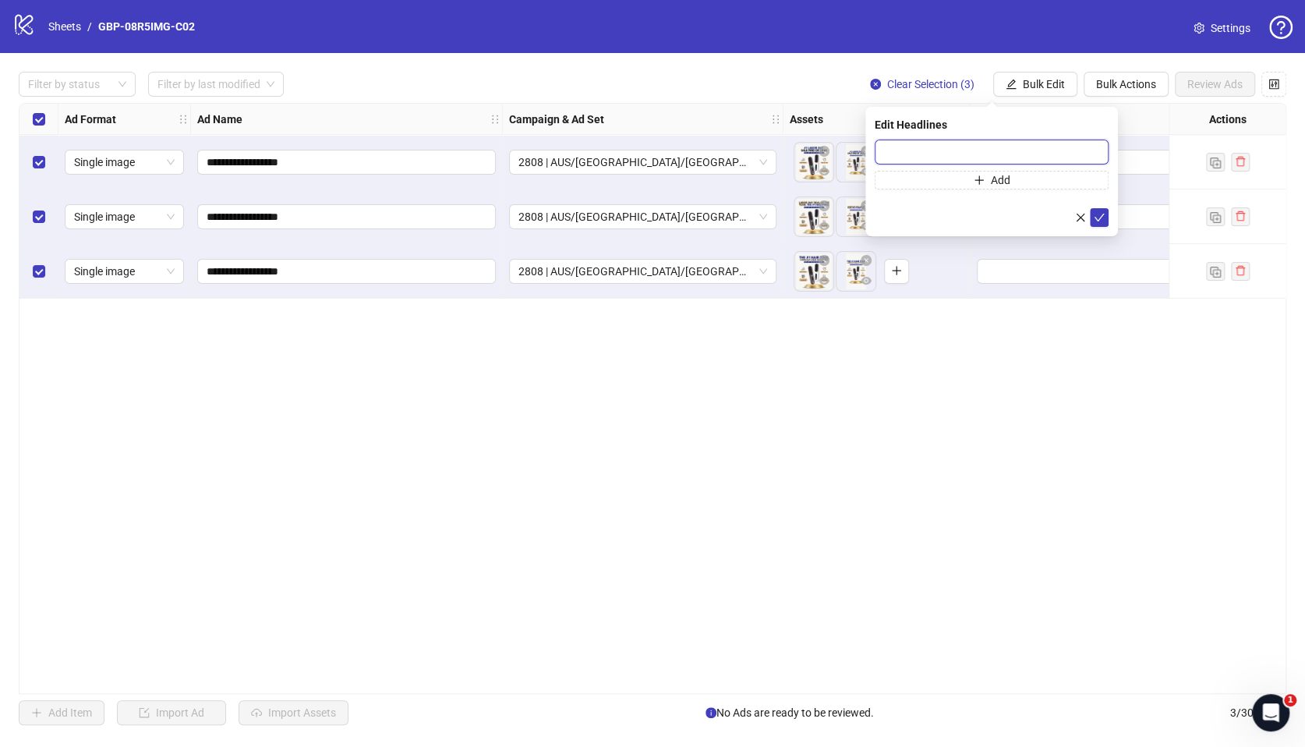
click at [925, 152] on input "text" at bounding box center [992, 152] width 234 height 25
paste input "*******"
type input "*******"
click at [995, 180] on span "Add" at bounding box center [1000, 180] width 19 height 12
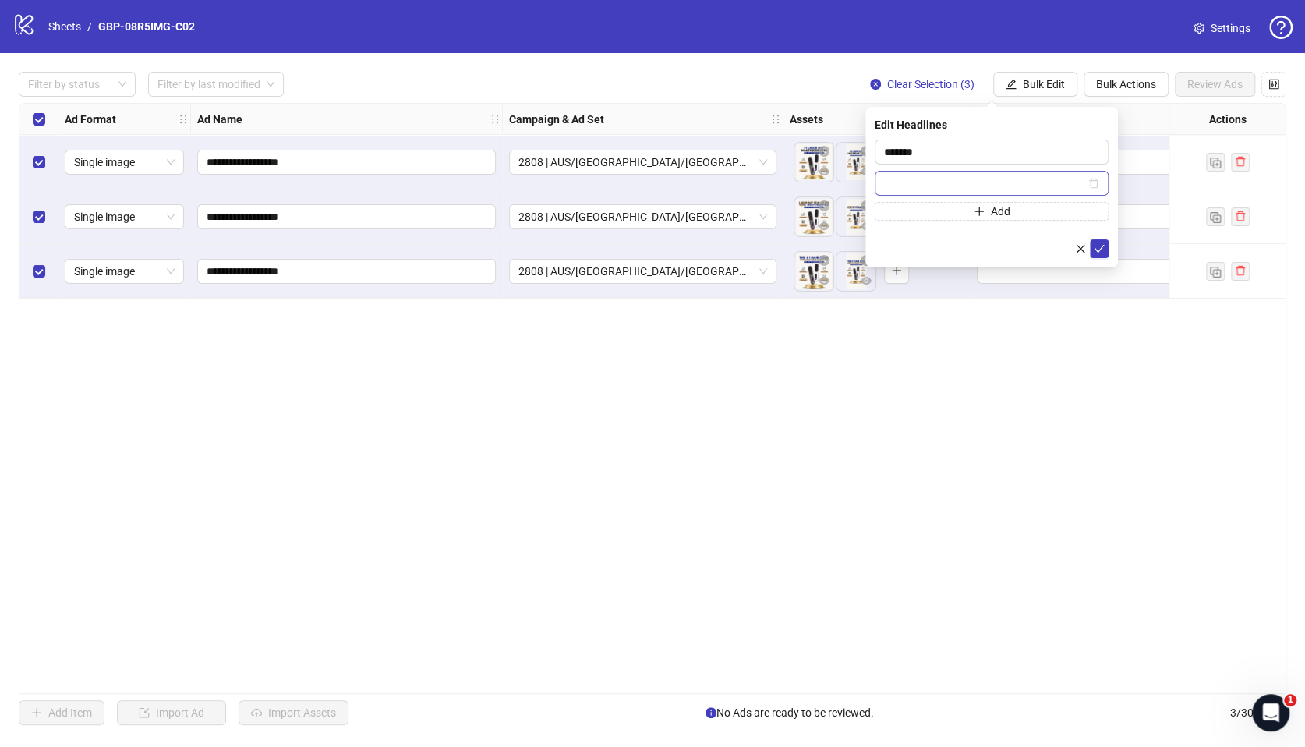
click at [967, 186] on input "text" at bounding box center [984, 183] width 201 height 17
type input "**********"
click at [951, 256] on div at bounding box center [992, 248] width 234 height 19
click at [1095, 249] on icon "check" at bounding box center [1099, 248] width 11 height 11
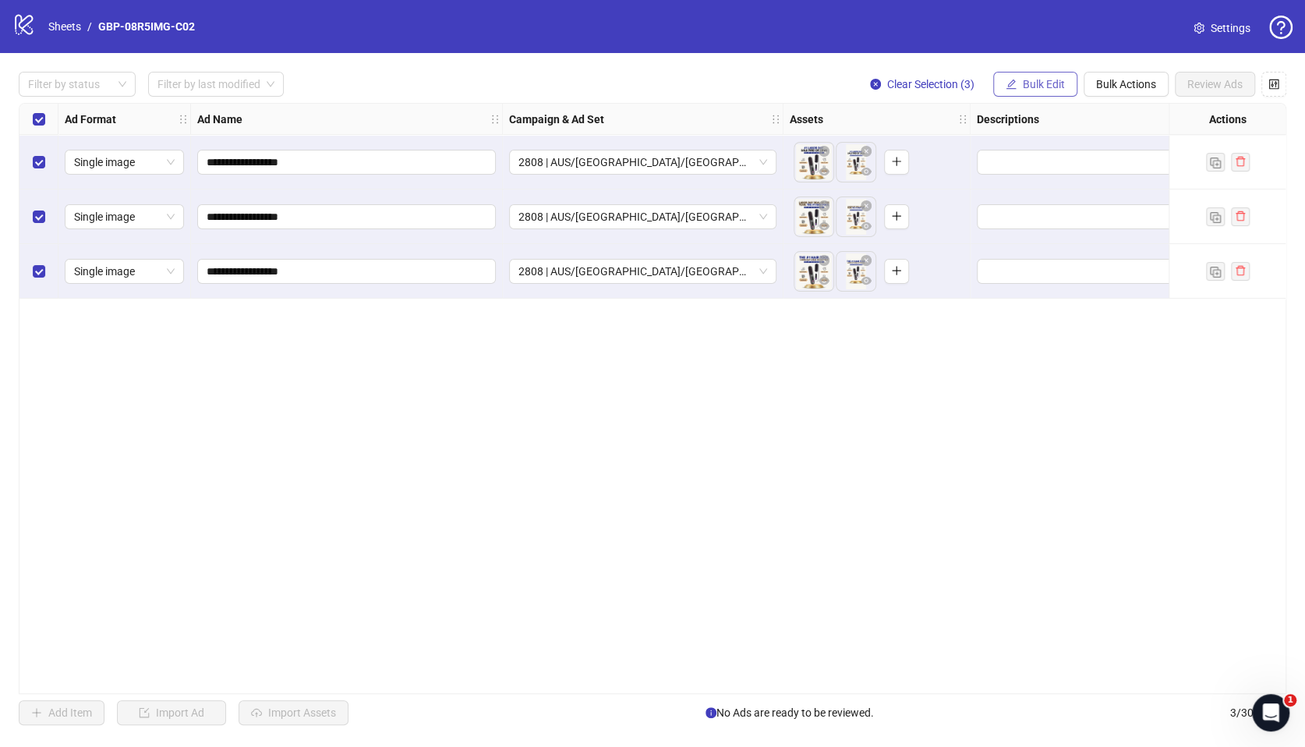
click at [1045, 86] on span "Bulk Edit" at bounding box center [1044, 84] width 42 height 12
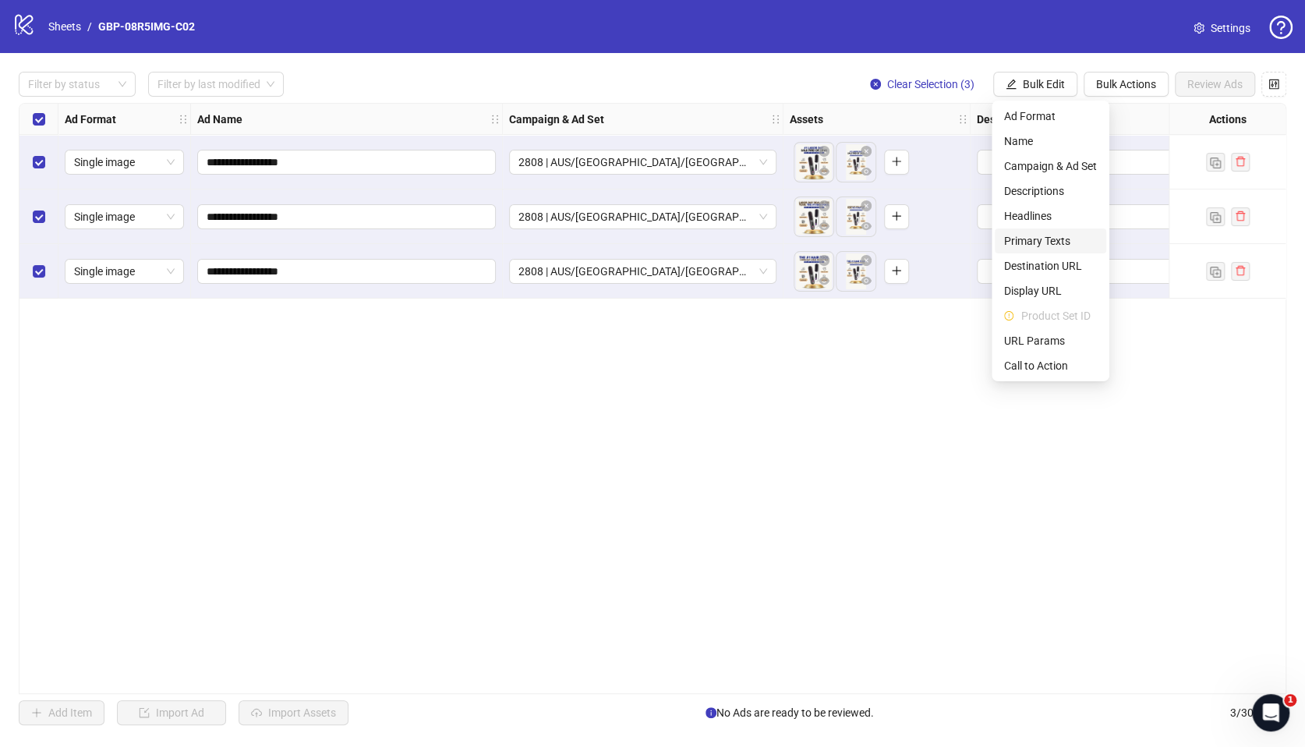
click at [1050, 239] on span "Primary Texts" at bounding box center [1050, 240] width 93 height 17
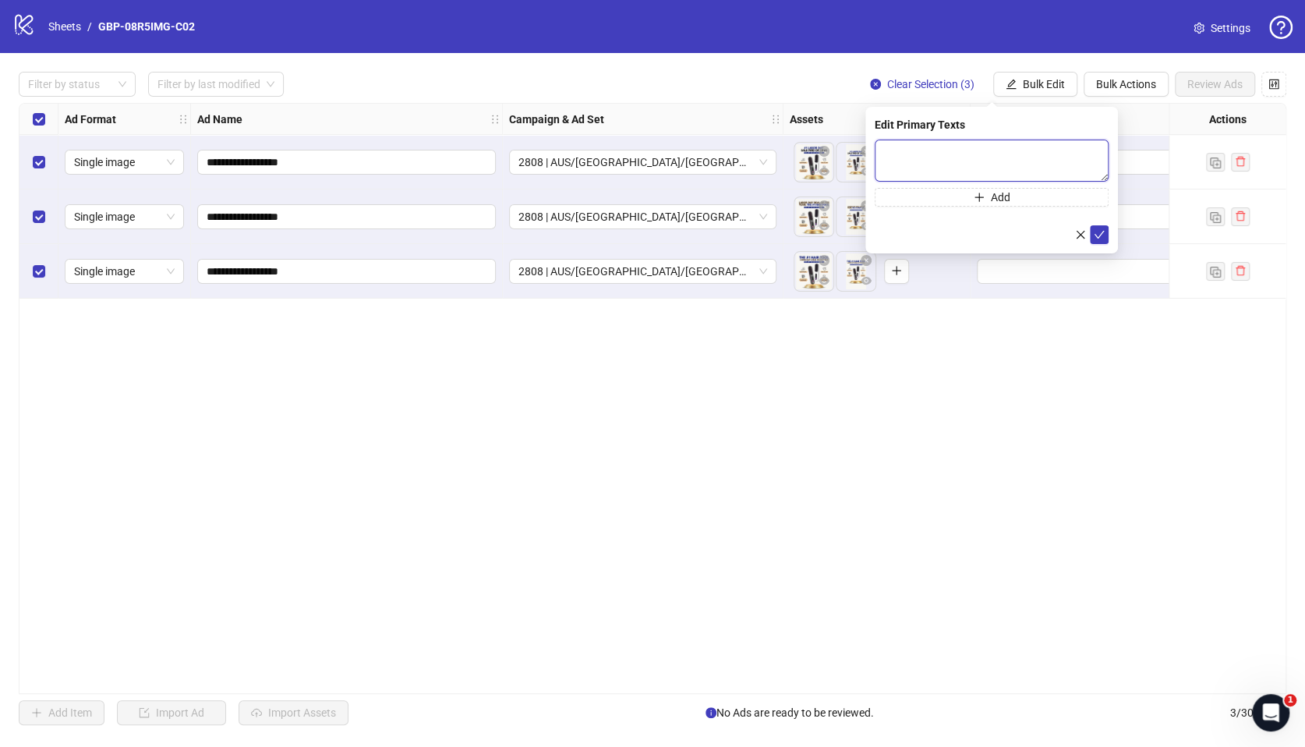
click at [959, 165] on textarea at bounding box center [992, 161] width 234 height 42
paste textarea "**********"
type textarea "**********"
click at [995, 196] on span "Add" at bounding box center [1000, 197] width 19 height 12
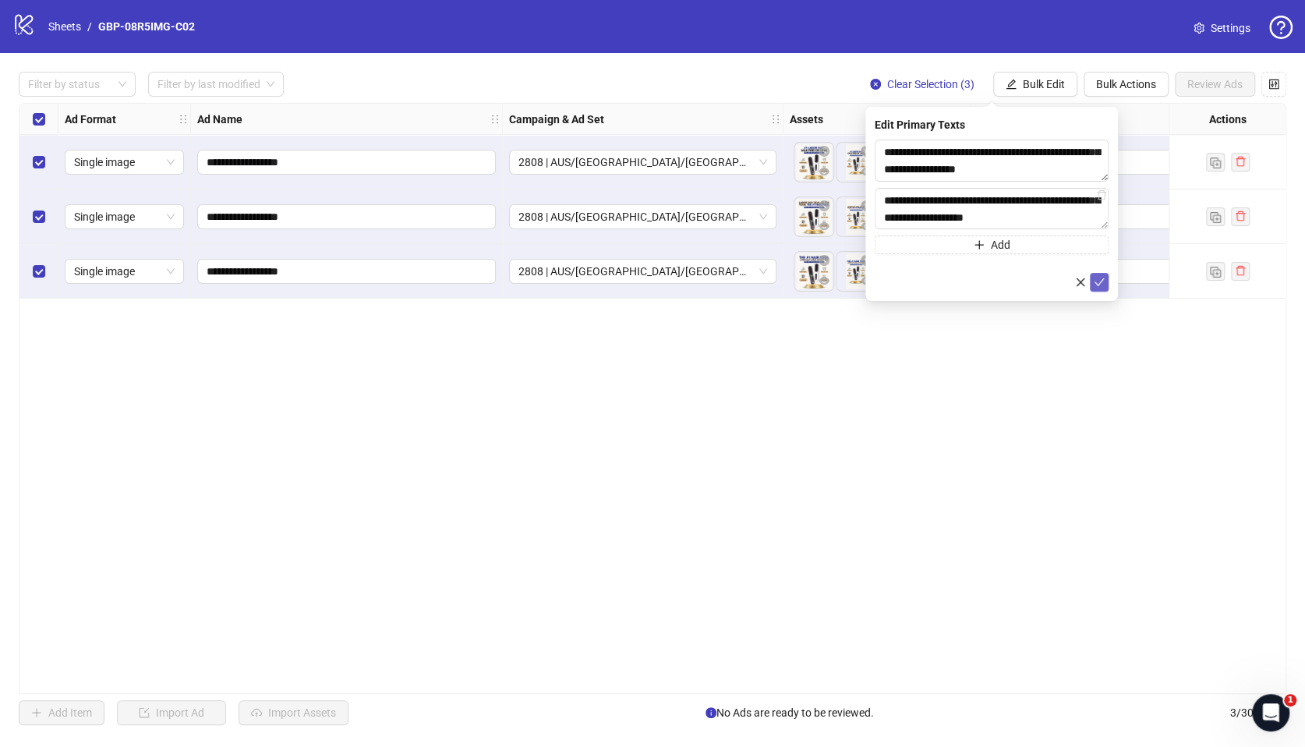
type textarea "**********"
click at [1098, 283] on icon "check" at bounding box center [1099, 282] width 11 height 11
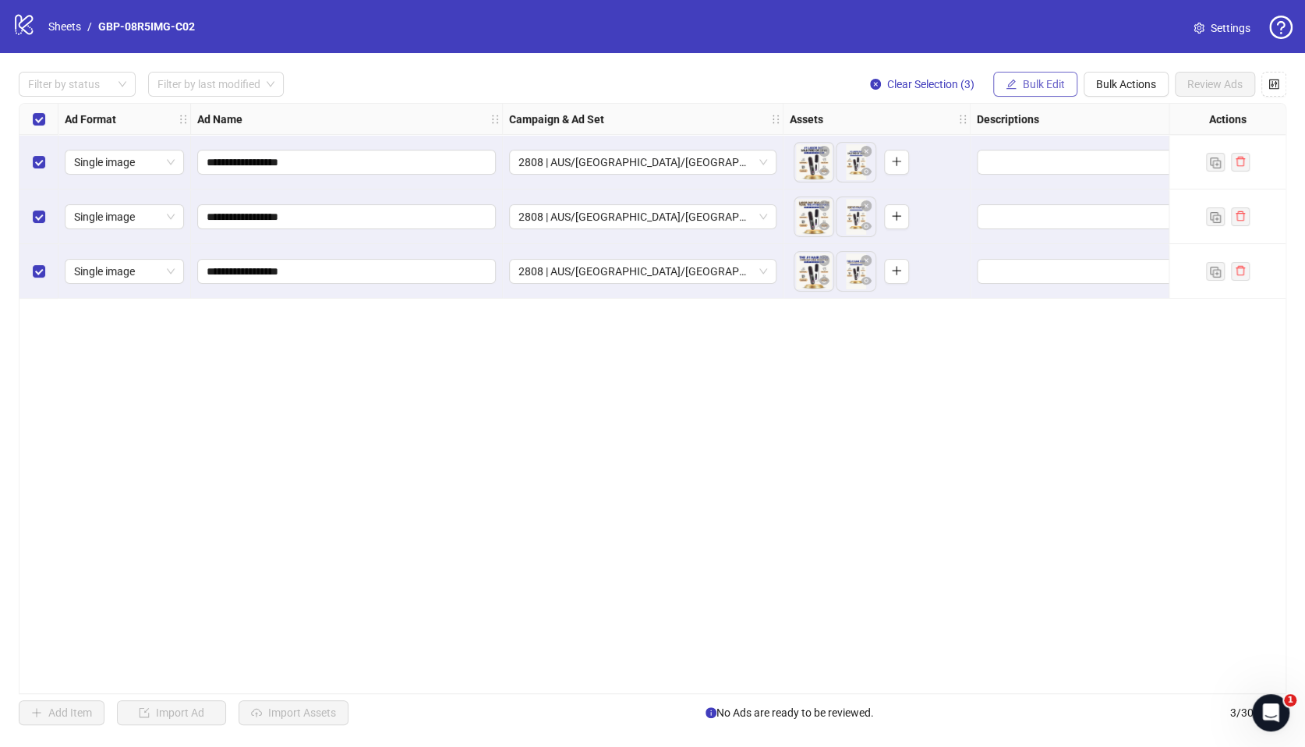
click at [1049, 82] on span "Bulk Edit" at bounding box center [1044, 84] width 42 height 12
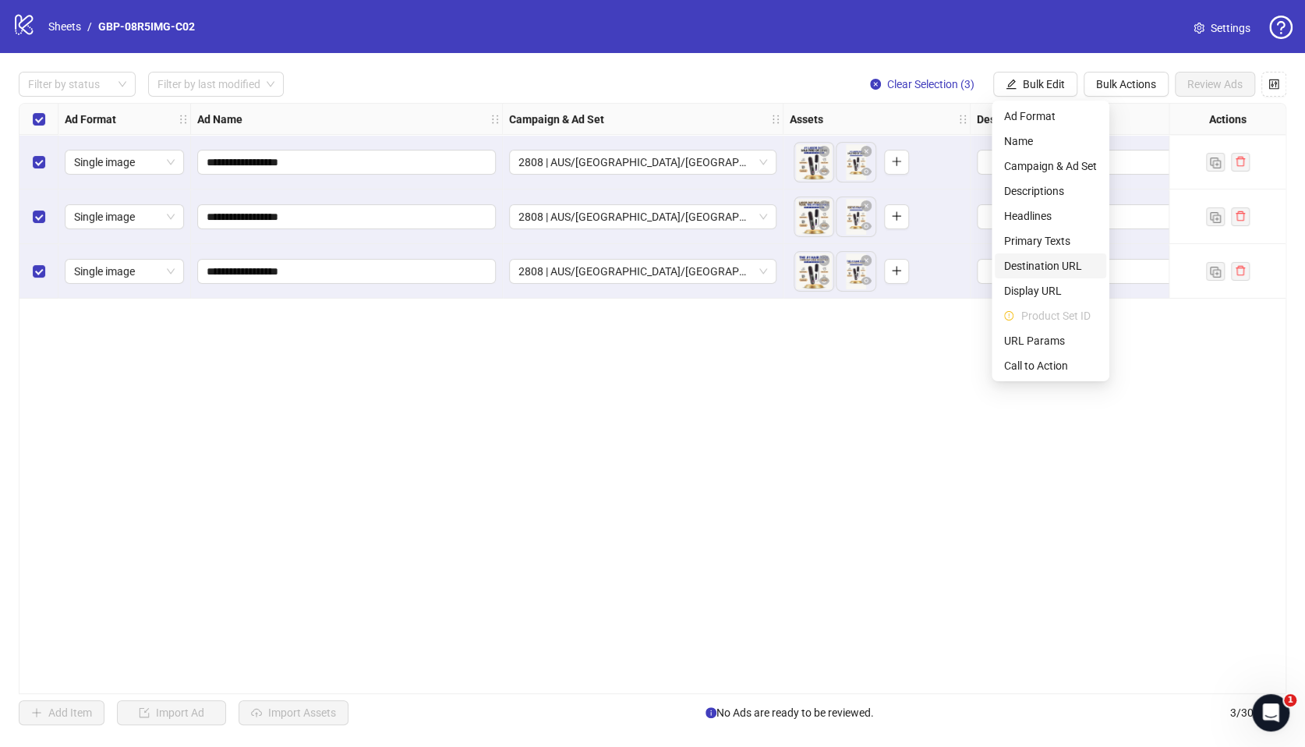
click at [1049, 262] on span "Destination URL" at bounding box center [1050, 265] width 93 height 17
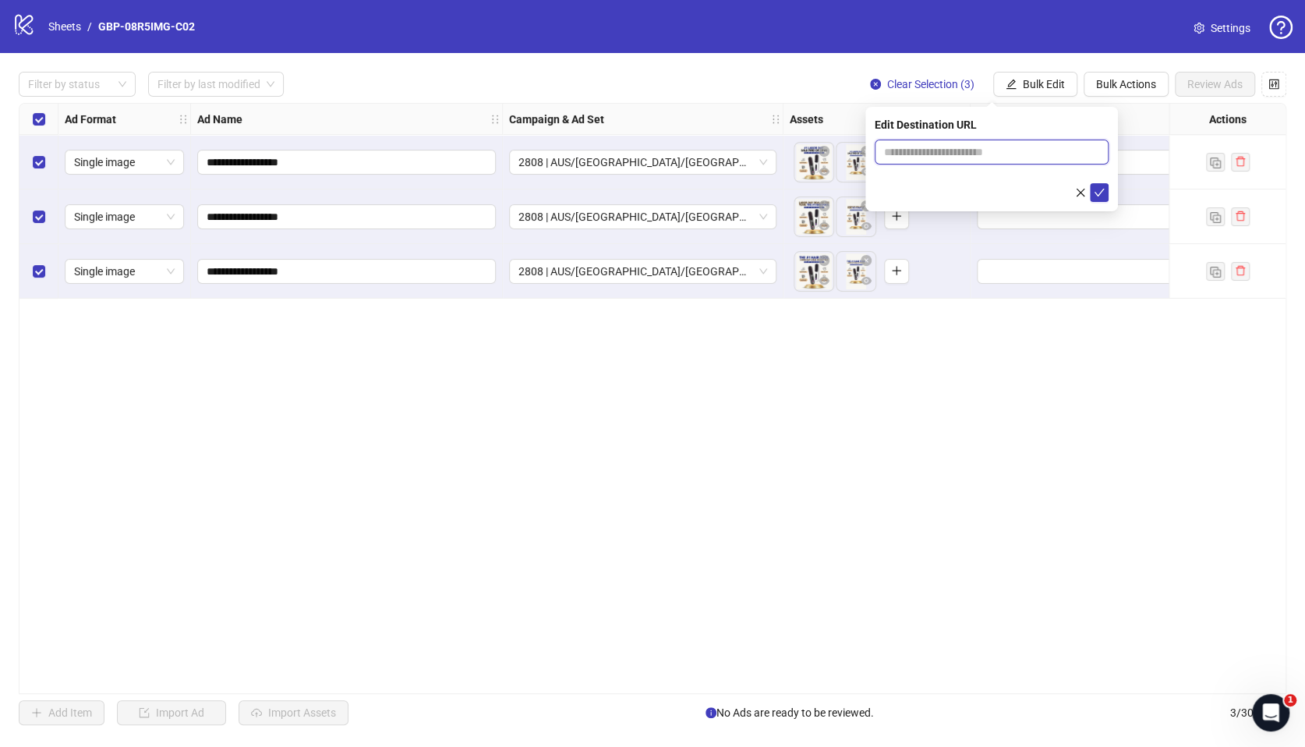
click at [937, 152] on input "text" at bounding box center [985, 151] width 203 height 17
paste input "**********"
type input "**********"
click at [1098, 196] on icon "check" at bounding box center [1099, 192] width 11 height 11
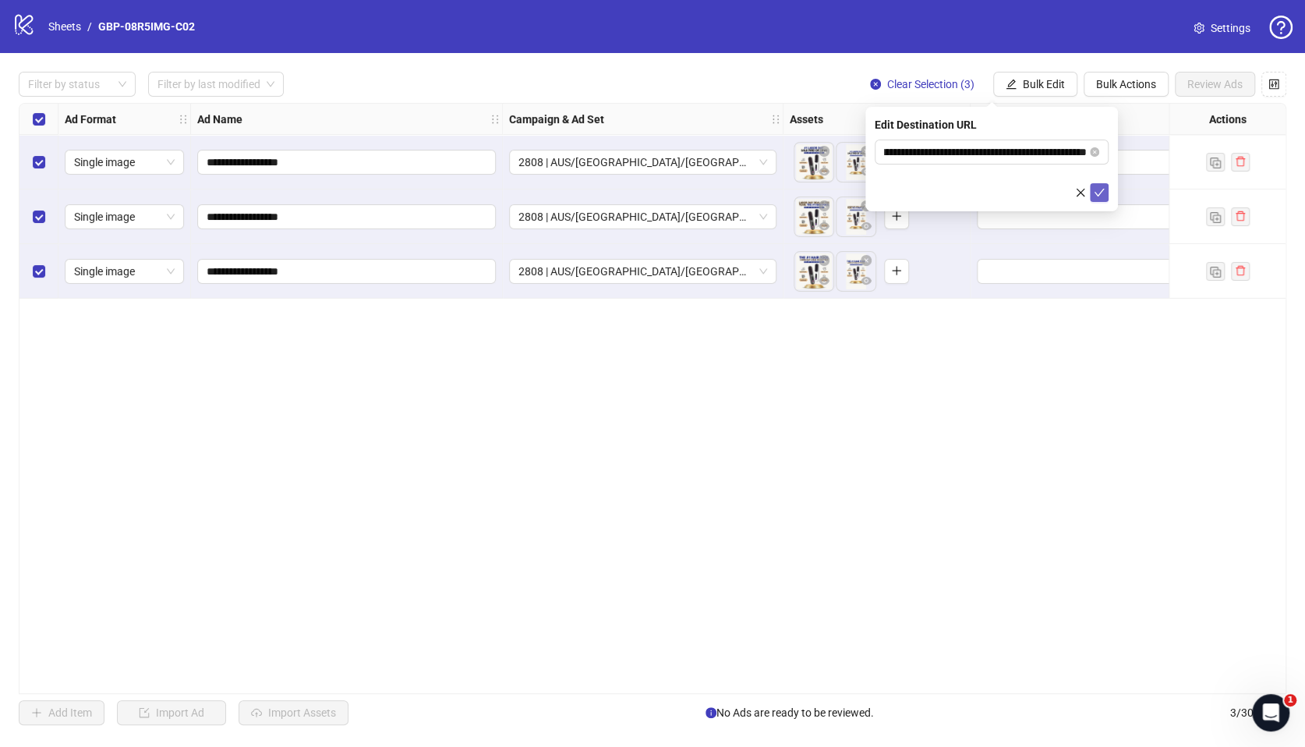
scroll to position [0, 0]
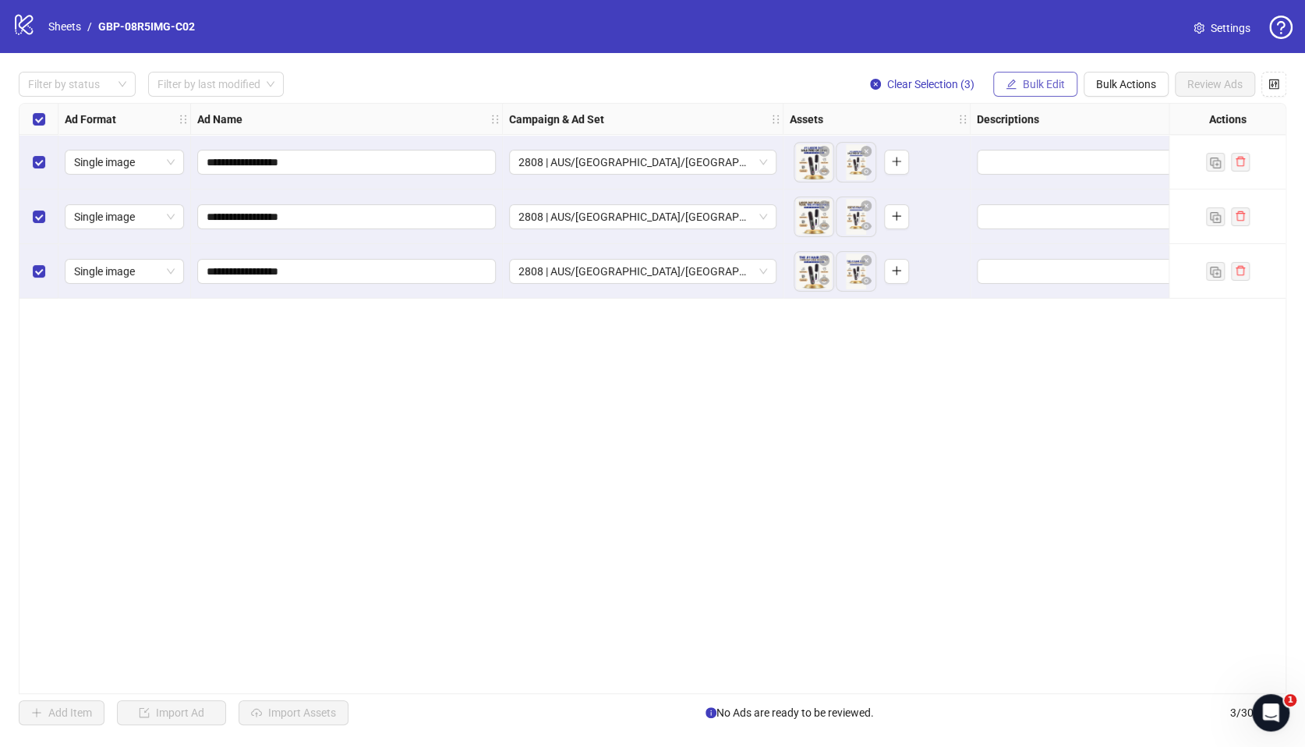
click at [1028, 93] on button "Bulk Edit" at bounding box center [1035, 84] width 84 height 25
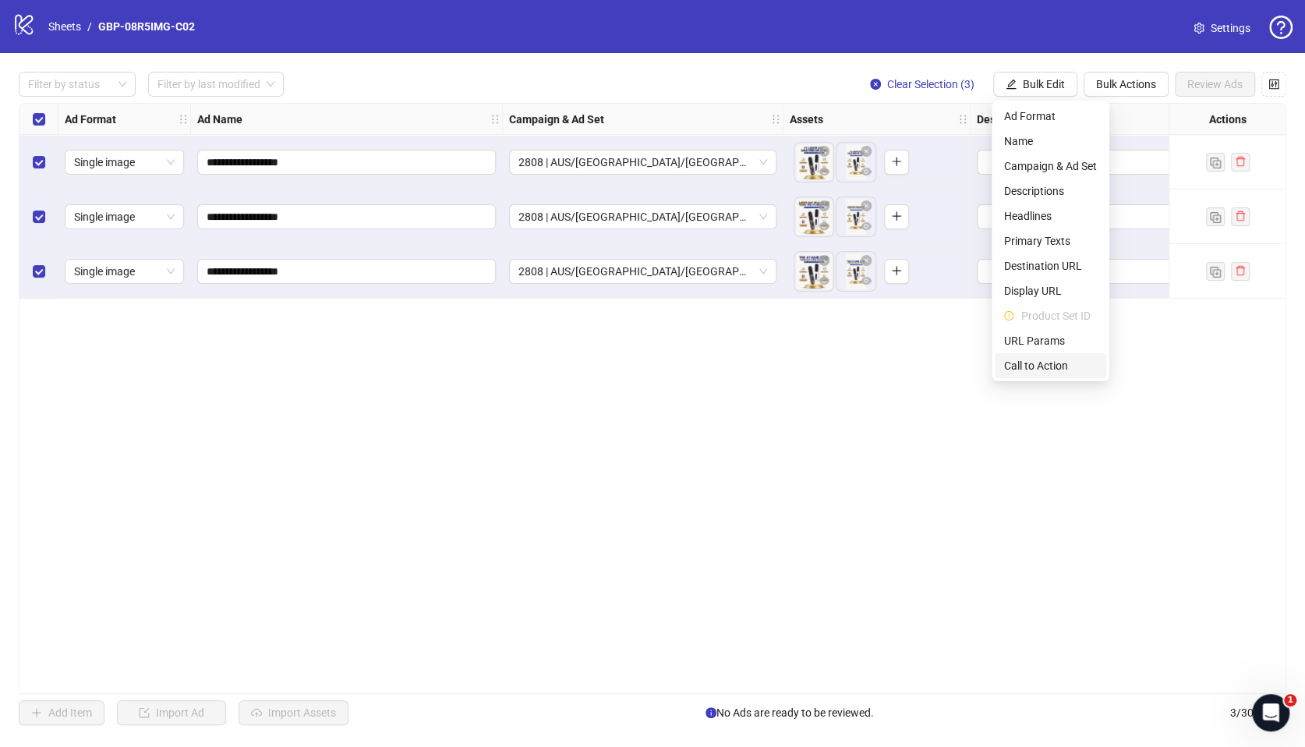
click at [1048, 370] on span "Call to Action" at bounding box center [1050, 365] width 93 height 17
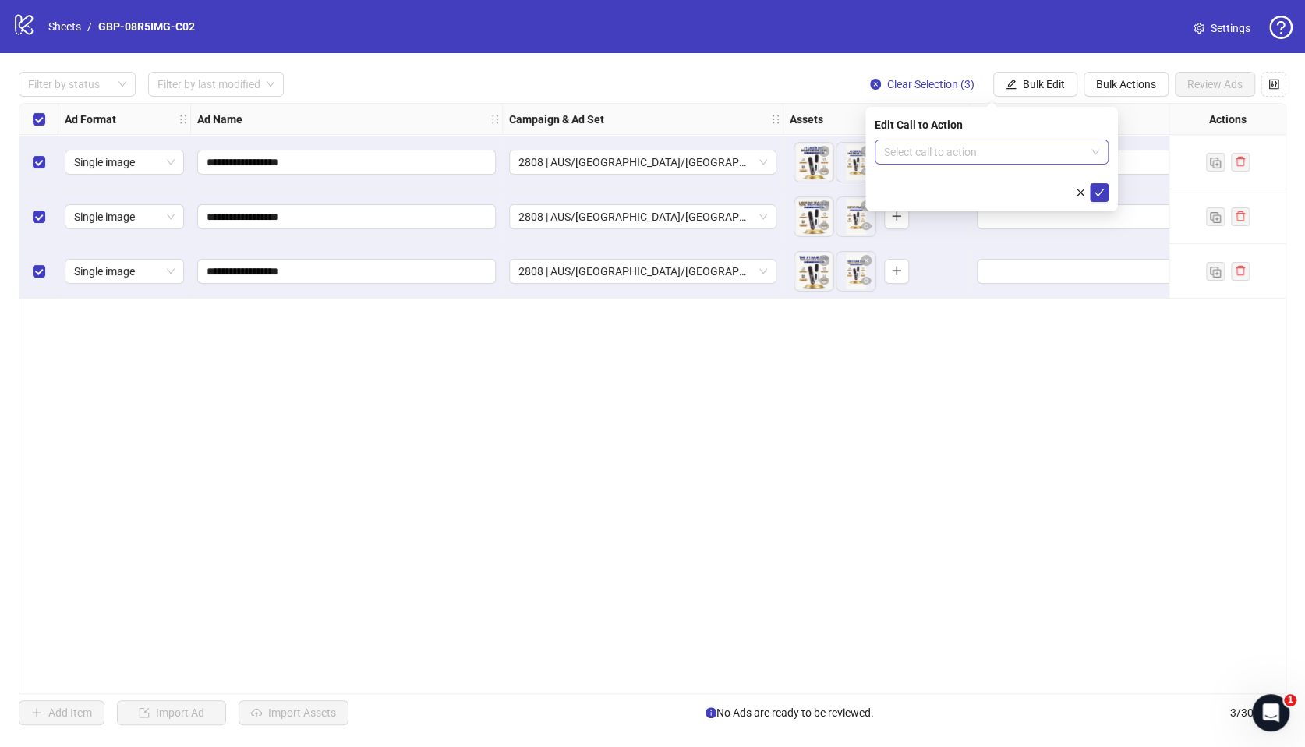
click at [904, 152] on input "search" at bounding box center [984, 151] width 201 height 23
type input "****"
click at [917, 175] on div "Shop now" at bounding box center [991, 183] width 209 height 17
click at [1094, 193] on icon "check" at bounding box center [1099, 192] width 11 height 11
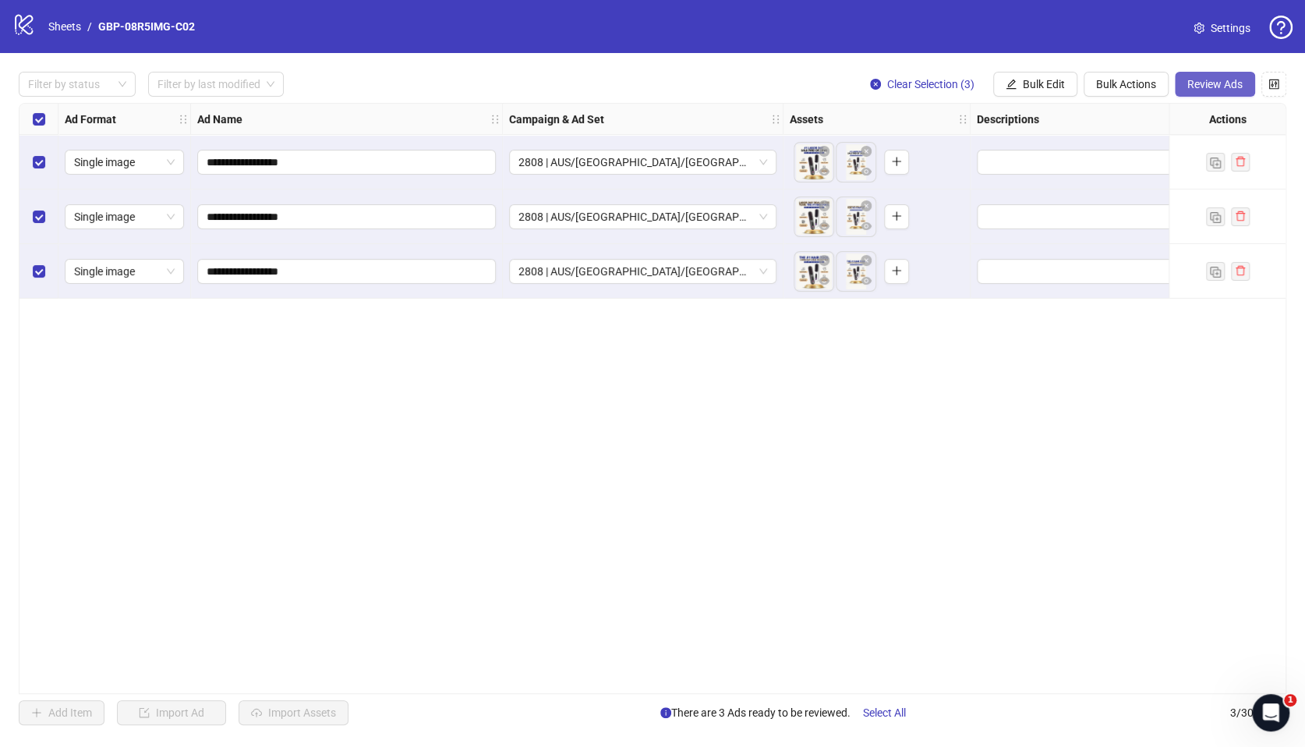
click at [1193, 87] on span "Review Ads" at bounding box center [1214, 84] width 55 height 12
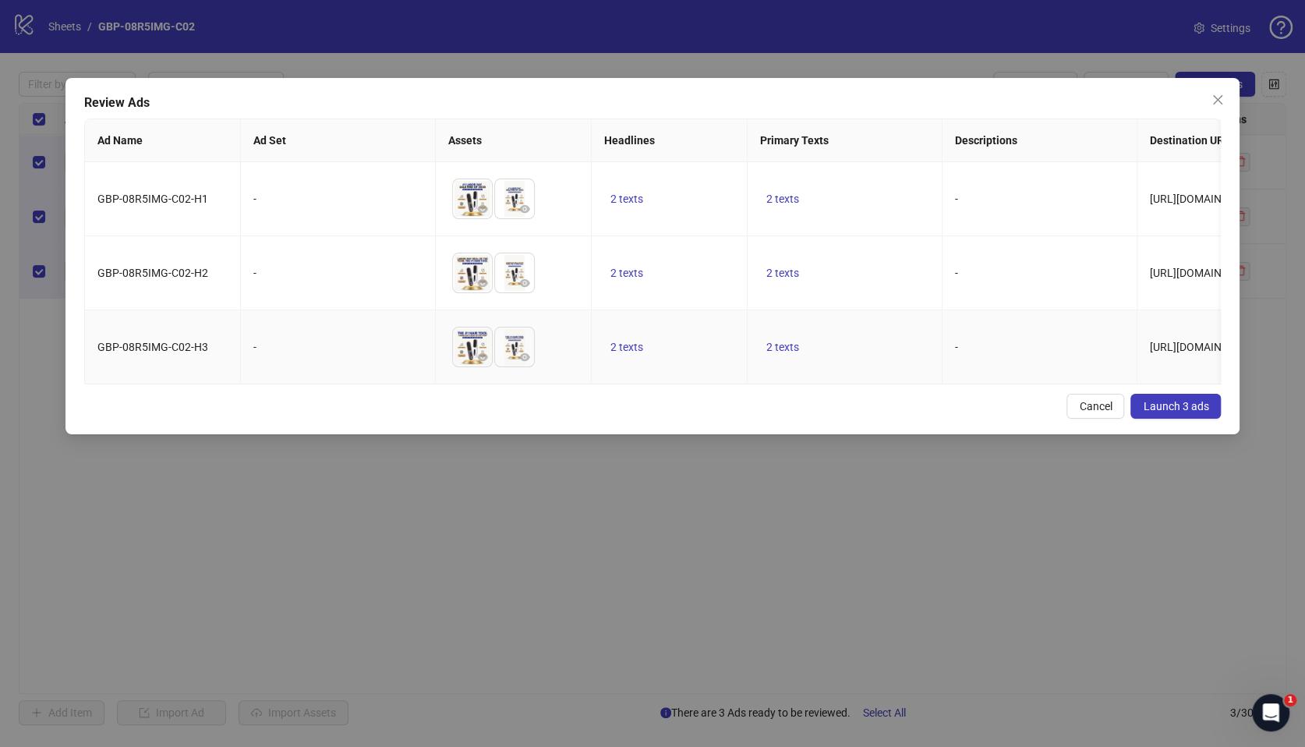
click at [513, 384] on td "To pick up a draggable item, press the space bar. While dragging, use the arrow…" at bounding box center [514, 347] width 156 height 74
click at [629, 196] on span "2 texts" at bounding box center [626, 199] width 33 height 12
click at [879, 184] on button "button" at bounding box center [869, 187] width 25 height 25
drag, startPoint x: 649, startPoint y: 338, endPoint x: 730, endPoint y: 245, distance: 123.2
click at [649, 338] on td "2 texts" at bounding box center [670, 347] width 156 height 74
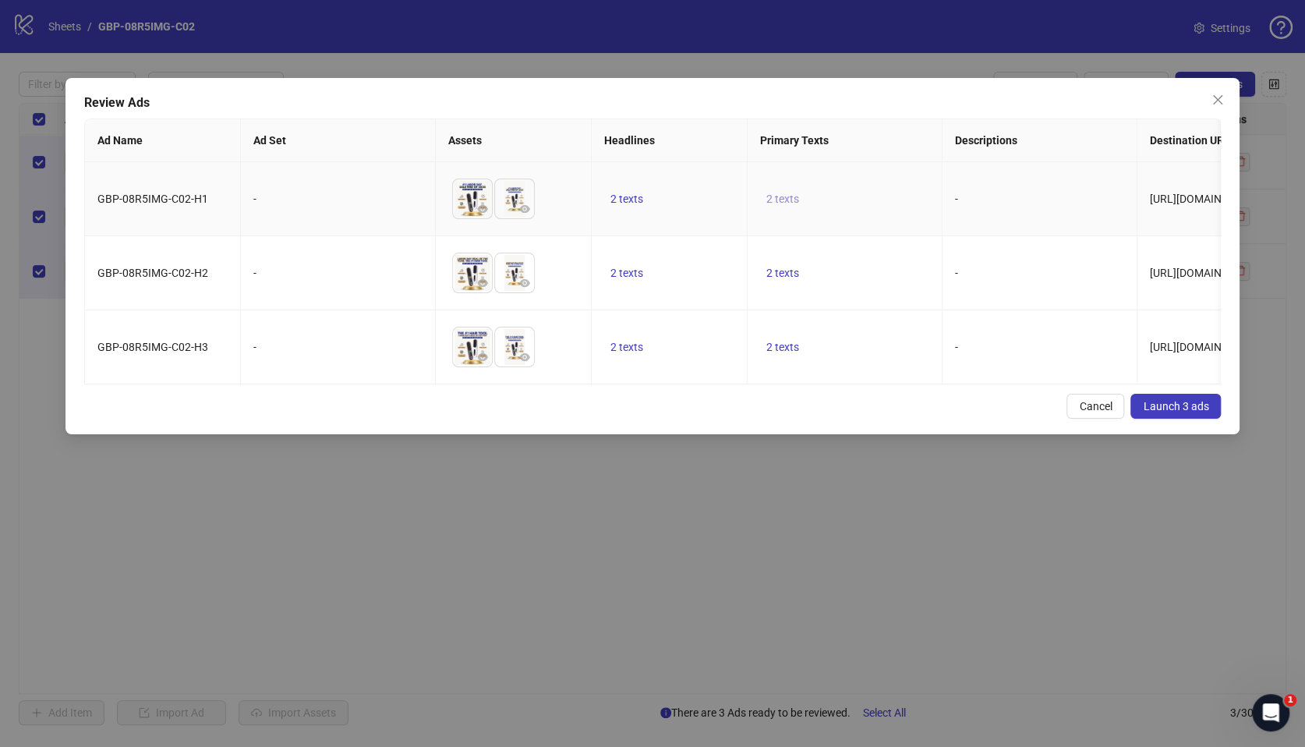
click at [777, 203] on span "2 texts" at bounding box center [782, 199] width 33 height 12
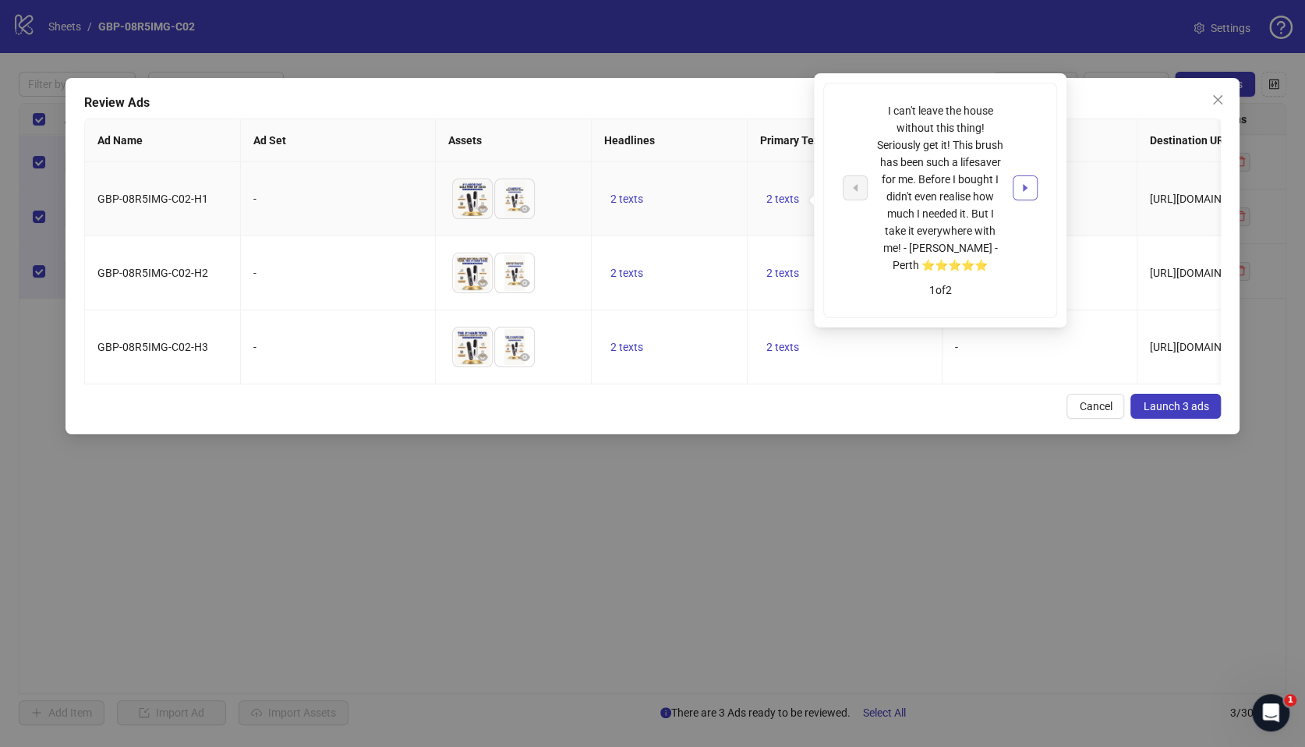
click at [1028, 179] on button "button" at bounding box center [1025, 187] width 25 height 25
click at [680, 334] on td "2 texts" at bounding box center [670, 347] width 156 height 74
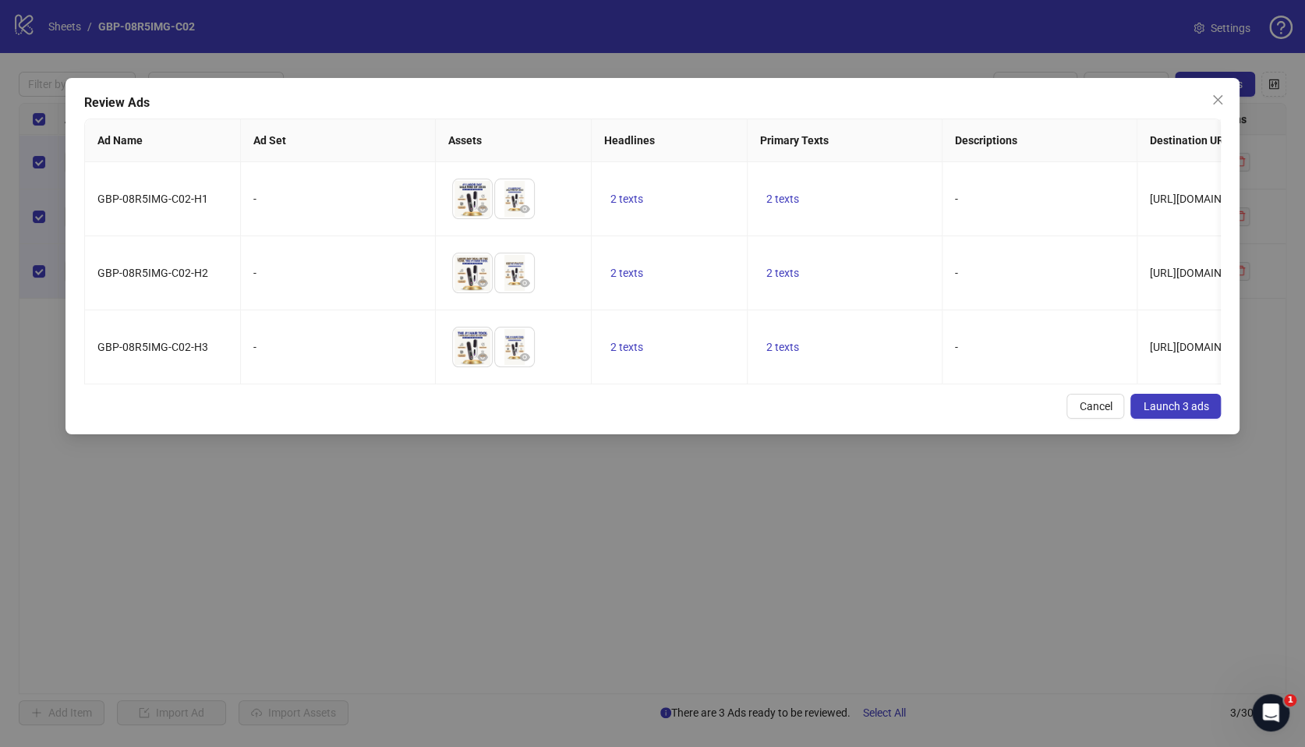
click at [513, 405] on div "Review Ads Ad Name Ad Set Assets Headlines Primary Texts Descriptions Destinati…" at bounding box center [652, 256] width 1175 height 356
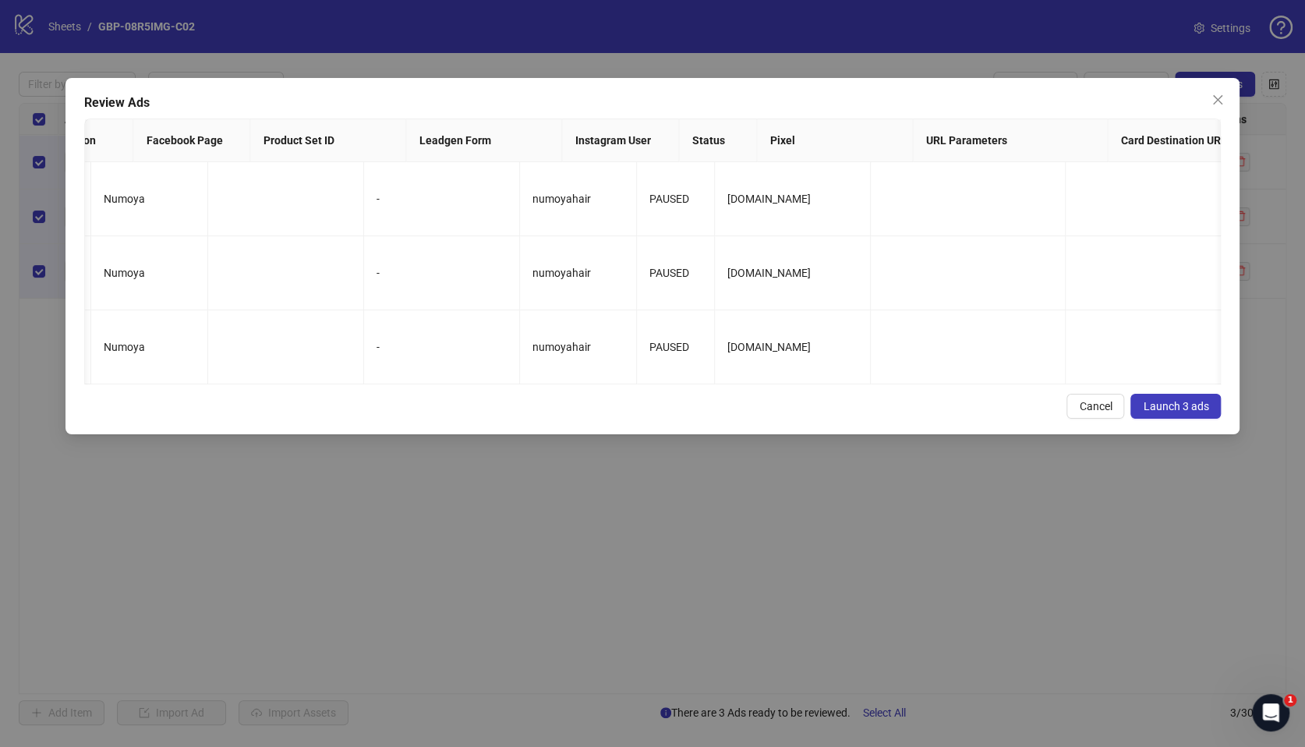
scroll to position [0, 1548]
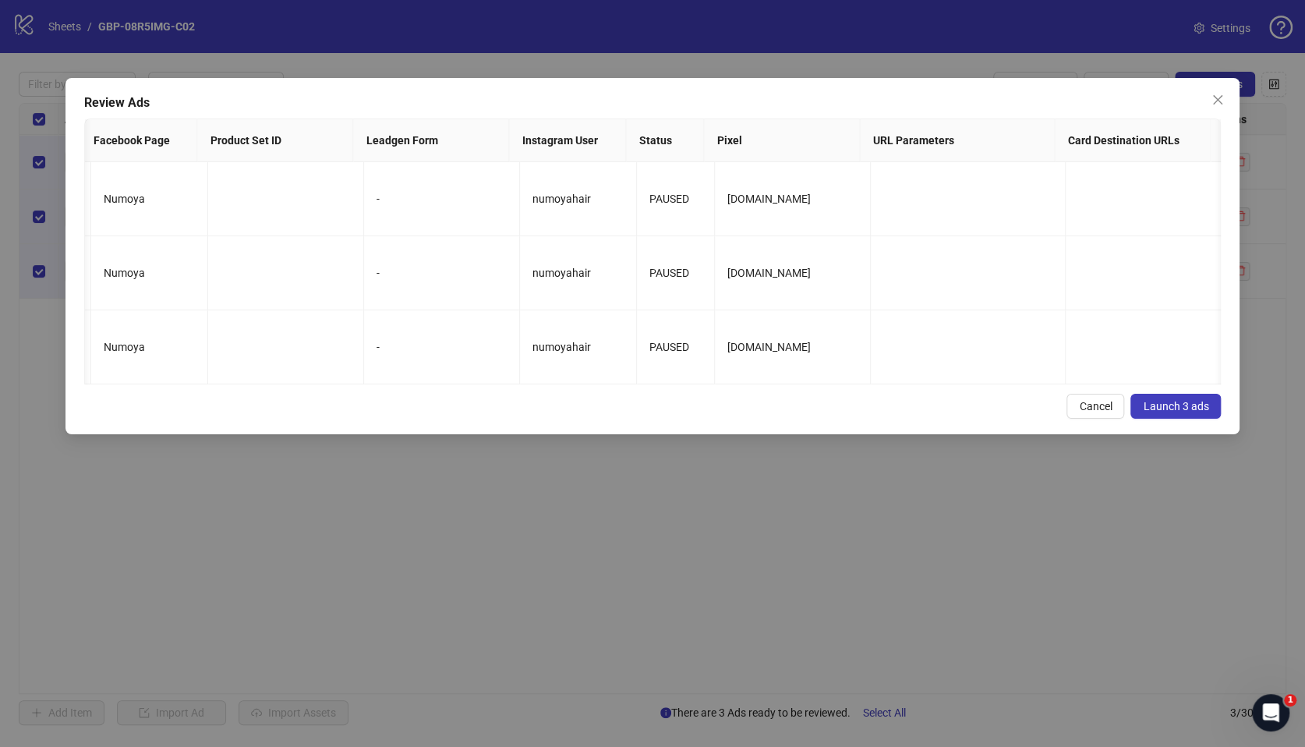
click at [1203, 412] on span "Launch 3 ads" at bounding box center [1175, 406] width 65 height 12
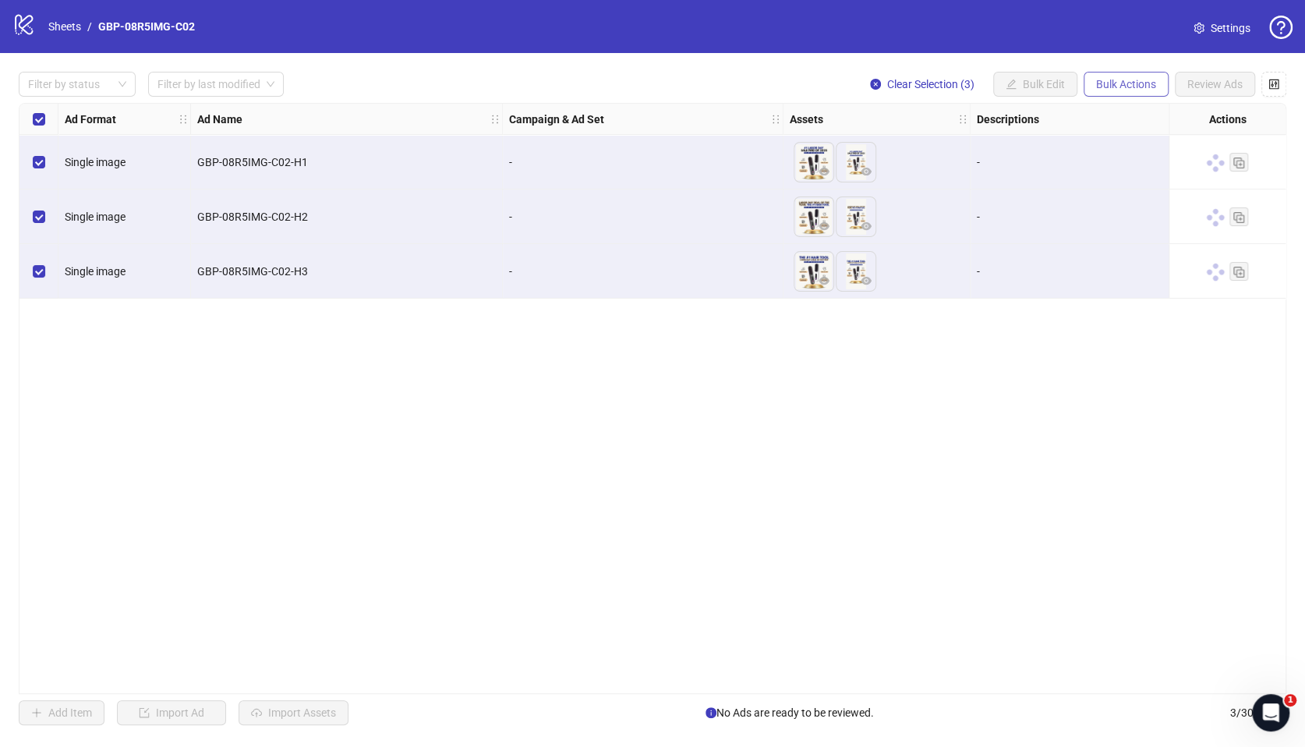
click at [1137, 87] on span "Bulk Actions" at bounding box center [1126, 84] width 60 height 12
click at [1139, 168] on span "Duplicate with assets" at bounding box center [1148, 165] width 107 height 17
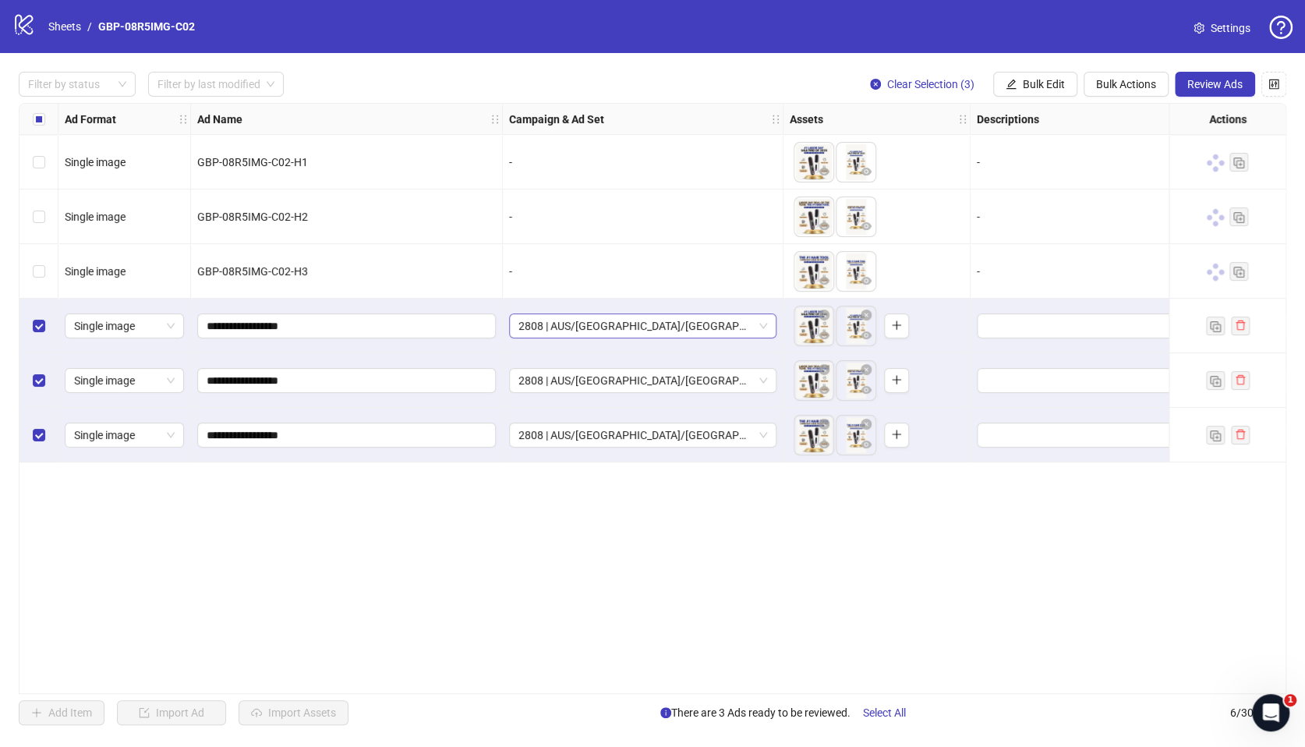
click at [617, 328] on span "2808 | AUS/[GEOGRAPHIC_DATA]/[GEOGRAPHIC_DATA]| GBP-08R5IMG-C02" at bounding box center [642, 325] width 249 height 23
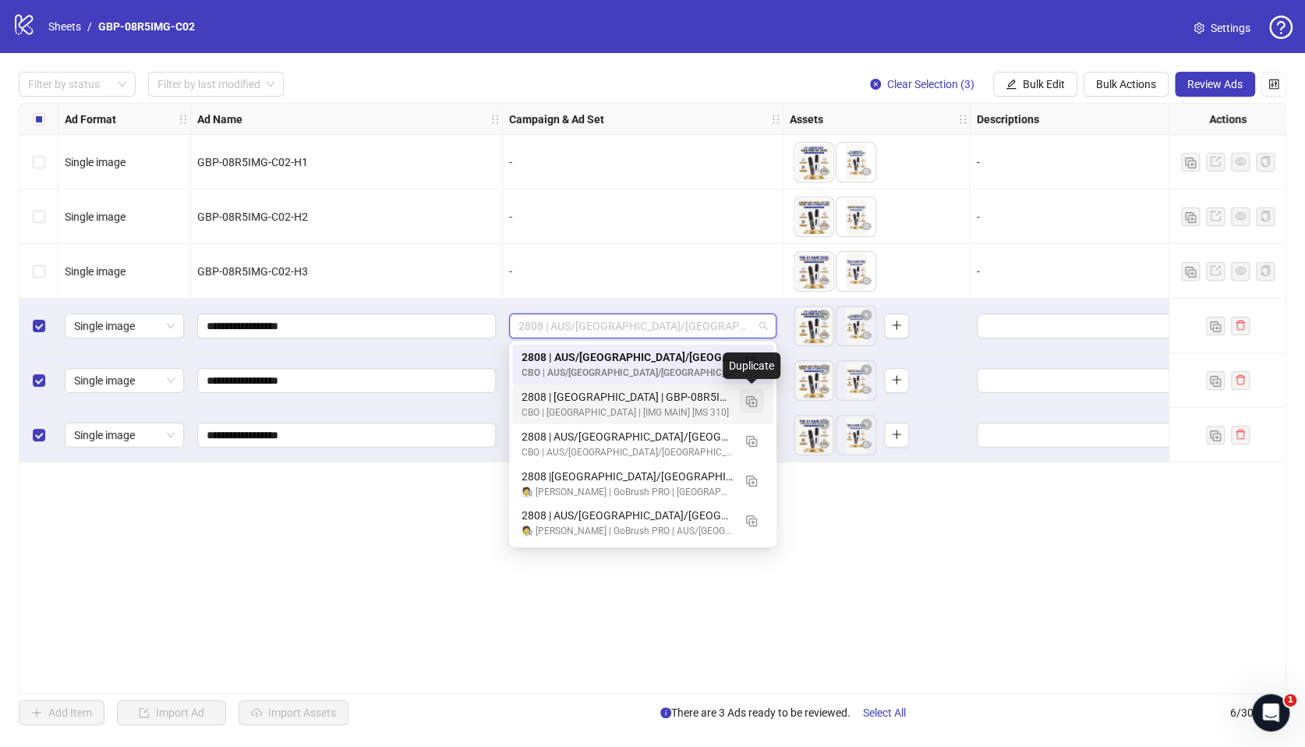
click at [748, 399] on img "button" at bounding box center [751, 401] width 11 height 11
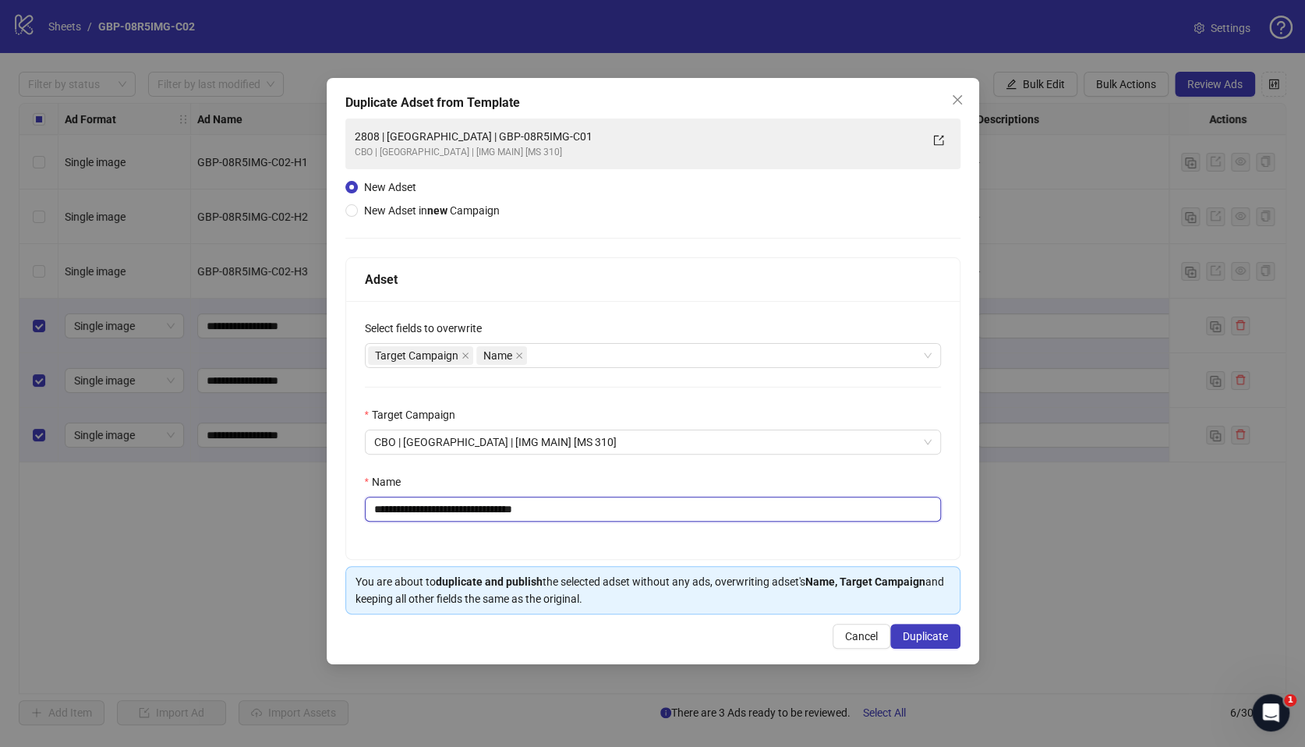
drag, startPoint x: 437, startPoint y: 512, endPoint x: 622, endPoint y: 511, distance: 185.6
click at [622, 511] on input "**********" at bounding box center [653, 509] width 576 height 25
paste input "text"
type input "**********"
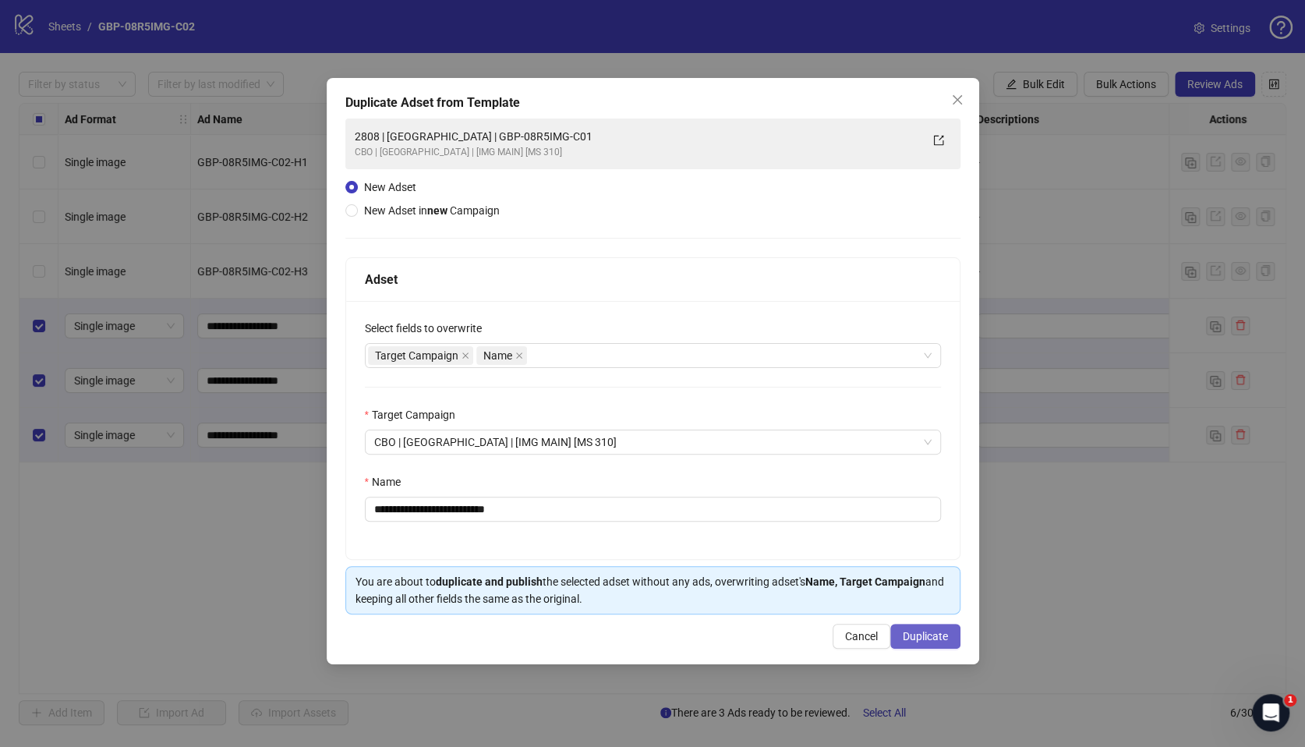
click at [920, 638] on span "Duplicate" at bounding box center [925, 636] width 45 height 12
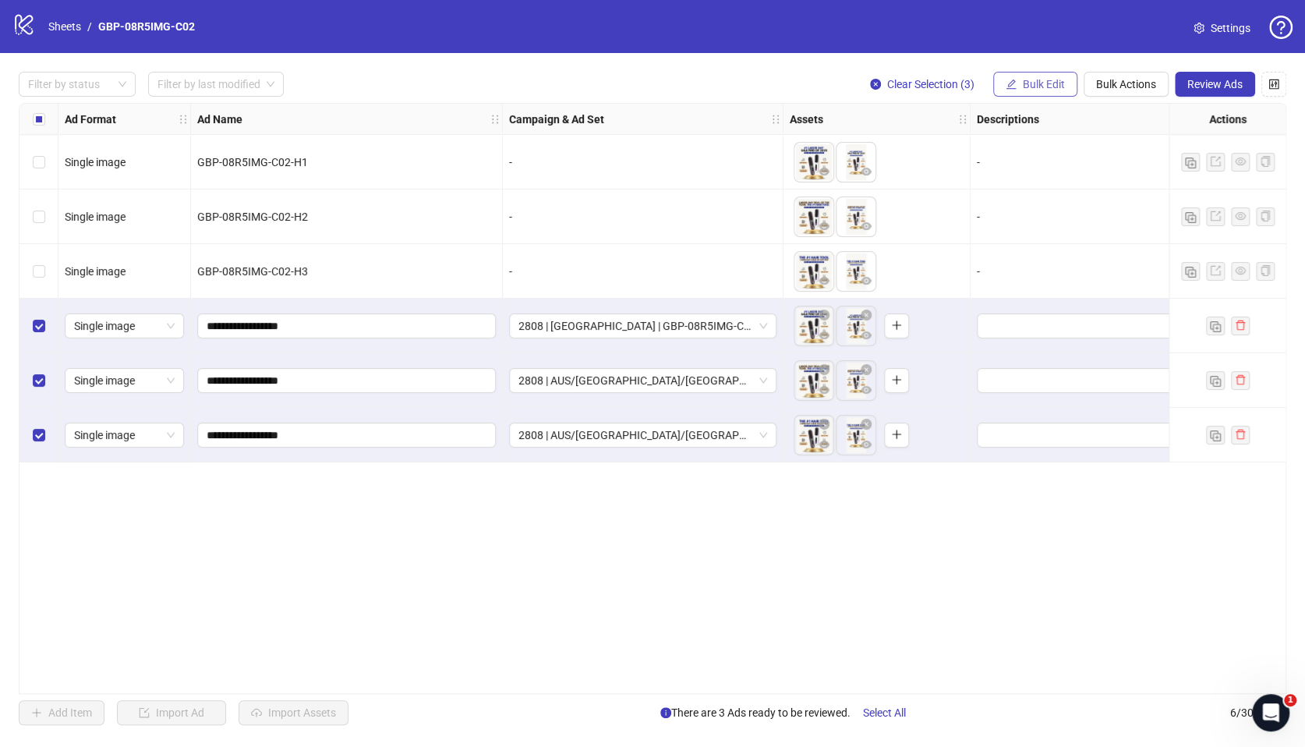
click at [1047, 86] on span "Bulk Edit" at bounding box center [1044, 84] width 42 height 12
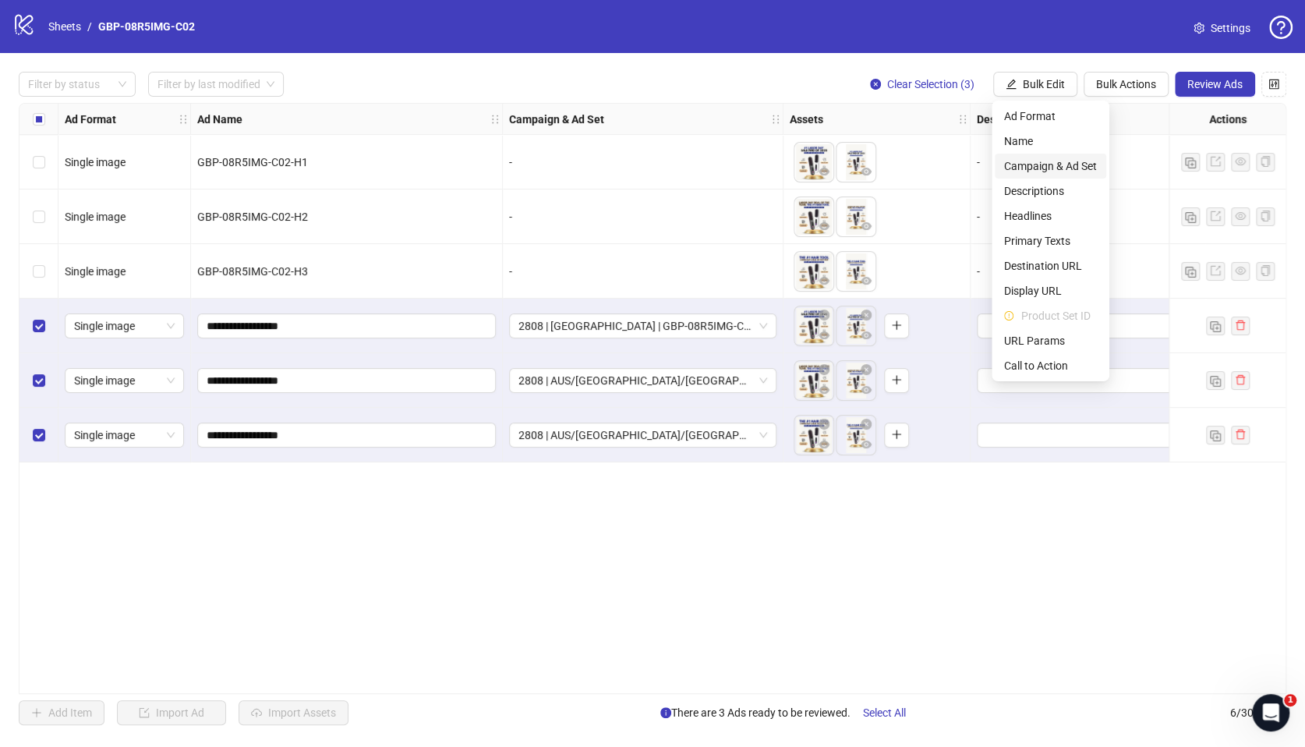
click at [1067, 166] on span "Campaign & Ad Set" at bounding box center [1050, 165] width 93 height 17
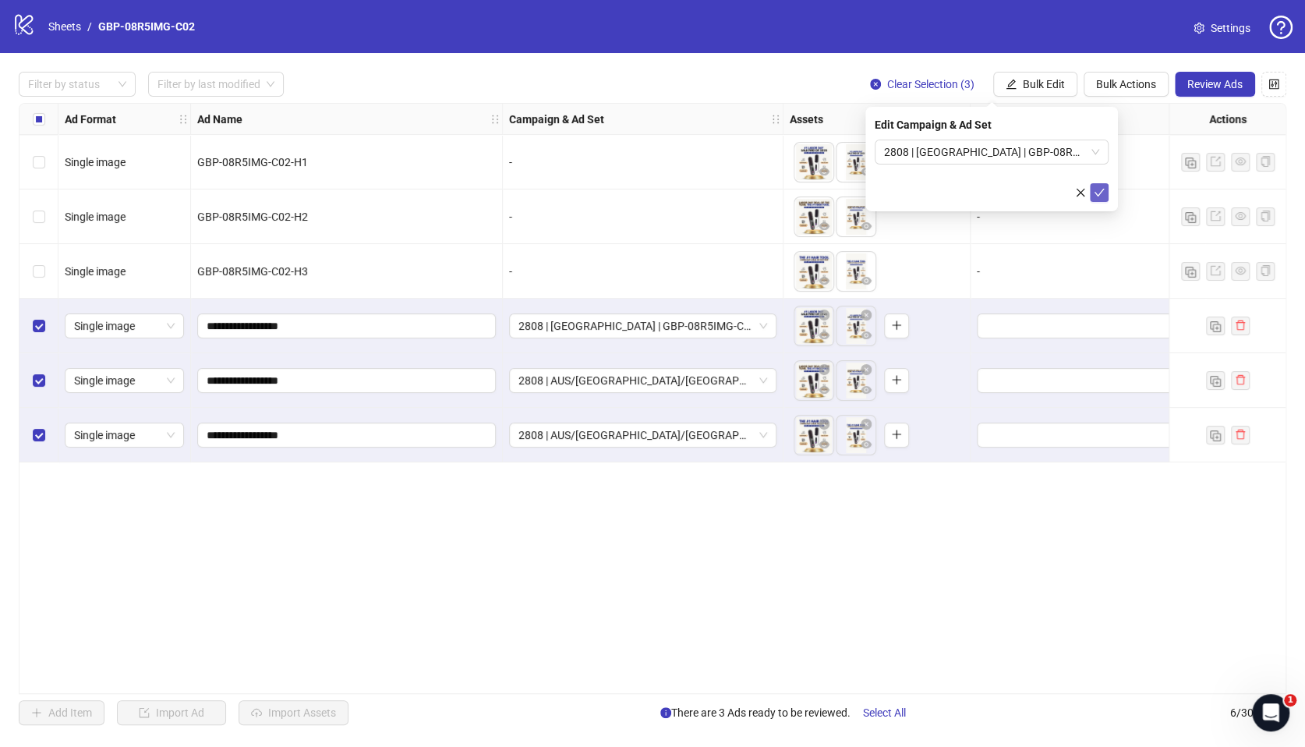
click at [1096, 189] on icon "check" at bounding box center [1099, 192] width 11 height 11
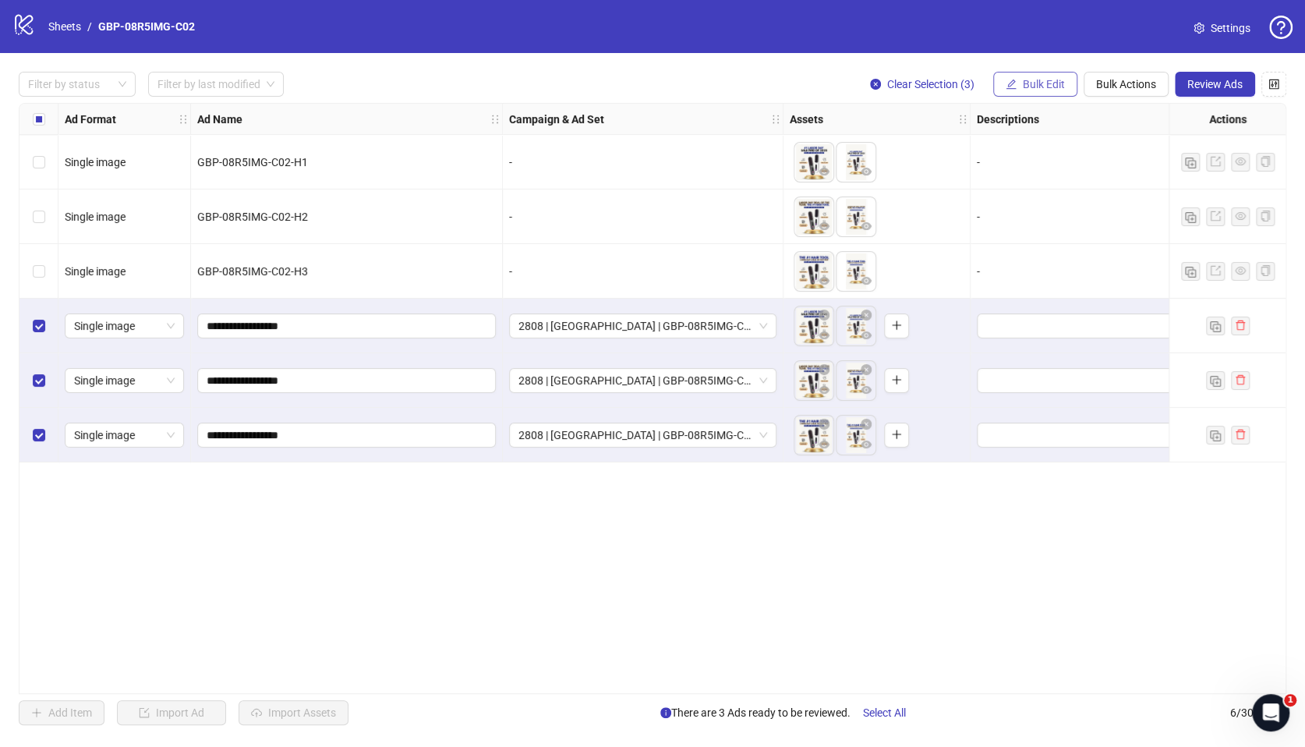
click at [1040, 83] on span "Bulk Edit" at bounding box center [1044, 84] width 42 height 12
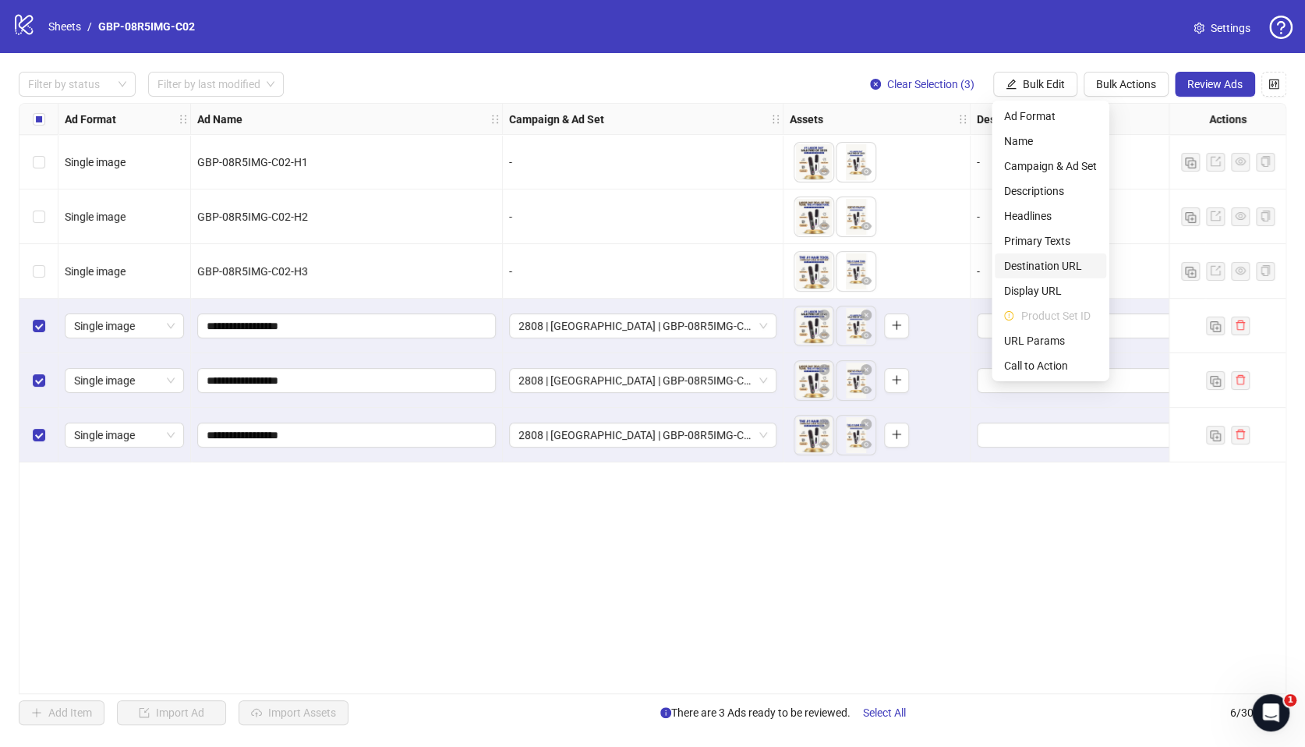
click at [1033, 264] on span "Destination URL" at bounding box center [1050, 265] width 93 height 17
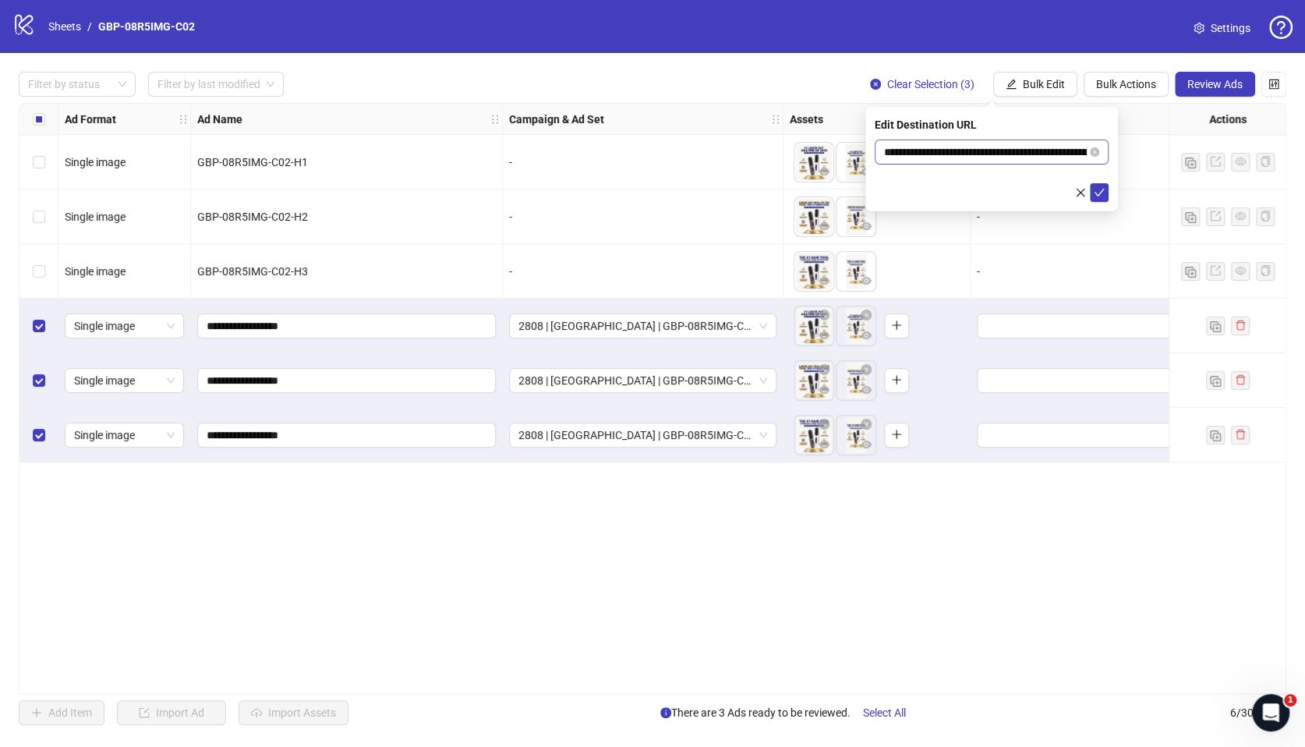
drag, startPoint x: 1095, startPoint y: 152, endPoint x: 1025, endPoint y: 154, distance: 70.2
click at [1095, 151] on icon "close-circle" at bounding box center [1094, 151] width 9 height 9
click at [983, 154] on input "text" at bounding box center [985, 151] width 203 height 17
paste input "**********"
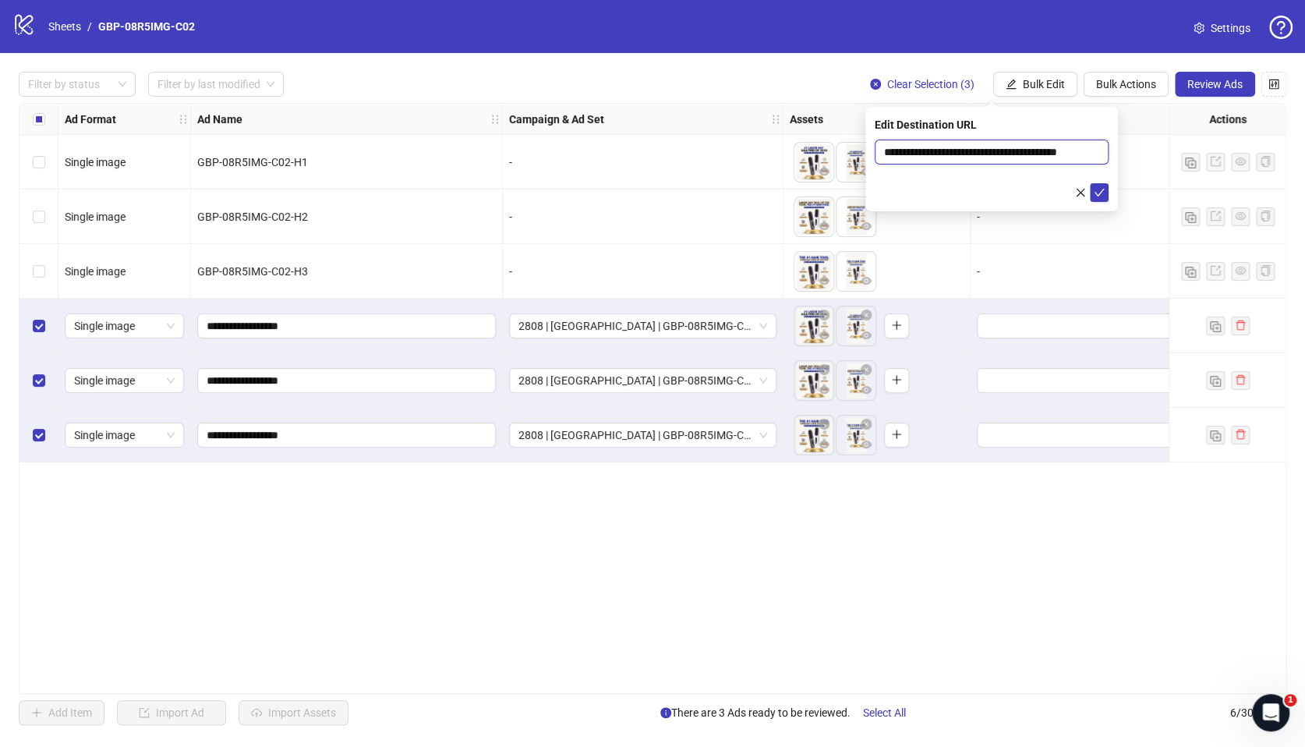
scroll to position [0, 28]
type input "**********"
click at [1098, 195] on icon "check" at bounding box center [1099, 192] width 11 height 11
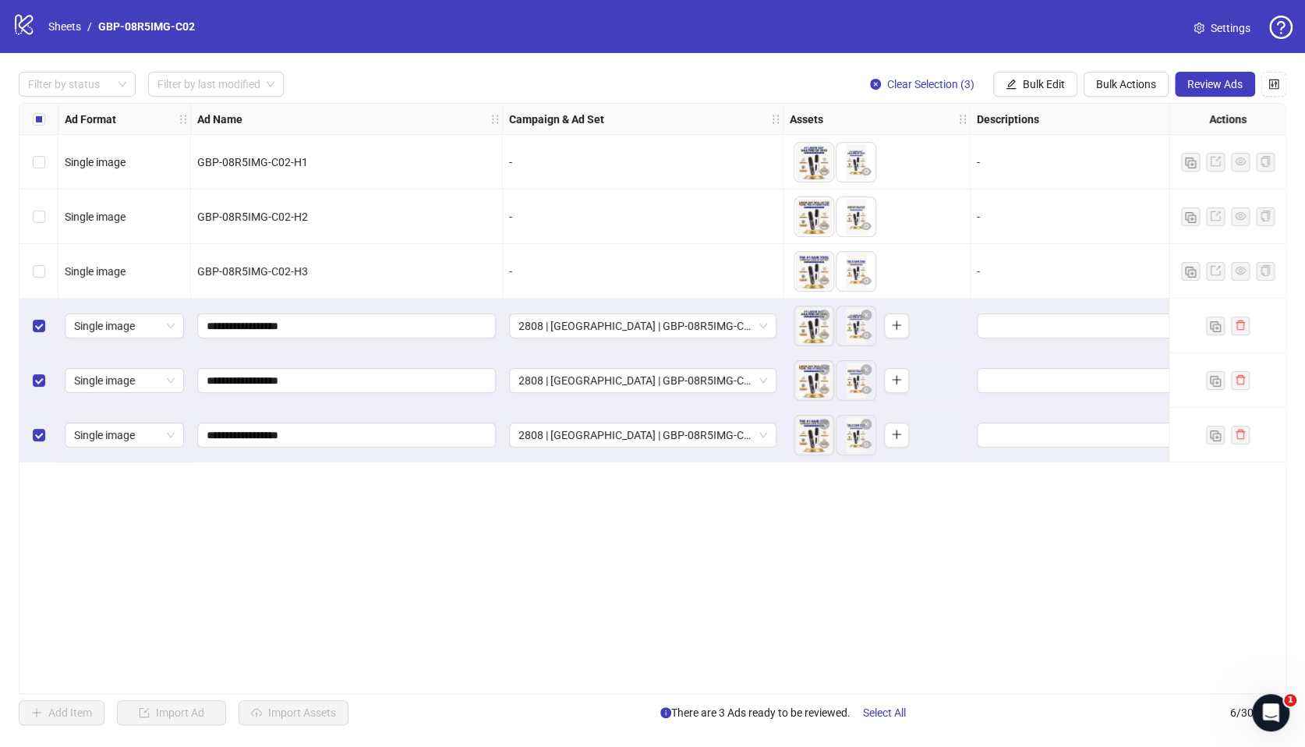
click at [579, 684] on div "**********" at bounding box center [653, 398] width 1268 height 591
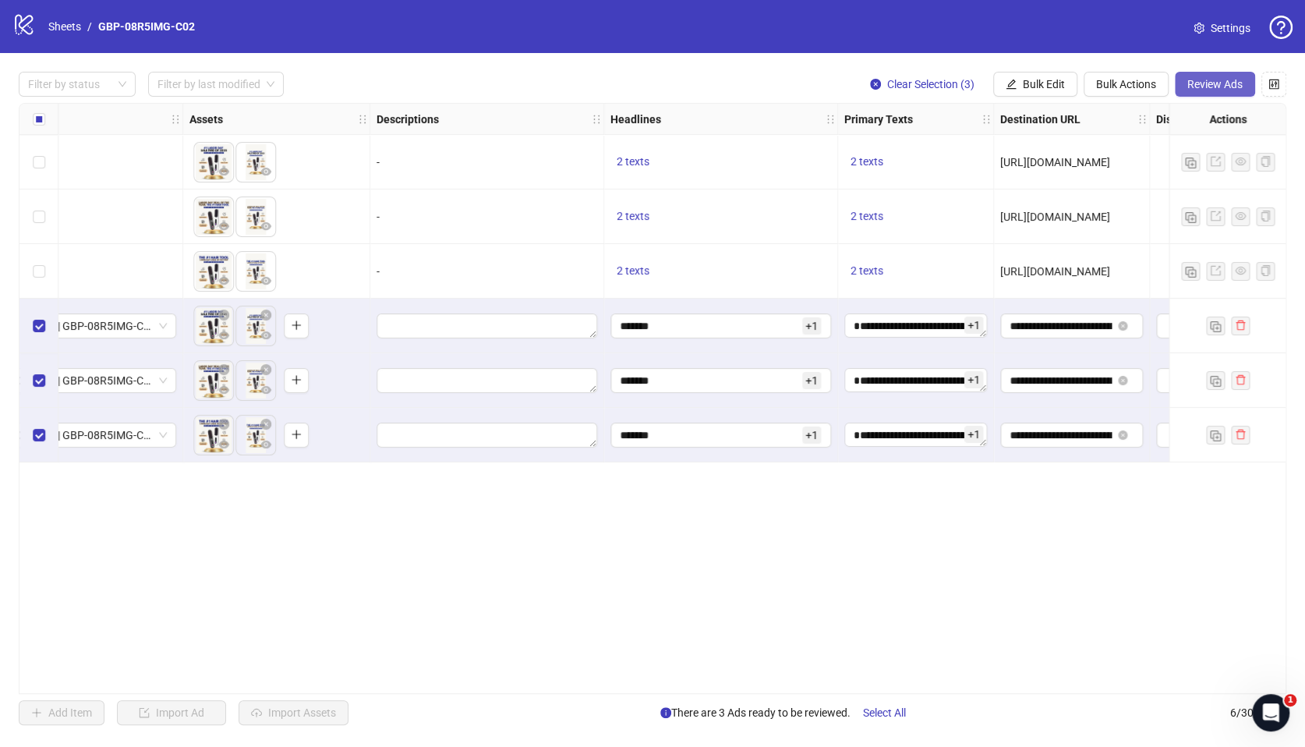
click at [1194, 79] on span "Review Ads" at bounding box center [1214, 84] width 55 height 12
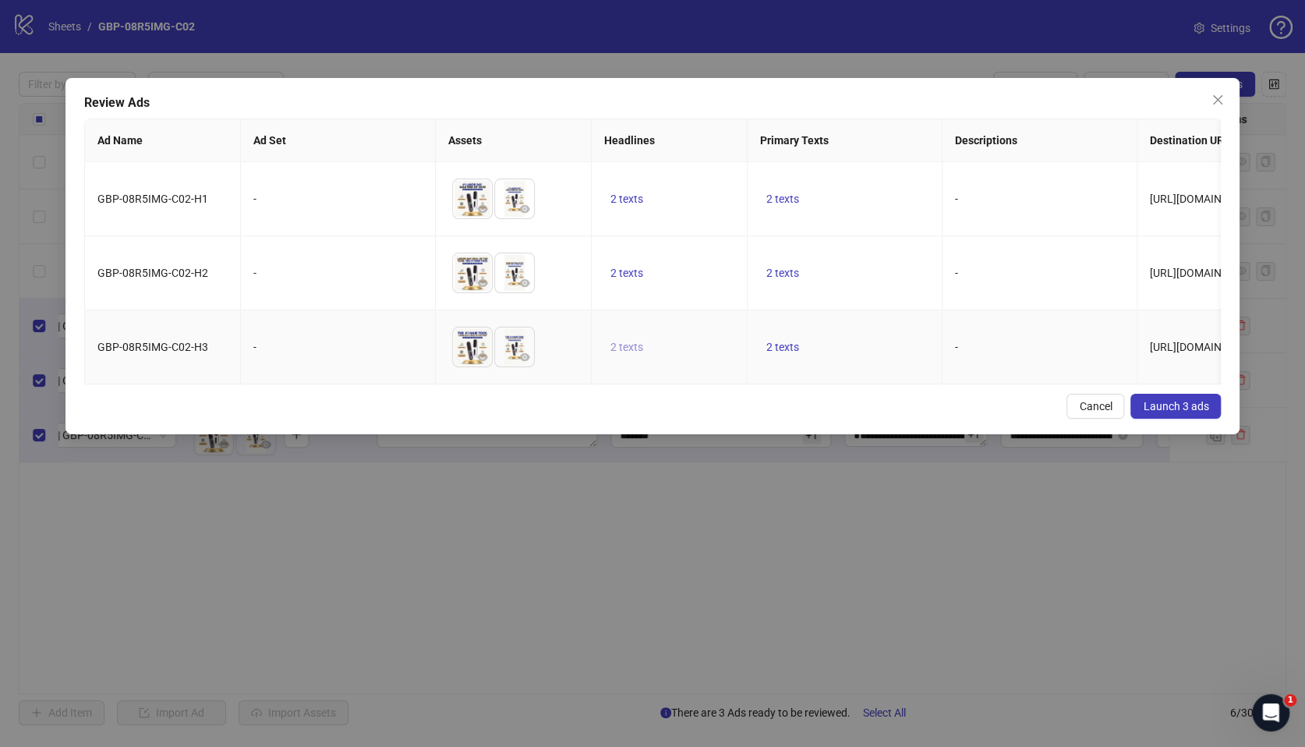
click at [622, 342] on span "2 texts" at bounding box center [626, 347] width 33 height 12
click at [876, 334] on button "button" at bounding box center [869, 333] width 25 height 25
click at [584, 361] on td "To pick up a draggable item, press the space bar. While dragging, use the arrow…" at bounding box center [514, 347] width 156 height 74
click at [777, 348] on span "2 texts" at bounding box center [782, 347] width 33 height 12
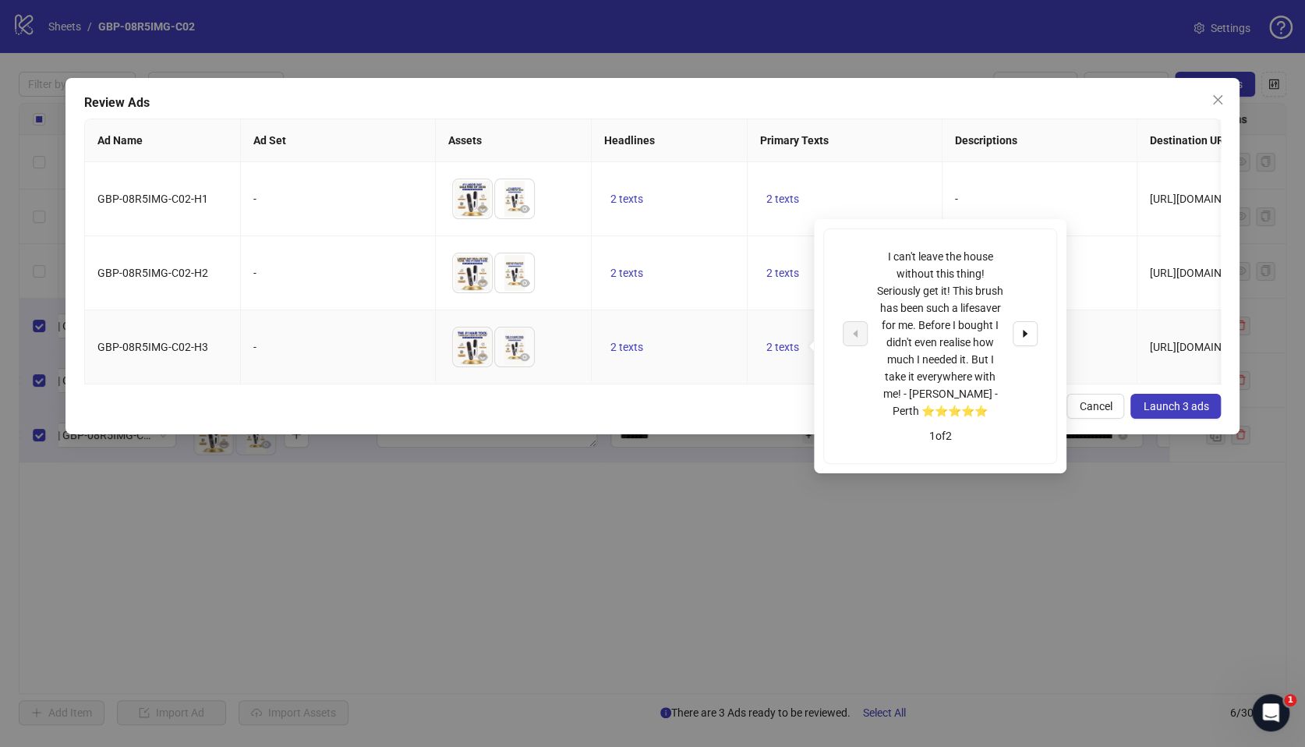
click at [1009, 326] on div "I can't leave the house without this thing! Seriously get it! This brush has be…" at bounding box center [940, 334] width 195 height 172
click at [1027, 331] on icon "caret-right" at bounding box center [1025, 333] width 11 height 11
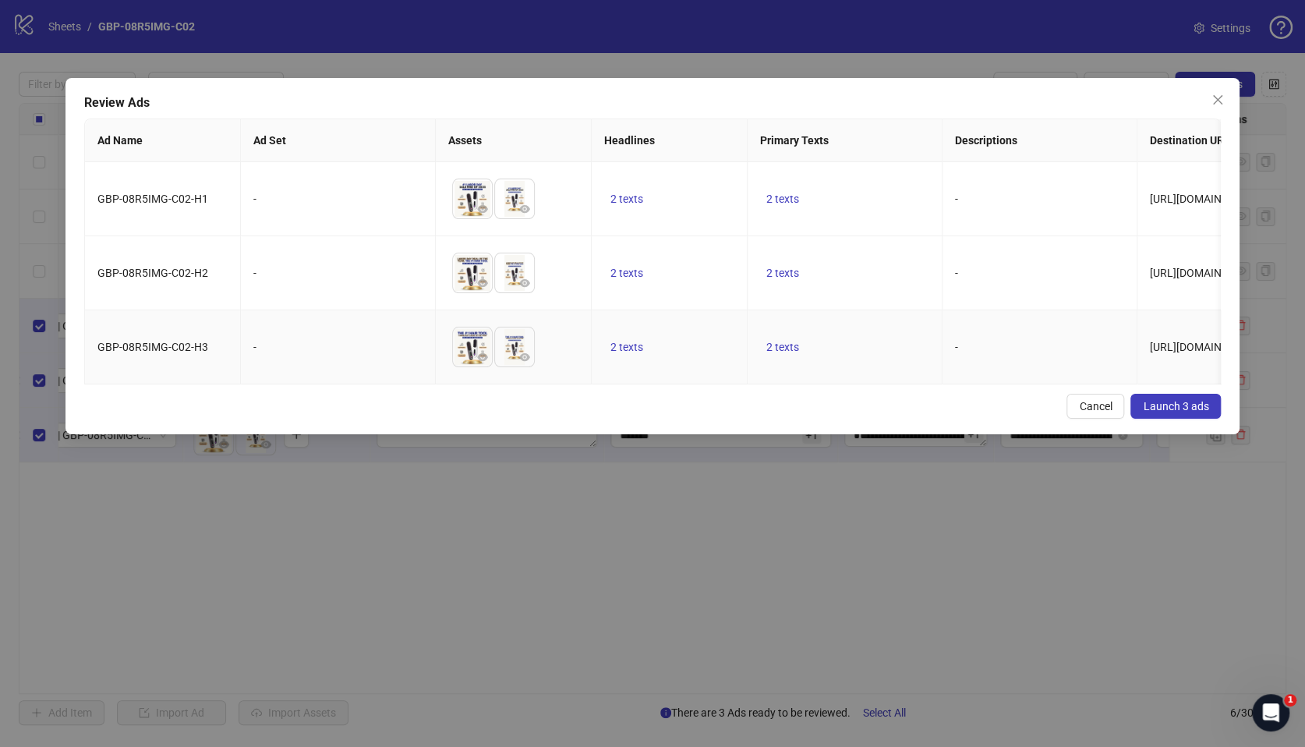
click at [727, 322] on td "2 texts" at bounding box center [670, 347] width 156 height 74
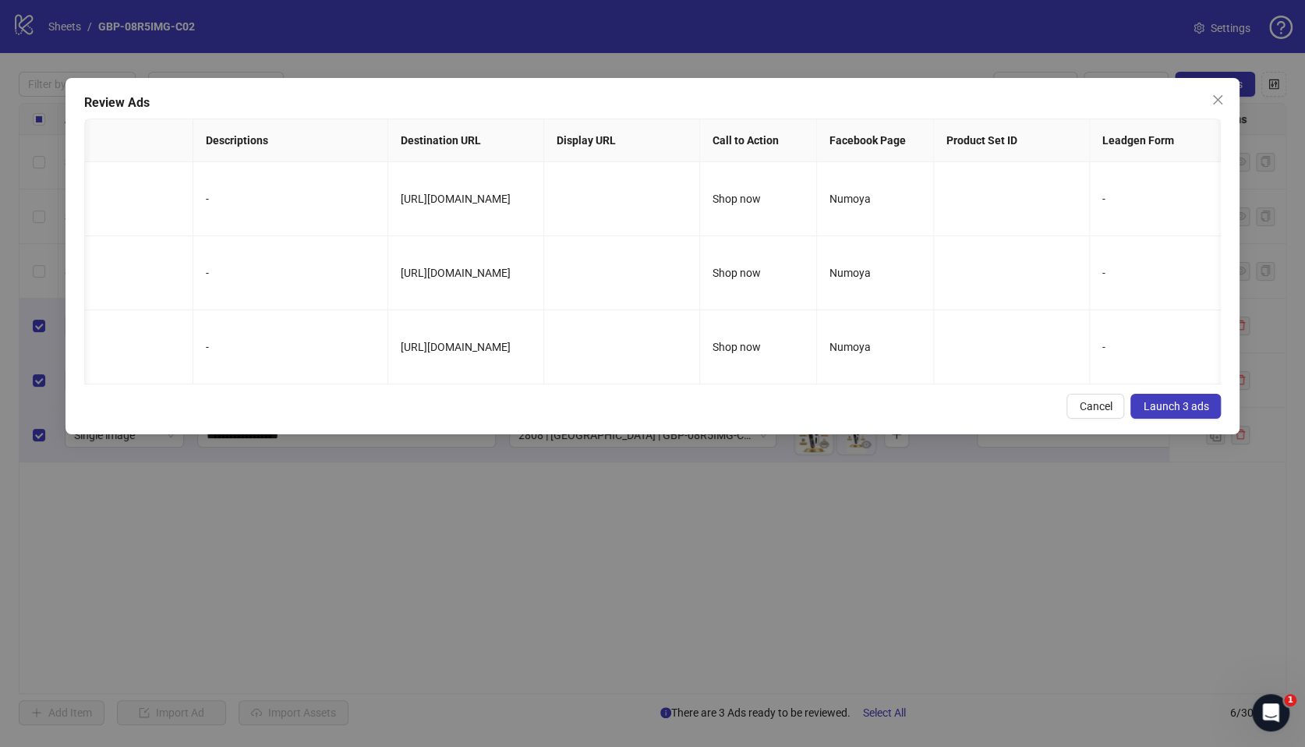
scroll to position [0, 0]
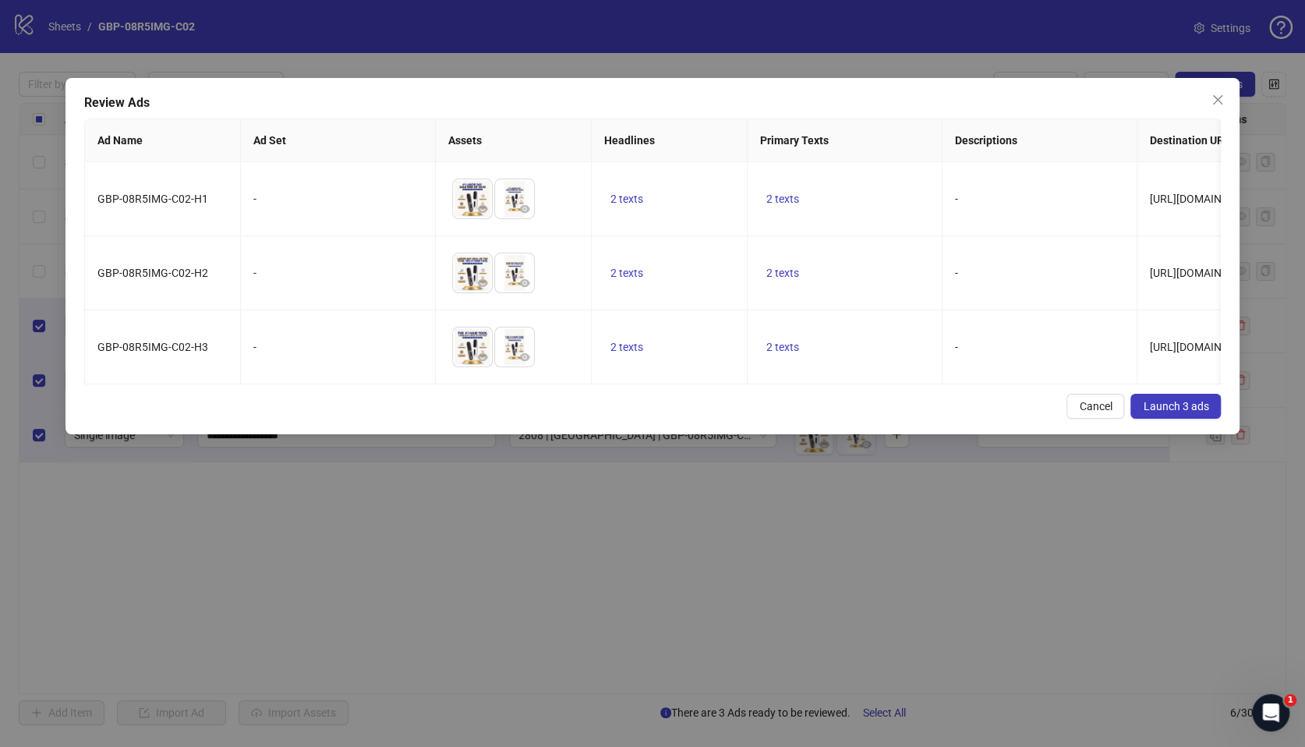
click at [1188, 412] on span "Launch 3 ads" at bounding box center [1175, 406] width 65 height 12
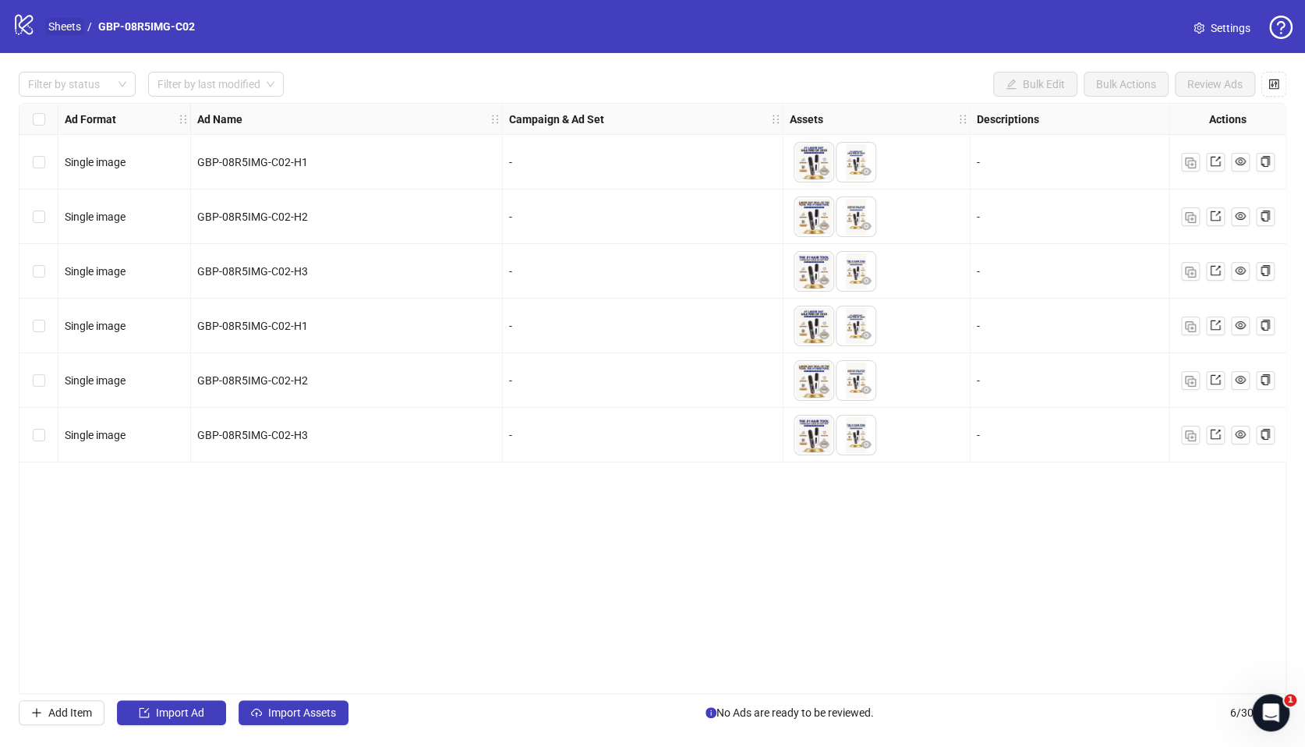
click at [62, 27] on link "Sheets" at bounding box center [64, 26] width 39 height 17
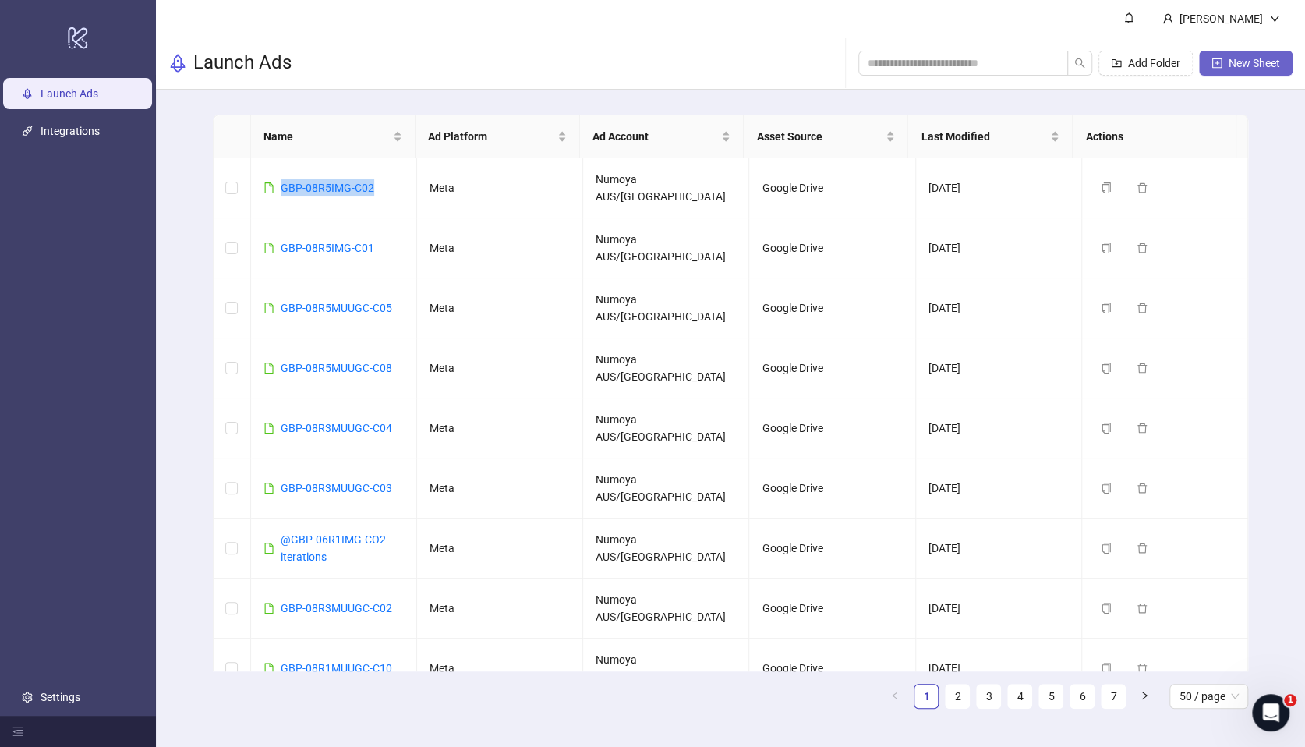
click at [1232, 70] on button "New Sheet" at bounding box center [1246, 63] width 94 height 25
click at [1221, 65] on icon "plus-square" at bounding box center [1217, 63] width 11 height 11
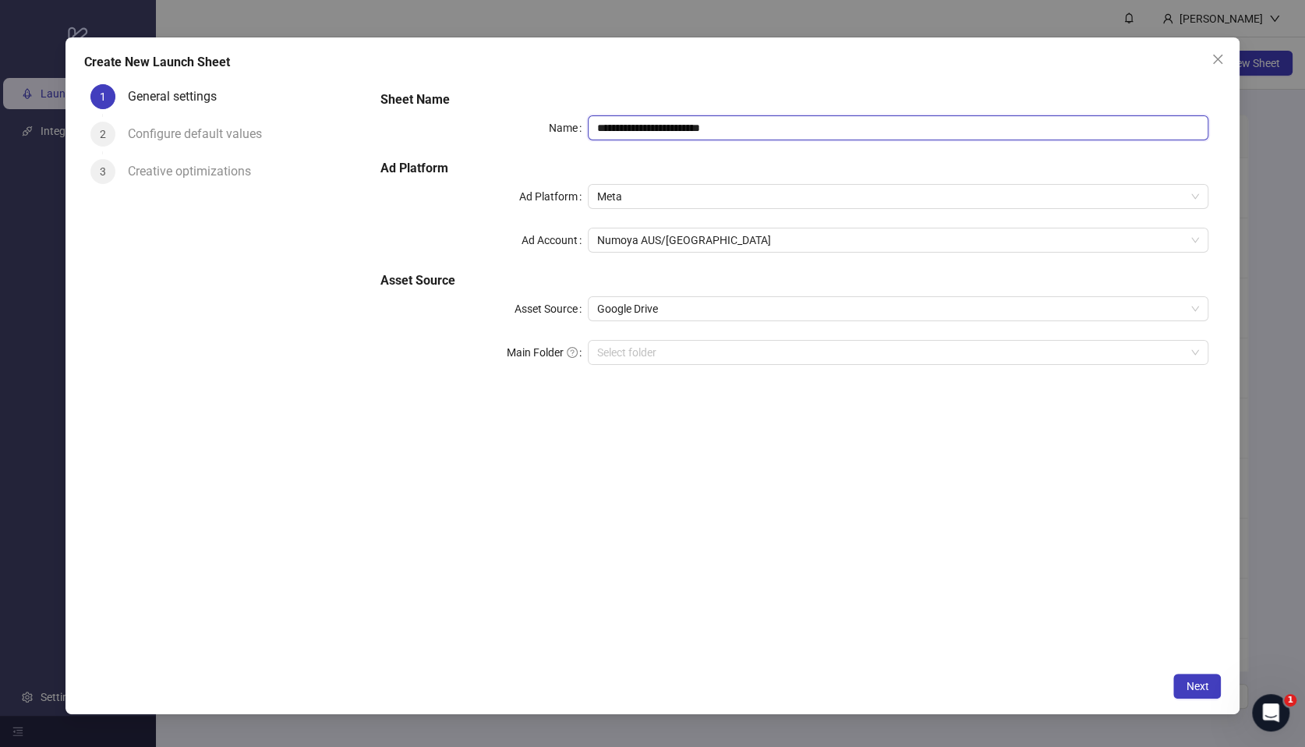
drag, startPoint x: 624, startPoint y: 125, endPoint x: 504, endPoint y: 112, distance: 119.9
click at [504, 112] on div "**********" at bounding box center [794, 237] width 840 height 306
paste input "text"
type input "**********"
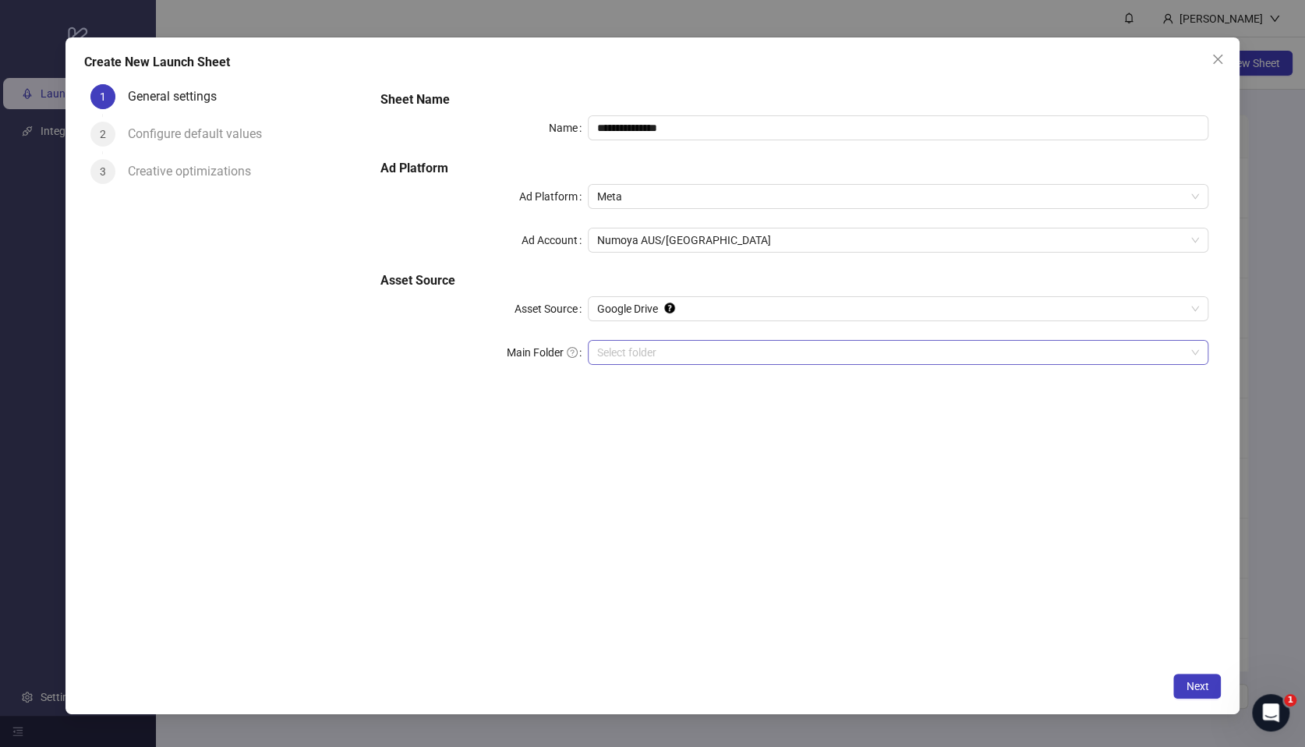
click at [643, 358] on input "Main Folder" at bounding box center [891, 352] width 588 height 23
click at [1023, 492] on div "**********" at bounding box center [794, 371] width 853 height 586
click at [1201, 688] on span "Next" at bounding box center [1197, 686] width 23 height 12
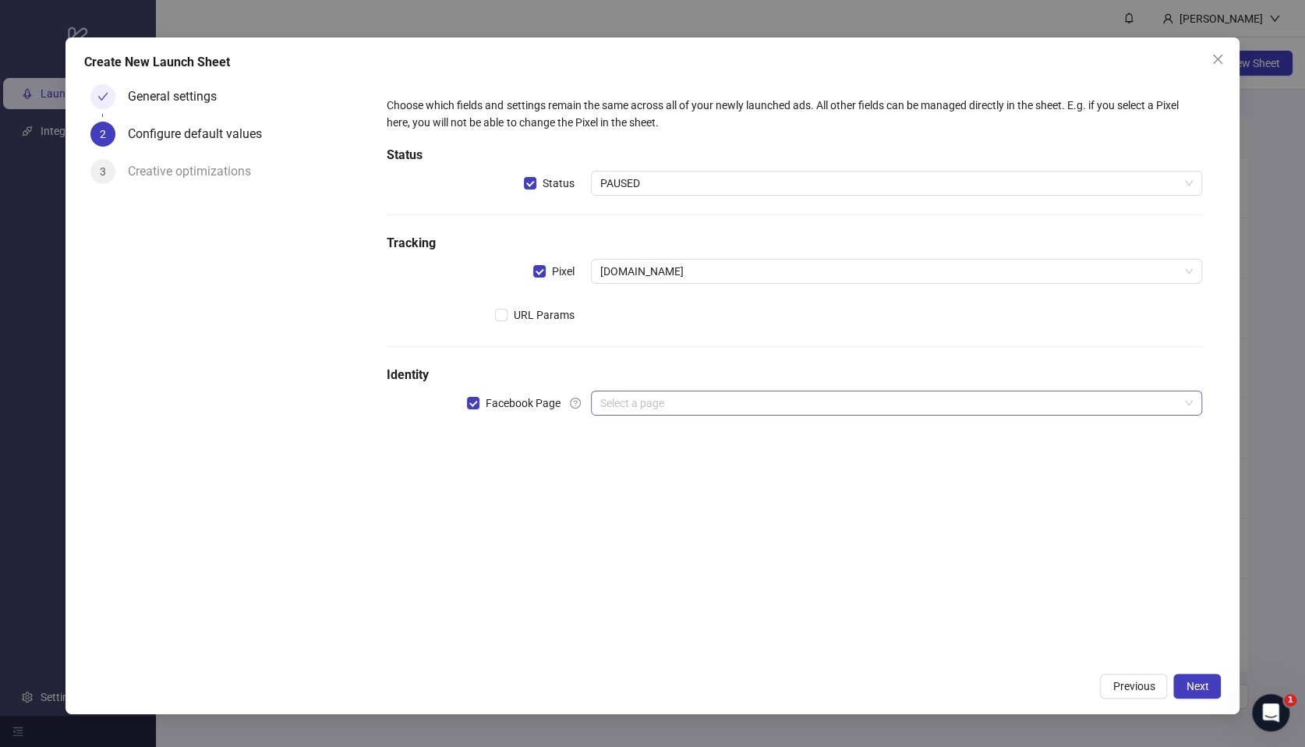
click at [620, 409] on input "search" at bounding box center [889, 402] width 578 height 23
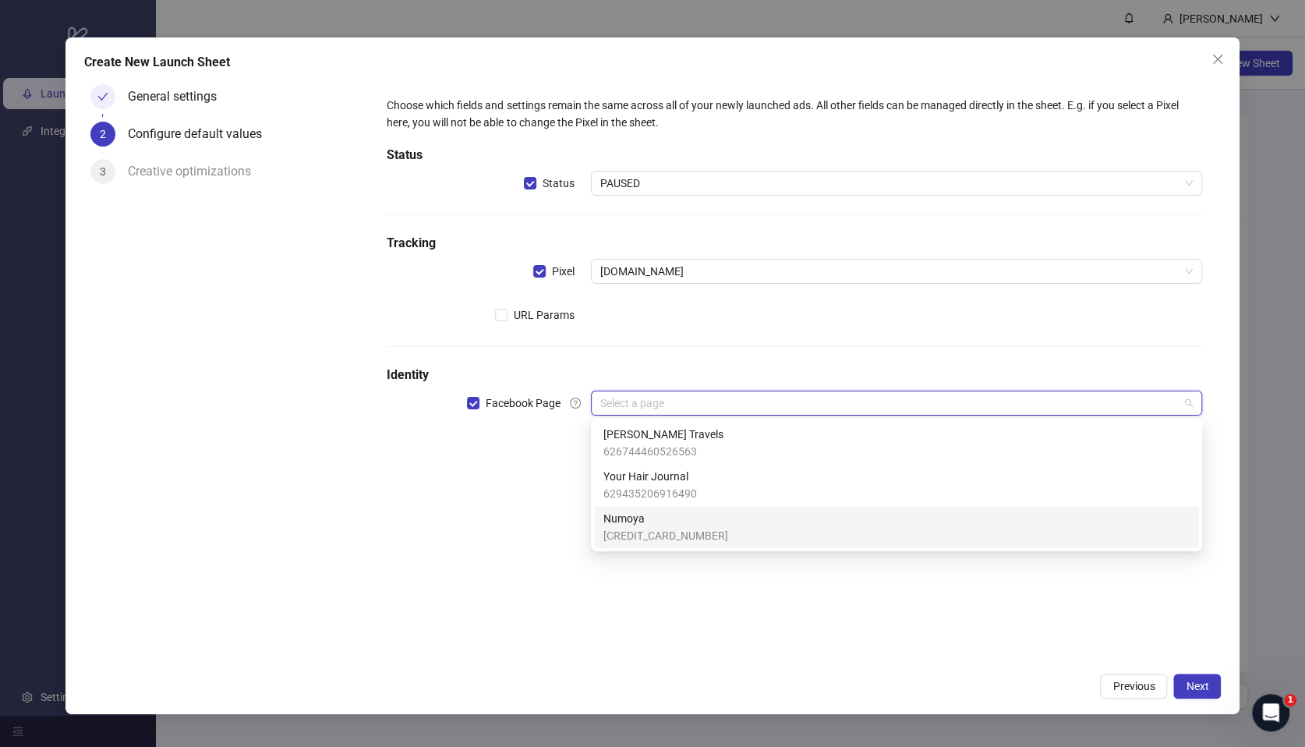
click at [644, 532] on span "[CREDIT_CARD_NUMBER]" at bounding box center [665, 535] width 125 height 17
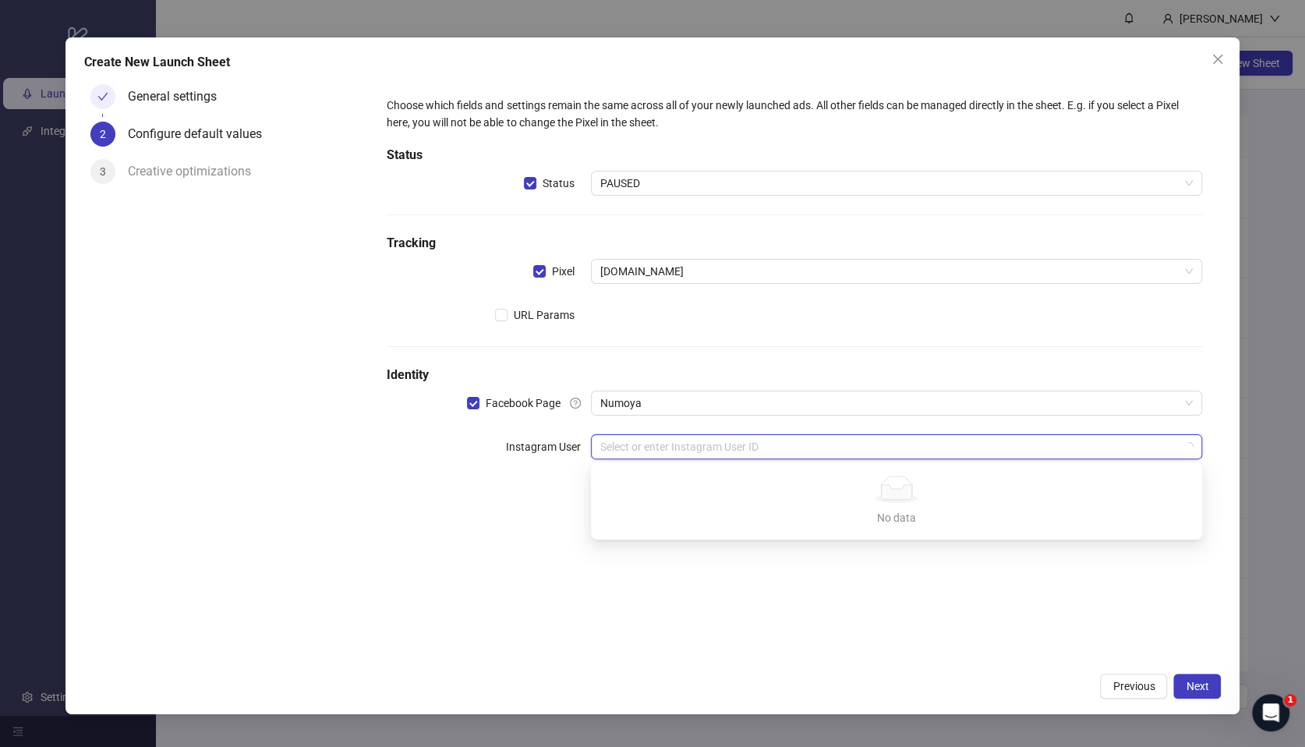
click at [635, 453] on input "search" at bounding box center [889, 446] width 578 height 23
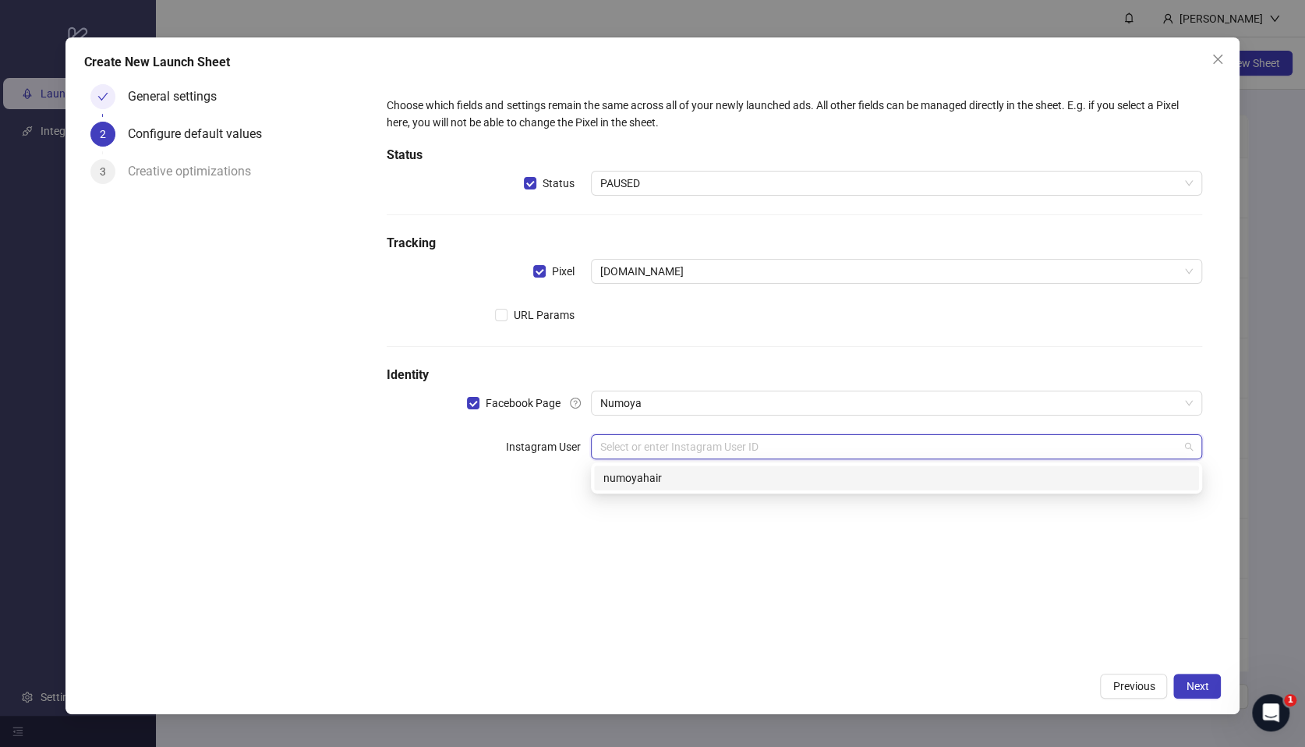
click at [675, 481] on div "numoyahair" at bounding box center [896, 477] width 586 height 17
click at [621, 568] on div "Choose which fields and settings remain the same across all of your newly launc…" at bounding box center [794, 371] width 853 height 586
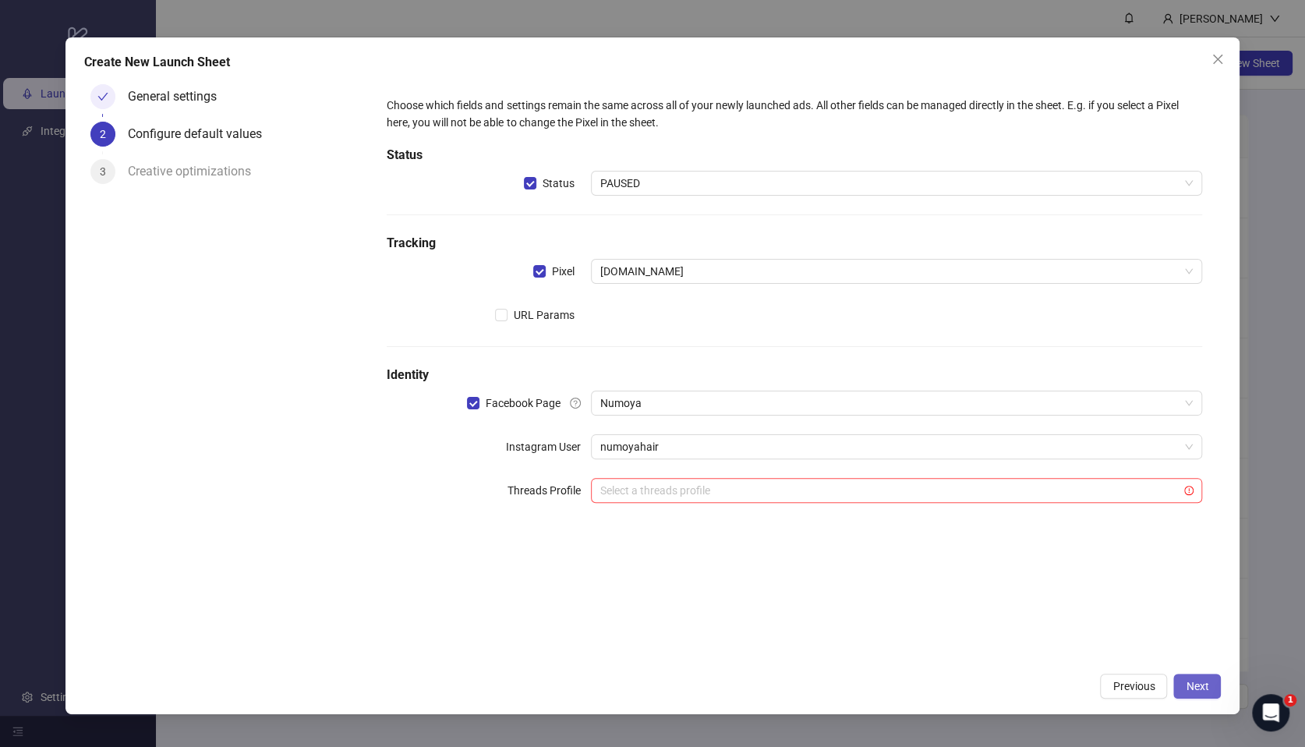
click at [1180, 679] on button "Next" at bounding box center [1197, 686] width 48 height 25
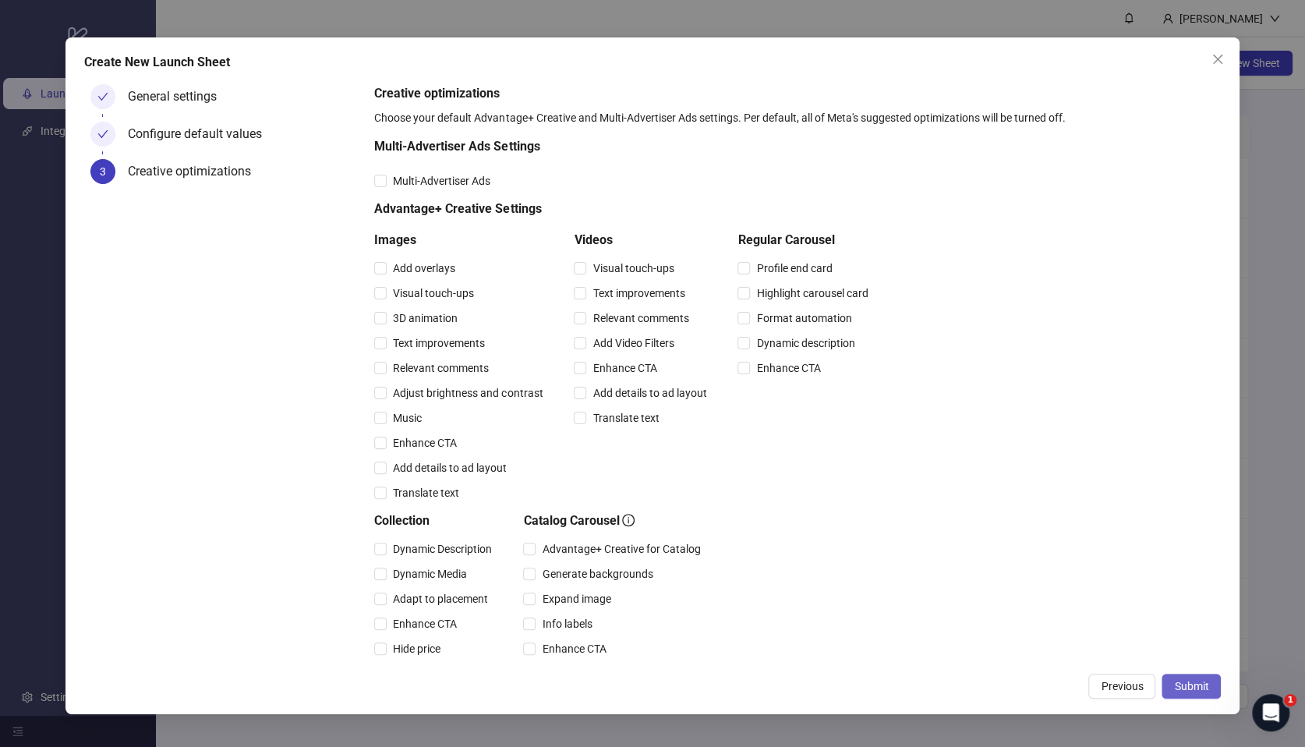
click at [1180, 684] on span "Submit" at bounding box center [1191, 686] width 34 height 12
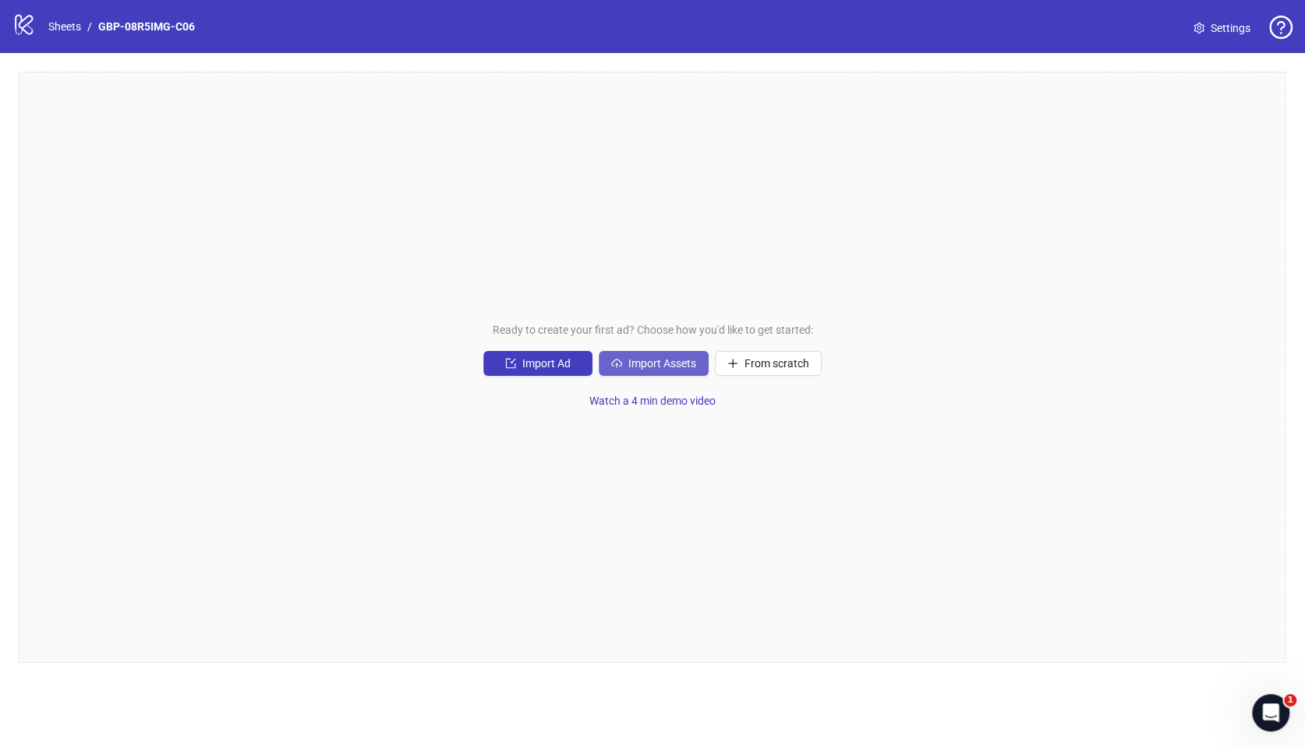
click at [643, 363] on span "Import Assets" at bounding box center [662, 363] width 68 height 12
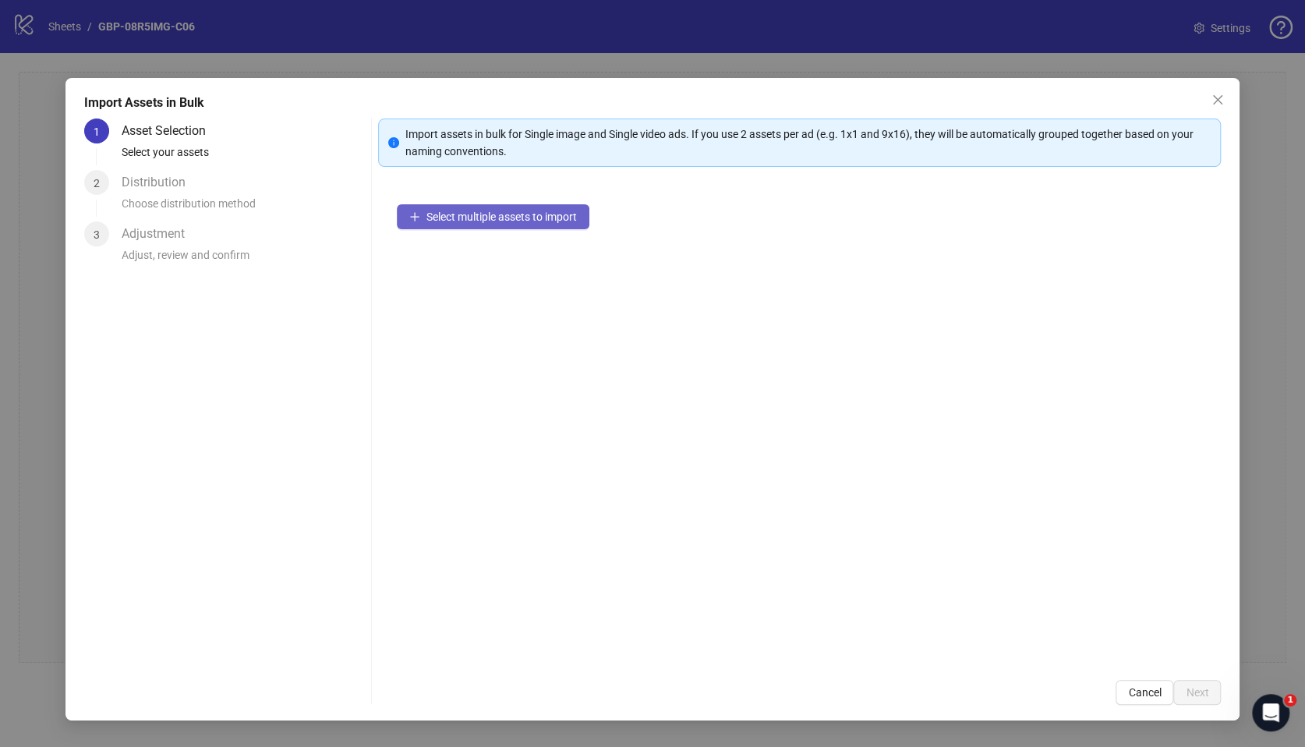
click at [463, 221] on span "Select multiple assets to import" at bounding box center [501, 216] width 150 height 12
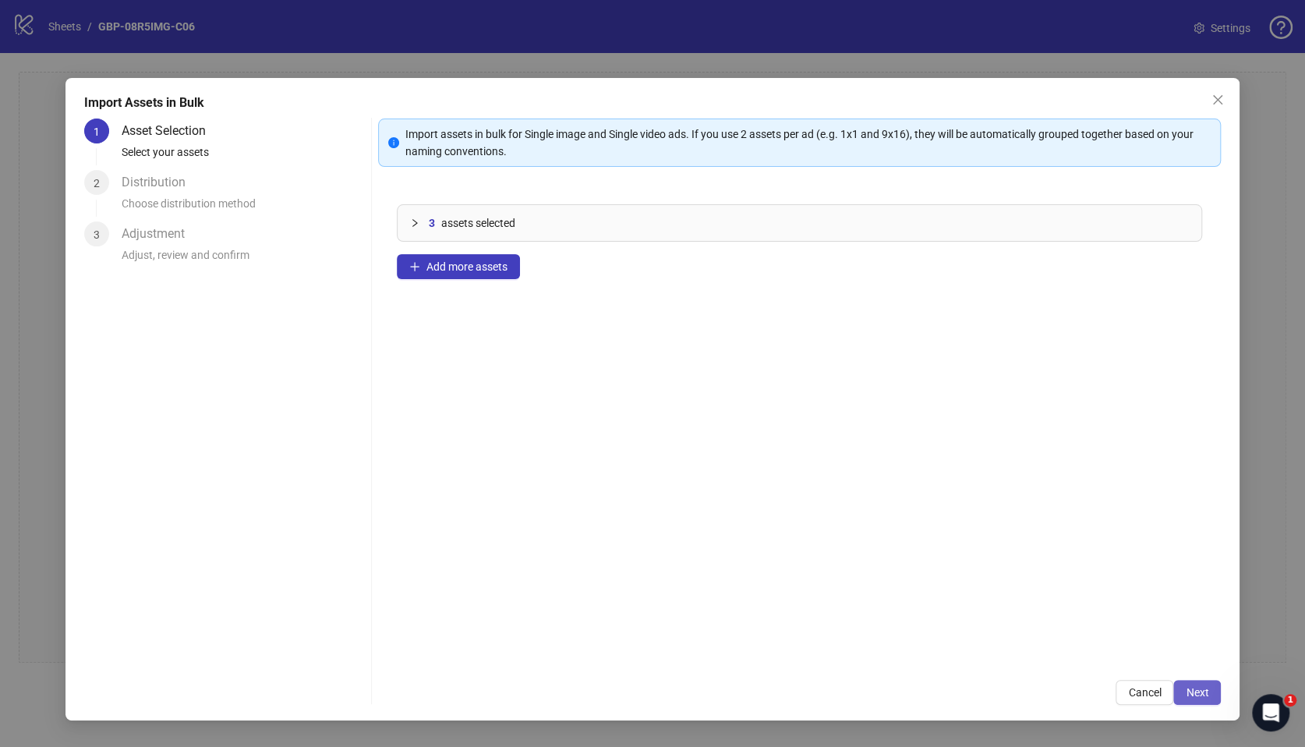
click at [1212, 691] on button "Next" at bounding box center [1197, 692] width 48 height 25
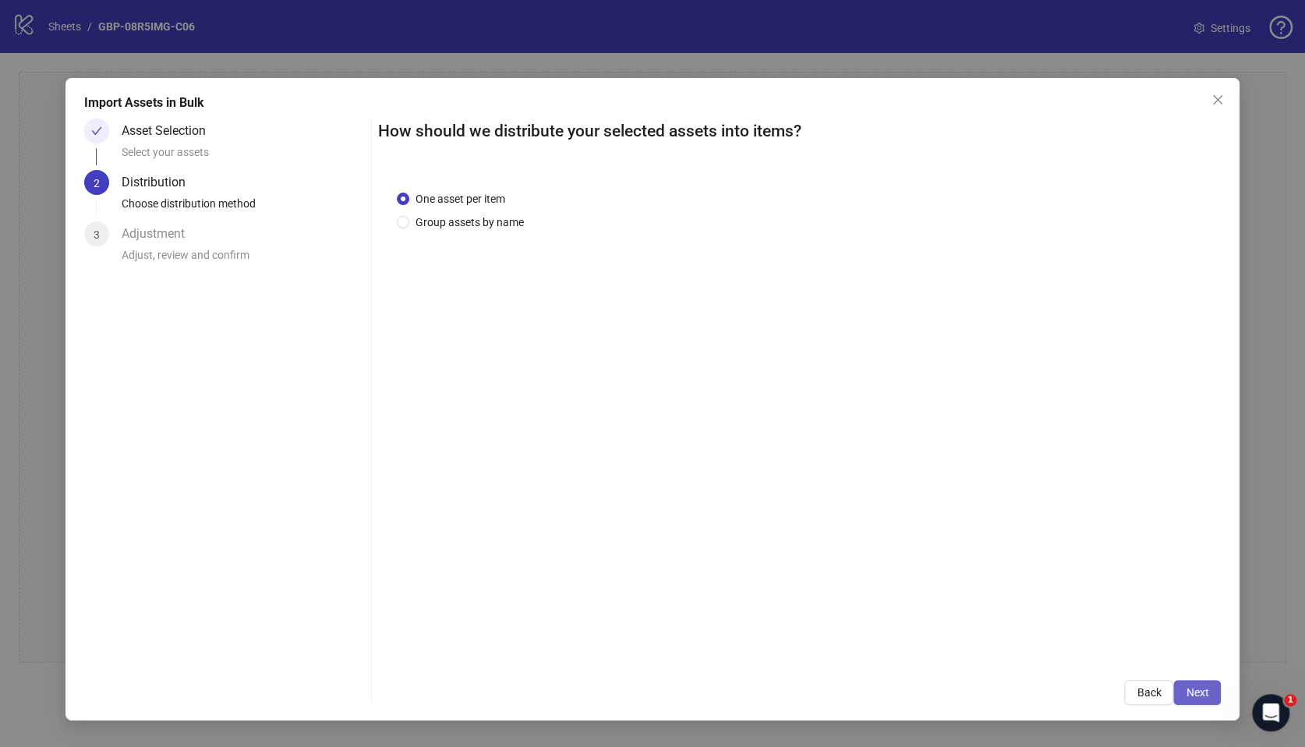
click at [1200, 692] on span "Next" at bounding box center [1197, 692] width 23 height 12
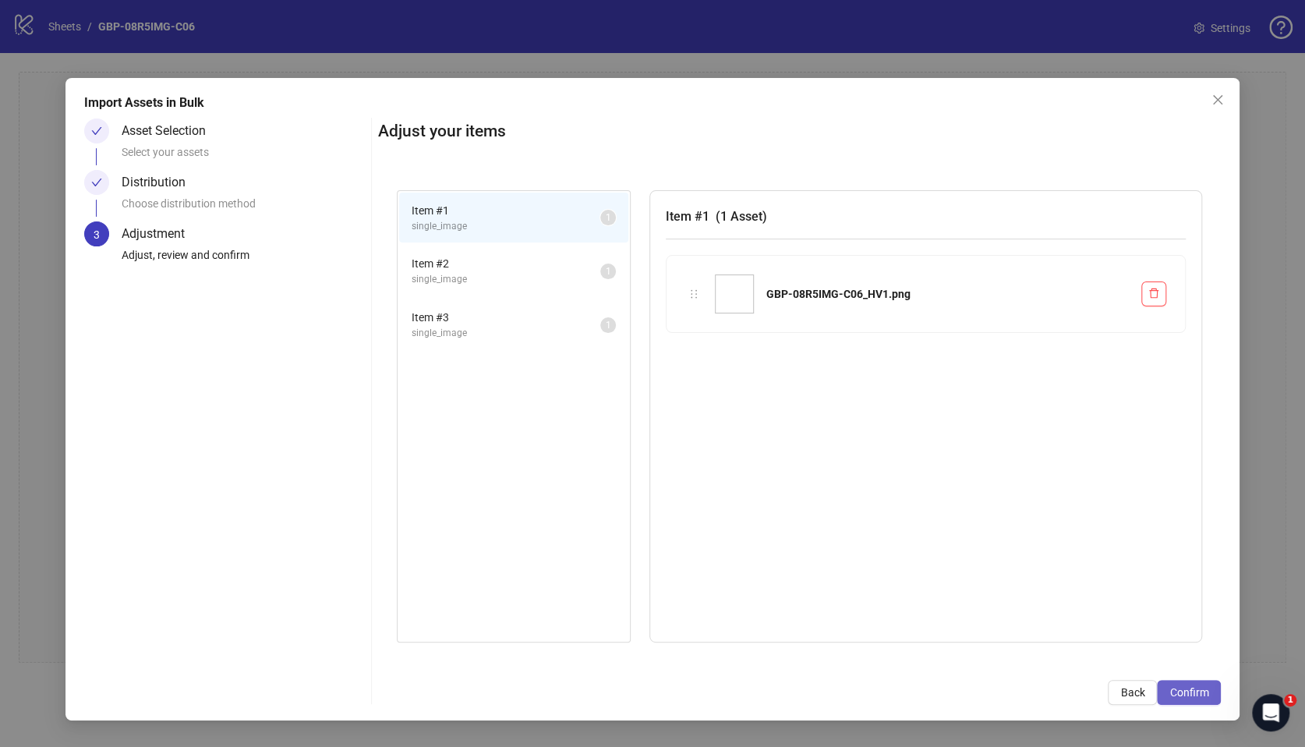
click at [1201, 688] on span "Confirm" at bounding box center [1188, 692] width 39 height 12
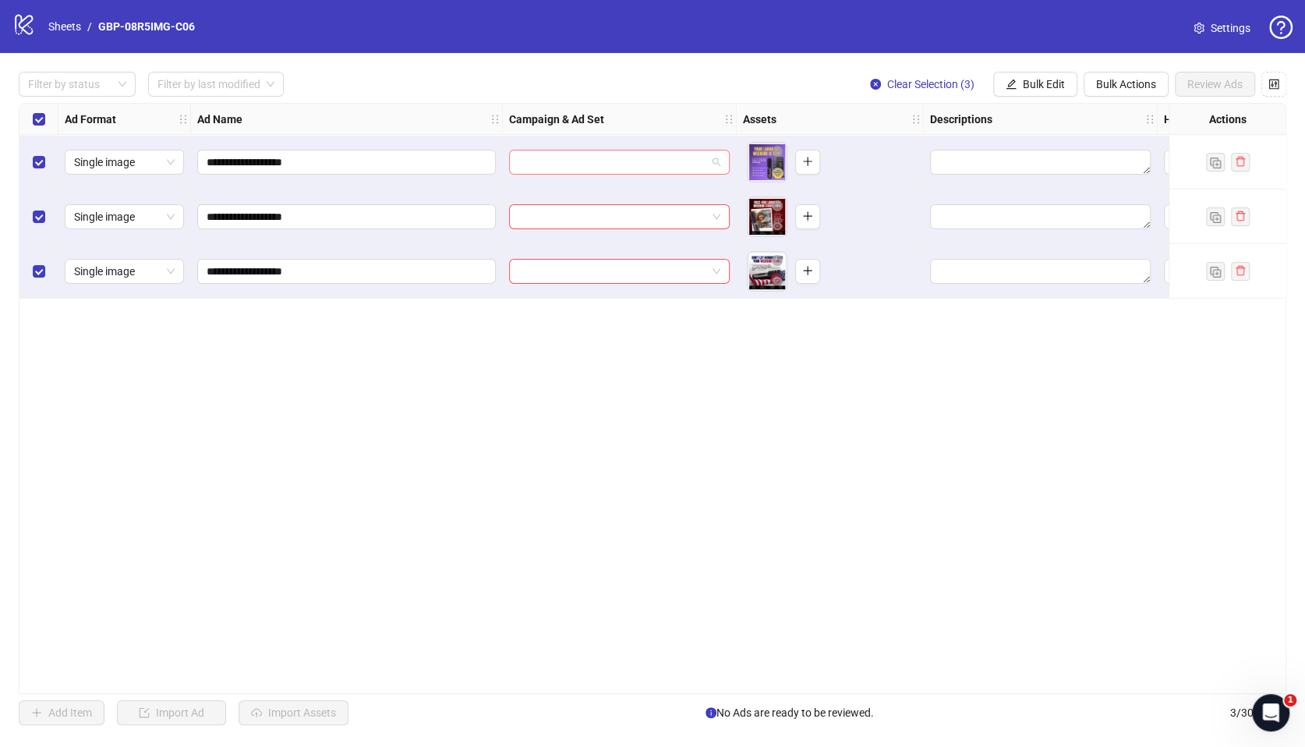
click at [628, 165] on input "search" at bounding box center [612, 161] width 188 height 23
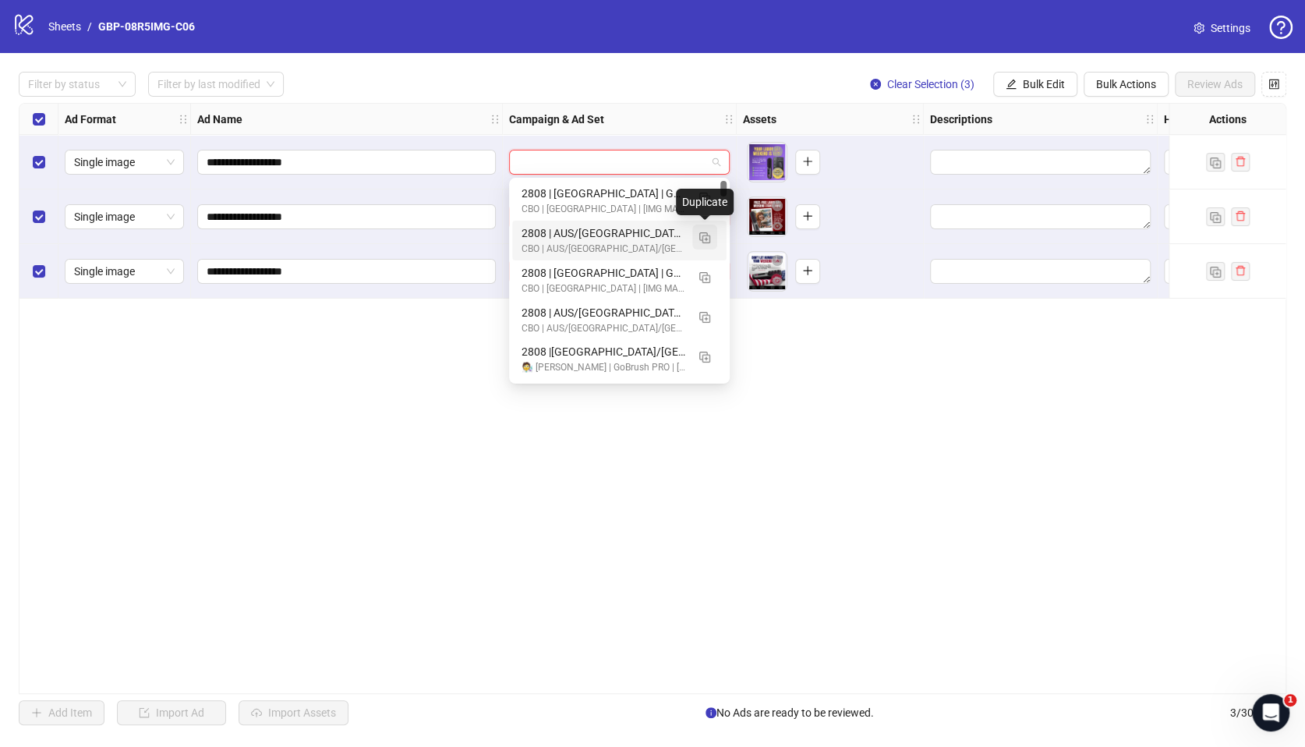
click at [705, 236] on img "button" at bounding box center [704, 237] width 11 height 11
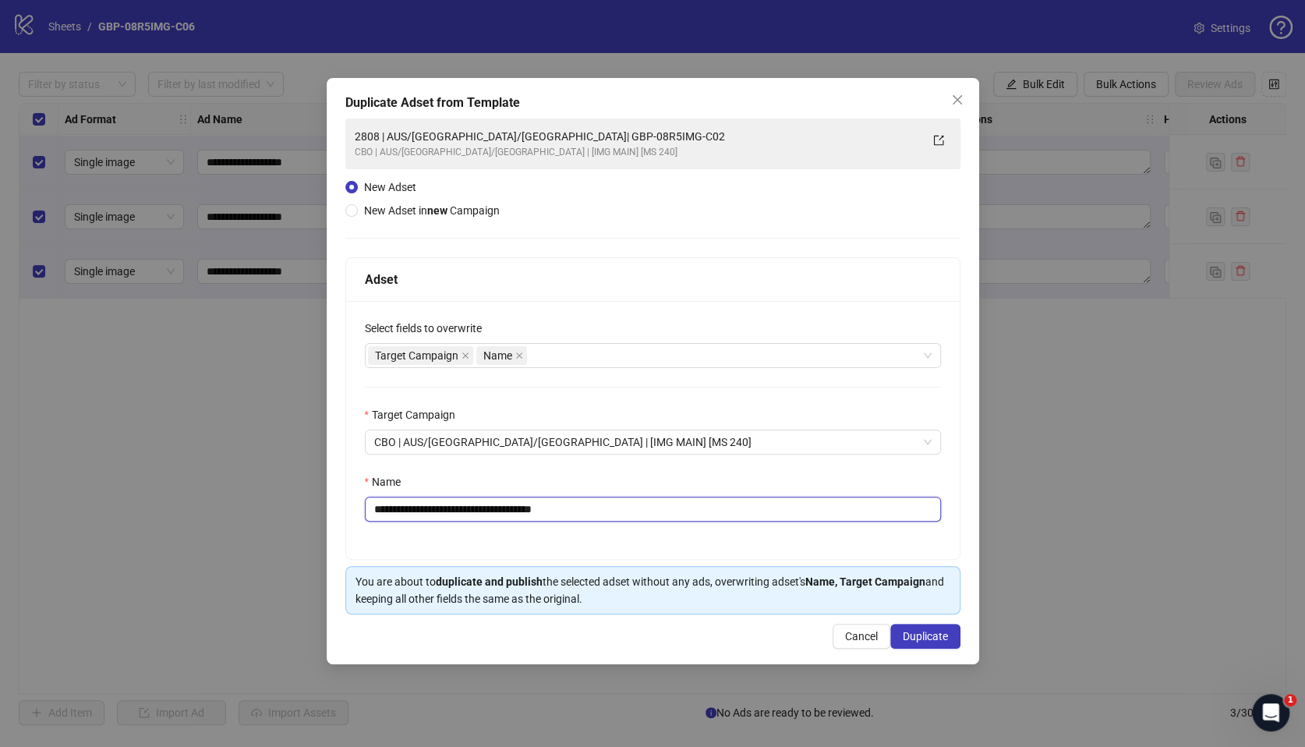
drag, startPoint x: 471, startPoint y: 505, endPoint x: 650, endPoint y: 513, distance: 179.5
click at [650, 513] on input "**********" at bounding box center [653, 509] width 576 height 25
paste input "text"
type input "**********"
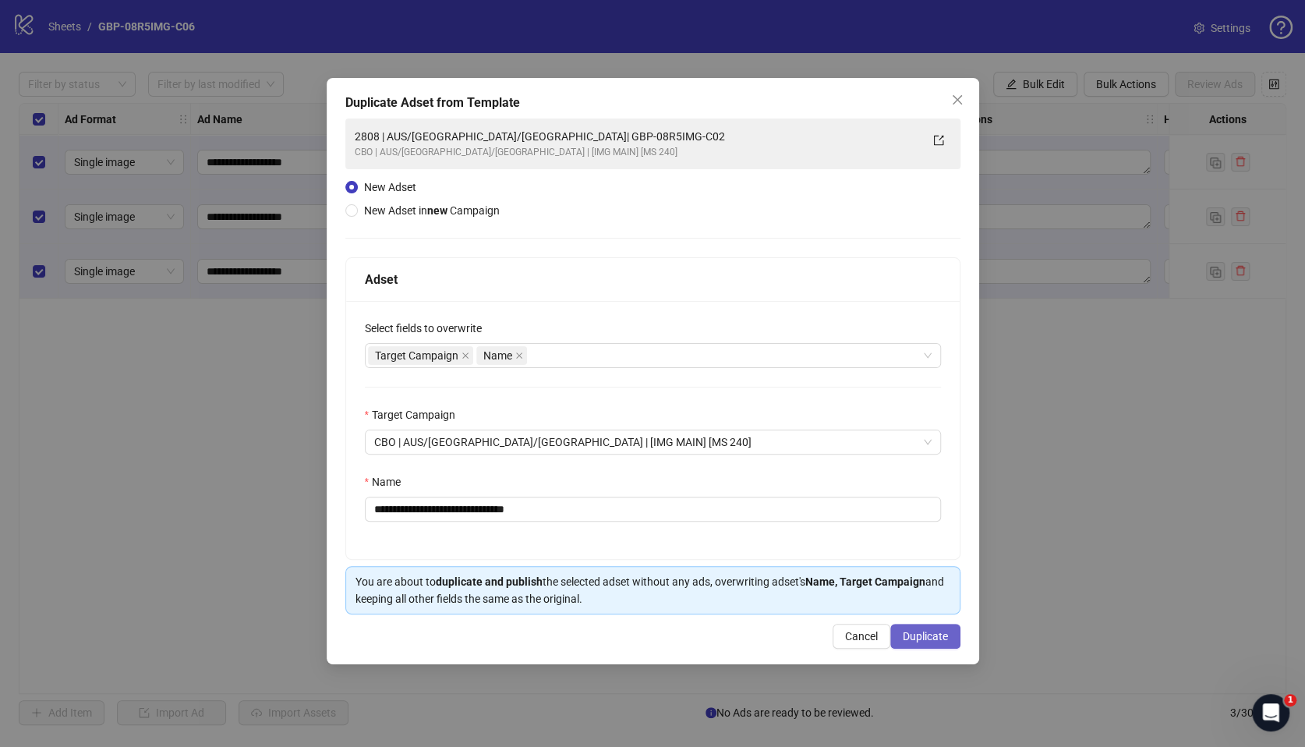
click at [929, 637] on span "Duplicate" at bounding box center [925, 636] width 45 height 12
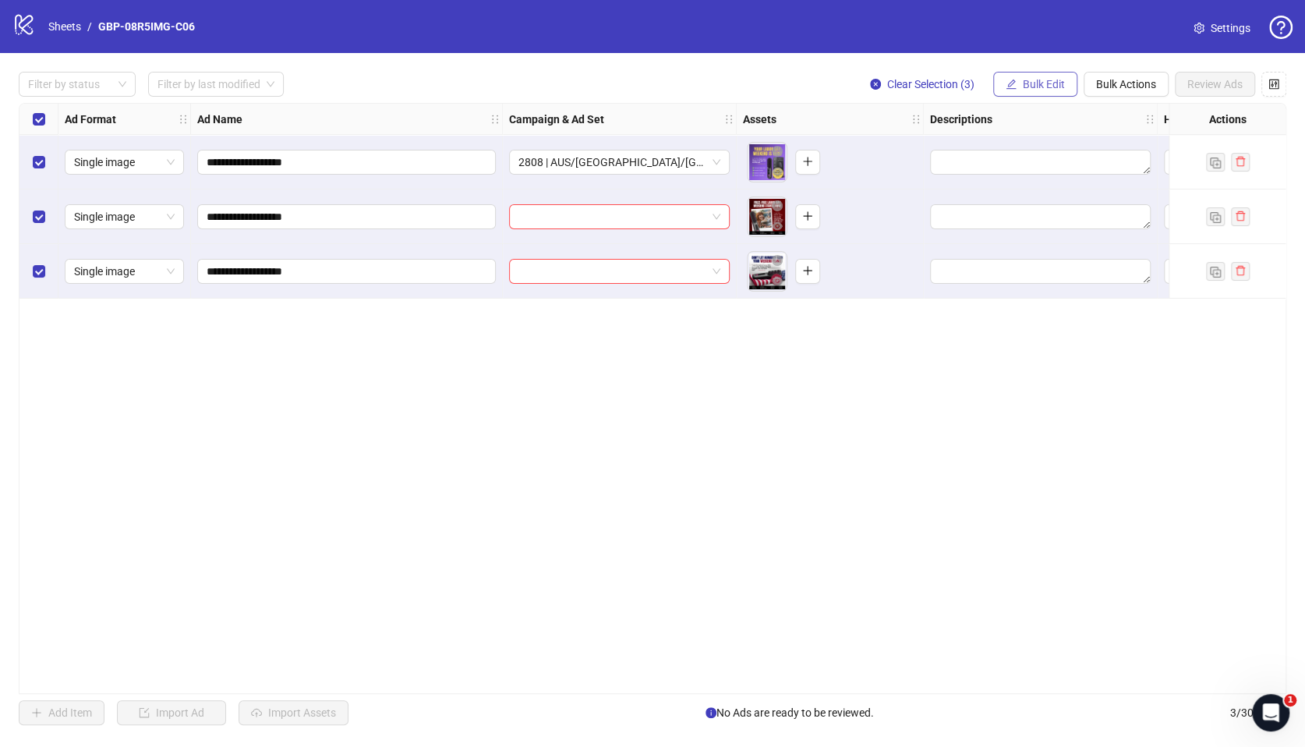
drag, startPoint x: 1027, startPoint y: 81, endPoint x: 1023, endPoint y: 94, distance: 13.8
click at [1027, 81] on span "Bulk Edit" at bounding box center [1044, 84] width 42 height 12
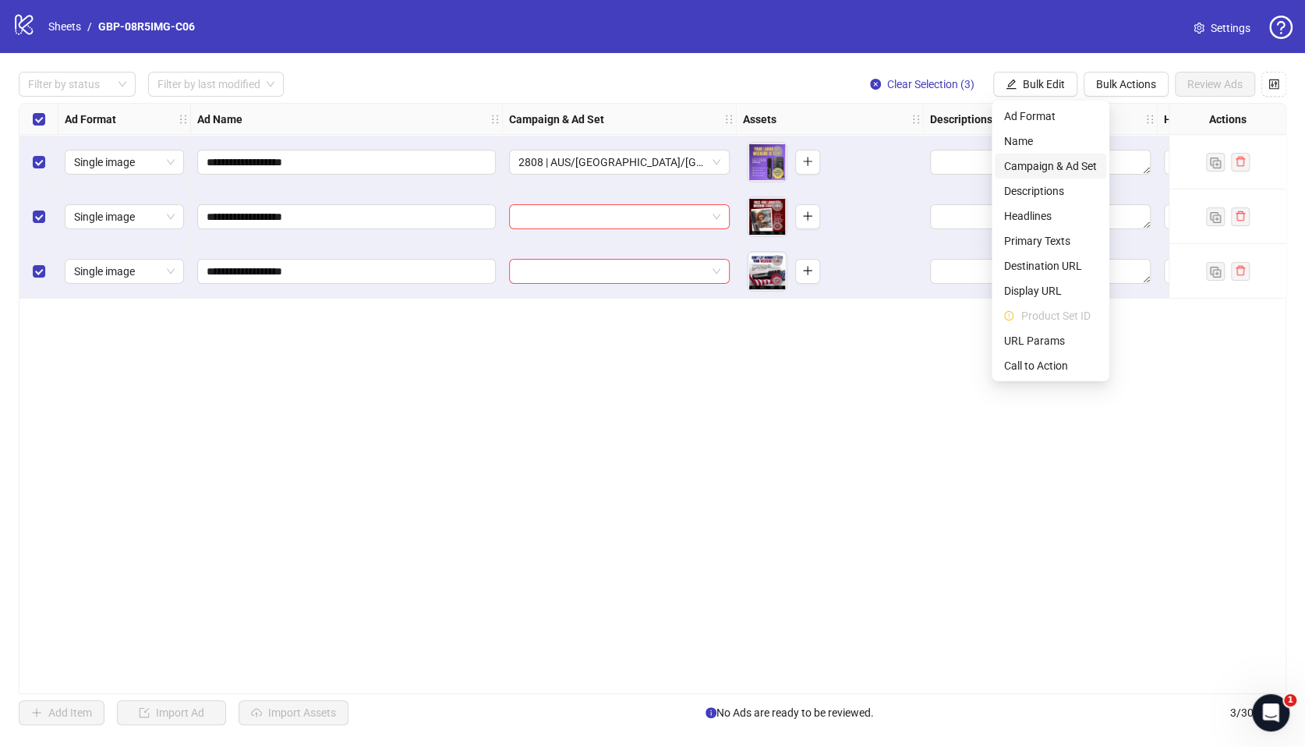
click at [1058, 167] on span "Campaign & Ad Set" at bounding box center [1050, 165] width 93 height 17
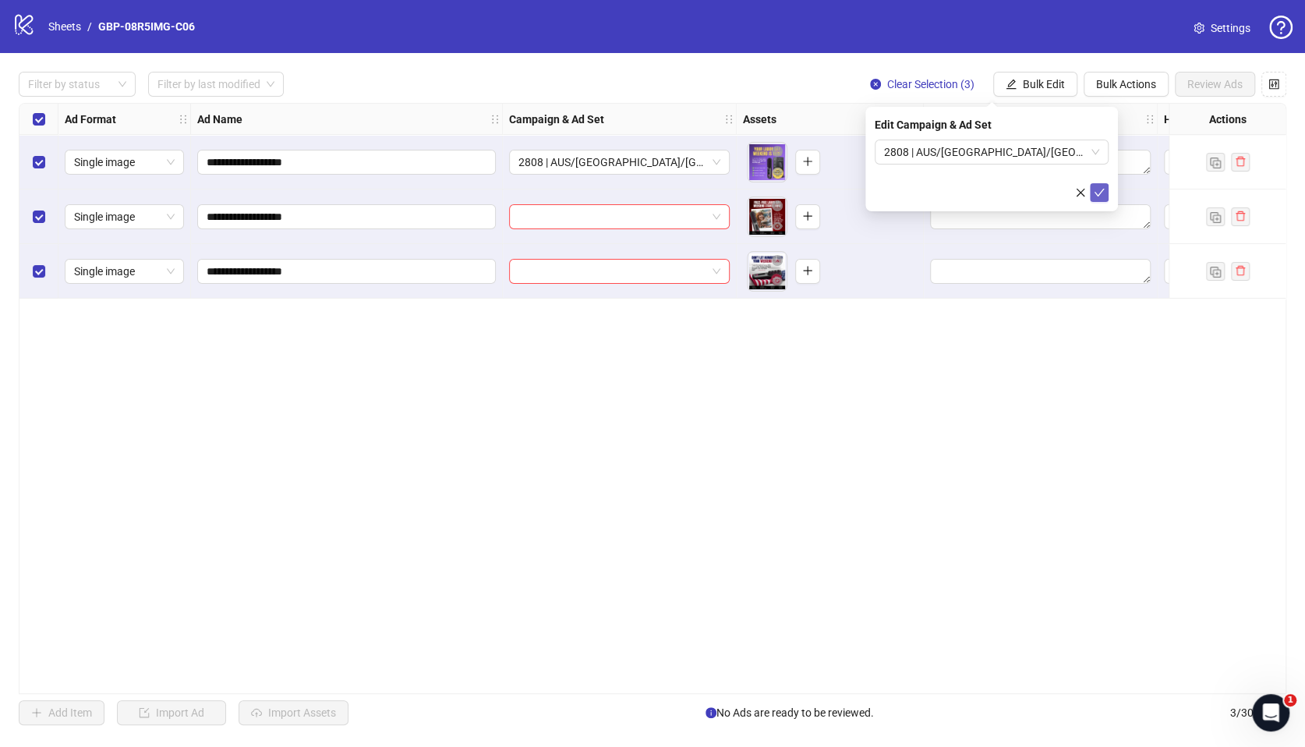
click at [1105, 193] on button "submit" at bounding box center [1099, 192] width 19 height 19
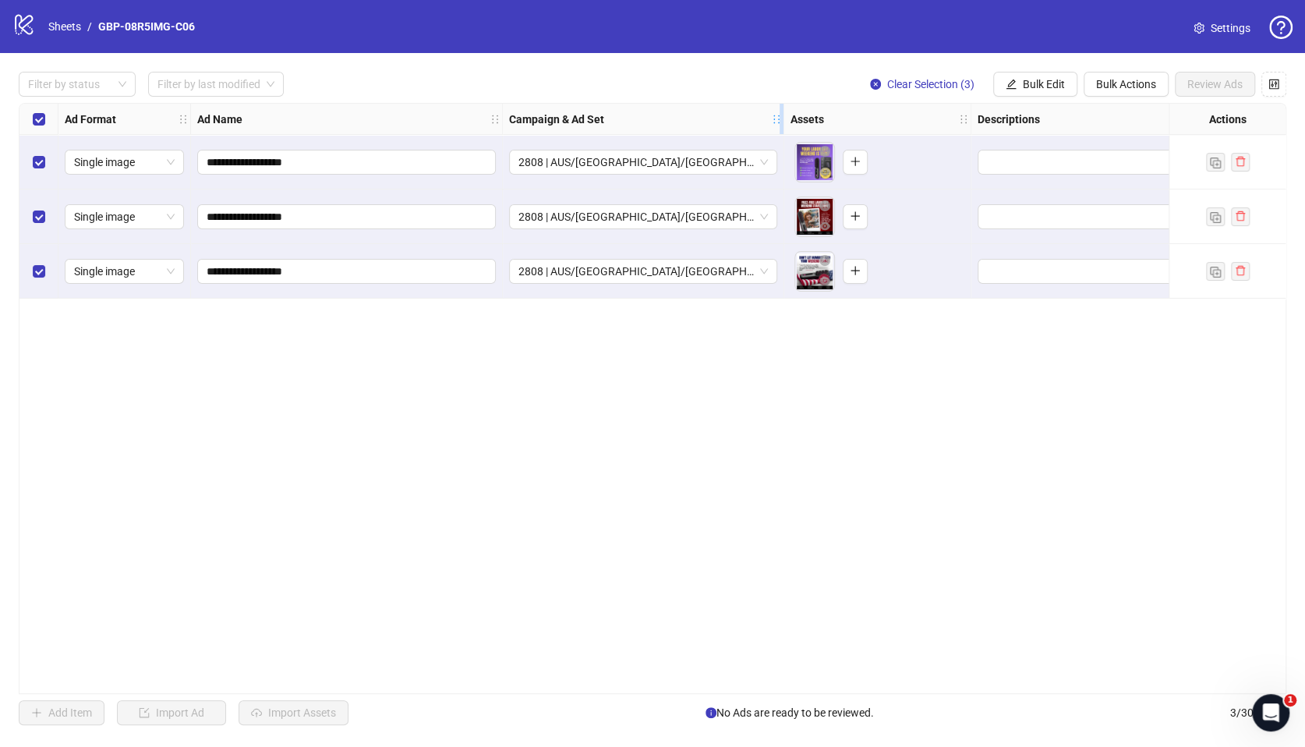
drag, startPoint x: 731, startPoint y: 122, endPoint x: 778, endPoint y: 122, distance: 47.6
click at [778, 122] on icon "holder" at bounding box center [776, 119] width 11 height 11
click at [856, 165] on icon "plus" at bounding box center [855, 161] width 11 height 11
click at [858, 217] on icon "plus" at bounding box center [855, 215] width 11 height 11
click at [851, 268] on icon "plus" at bounding box center [855, 270] width 11 height 11
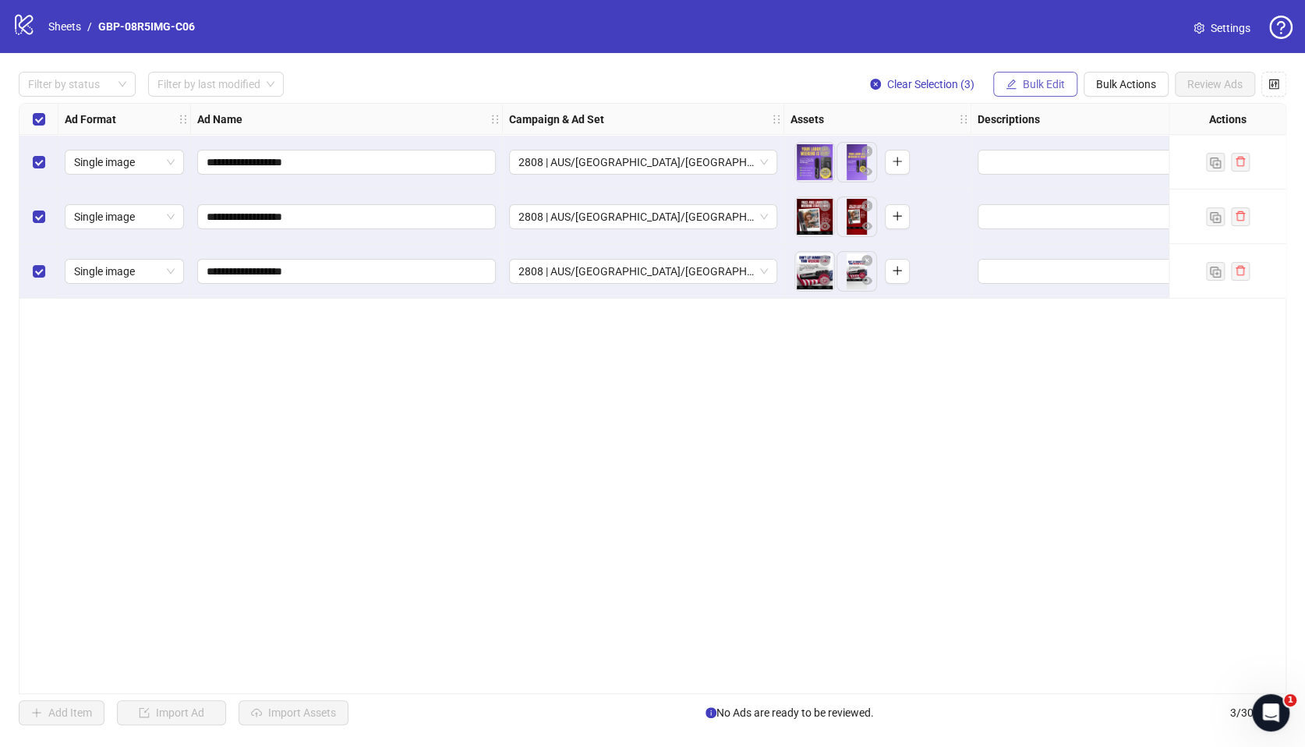
click at [1028, 87] on span "Bulk Edit" at bounding box center [1044, 84] width 42 height 12
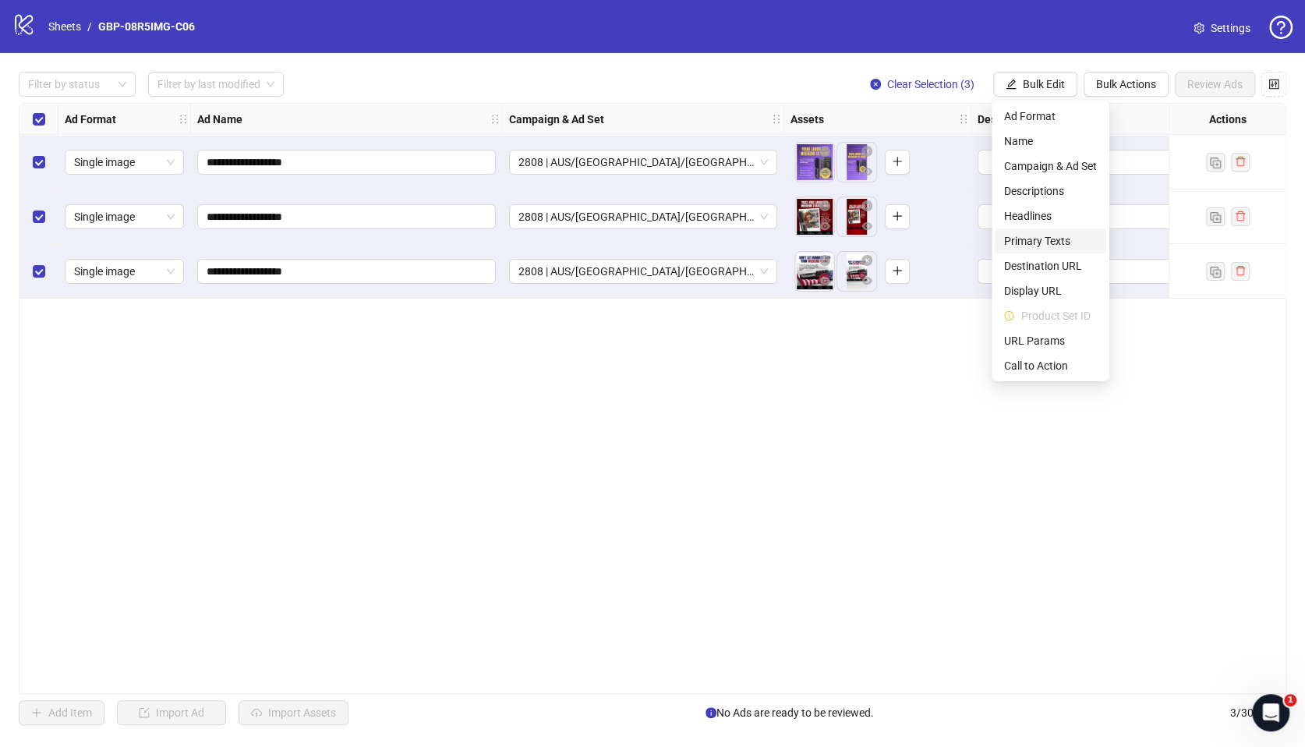
click at [1045, 238] on span "Primary Texts" at bounding box center [1050, 240] width 93 height 17
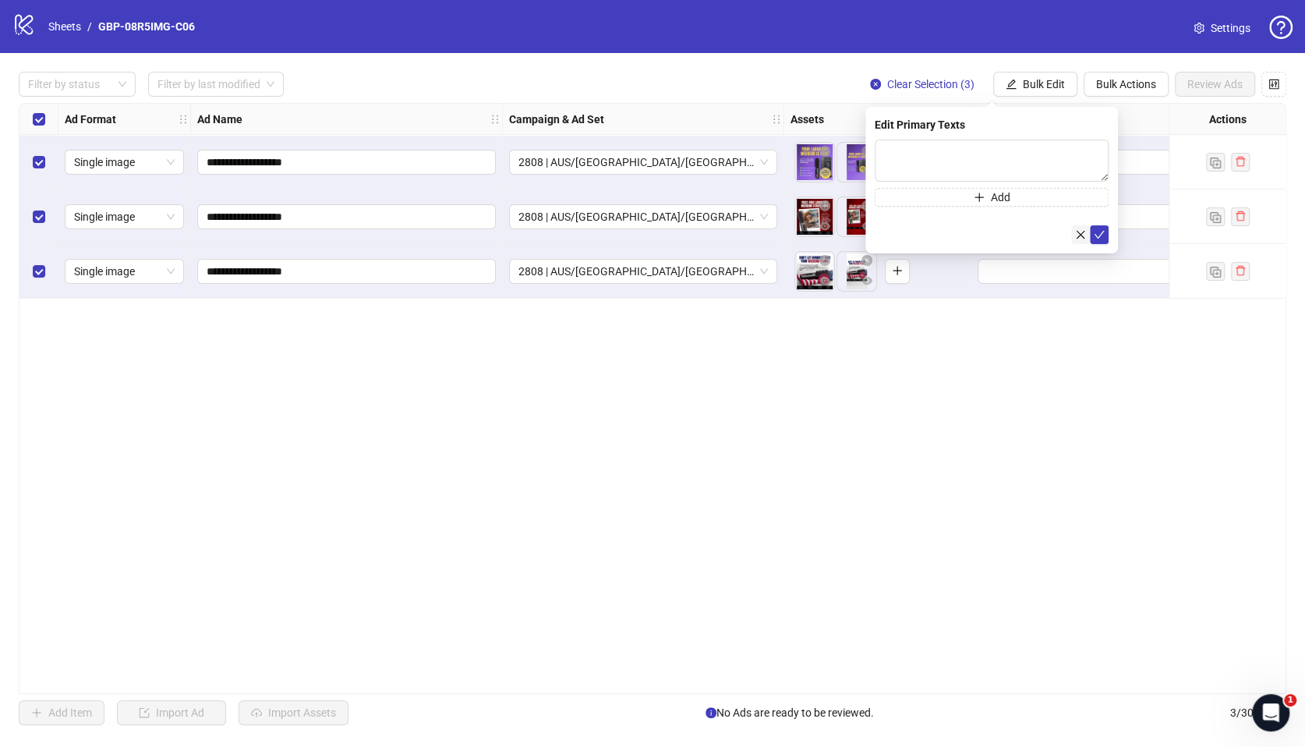
click at [1077, 235] on icon "close" at bounding box center [1080, 234] width 11 height 11
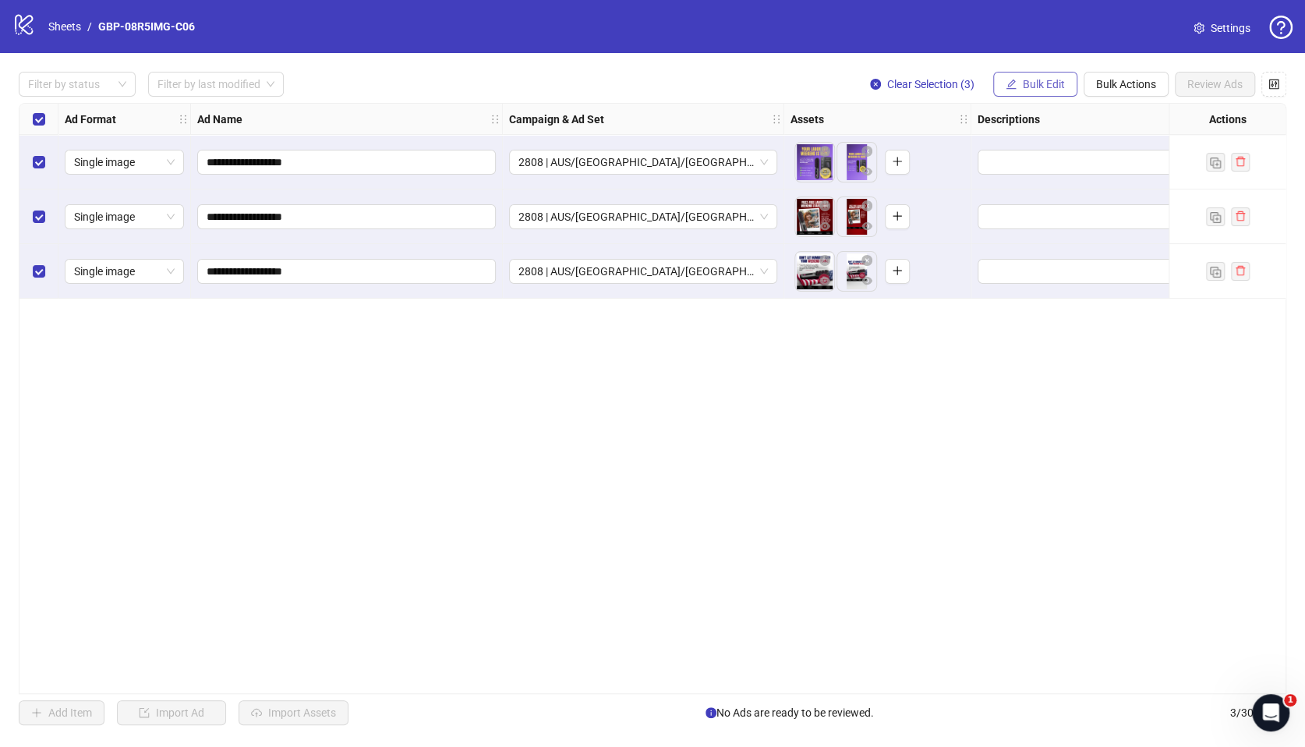
click at [1051, 76] on button "Bulk Edit" at bounding box center [1035, 84] width 84 height 25
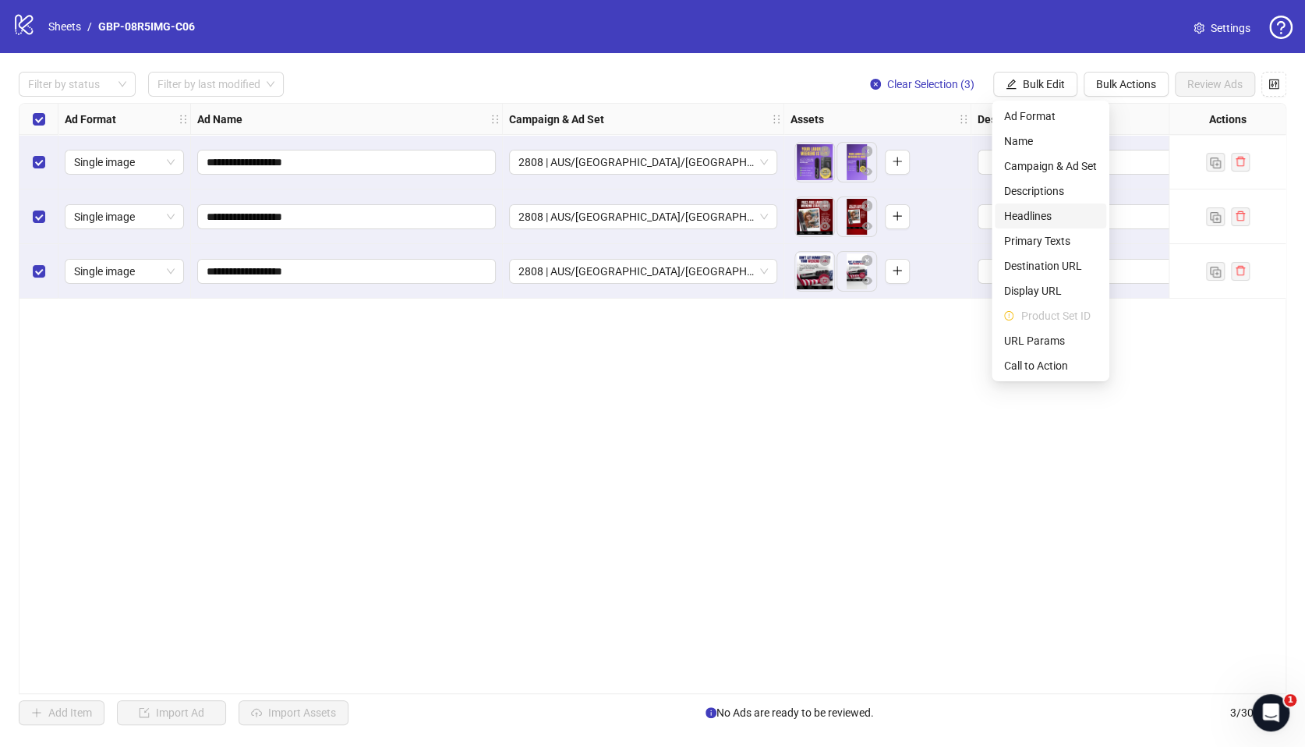
click at [1035, 218] on span "Headlines" at bounding box center [1050, 215] width 93 height 17
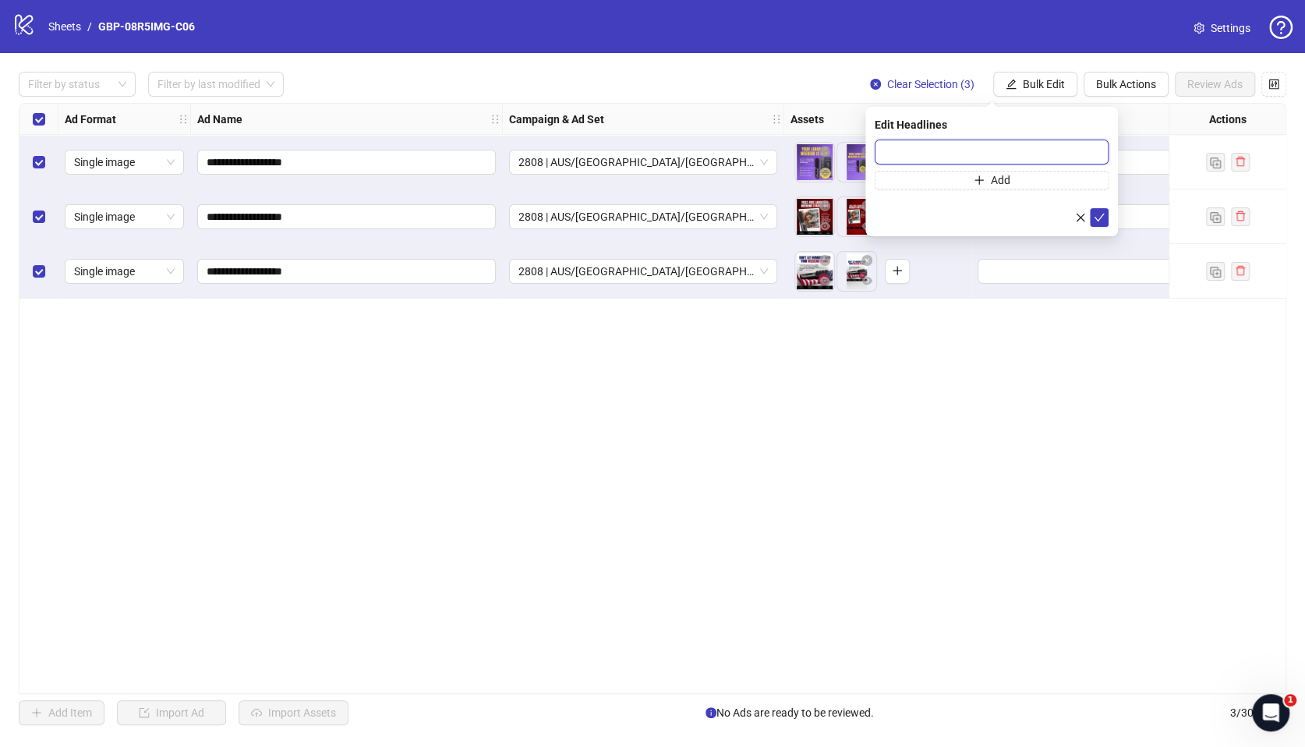
click at [902, 158] on input "text" at bounding box center [992, 152] width 234 height 25
paste input "*******"
type input "*******"
click at [1042, 188] on button "Add" at bounding box center [992, 180] width 234 height 19
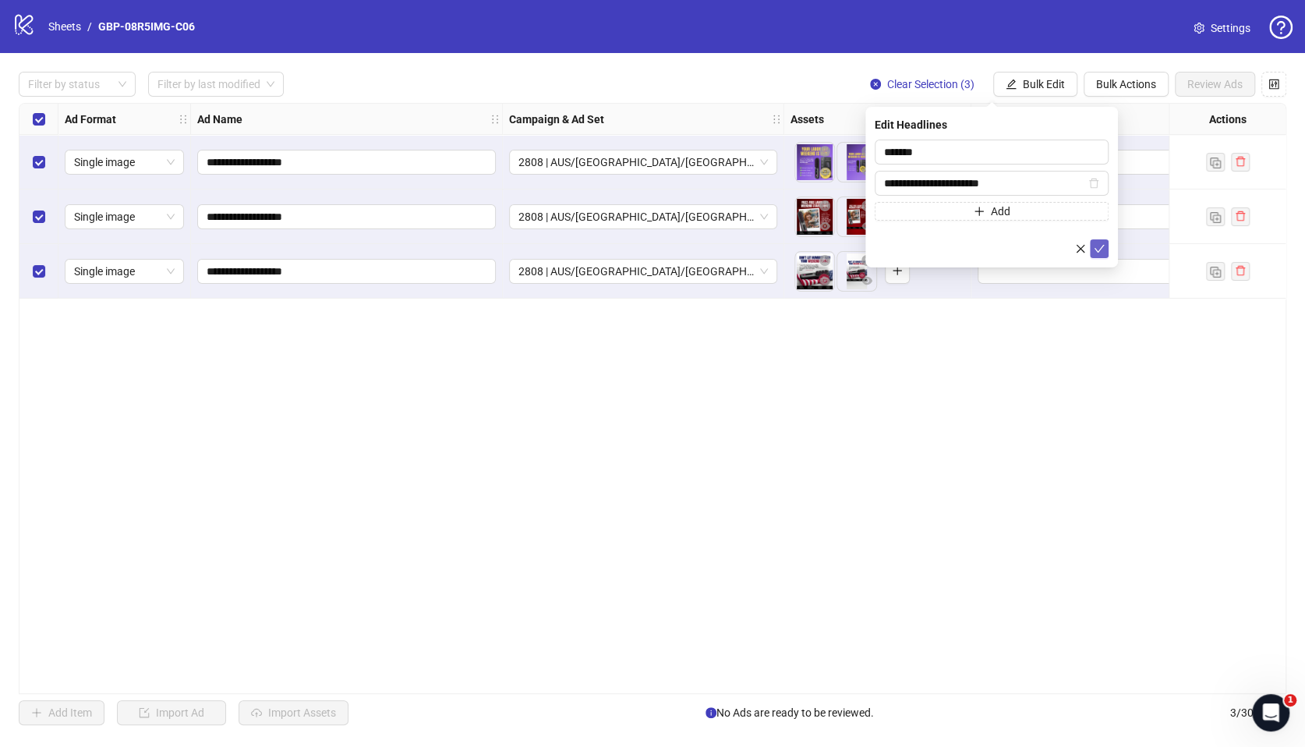
type input "**********"
click at [1094, 249] on icon "check" at bounding box center [1099, 248] width 11 height 11
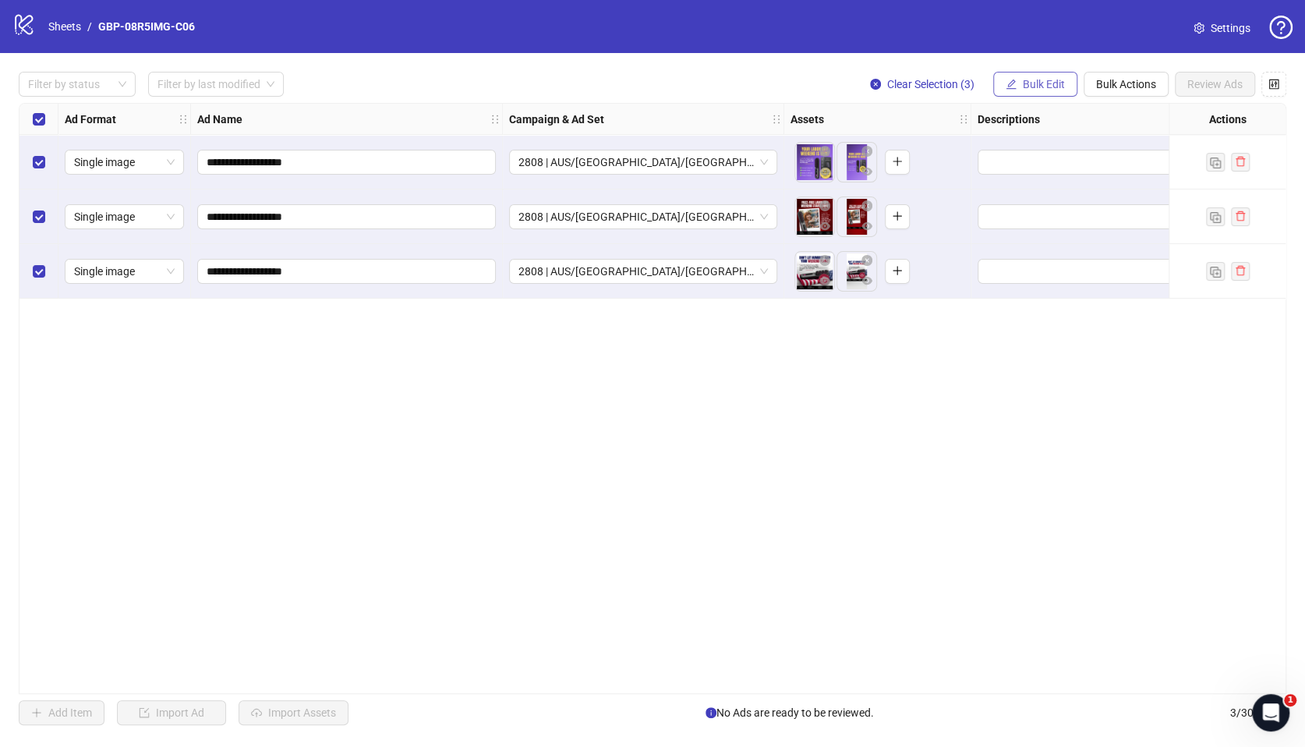
click at [1031, 88] on span "Bulk Edit" at bounding box center [1044, 84] width 42 height 12
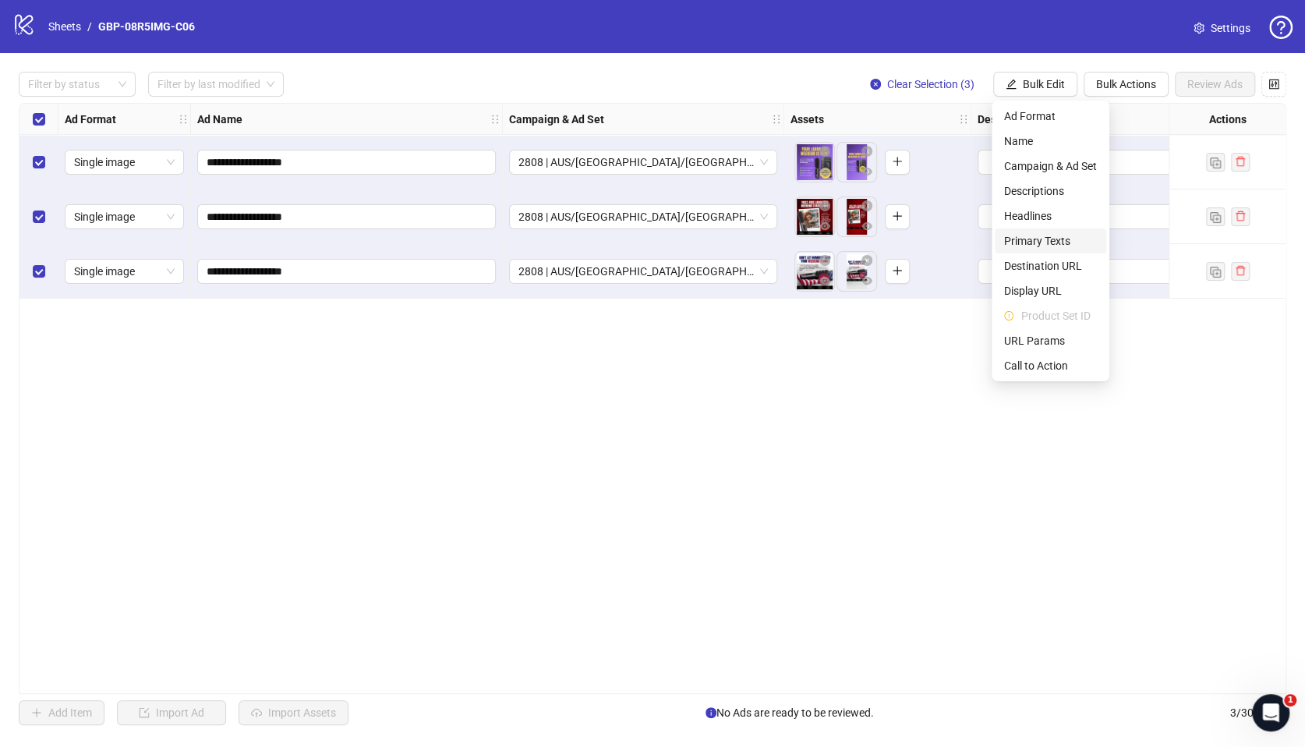
click at [1052, 244] on span "Primary Texts" at bounding box center [1050, 240] width 93 height 17
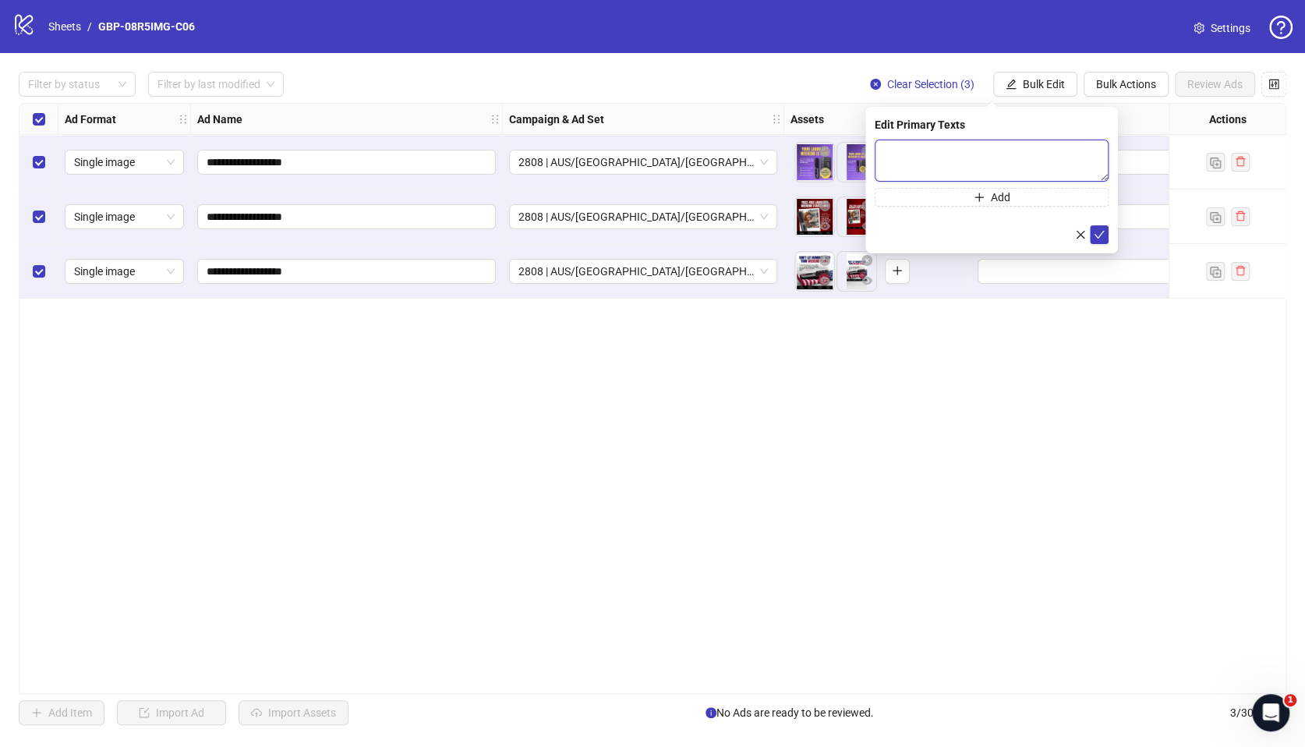
click at [897, 167] on textarea at bounding box center [992, 161] width 234 height 42
paste textarea "**********"
type textarea "**********"
click at [1009, 193] on span "Add" at bounding box center [1000, 197] width 19 height 12
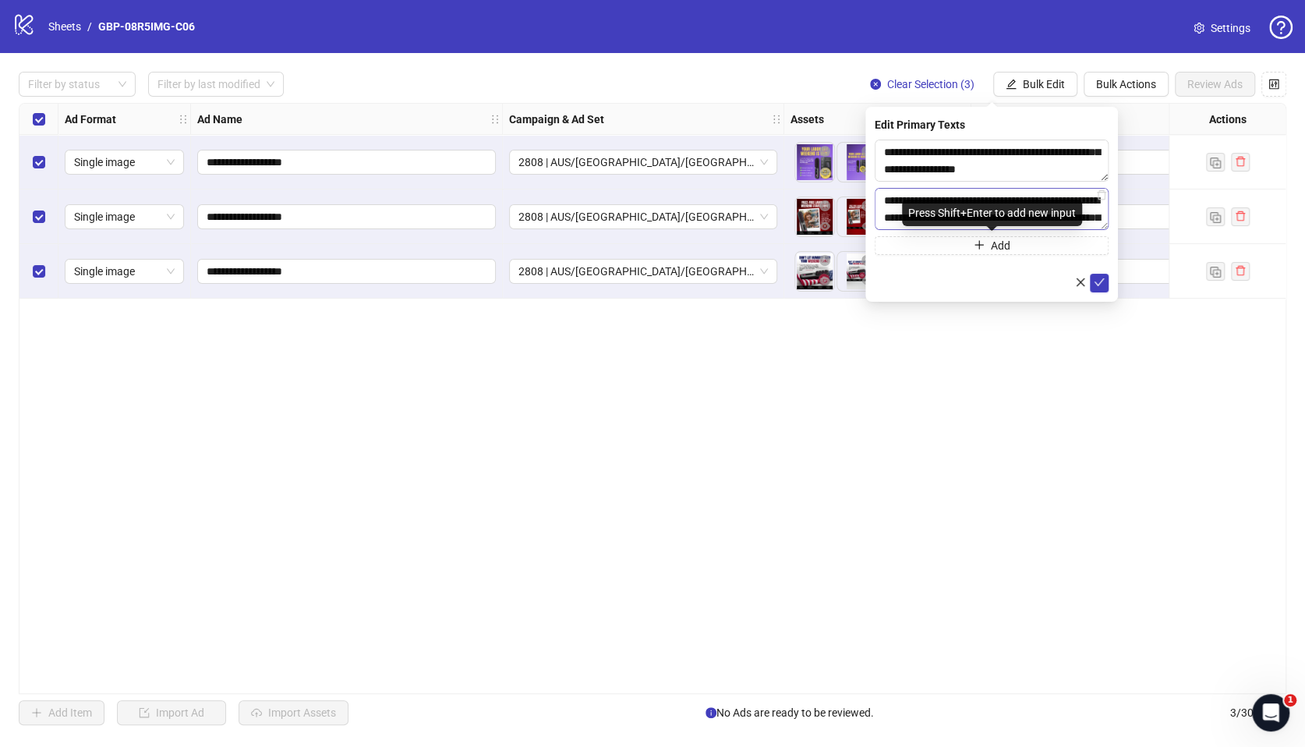
scroll to position [97, 0]
type textarea "**********"
click at [1096, 282] on icon "check" at bounding box center [1100, 282] width 10 height 8
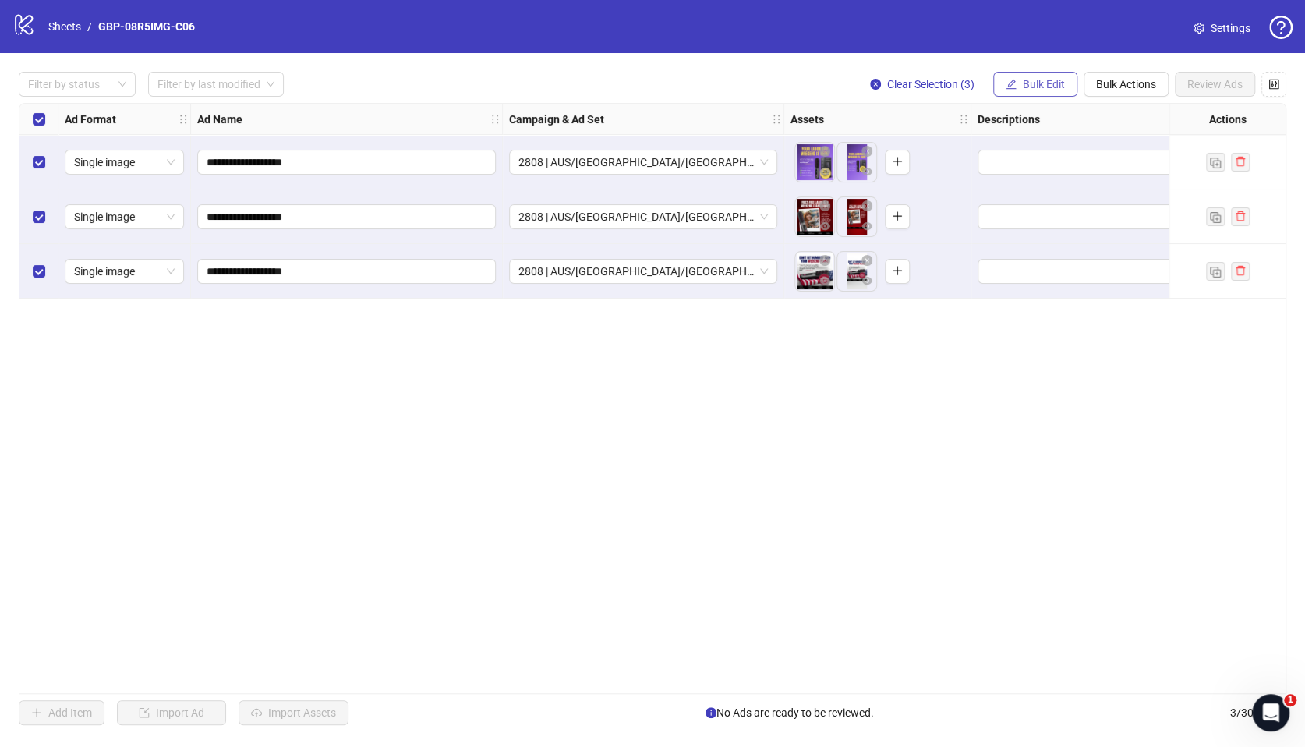
click at [1044, 89] on span "Bulk Edit" at bounding box center [1044, 84] width 42 height 12
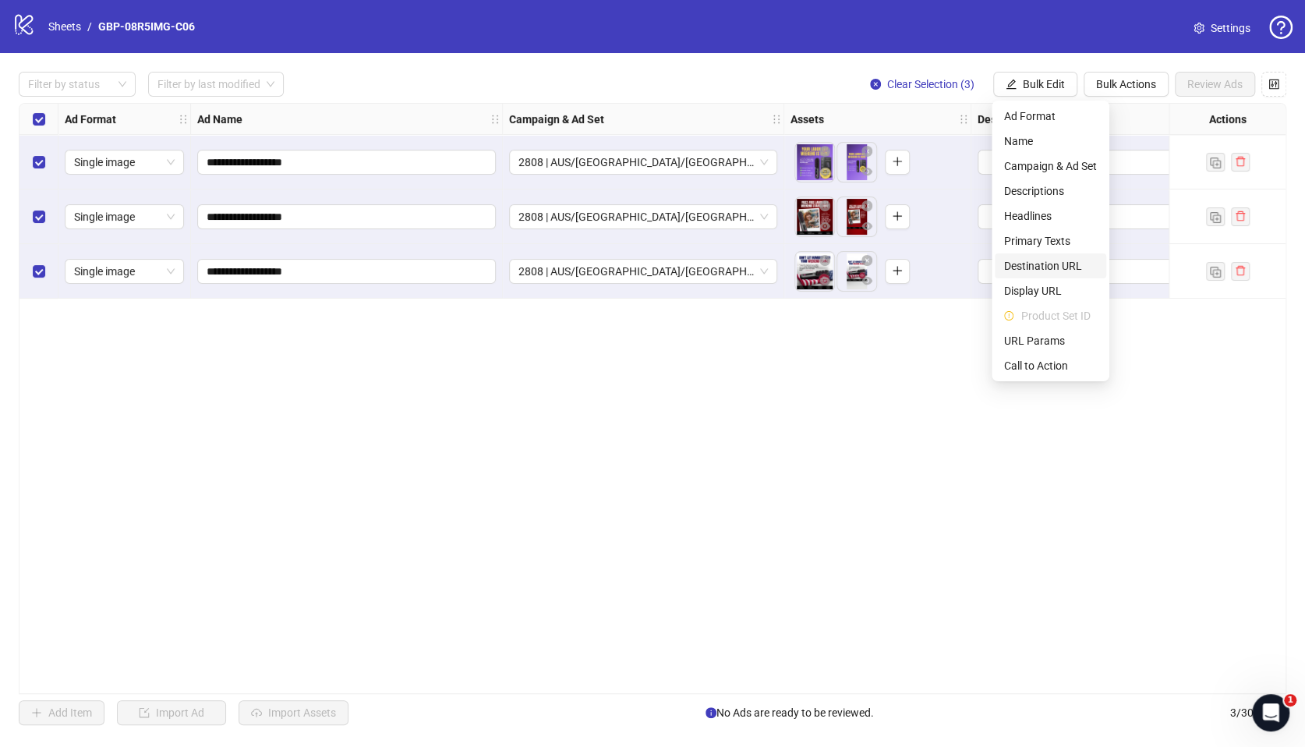
click at [1052, 264] on span "Destination URL" at bounding box center [1050, 265] width 93 height 17
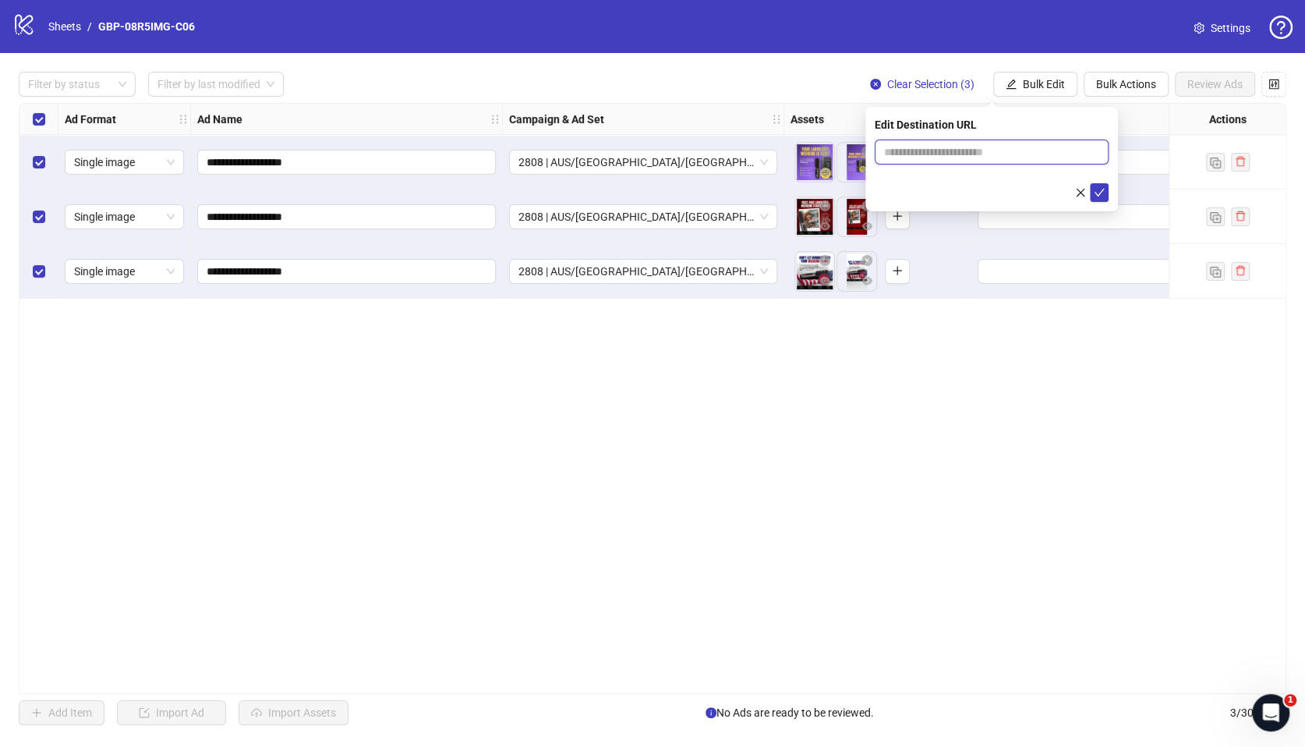
click at [939, 148] on input "text" at bounding box center [985, 151] width 203 height 17
paste input "**********"
type input "**********"
drag, startPoint x: 1091, startPoint y: 190, endPoint x: 1085, endPoint y: 198, distance: 10.0
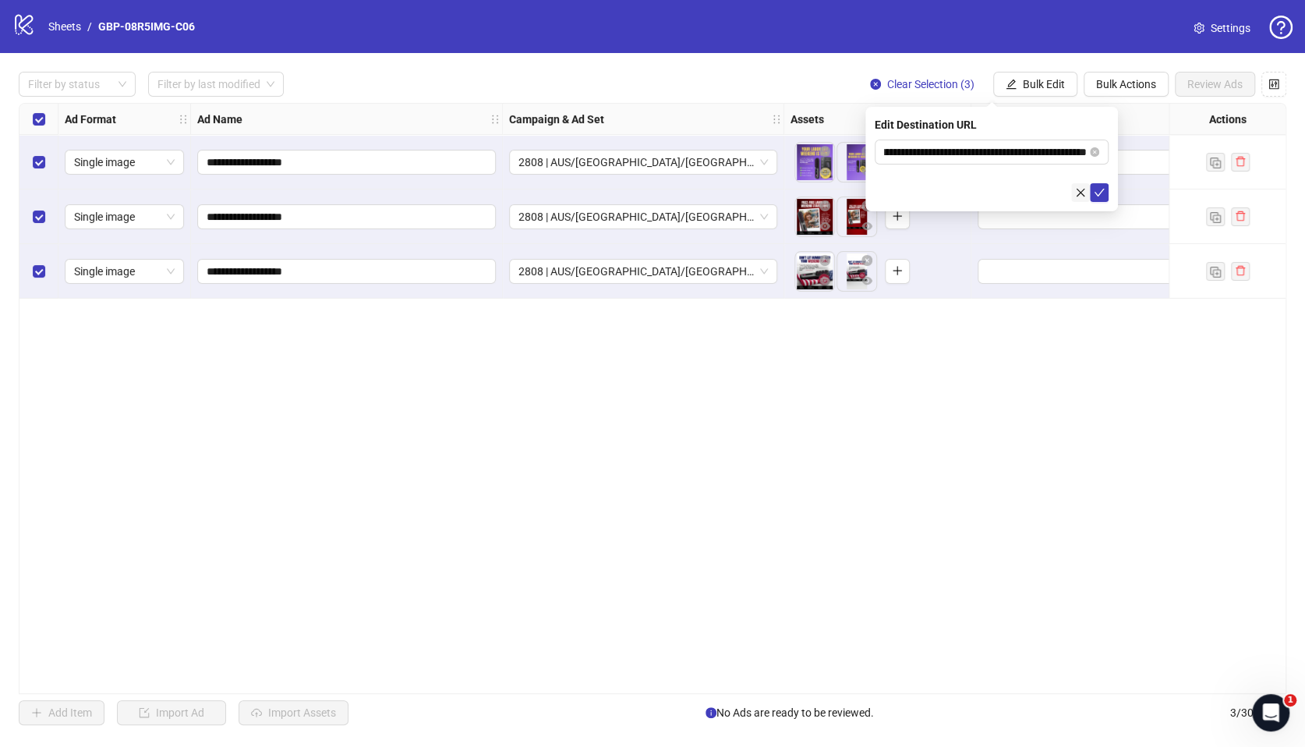
click at [1092, 190] on button "submit" at bounding box center [1099, 192] width 19 height 19
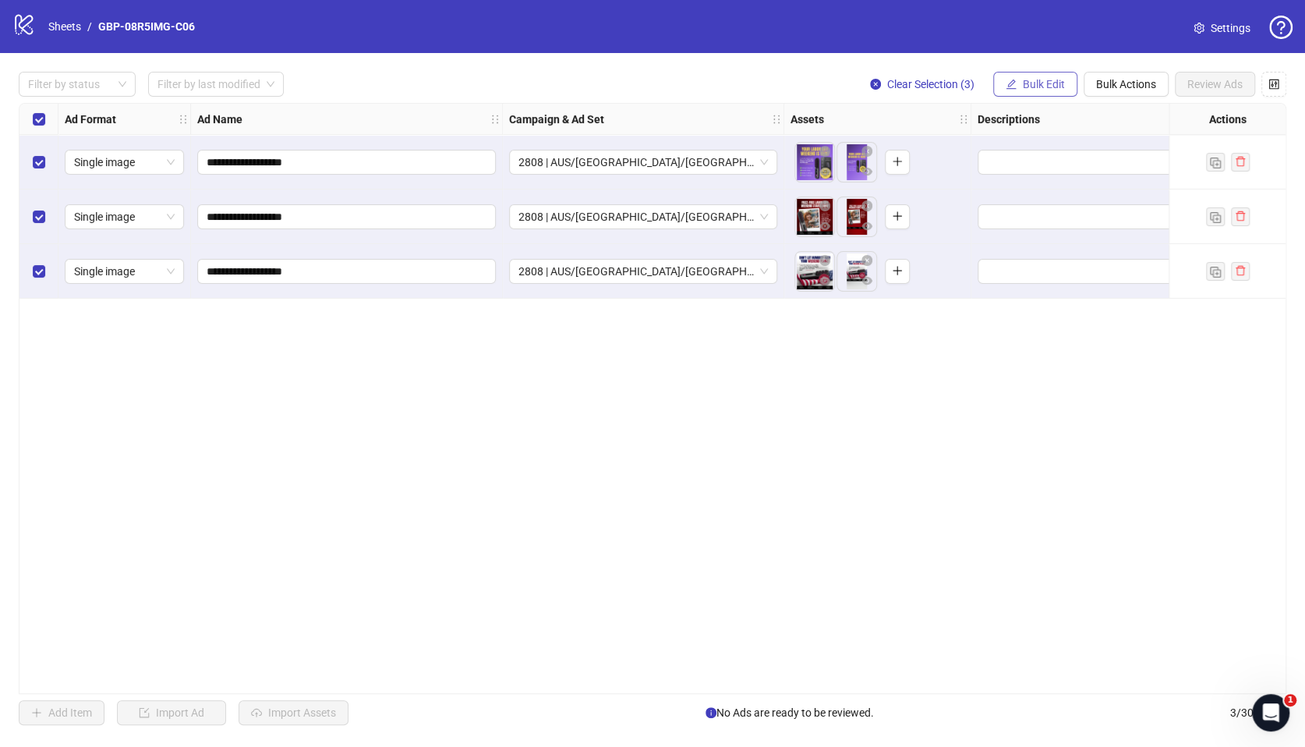
click at [1036, 86] on span "Bulk Edit" at bounding box center [1044, 84] width 42 height 12
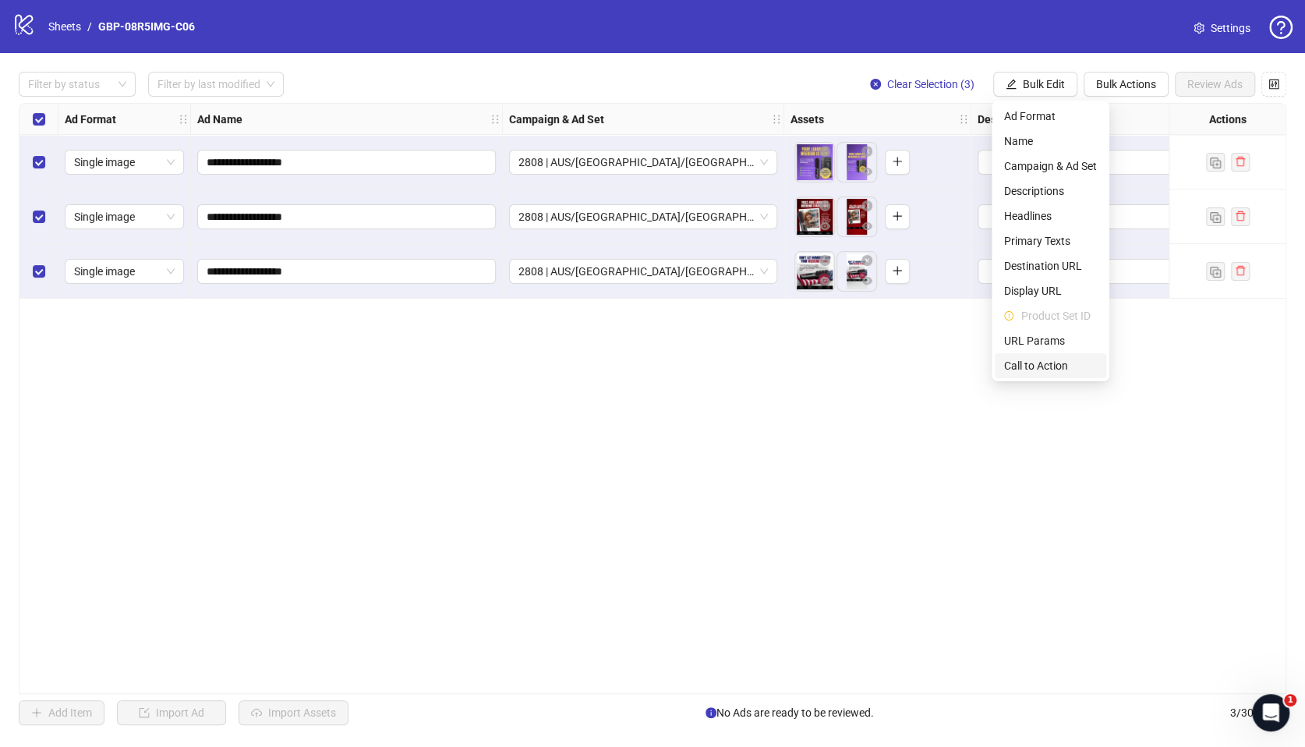
click at [1056, 364] on span "Call to Action" at bounding box center [1050, 365] width 93 height 17
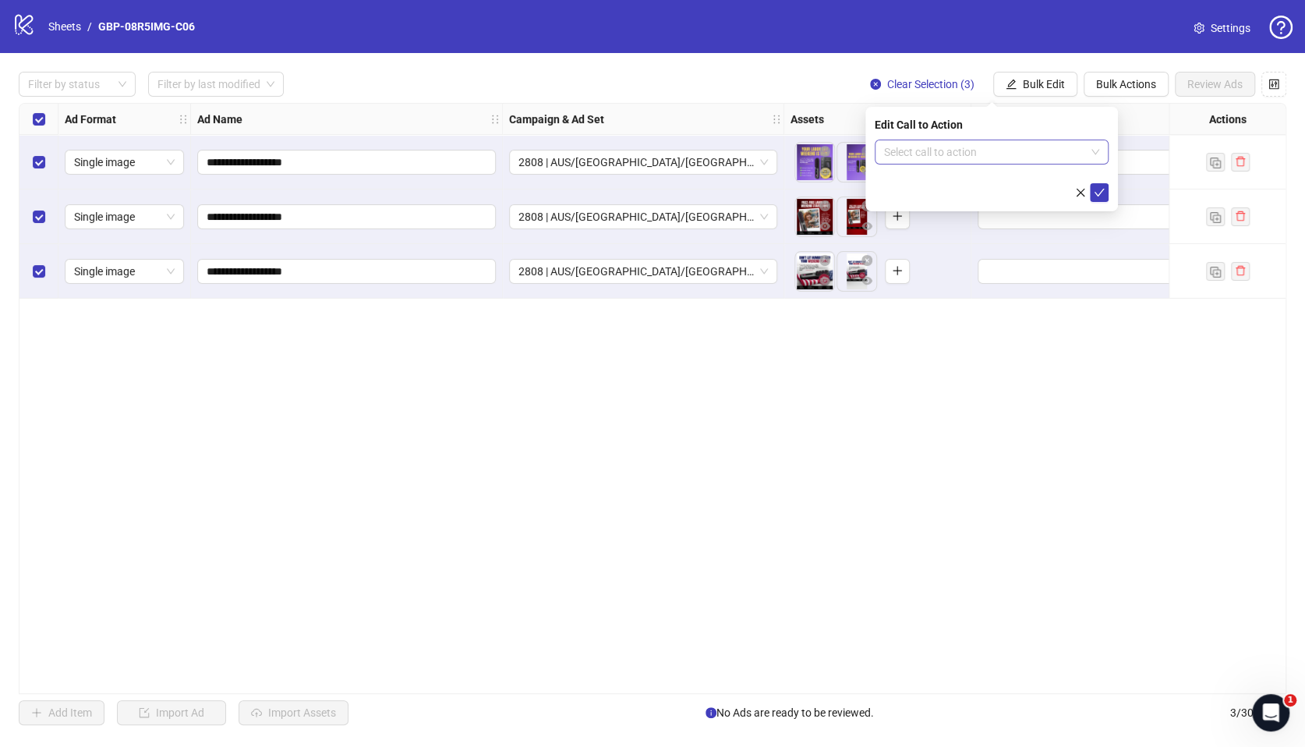
click at [954, 150] on input "search" at bounding box center [984, 151] width 201 height 23
type input "****"
click at [950, 186] on div "Shop now" at bounding box center [991, 183] width 209 height 17
click at [1094, 189] on icon "check" at bounding box center [1099, 192] width 11 height 11
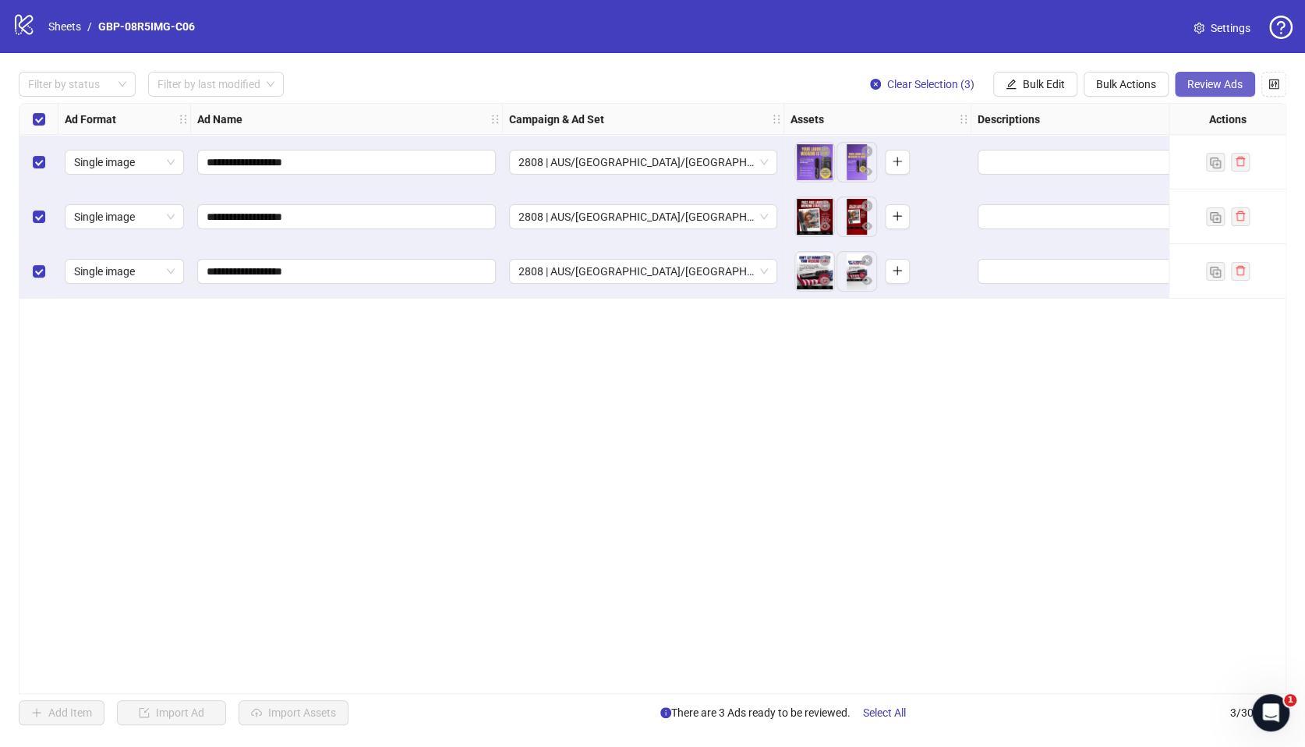
click at [1239, 89] on span "Review Ads" at bounding box center [1214, 84] width 55 height 12
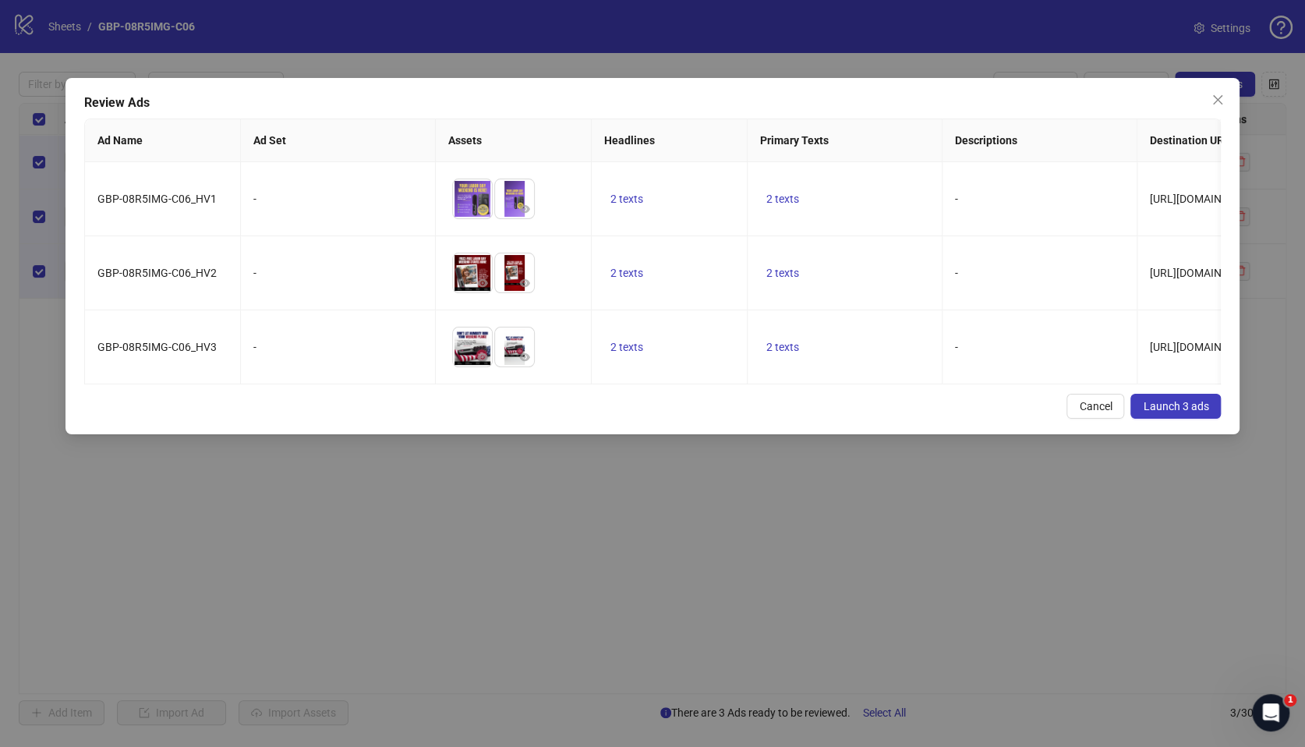
click at [509, 384] on div "GBP-08R5IMG-C06_HV1 - To pick up a draggable item, press the space bar. While d…" at bounding box center [653, 273] width 1137 height 222
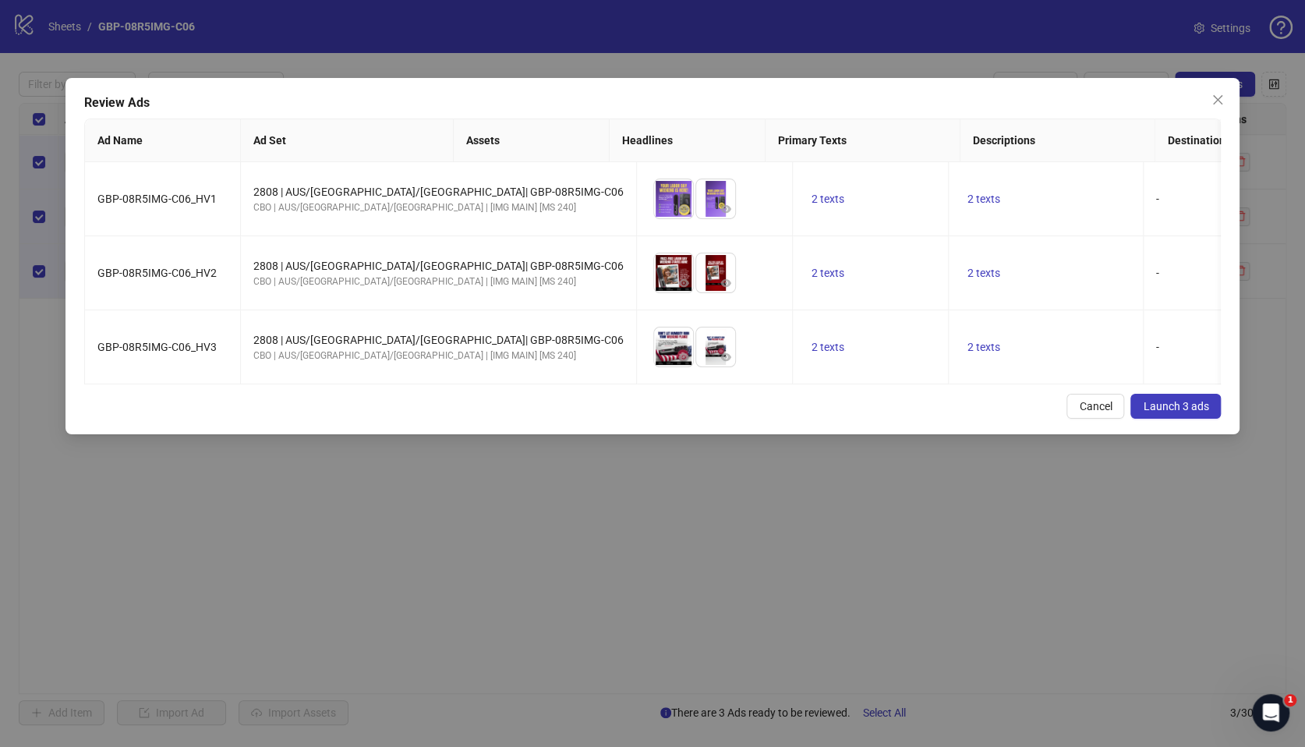
click at [1194, 412] on span "Launch 3 ads" at bounding box center [1175, 406] width 65 height 12
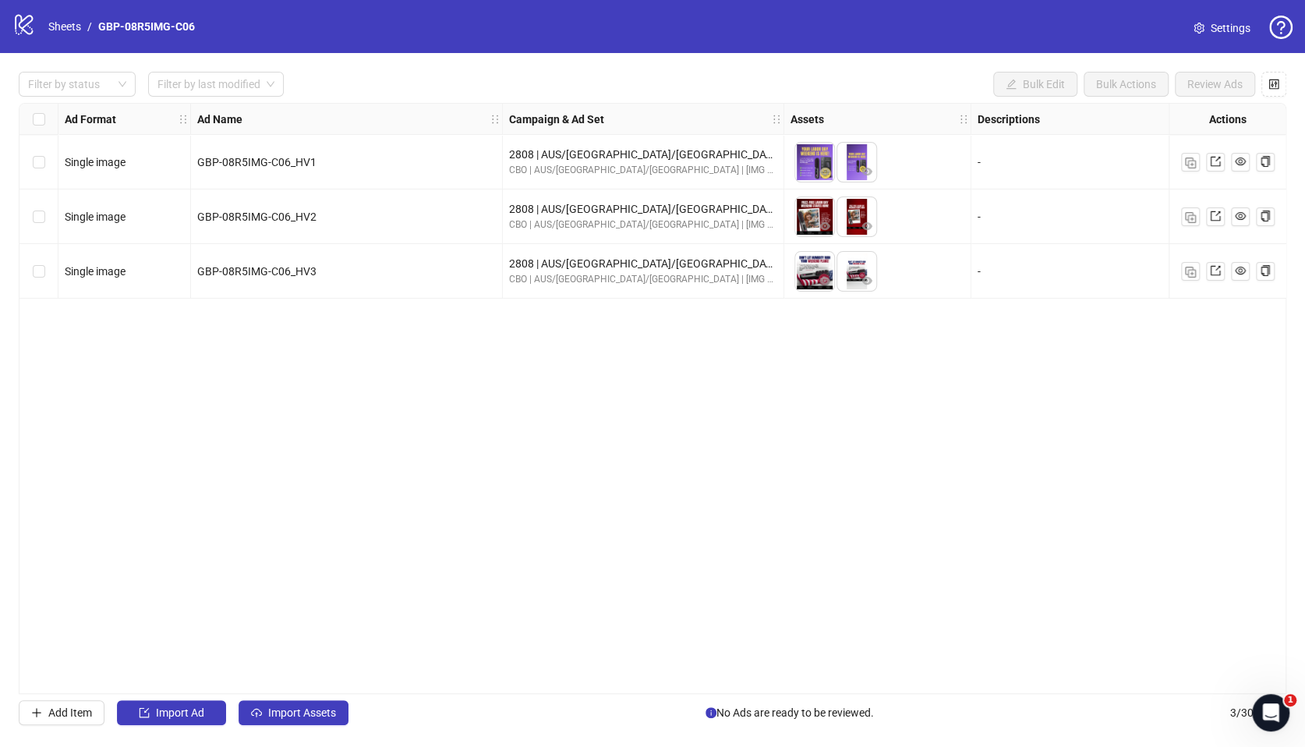
click at [40, 127] on label "Select all rows" at bounding box center [39, 119] width 12 height 17
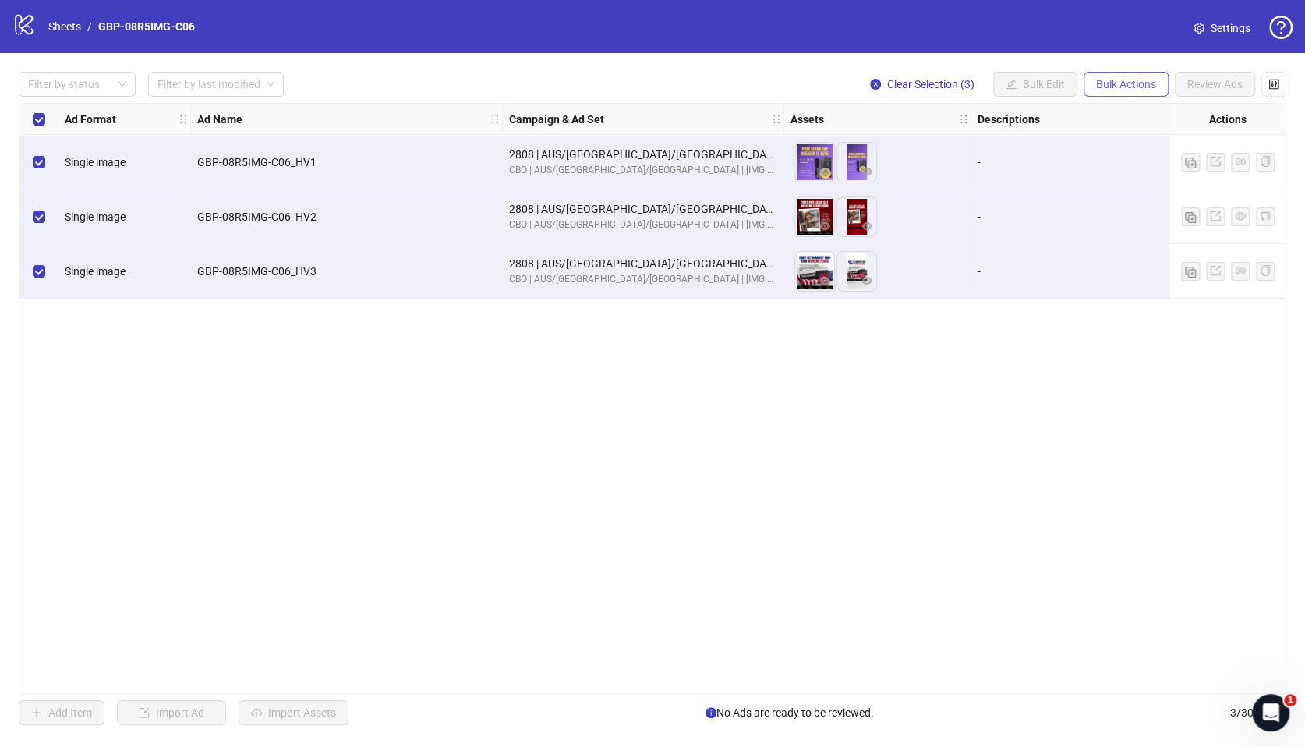
click at [1130, 85] on span "Bulk Actions" at bounding box center [1126, 84] width 60 height 12
click at [1152, 165] on span "Duplicate with assets" at bounding box center [1148, 165] width 107 height 17
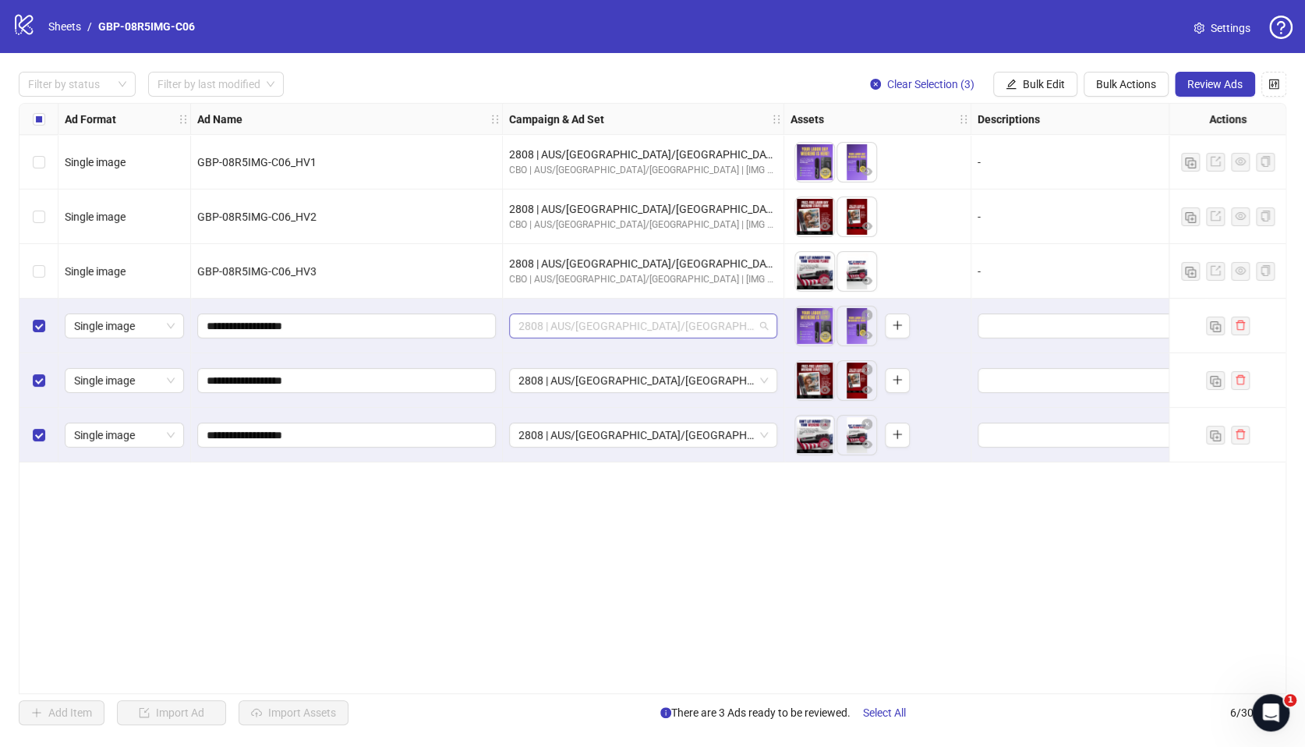
click at [639, 327] on span "2808 | AUS/NZ/UK| GBP-08R5IMG-C06" at bounding box center [642, 325] width 249 height 23
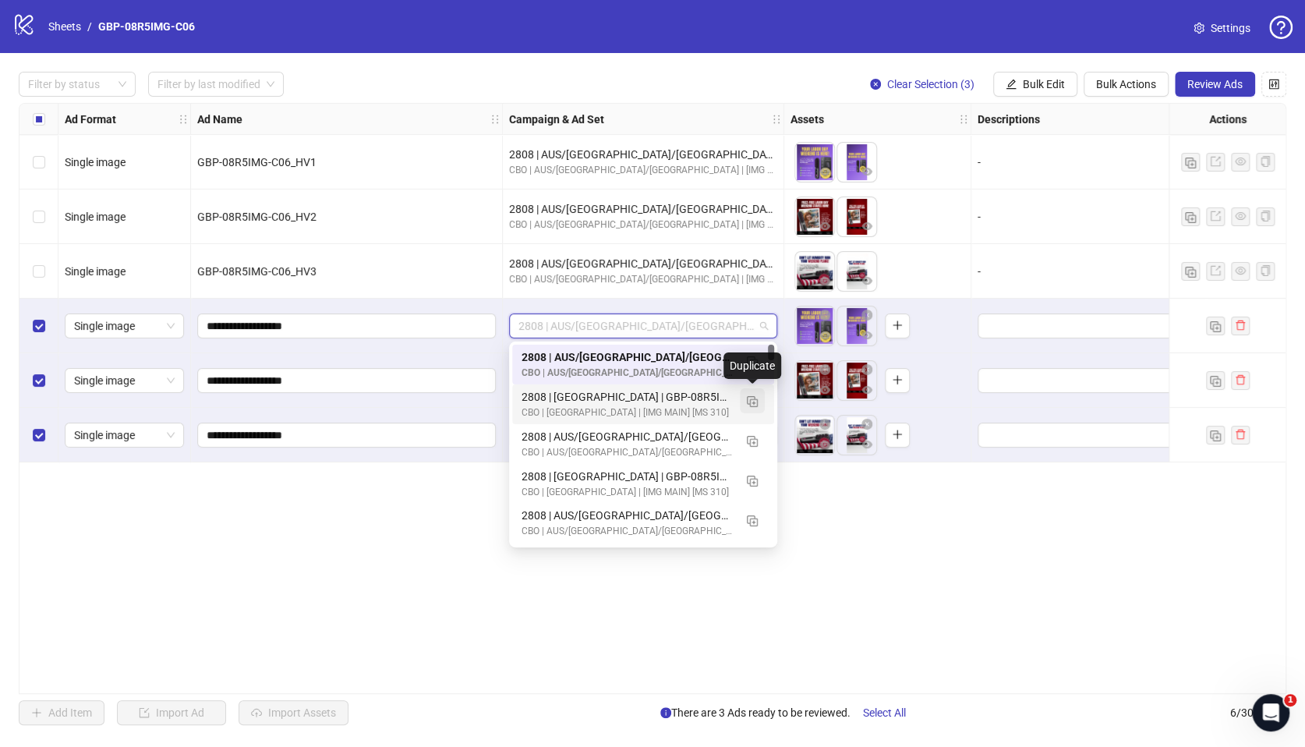
click at [751, 400] on img "button" at bounding box center [752, 401] width 11 height 11
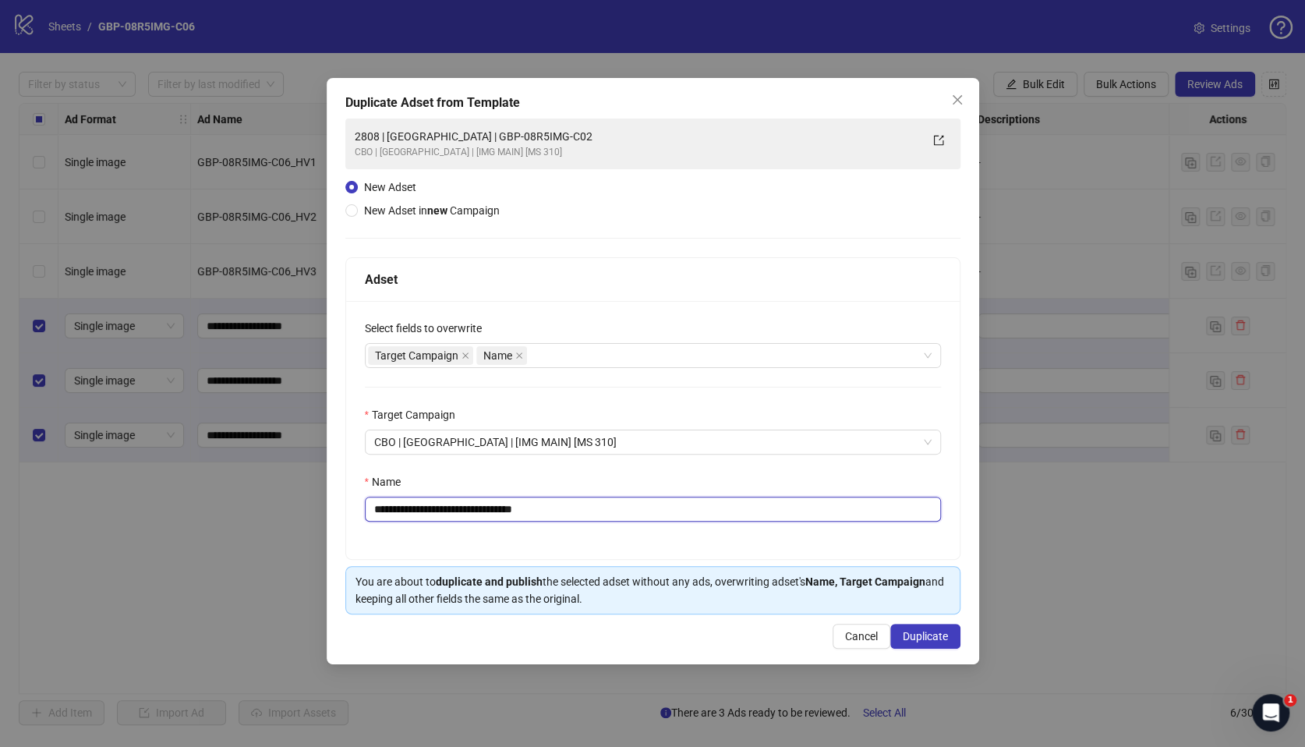
drag, startPoint x: 439, startPoint y: 510, endPoint x: 703, endPoint y: 523, distance: 264.6
click at [703, 523] on div "**********" at bounding box center [653, 430] width 614 height 258
click at [454, 506] on input "**********" at bounding box center [653, 509] width 576 height 25
drag, startPoint x: 437, startPoint y: 508, endPoint x: 745, endPoint y: 523, distance: 308.3
click at [744, 523] on div "**********" at bounding box center [653, 430] width 614 height 258
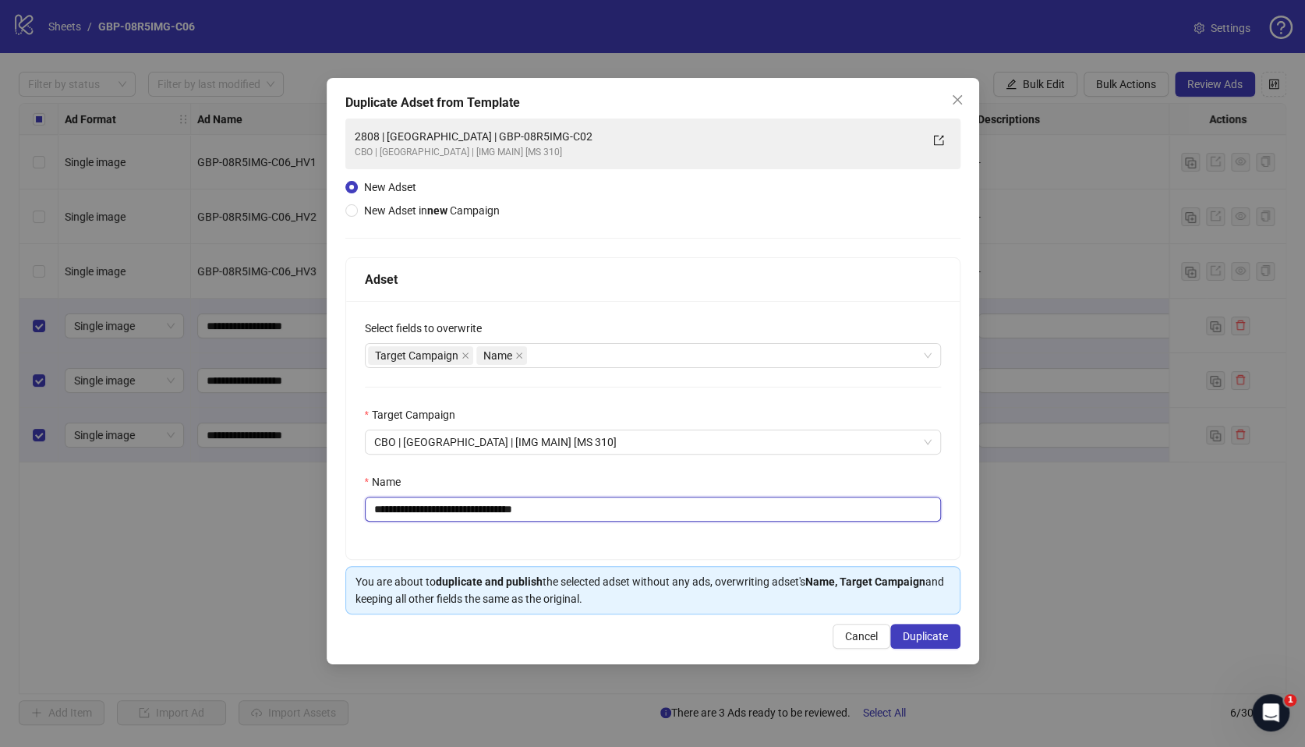
paste input "text"
type input "**********"
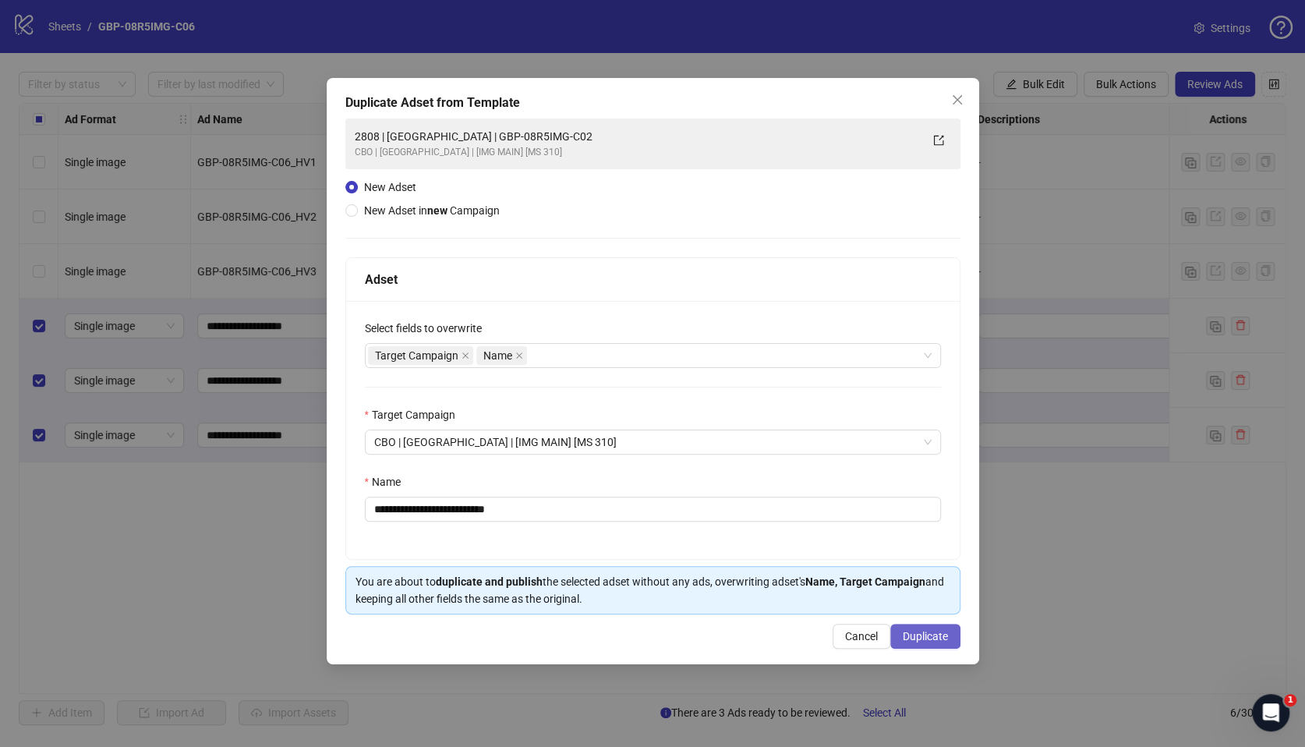
click at [925, 639] on span "Duplicate" at bounding box center [925, 636] width 45 height 12
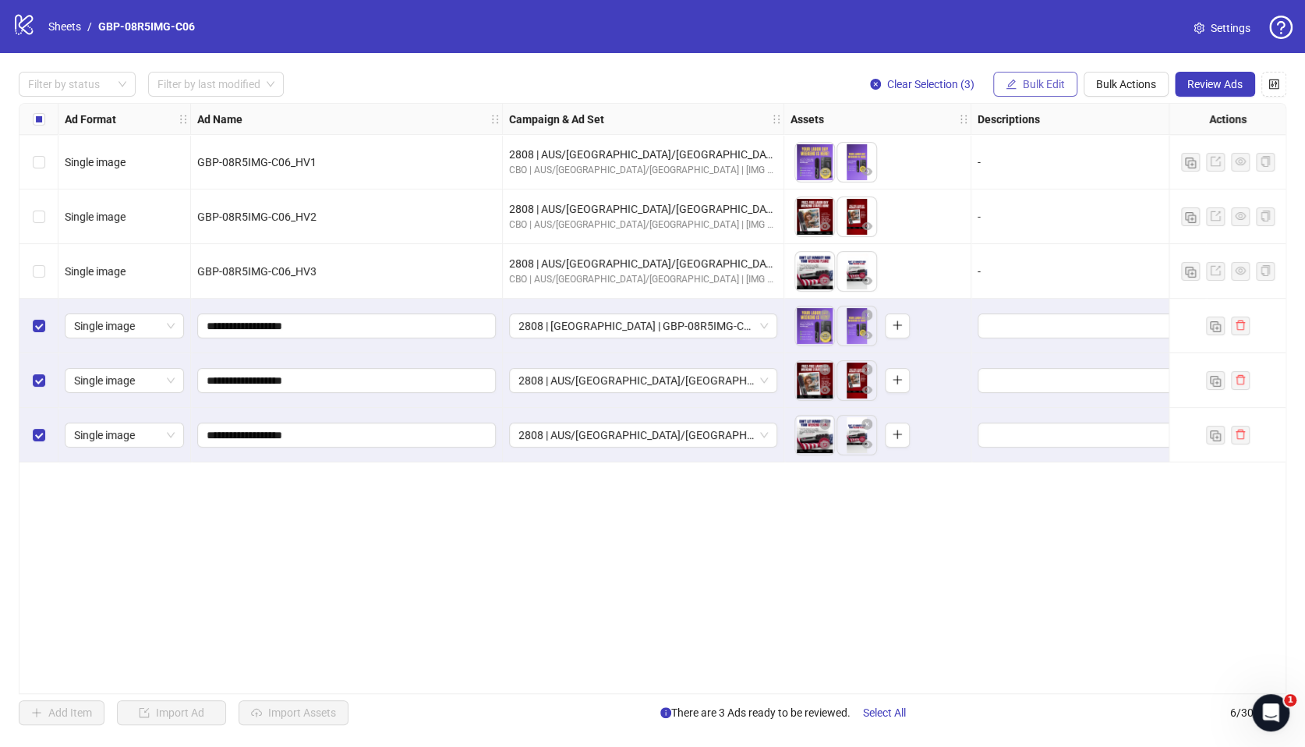
click at [1024, 90] on span "Bulk Edit" at bounding box center [1044, 84] width 42 height 12
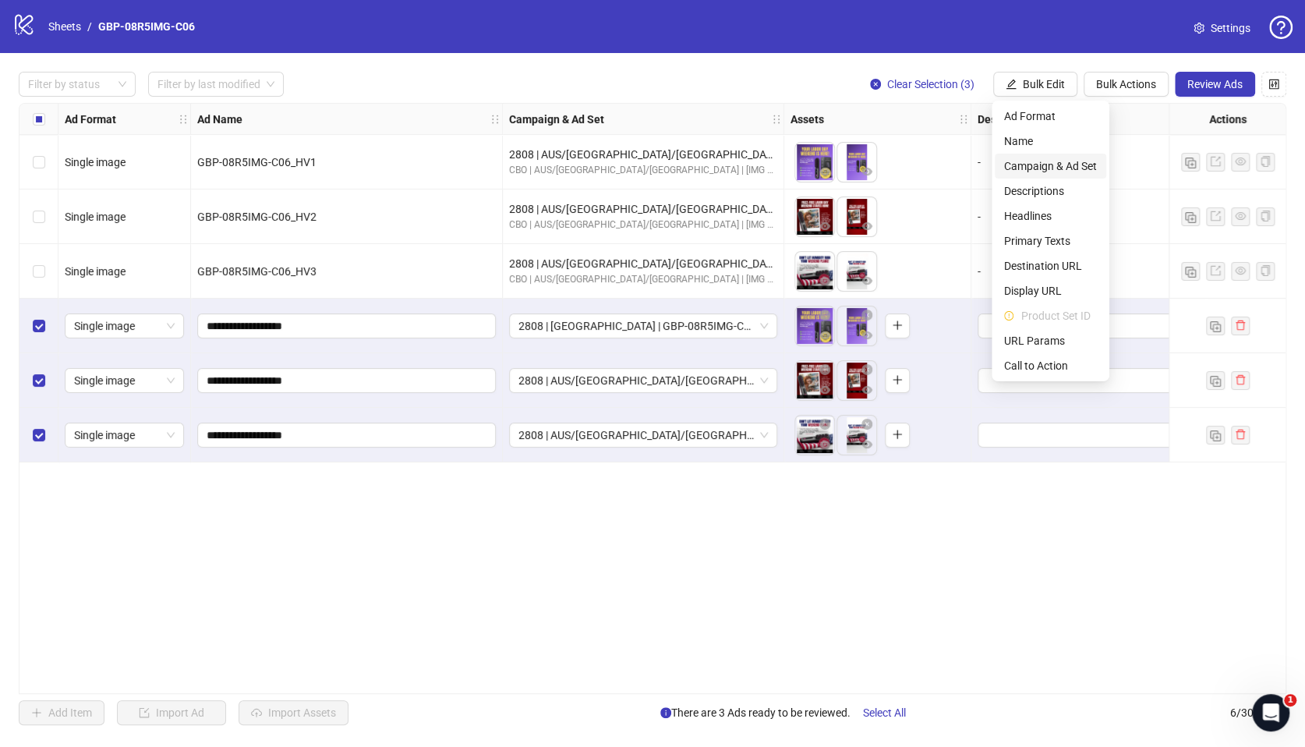
click at [1064, 165] on span "Campaign & Ad Set" at bounding box center [1050, 165] width 93 height 17
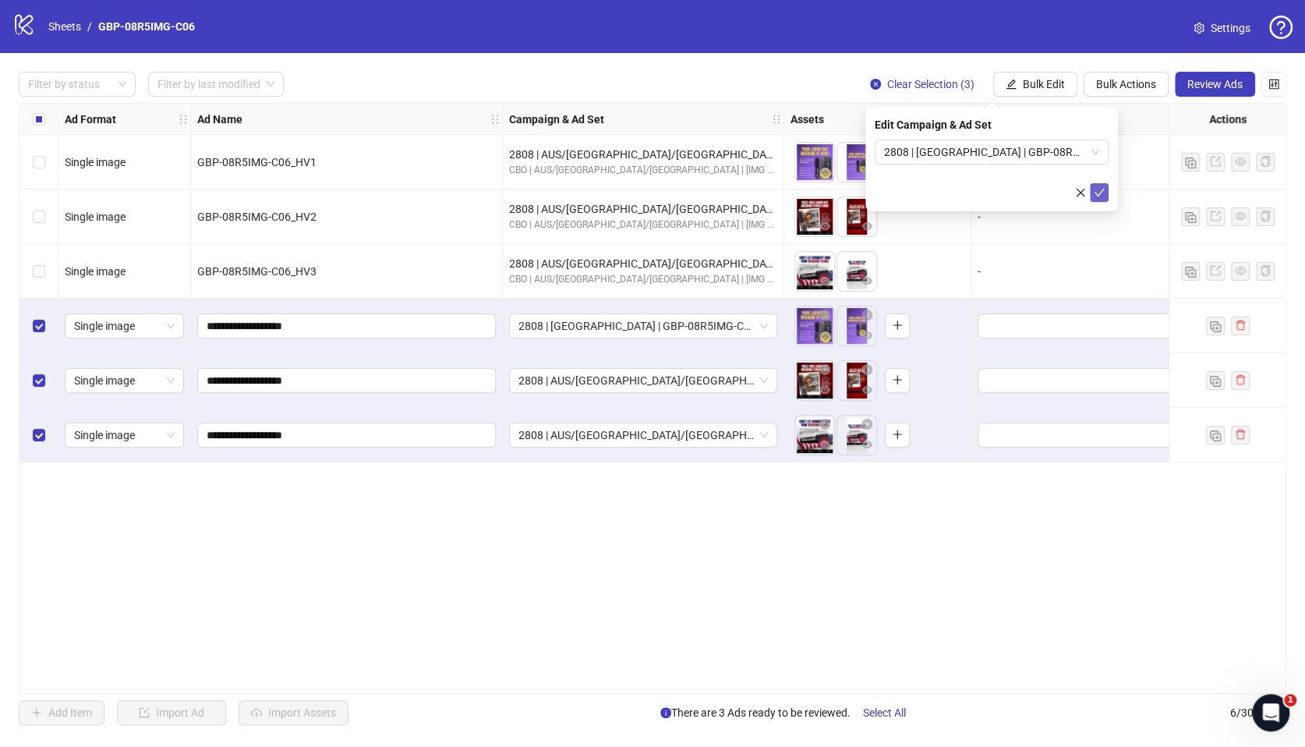
click at [1095, 189] on icon "check" at bounding box center [1099, 192] width 11 height 11
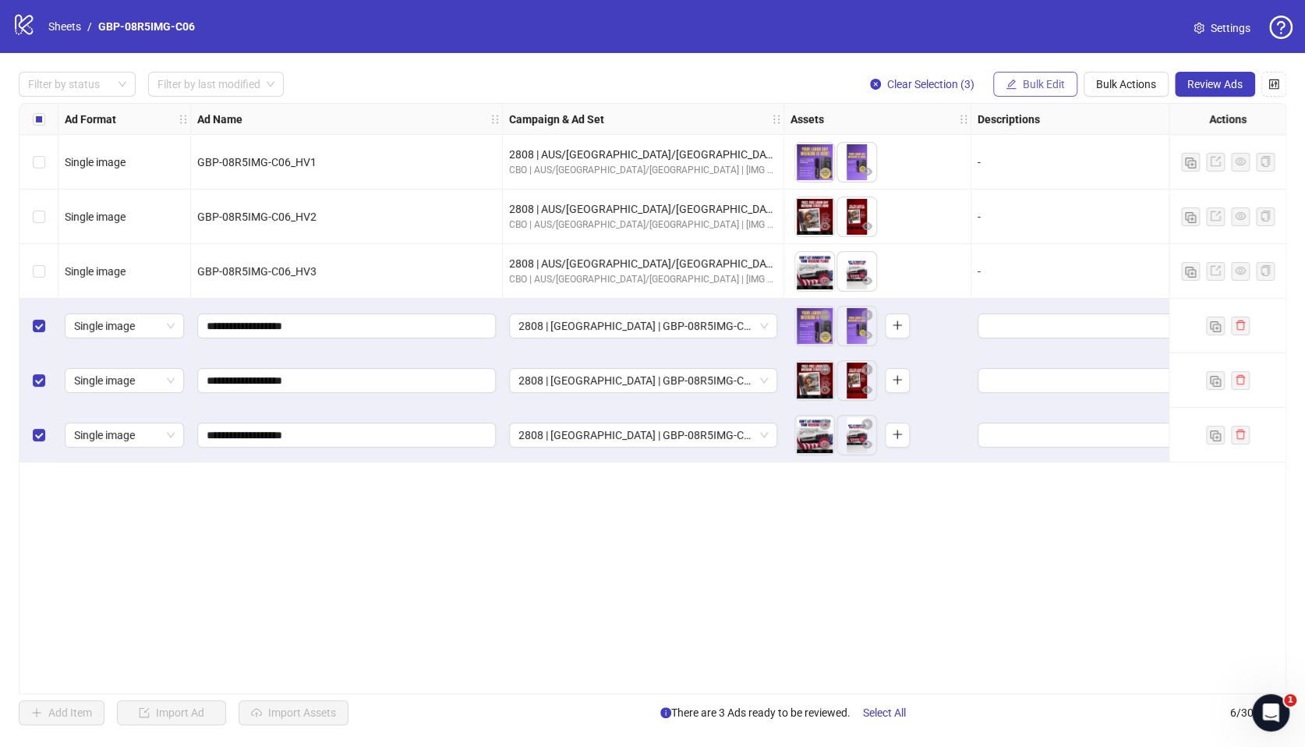
click at [1028, 83] on span "Bulk Edit" at bounding box center [1044, 84] width 42 height 12
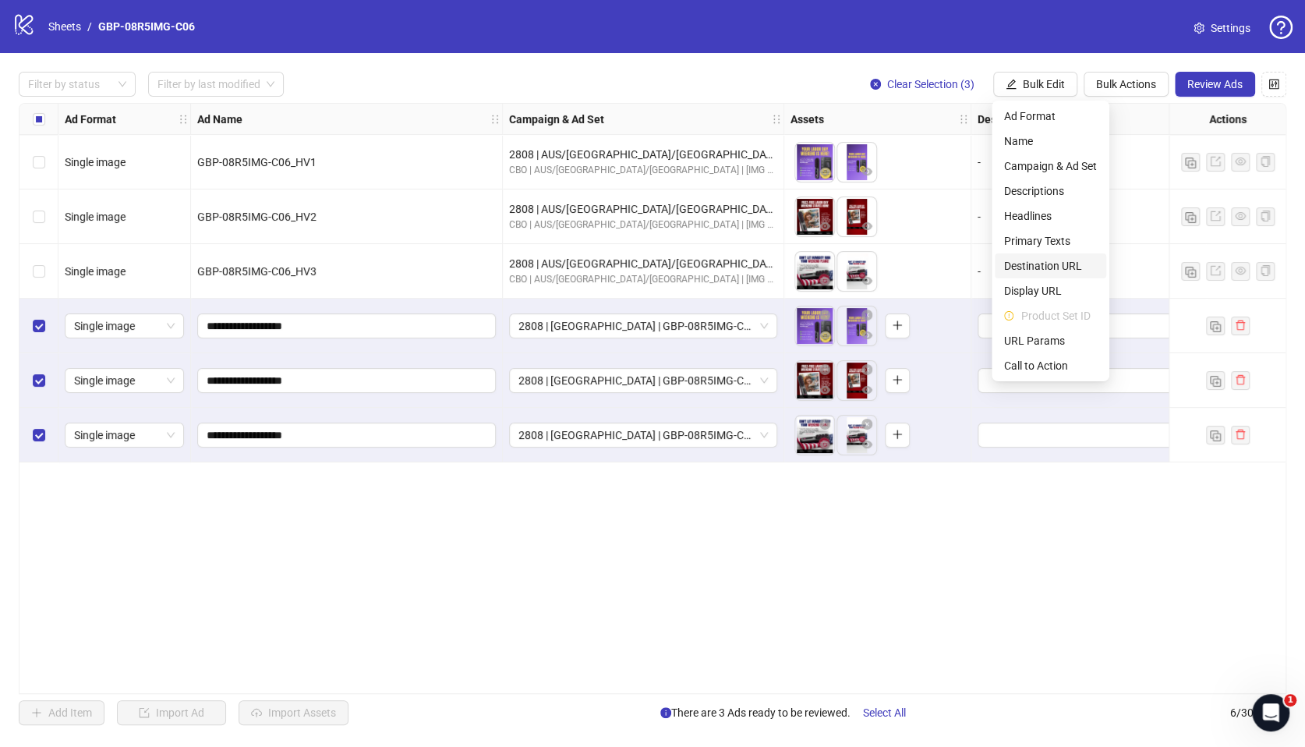
click at [1048, 264] on span "Destination URL" at bounding box center [1050, 265] width 93 height 17
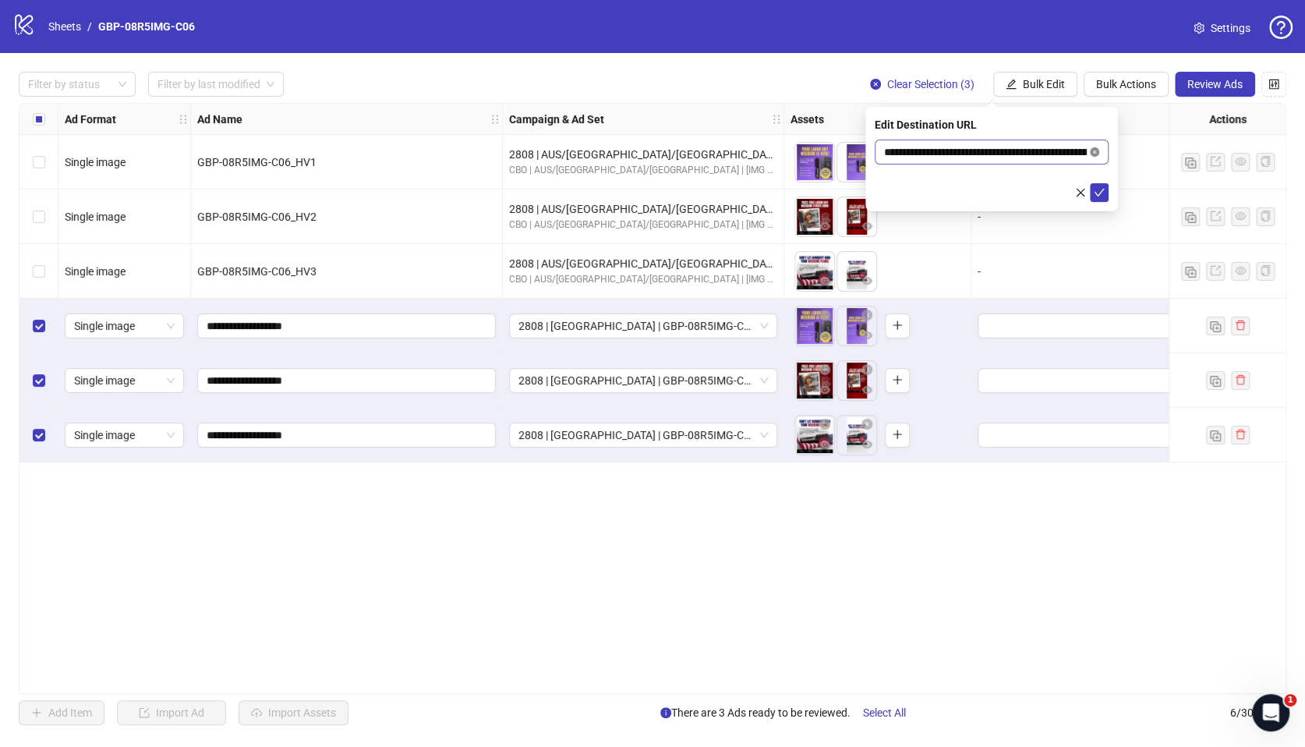
click at [1091, 148] on icon "close-circle" at bounding box center [1094, 151] width 9 height 9
click at [1039, 147] on input "text" at bounding box center [985, 151] width 203 height 17
paste input "**********"
type input "**********"
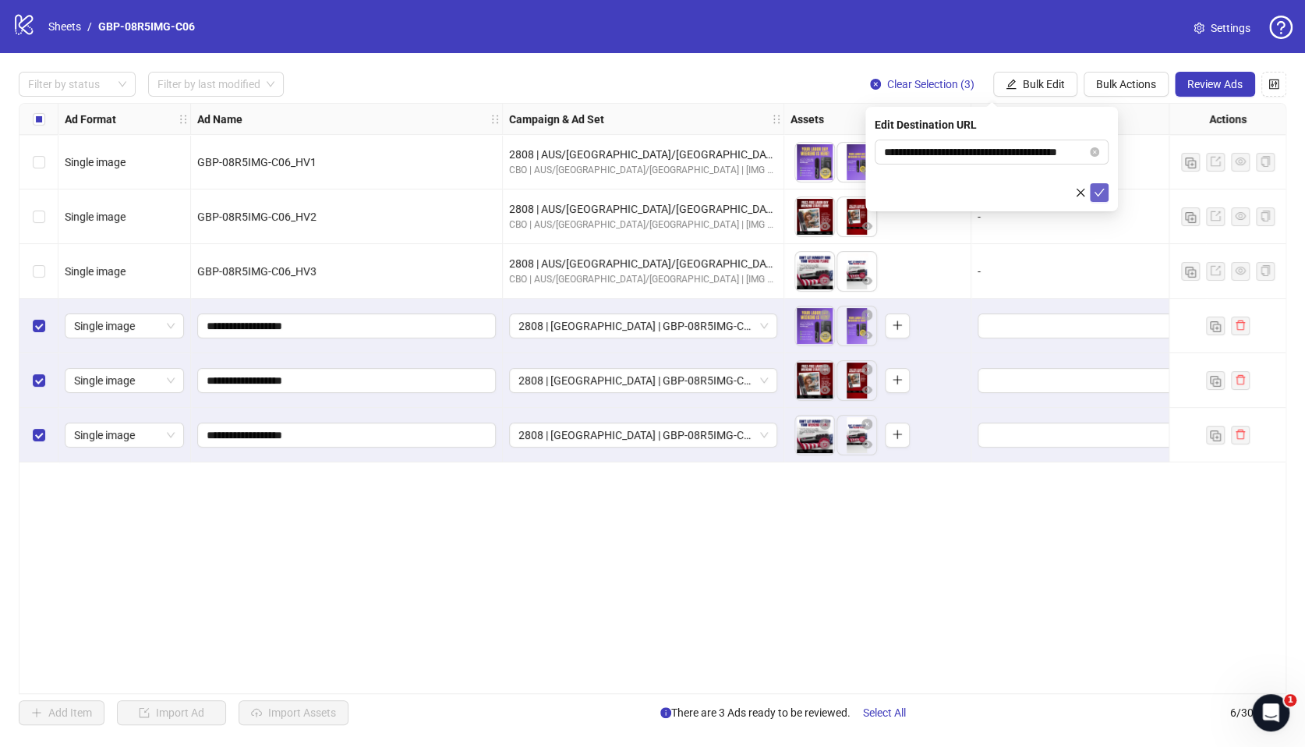
click at [1094, 192] on icon "check" at bounding box center [1099, 192] width 11 height 11
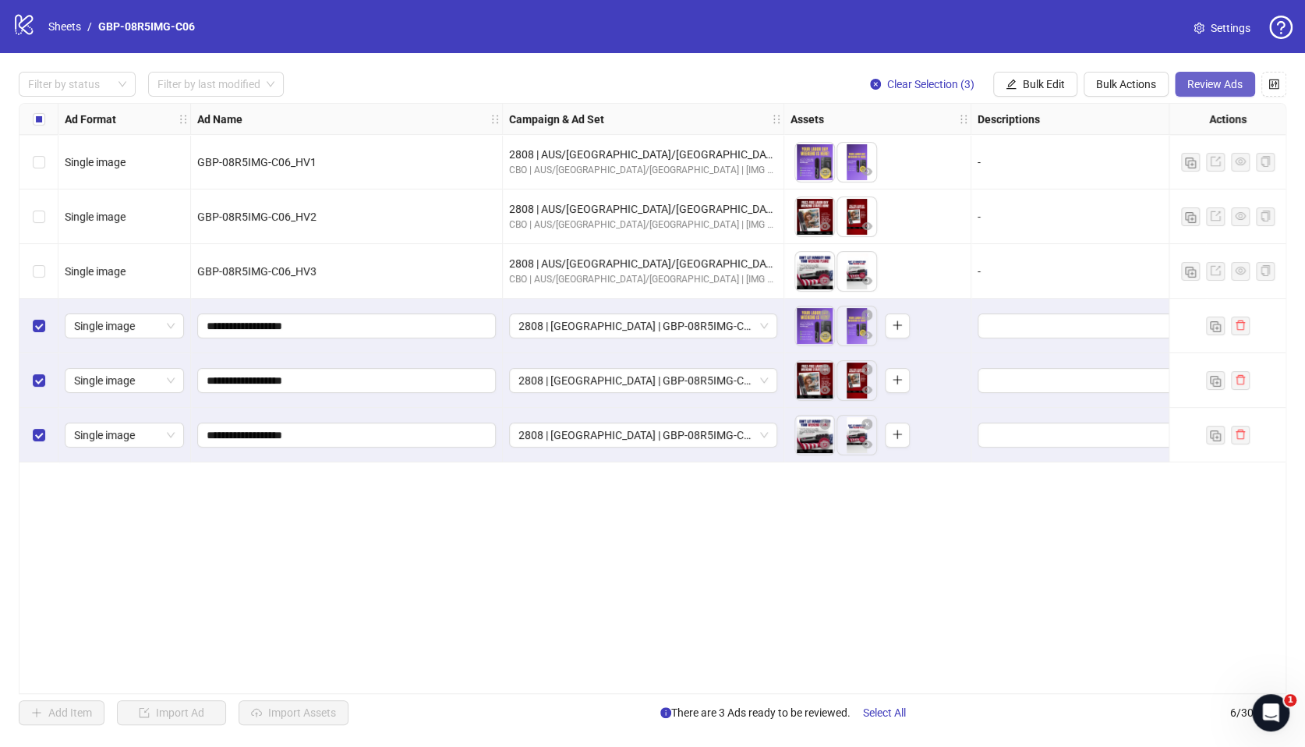
click at [1231, 86] on span "Review Ads" at bounding box center [1214, 84] width 55 height 12
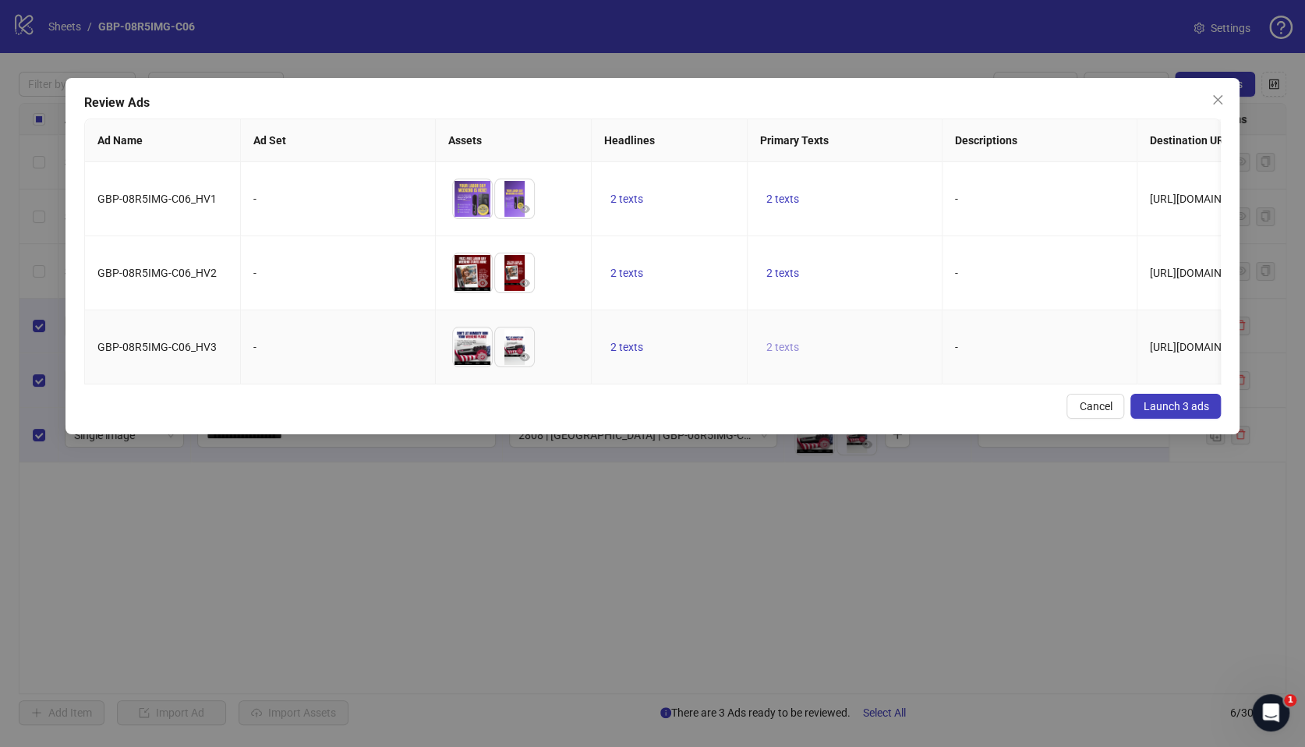
click at [797, 338] on button "2 texts" at bounding box center [782, 347] width 45 height 19
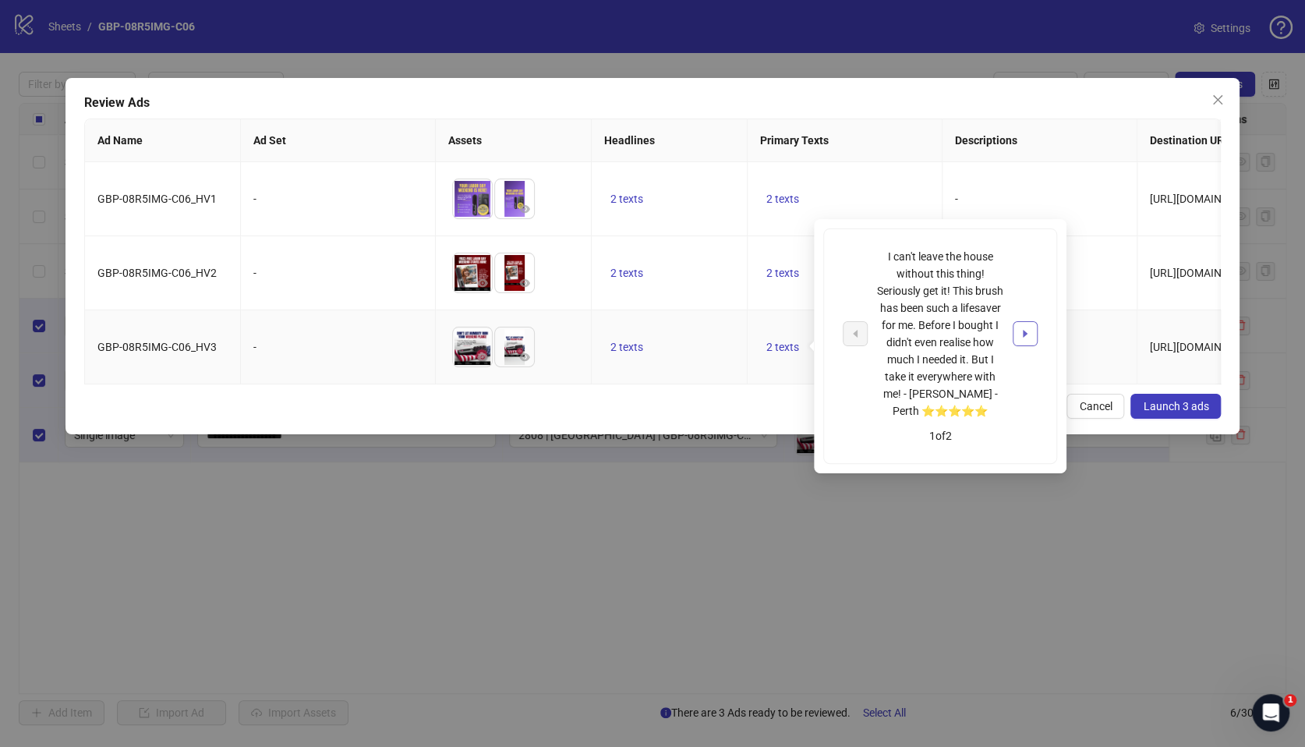
click at [1034, 334] on button "button" at bounding box center [1025, 333] width 25 height 25
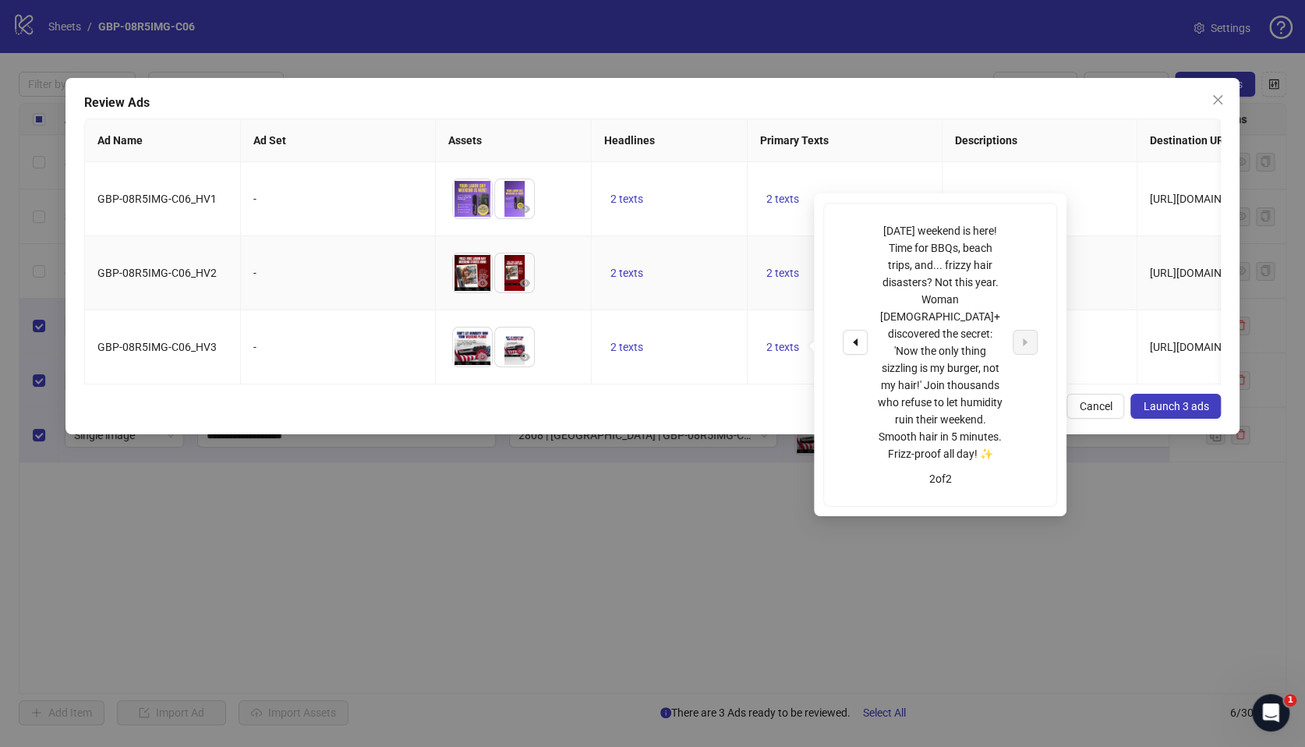
click at [624, 285] on td "2 texts" at bounding box center [670, 273] width 156 height 74
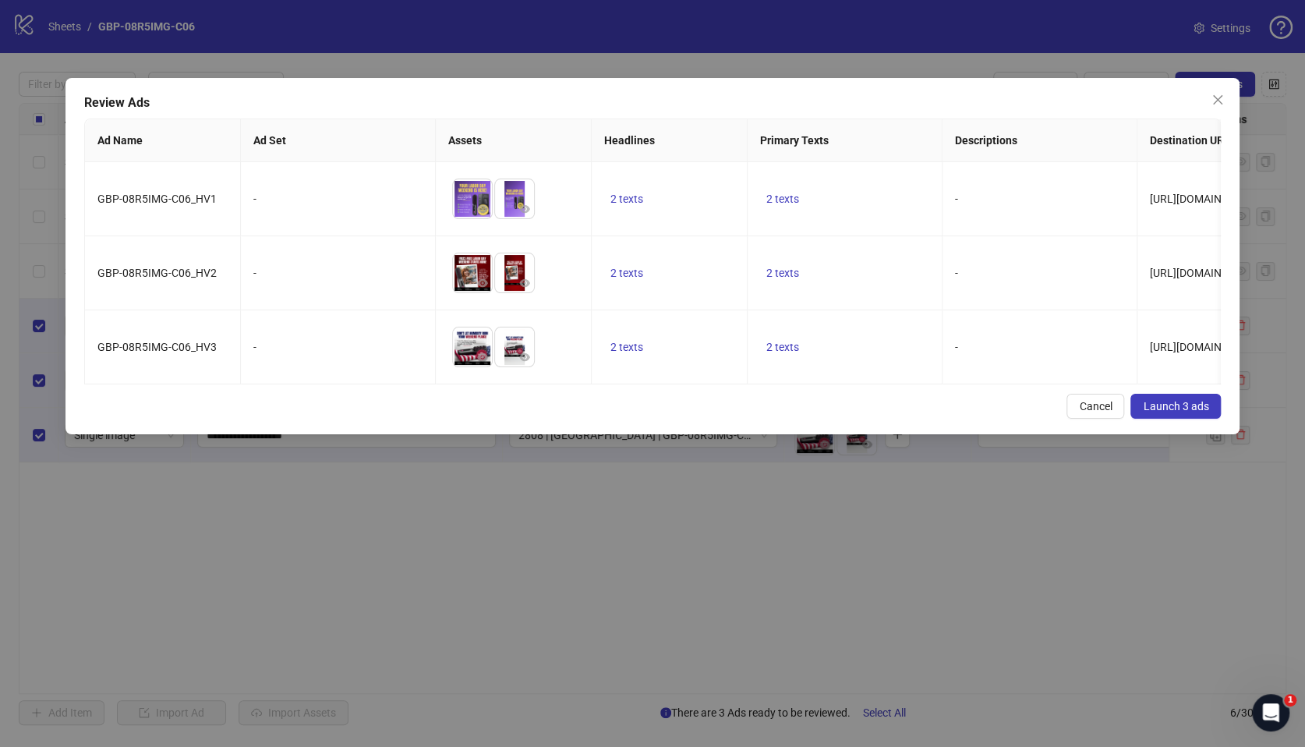
click at [1187, 405] on button "Launch 3 ads" at bounding box center [1175, 406] width 90 height 25
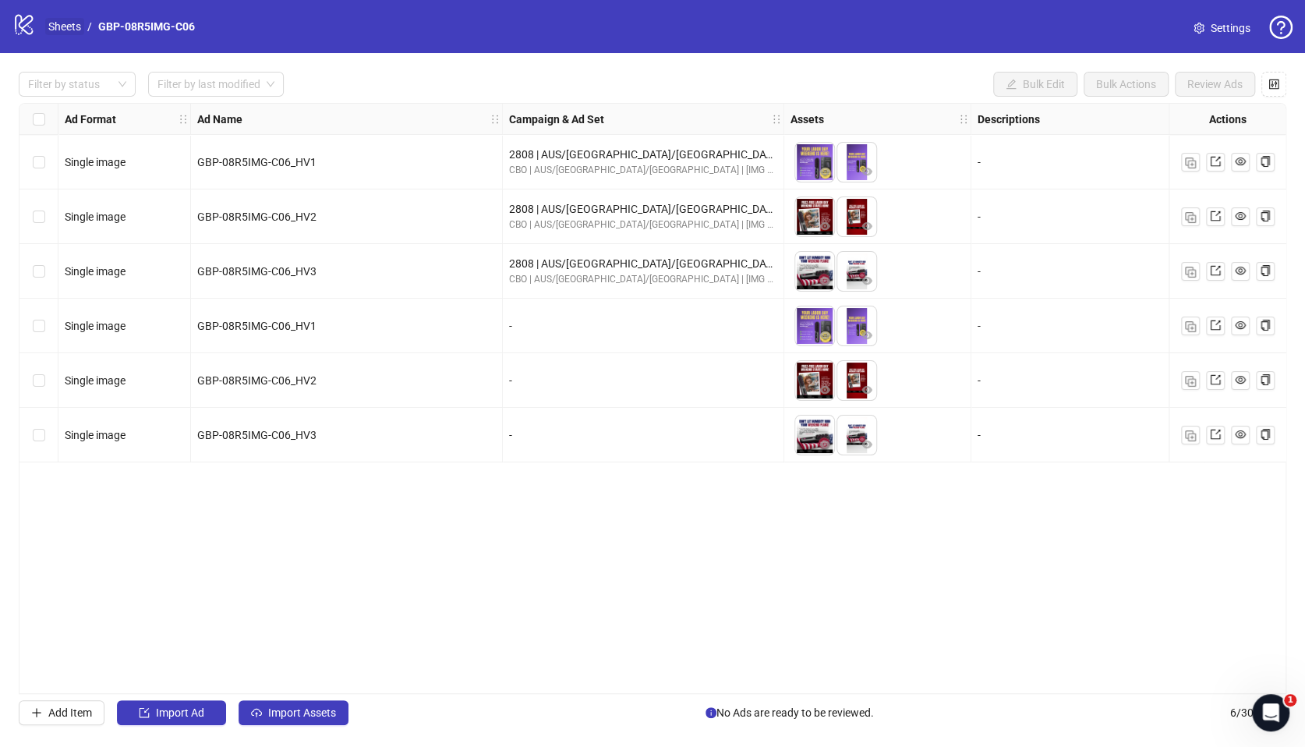
click at [69, 27] on link "Sheets" at bounding box center [64, 26] width 39 height 17
